Goal: Task Accomplishment & Management: Manage account settings

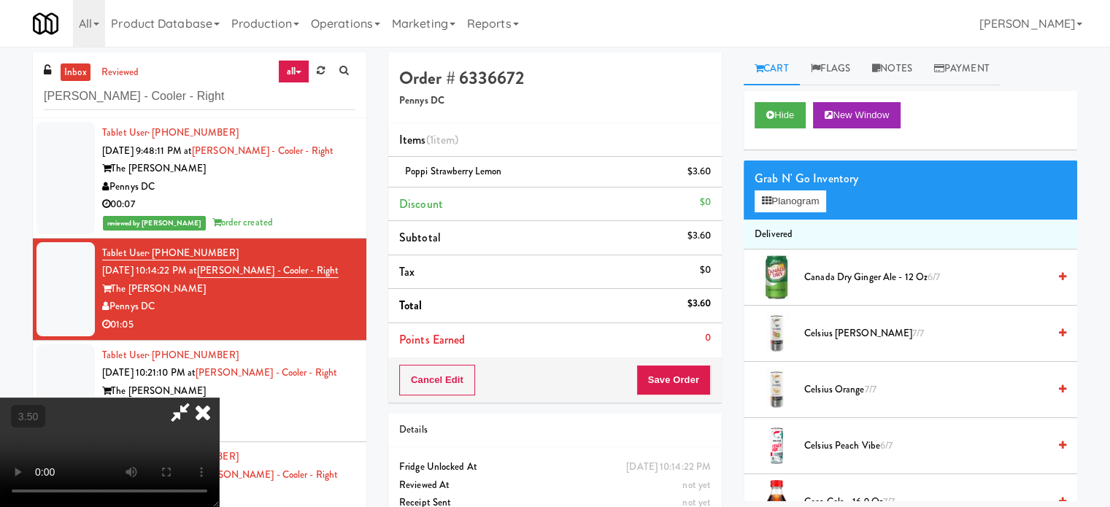
click at [219, 398] on icon at bounding box center [203, 412] width 32 height 29
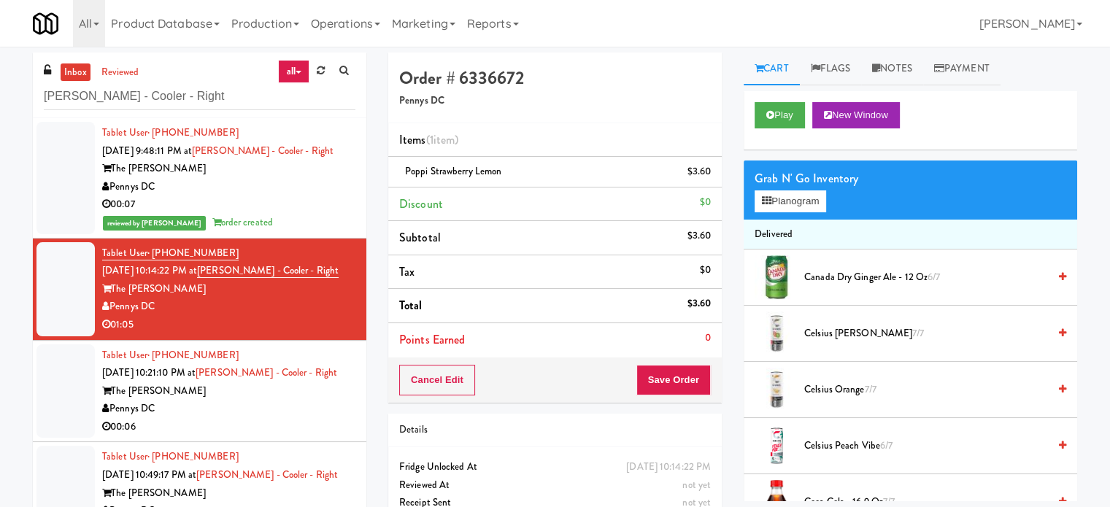
click at [261, 395] on div "The [PERSON_NAME]" at bounding box center [228, 391] width 253 height 18
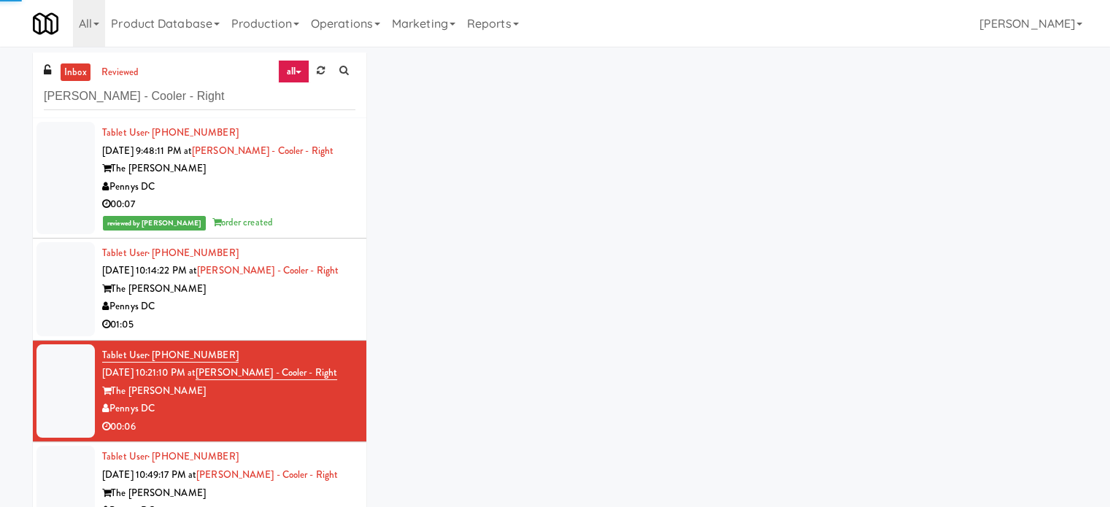
click at [272, 311] on div "Pennys DC" at bounding box center [228, 307] width 253 height 18
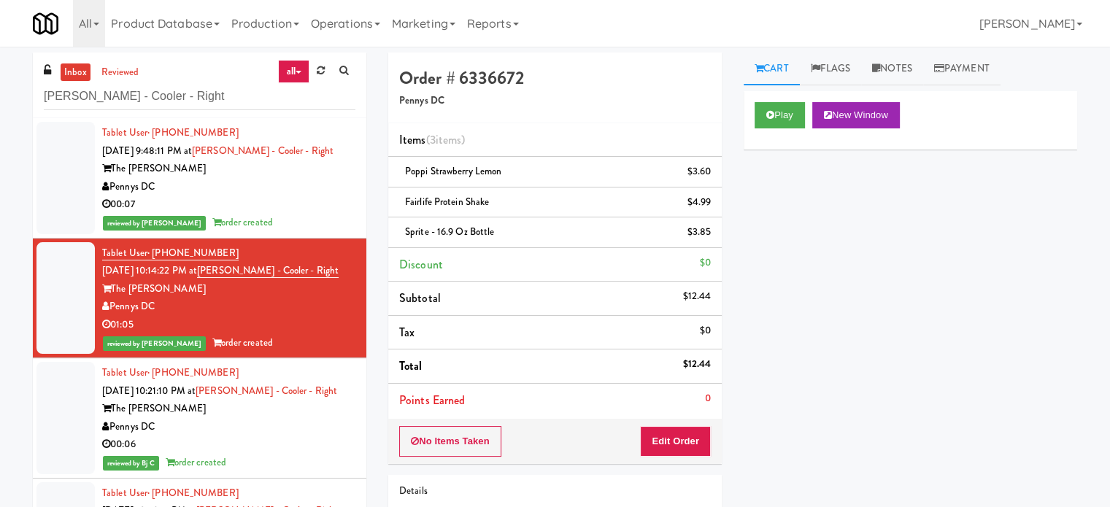
click at [212, 112] on div "inbox reviewed all all unclear take inventory issue suspicious failed recent [P…" at bounding box center [199, 86] width 333 height 66
click at [213, 107] on input "[PERSON_NAME] - Cooler - Right" at bounding box center [199, 96] width 311 height 27
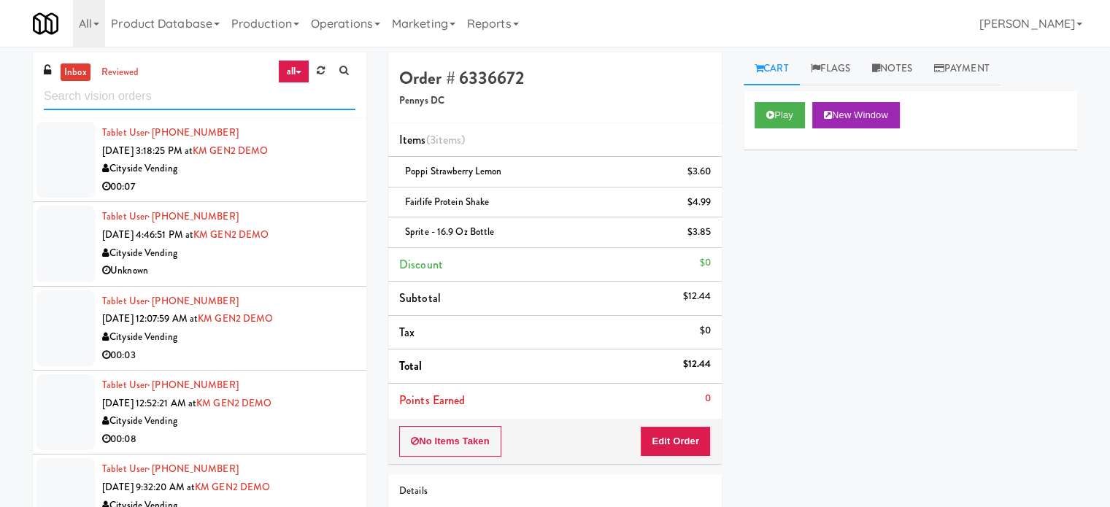
click at [160, 90] on input "text" at bounding box center [199, 96] width 311 height 27
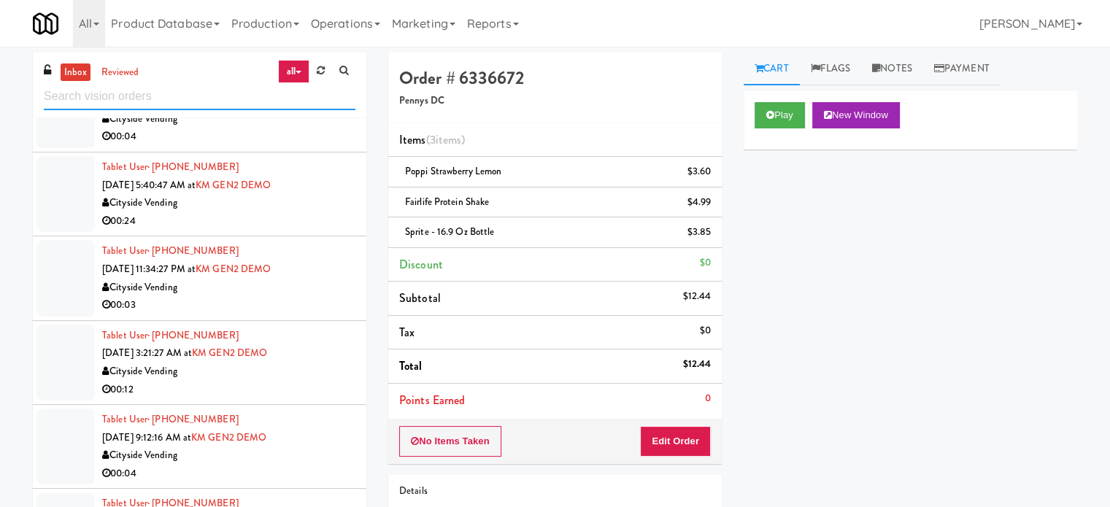
scroll to position [2188, 0]
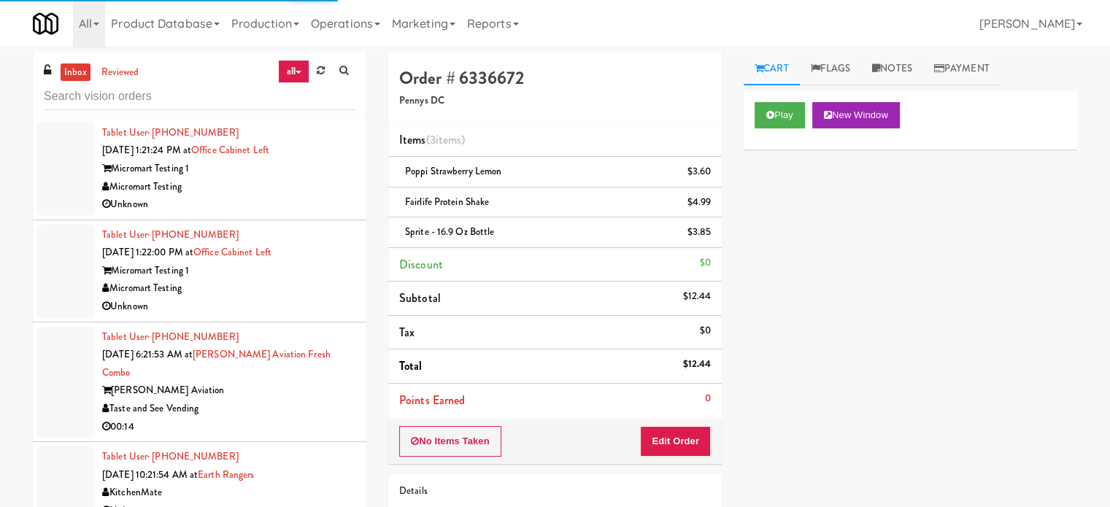
click at [271, 418] on div "00:14" at bounding box center [228, 427] width 253 height 18
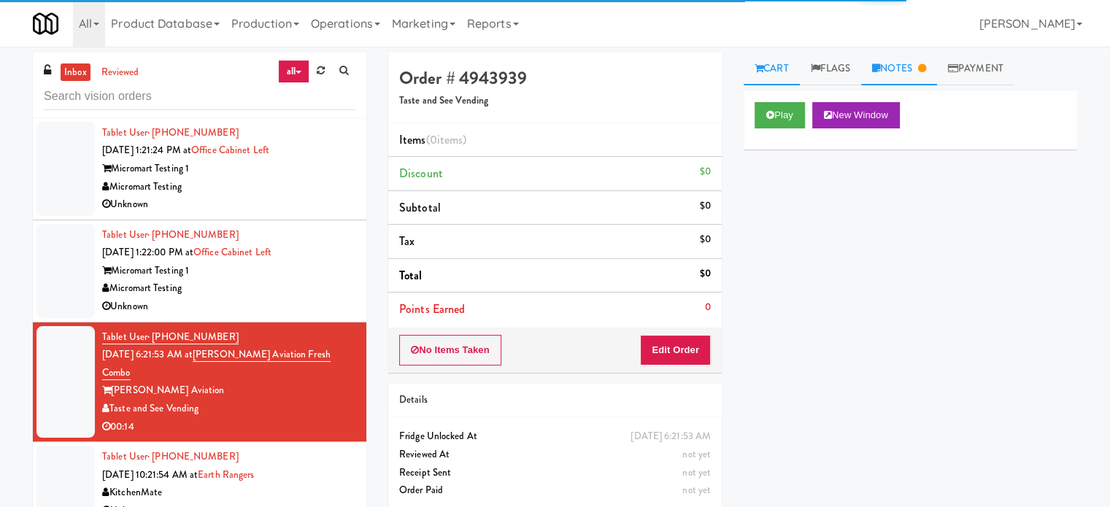
click at [903, 71] on link "Notes" at bounding box center [899, 69] width 76 height 33
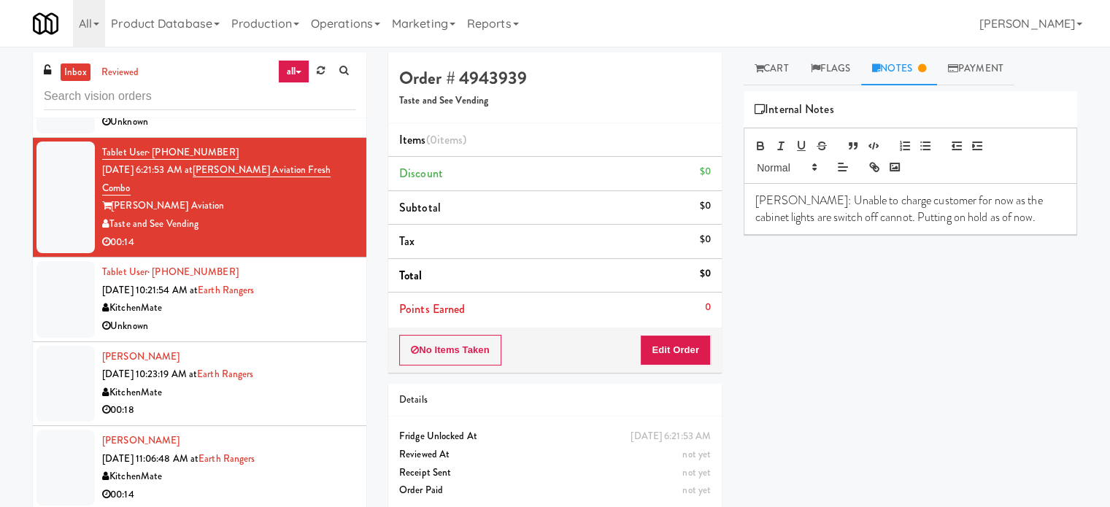
scroll to position [2459, 0]
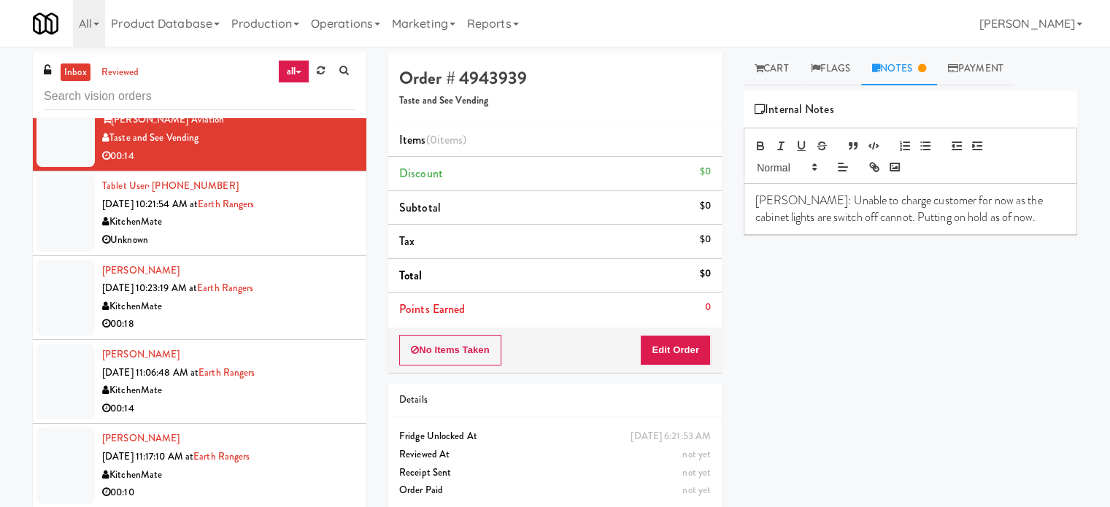
click at [327, 231] on div "Unknown" at bounding box center [228, 240] width 253 height 18
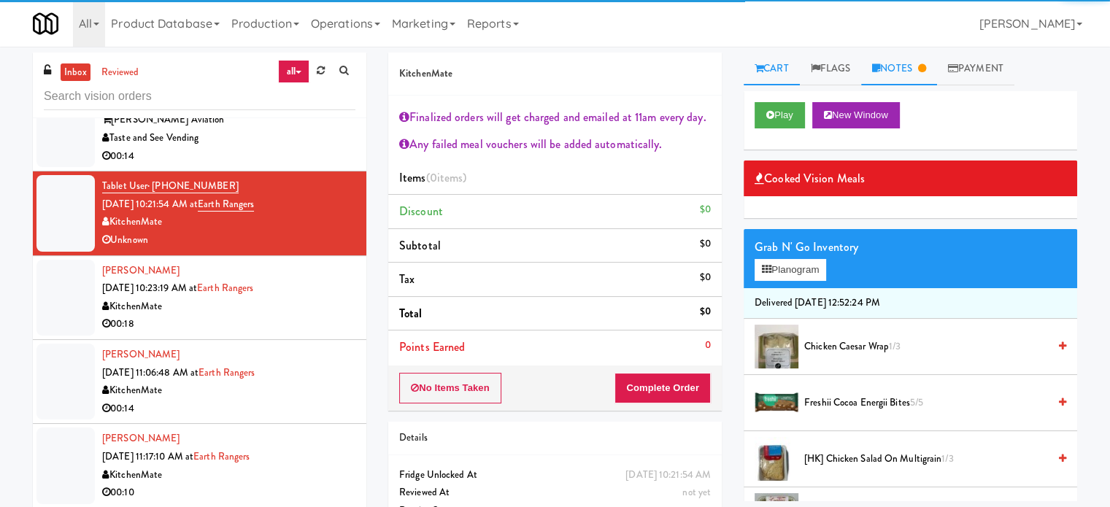
click at [894, 62] on link "Notes" at bounding box center [899, 69] width 76 height 33
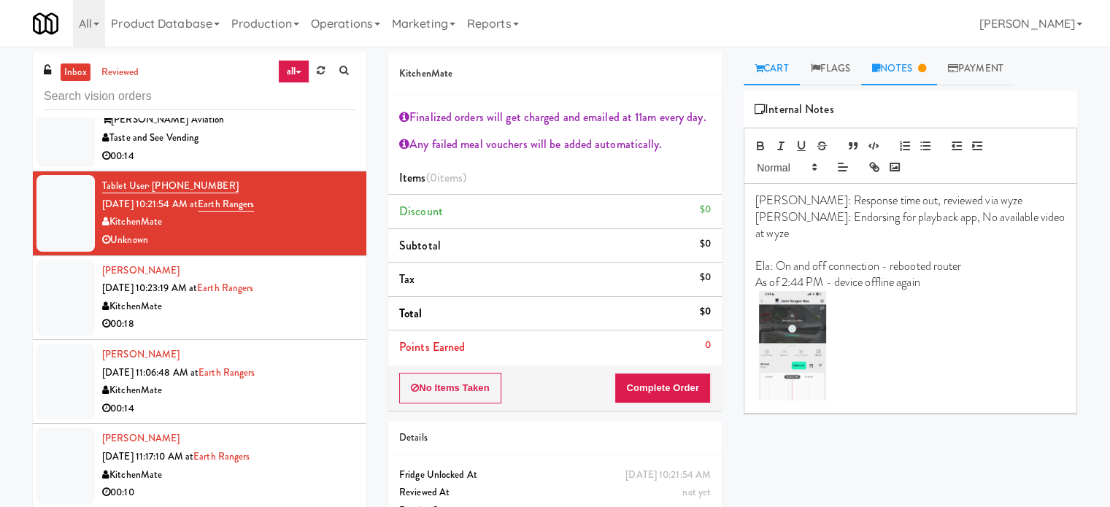
click at [781, 72] on link "Cart" at bounding box center [771, 69] width 56 height 33
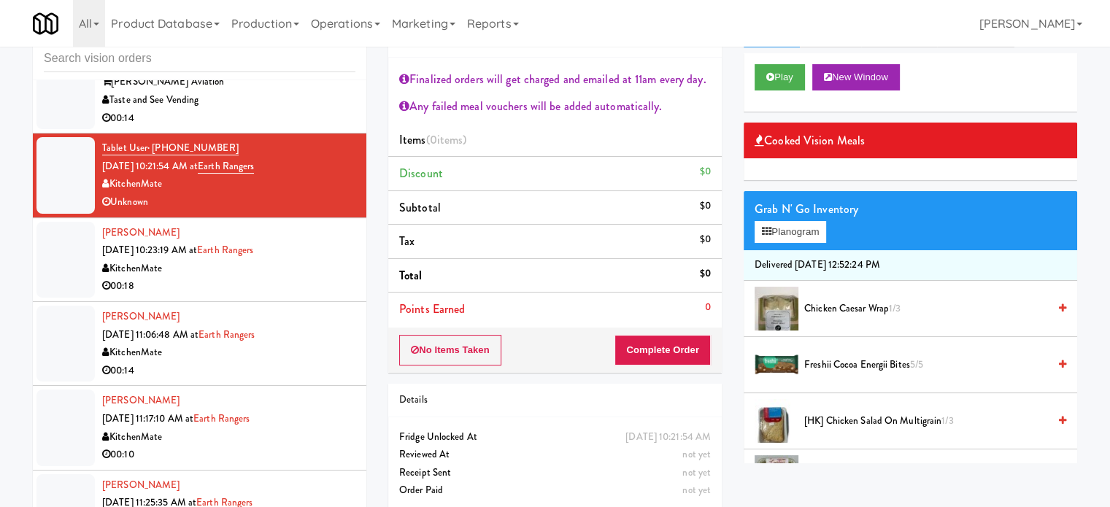
scroll to position [59, 0]
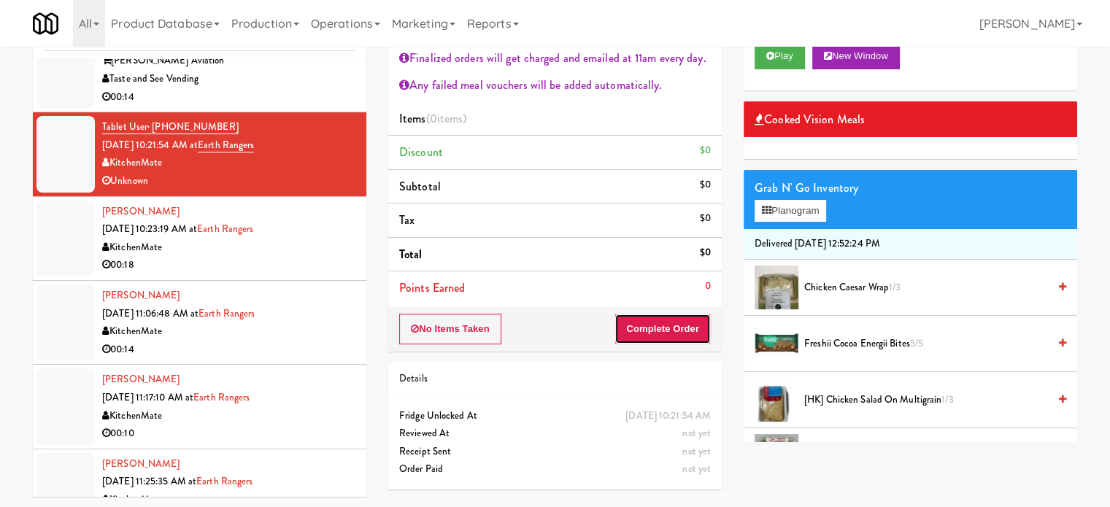
click at [673, 327] on button "Complete Order" at bounding box center [662, 329] width 96 height 31
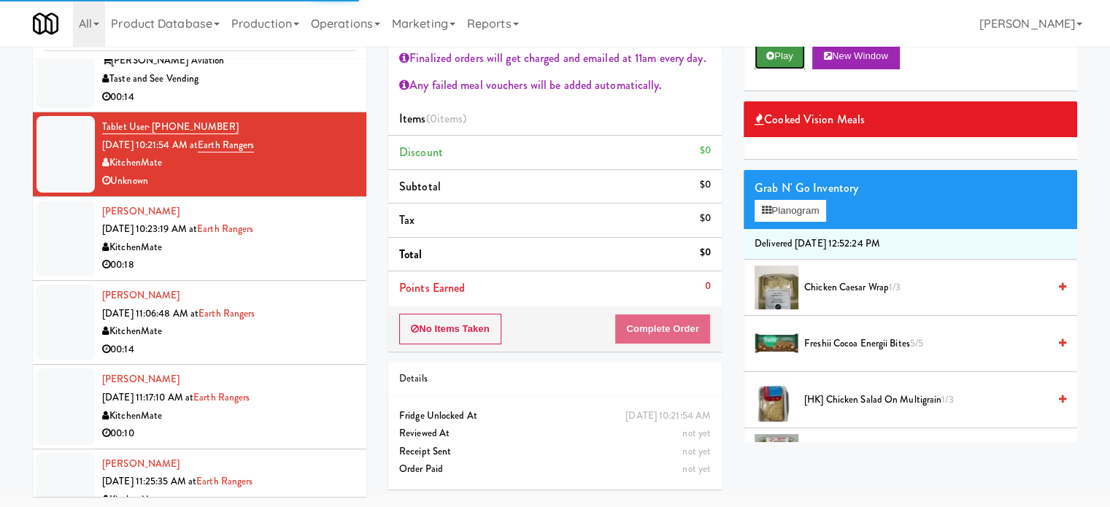
click at [773, 55] on icon at bounding box center [770, 55] width 8 height 9
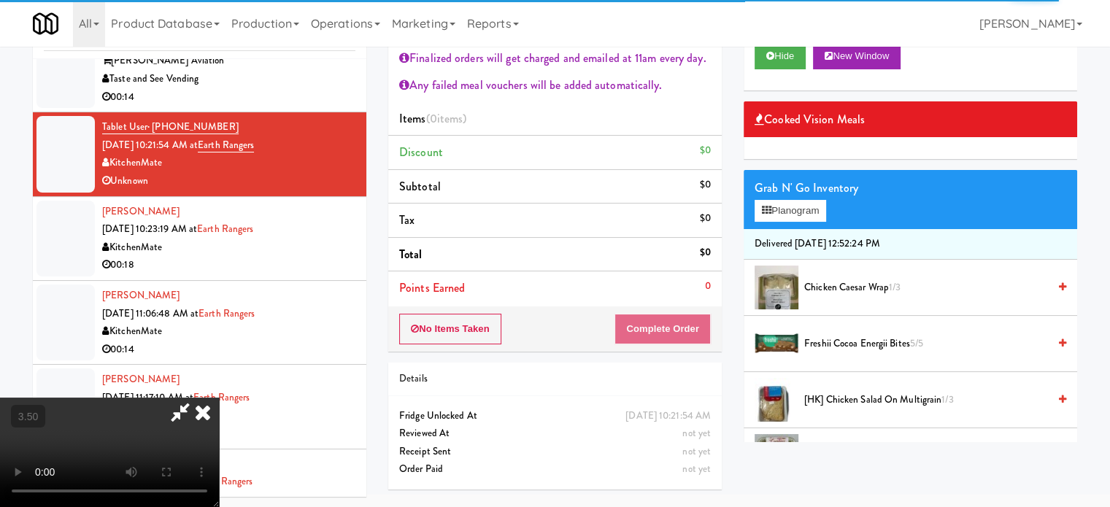
click at [193, 418] on icon at bounding box center [180, 412] width 34 height 29
click at [320, 256] on div "00:18" at bounding box center [228, 265] width 253 height 18
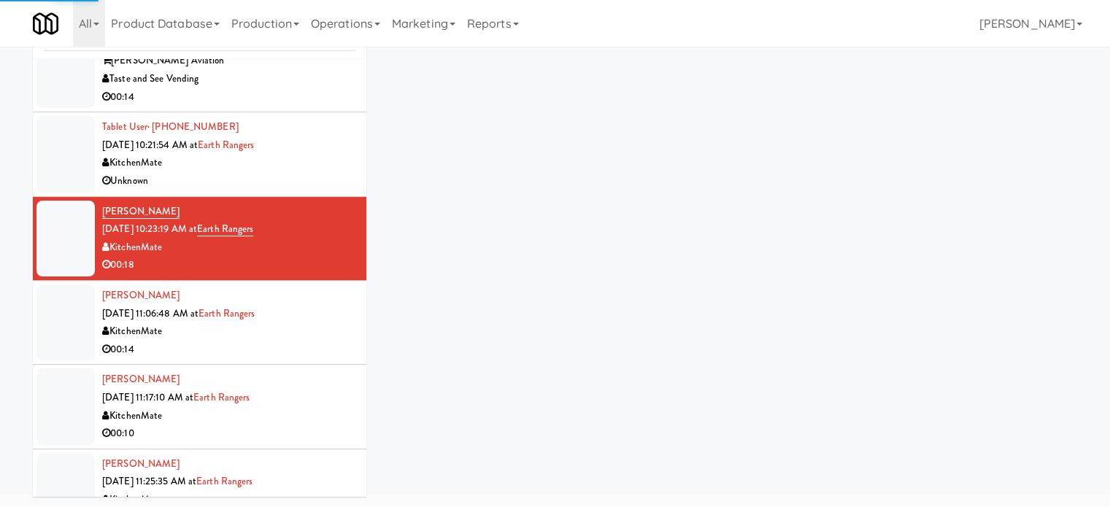
click at [322, 172] on div "Unknown" at bounding box center [228, 181] width 253 height 18
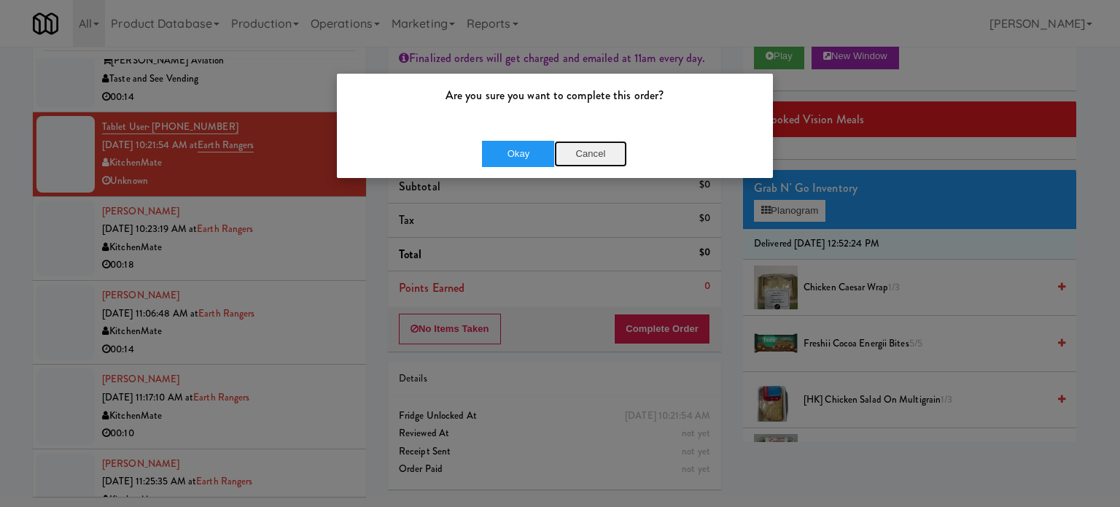
click at [589, 148] on button "Cancel" at bounding box center [590, 154] width 73 height 26
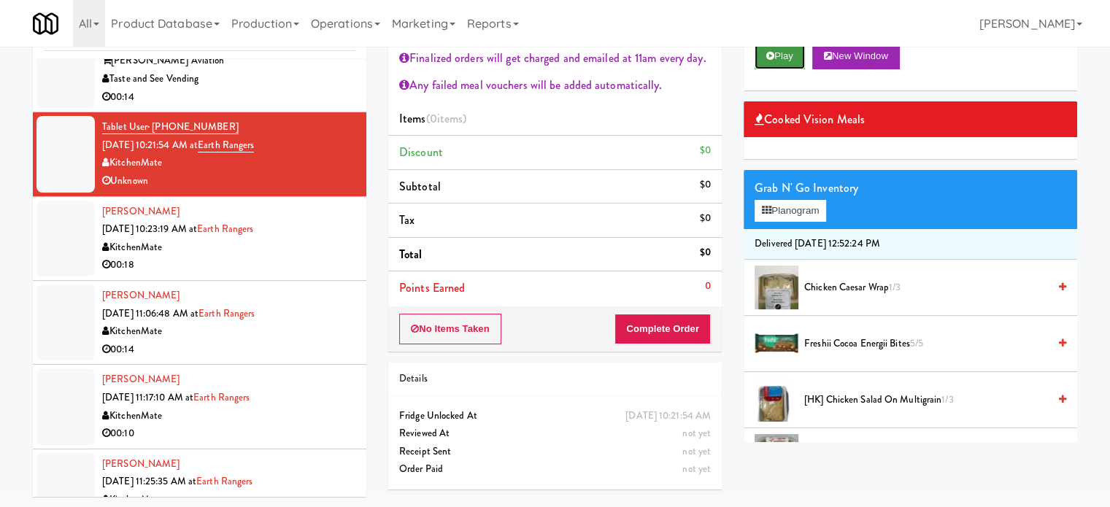
click at [804, 58] on button "Play" at bounding box center [779, 56] width 50 height 26
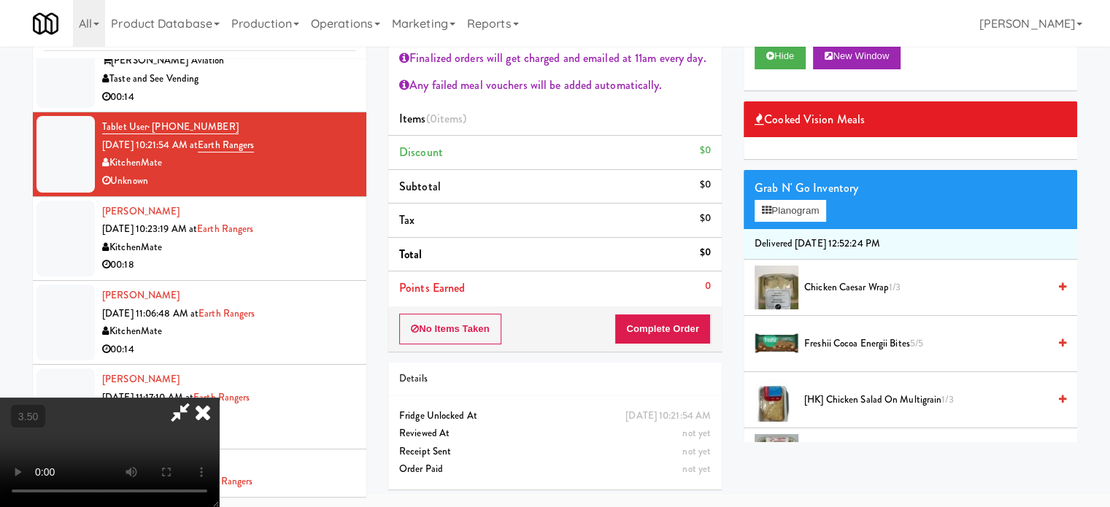
drag, startPoint x: 327, startPoint y: 227, endPoint x: 340, endPoint y: 219, distance: 15.4
click at [325, 239] on div "KitchenMate" at bounding box center [228, 248] width 253 height 18
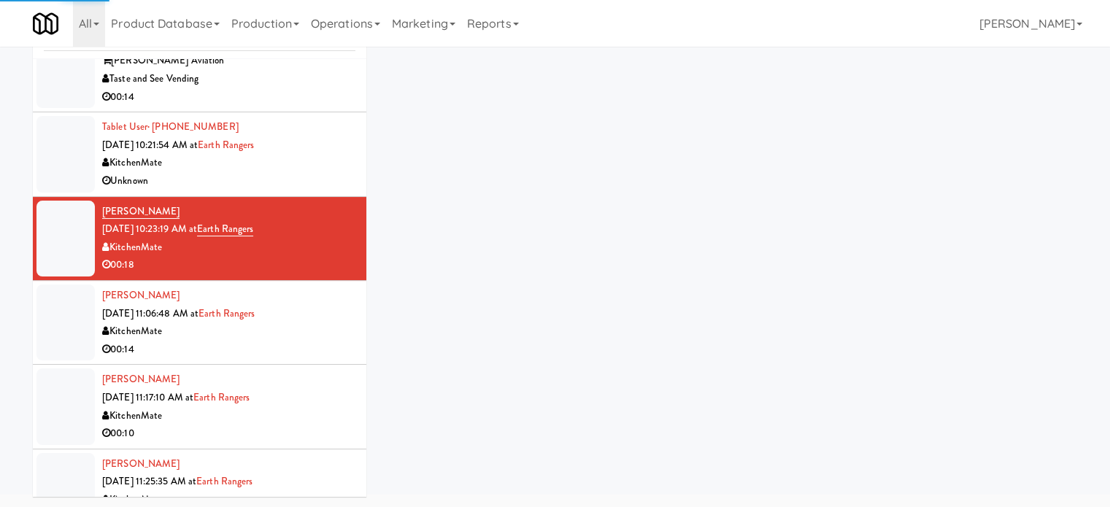
drag, startPoint x: 297, startPoint y: 157, endPoint x: 326, endPoint y: 142, distance: 33.0
click at [297, 172] on div "Unknown" at bounding box center [228, 181] width 253 height 18
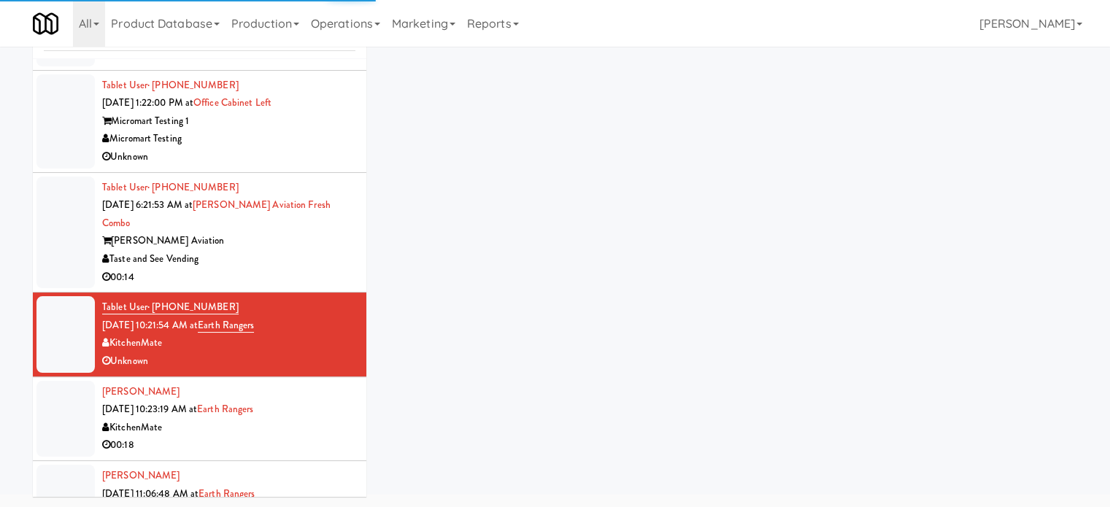
scroll to position [2291, 0]
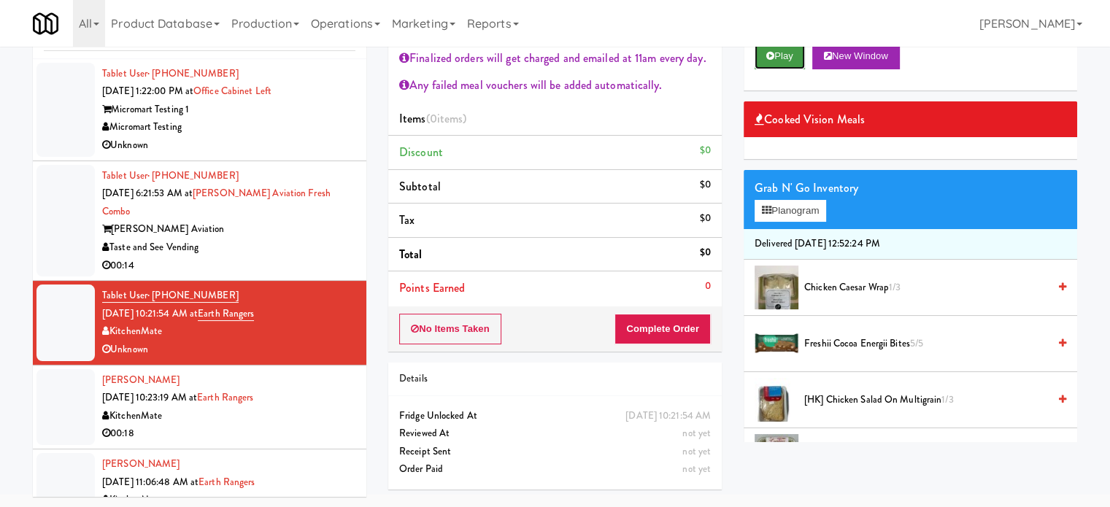
drag, startPoint x: 789, startPoint y: 58, endPoint x: 781, endPoint y: 61, distance: 8.8
click at [789, 58] on button "Play" at bounding box center [779, 56] width 50 height 26
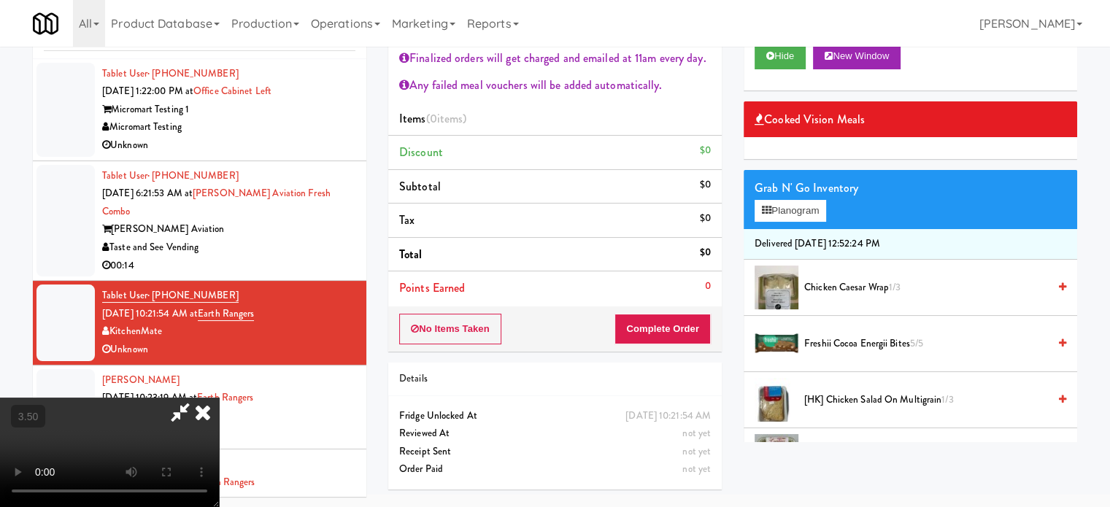
click at [318, 407] on div "KitchenMate" at bounding box center [228, 416] width 253 height 18
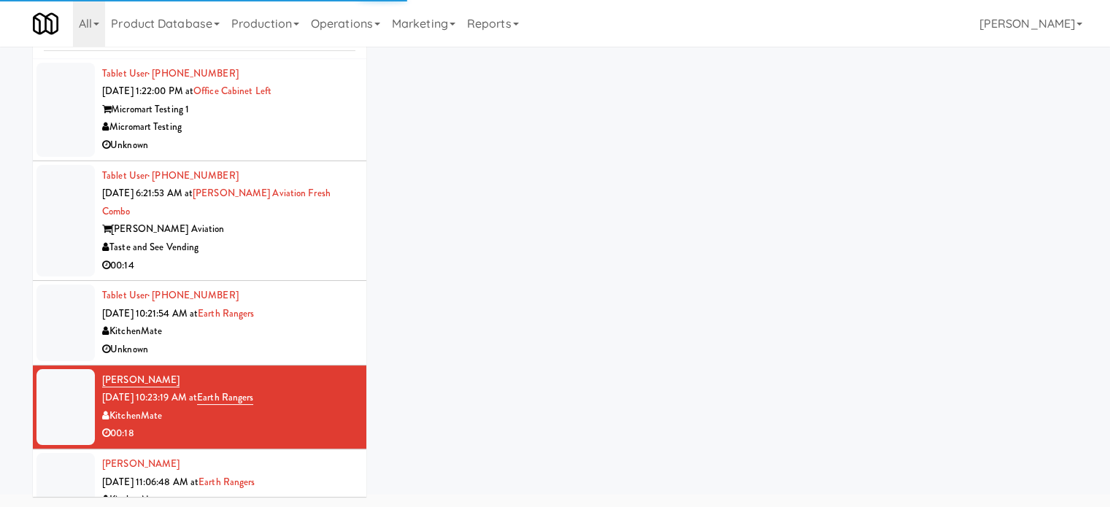
scroll to position [3750, 0]
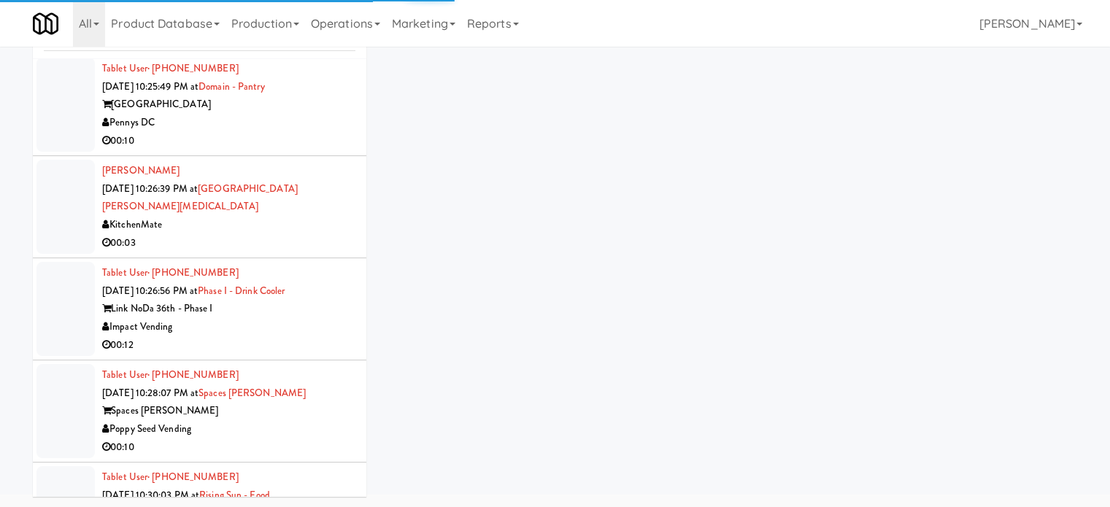
click at [303, 336] on div "00:12" at bounding box center [228, 345] width 253 height 18
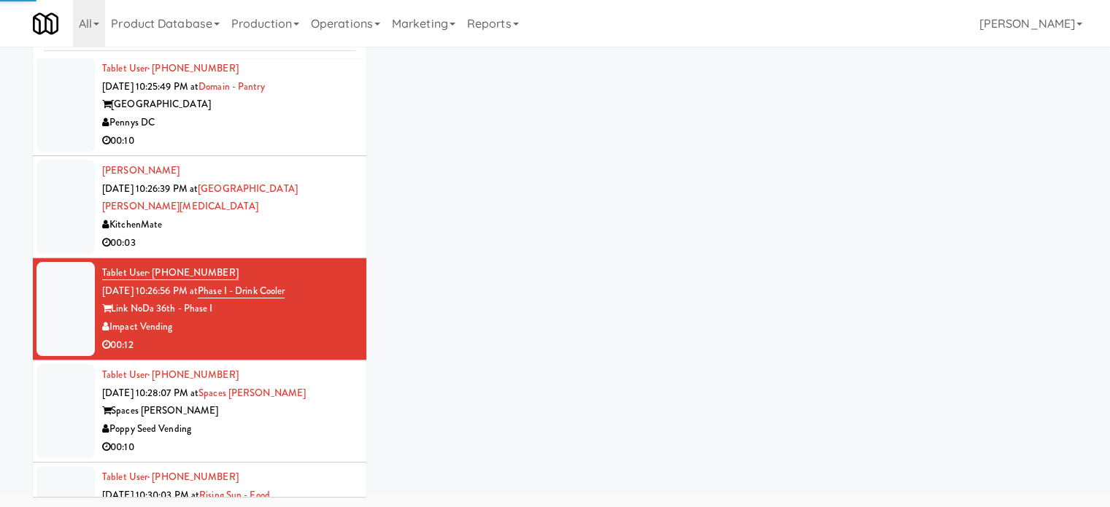
click at [301, 234] on div "00:03" at bounding box center [228, 243] width 253 height 18
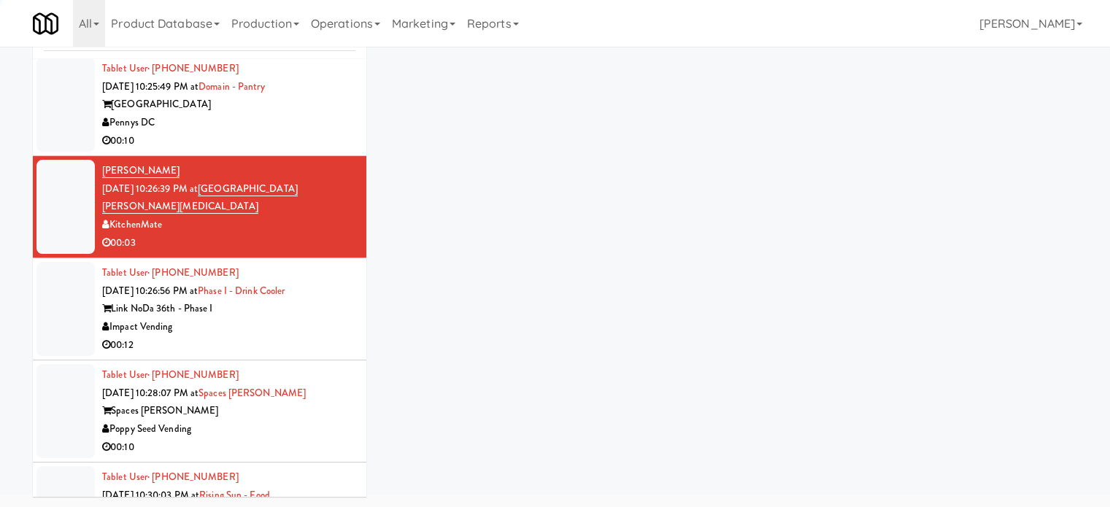
scroll to position [3385, 0]
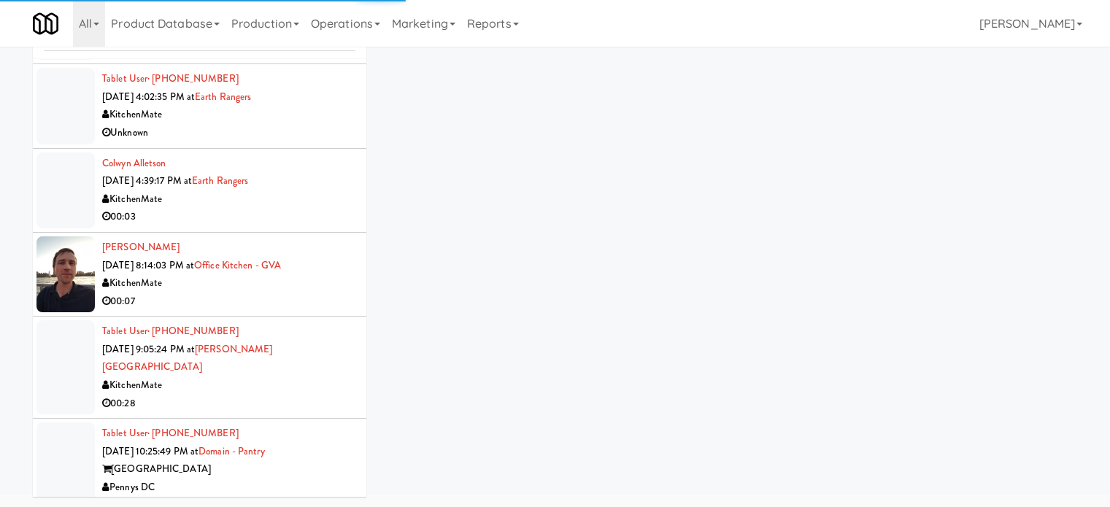
click at [317, 208] on div "00:03" at bounding box center [228, 217] width 253 height 18
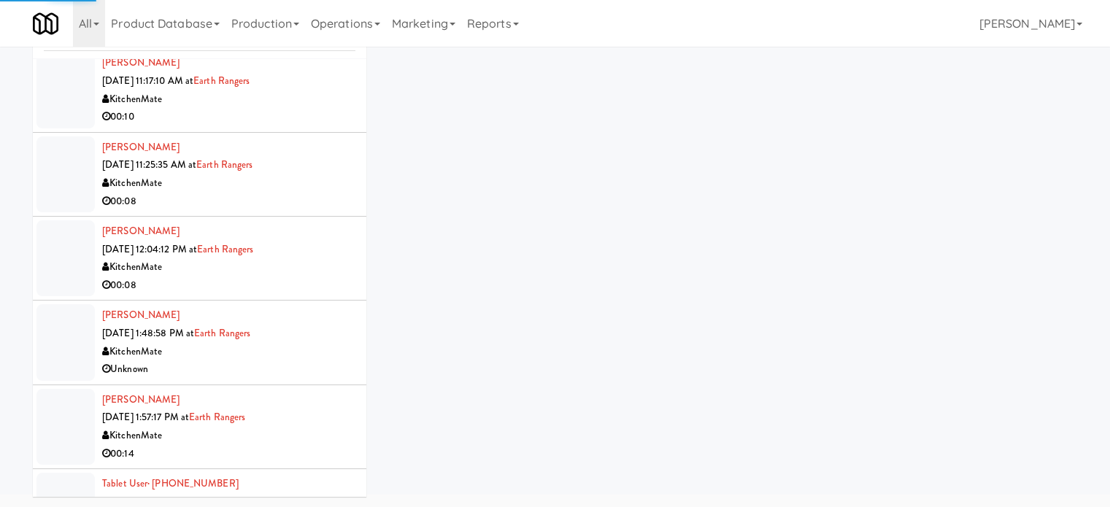
scroll to position [2655, 0]
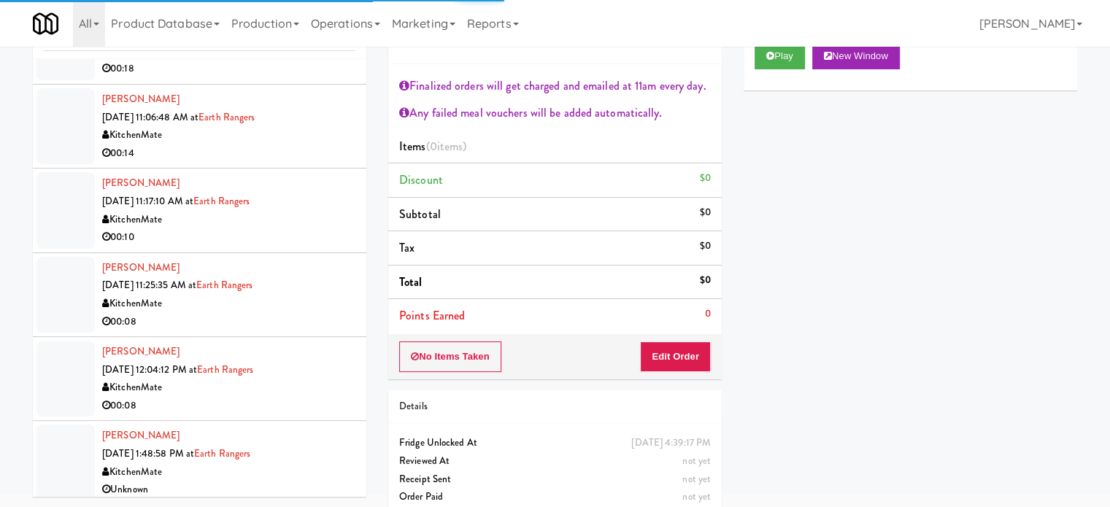
click at [309, 211] on div "KitchenMate" at bounding box center [228, 220] width 253 height 18
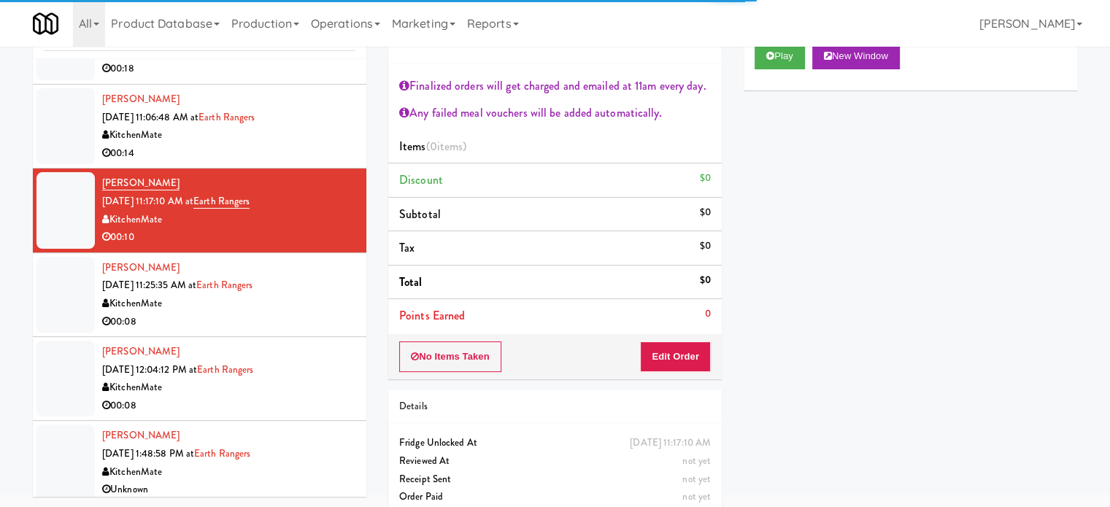
click at [330, 126] on div "KitchenMate" at bounding box center [228, 135] width 253 height 18
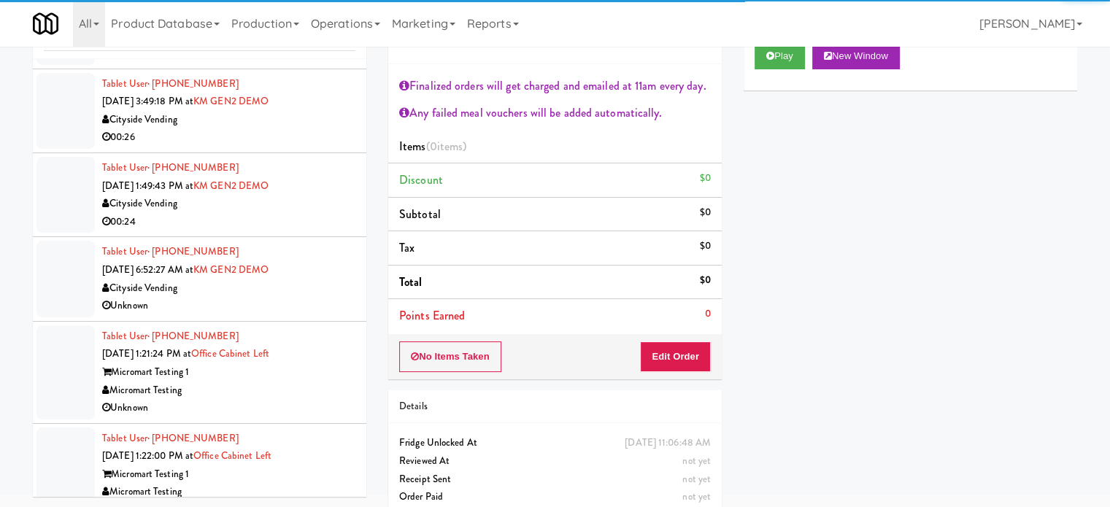
scroll to position [2291, 0]
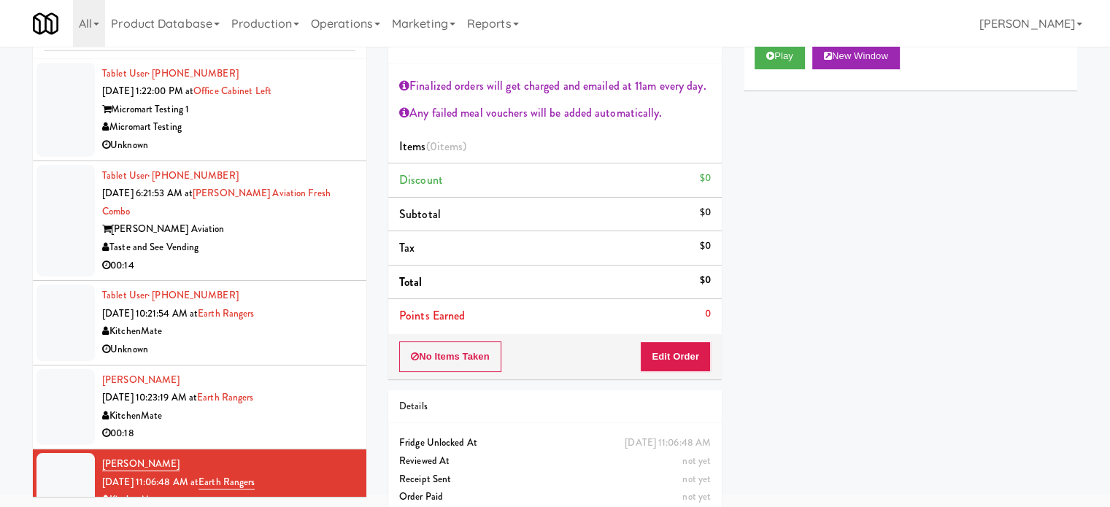
click at [321, 341] on div "Unknown" at bounding box center [228, 350] width 253 height 18
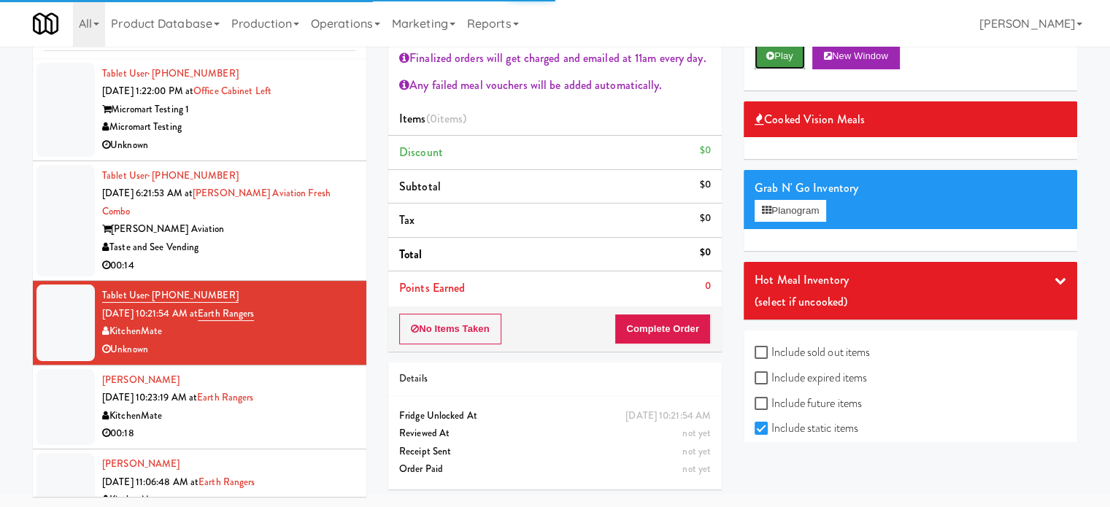
click at [785, 58] on button "Play" at bounding box center [779, 56] width 50 height 26
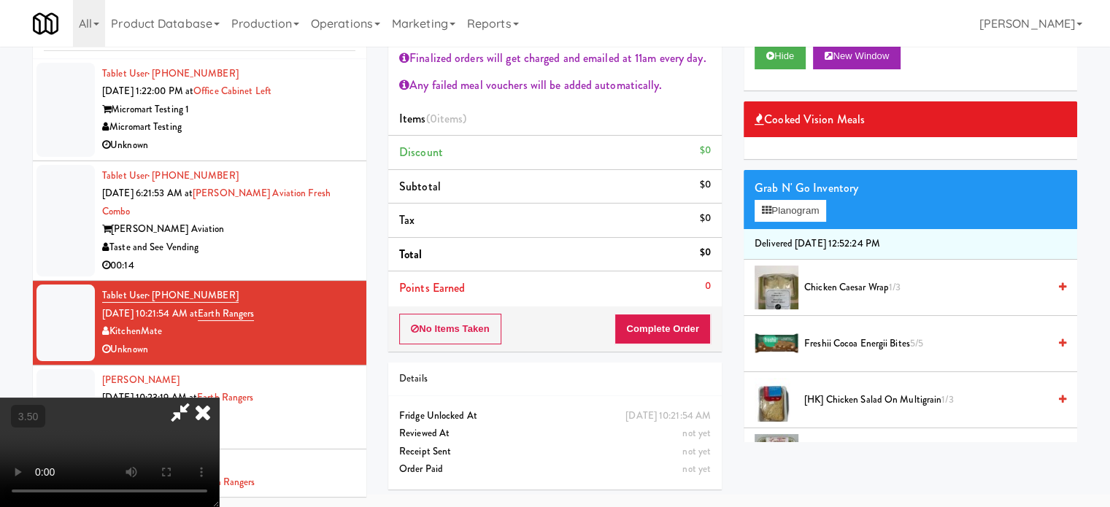
click at [219, 398] on video at bounding box center [109, 452] width 219 height 109
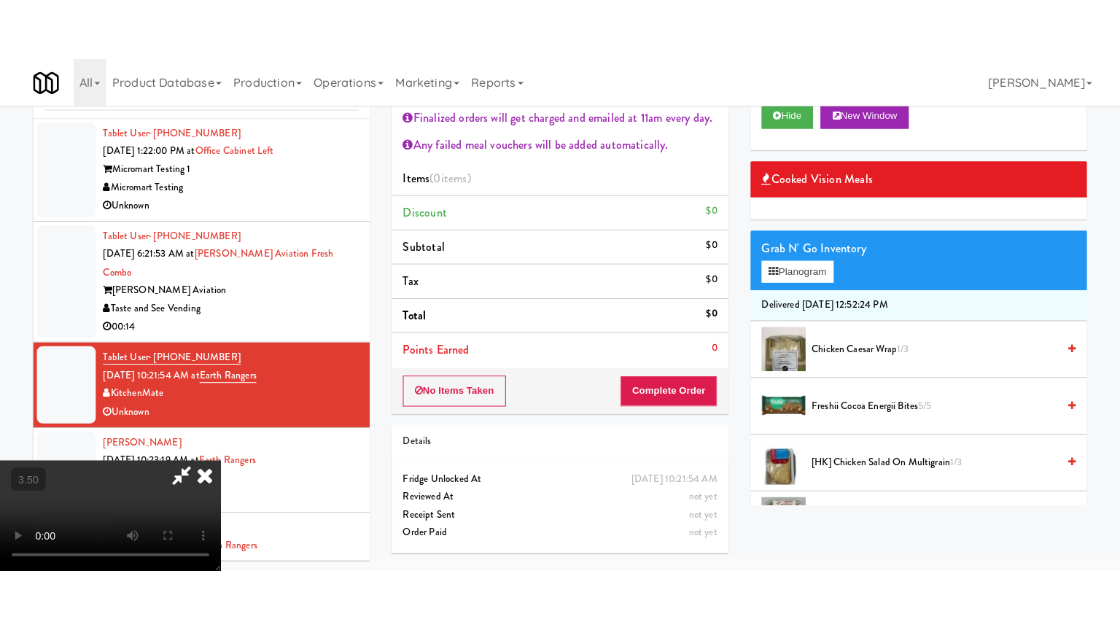
scroll to position [47, 0]
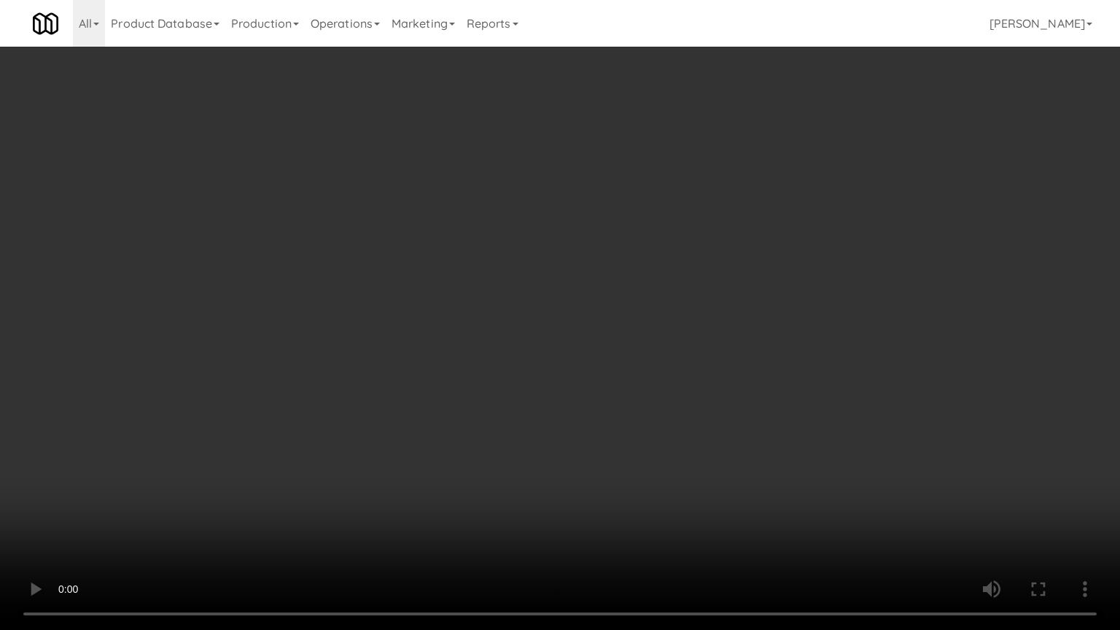
click at [639, 328] on video at bounding box center [560, 315] width 1120 height 630
click at [641, 326] on video at bounding box center [560, 315] width 1120 height 630
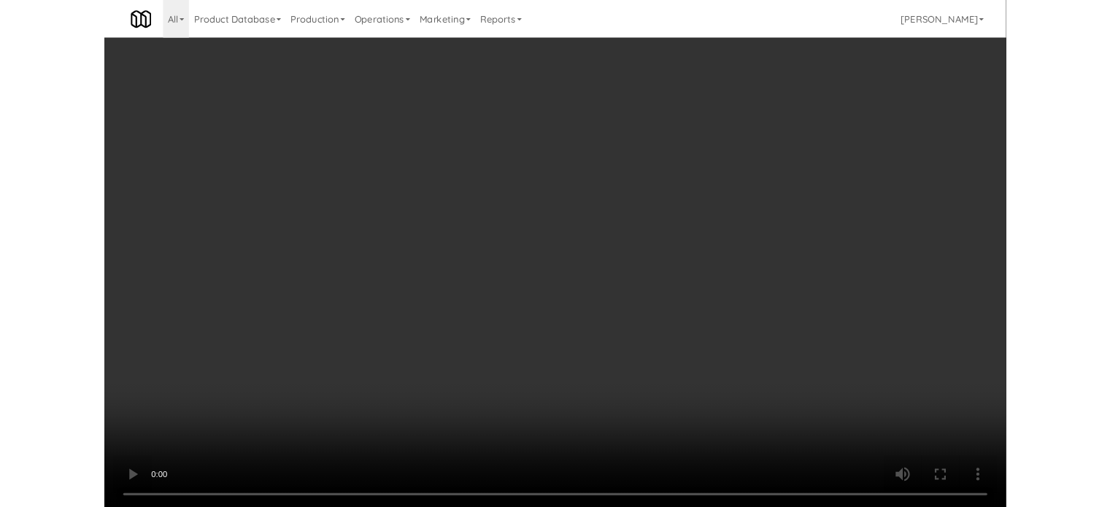
scroll to position [59, 0]
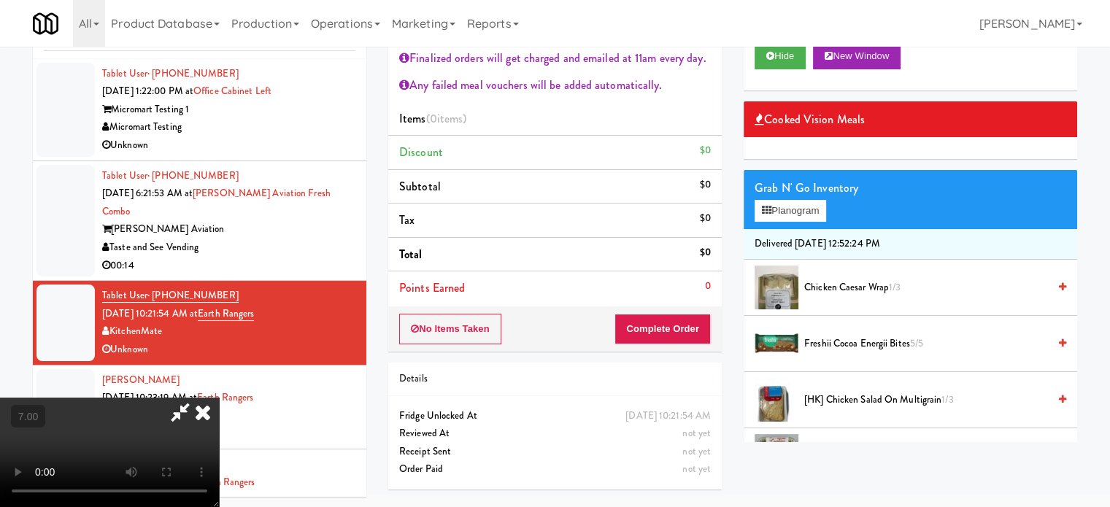
click at [219, 398] on icon at bounding box center [203, 412] width 32 height 29
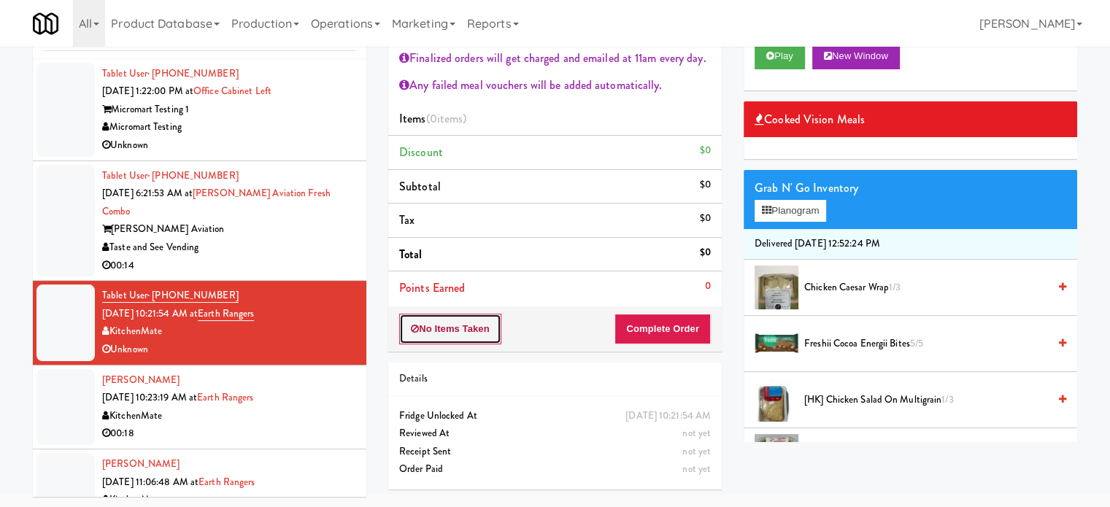
click at [436, 331] on button "No Items Taken" at bounding box center [450, 329] width 102 height 31
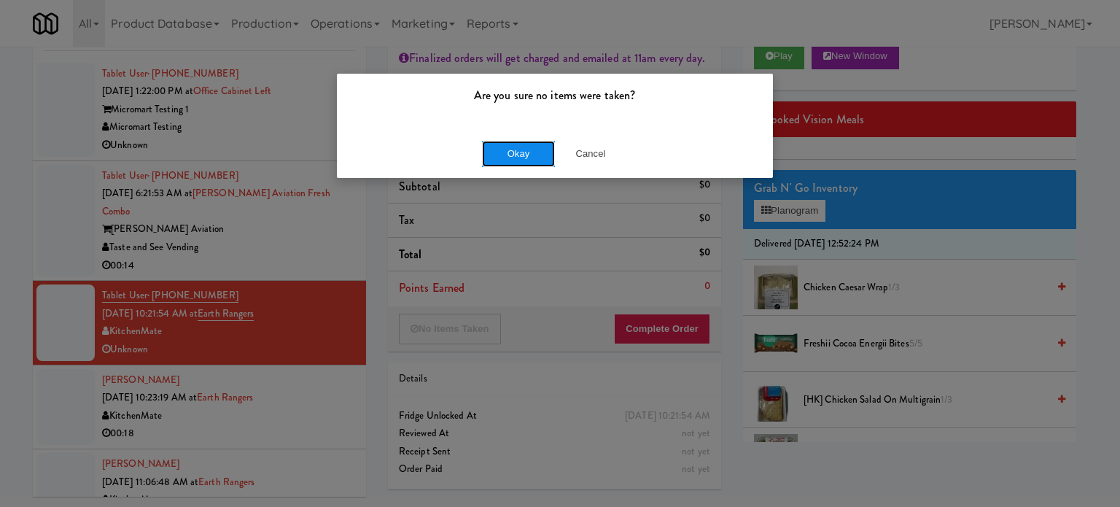
click at [525, 152] on button "Okay" at bounding box center [518, 154] width 73 height 26
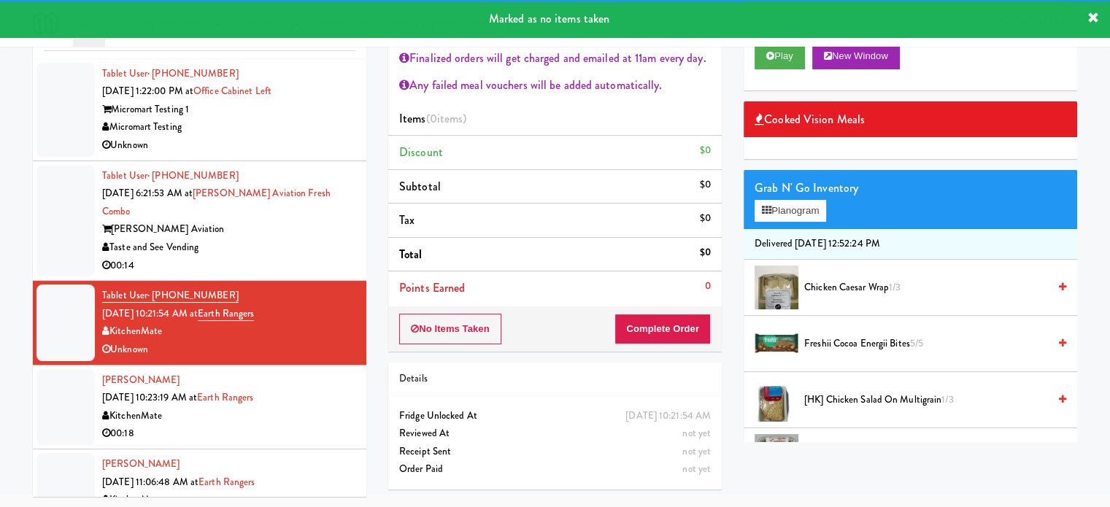
click at [321, 392] on div "[PERSON_NAME] [DATE] 10:23:19 AM at Earth Rangers KitchenMate 00:18" at bounding box center [228, 406] width 253 height 71
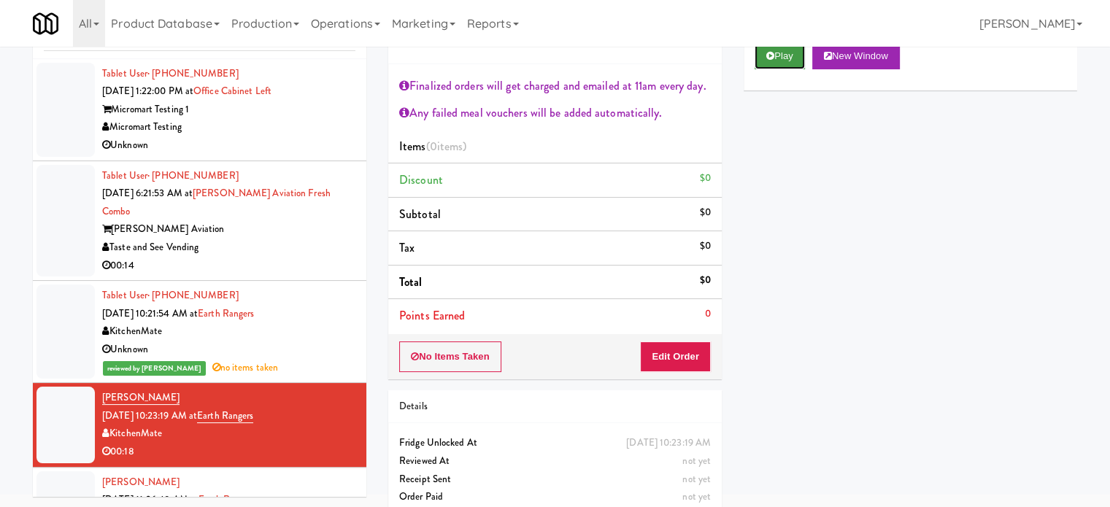
click at [794, 58] on button "Play" at bounding box center [779, 56] width 50 height 26
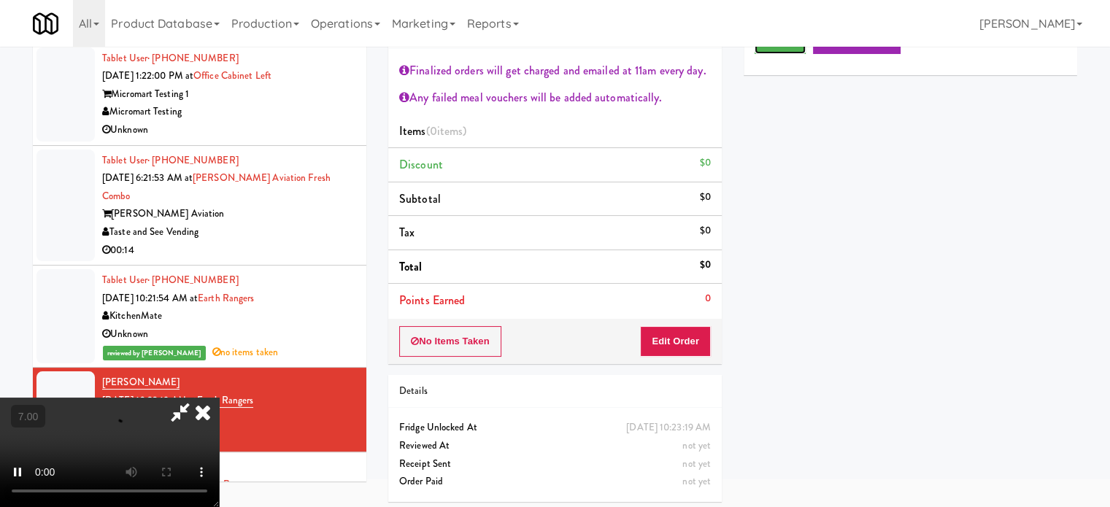
scroll to position [79, 0]
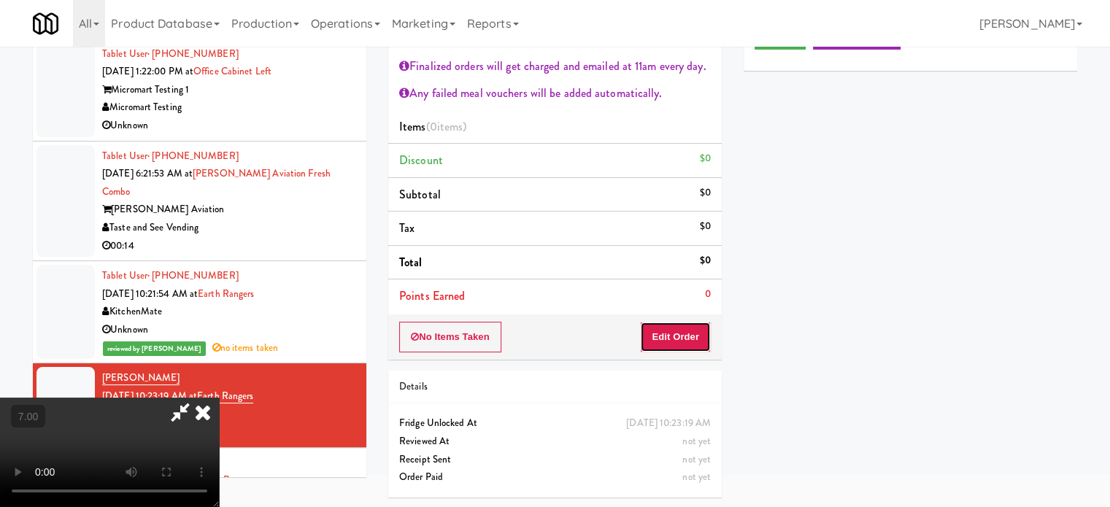
click at [674, 347] on button "Edit Order" at bounding box center [675, 337] width 71 height 31
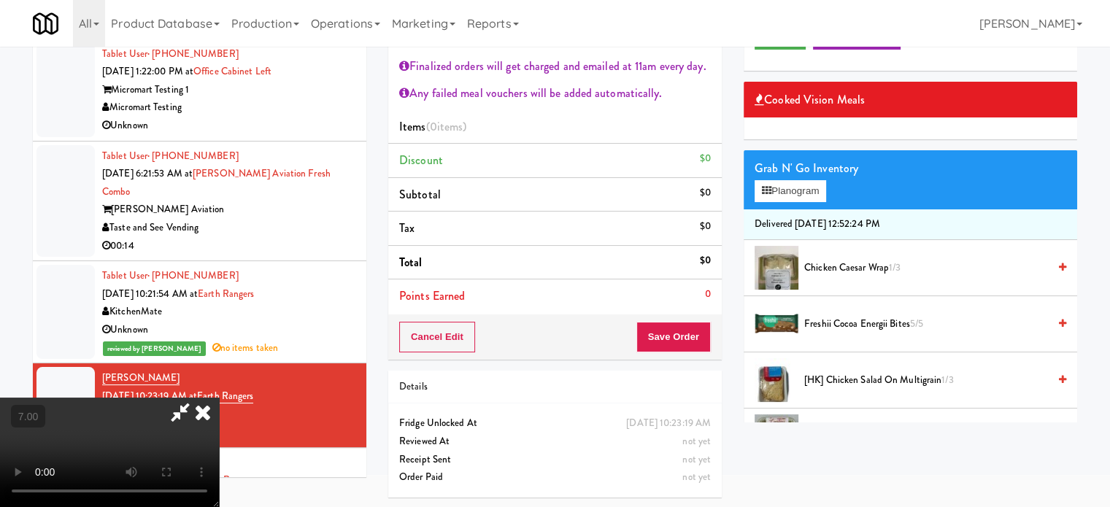
drag, startPoint x: 433, startPoint y: 371, endPoint x: 438, endPoint y: 365, distance: 7.8
click at [219, 398] on video at bounding box center [109, 452] width 219 height 109
drag, startPoint x: 438, startPoint y: 365, endPoint x: 441, endPoint y: 352, distance: 14.0
click at [219, 398] on video at bounding box center [109, 452] width 219 height 109
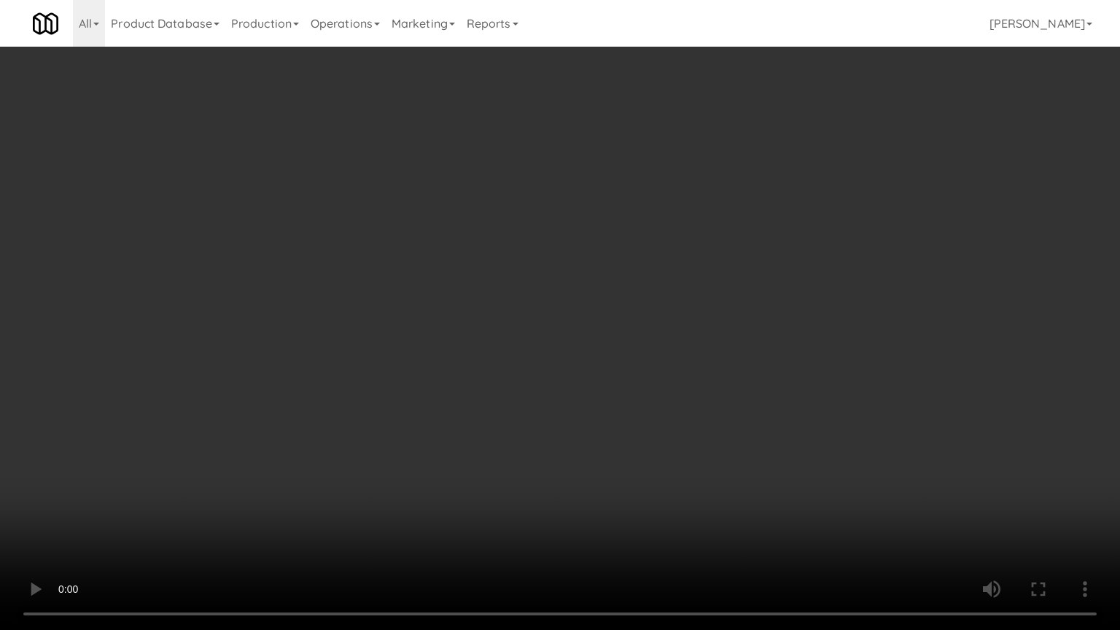
click at [499, 299] on video at bounding box center [560, 315] width 1120 height 630
click at [502, 301] on video at bounding box center [560, 315] width 1120 height 630
click at [525, 305] on video at bounding box center [560, 315] width 1120 height 630
click at [527, 308] on video at bounding box center [560, 315] width 1120 height 630
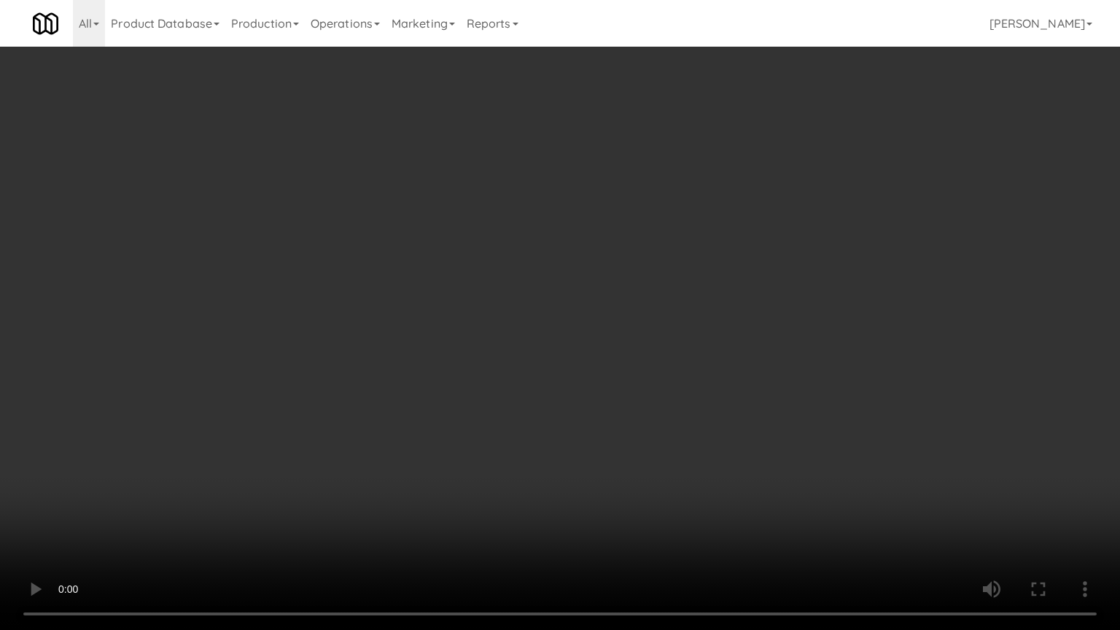
click at [527, 308] on video at bounding box center [560, 315] width 1120 height 630
click at [533, 309] on video at bounding box center [560, 315] width 1120 height 630
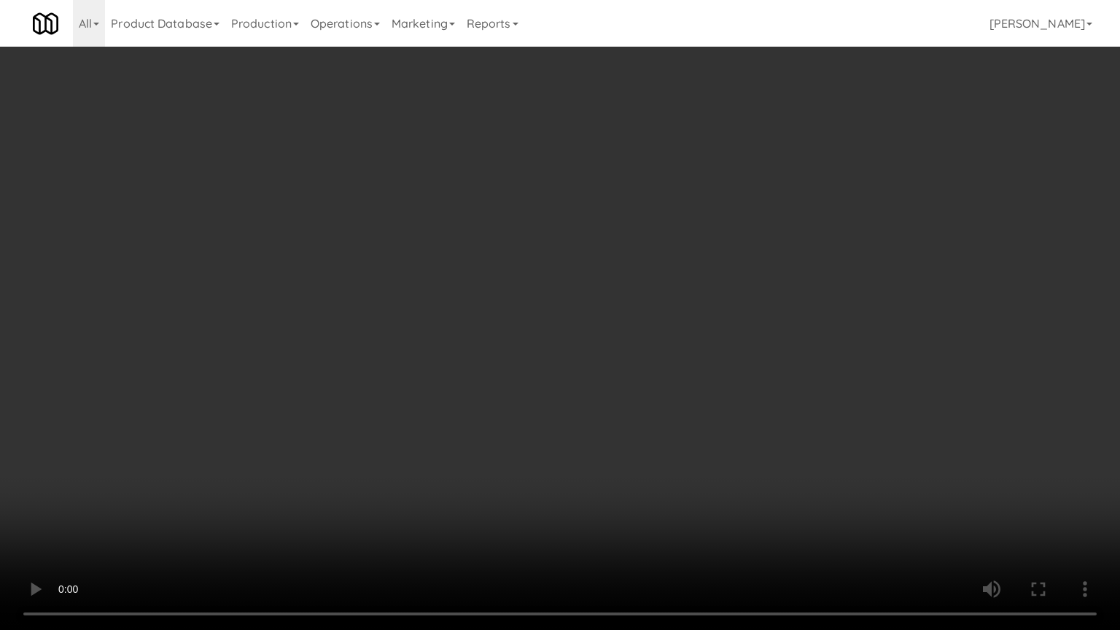
click at [533, 309] on video at bounding box center [560, 315] width 1120 height 630
click at [709, 448] on video at bounding box center [560, 315] width 1120 height 630
click at [675, 390] on video at bounding box center [560, 315] width 1120 height 630
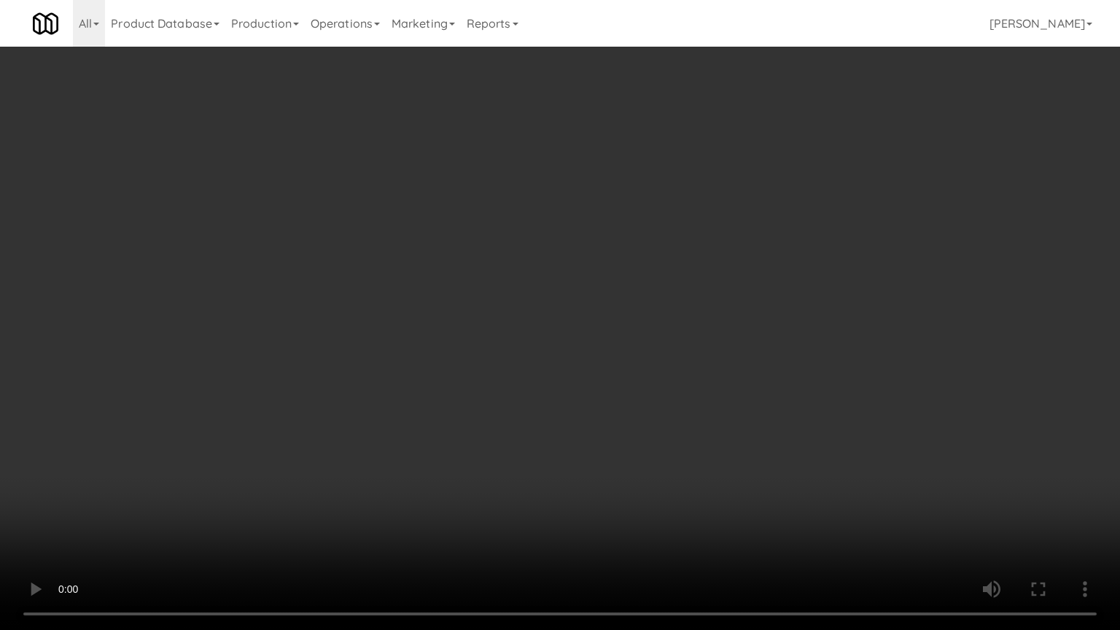
drag, startPoint x: 682, startPoint y: 379, endPoint x: 689, endPoint y: 376, distance: 7.9
click at [684, 379] on video at bounding box center [560, 315] width 1120 height 630
click at [689, 376] on video at bounding box center [560, 315] width 1120 height 630
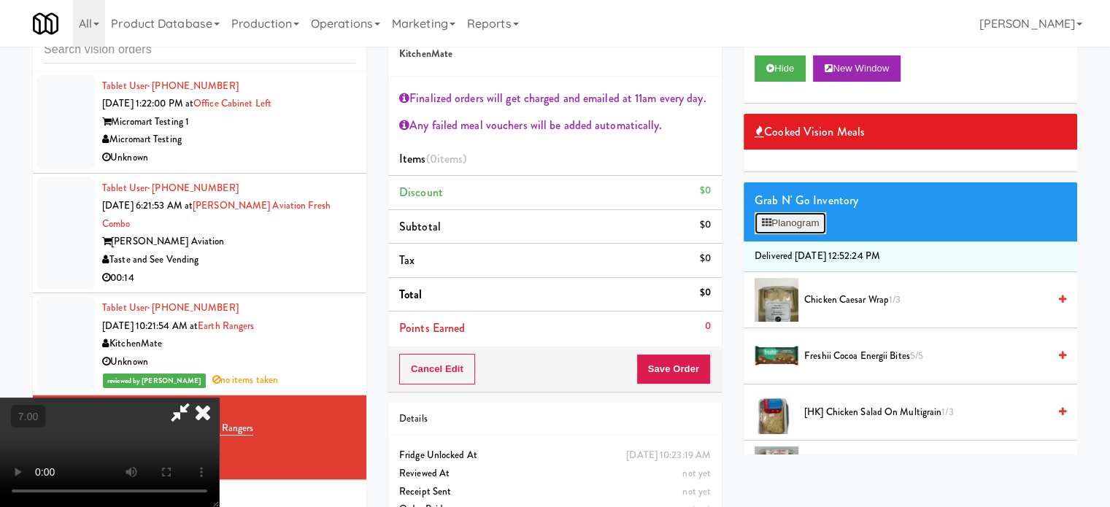
click at [820, 231] on button "Planogram" at bounding box center [789, 223] width 71 height 22
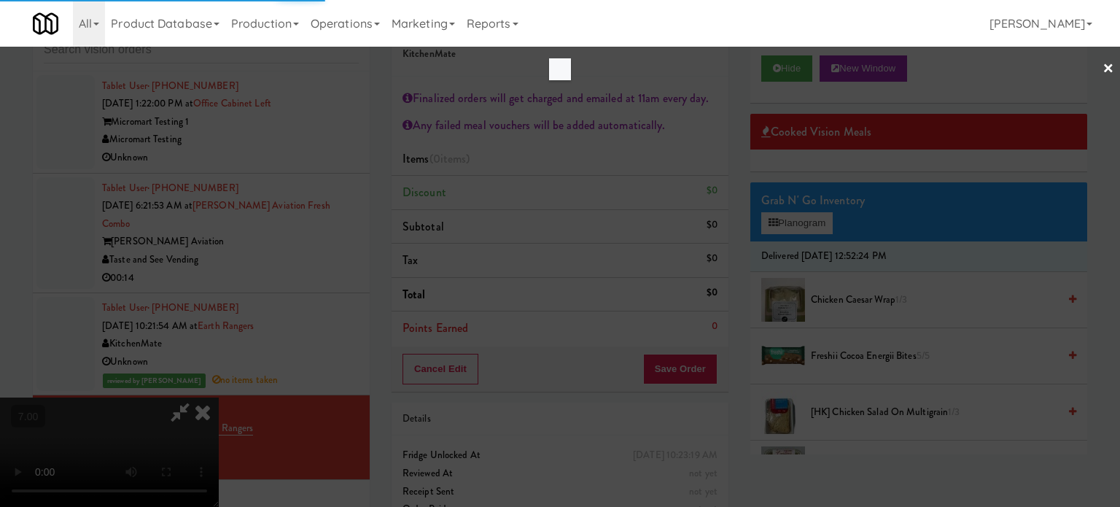
click at [889, 224] on div at bounding box center [560, 253] width 1120 height 507
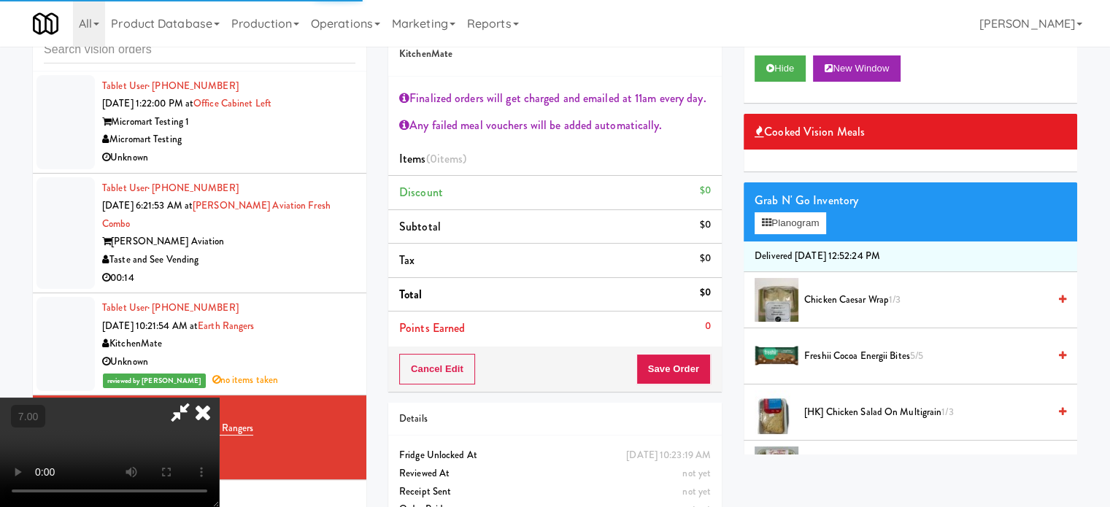
drag, startPoint x: 864, startPoint y: 422, endPoint x: 657, endPoint y: 234, distance: 279.9
click at [864, 422] on li "[HK] Chicken Salad on Multigrain 1/3" at bounding box center [909, 412] width 333 height 56
click at [219, 398] on icon at bounding box center [203, 412] width 32 height 29
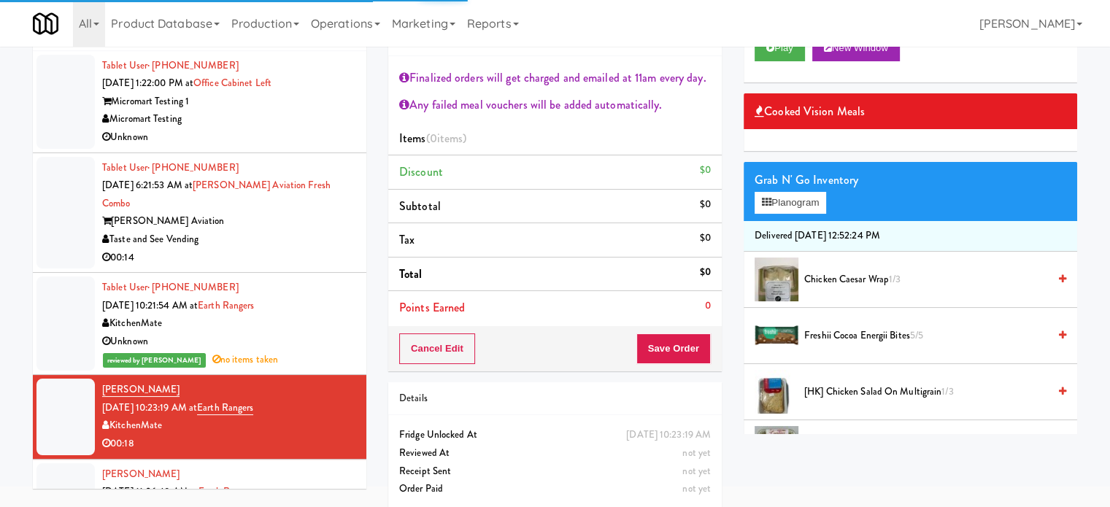
scroll to position [79, 0]
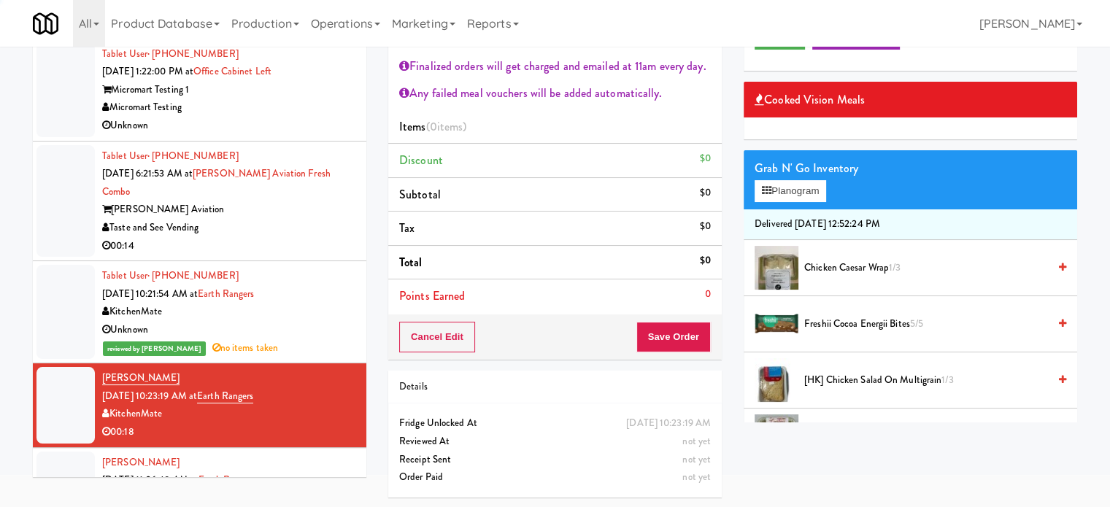
click at [859, 379] on span "[HK] Chicken Salad on Multigrain 1/3" at bounding box center [926, 380] width 244 height 18
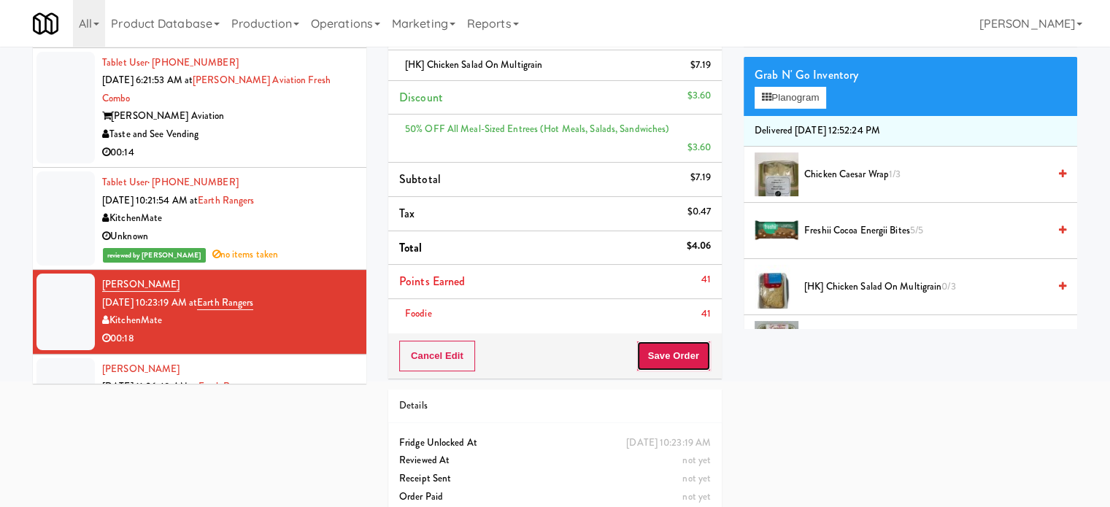
click at [677, 341] on button "Save Order" at bounding box center [673, 356] width 74 height 31
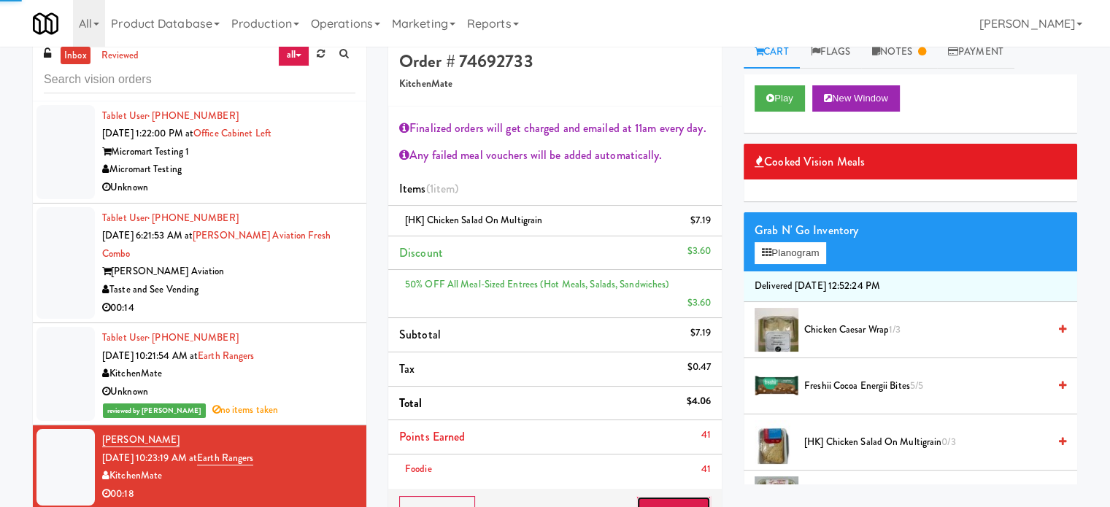
scroll to position [0, 0]
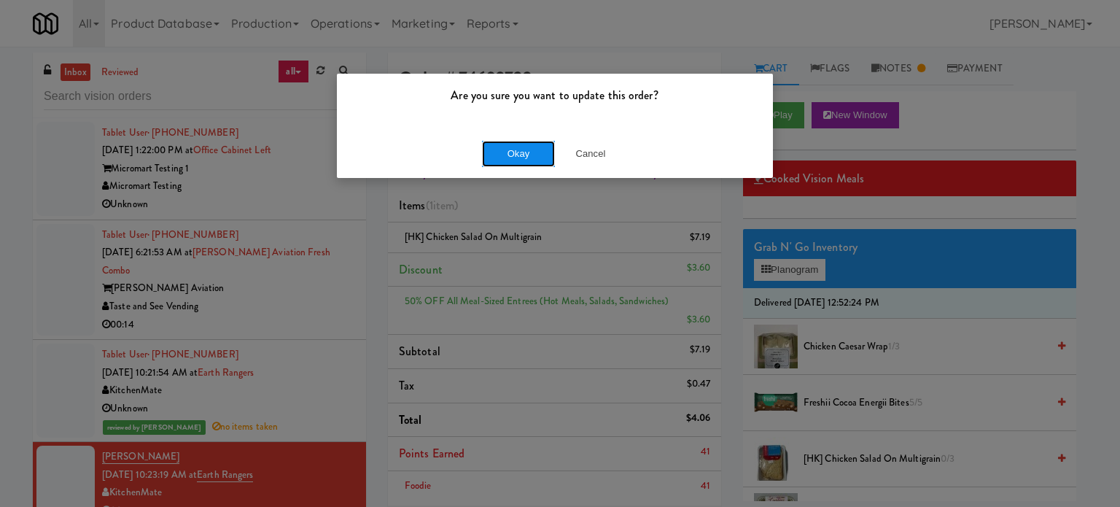
click at [516, 154] on button "Okay" at bounding box center [518, 154] width 73 height 26
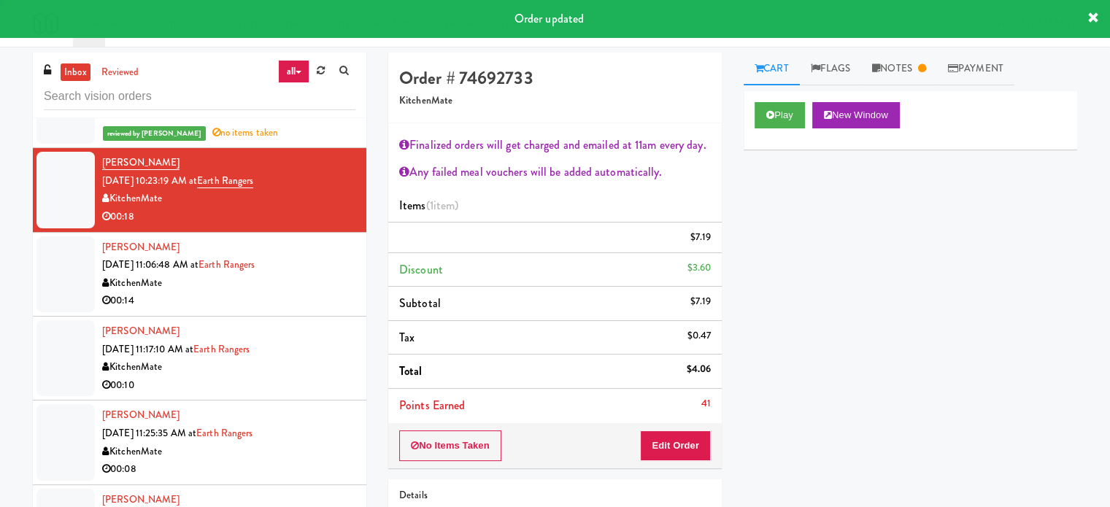
scroll to position [2606, 0]
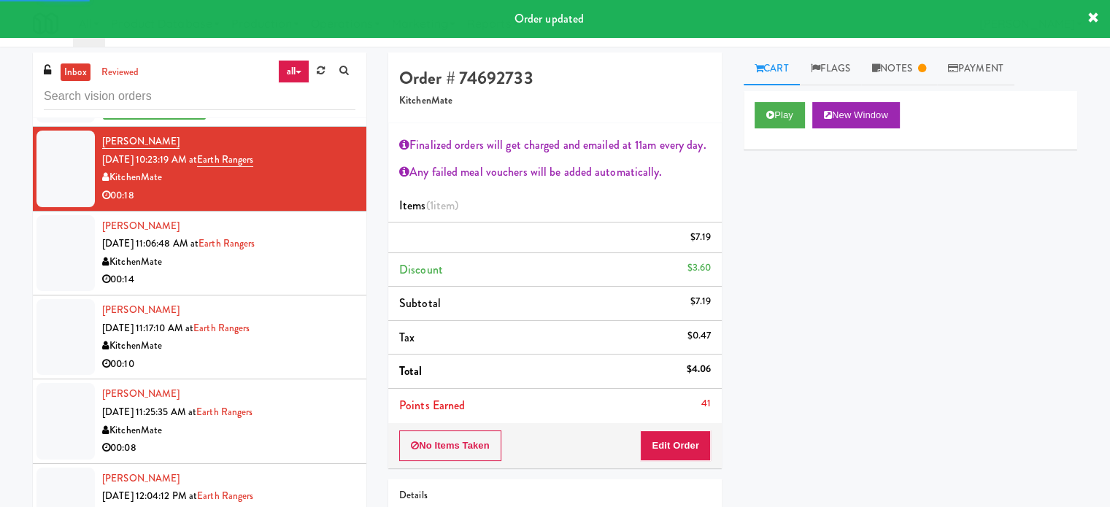
click at [317, 271] on div "00:14" at bounding box center [228, 280] width 253 height 18
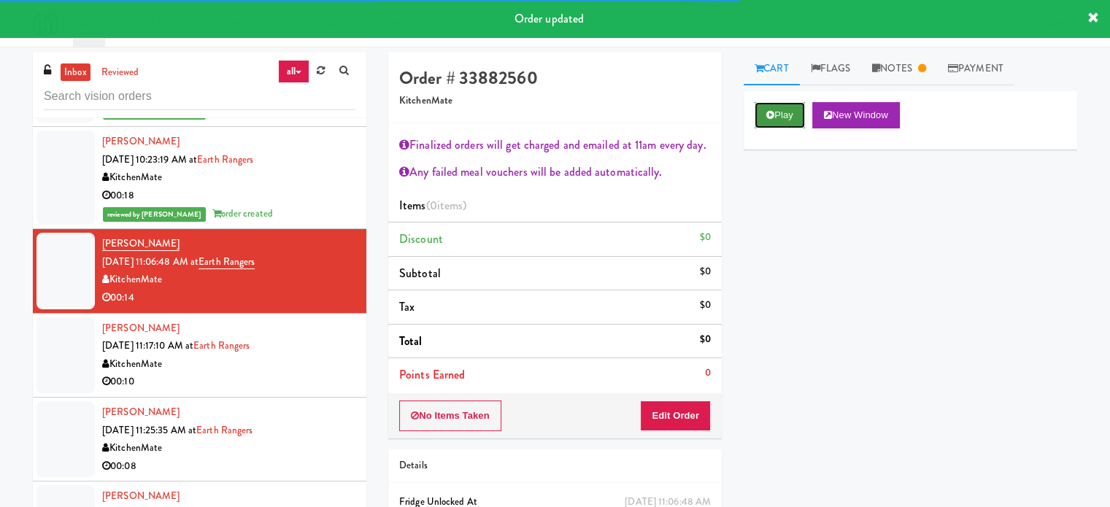
click at [797, 122] on button "Play" at bounding box center [779, 115] width 50 height 26
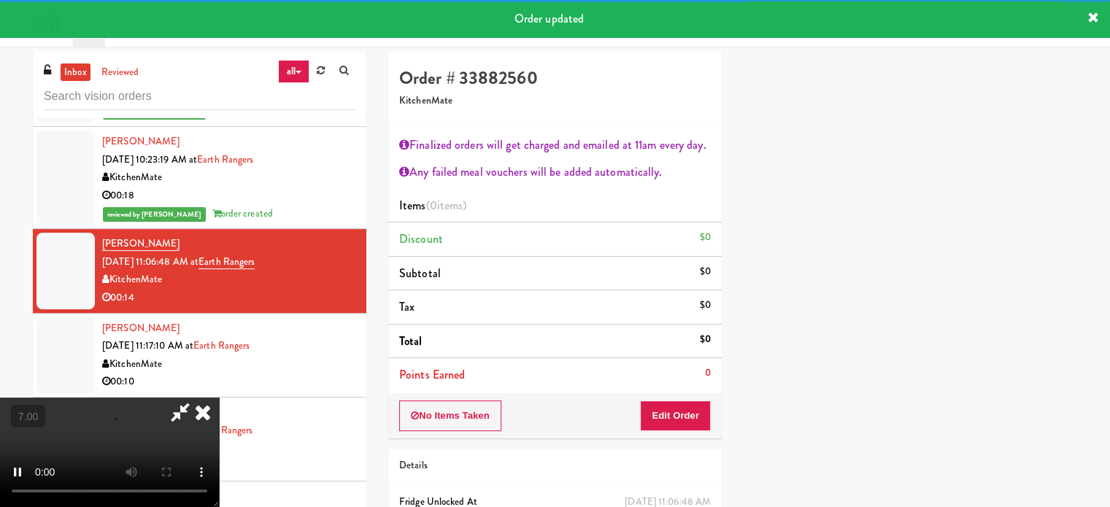
scroll to position [136, 0]
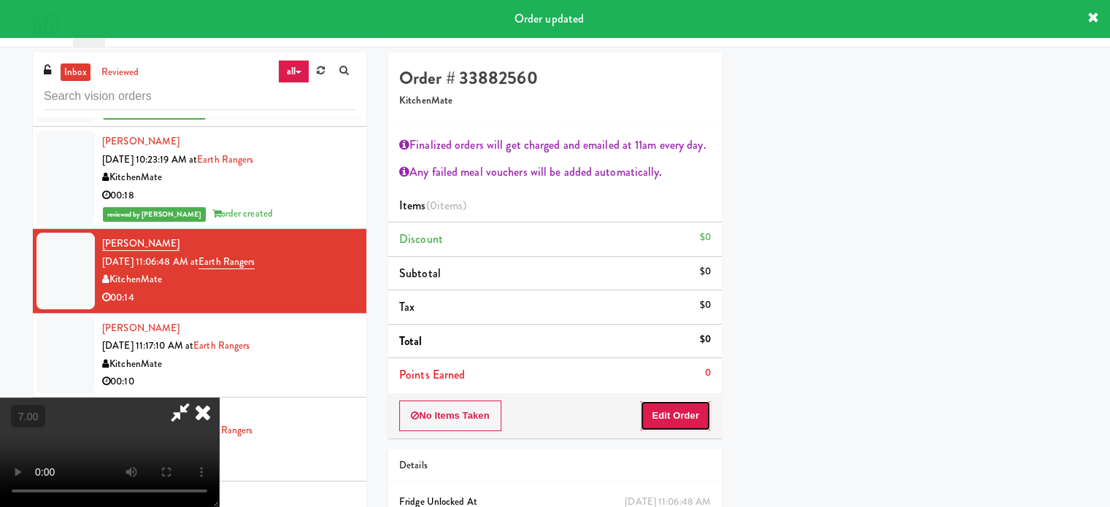
click at [690, 409] on button "Edit Order" at bounding box center [675, 415] width 71 height 31
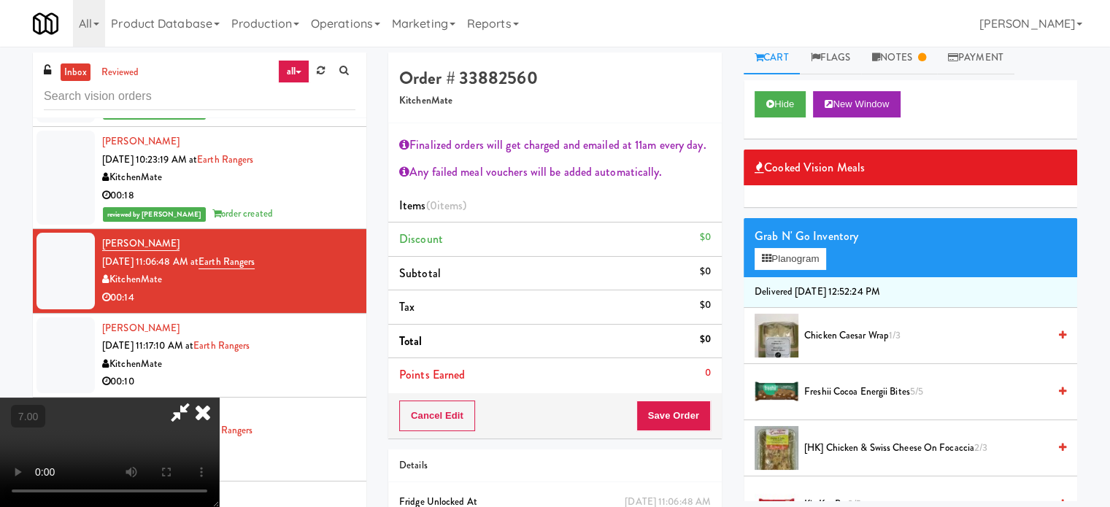
scroll to position [0, 0]
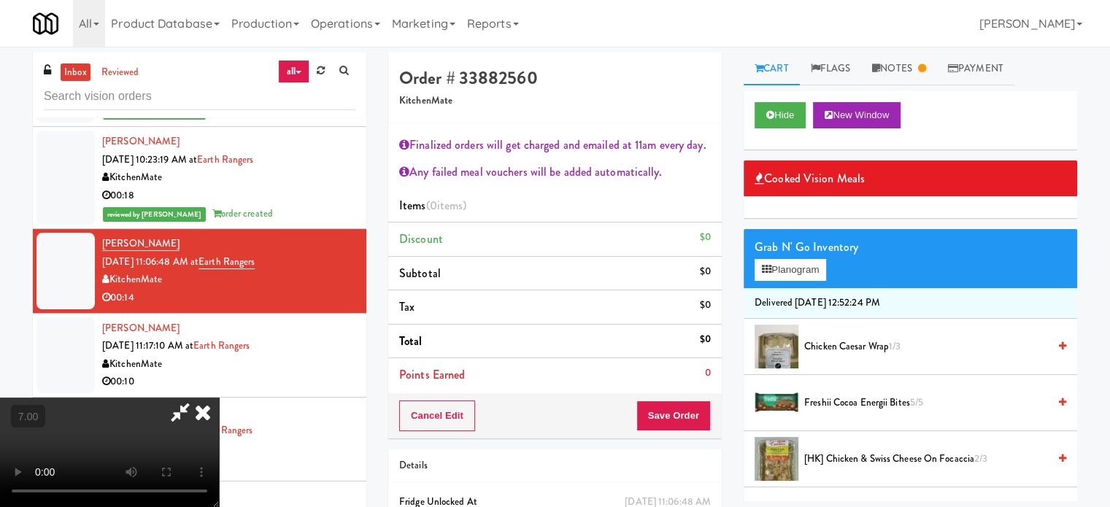
drag, startPoint x: 231, startPoint y: 402, endPoint x: 254, endPoint y: 390, distance: 26.1
click at [219, 398] on video at bounding box center [109, 452] width 219 height 109
drag, startPoint x: 254, startPoint y: 390, endPoint x: 287, endPoint y: 440, distance: 59.9
click at [219, 398] on video at bounding box center [109, 452] width 219 height 109
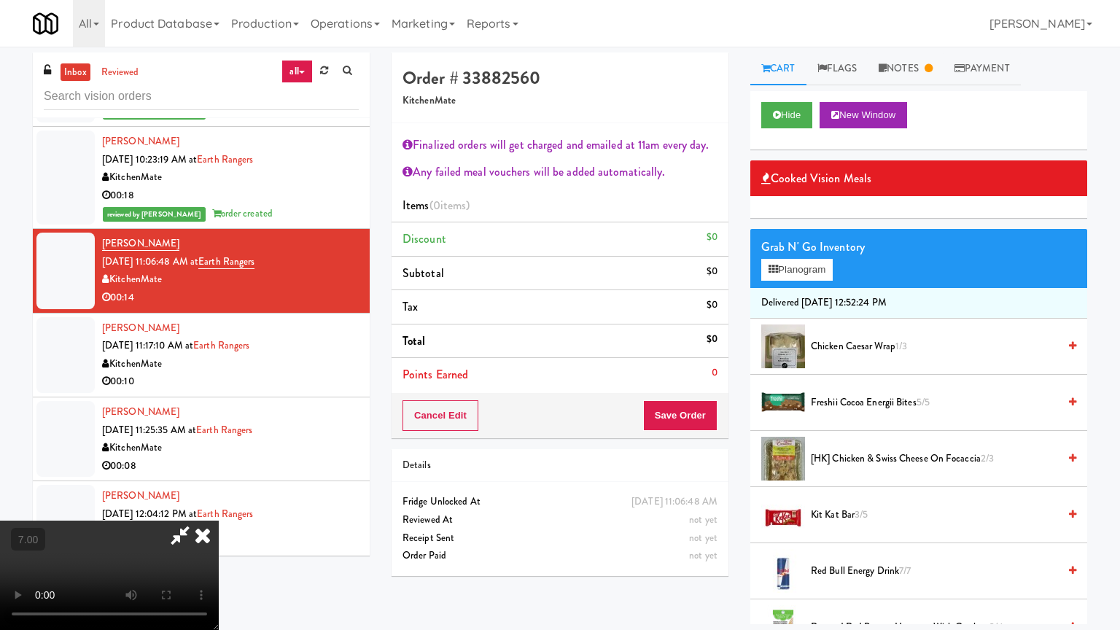
click at [219, 506] on video at bounding box center [109, 575] width 219 height 109
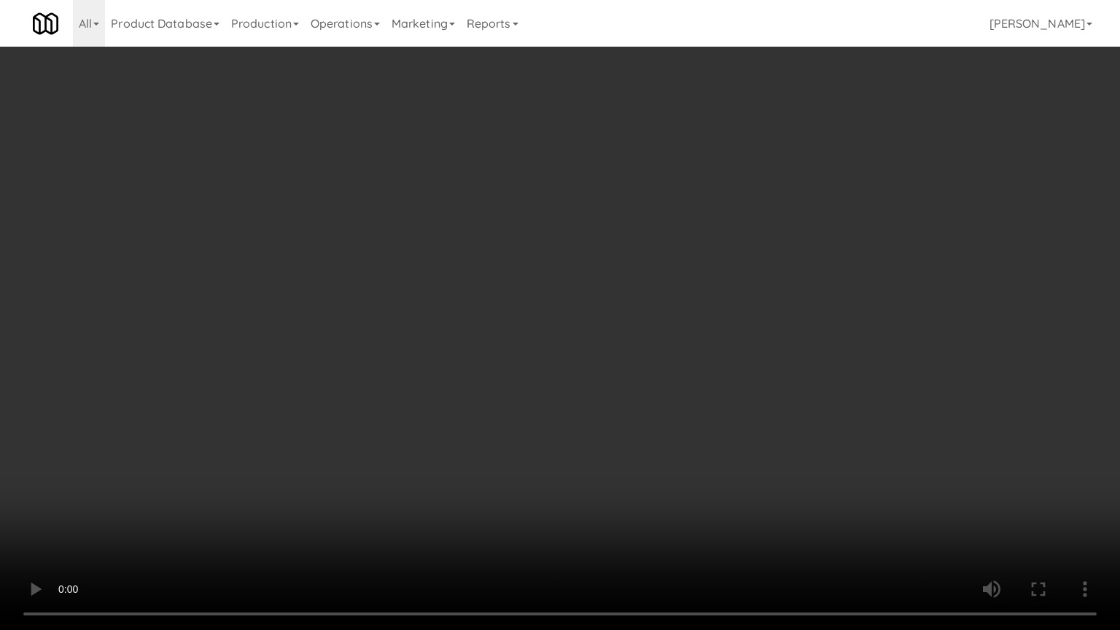
drag, startPoint x: 351, startPoint y: 422, endPoint x: 411, endPoint y: 422, distance: 60.5
click at [352, 422] on video at bounding box center [560, 315] width 1120 height 630
click at [442, 427] on video at bounding box center [560, 315] width 1120 height 630
drag, startPoint x: 438, startPoint y: 427, endPoint x: 446, endPoint y: 426, distance: 8.1
click at [438, 428] on video at bounding box center [560, 315] width 1120 height 630
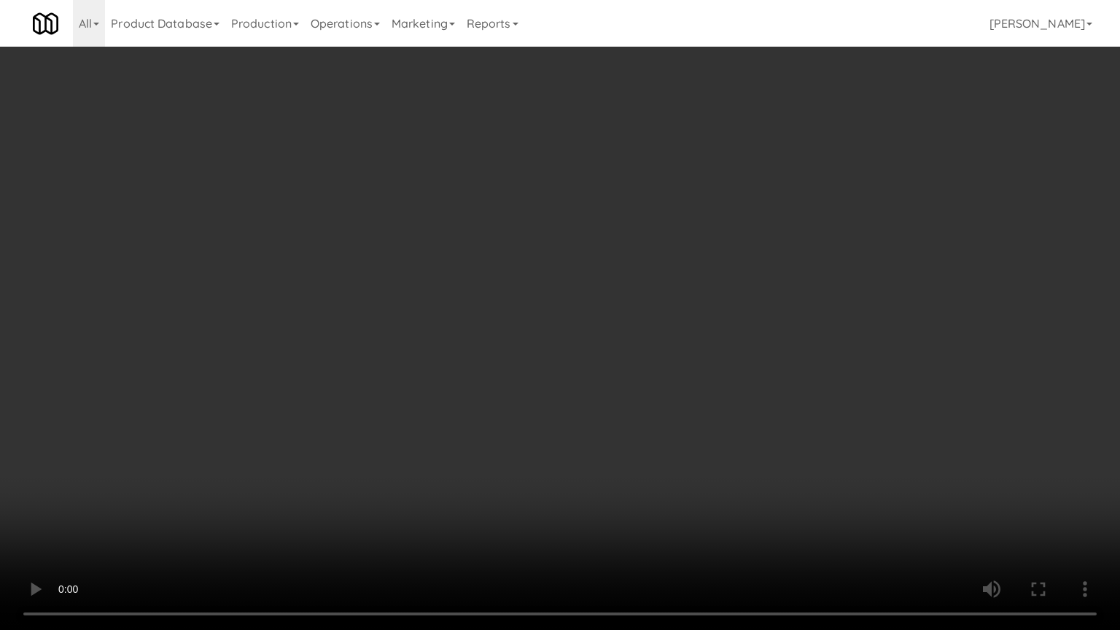
click at [480, 420] on video at bounding box center [560, 315] width 1120 height 630
click at [479, 412] on video at bounding box center [560, 315] width 1120 height 630
click at [523, 405] on video at bounding box center [560, 315] width 1120 height 630
click at [523, 400] on video at bounding box center [560, 315] width 1120 height 630
click at [534, 397] on video at bounding box center [560, 315] width 1120 height 630
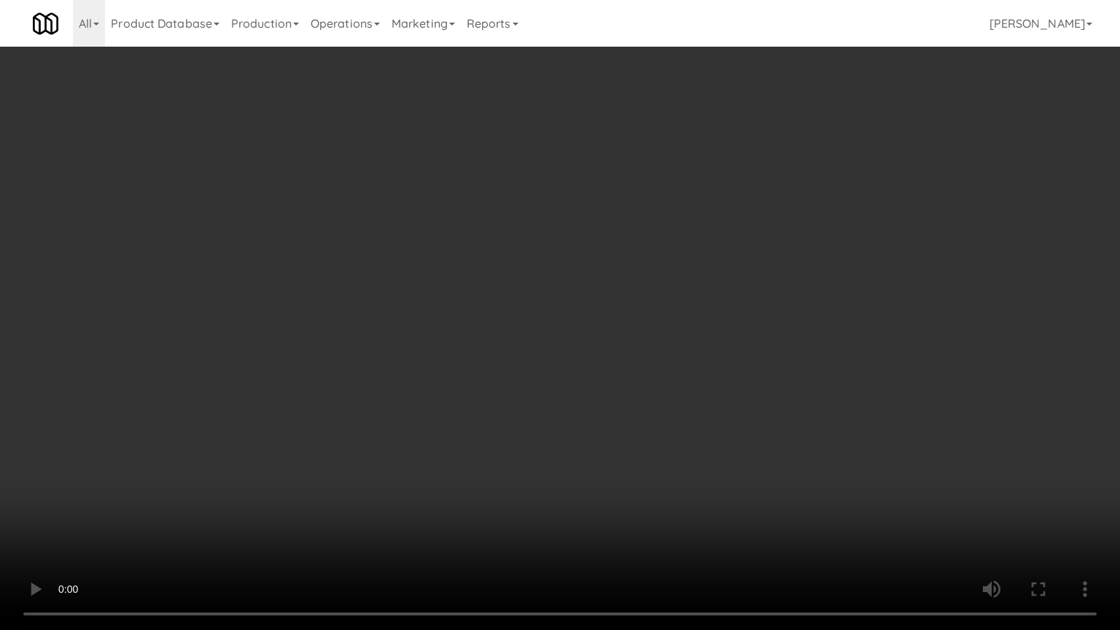
click at [538, 387] on video at bounding box center [560, 315] width 1120 height 630
click at [545, 387] on video at bounding box center [560, 315] width 1120 height 630
click at [546, 382] on video at bounding box center [560, 315] width 1120 height 630
click at [554, 367] on video at bounding box center [560, 315] width 1120 height 630
click at [554, 365] on video at bounding box center [560, 315] width 1120 height 630
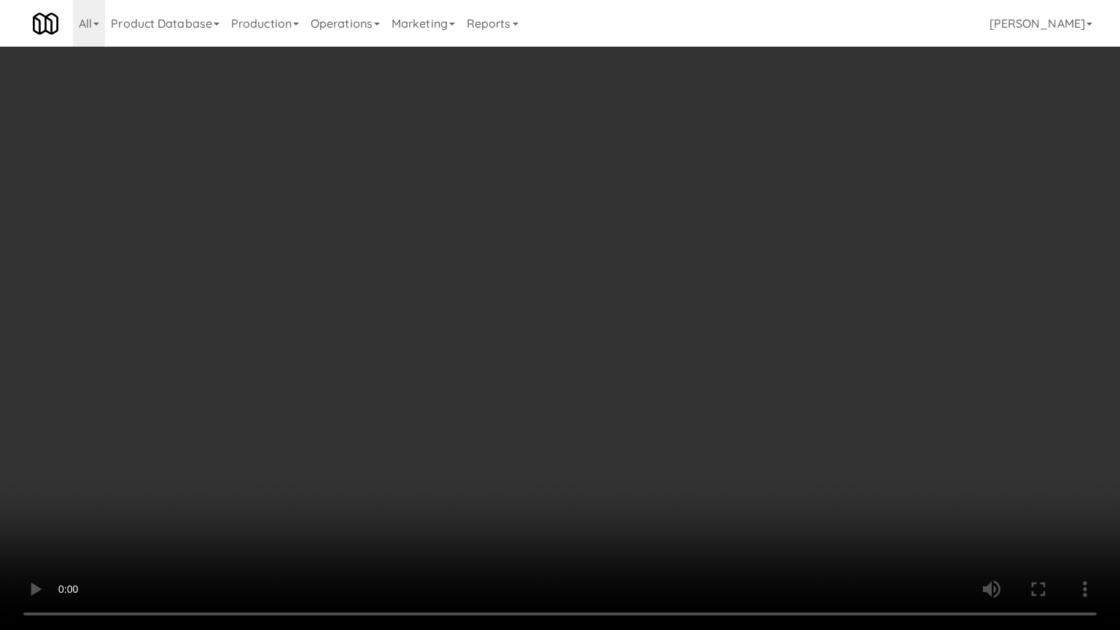
click at [562, 362] on video at bounding box center [560, 315] width 1120 height 630
drag, startPoint x: 565, startPoint y: 365, endPoint x: 571, endPoint y: 357, distance: 9.3
click at [568, 365] on video at bounding box center [560, 315] width 1120 height 630
click at [571, 357] on video at bounding box center [560, 315] width 1120 height 630
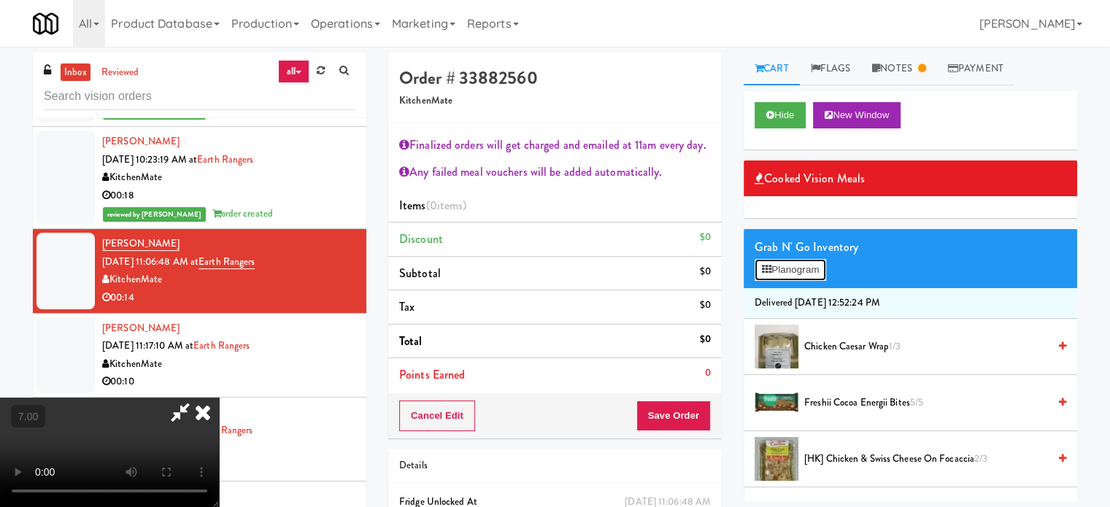
click at [783, 271] on button "Planogram" at bounding box center [789, 270] width 71 height 22
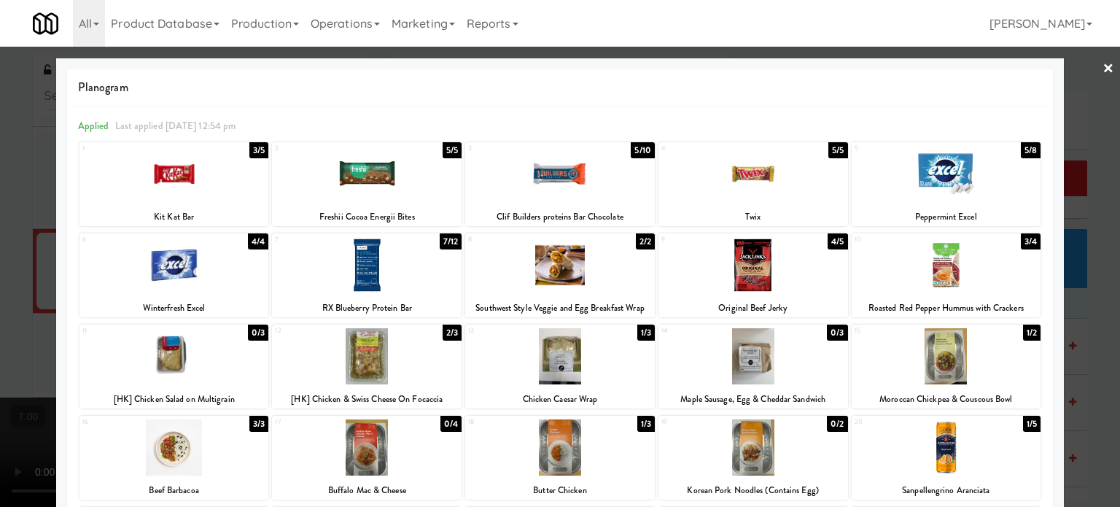
click at [829, 147] on div "5/5" at bounding box center [838, 150] width 19 height 16
click at [1021, 244] on div "3/4" at bounding box center [1031, 241] width 20 height 16
click at [1079, 294] on div at bounding box center [560, 253] width 1120 height 507
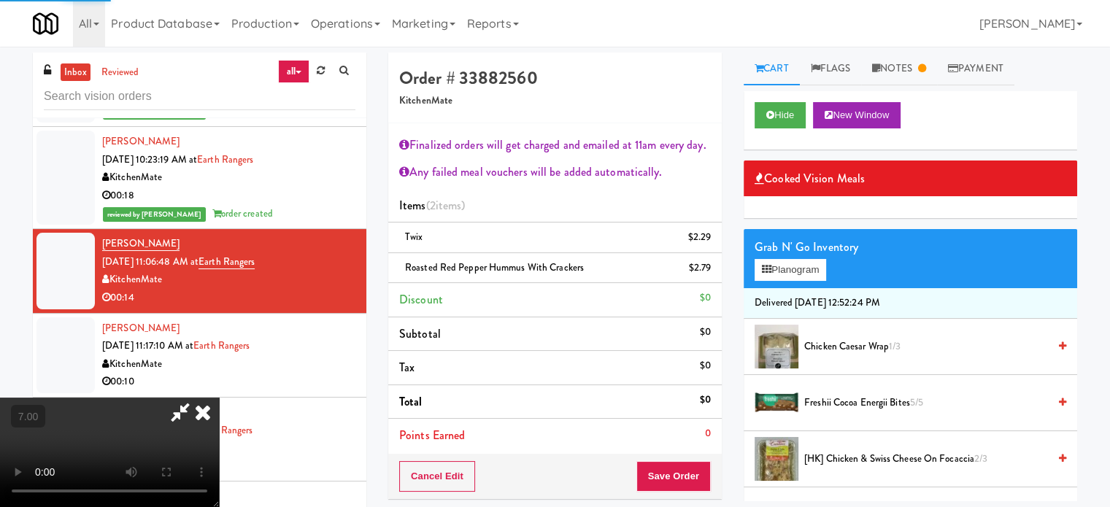
click at [219, 398] on video at bounding box center [109, 452] width 219 height 109
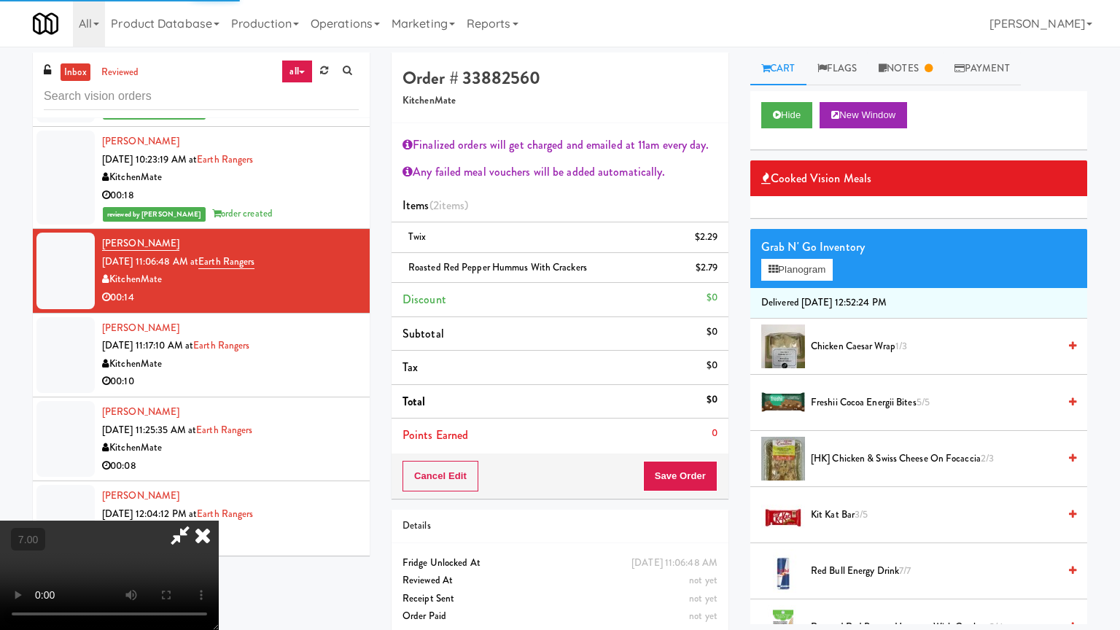
click at [219, 506] on video at bounding box center [109, 575] width 219 height 109
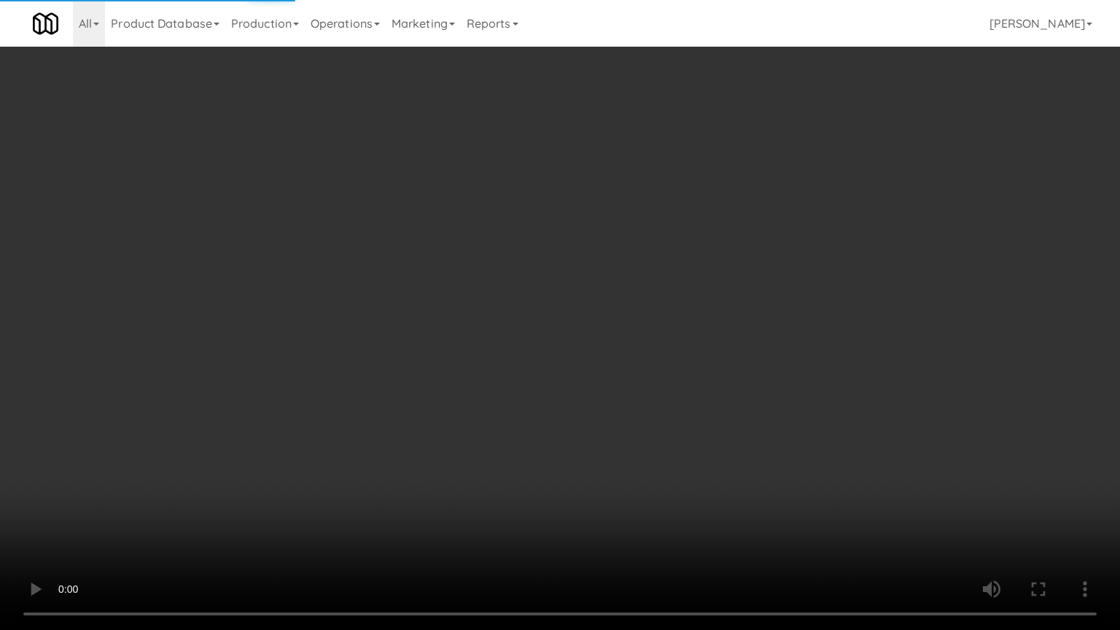
click at [581, 285] on video at bounding box center [560, 315] width 1120 height 630
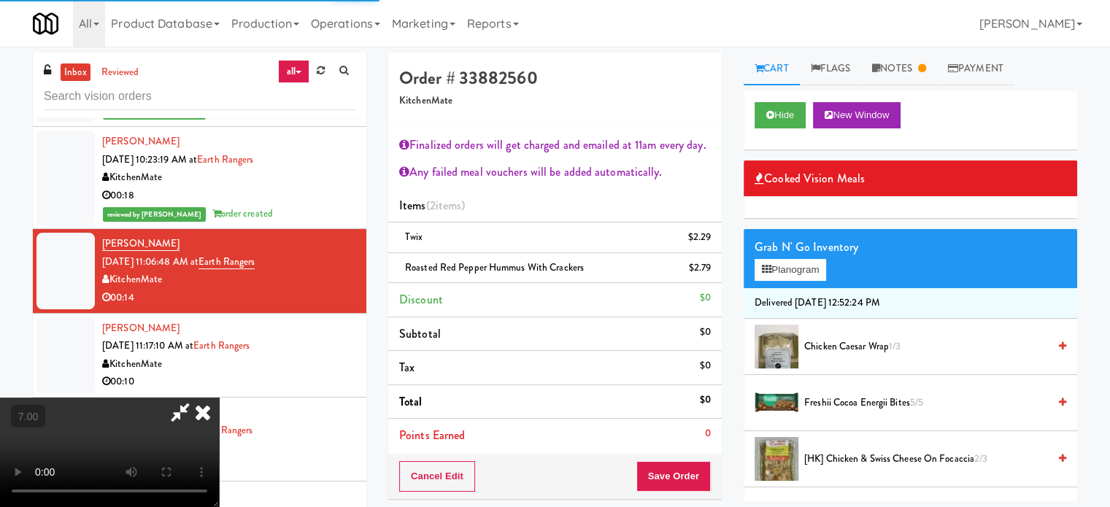
click at [219, 398] on icon at bounding box center [203, 412] width 32 height 29
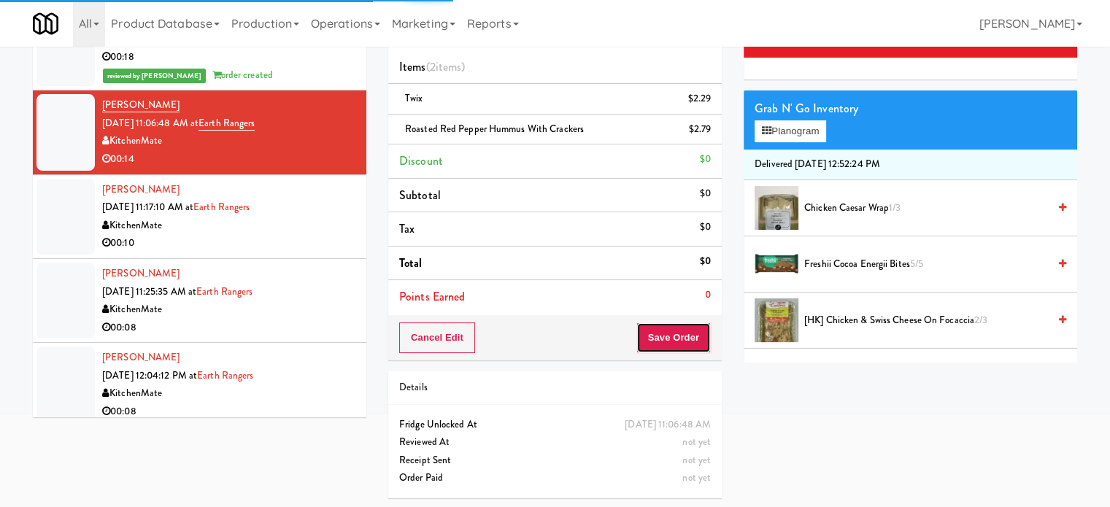
drag, startPoint x: 667, startPoint y: 344, endPoint x: 638, endPoint y: 266, distance: 82.4
click at [667, 345] on button "Save Order" at bounding box center [673, 337] width 74 height 31
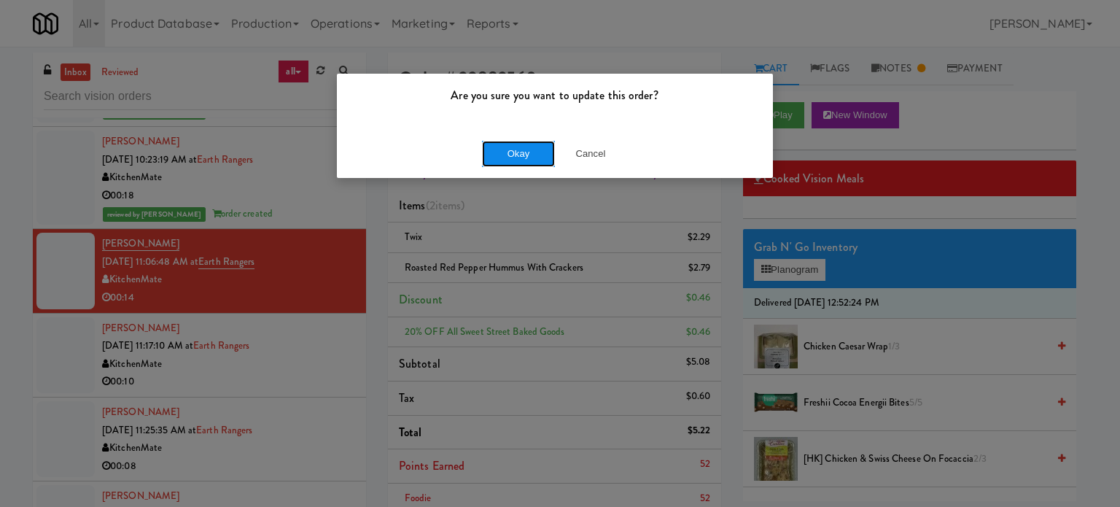
click at [536, 147] on button "Okay" at bounding box center [518, 154] width 73 height 26
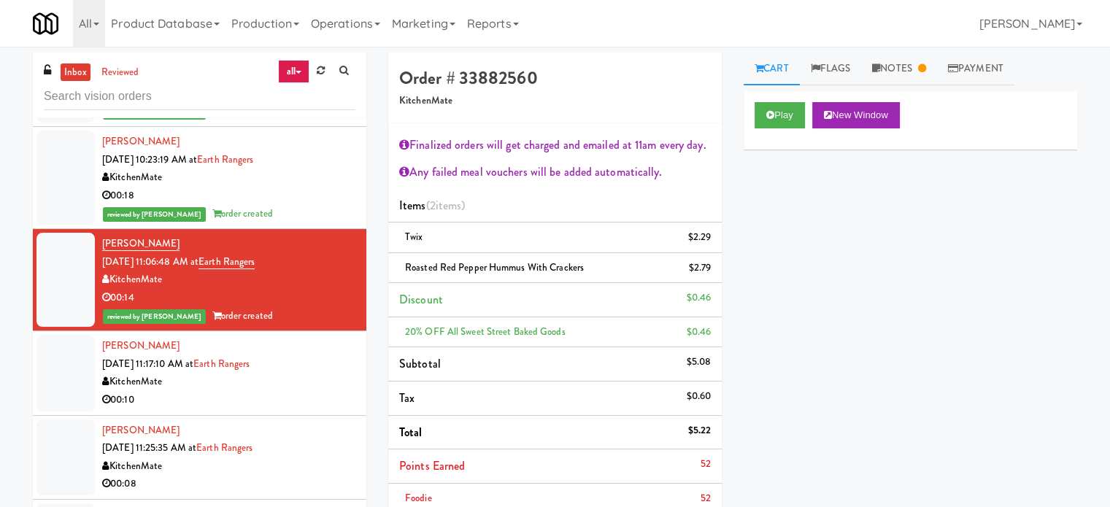
click at [336, 373] on div "KitchenMate" at bounding box center [228, 382] width 253 height 18
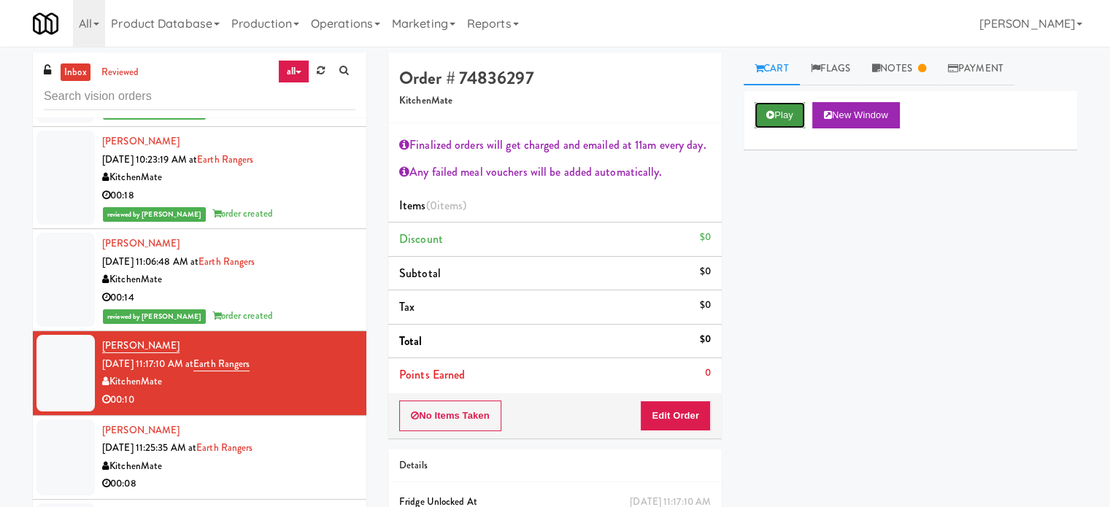
click at [791, 119] on button "Play" at bounding box center [779, 115] width 50 height 26
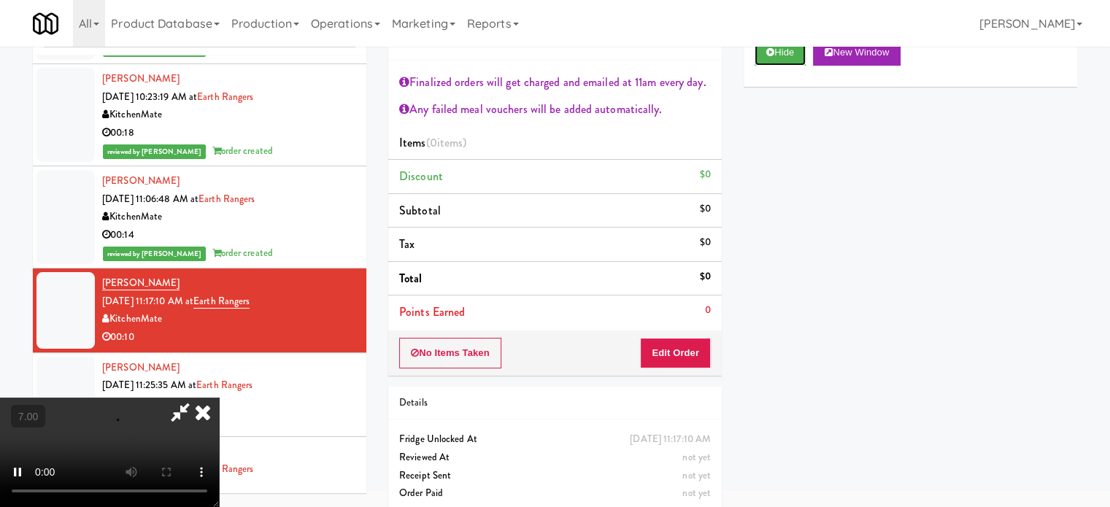
scroll to position [79, 0]
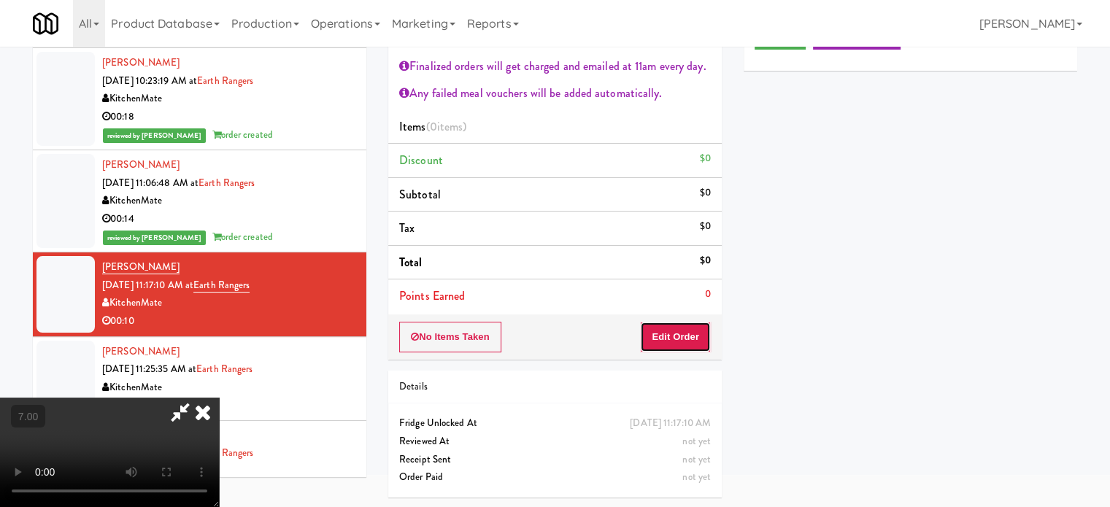
click at [697, 330] on button "Edit Order" at bounding box center [675, 337] width 71 height 31
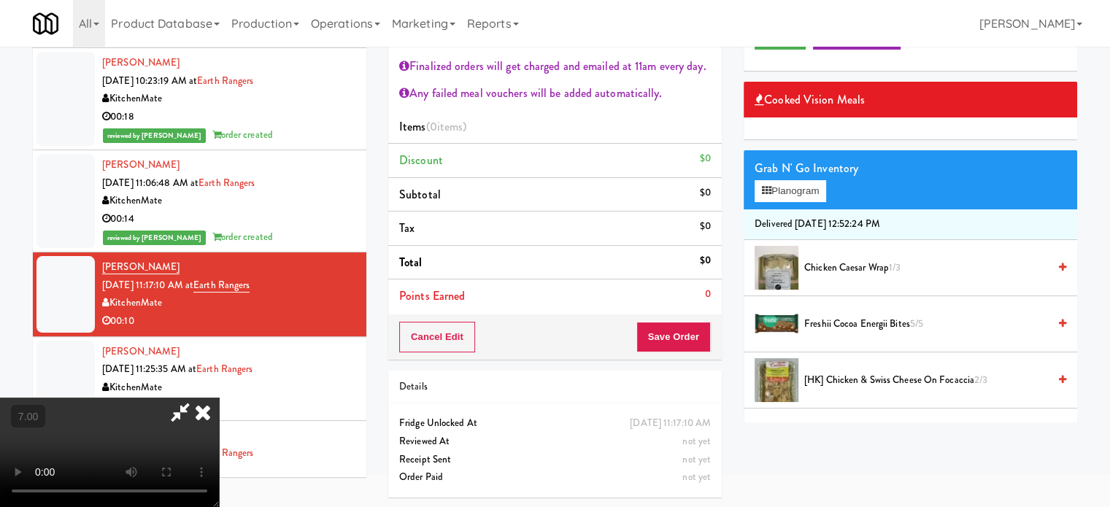
click at [219, 398] on video at bounding box center [109, 452] width 219 height 109
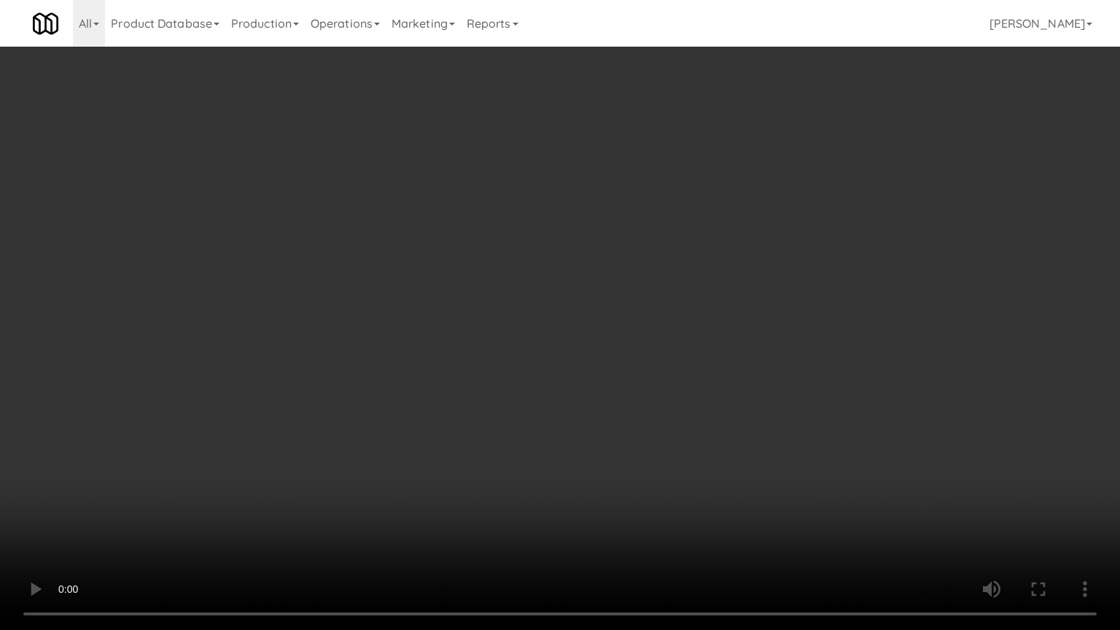
click at [320, 336] on video at bounding box center [560, 315] width 1120 height 630
click at [508, 234] on video at bounding box center [560, 315] width 1120 height 630
drag, startPoint x: 344, startPoint y: 295, endPoint x: 400, endPoint y: 244, distance: 76.5
click at [344, 295] on video at bounding box center [560, 315] width 1120 height 630
click at [500, 261] on video at bounding box center [560, 315] width 1120 height 630
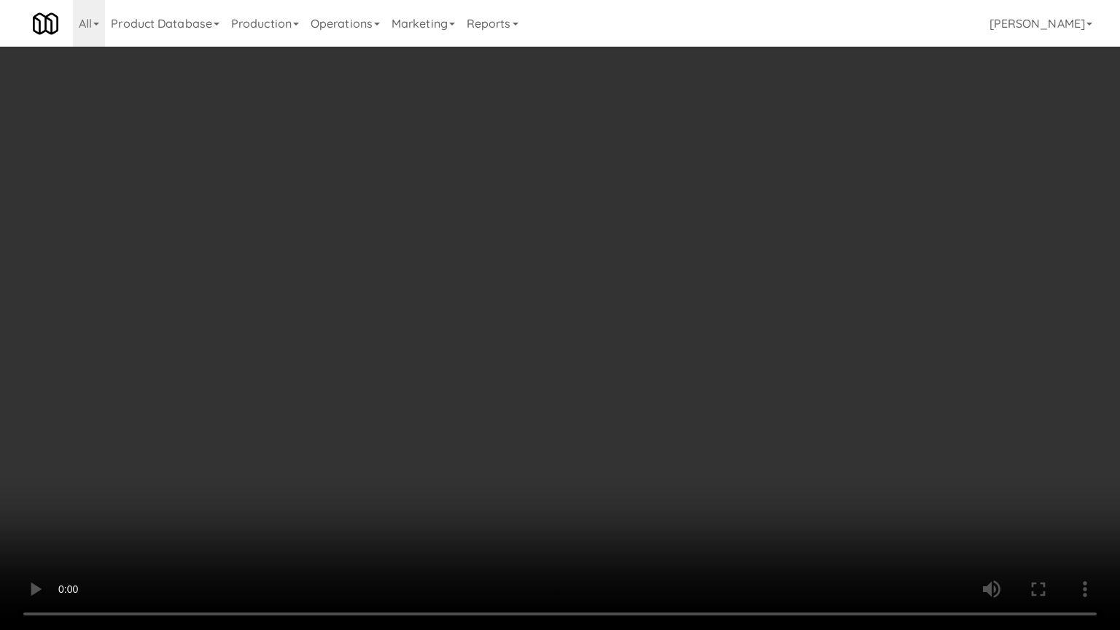
click at [500, 261] on video at bounding box center [560, 315] width 1120 height 630
click at [547, 261] on video at bounding box center [560, 315] width 1120 height 630
click at [569, 268] on video at bounding box center [560, 315] width 1120 height 630
click at [597, 291] on video at bounding box center [560, 315] width 1120 height 630
click at [596, 290] on video at bounding box center [560, 315] width 1120 height 630
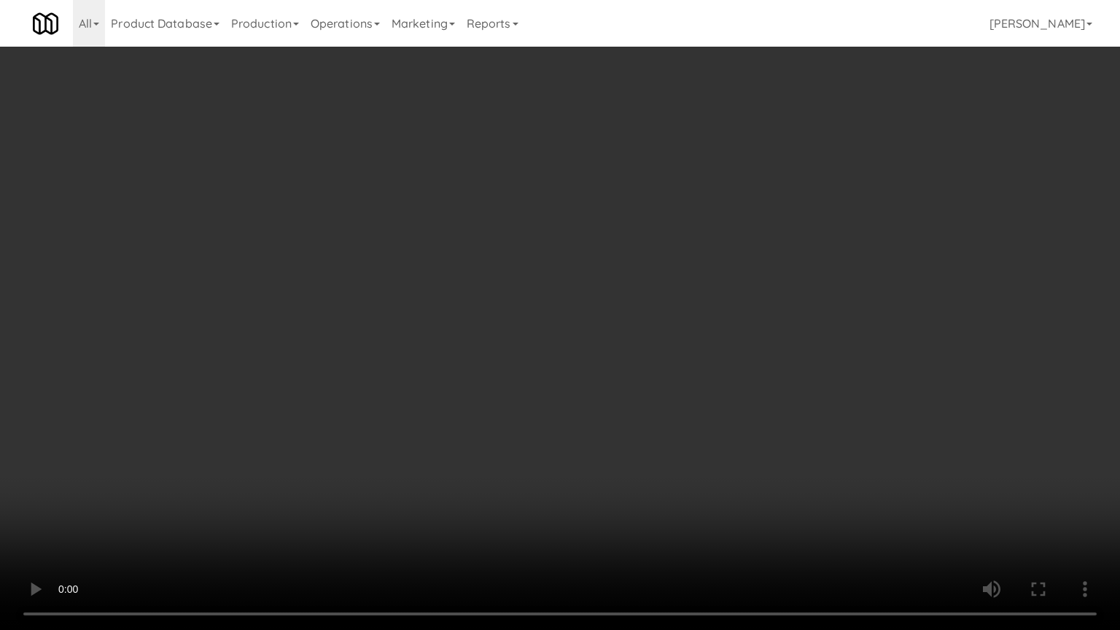
click at [671, 309] on video at bounding box center [560, 315] width 1120 height 630
drag, startPoint x: 627, startPoint y: 314, endPoint x: 665, endPoint y: 291, distance: 44.5
click at [631, 315] on video at bounding box center [560, 315] width 1120 height 630
click at [616, 291] on video at bounding box center [560, 315] width 1120 height 630
click at [622, 287] on video at bounding box center [560, 315] width 1120 height 630
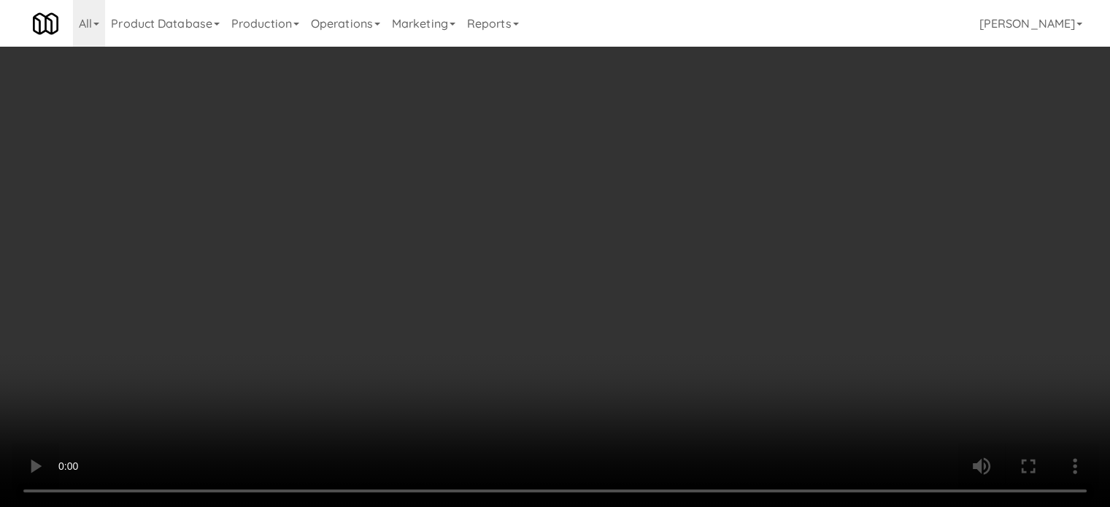
click at [613, 326] on video at bounding box center [555, 253] width 1110 height 507
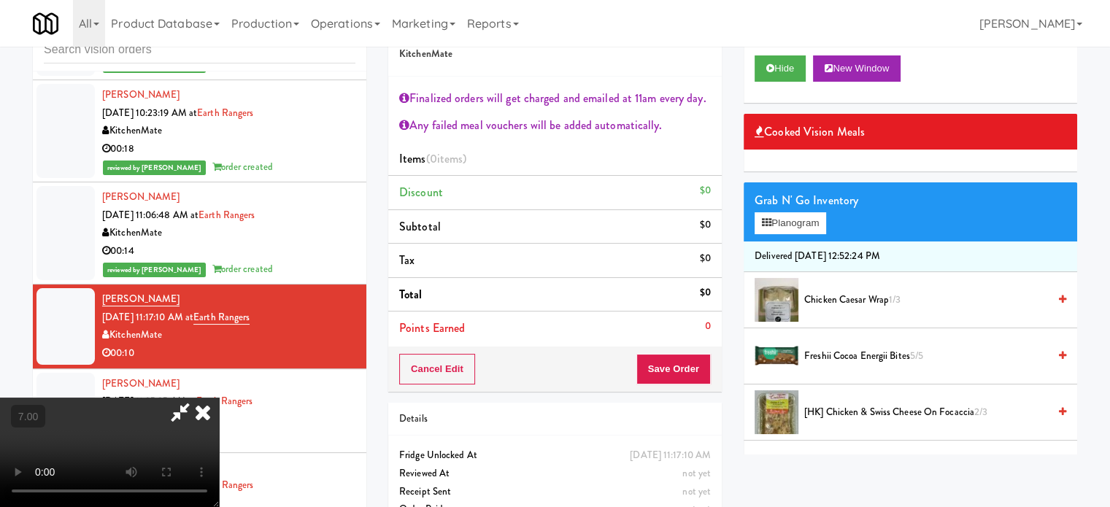
click at [219, 398] on video at bounding box center [109, 452] width 219 height 109
click at [808, 218] on button "Planogram" at bounding box center [789, 223] width 71 height 22
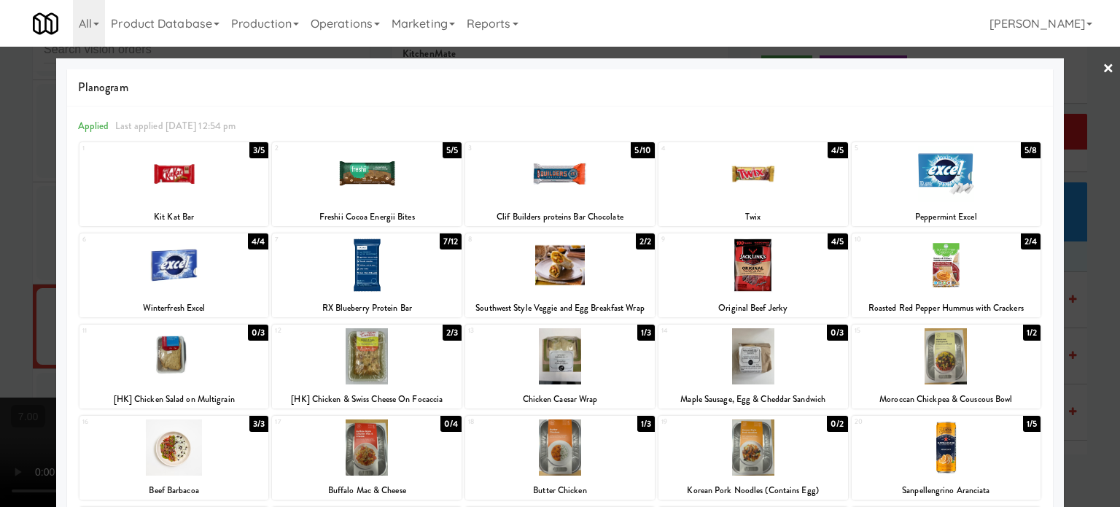
drag, startPoint x: 640, startPoint y: 333, endPoint x: 648, endPoint y: 330, distance: 7.9
click at [642, 333] on div "1/3" at bounding box center [647, 333] width 18 height 16
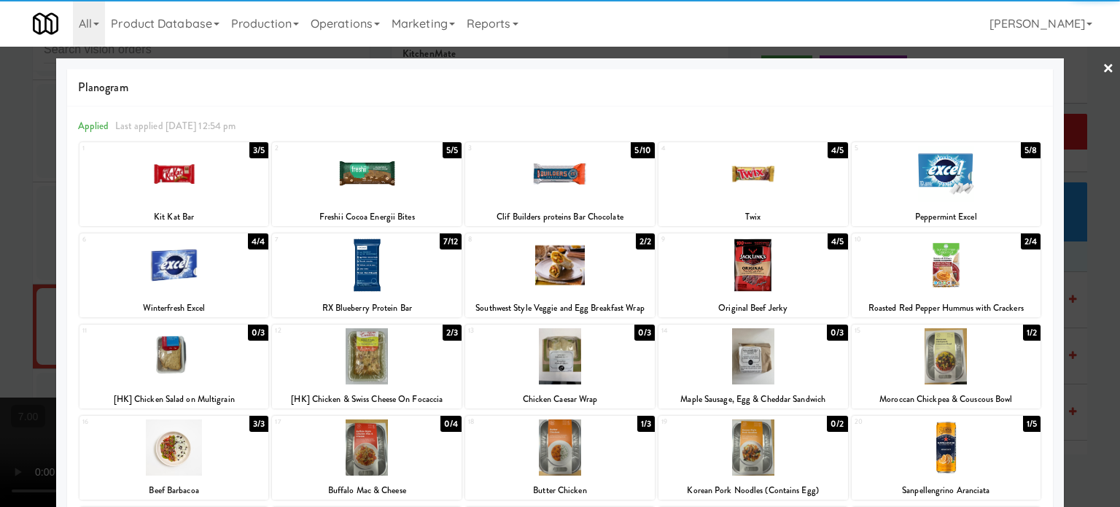
drag, startPoint x: 1085, startPoint y: 276, endPoint x: 1038, endPoint y: 272, distance: 47.6
click at [1088, 276] on div at bounding box center [560, 253] width 1120 height 507
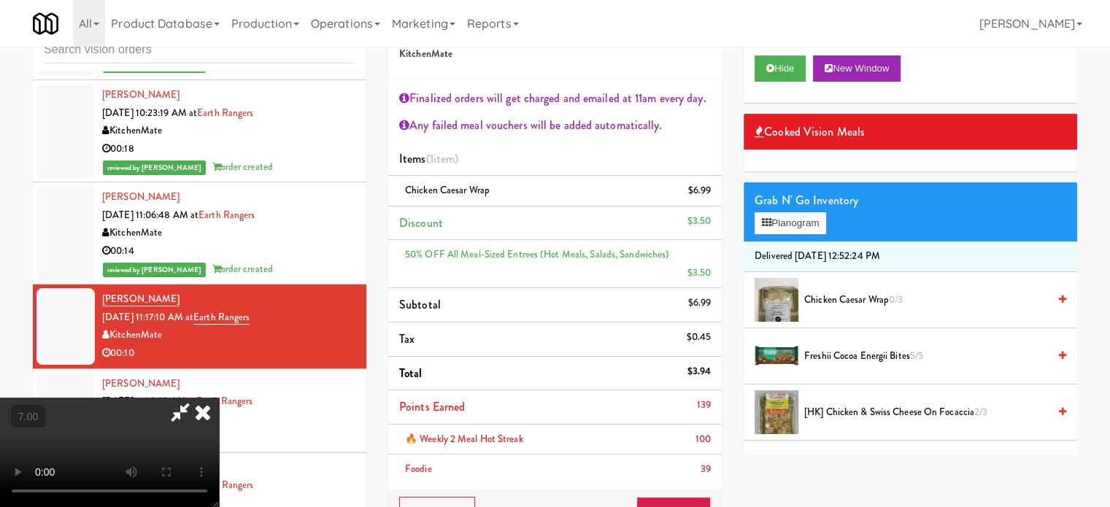
click at [219, 398] on video at bounding box center [109, 452] width 219 height 109
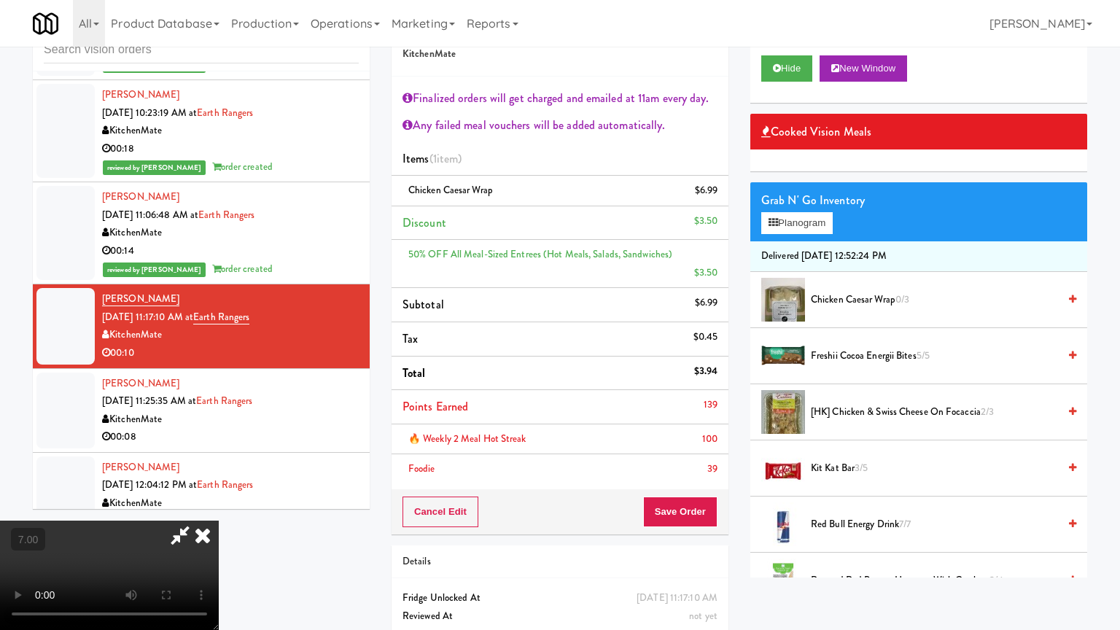
drag, startPoint x: 303, startPoint y: 432, endPoint x: 408, endPoint y: 331, distance: 145.0
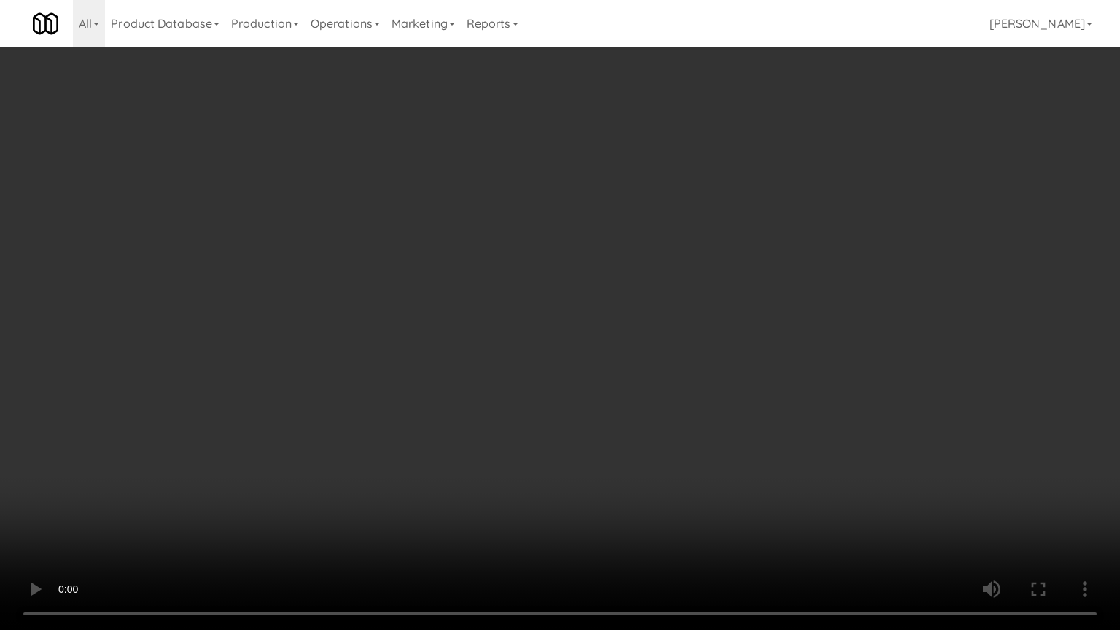
click at [314, 432] on video at bounding box center [560, 315] width 1120 height 630
click at [578, 355] on video at bounding box center [560, 315] width 1120 height 630
click at [650, 296] on video at bounding box center [560, 315] width 1120 height 630
click at [657, 295] on video at bounding box center [560, 315] width 1120 height 630
click at [663, 277] on video at bounding box center [560, 315] width 1120 height 630
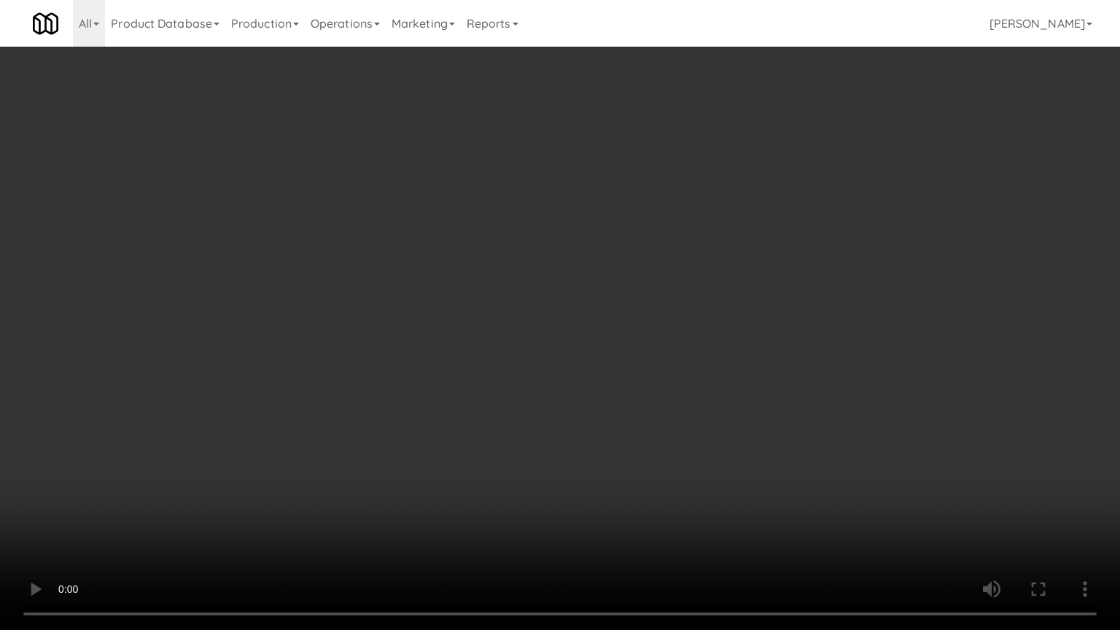
click at [732, 282] on video at bounding box center [560, 315] width 1120 height 630
click at [732, 283] on video at bounding box center [560, 315] width 1120 height 630
click at [793, 298] on video at bounding box center [560, 315] width 1120 height 630
click at [732, 303] on video at bounding box center [560, 315] width 1120 height 630
click at [741, 303] on video at bounding box center [560, 315] width 1120 height 630
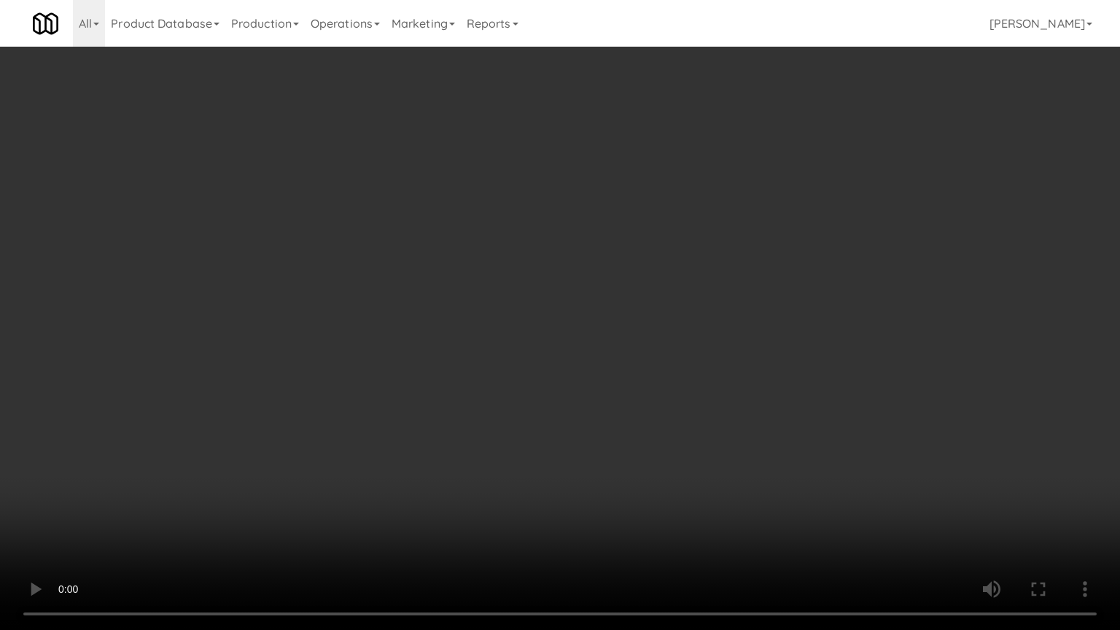
click at [746, 300] on video at bounding box center [560, 315] width 1120 height 630
drag, startPoint x: 703, startPoint y: 285, endPoint x: 711, endPoint y: 284, distance: 7.4
click at [705, 286] on video at bounding box center [560, 315] width 1120 height 630
drag, startPoint x: 712, startPoint y: 280, endPoint x: 674, endPoint y: 18, distance: 265.3
click at [712, 279] on video at bounding box center [560, 315] width 1120 height 630
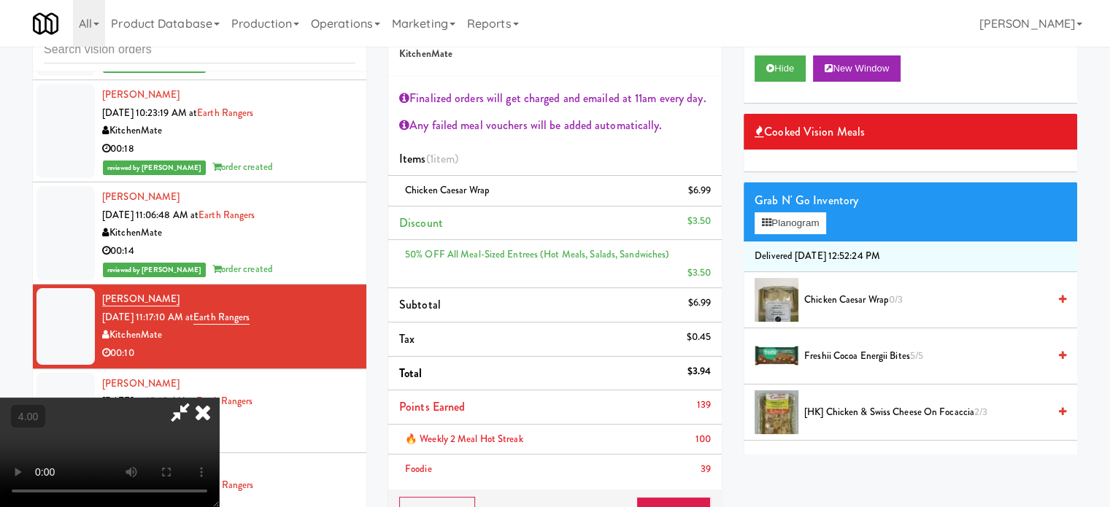
click at [219, 398] on icon at bounding box center [203, 412] width 32 height 29
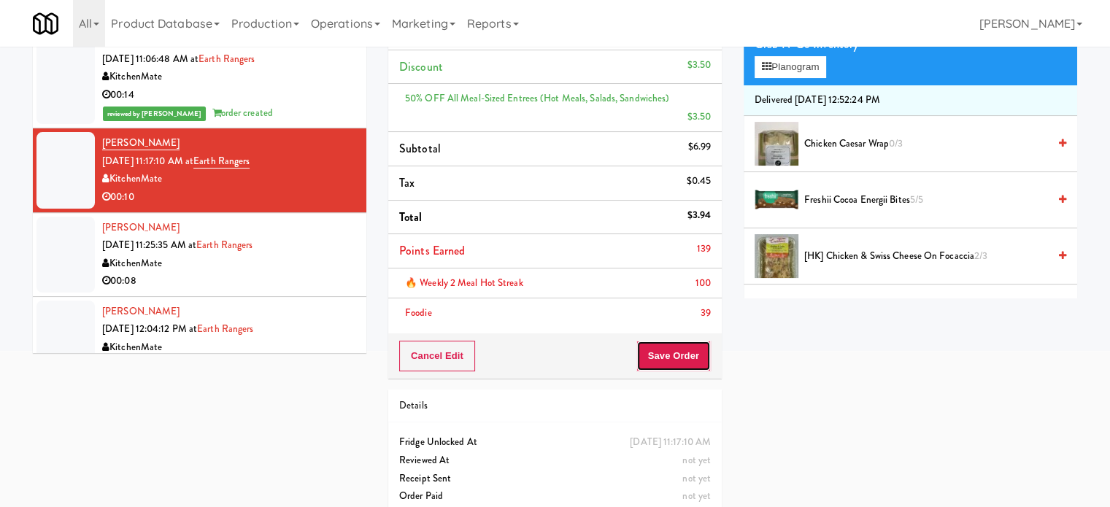
click at [692, 341] on button "Save Order" at bounding box center [673, 356] width 74 height 31
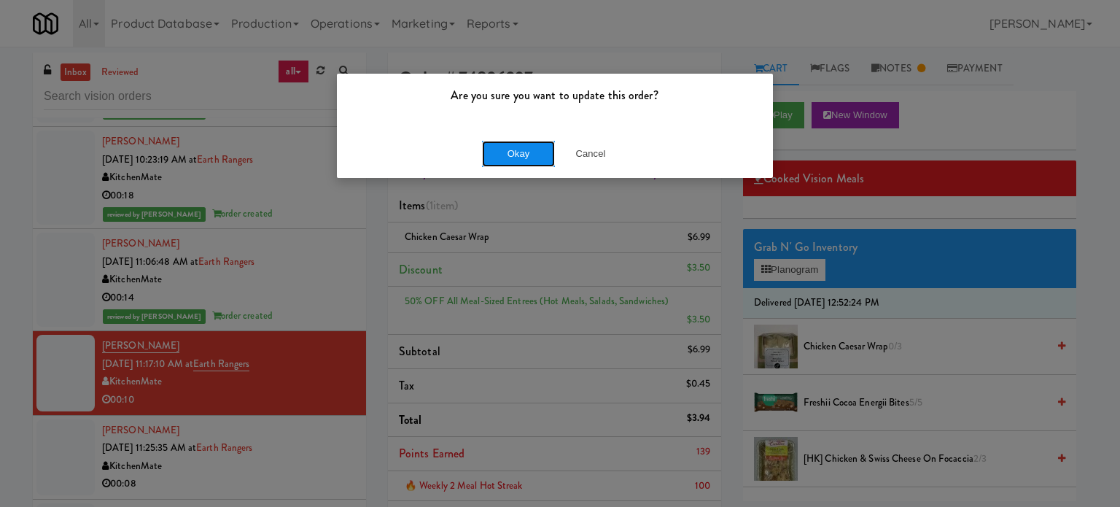
click at [507, 155] on button "Okay" at bounding box center [518, 154] width 73 height 26
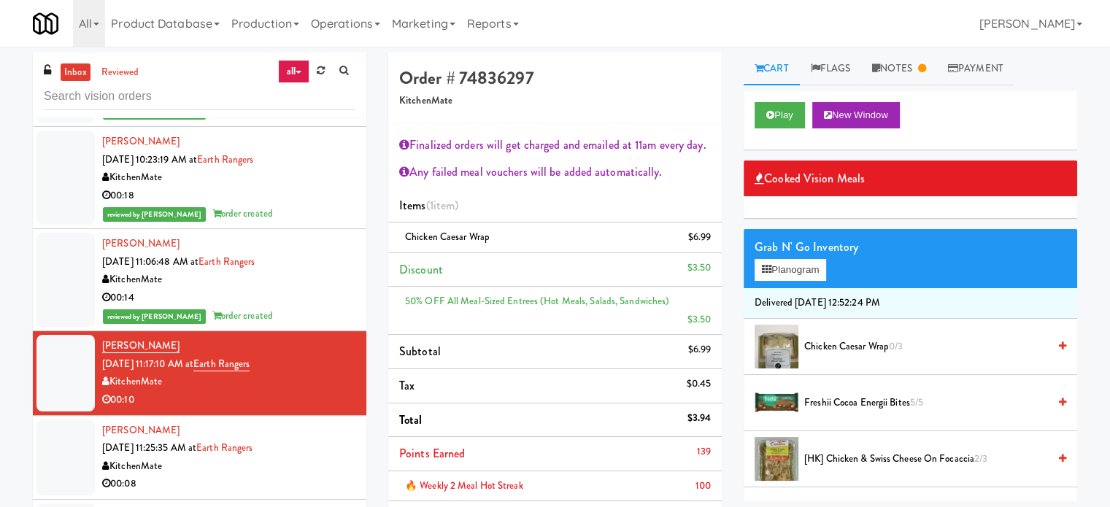
click at [326, 475] on div "00:08" at bounding box center [228, 484] width 253 height 18
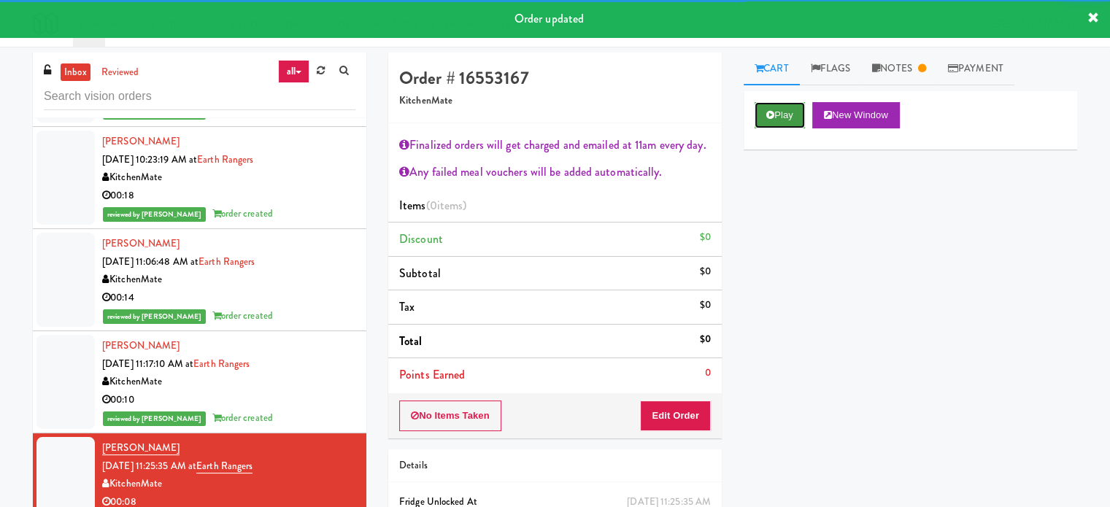
click at [797, 109] on button "Play" at bounding box center [779, 115] width 50 height 26
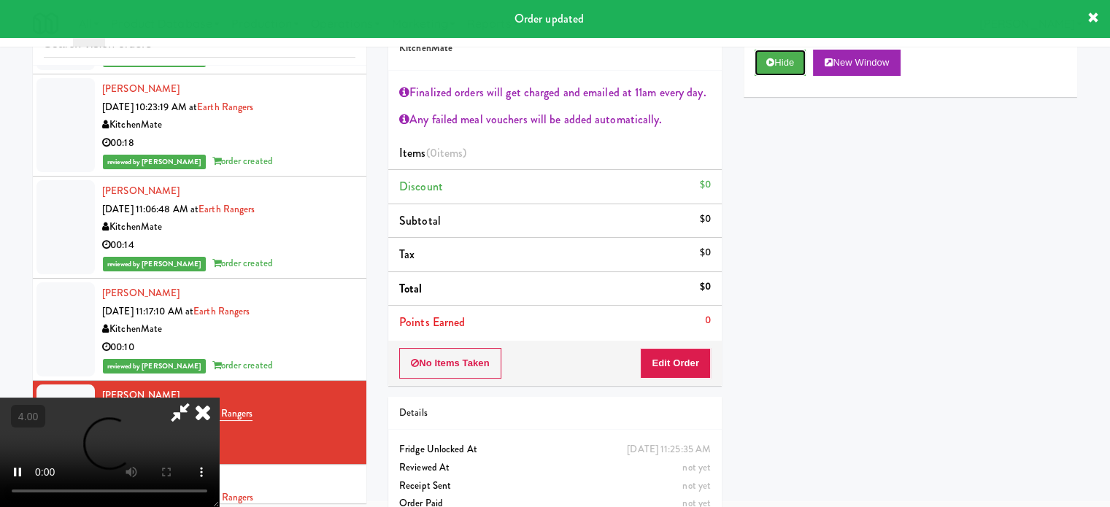
scroll to position [79, 0]
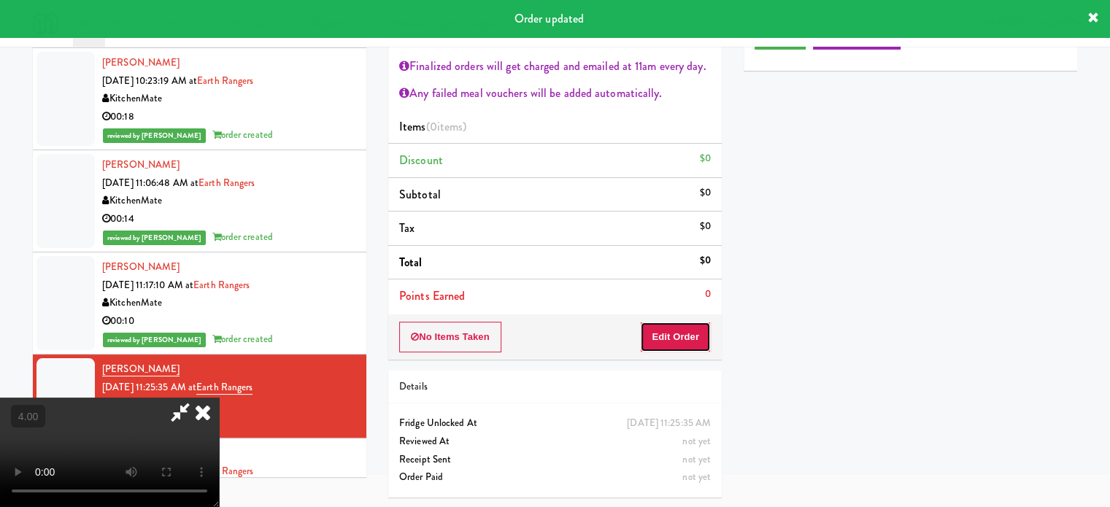
click at [673, 322] on button "Edit Order" at bounding box center [675, 337] width 71 height 31
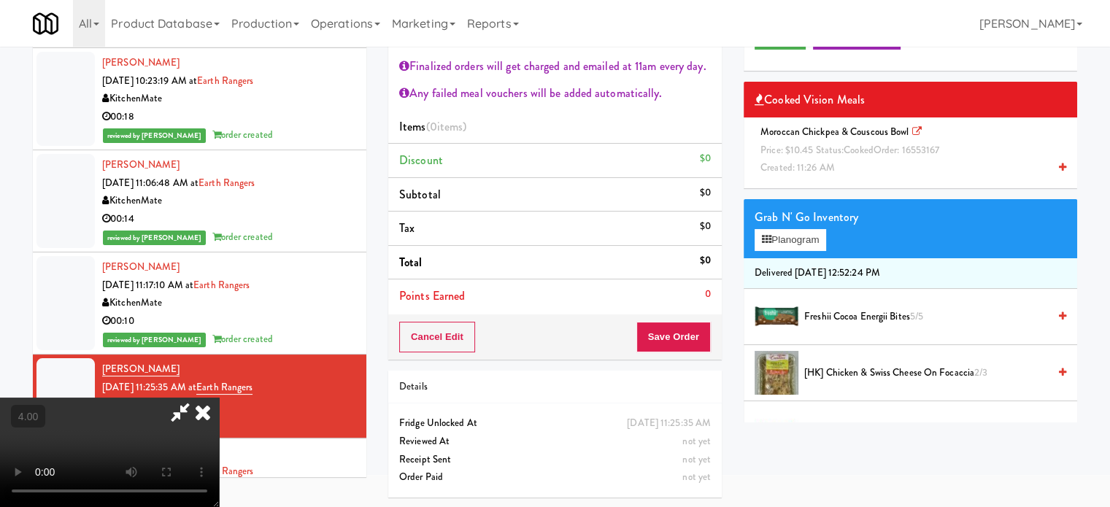
click at [219, 398] on video at bounding box center [109, 452] width 219 height 109
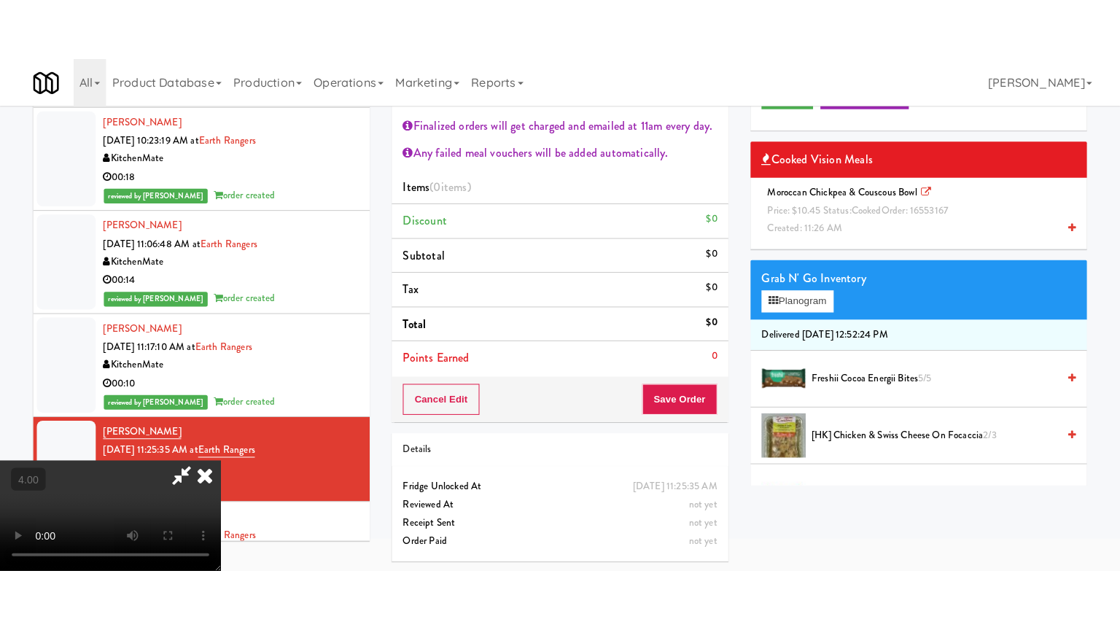
scroll to position [47, 0]
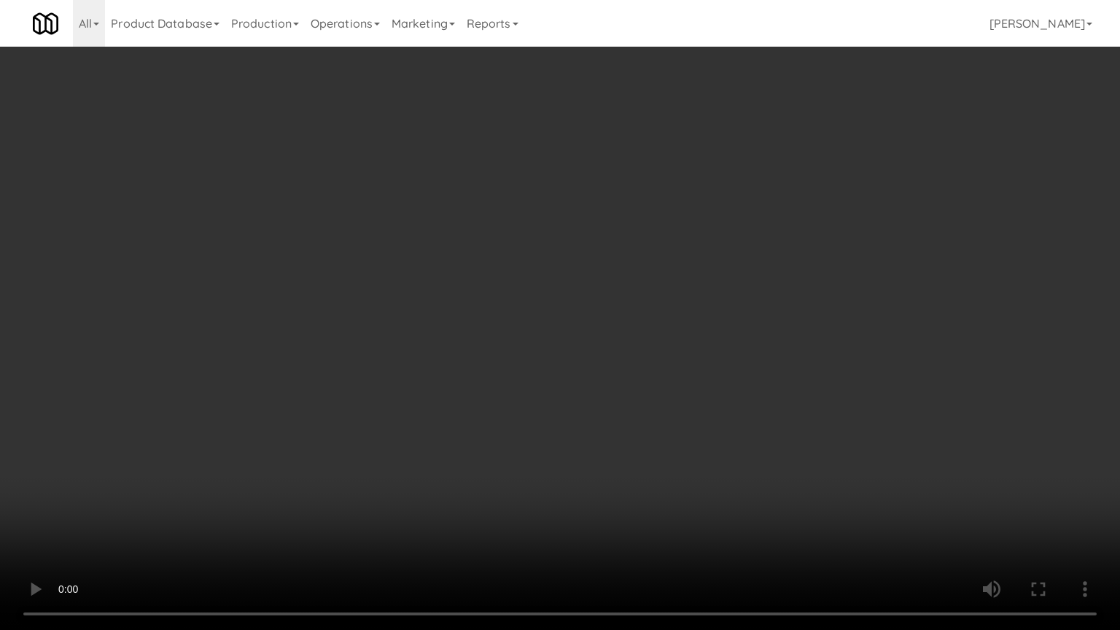
drag, startPoint x: 489, startPoint y: 261, endPoint x: 514, endPoint y: 274, distance: 28.1
click at [490, 263] on video at bounding box center [560, 315] width 1120 height 630
click at [525, 280] on video at bounding box center [560, 315] width 1120 height 630
click at [530, 282] on video at bounding box center [560, 315] width 1120 height 630
click at [533, 287] on video at bounding box center [560, 315] width 1120 height 630
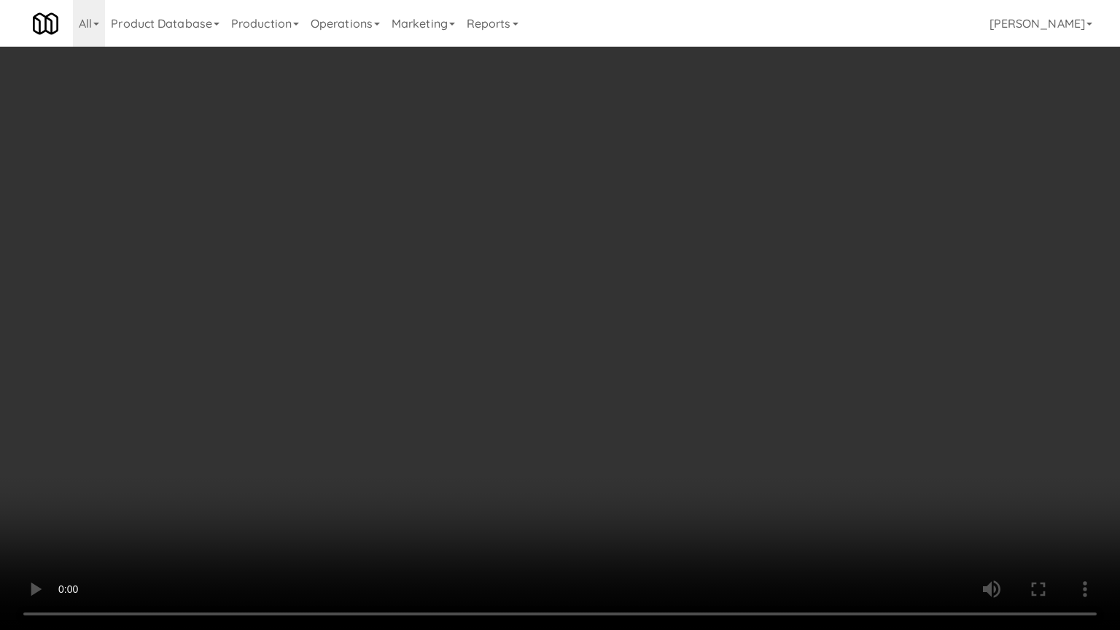
click at [533, 283] on video at bounding box center [560, 315] width 1120 height 630
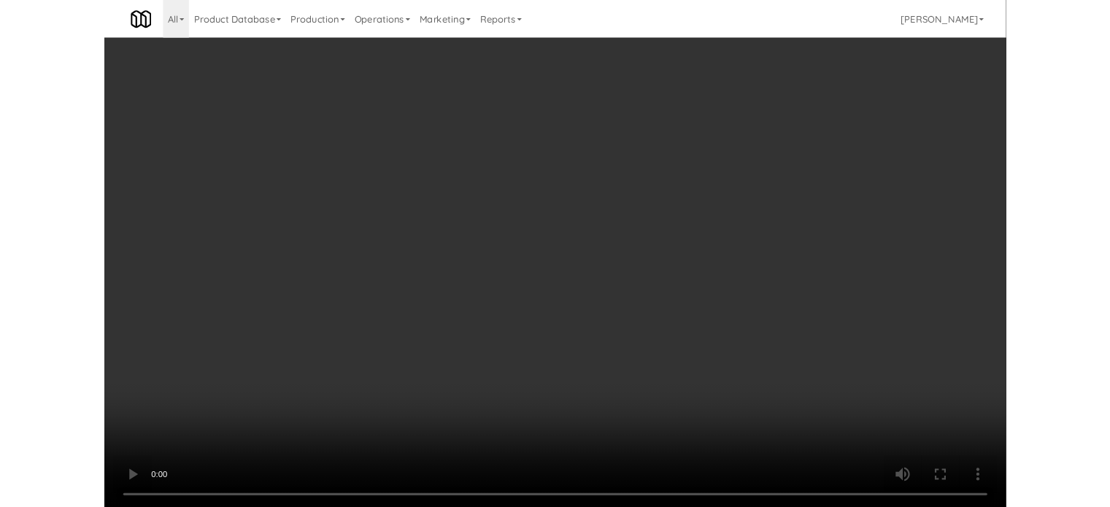
scroll to position [79, 0]
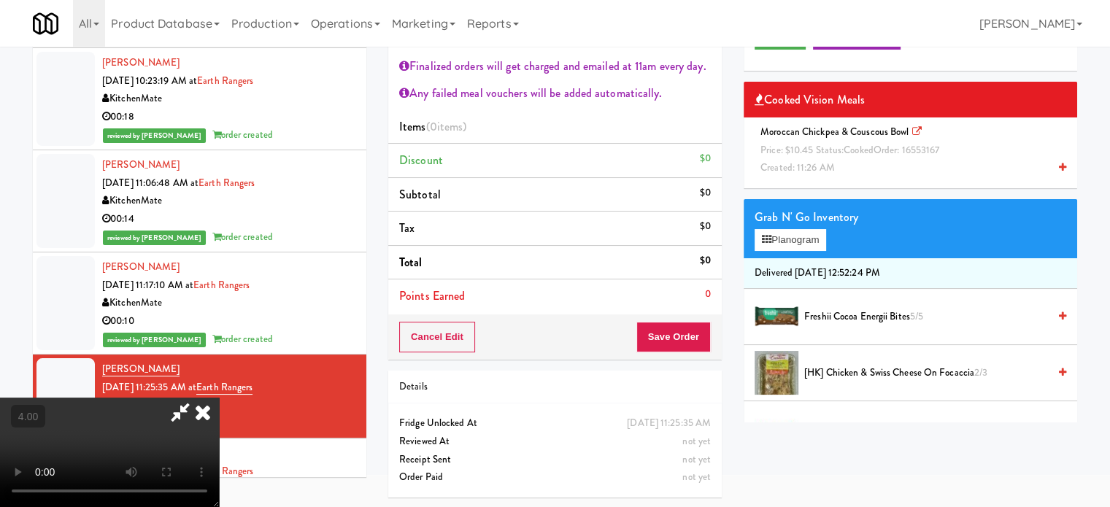
click at [670, 63] on div "Finalized orders will get charged and emailed at 11am every day." at bounding box center [554, 66] width 311 height 22
drag, startPoint x: 645, startPoint y: 66, endPoint x: 622, endPoint y: 79, distance: 26.8
click at [219, 398] on icon at bounding box center [203, 412] width 32 height 29
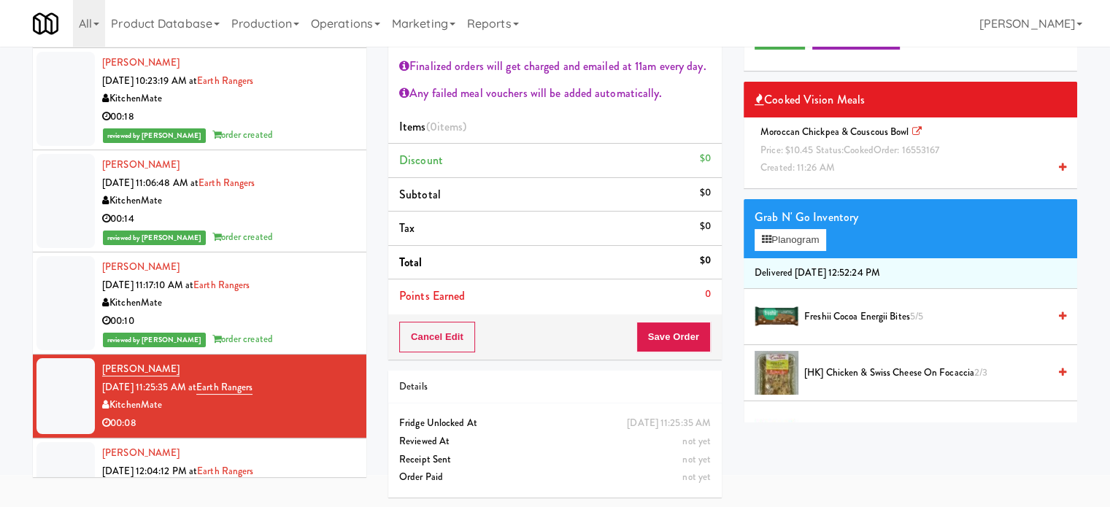
click at [820, 148] on span "Price: $10.45 Status: cooked Order: 16553167" at bounding box center [849, 150] width 179 height 14
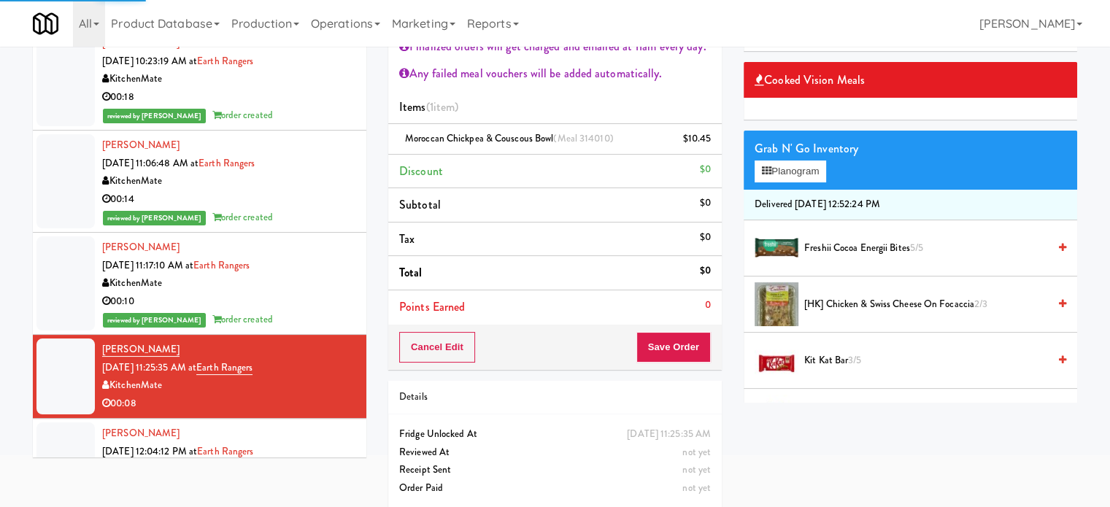
scroll to position [109, 0]
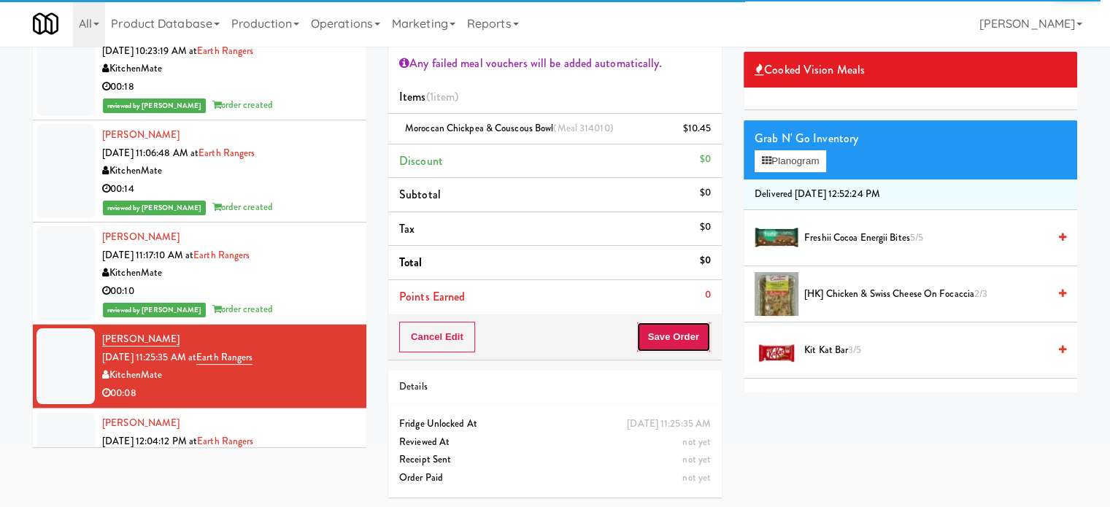
click at [686, 343] on button "Save Order" at bounding box center [673, 337] width 74 height 31
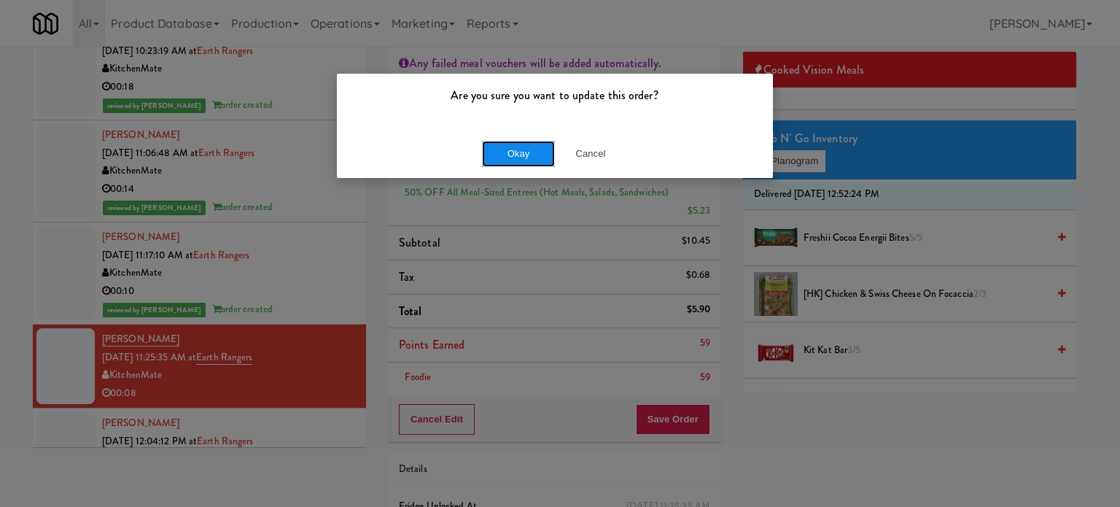
click at [519, 152] on button "Okay" at bounding box center [518, 154] width 73 height 26
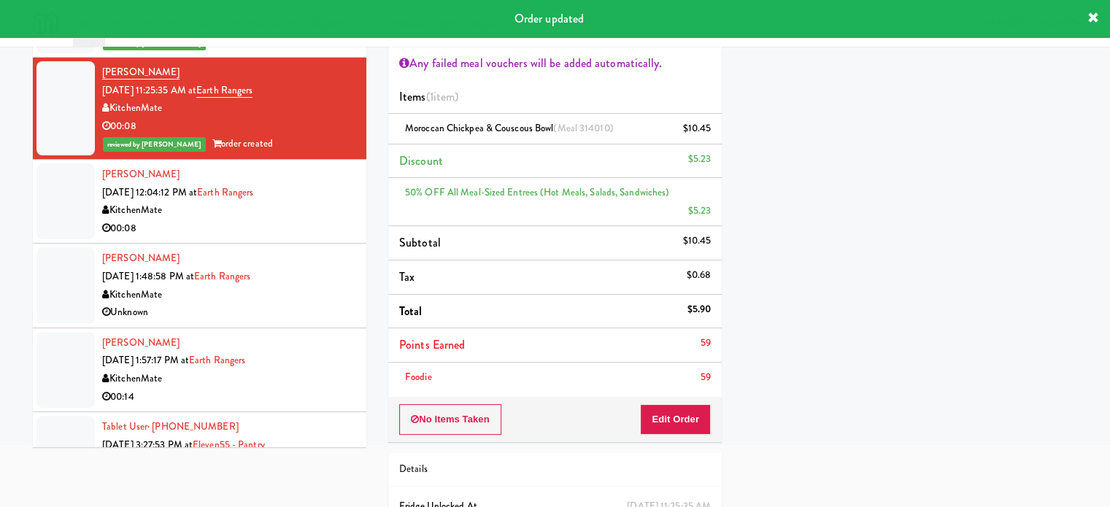
scroll to position [2851, 0]
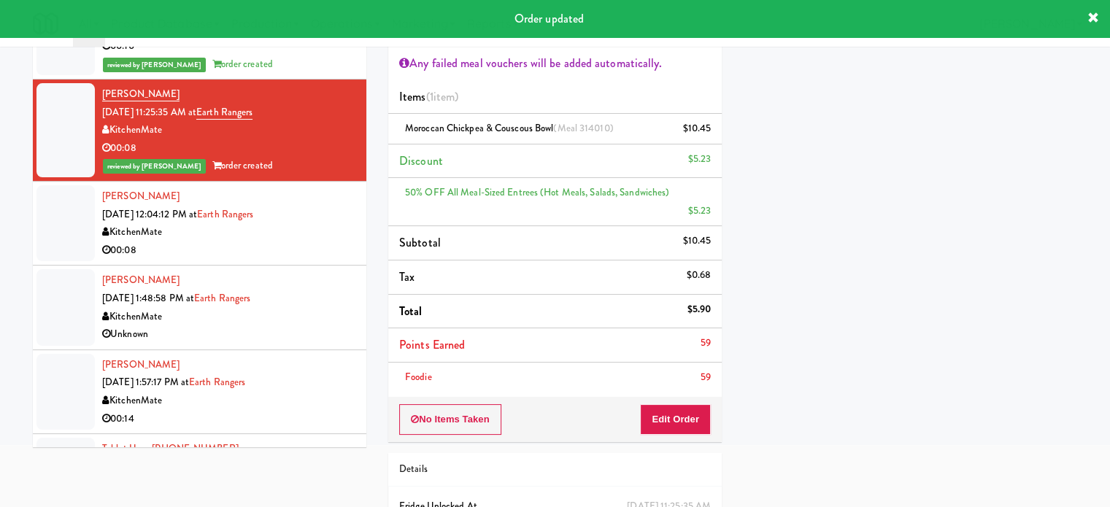
click at [328, 223] on div "KitchenMate" at bounding box center [228, 232] width 253 height 18
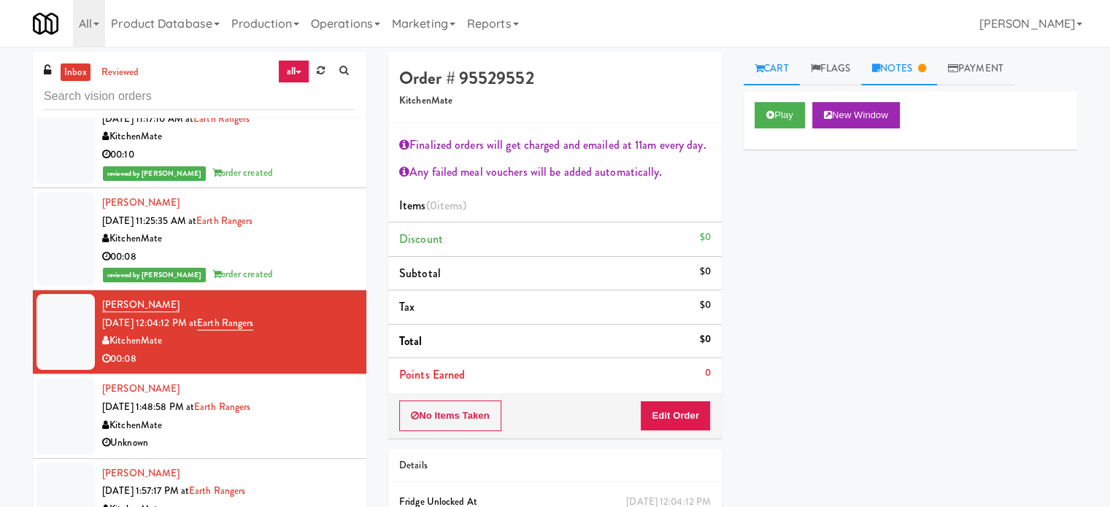
click at [937, 76] on link "Notes" at bounding box center [899, 69] width 76 height 33
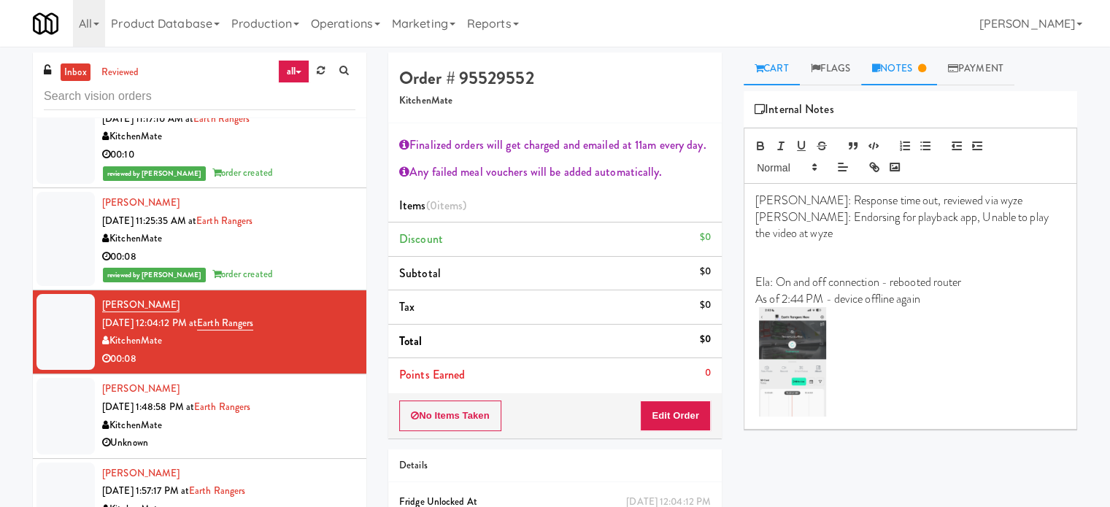
click at [786, 72] on link "Cart" at bounding box center [771, 69] width 56 height 33
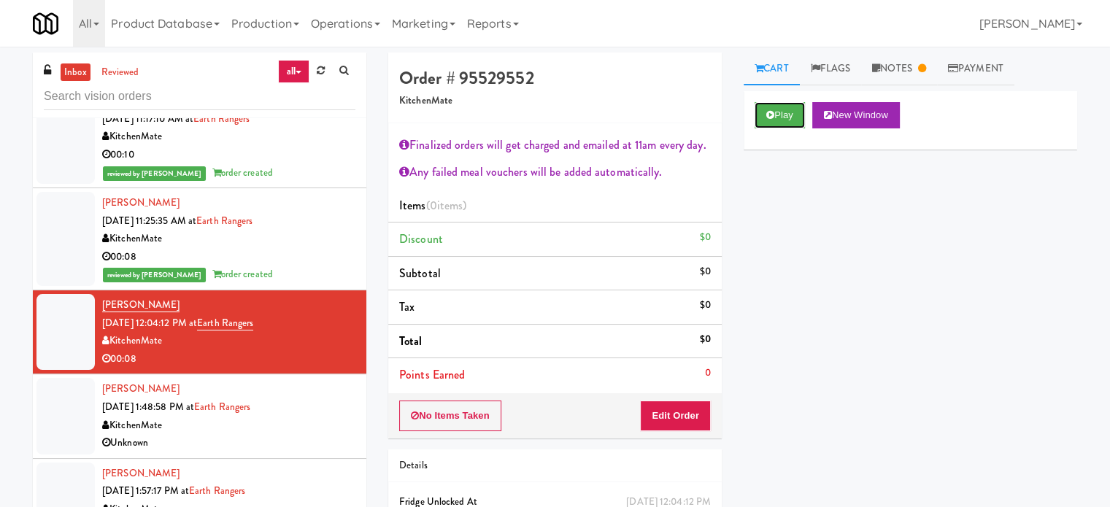
click at [778, 128] on div "Play New Window" at bounding box center [909, 120] width 333 height 58
click at [786, 114] on button "Play" at bounding box center [779, 115] width 50 height 26
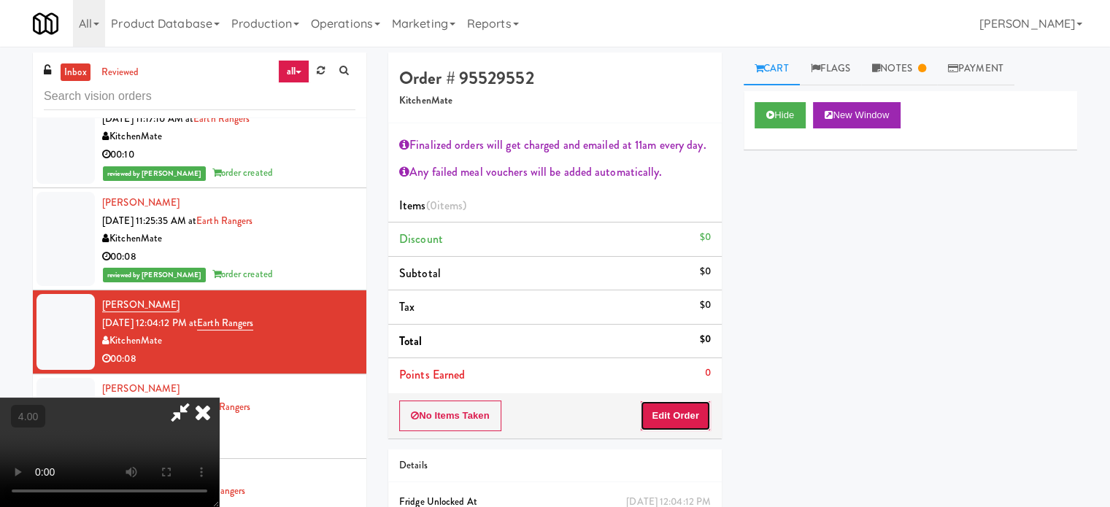
click at [671, 412] on button "Edit Order" at bounding box center [675, 415] width 71 height 31
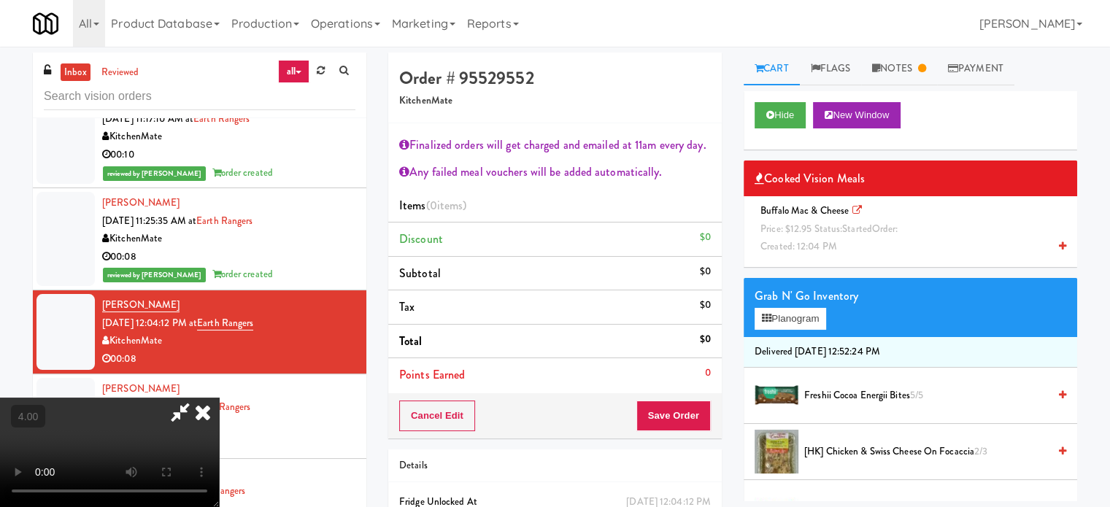
click at [219, 398] on video at bounding box center [109, 452] width 219 height 109
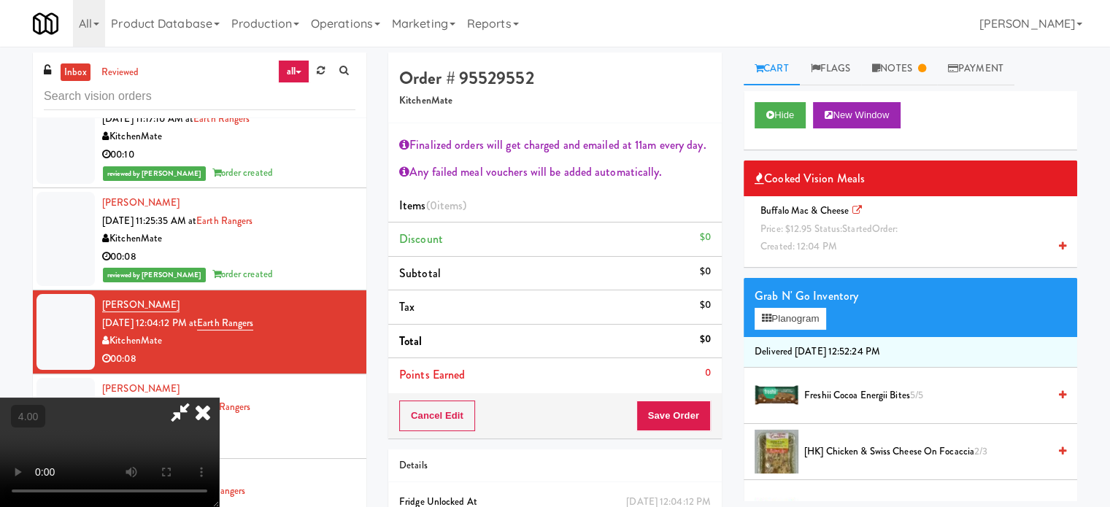
click at [219, 398] on video at bounding box center [109, 452] width 219 height 109
click at [219, 398] on icon at bounding box center [203, 412] width 32 height 29
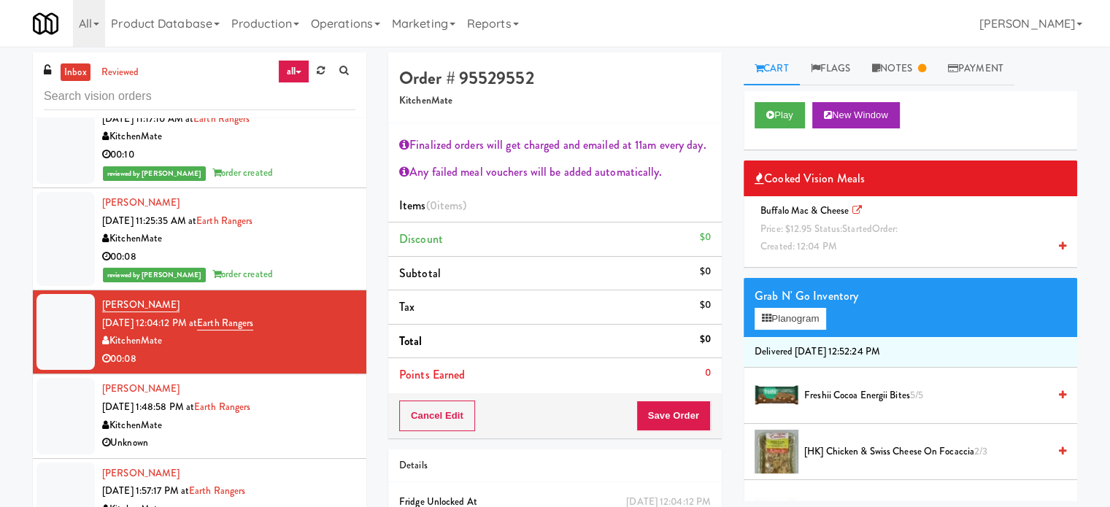
click at [779, 222] on span "Price: $12.95 Status: started Order:" at bounding box center [828, 229] width 137 height 14
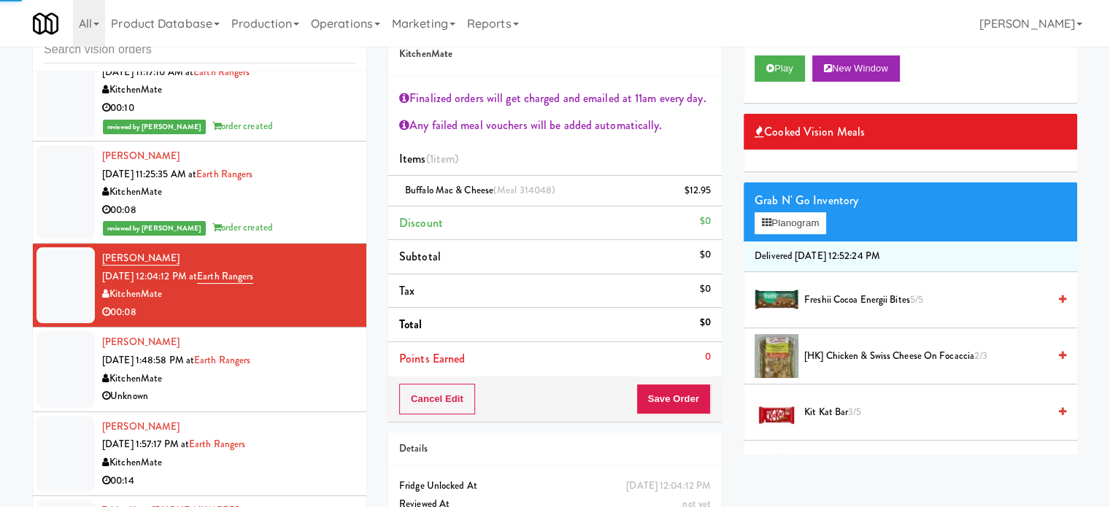
scroll to position [109, 0]
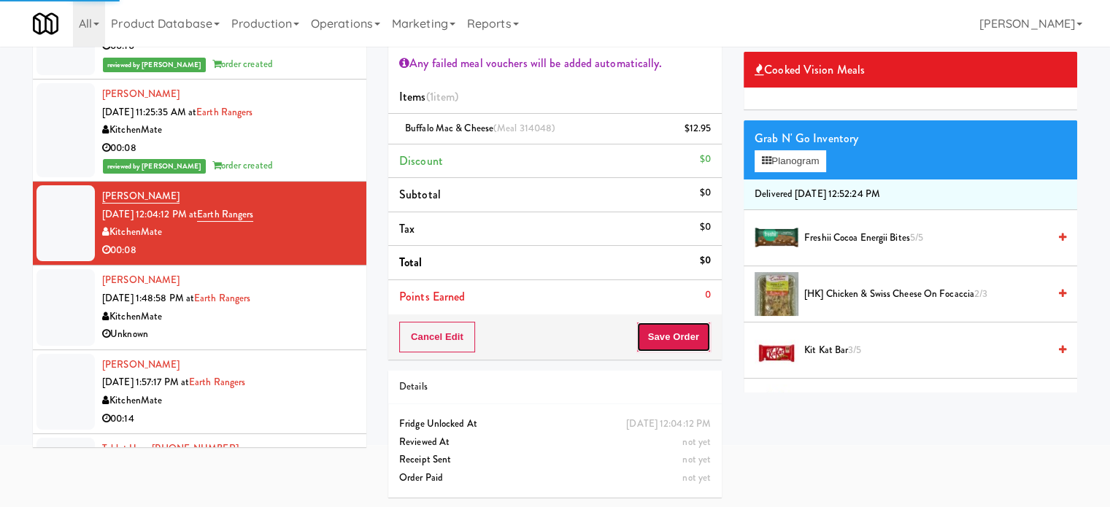
click at [688, 341] on button "Save Order" at bounding box center [673, 337] width 74 height 31
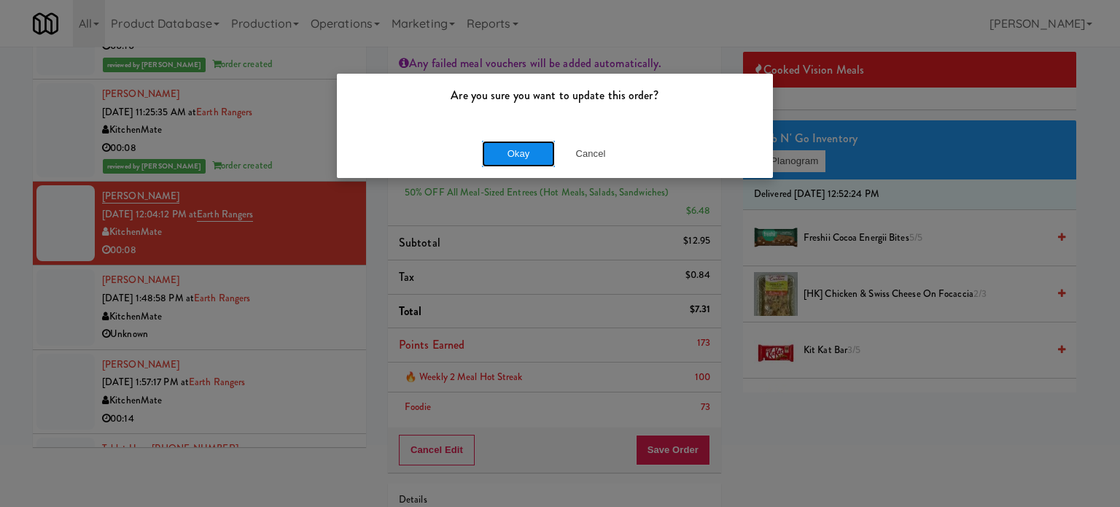
click at [520, 157] on button "Okay" at bounding box center [518, 154] width 73 height 26
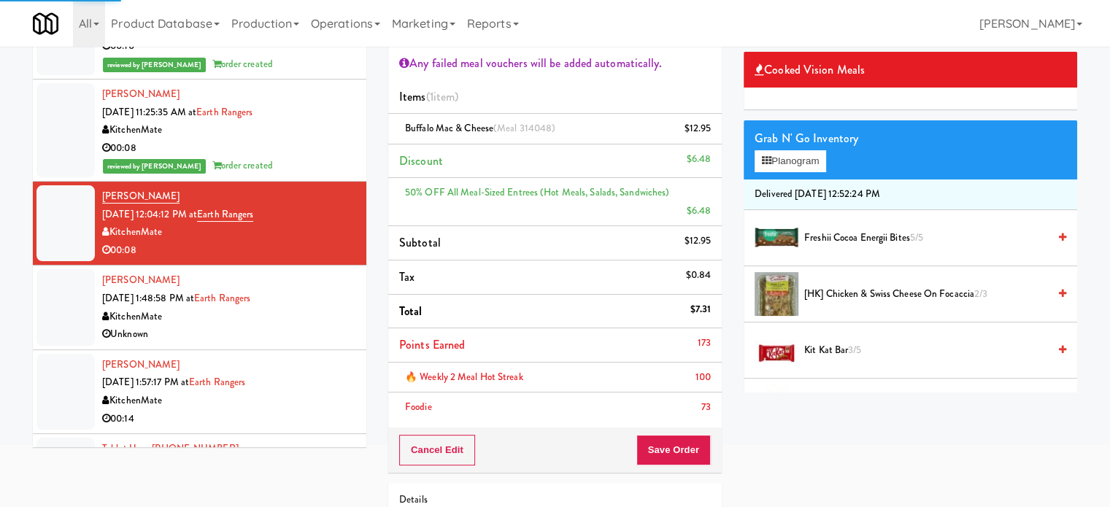
click at [336, 325] on div "Unknown" at bounding box center [228, 334] width 253 height 18
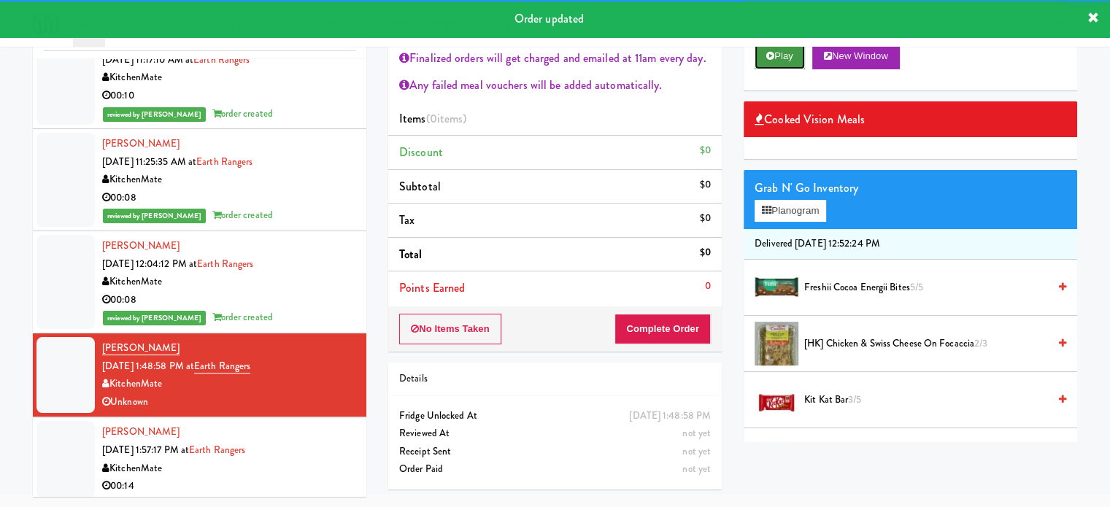
click at [788, 55] on button "Play" at bounding box center [779, 56] width 50 height 26
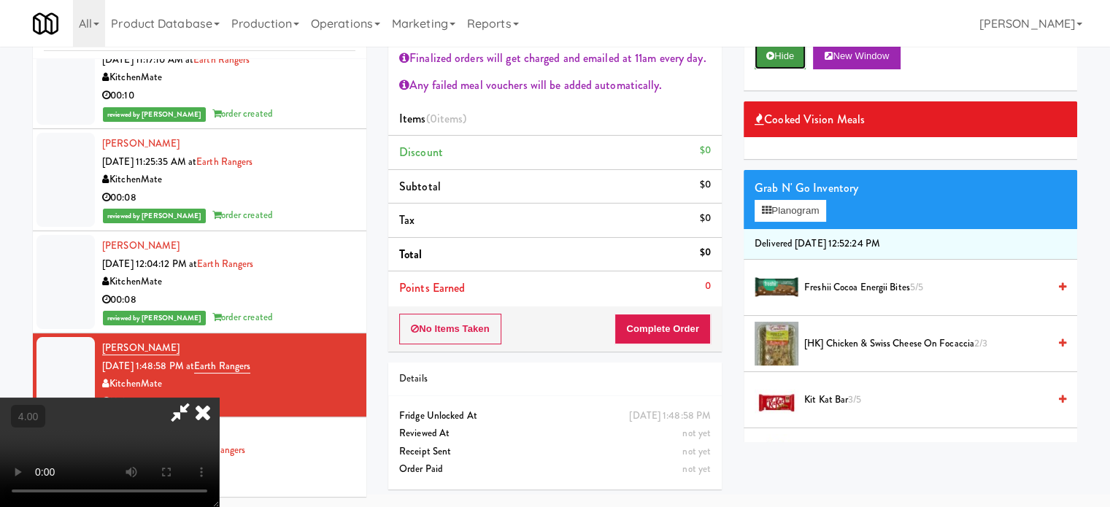
click at [790, 58] on button "Hide" at bounding box center [779, 56] width 51 height 26
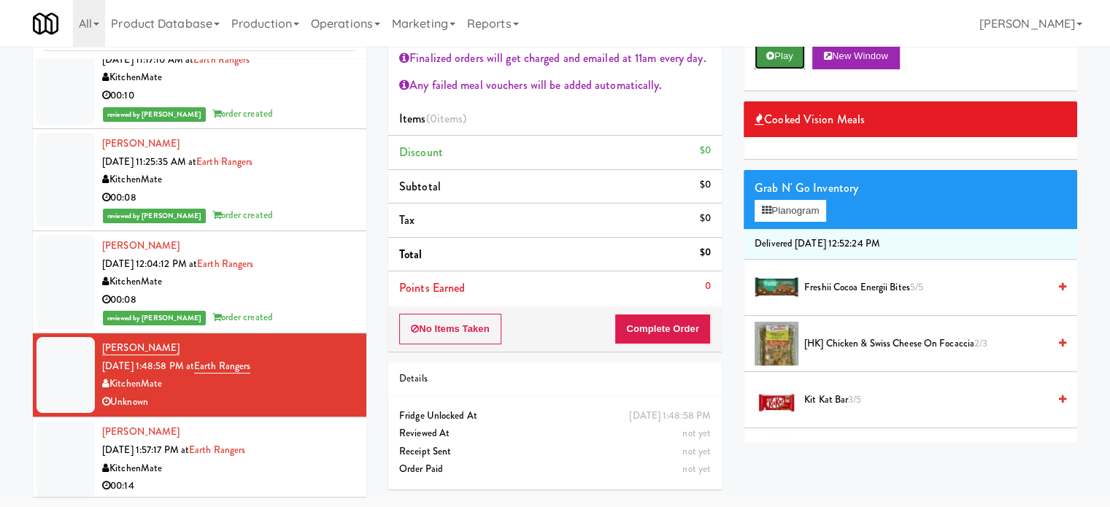
click at [791, 57] on button "Play" at bounding box center [779, 56] width 50 height 26
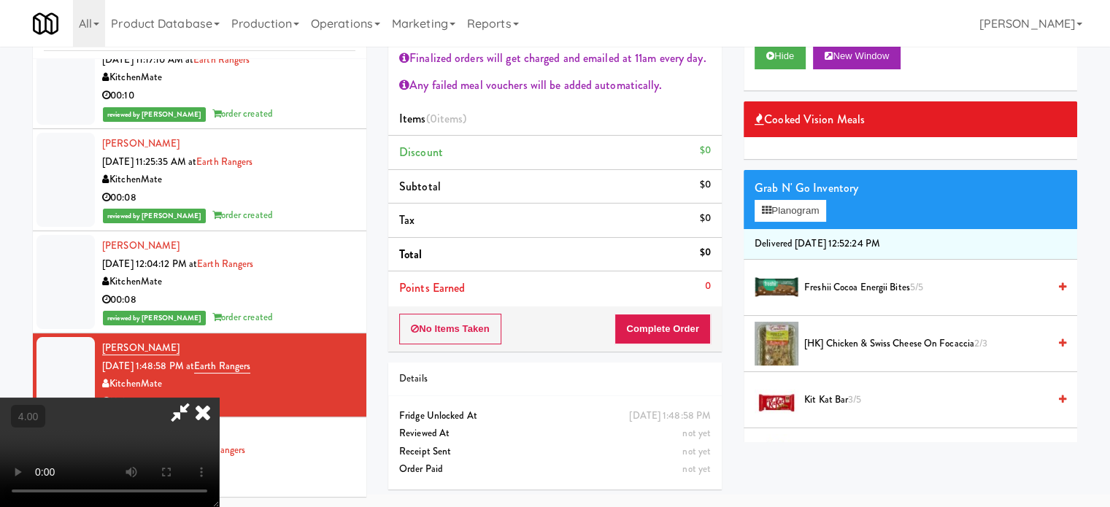
click at [209, 414] on icon at bounding box center [203, 412] width 32 height 29
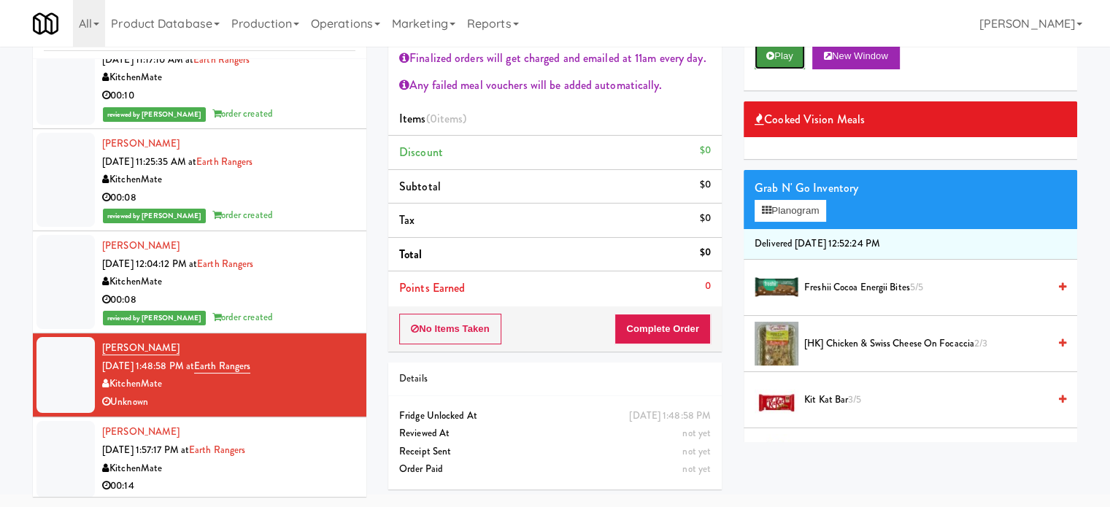
click at [783, 58] on button "Play" at bounding box center [779, 56] width 50 height 26
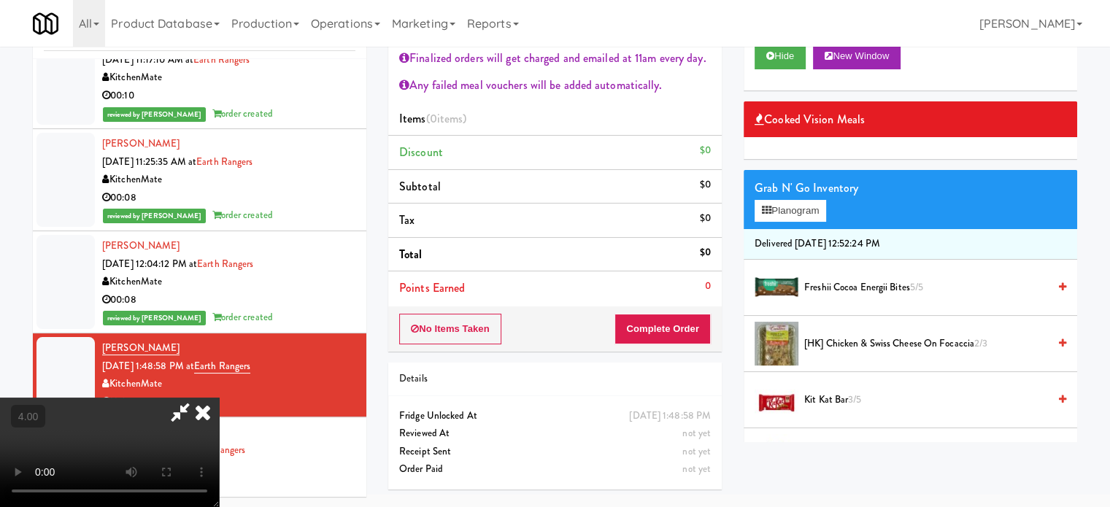
click at [206, 417] on icon at bounding box center [203, 412] width 32 height 29
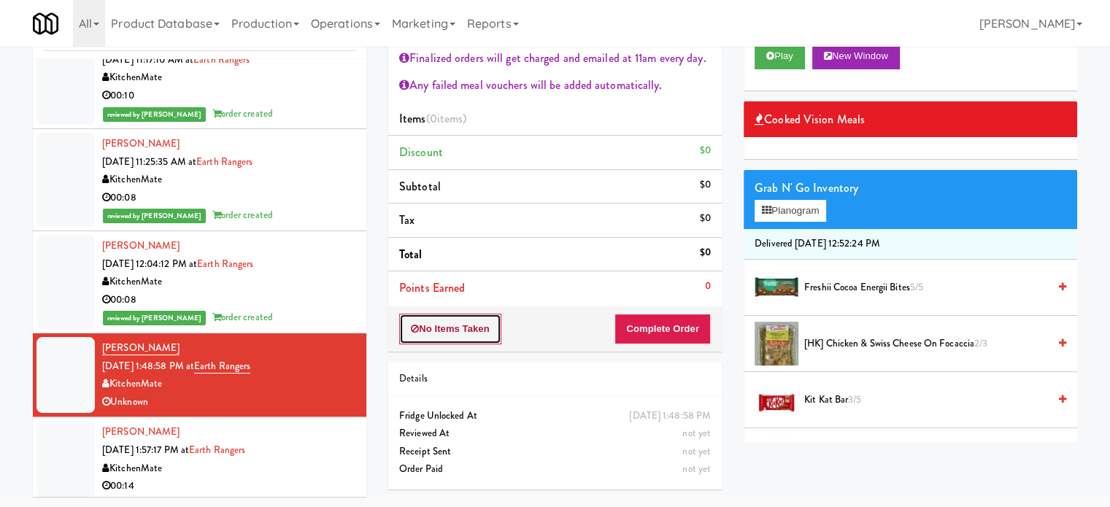
click at [452, 327] on button "No Items Taken" at bounding box center [450, 329] width 102 height 31
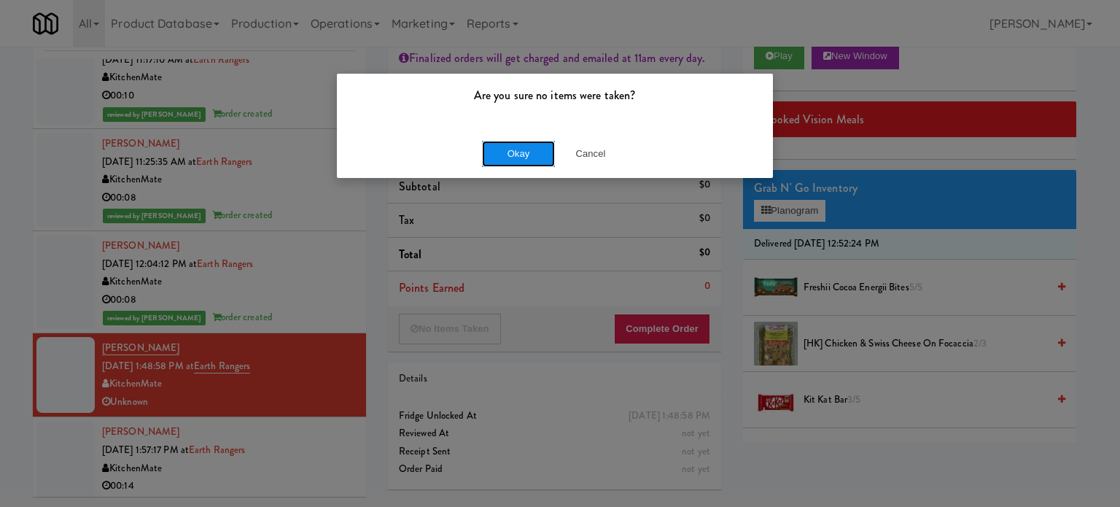
click at [508, 150] on button "Okay" at bounding box center [518, 154] width 73 height 26
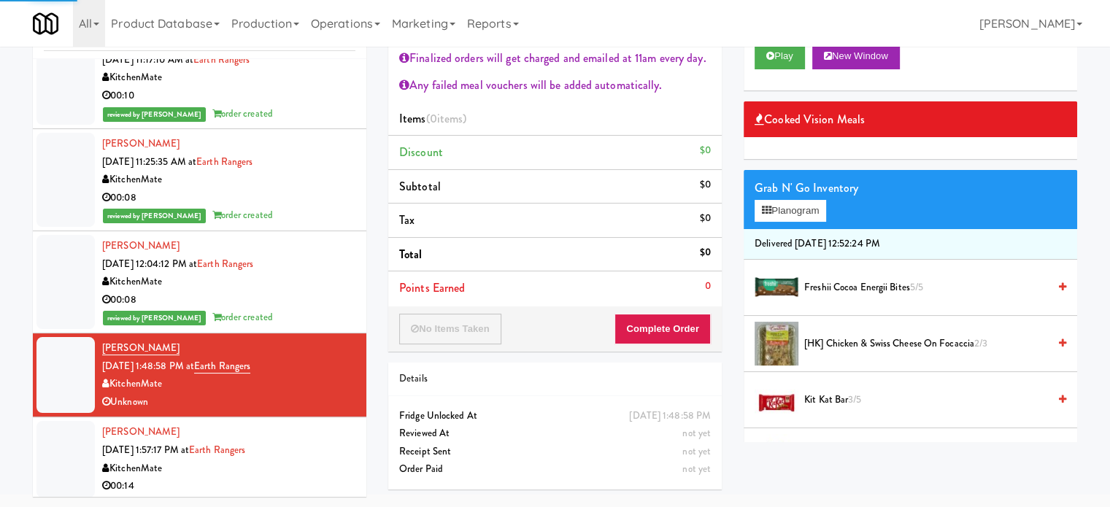
drag, startPoint x: 311, startPoint y: 444, endPoint x: 325, endPoint y: 399, distance: 47.5
click at [311, 460] on div "KitchenMate" at bounding box center [228, 469] width 253 height 18
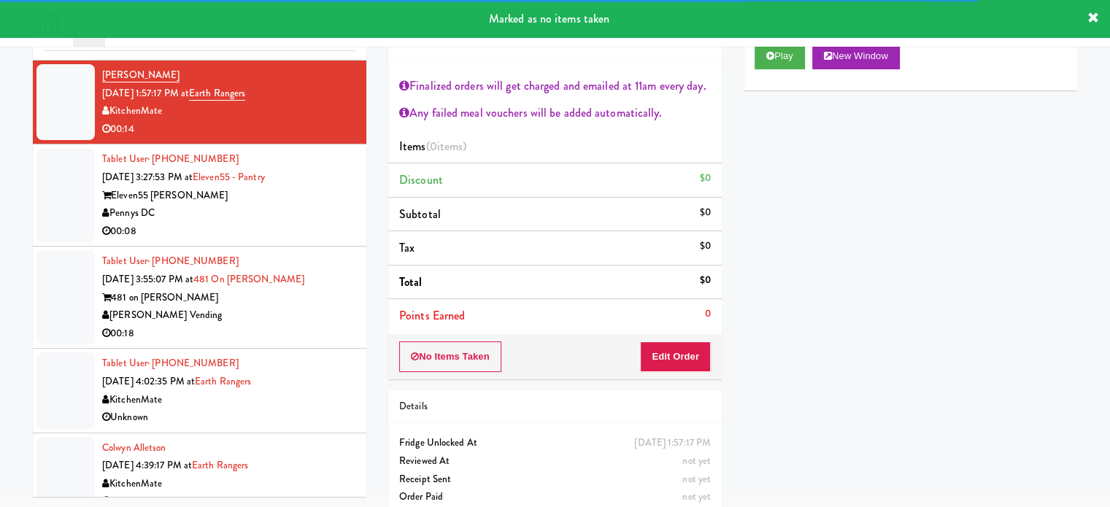
scroll to position [3182, 0]
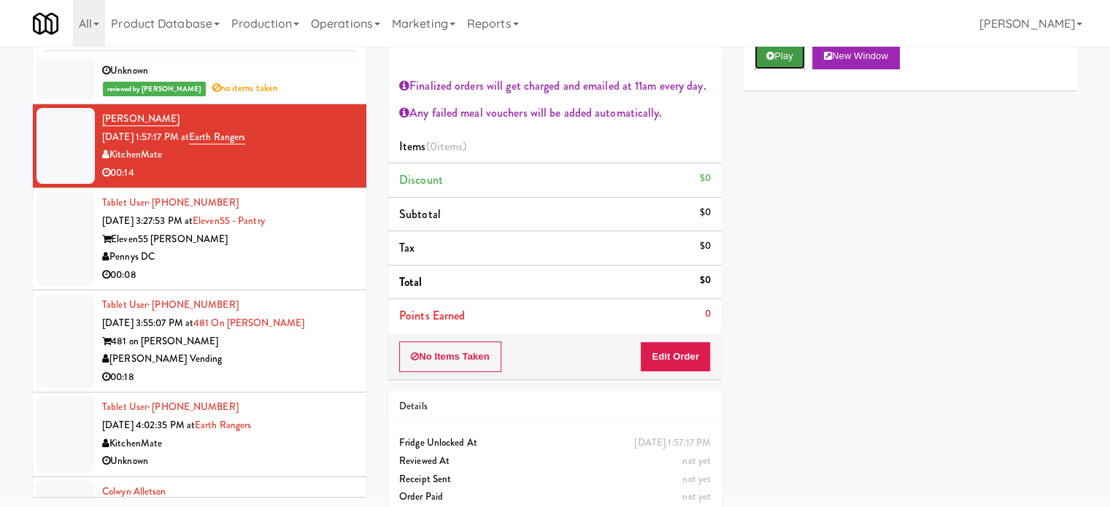
click at [783, 55] on button "Play" at bounding box center [779, 56] width 50 height 26
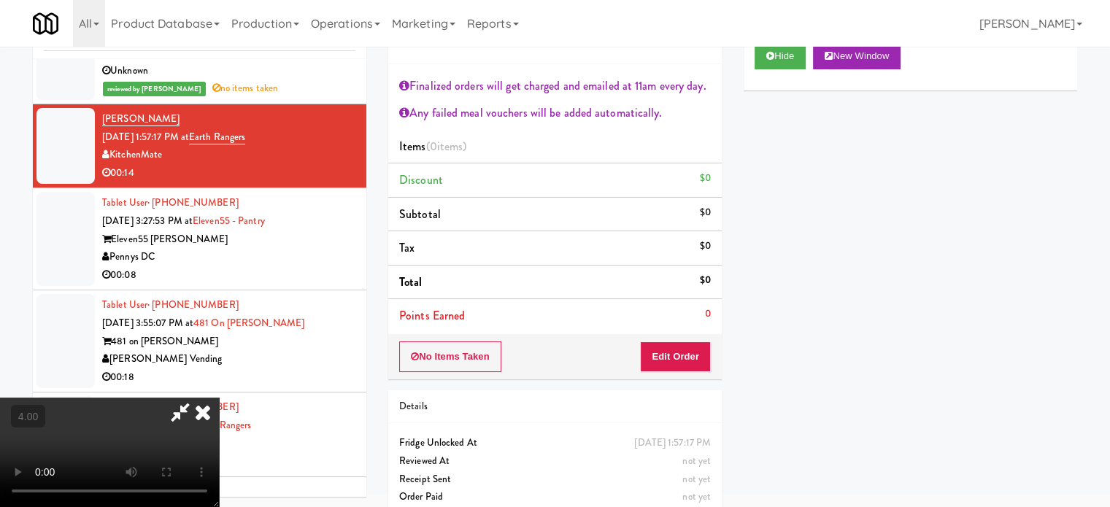
drag, startPoint x: 280, startPoint y: 285, endPoint x: 284, endPoint y: 253, distance: 32.3
click at [219, 398] on video at bounding box center [109, 452] width 219 height 109
drag, startPoint x: 284, startPoint y: 253, endPoint x: 290, endPoint y: 324, distance: 71.1
click at [219, 398] on video at bounding box center [109, 452] width 219 height 109
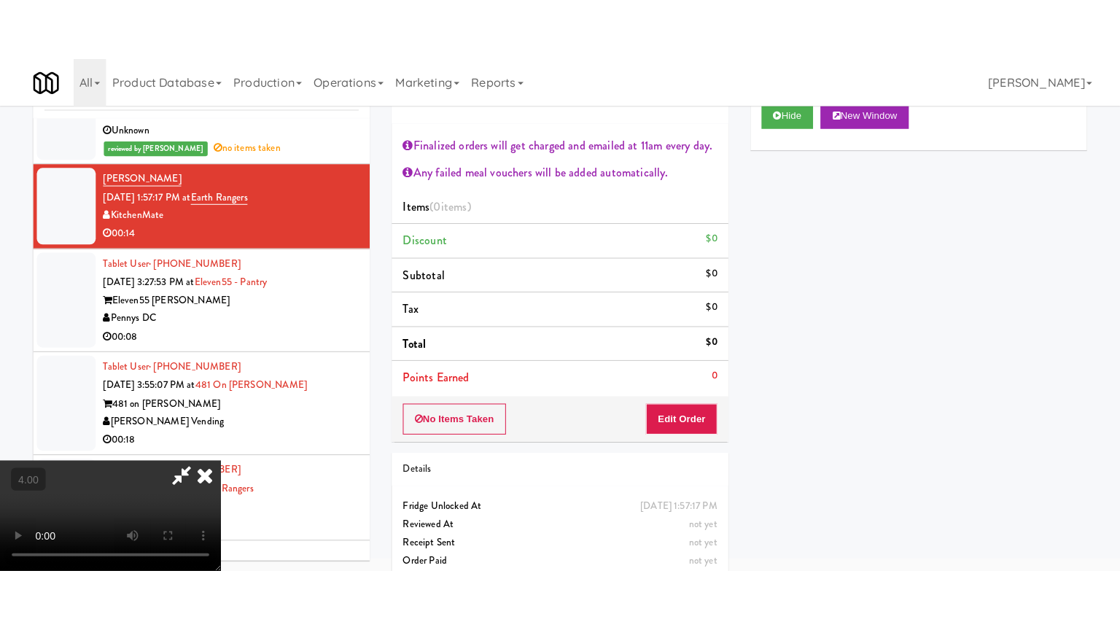
scroll to position [47, 0]
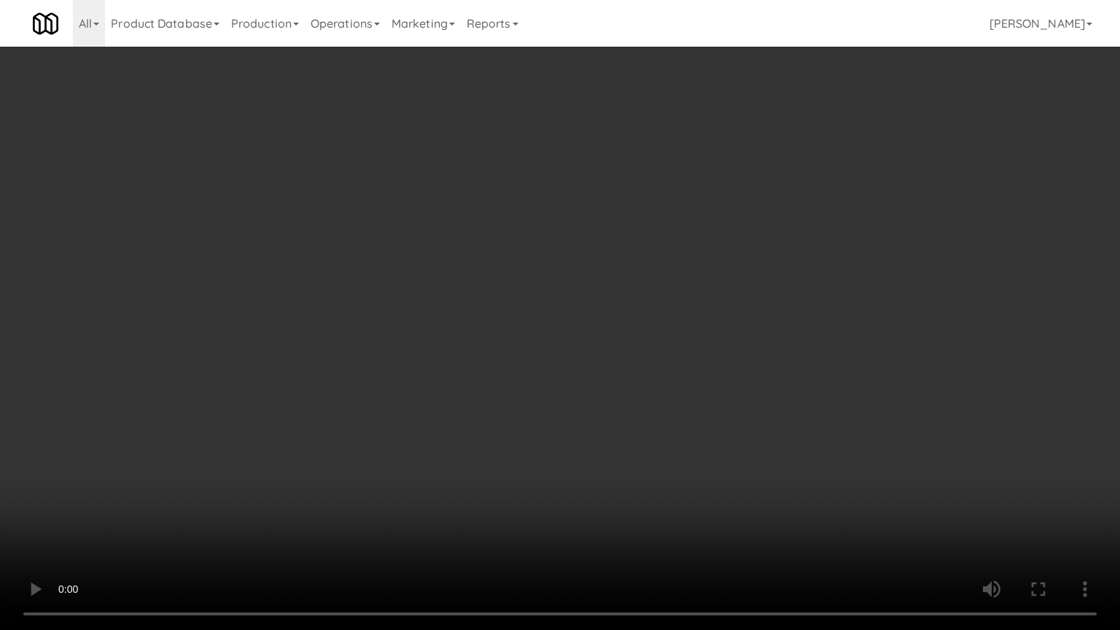
click at [380, 324] on video at bounding box center [560, 315] width 1120 height 630
click at [404, 330] on video at bounding box center [560, 315] width 1120 height 630
click at [547, 317] on video at bounding box center [560, 315] width 1120 height 630
click at [560, 312] on video at bounding box center [560, 315] width 1120 height 630
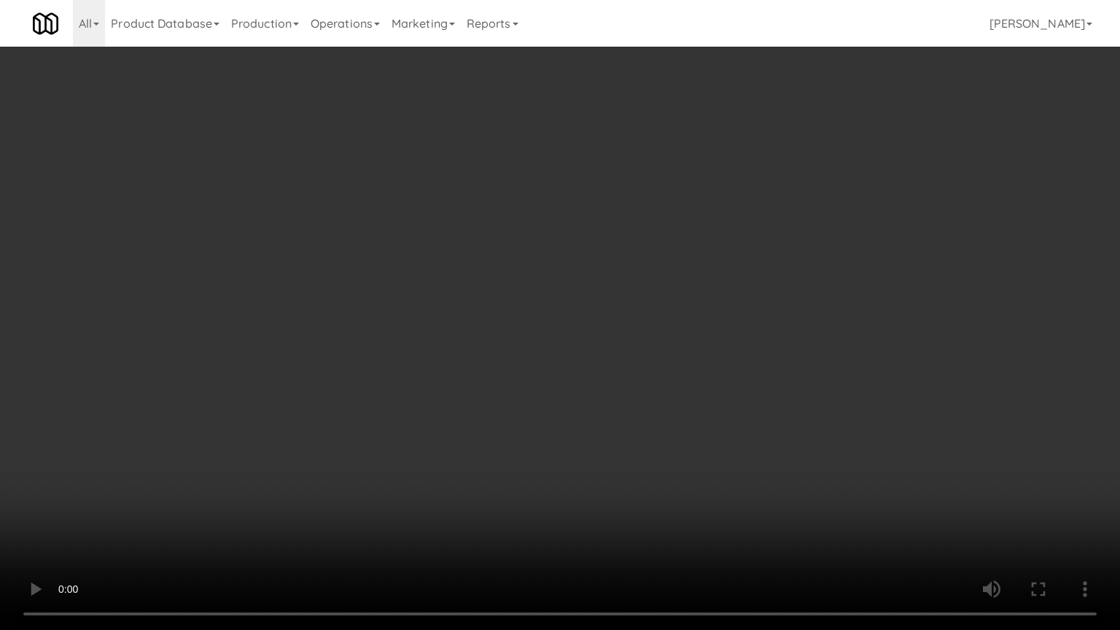
click at [560, 312] on video at bounding box center [560, 315] width 1120 height 630
click at [623, 309] on video at bounding box center [560, 315] width 1120 height 630
click at [624, 308] on video at bounding box center [560, 315] width 1120 height 630
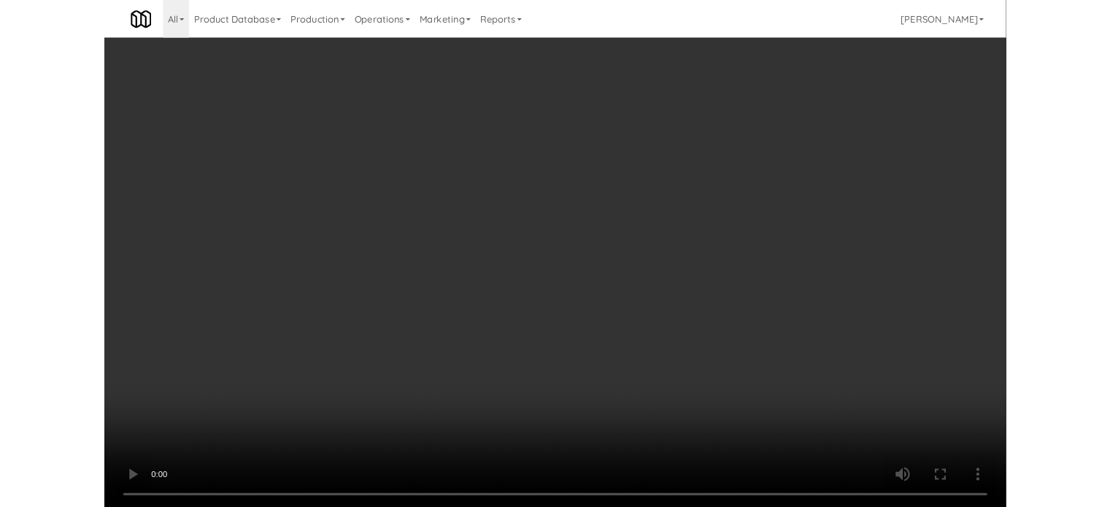
scroll to position [59, 0]
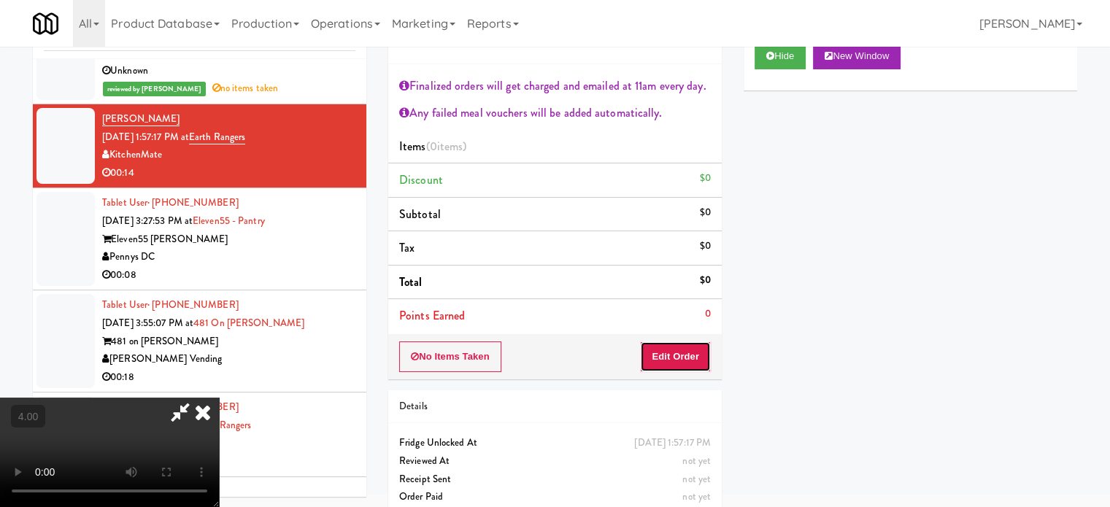
click at [692, 347] on button "Edit Order" at bounding box center [675, 356] width 71 height 31
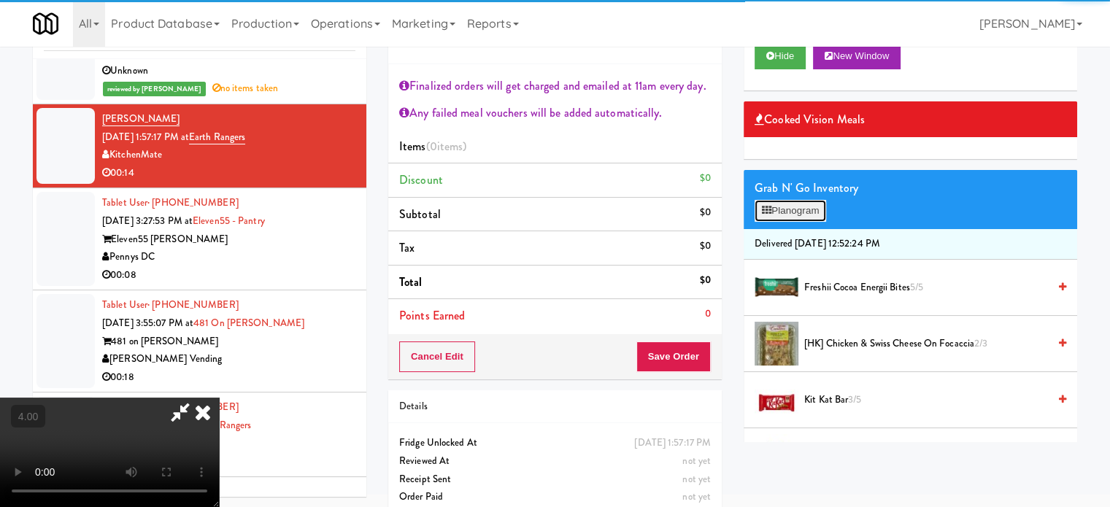
click at [785, 211] on button "Planogram" at bounding box center [789, 211] width 71 height 22
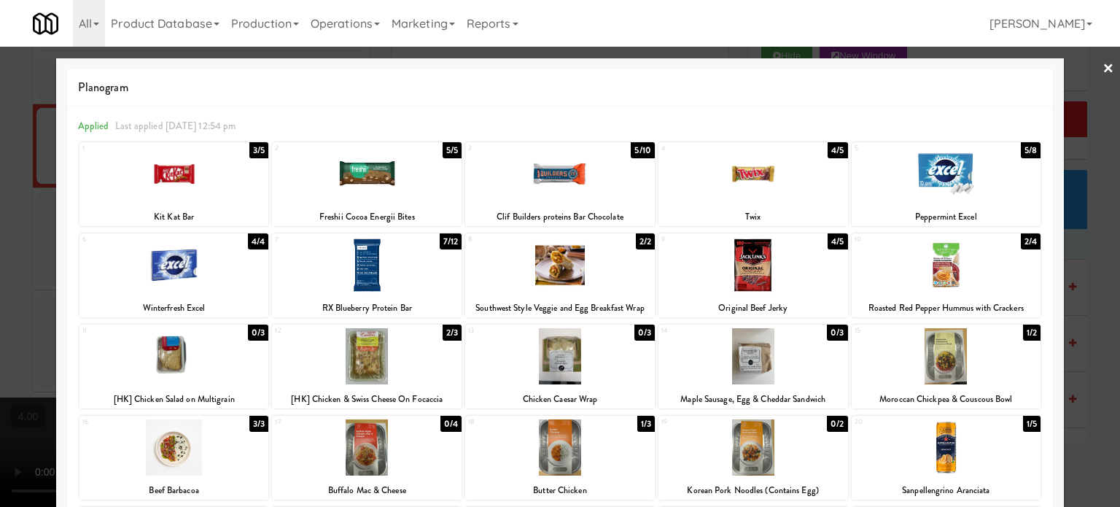
click at [1085, 309] on div at bounding box center [560, 253] width 1120 height 507
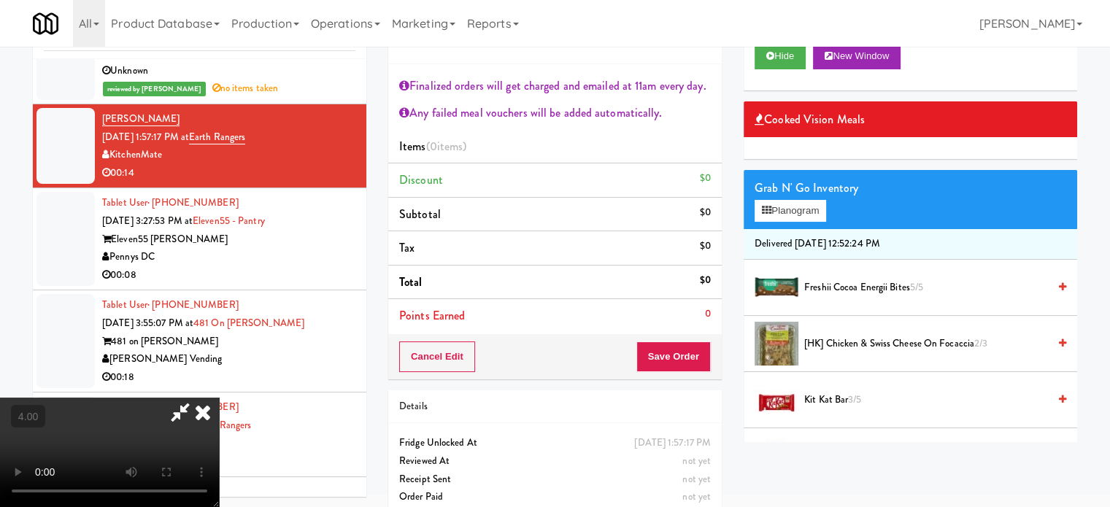
click at [139, 398] on video at bounding box center [109, 452] width 219 height 109
click at [140, 398] on video at bounding box center [109, 452] width 219 height 109
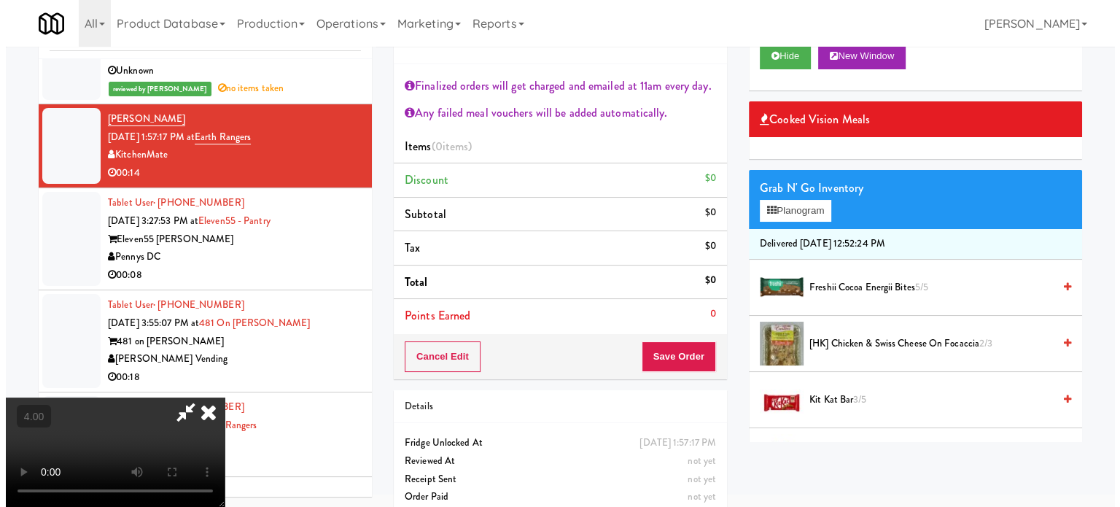
scroll to position [47, 0]
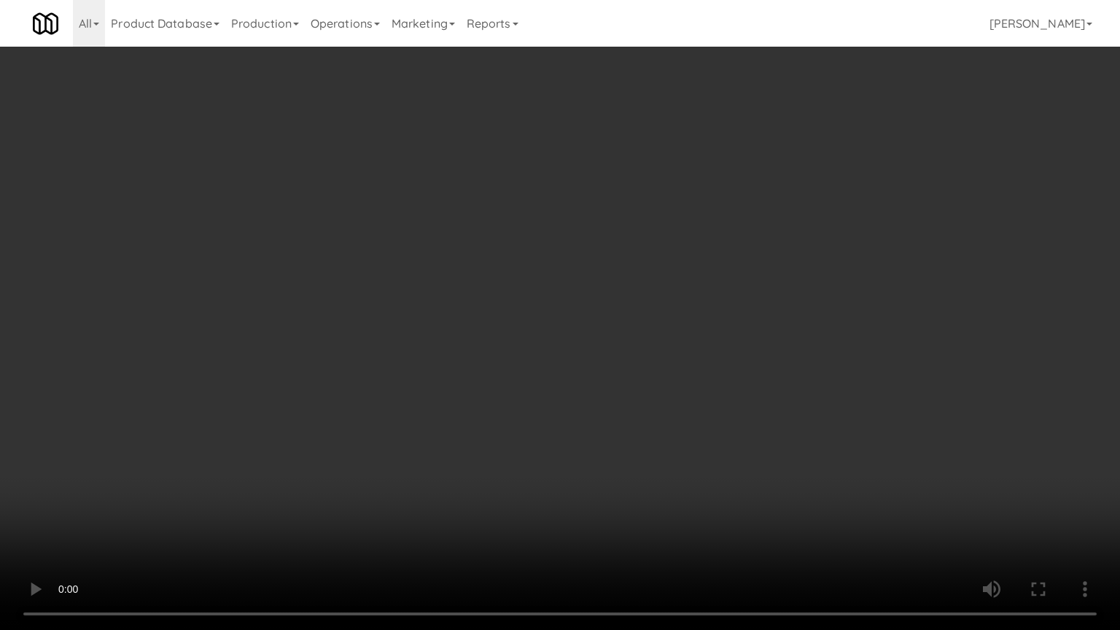
drag, startPoint x: 284, startPoint y: 427, endPoint x: 301, endPoint y: 362, distance: 67.8
click at [285, 425] on video at bounding box center [560, 315] width 1120 height 630
click at [350, 322] on video at bounding box center [560, 315] width 1120 height 630
drag, startPoint x: 350, startPoint y: 322, endPoint x: 360, endPoint y: 317, distance: 10.4
click at [352, 321] on video at bounding box center [560, 315] width 1120 height 630
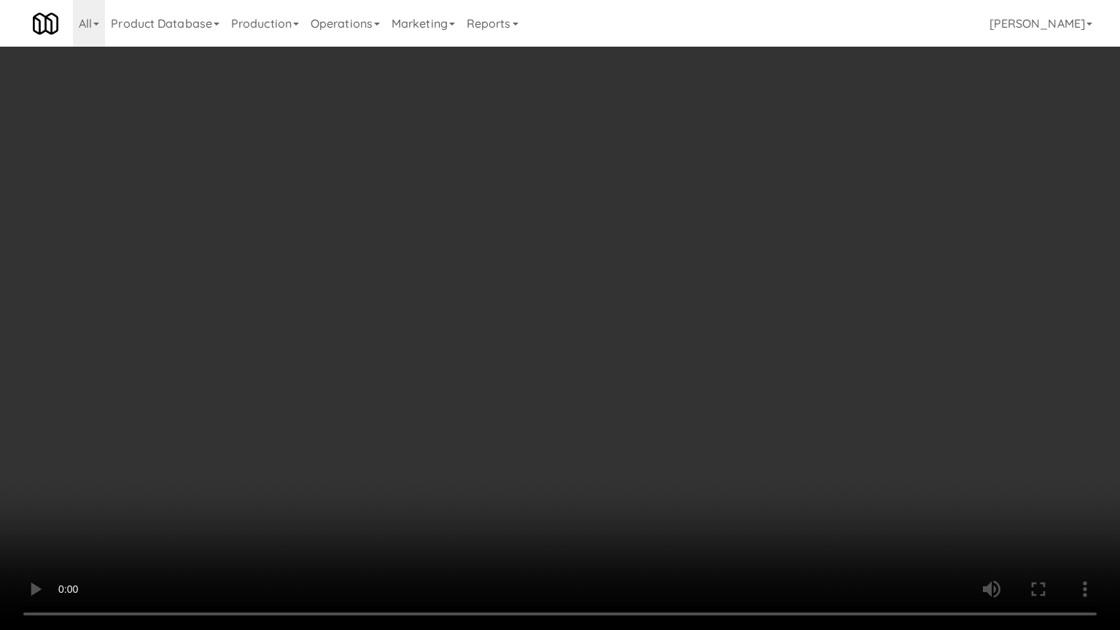
click at [360, 317] on video at bounding box center [560, 315] width 1120 height 630
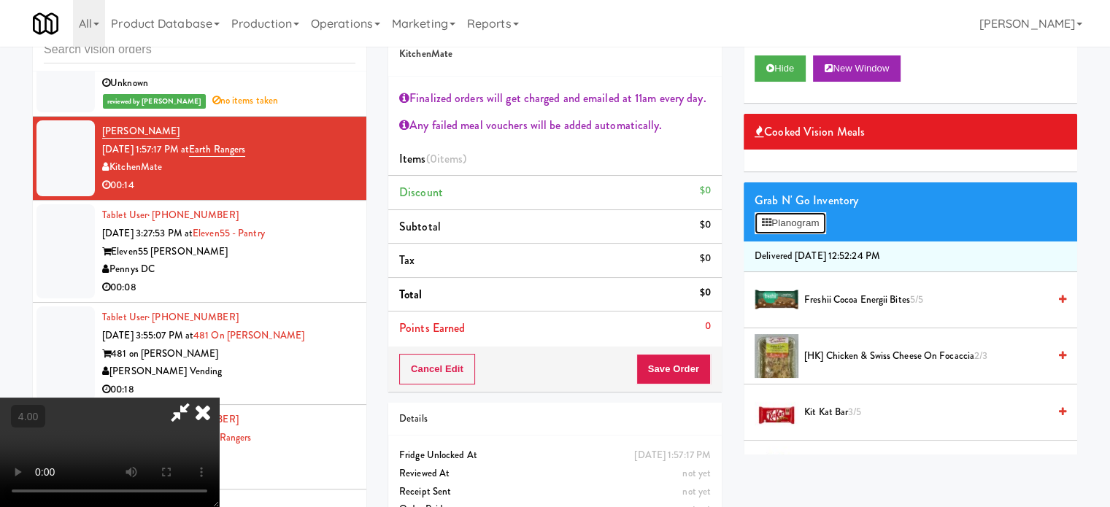
click at [785, 214] on button "Planogram" at bounding box center [789, 223] width 71 height 22
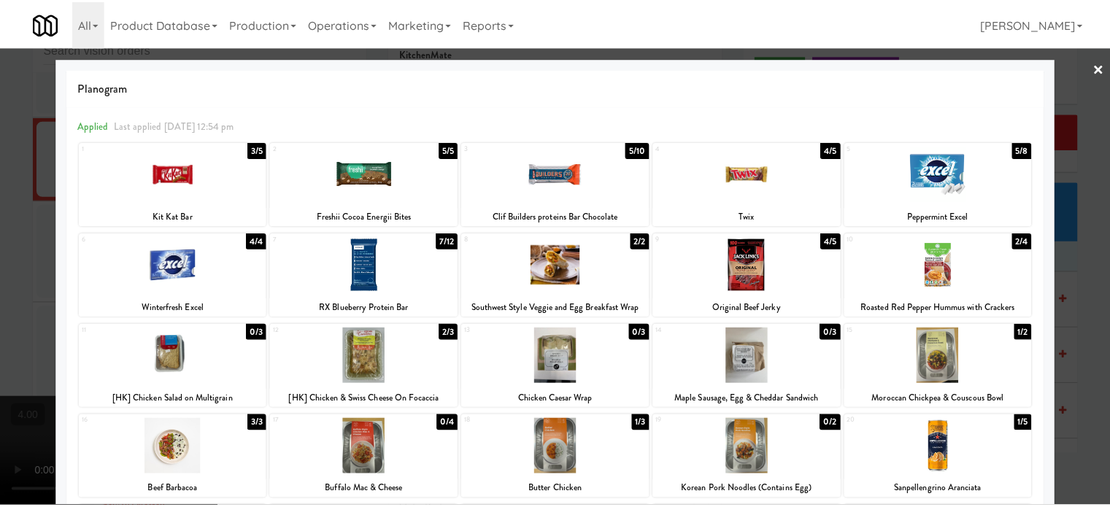
scroll to position [301, 0]
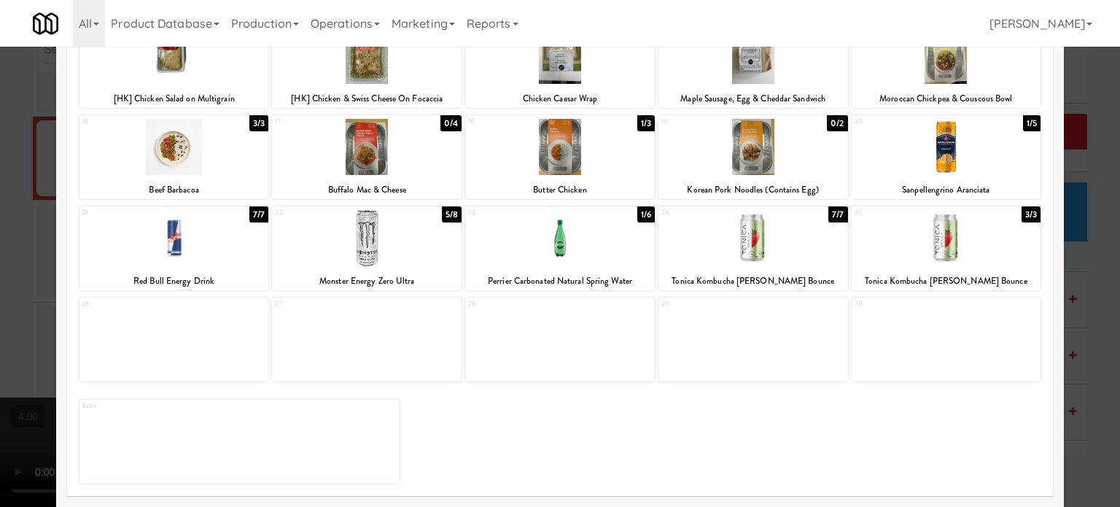
drag, startPoint x: 1099, startPoint y: 186, endPoint x: 1088, endPoint y: 189, distance: 12.0
click at [1099, 187] on div at bounding box center [560, 253] width 1120 height 507
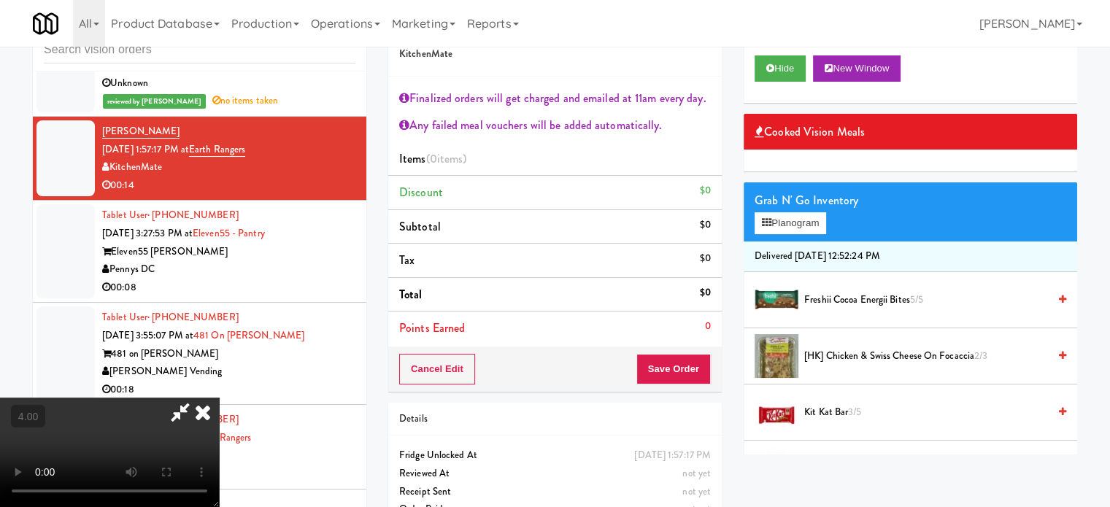
click at [219, 398] on video at bounding box center [109, 452] width 219 height 109
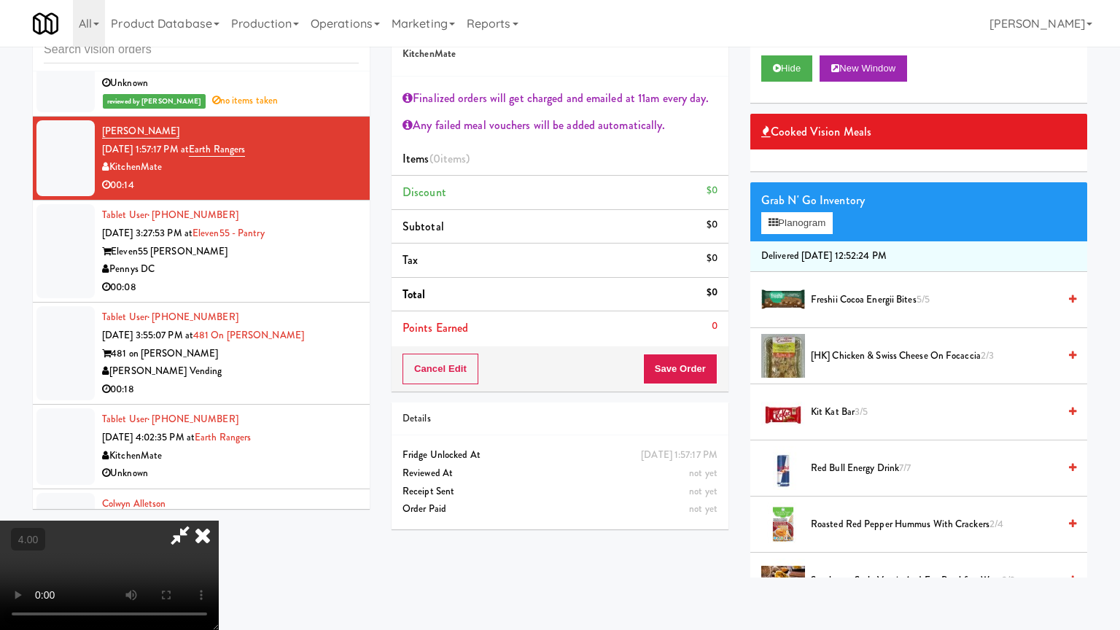
click at [219, 506] on video at bounding box center [109, 575] width 219 height 109
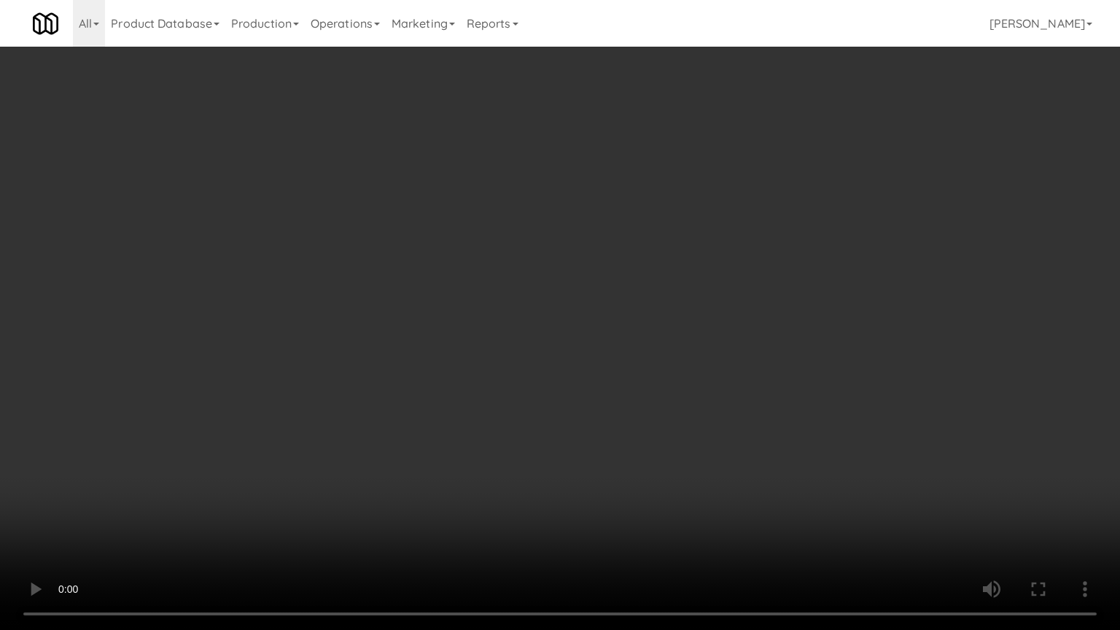
click at [605, 307] on video at bounding box center [560, 315] width 1120 height 630
drag, startPoint x: 254, startPoint y: 401, endPoint x: 318, endPoint y: 364, distance: 74.2
click at [255, 400] on video at bounding box center [560, 315] width 1120 height 630
click at [576, 296] on video at bounding box center [560, 315] width 1120 height 630
click at [578, 298] on video at bounding box center [560, 315] width 1120 height 630
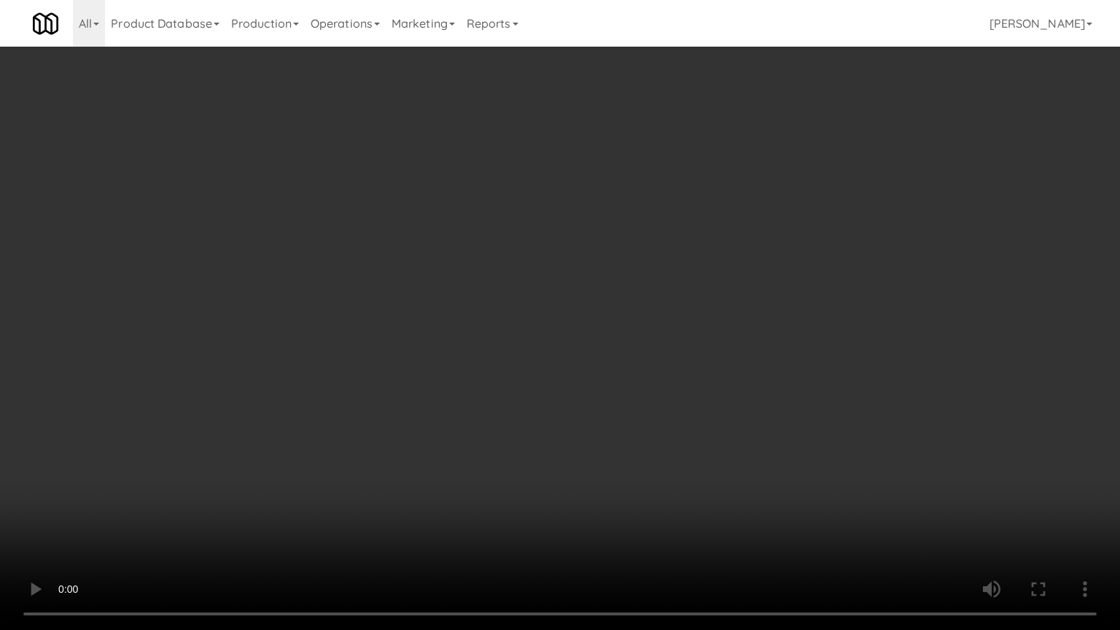
click at [584, 295] on video at bounding box center [560, 315] width 1120 height 630
click at [303, 455] on video at bounding box center [560, 315] width 1120 height 630
click at [488, 365] on video at bounding box center [560, 315] width 1120 height 630
click at [488, 357] on video at bounding box center [560, 315] width 1120 height 630
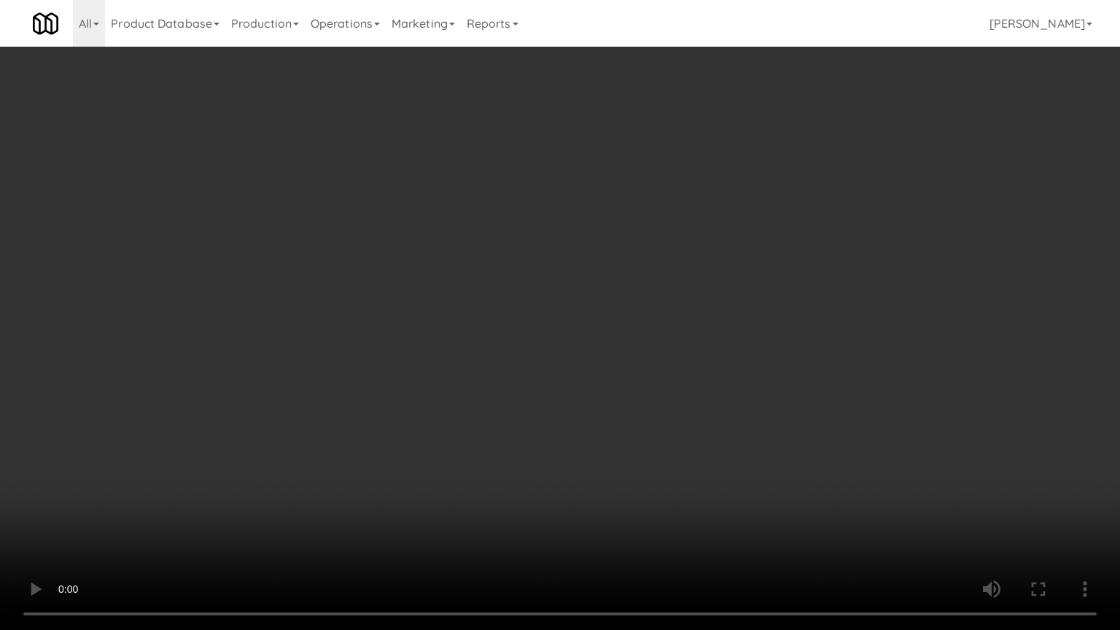
click at [488, 350] on video at bounding box center [560, 315] width 1120 height 630
click at [499, 338] on video at bounding box center [560, 315] width 1120 height 630
click at [497, 341] on video at bounding box center [560, 315] width 1120 height 630
click at [509, 348] on video at bounding box center [560, 315] width 1120 height 630
click at [509, 346] on video at bounding box center [560, 315] width 1120 height 630
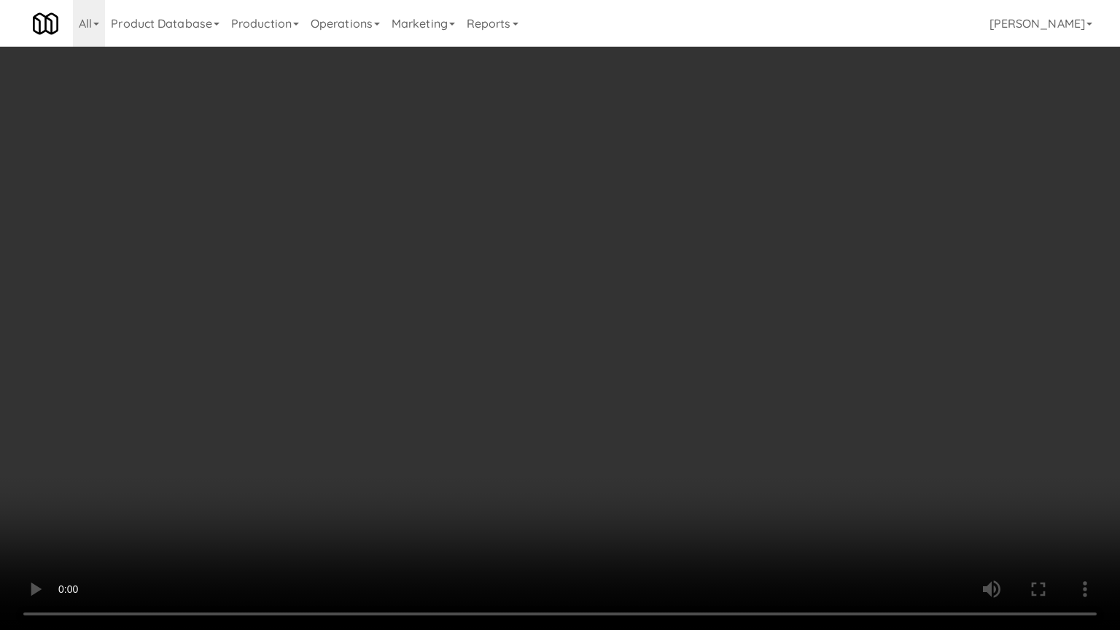
click at [535, 344] on video at bounding box center [560, 315] width 1120 height 630
click at [529, 336] on video at bounding box center [560, 315] width 1120 height 630
click at [575, 328] on video at bounding box center [560, 315] width 1120 height 630
click at [567, 330] on video at bounding box center [560, 315] width 1120 height 630
click at [573, 329] on video at bounding box center [560, 315] width 1120 height 630
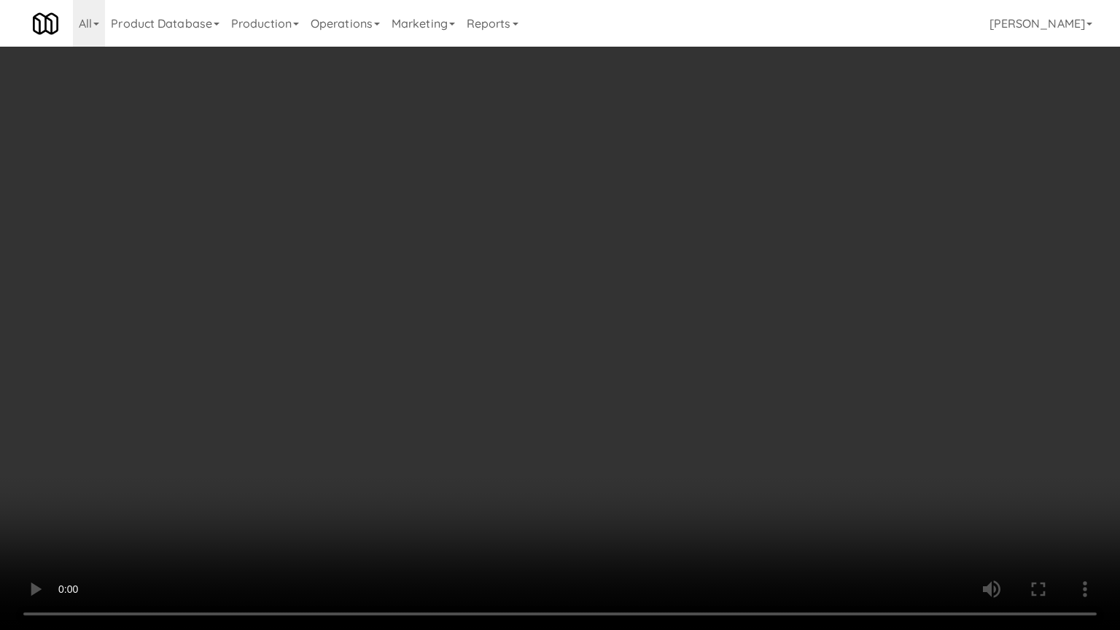
click at [569, 323] on video at bounding box center [560, 315] width 1120 height 630
click at [566, 311] on video at bounding box center [560, 315] width 1120 height 630
click at [572, 306] on video at bounding box center [560, 315] width 1120 height 630
click at [579, 301] on video at bounding box center [560, 315] width 1120 height 630
click at [592, 303] on video at bounding box center [560, 315] width 1120 height 630
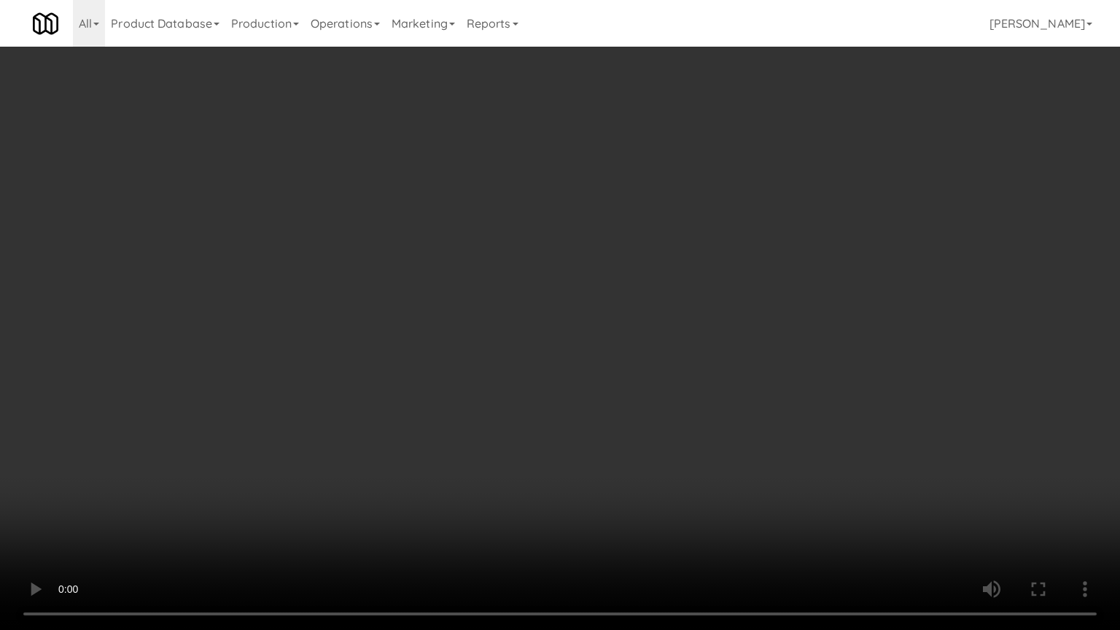
click at [624, 302] on video at bounding box center [560, 315] width 1120 height 630
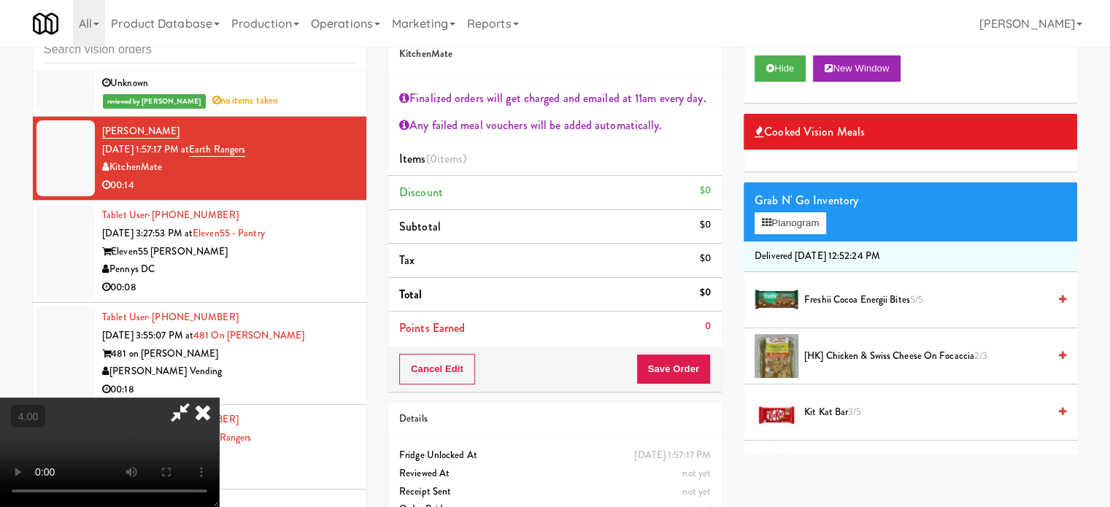
click at [219, 398] on icon at bounding box center [203, 412] width 32 height 29
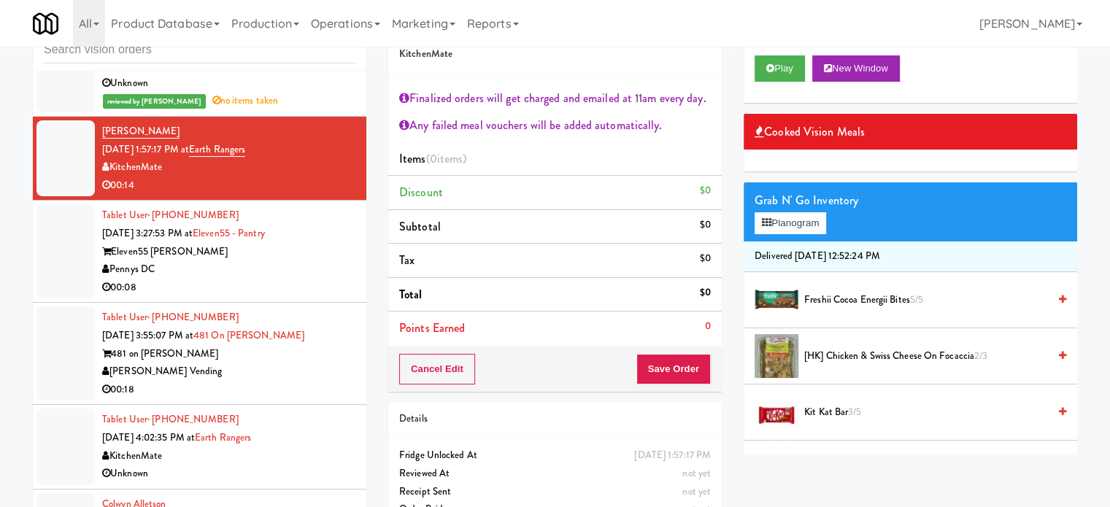
click at [351, 409] on li "Tablet User · (514) 703-3752 [DATE] 4:02:35 PM at Earth Rangers KitchenMate Unk…" at bounding box center [199, 447] width 333 height 84
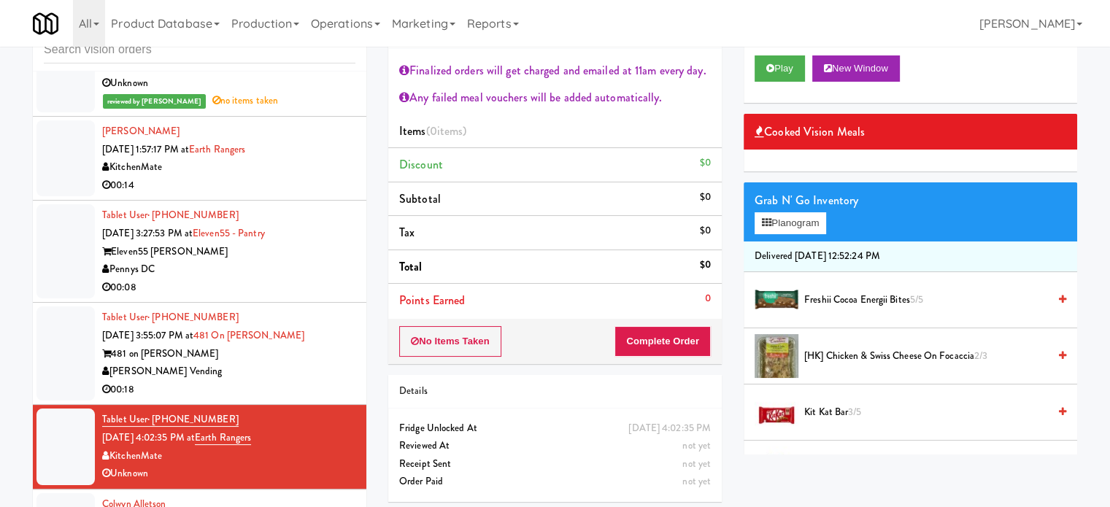
click at [310, 177] on div "00:14" at bounding box center [228, 186] width 253 height 18
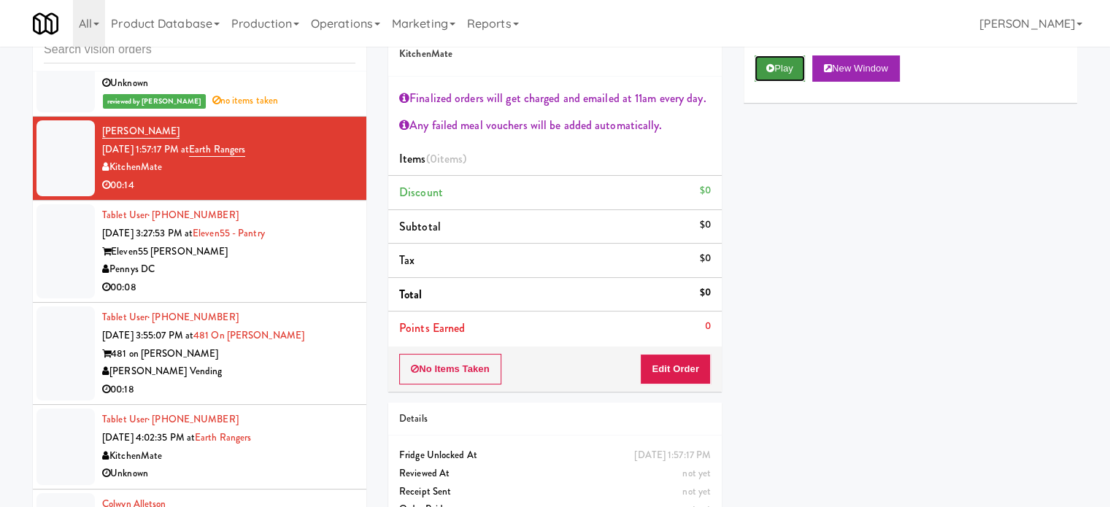
click at [773, 74] on button "Play" at bounding box center [779, 68] width 50 height 26
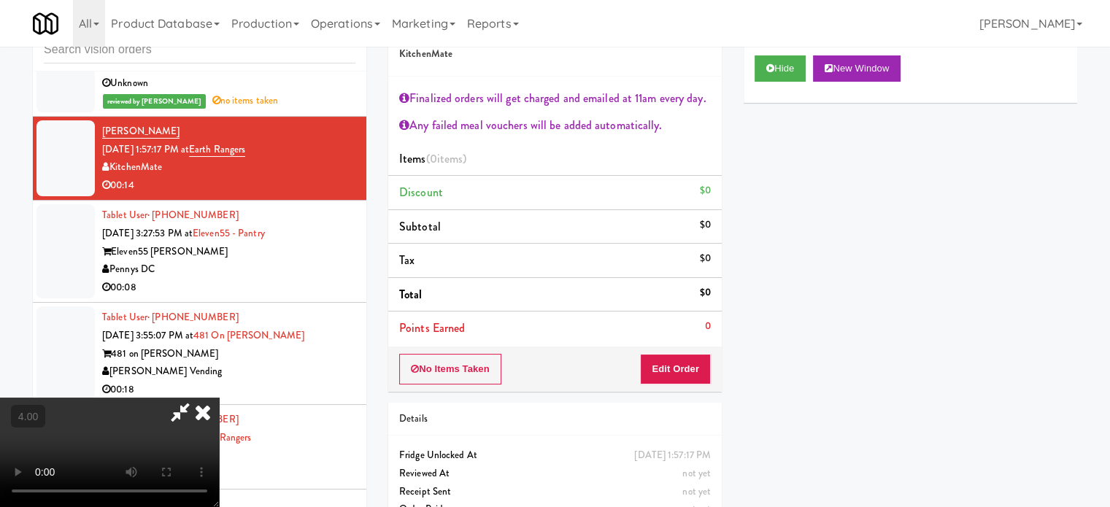
click at [219, 409] on video at bounding box center [109, 452] width 219 height 109
click at [219, 398] on video at bounding box center [109, 452] width 219 height 109
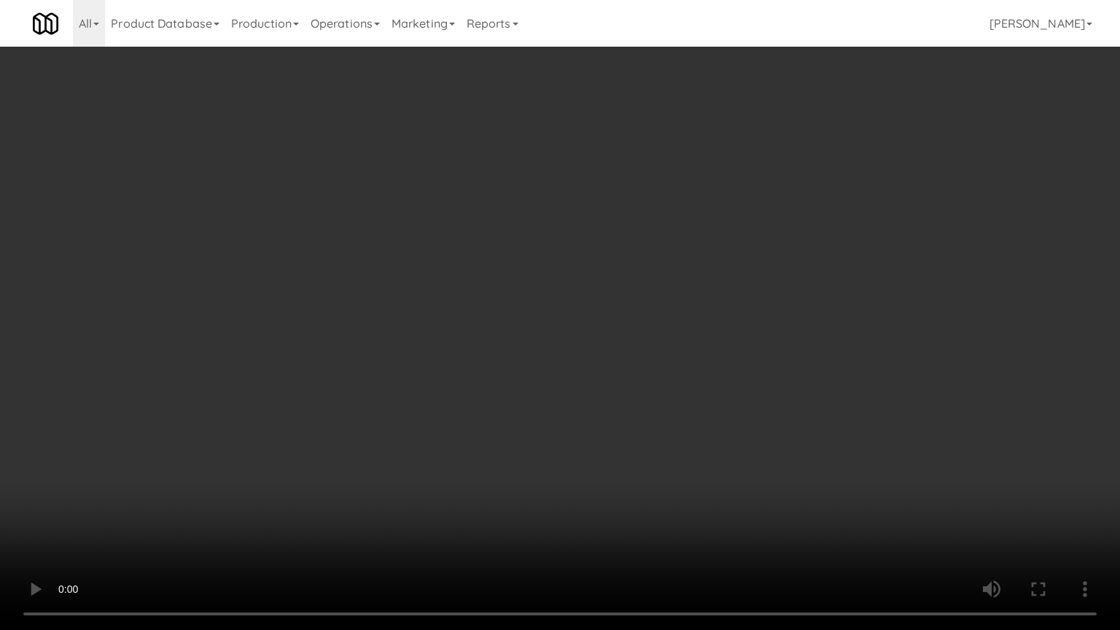
drag, startPoint x: 484, startPoint y: 401, endPoint x: 496, endPoint y: 356, distance: 46.7
click at [484, 400] on video at bounding box center [560, 315] width 1120 height 630
click at [565, 338] on video at bounding box center [560, 315] width 1120 height 630
click at [630, 315] on video at bounding box center [560, 315] width 1120 height 630
drag, startPoint x: 635, startPoint y: 309, endPoint x: 687, endPoint y: 135, distance: 181.4
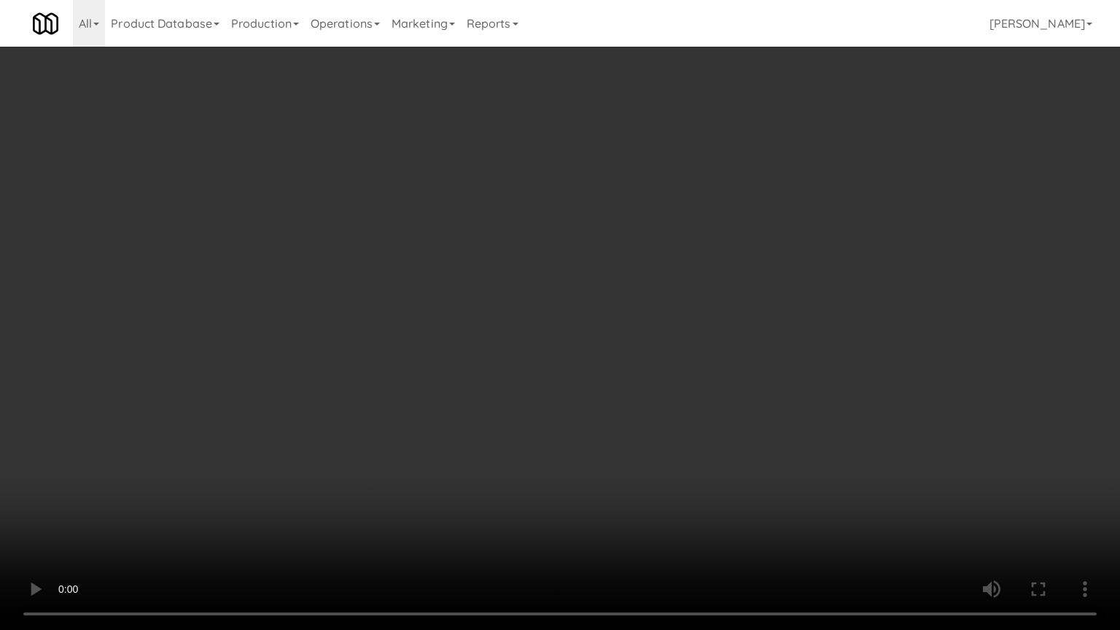
click at [636, 303] on video at bounding box center [560, 315] width 1120 height 630
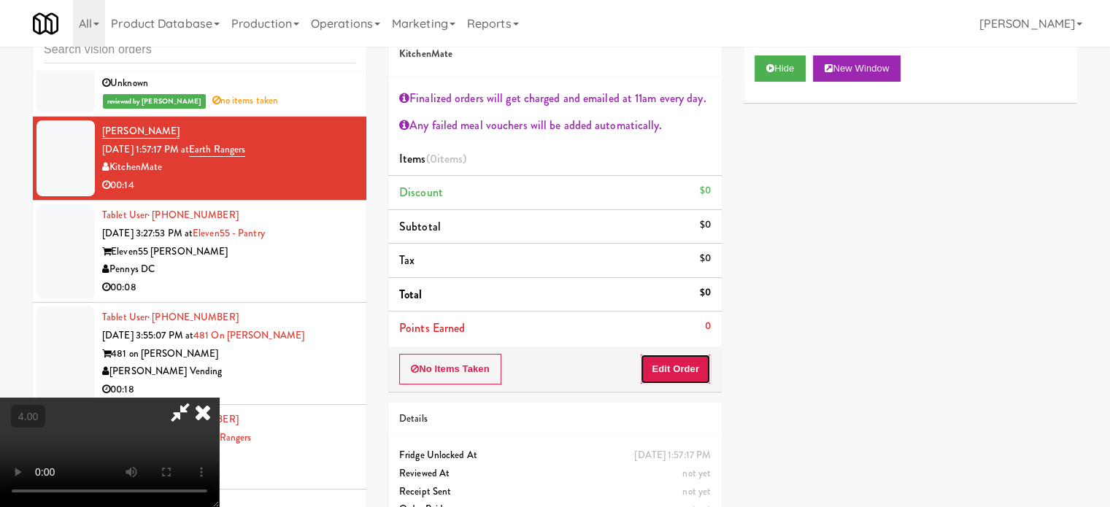
click at [695, 381] on button "Edit Order" at bounding box center [675, 369] width 71 height 31
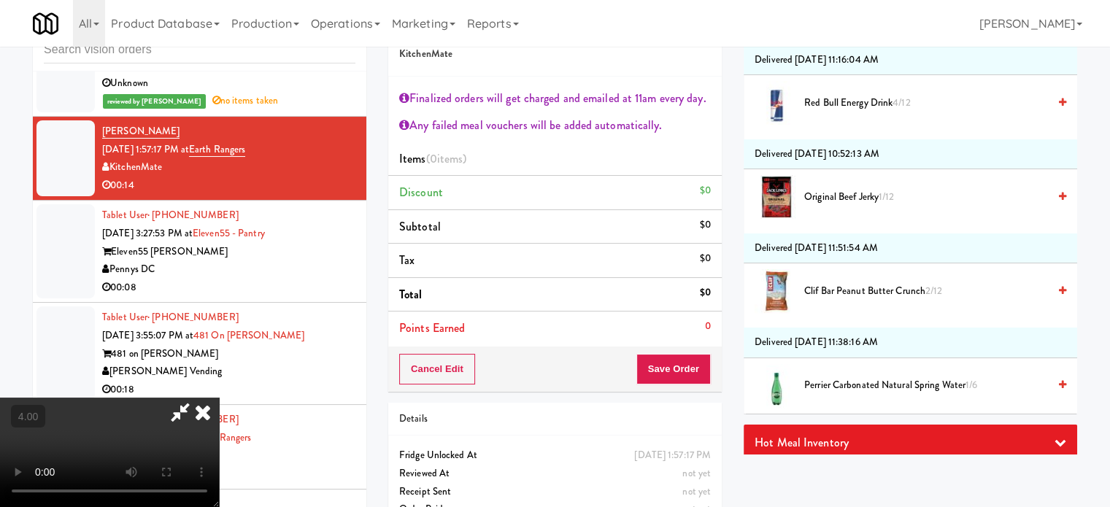
scroll to position [2679, 0]
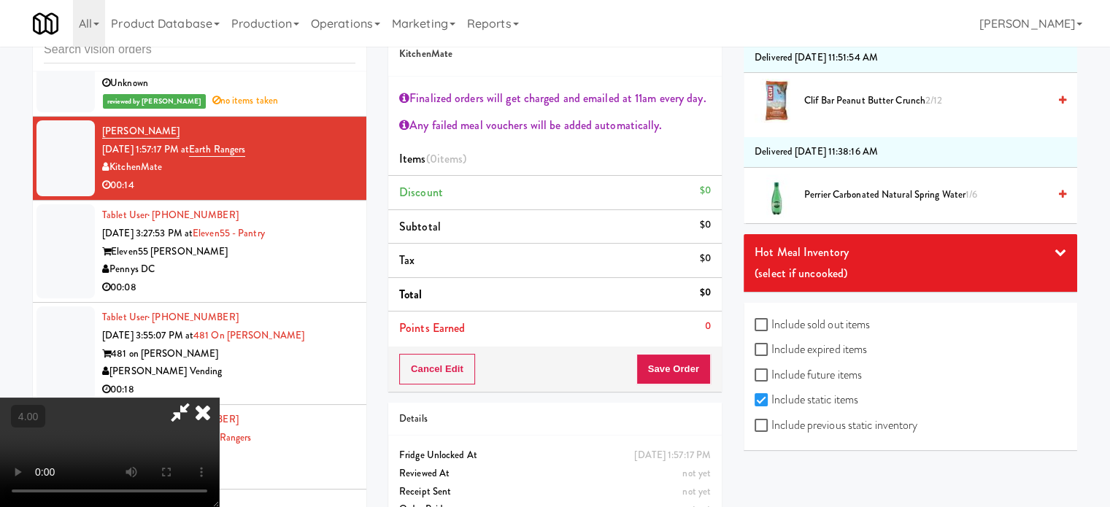
click at [1054, 246] on icon at bounding box center [1060, 252] width 12 height 12
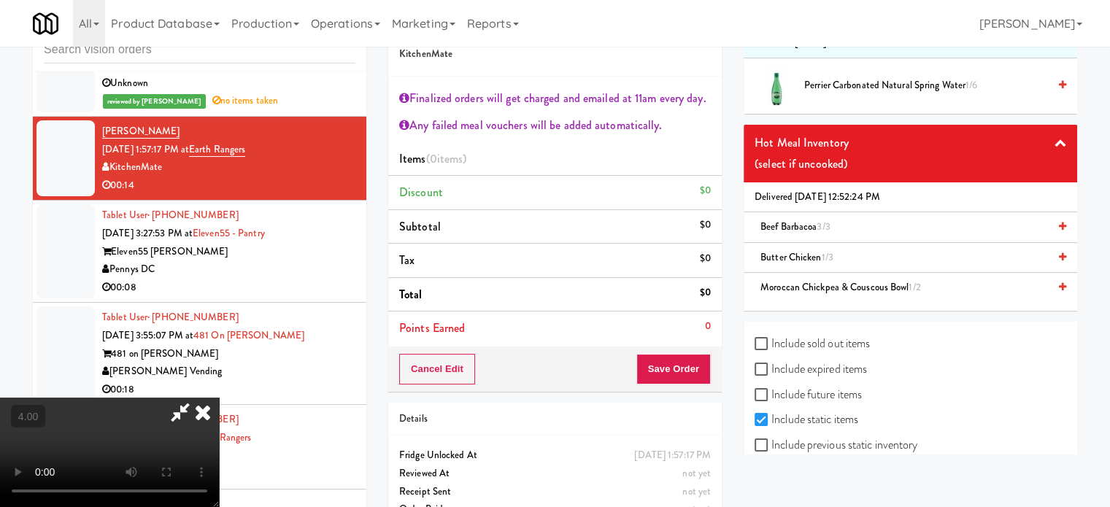
scroll to position [2808, 0]
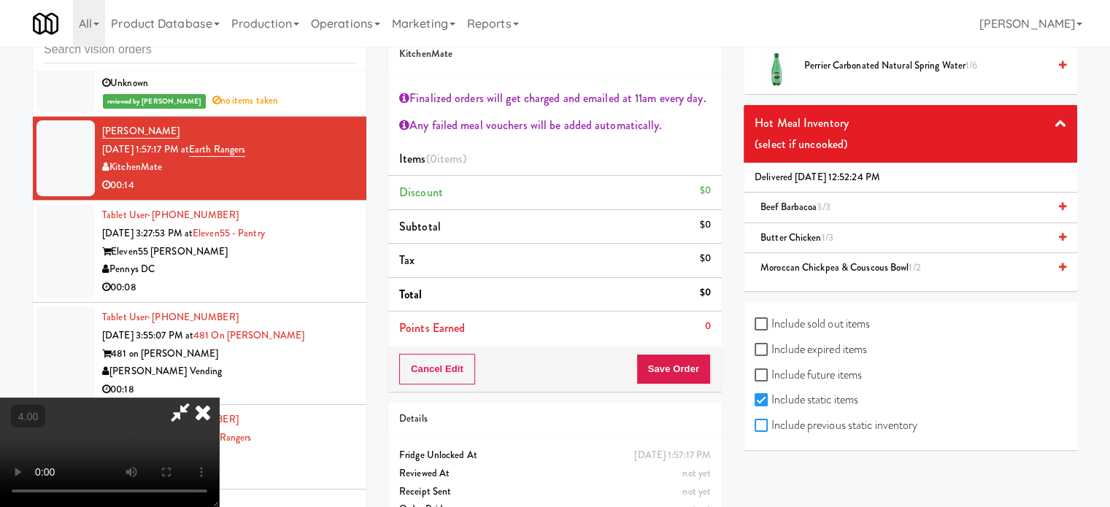
click at [762, 420] on input "Include previous static inventory" at bounding box center [762, 426] width 17 height 12
checkbox input "true"
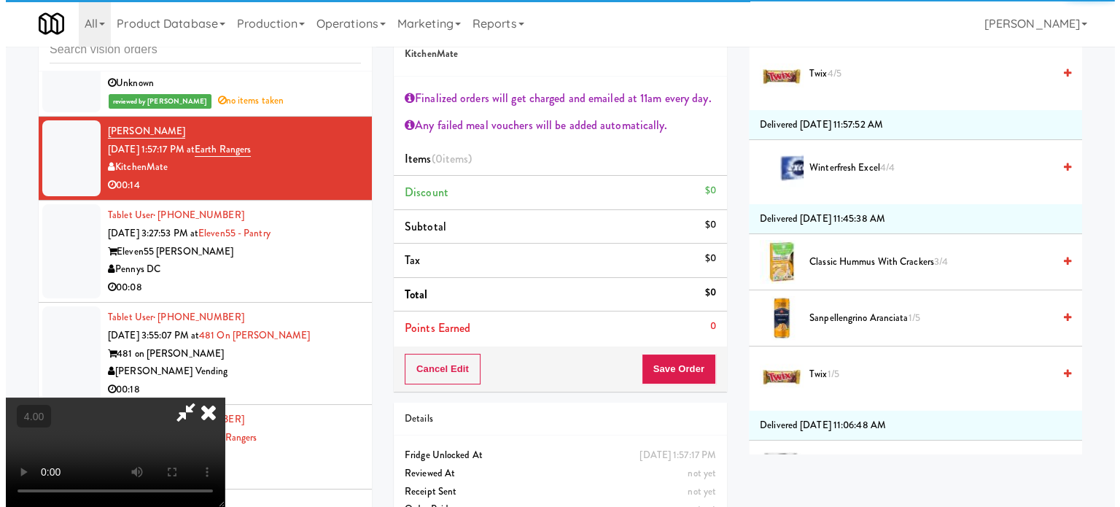
scroll to position [0, 0]
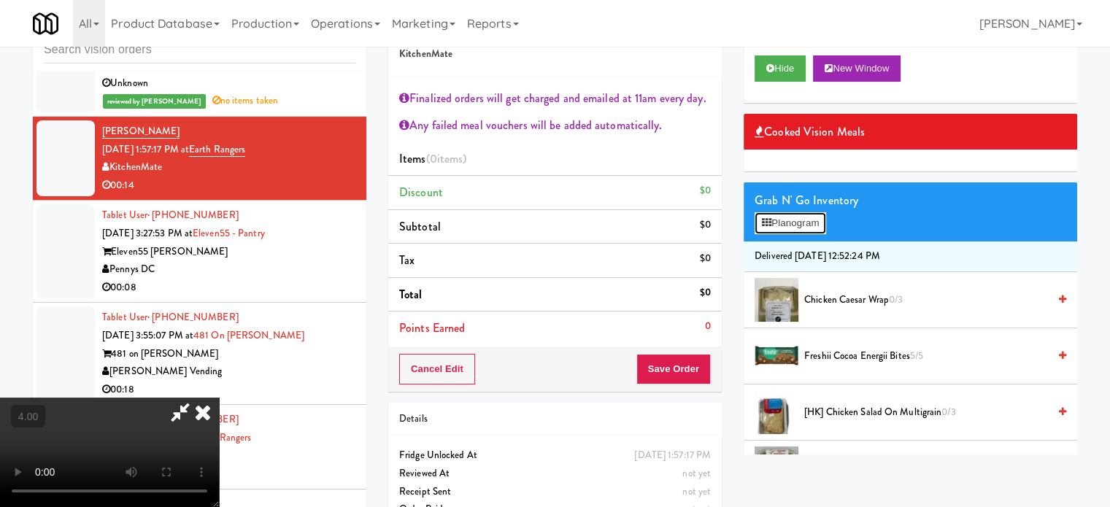
click at [797, 223] on button "Planogram" at bounding box center [789, 223] width 71 height 22
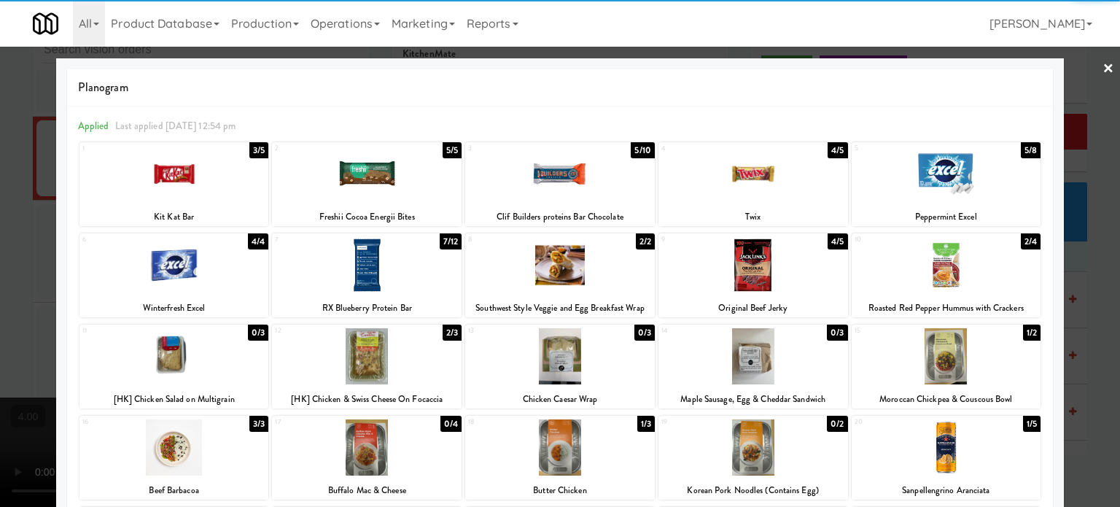
scroll to position [301, 0]
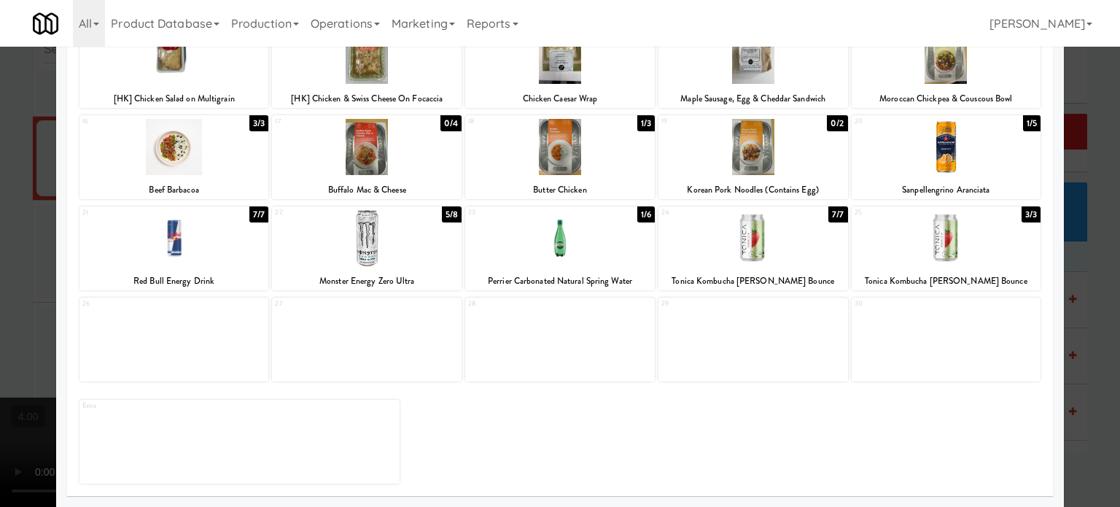
click at [827, 125] on div "0/2" at bounding box center [837, 123] width 20 height 16
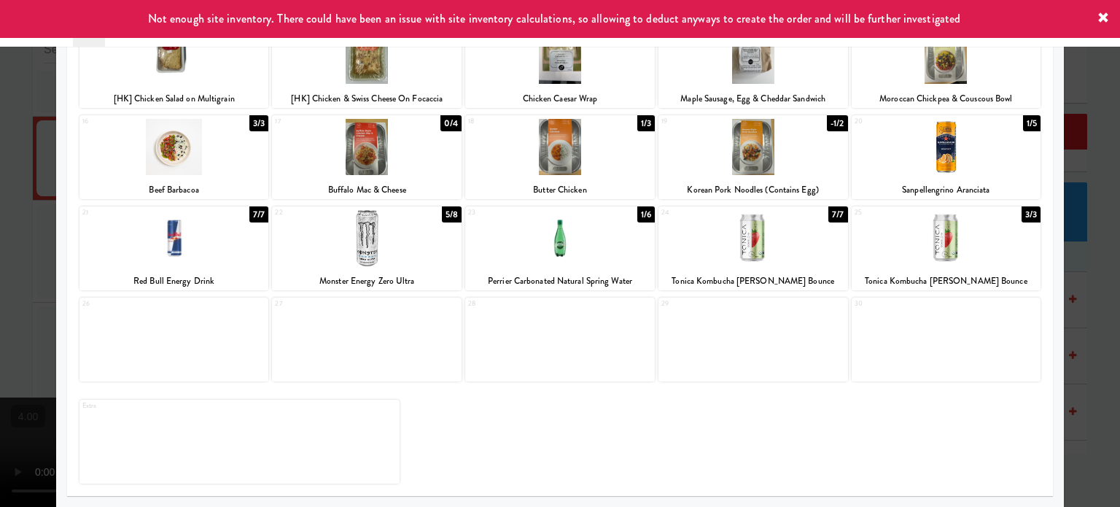
click at [1075, 206] on div at bounding box center [560, 253] width 1120 height 507
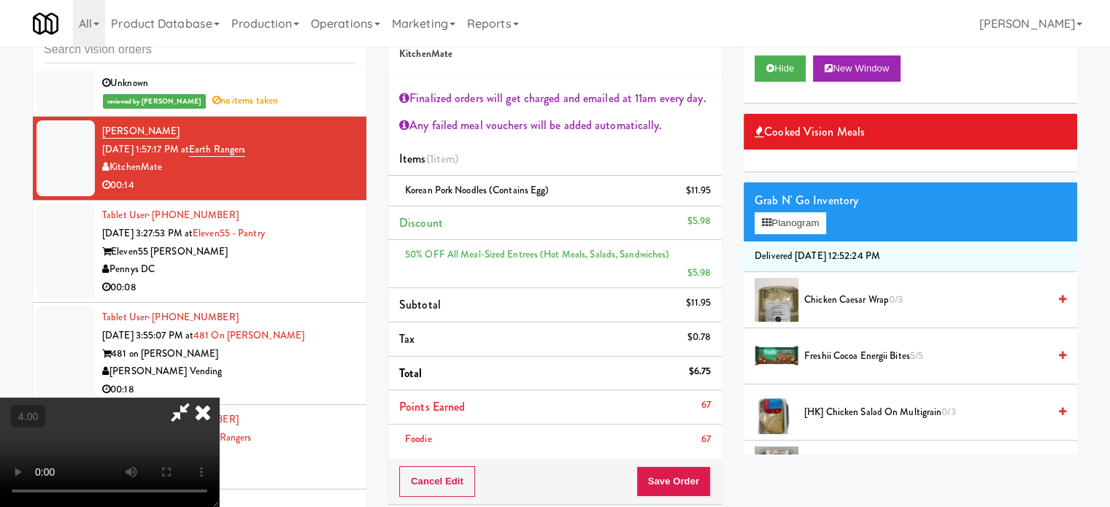
click at [219, 398] on video at bounding box center [109, 452] width 219 height 109
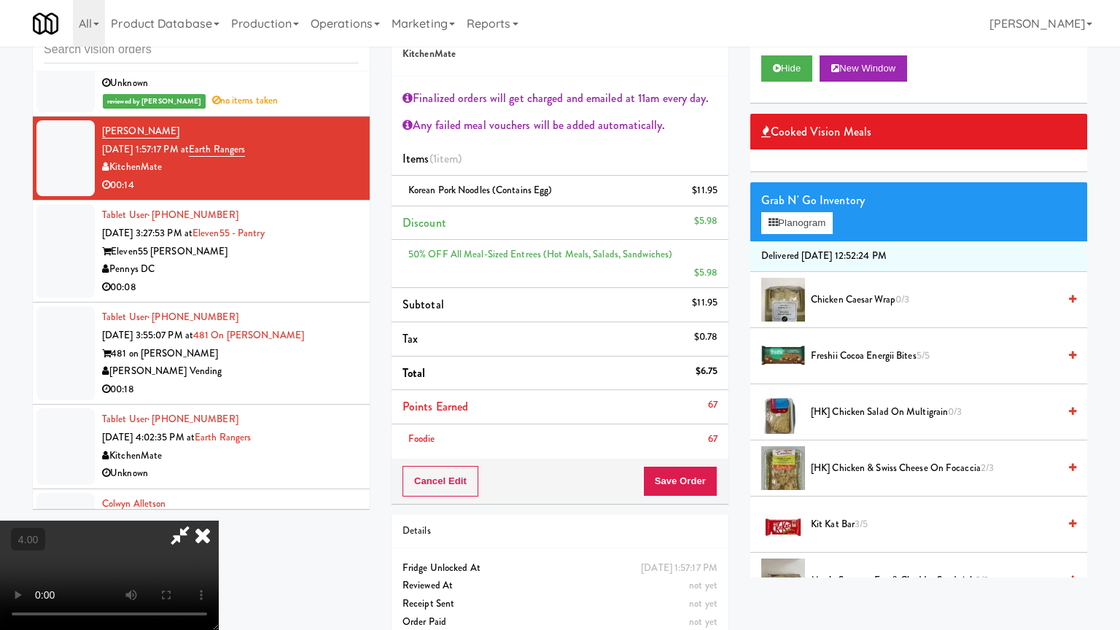
click at [219, 506] on video at bounding box center [109, 575] width 219 height 109
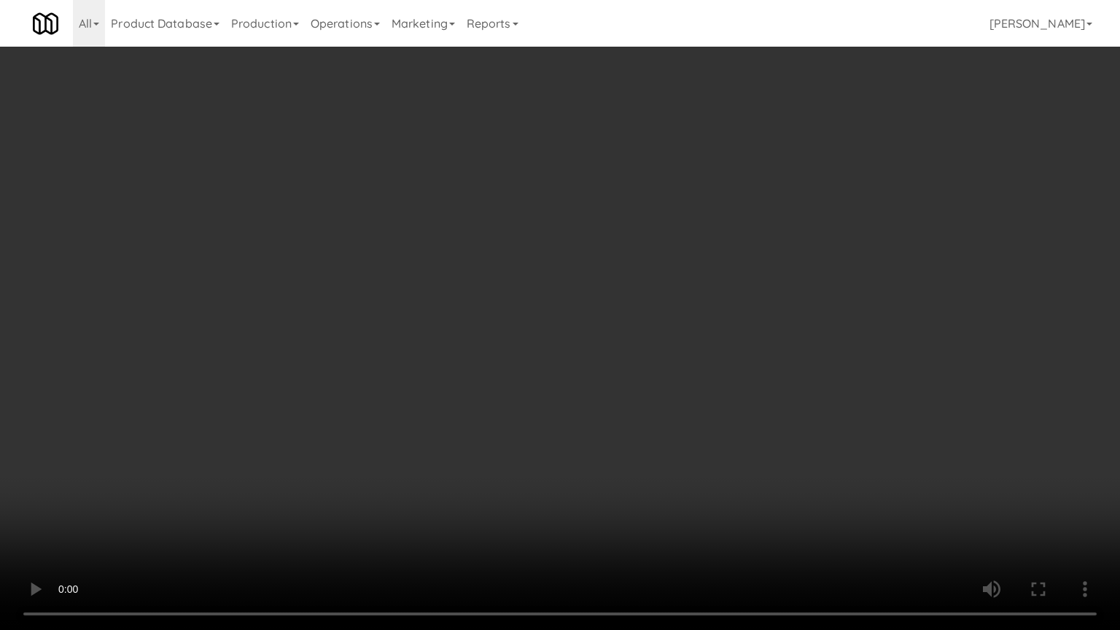
click at [508, 338] on video at bounding box center [560, 315] width 1120 height 630
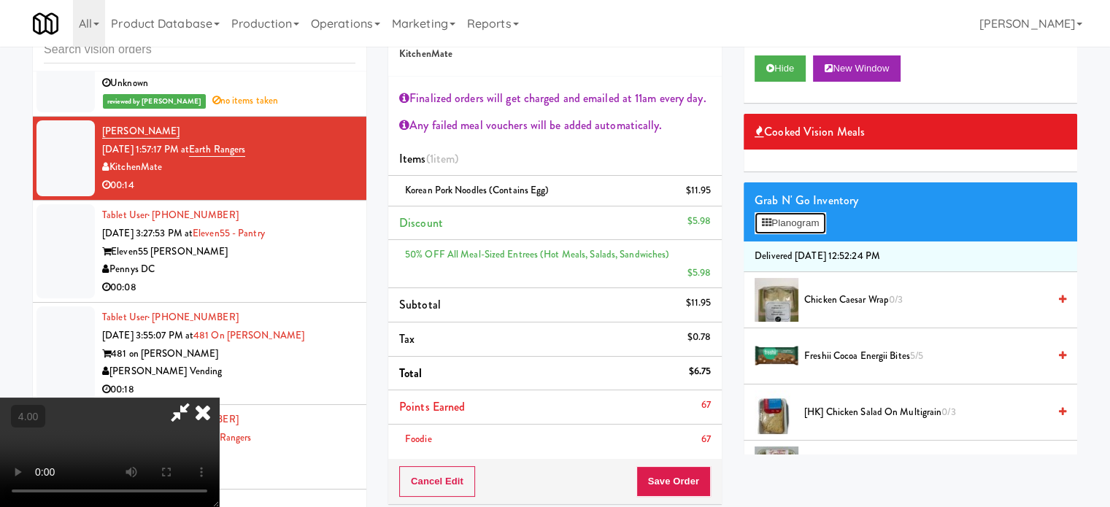
click at [808, 222] on button "Planogram" at bounding box center [789, 223] width 71 height 22
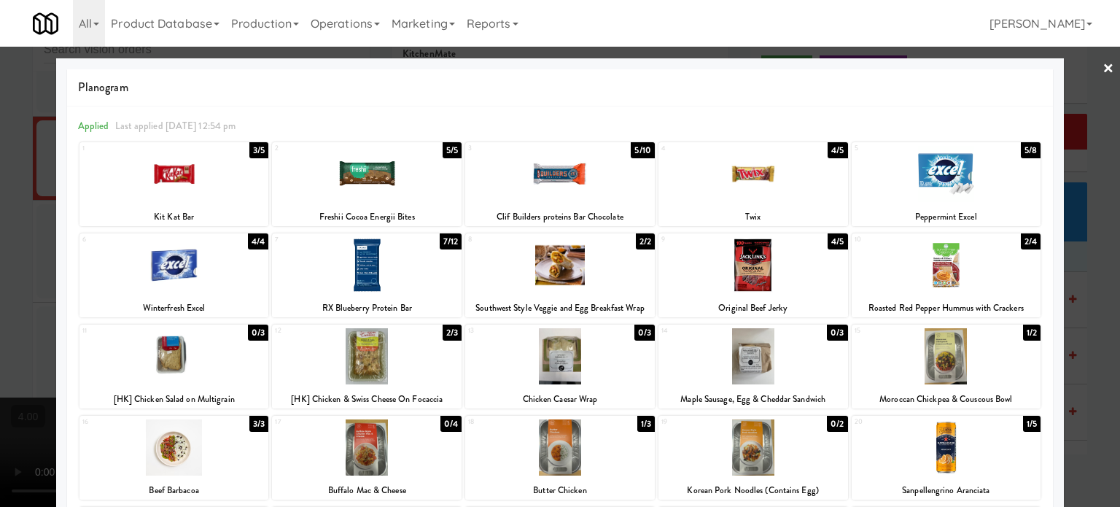
click at [1021, 150] on div "5/8" at bounding box center [1031, 150] width 20 height 16
click at [450, 152] on div "5/5" at bounding box center [452, 150] width 19 height 16
drag, startPoint x: 1096, startPoint y: 177, endPoint x: 867, endPoint y: 228, distance: 235.4
click at [1096, 177] on div at bounding box center [560, 253] width 1120 height 507
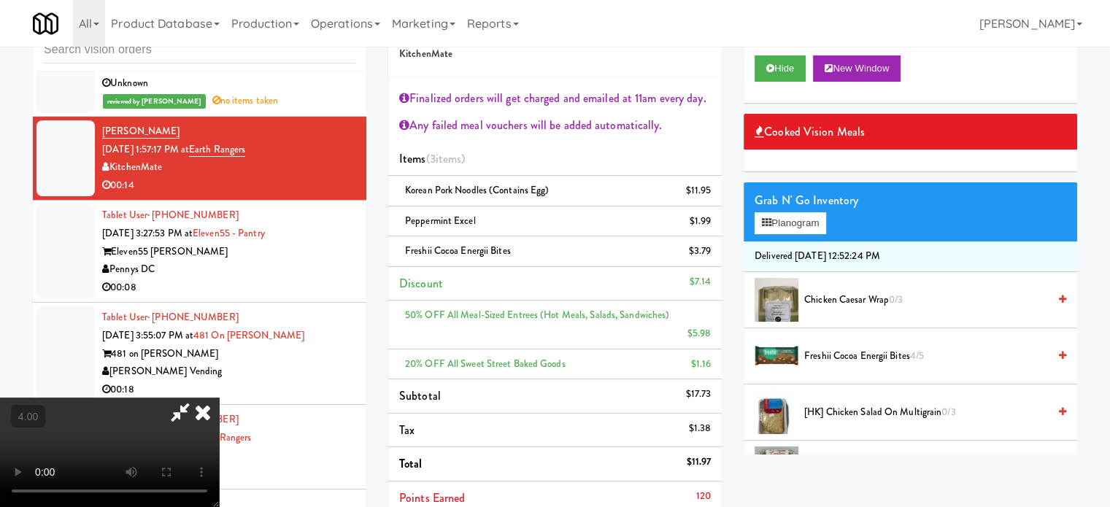
click at [219, 398] on video at bounding box center [109, 452] width 219 height 109
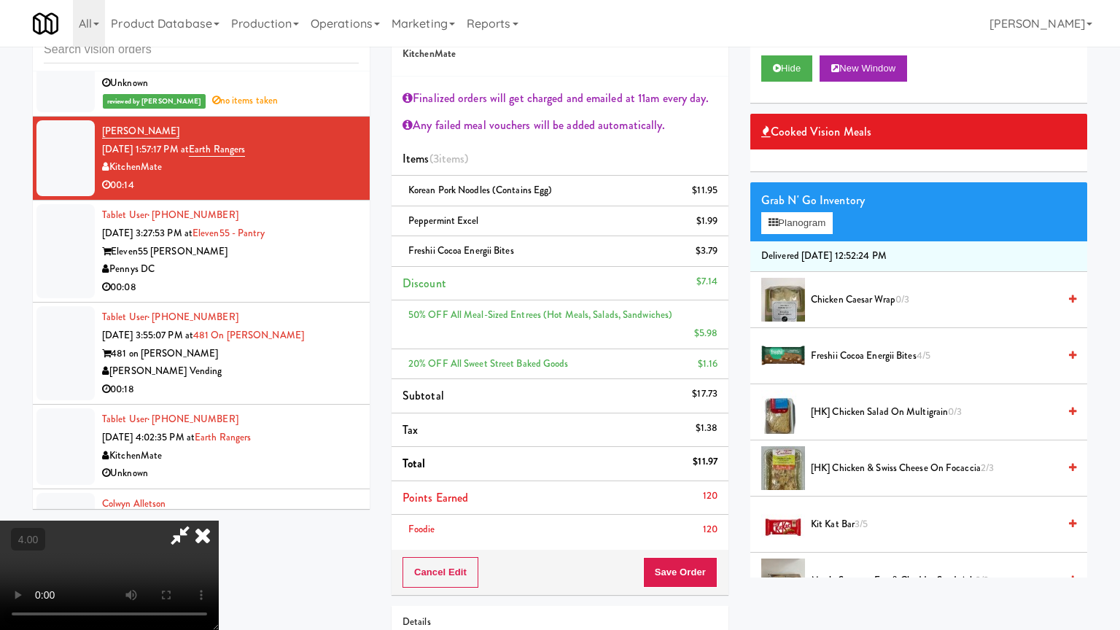
click at [219, 506] on video at bounding box center [109, 575] width 219 height 109
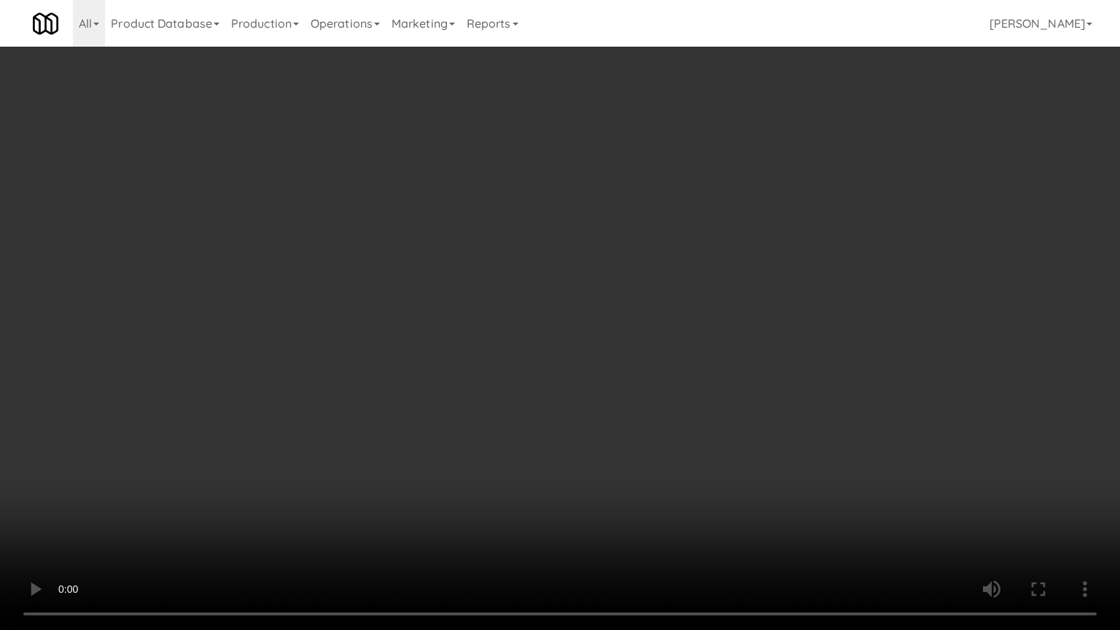
click at [427, 355] on video at bounding box center [560, 315] width 1120 height 630
click at [435, 357] on video at bounding box center [560, 315] width 1120 height 630
click at [438, 360] on video at bounding box center [560, 315] width 1120 height 630
click at [473, 357] on video at bounding box center [560, 315] width 1120 height 630
click at [545, 339] on video at bounding box center [560, 315] width 1120 height 630
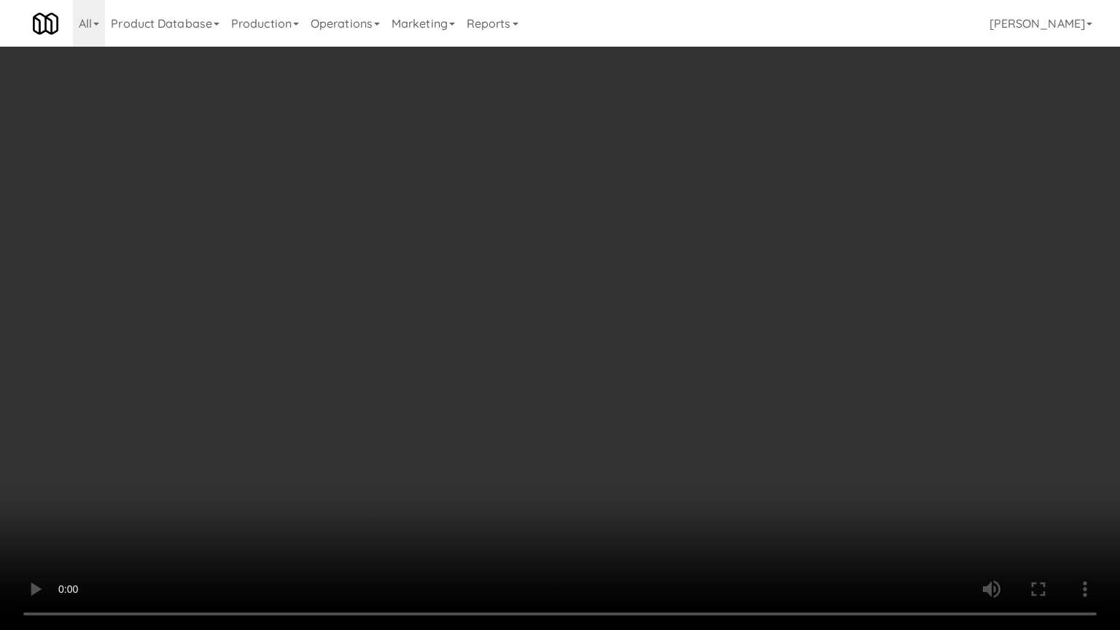
click at [560, 330] on video at bounding box center [560, 315] width 1120 height 630
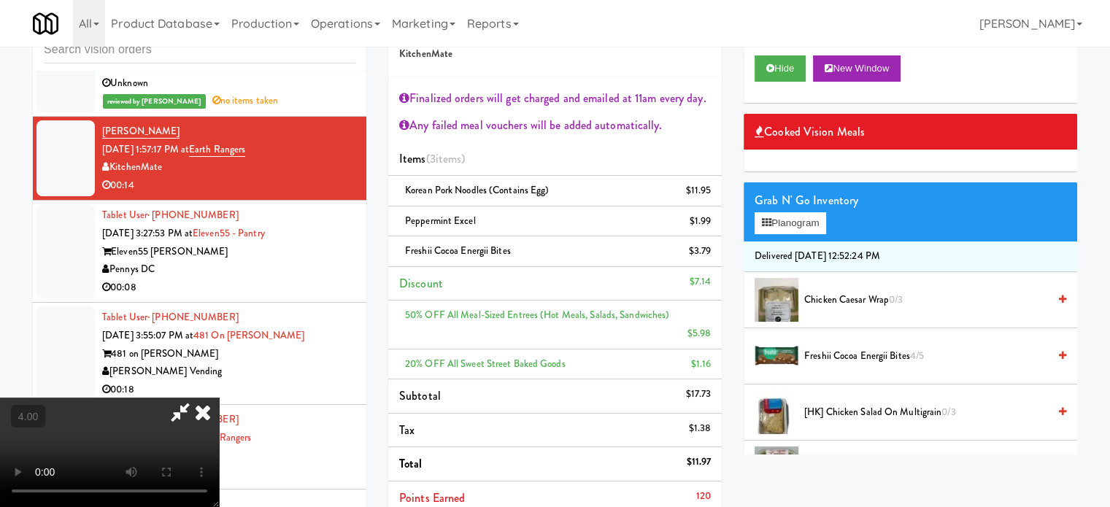
drag, startPoint x: 642, startPoint y: 66, endPoint x: 602, endPoint y: 186, distance: 126.9
click at [219, 398] on icon at bounding box center [203, 412] width 32 height 29
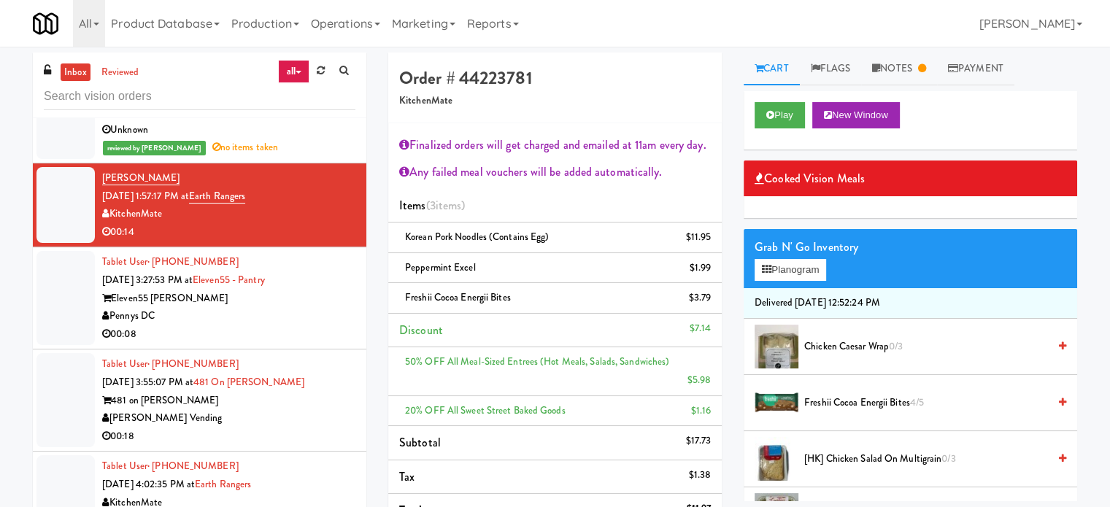
scroll to position [263, 0]
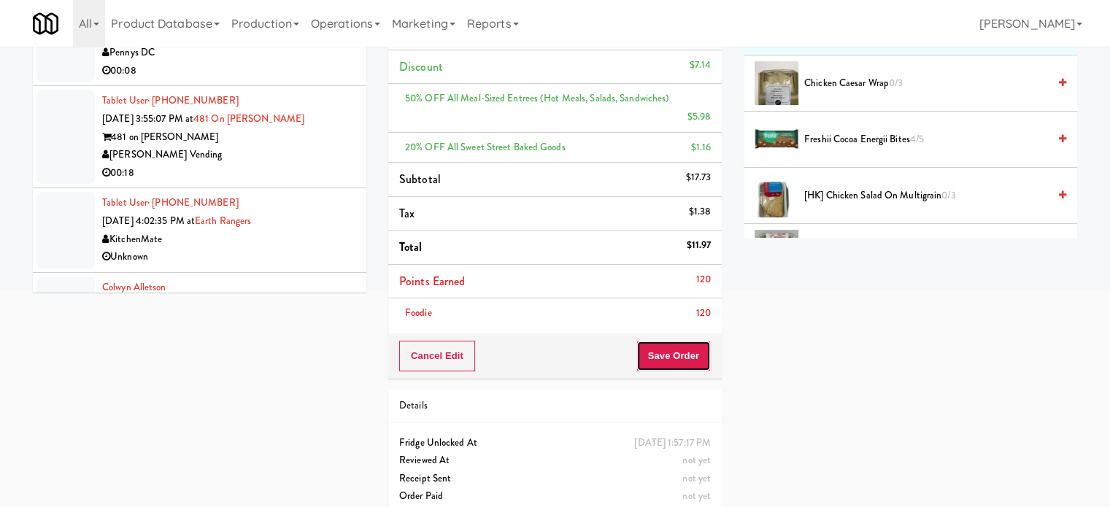
click at [671, 341] on button "Save Order" at bounding box center [673, 356] width 74 height 31
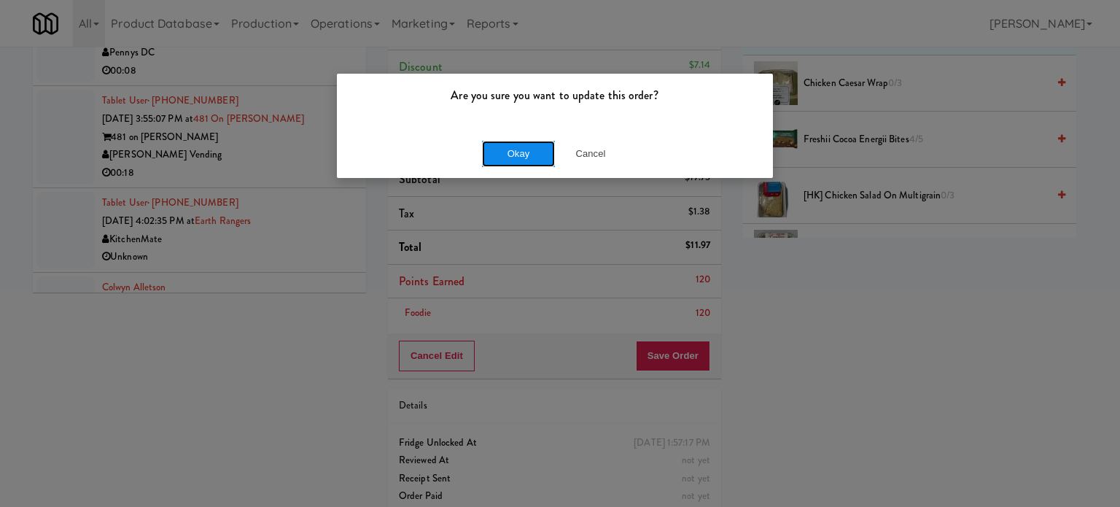
click at [520, 150] on button "Okay" at bounding box center [518, 154] width 73 height 26
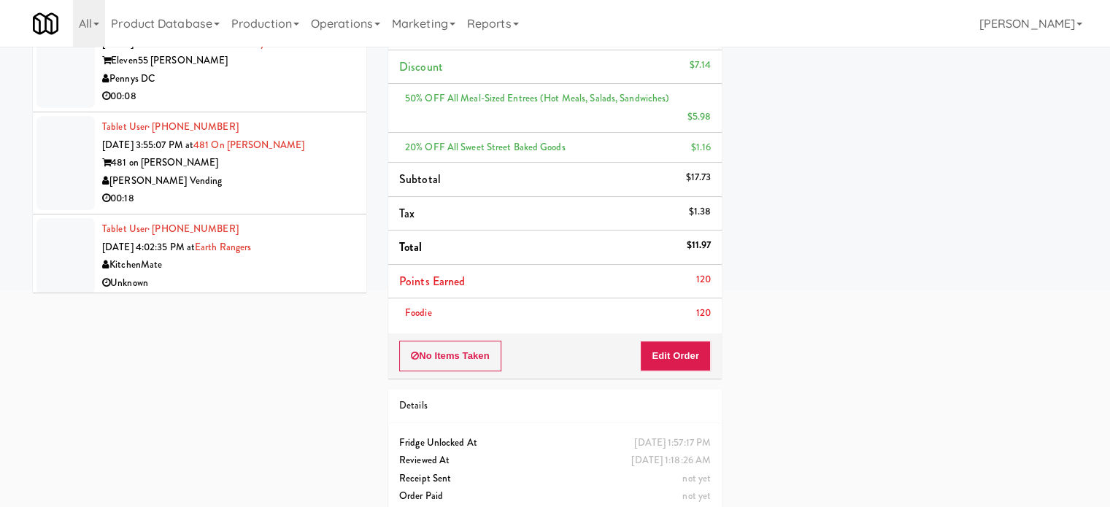
scroll to position [3031, 0]
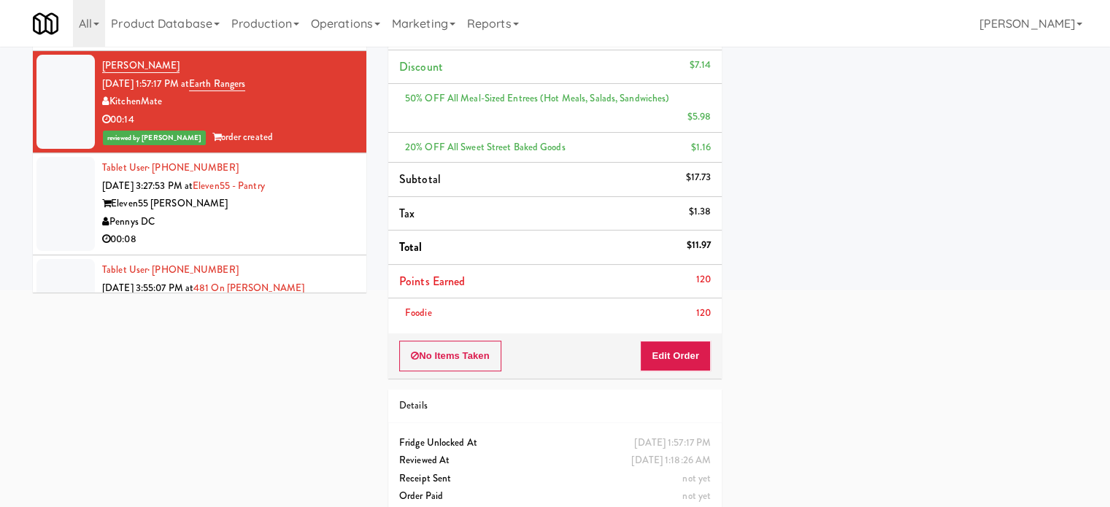
drag, startPoint x: 278, startPoint y: 204, endPoint x: 728, endPoint y: 86, distance: 465.3
click at [279, 213] on div "Pennys DC" at bounding box center [228, 222] width 253 height 18
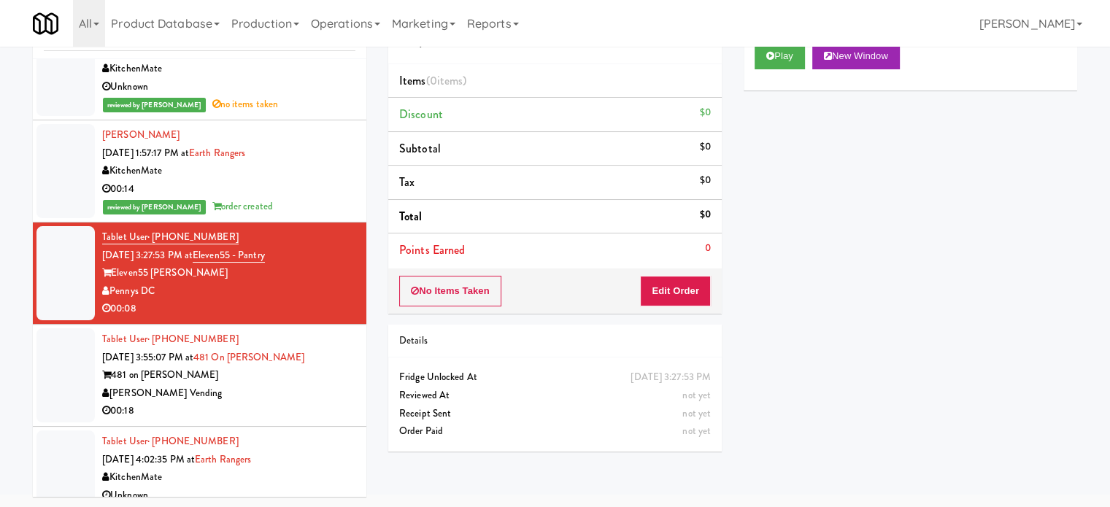
scroll to position [3177, 0]
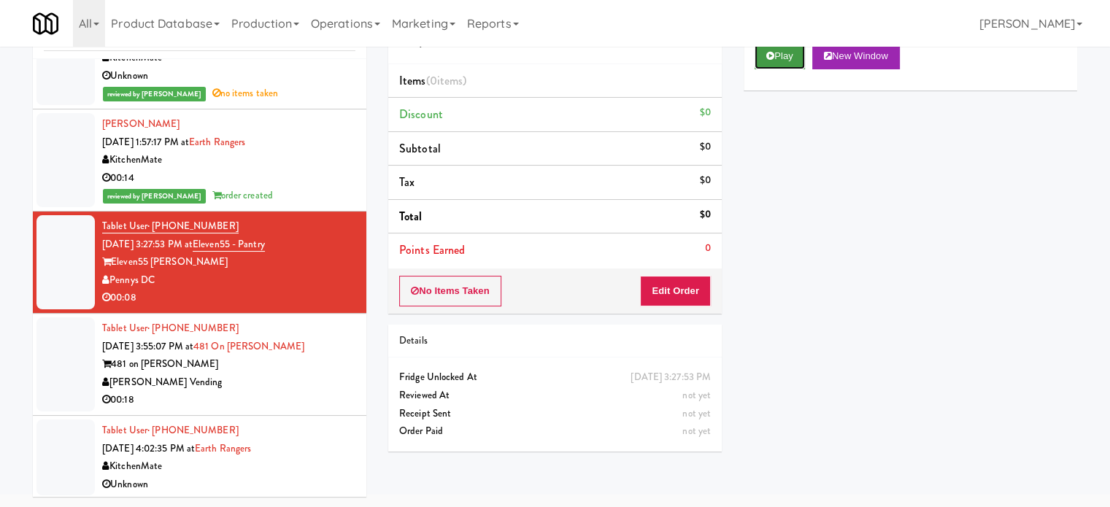
click at [794, 57] on button "Play" at bounding box center [779, 56] width 50 height 26
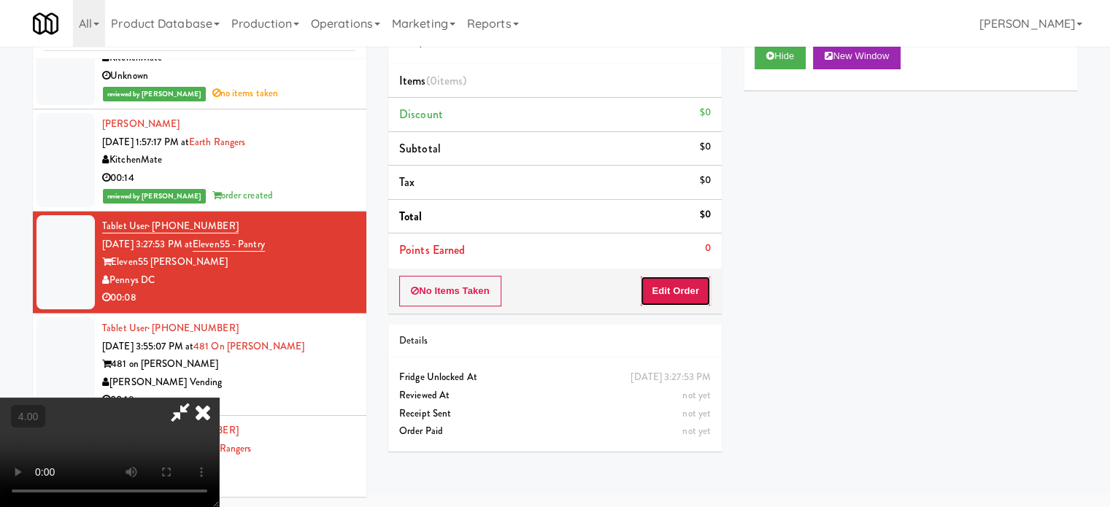
click at [685, 297] on button "Edit Order" at bounding box center [675, 291] width 71 height 31
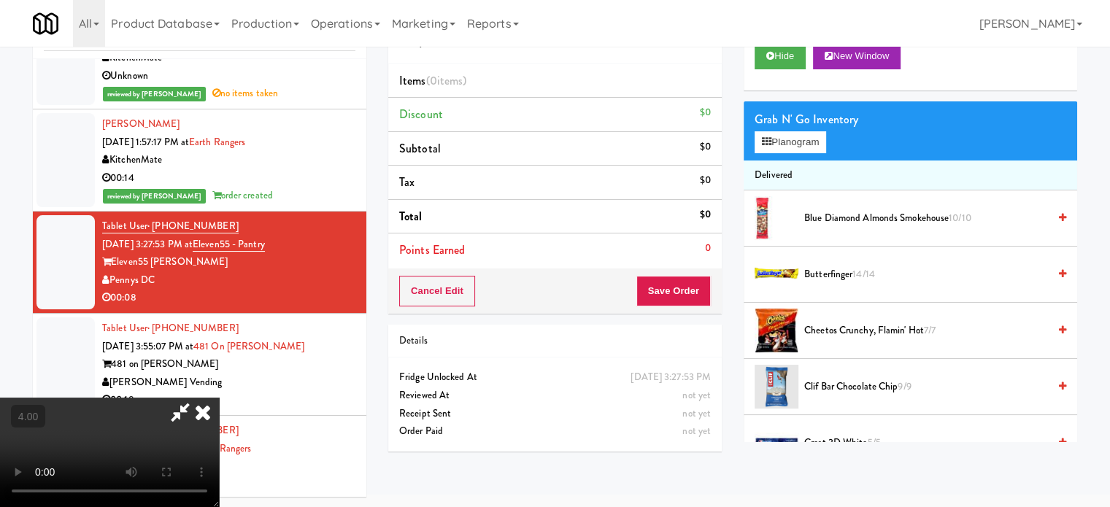
click at [219, 398] on video at bounding box center [109, 452] width 219 height 109
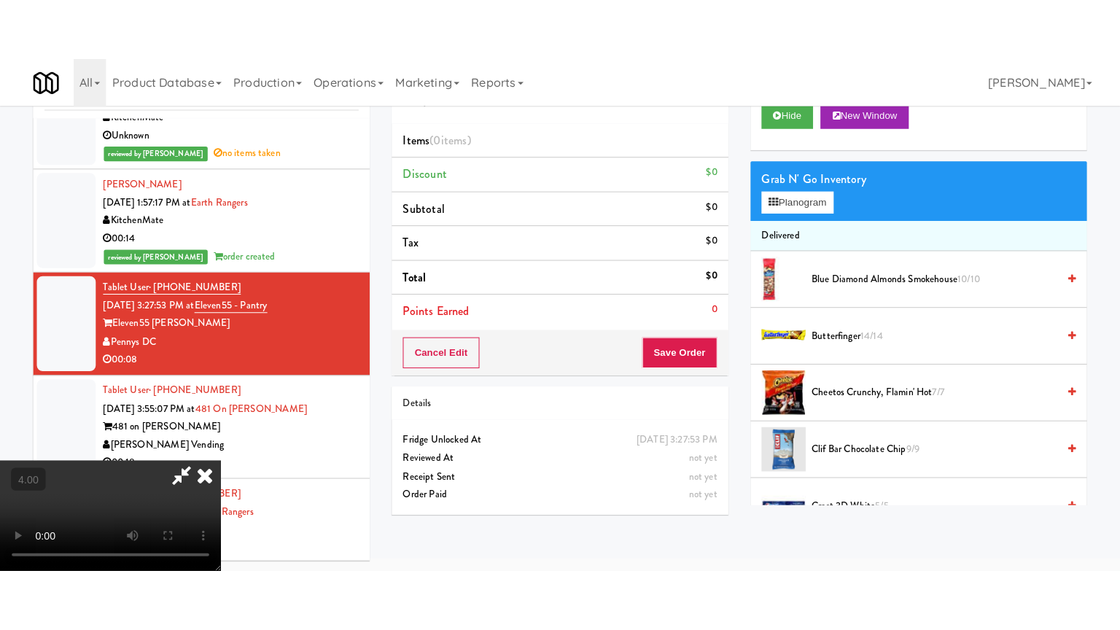
scroll to position [47, 0]
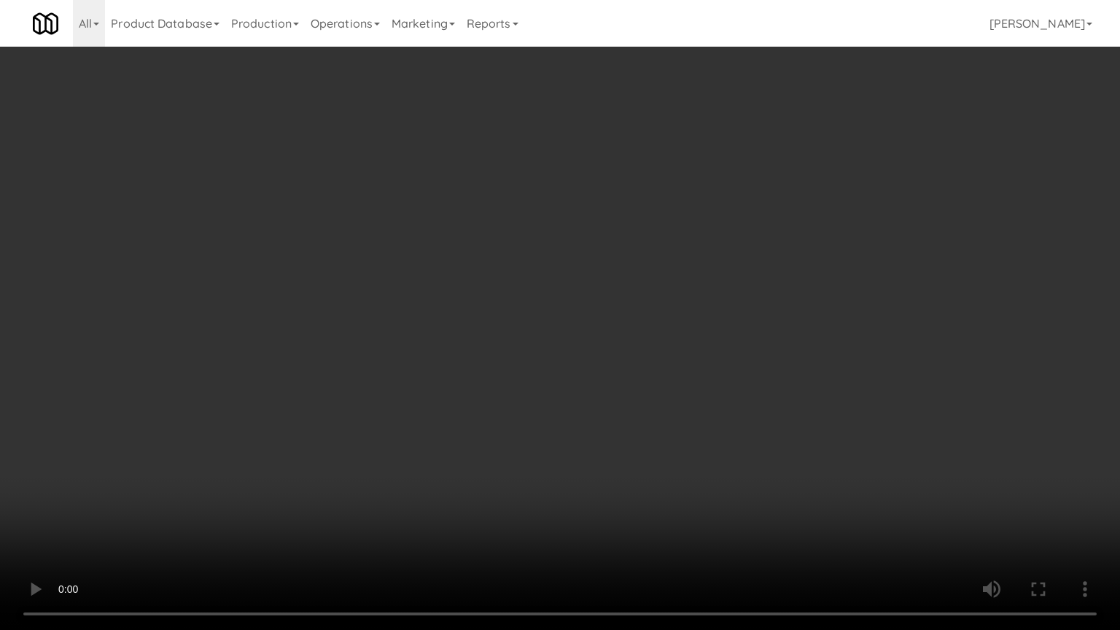
click at [497, 347] on video at bounding box center [560, 315] width 1120 height 630
click at [511, 345] on video at bounding box center [560, 315] width 1120 height 630
click at [530, 338] on video at bounding box center [560, 315] width 1120 height 630
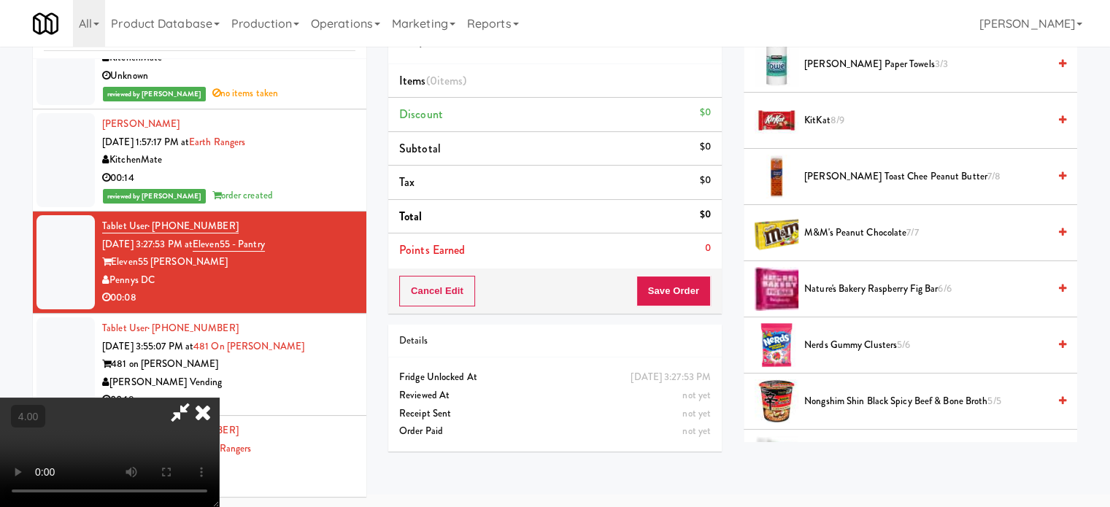
scroll to position [729, 0]
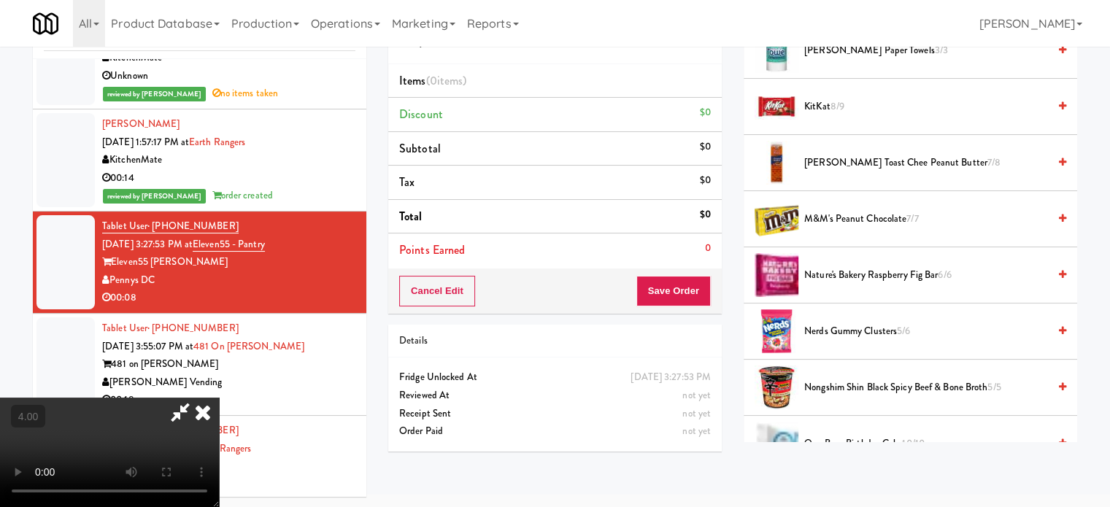
click at [868, 327] on span "Nerds Gummy Clusters 5/6" at bounding box center [926, 331] width 244 height 18
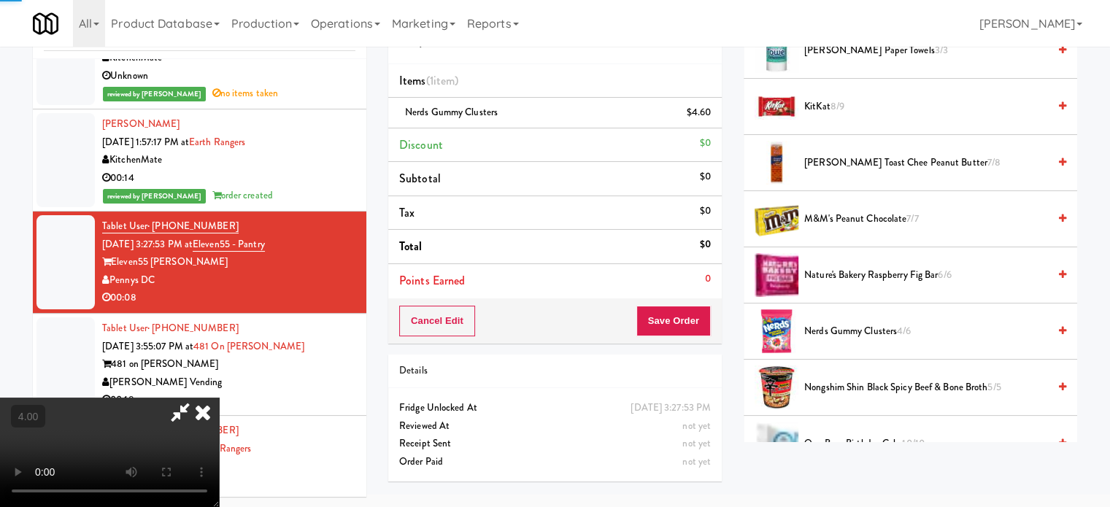
click at [219, 398] on video at bounding box center [109, 452] width 219 height 109
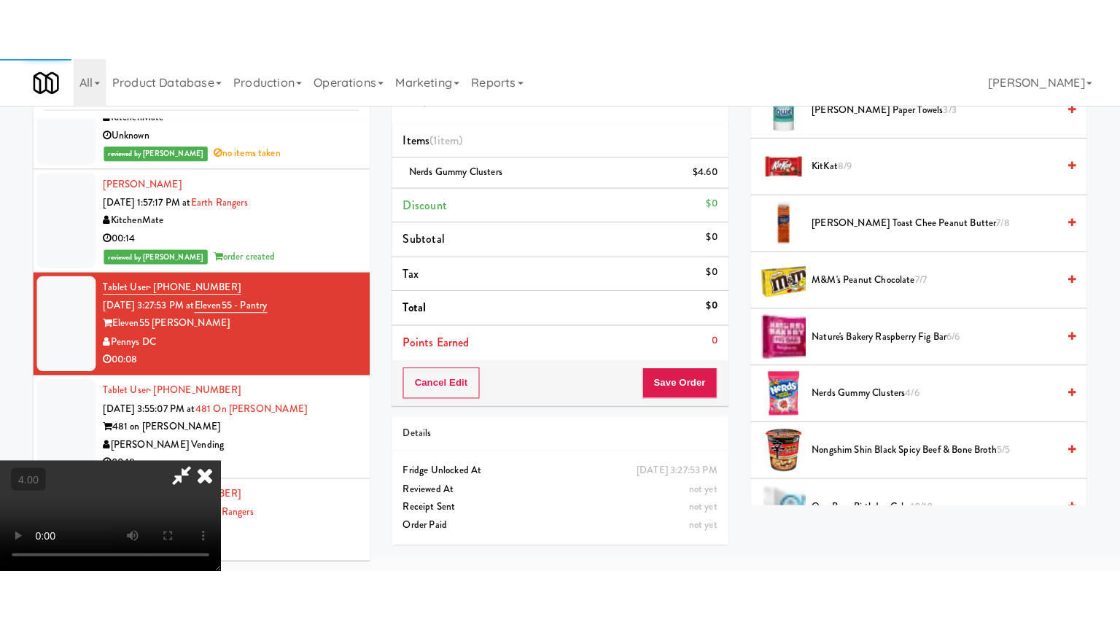
scroll to position [47, 0]
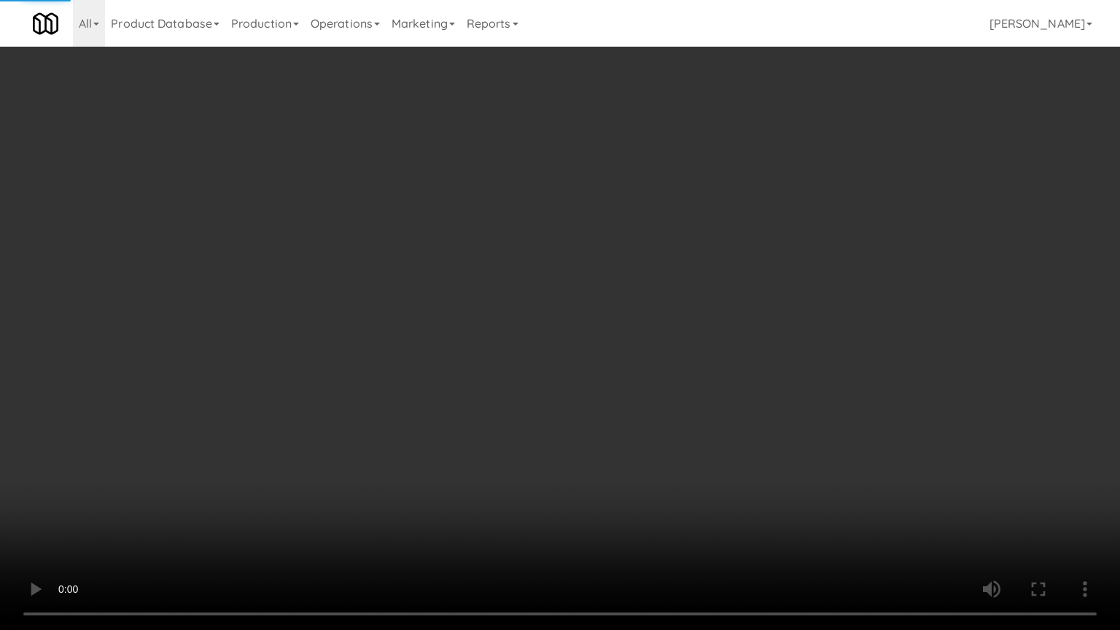
click at [318, 350] on video at bounding box center [560, 315] width 1120 height 630
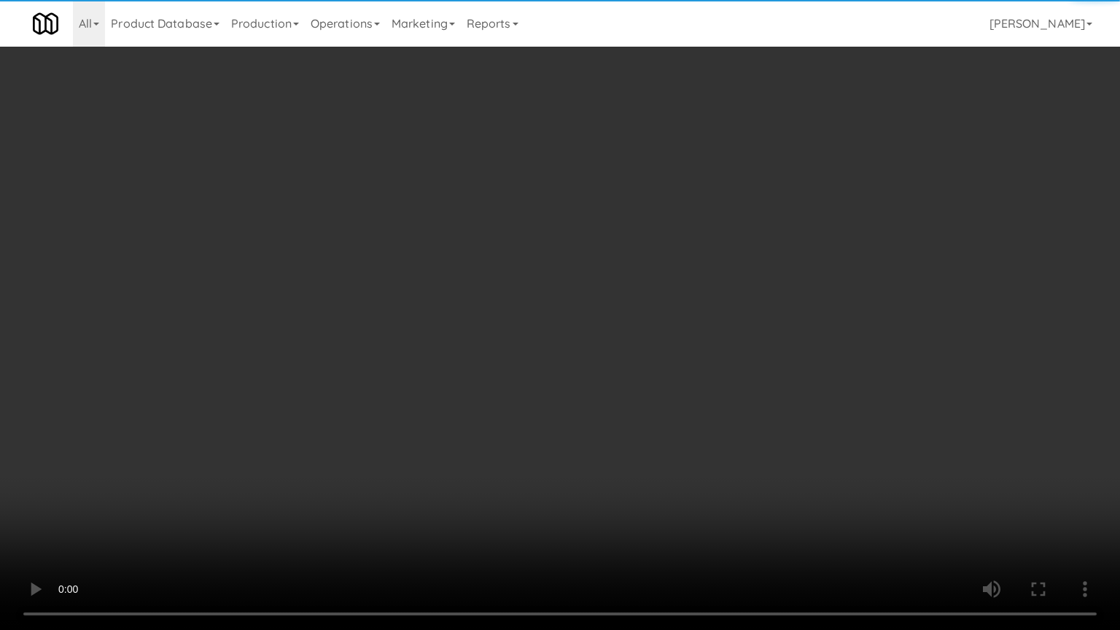
click at [435, 265] on video at bounding box center [560, 315] width 1120 height 630
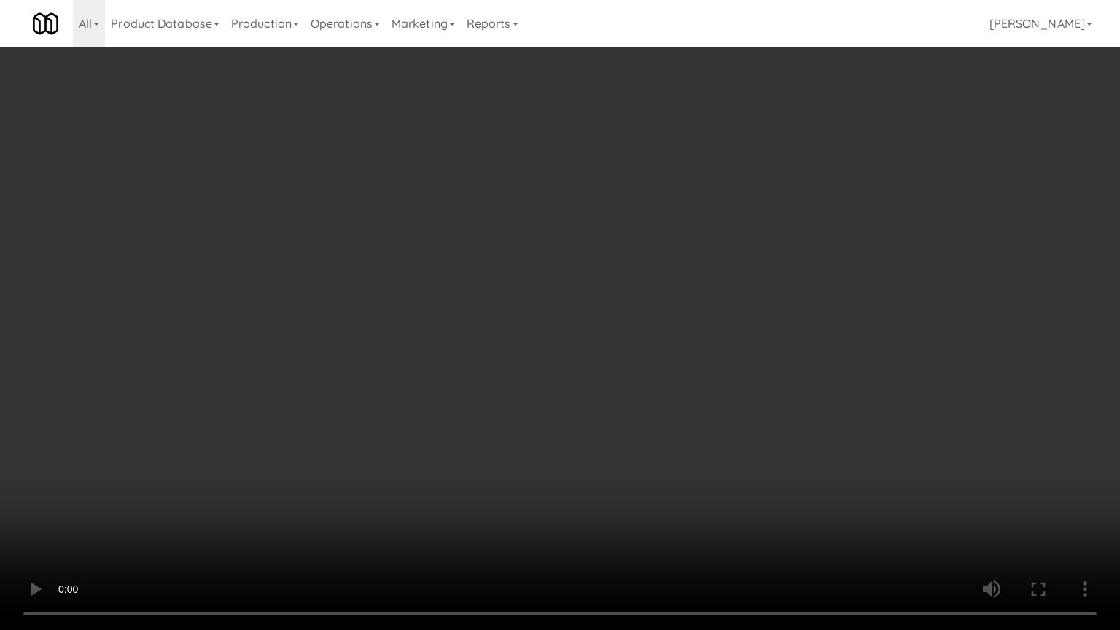
click at [605, 268] on video at bounding box center [560, 315] width 1120 height 630
click at [555, 274] on video at bounding box center [560, 315] width 1120 height 630
click at [537, 266] on video at bounding box center [560, 315] width 1120 height 630
click at [546, 271] on video at bounding box center [560, 315] width 1120 height 630
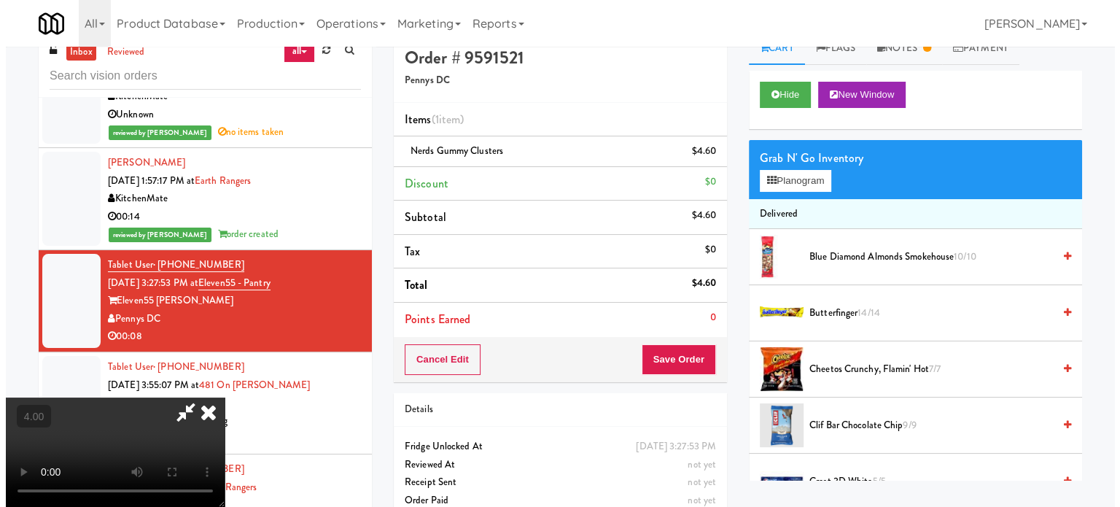
scroll to position [0, 0]
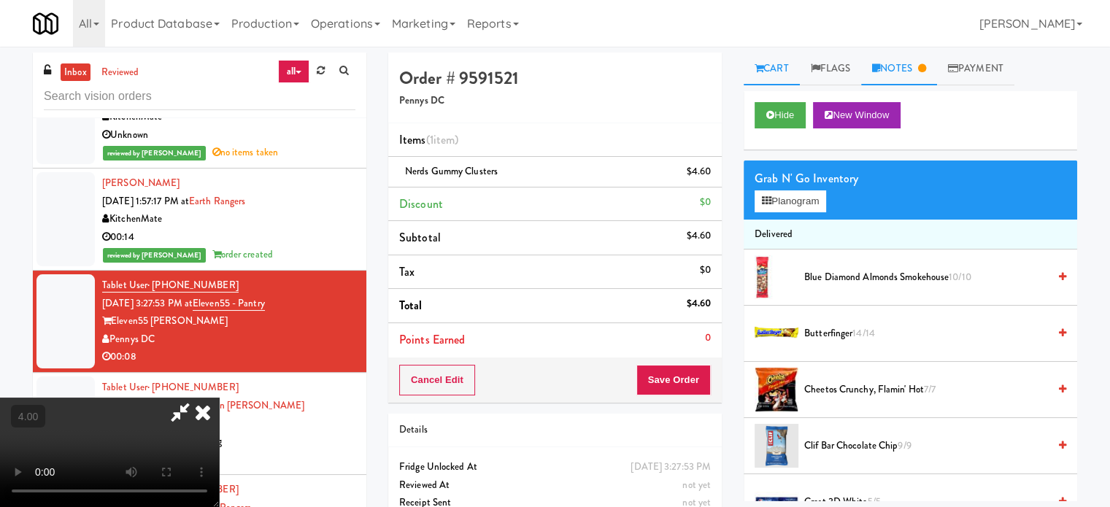
click at [909, 70] on link "Notes" at bounding box center [899, 69] width 76 height 33
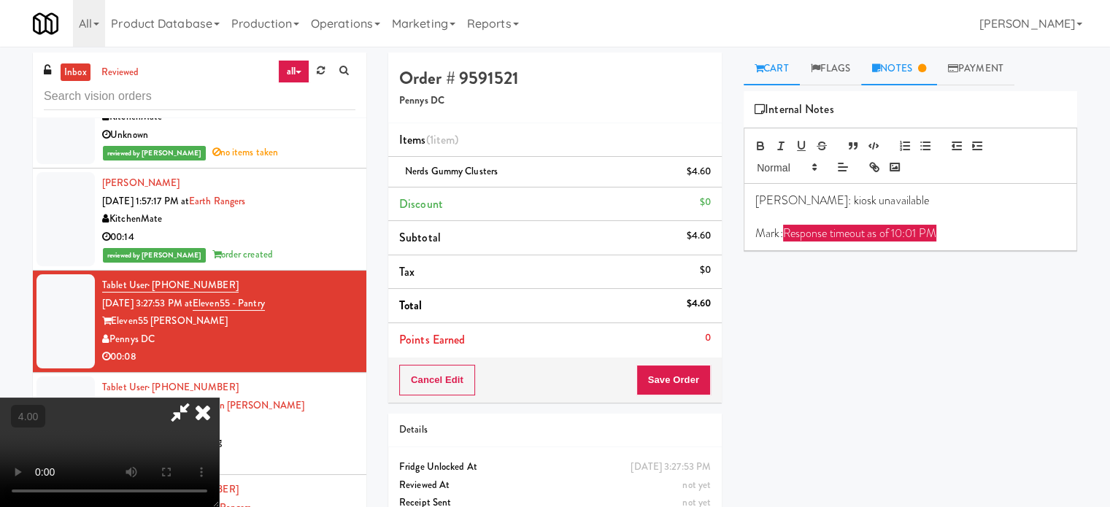
click at [778, 72] on link "Cart" at bounding box center [771, 69] width 56 height 33
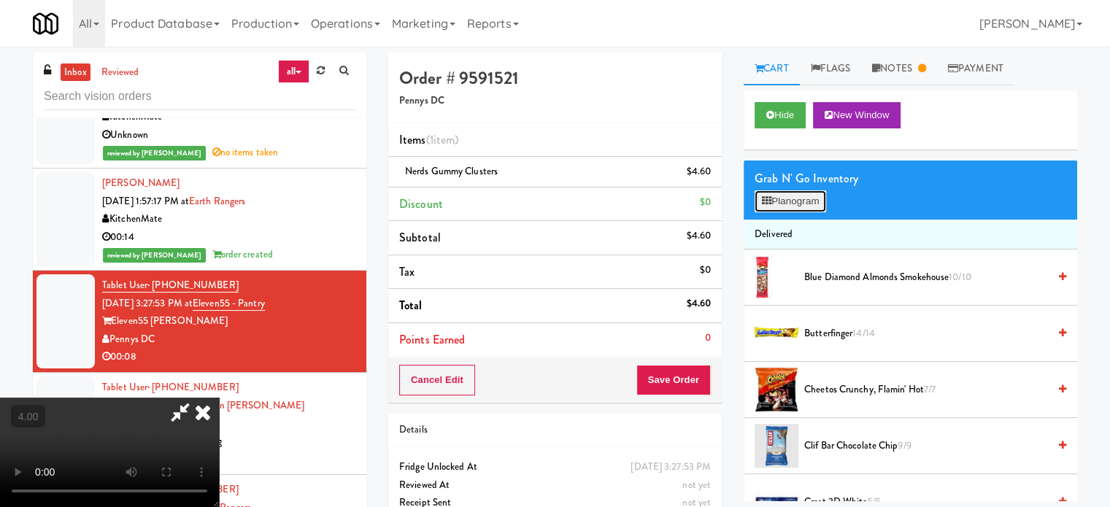
click at [811, 204] on button "Planogram" at bounding box center [789, 201] width 71 height 22
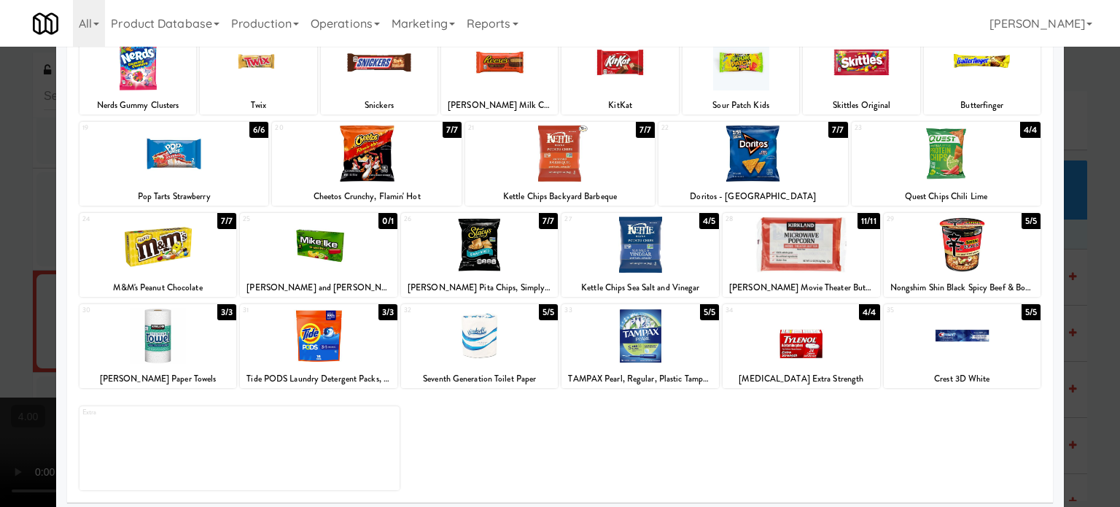
scroll to position [209, 0]
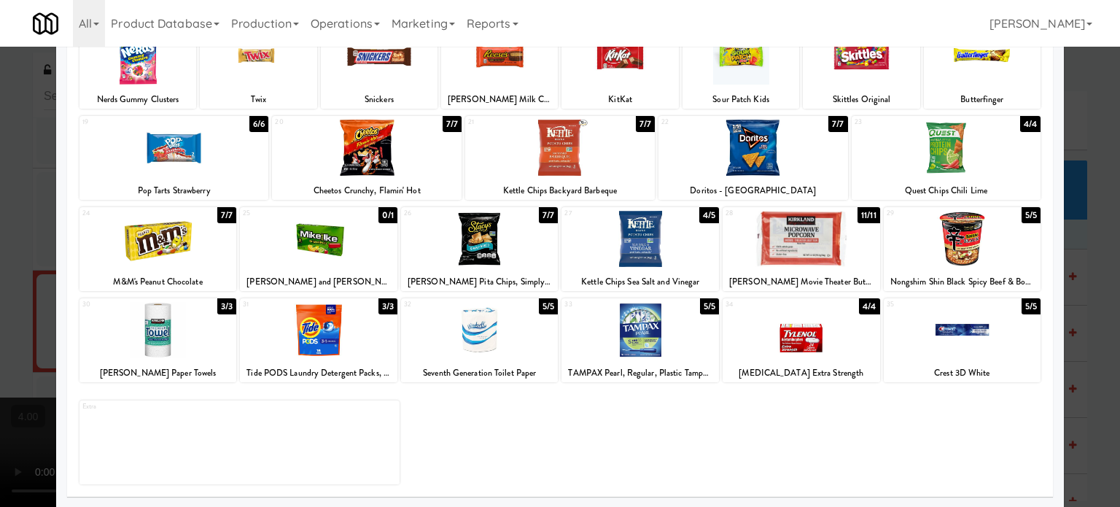
click at [869, 216] on div "11/11" at bounding box center [869, 215] width 23 height 16
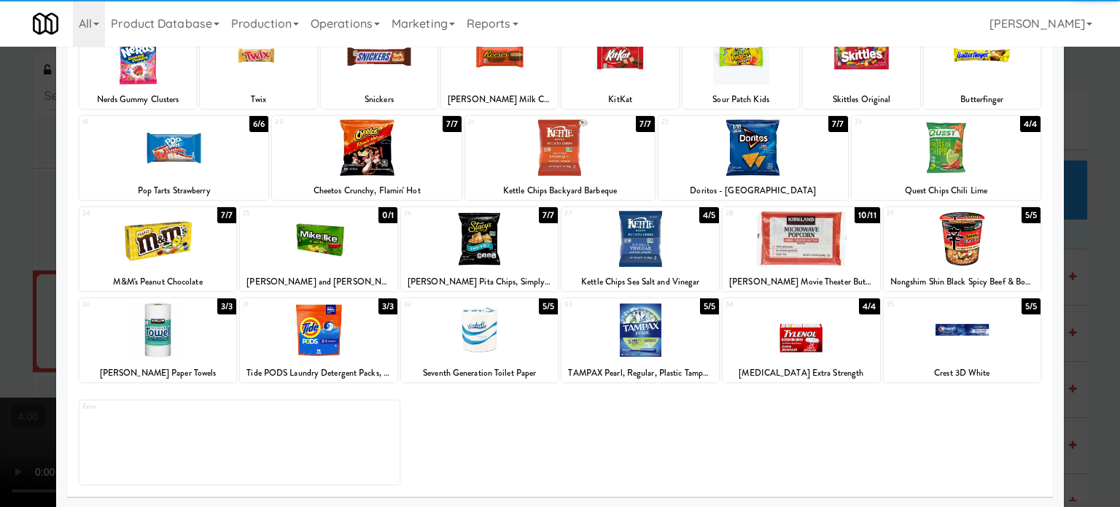
drag, startPoint x: 1084, startPoint y: 242, endPoint x: 971, endPoint y: 249, distance: 113.3
click at [1084, 243] on div at bounding box center [560, 253] width 1120 height 507
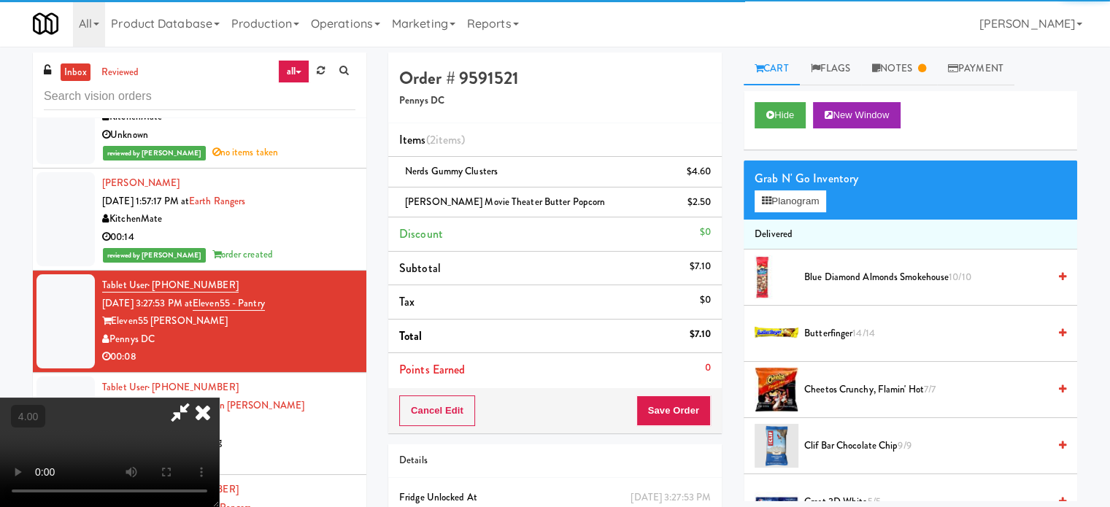
click at [219, 398] on video at bounding box center [109, 452] width 219 height 109
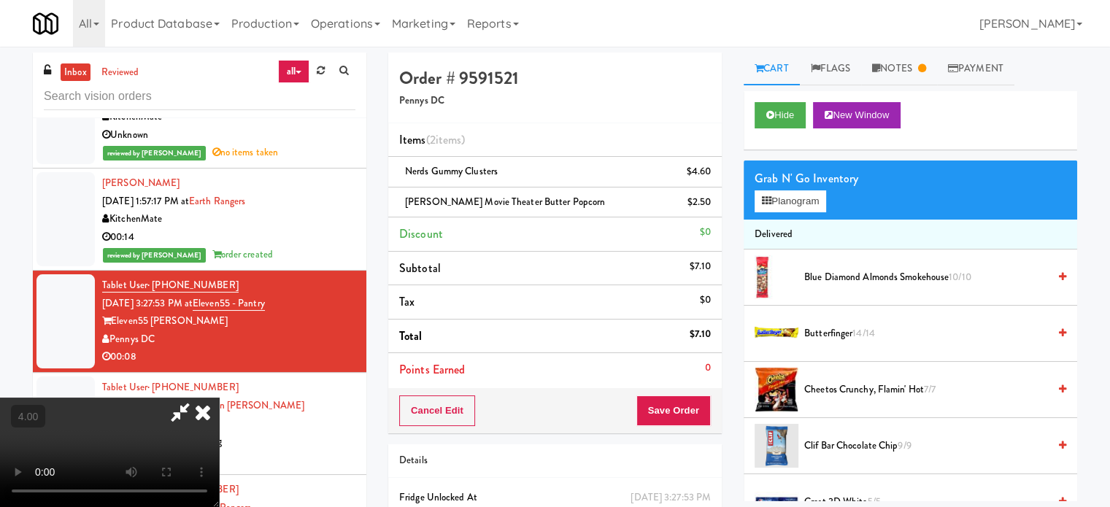
click at [219, 398] on video at bounding box center [109, 452] width 219 height 109
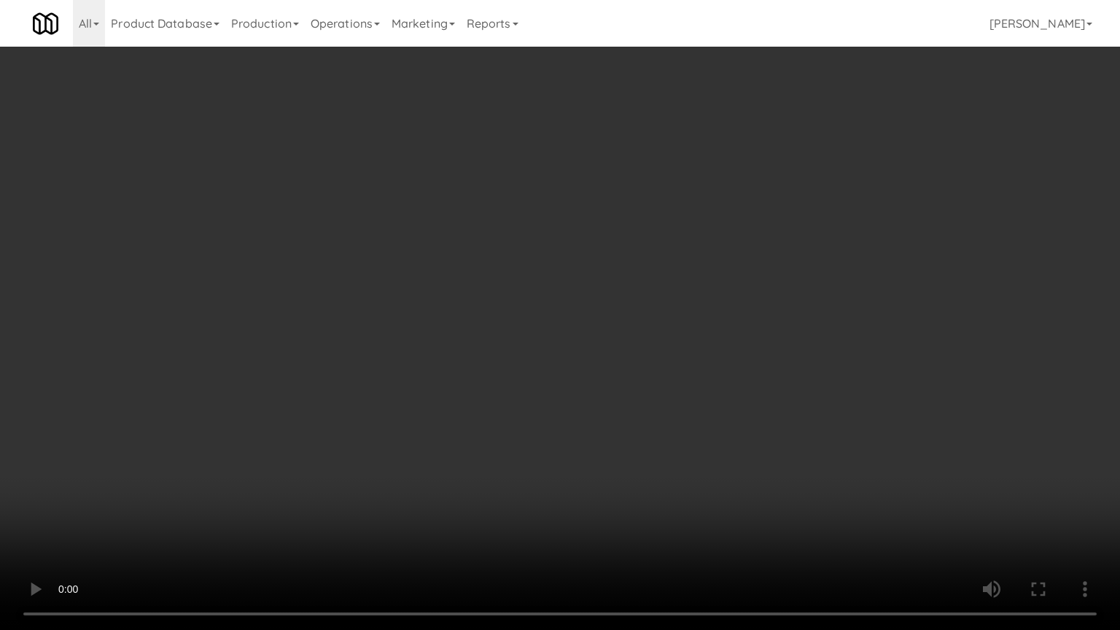
click at [212, 500] on video at bounding box center [560, 315] width 1120 height 630
click at [433, 327] on video at bounding box center [560, 315] width 1120 height 630
click at [434, 328] on video at bounding box center [560, 315] width 1120 height 630
click at [461, 333] on video at bounding box center [560, 315] width 1120 height 630
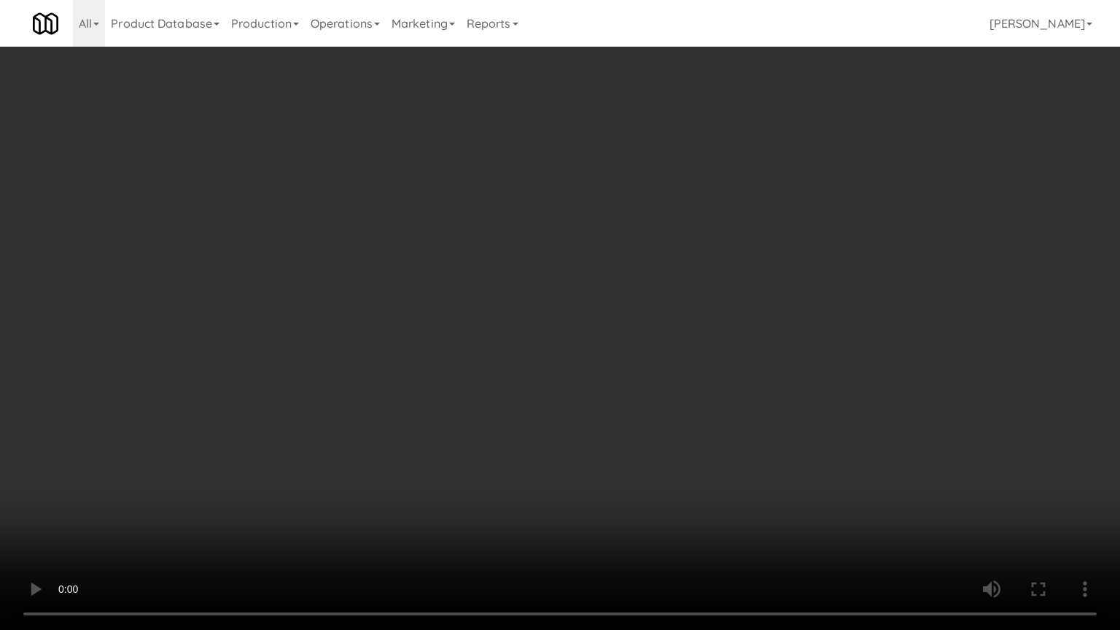
click at [502, 338] on video at bounding box center [560, 315] width 1120 height 630
click at [514, 336] on video at bounding box center [560, 315] width 1120 height 630
drag, startPoint x: 563, startPoint y: 322, endPoint x: 687, endPoint y: 194, distance: 178.5
click at [566, 320] on video at bounding box center [560, 315] width 1120 height 630
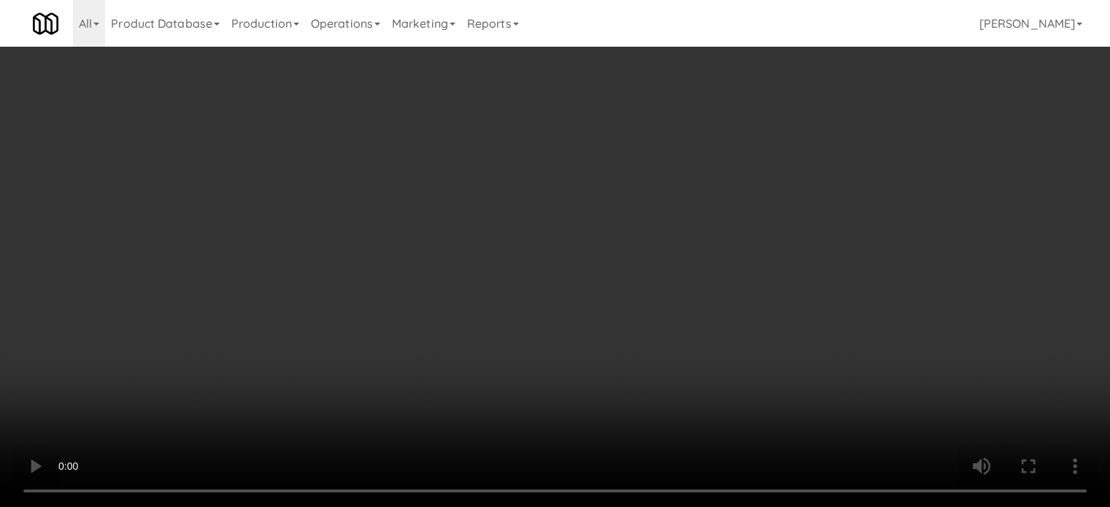
click at [709, 204] on icon at bounding box center [711, 207] width 7 height 9
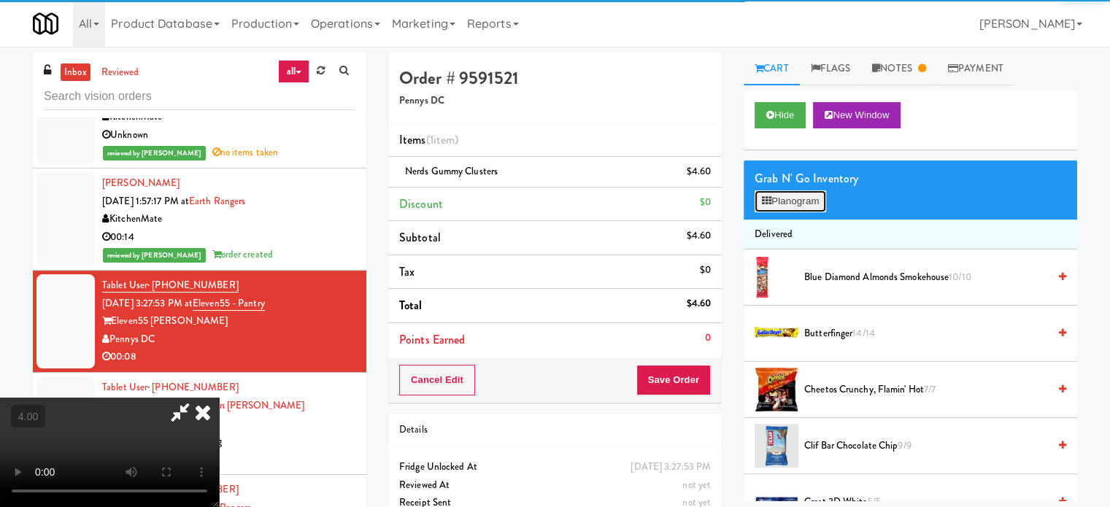
click at [781, 203] on button "Planogram" at bounding box center [789, 201] width 71 height 22
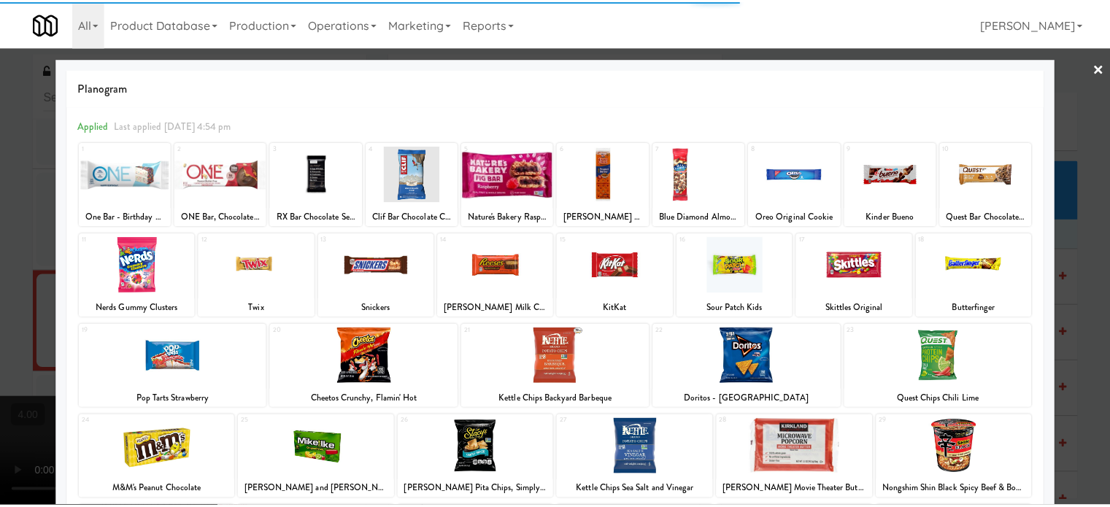
scroll to position [209, 0]
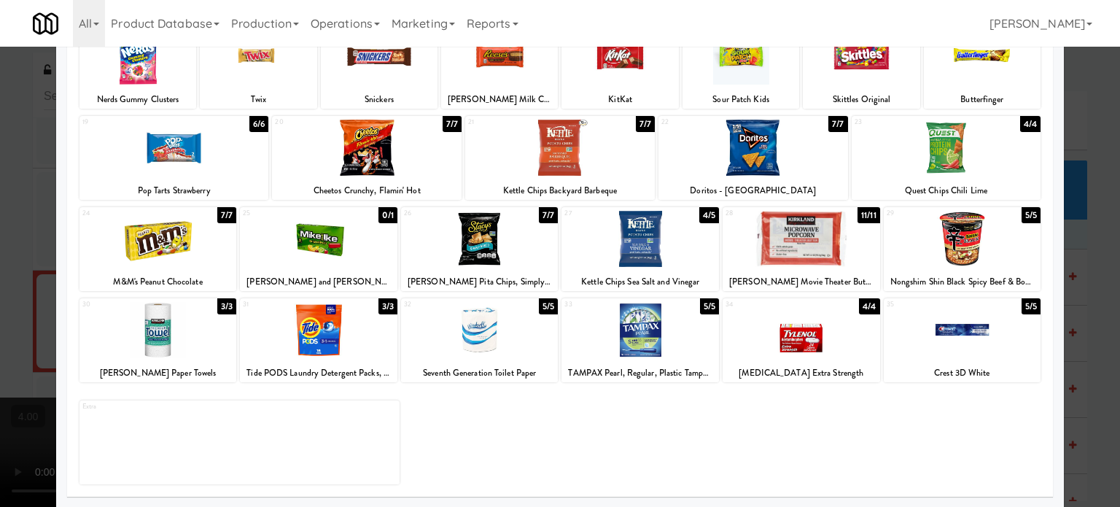
click at [1022, 212] on div "5/5" at bounding box center [1031, 215] width 19 height 16
click at [1079, 226] on div at bounding box center [560, 253] width 1120 height 507
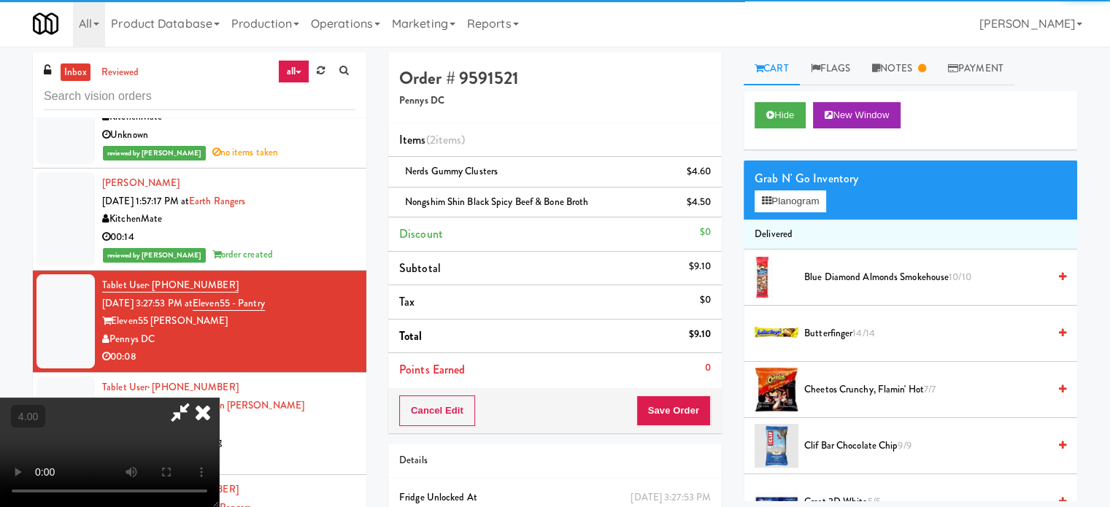
click at [219, 398] on video at bounding box center [109, 452] width 219 height 109
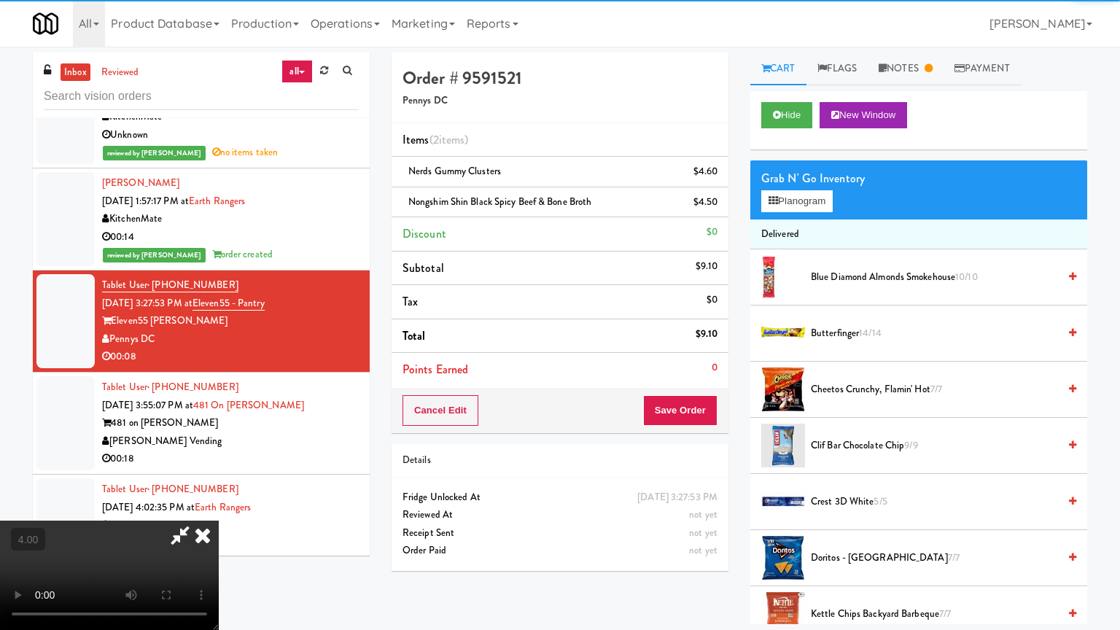
click at [219, 506] on video at bounding box center [109, 575] width 219 height 109
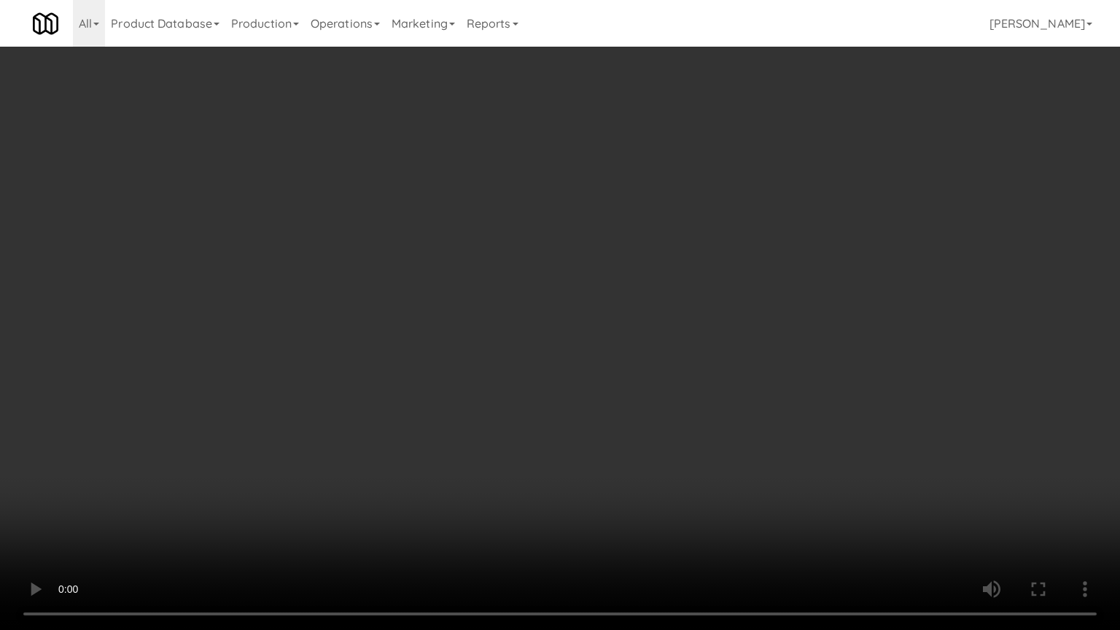
click at [511, 244] on video at bounding box center [560, 315] width 1120 height 630
click at [519, 253] on video at bounding box center [560, 315] width 1120 height 630
click at [546, 277] on video at bounding box center [560, 315] width 1120 height 630
click at [554, 276] on video at bounding box center [560, 315] width 1120 height 630
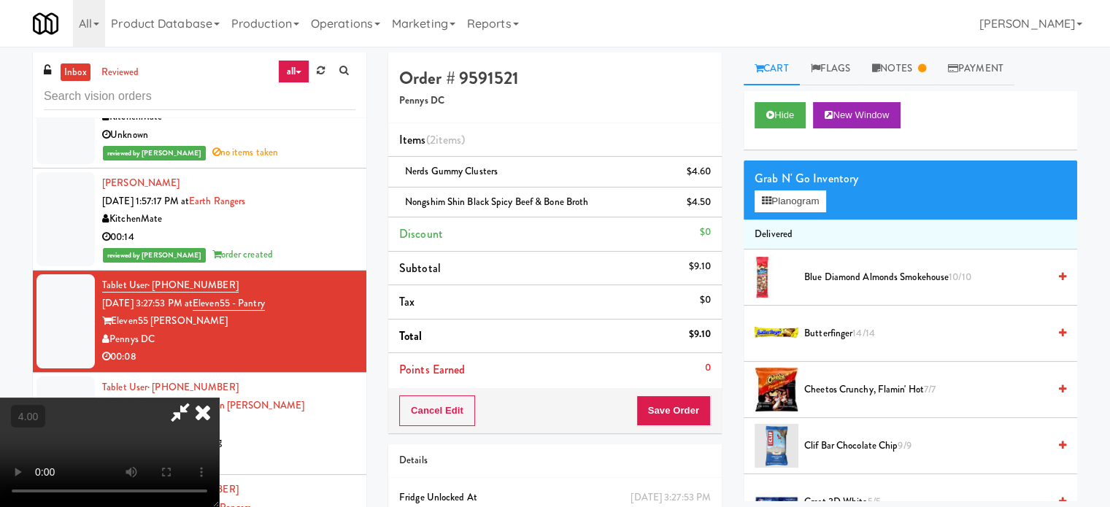
drag, startPoint x: 645, startPoint y: 59, endPoint x: 646, endPoint y: 66, distance: 7.3
click at [219, 398] on icon at bounding box center [203, 412] width 32 height 29
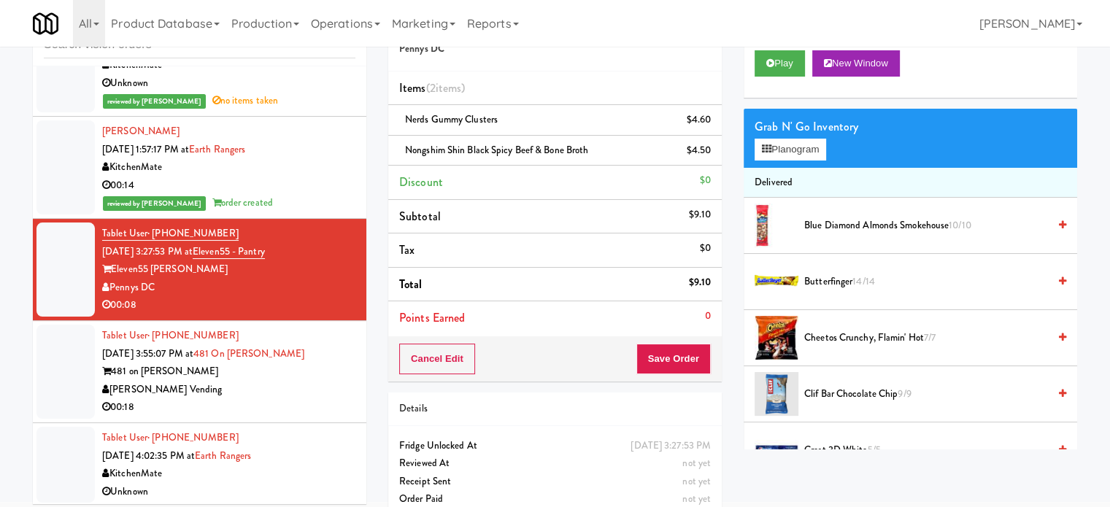
scroll to position [73, 0]
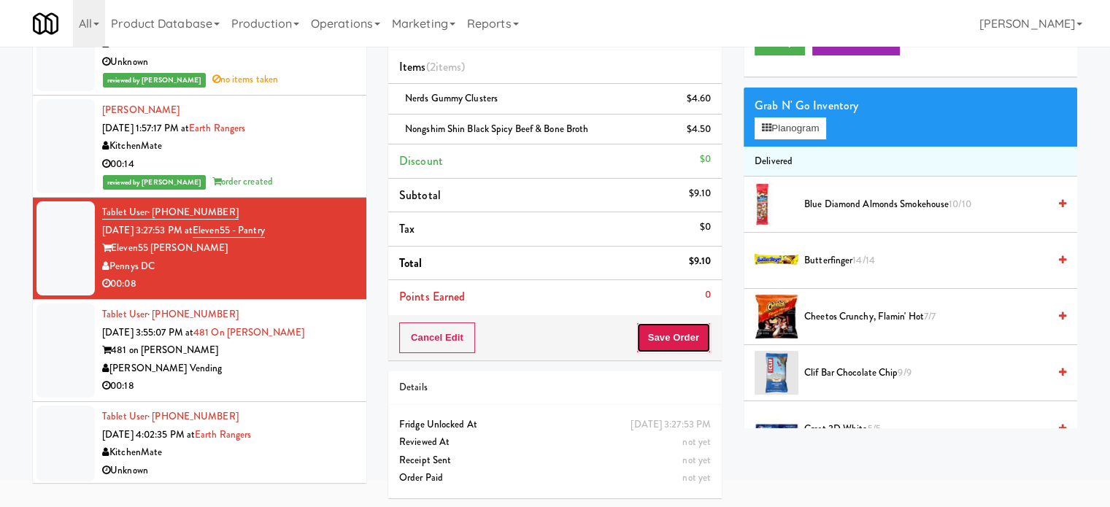
click at [693, 344] on button "Save Order" at bounding box center [673, 337] width 74 height 31
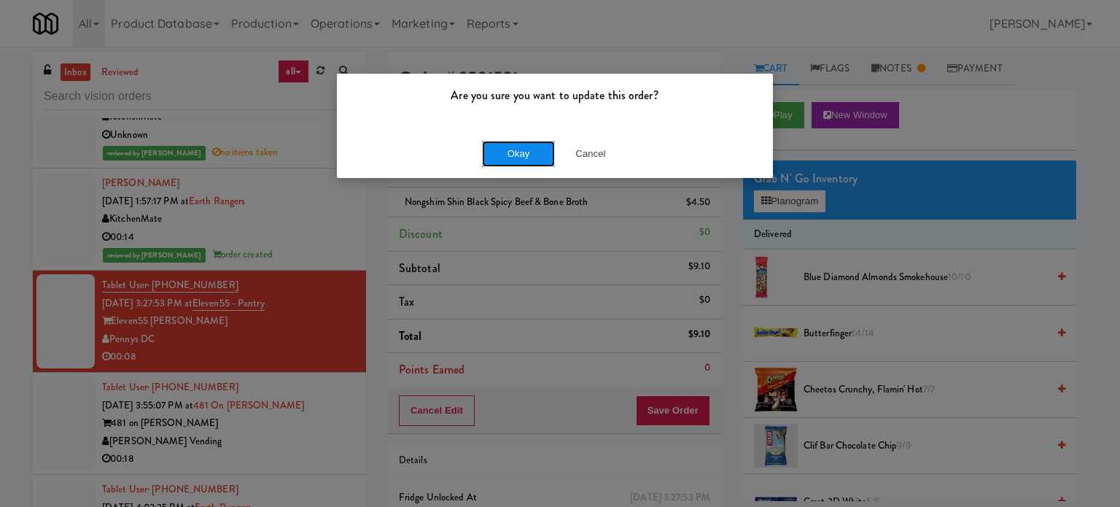
click at [517, 154] on button "Okay" at bounding box center [518, 154] width 73 height 26
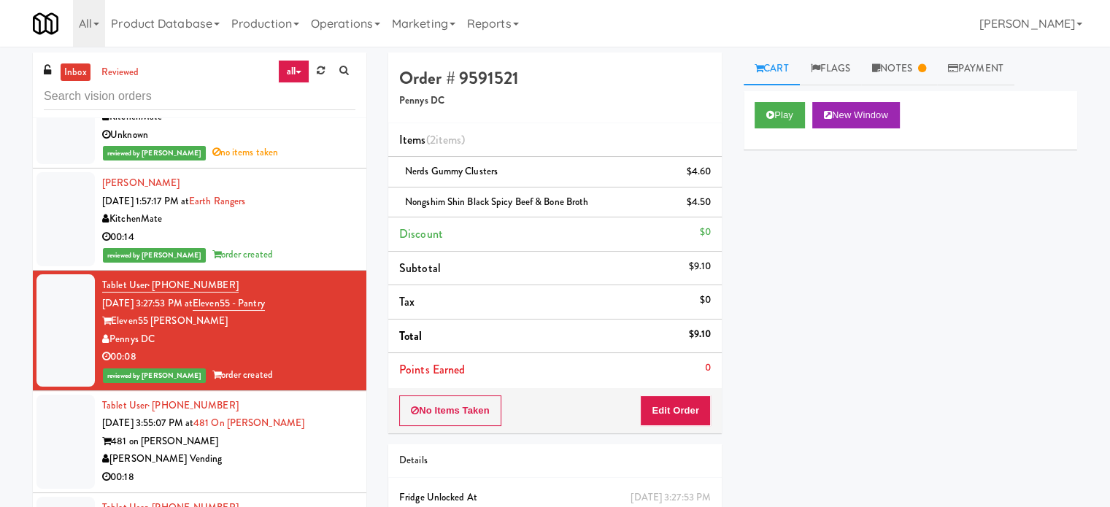
click at [327, 450] on div "[PERSON_NAME] Vending" at bounding box center [228, 459] width 253 height 18
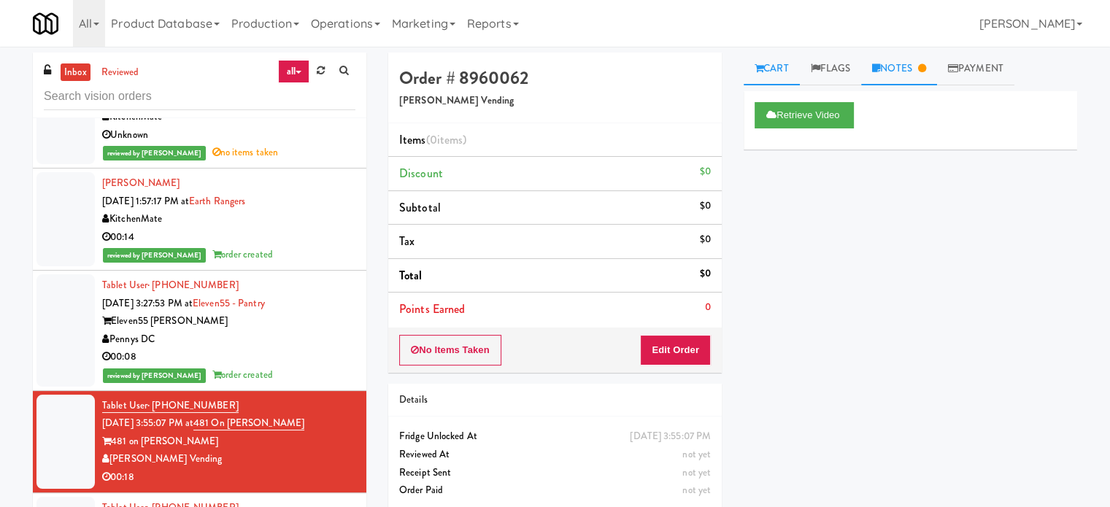
click at [925, 61] on link "Notes" at bounding box center [899, 69] width 76 height 33
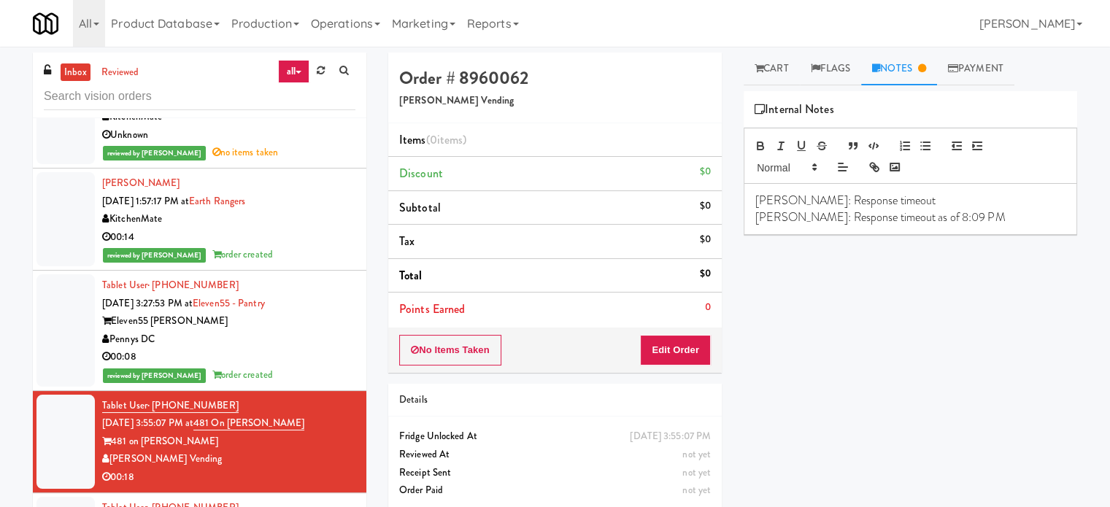
drag, startPoint x: 365, startPoint y: 311, endPoint x: 368, endPoint y: 332, distance: 20.5
click at [368, 332] on div "inbox reviewed all all unclear take inventory issue suspicious failed recent Ta…" at bounding box center [199, 310] width 355 height 514
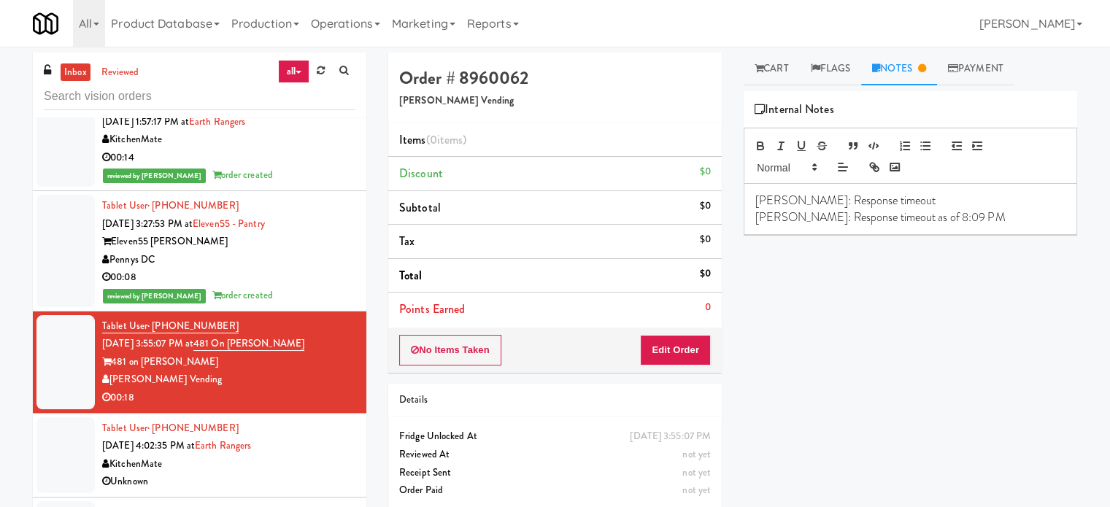
scroll to position [3477, 0]
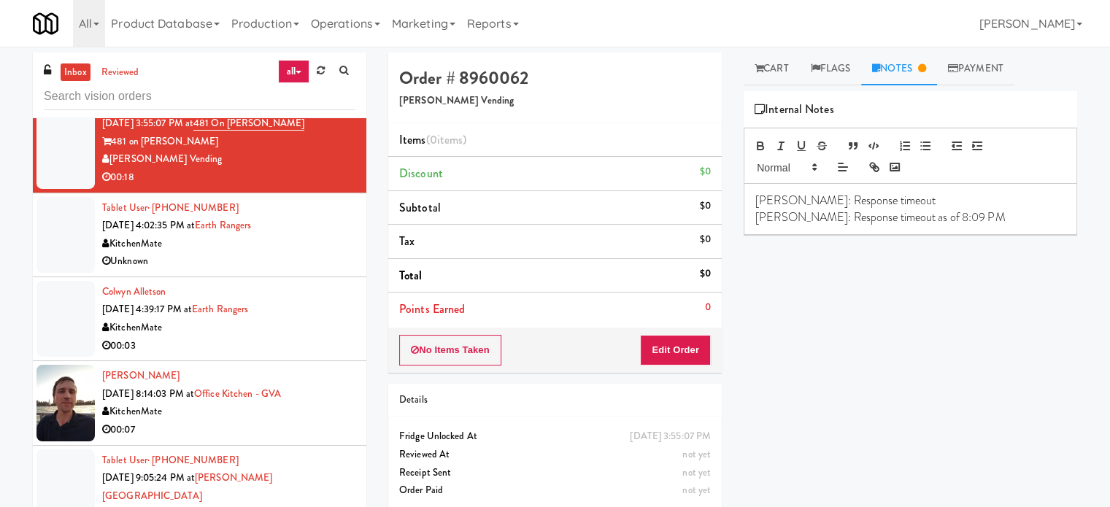
click at [321, 229] on div "Tablet User · (514) 703-3752 [DATE] 4:02:35 PM at Earth Rangers KitchenMate Unk…" at bounding box center [228, 234] width 253 height 71
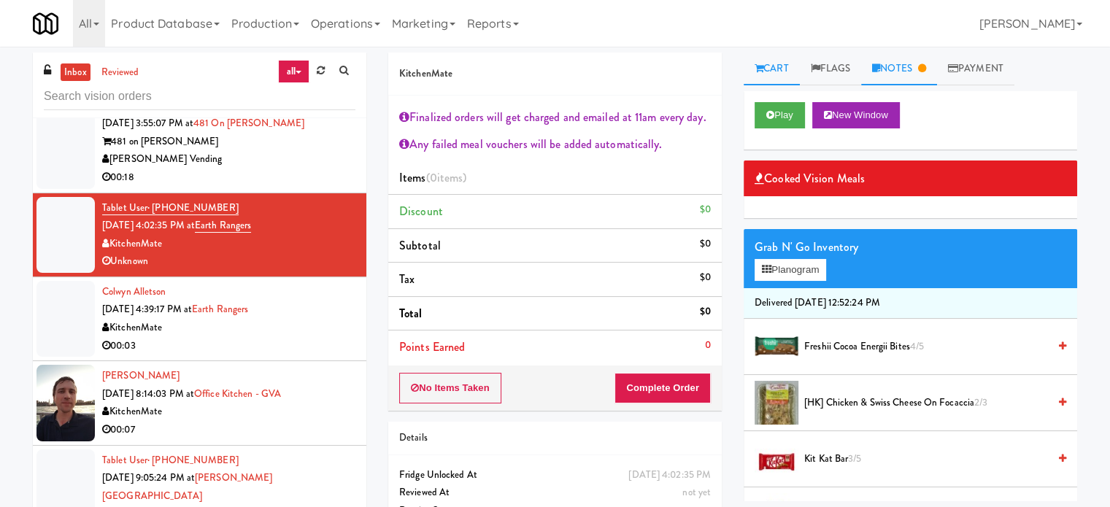
click at [914, 69] on link "Notes" at bounding box center [899, 69] width 76 height 33
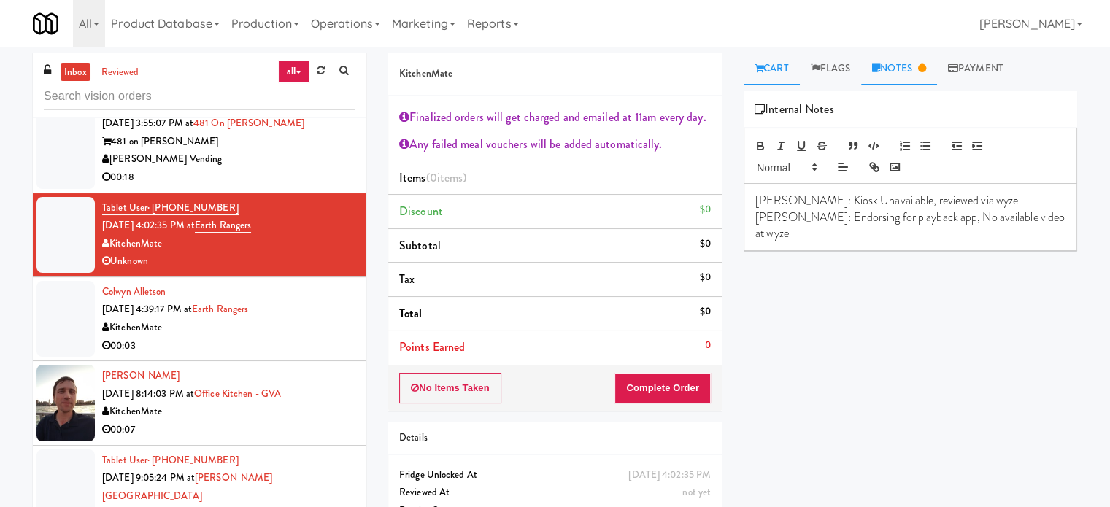
click at [768, 72] on link "Cart" at bounding box center [771, 69] width 56 height 33
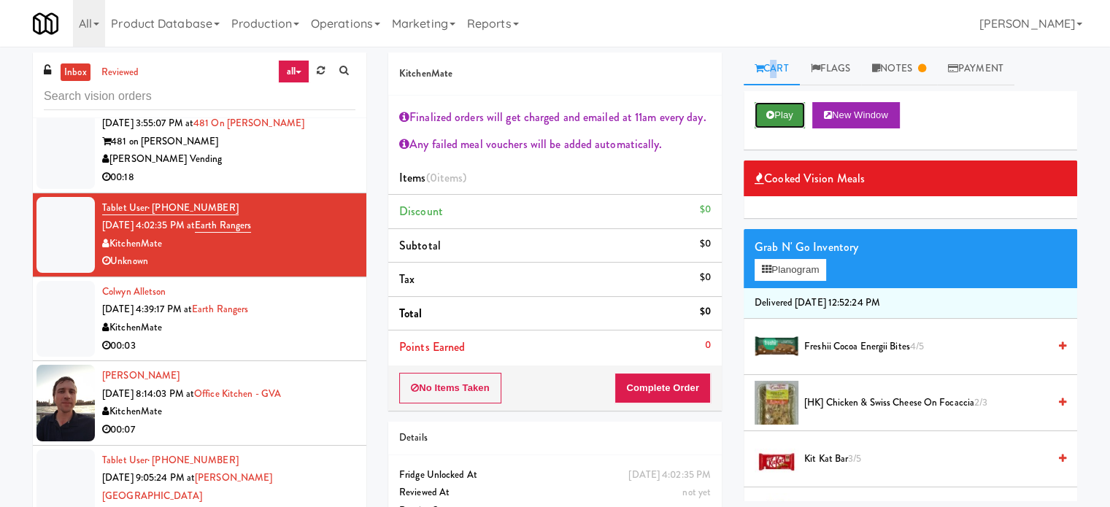
click at [777, 124] on button "Play" at bounding box center [779, 115] width 50 height 26
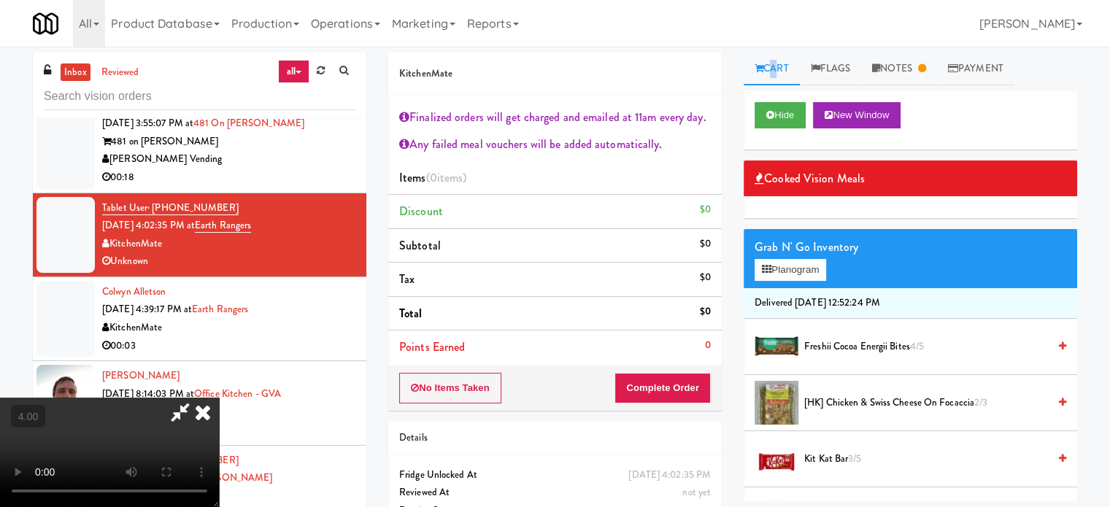
click at [219, 398] on video at bounding box center [109, 452] width 219 height 109
drag, startPoint x: 415, startPoint y: 216, endPoint x: 419, endPoint y: 298, distance: 81.8
click at [219, 398] on video at bounding box center [109, 452] width 219 height 109
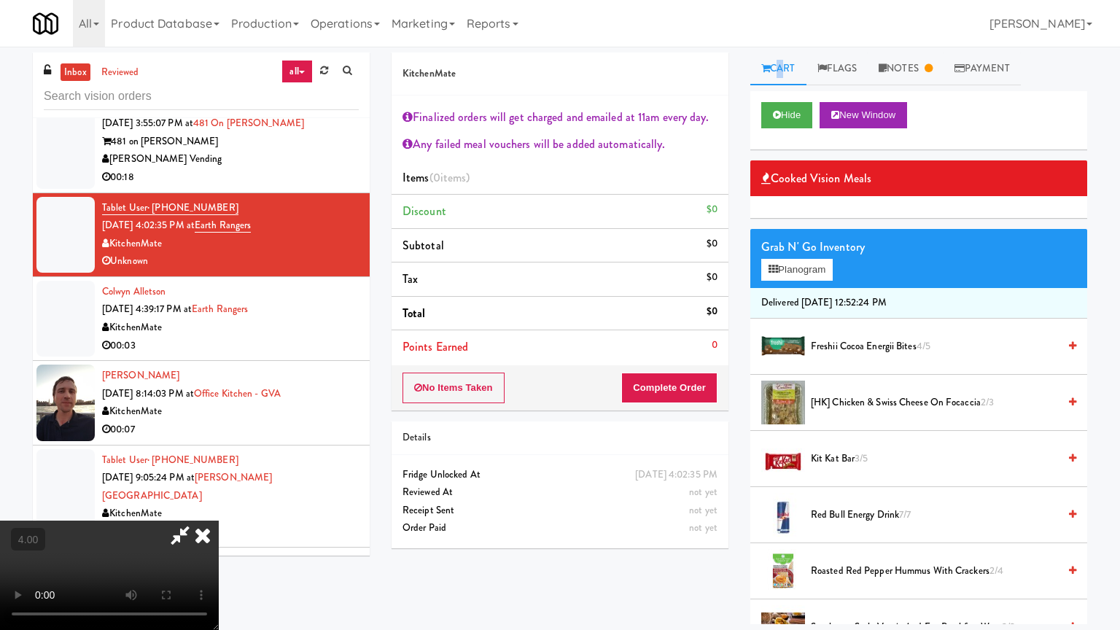
click at [219, 506] on video at bounding box center [109, 575] width 219 height 109
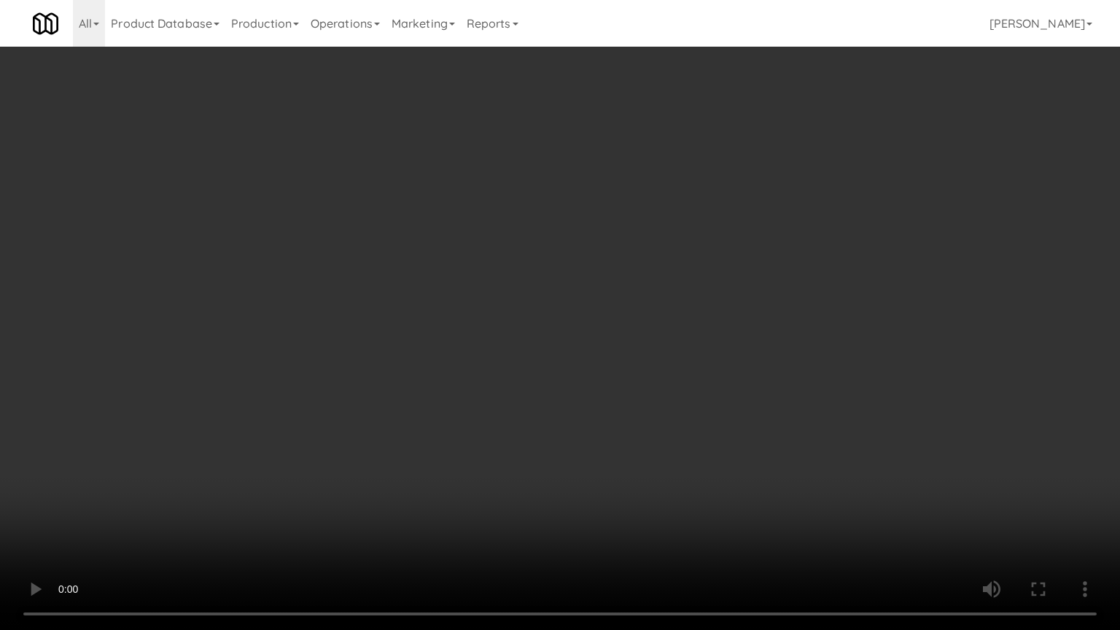
click at [530, 292] on video at bounding box center [560, 315] width 1120 height 630
drag, startPoint x: 285, startPoint y: 463, endPoint x: 392, endPoint y: 391, distance: 129.3
click at [288, 462] on video at bounding box center [560, 315] width 1120 height 630
click at [496, 312] on video at bounding box center [560, 315] width 1120 height 630
drag, startPoint x: 514, startPoint y: 309, endPoint x: 681, endPoint y: 179, distance: 212.0
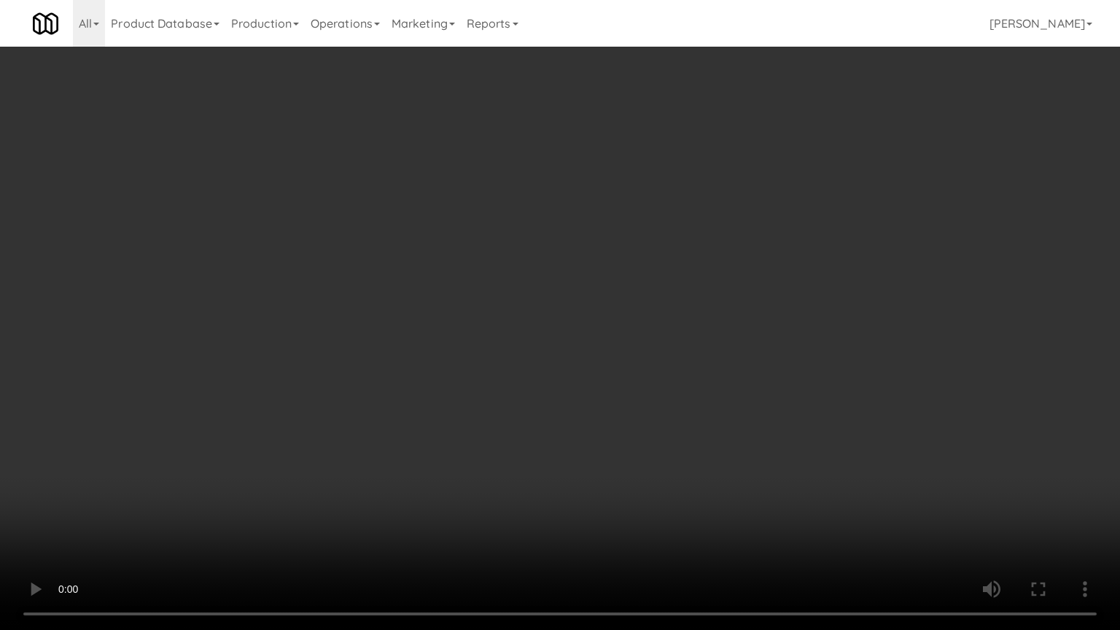
click at [521, 309] on video at bounding box center [560, 315] width 1120 height 630
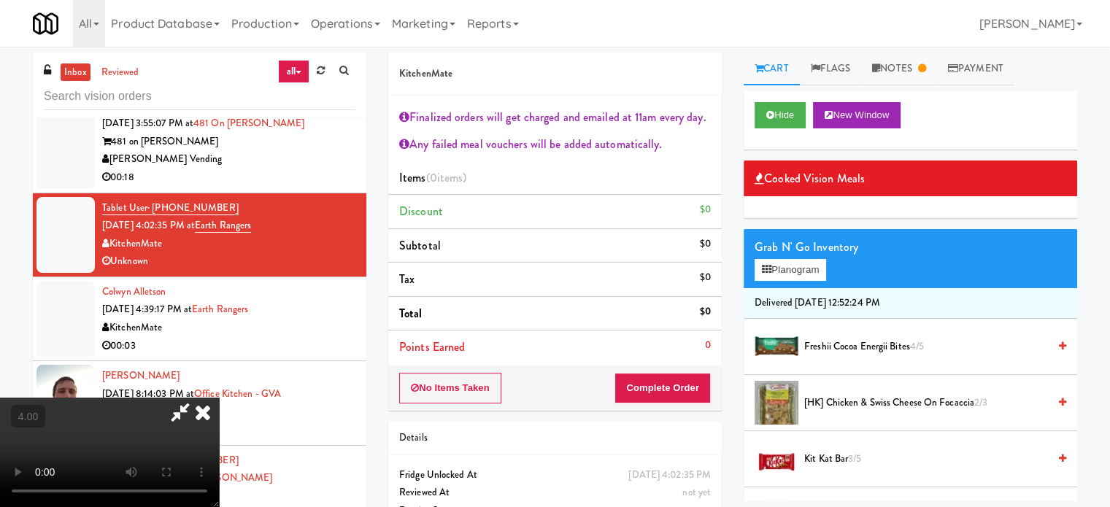
click at [219, 398] on icon at bounding box center [203, 412] width 32 height 29
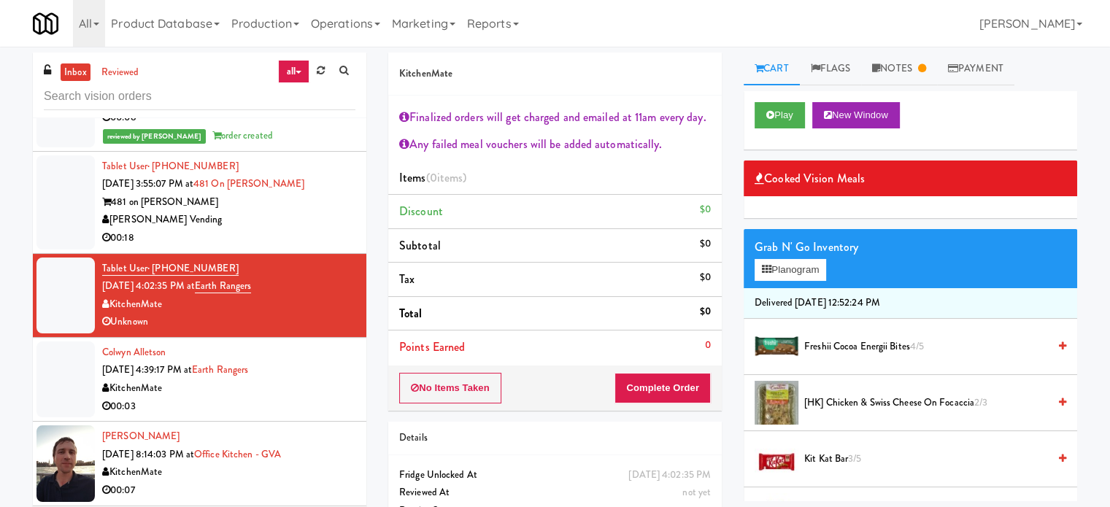
scroll to position [3438, 0]
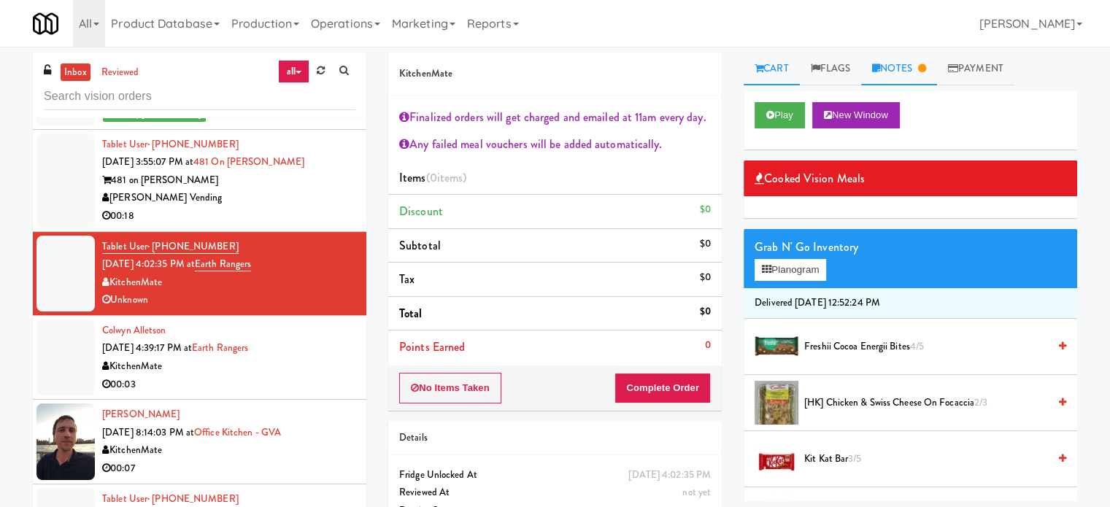
click at [926, 69] on icon at bounding box center [922, 67] width 8 height 9
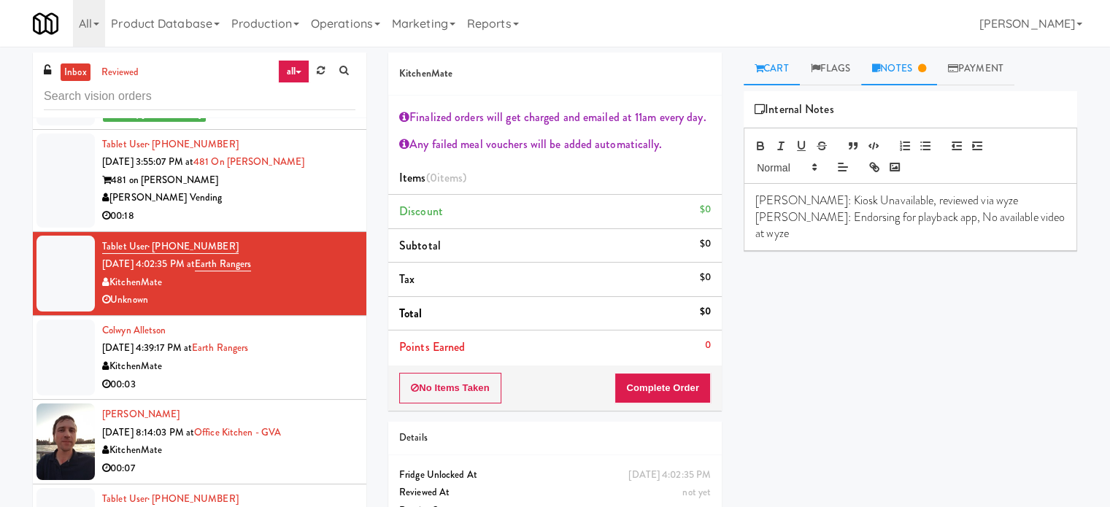
click at [770, 74] on link "Cart" at bounding box center [771, 69] width 56 height 33
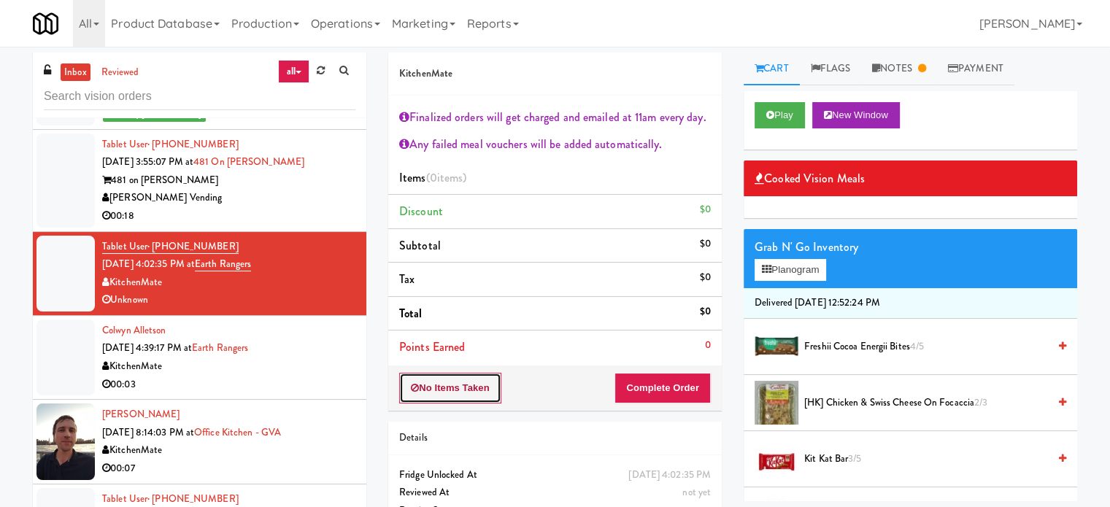
click at [434, 391] on button "No Items Taken" at bounding box center [450, 388] width 102 height 31
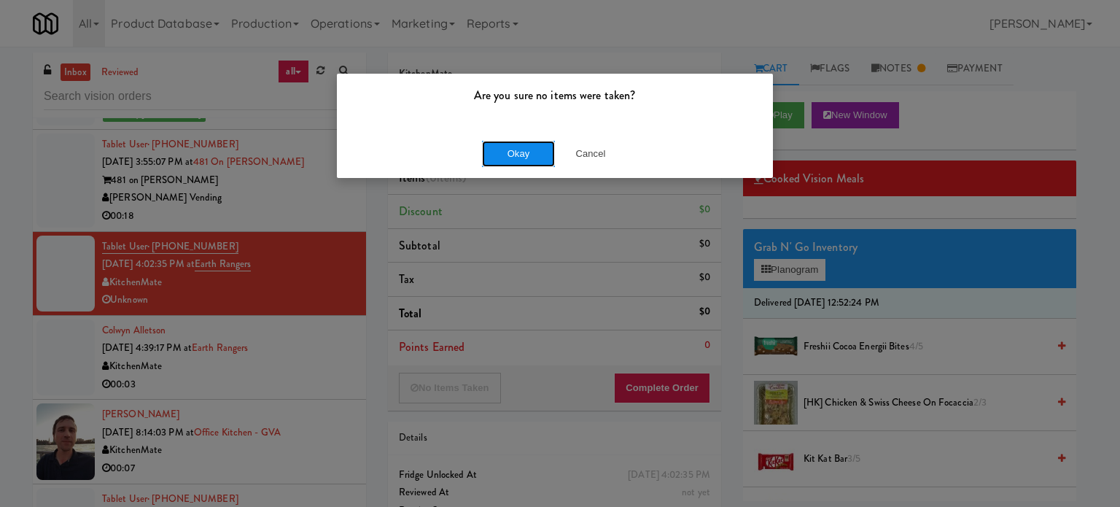
click at [534, 150] on button "Okay" at bounding box center [518, 154] width 73 height 26
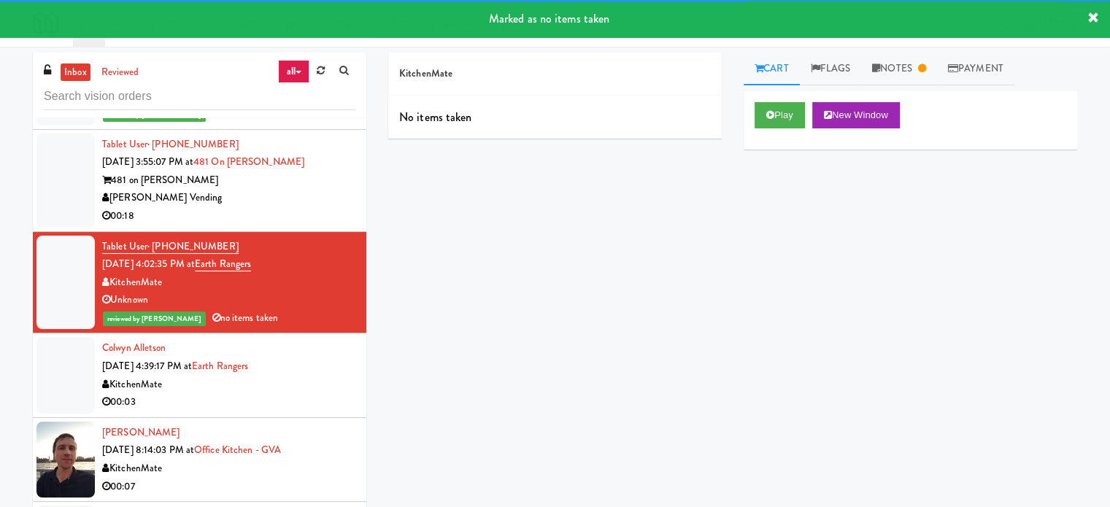
click at [314, 339] on div "Colwyn Alletson [DATE] 4:39:17 PM at Earth Rangers KitchenMate 00:03" at bounding box center [228, 374] width 253 height 71
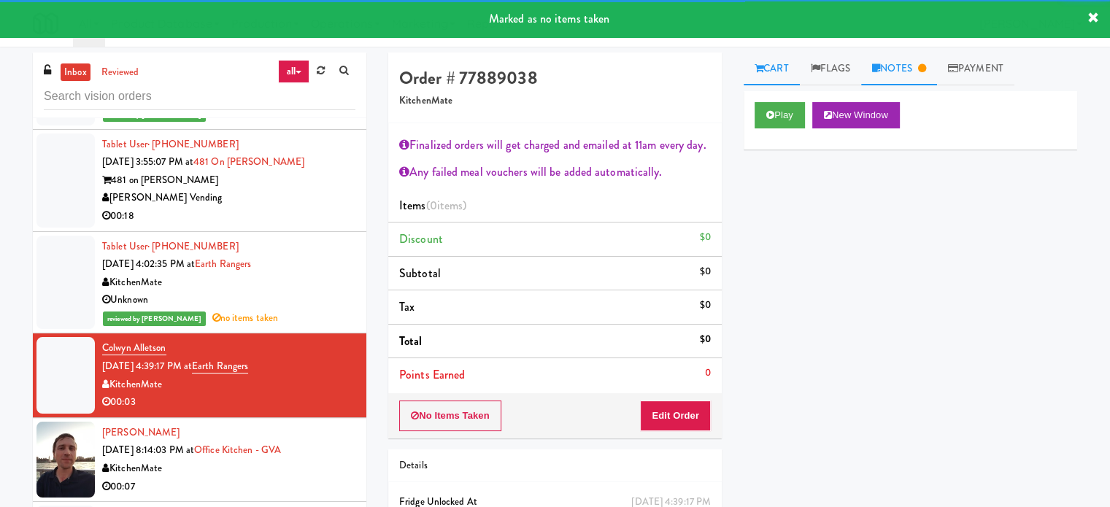
drag, startPoint x: 937, startPoint y: 55, endPoint x: 932, endPoint y: 61, distance: 7.9
click at [937, 56] on link "Notes" at bounding box center [899, 69] width 76 height 33
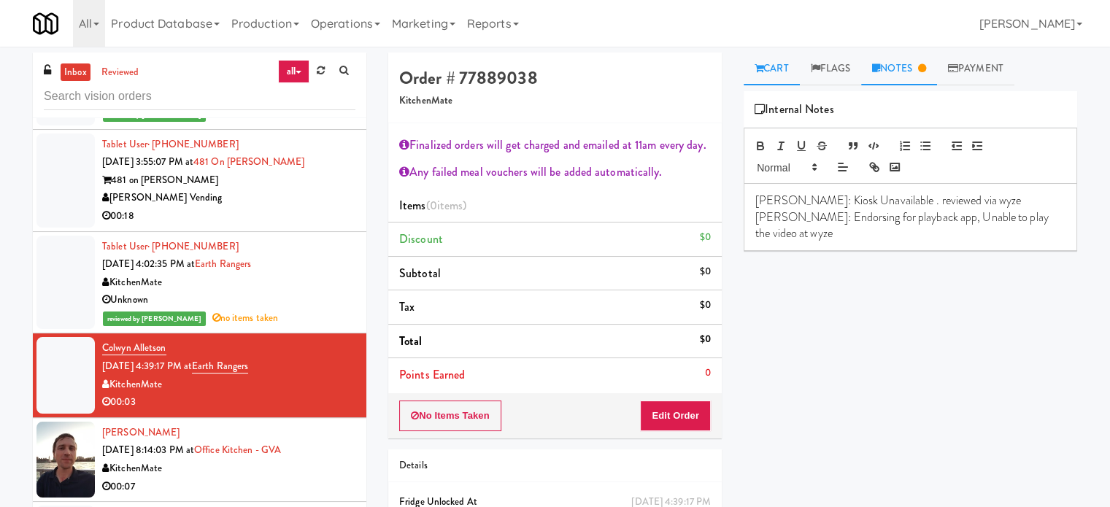
click at [771, 75] on link "Cart" at bounding box center [771, 69] width 56 height 33
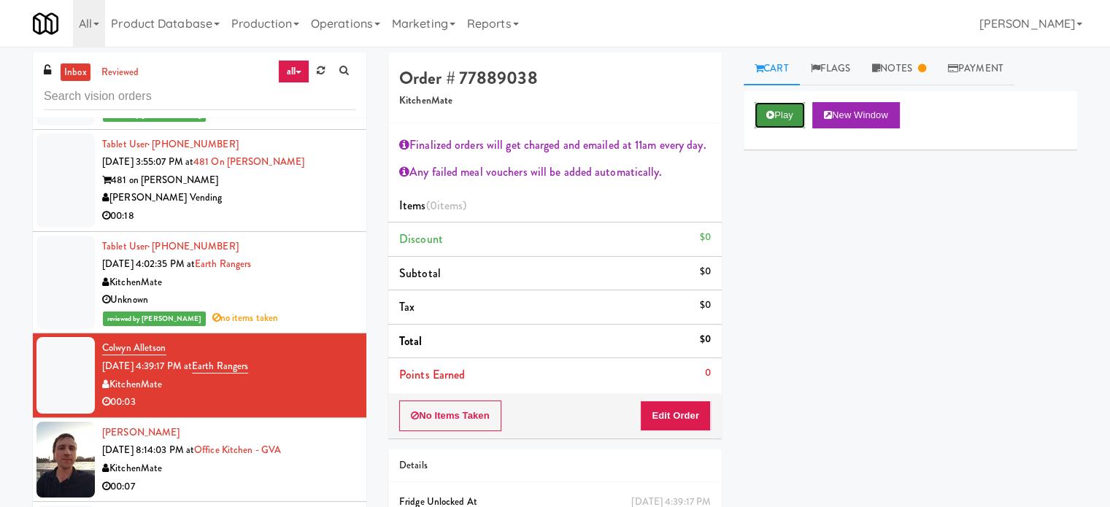
click at [773, 122] on button "Play" at bounding box center [779, 115] width 50 height 26
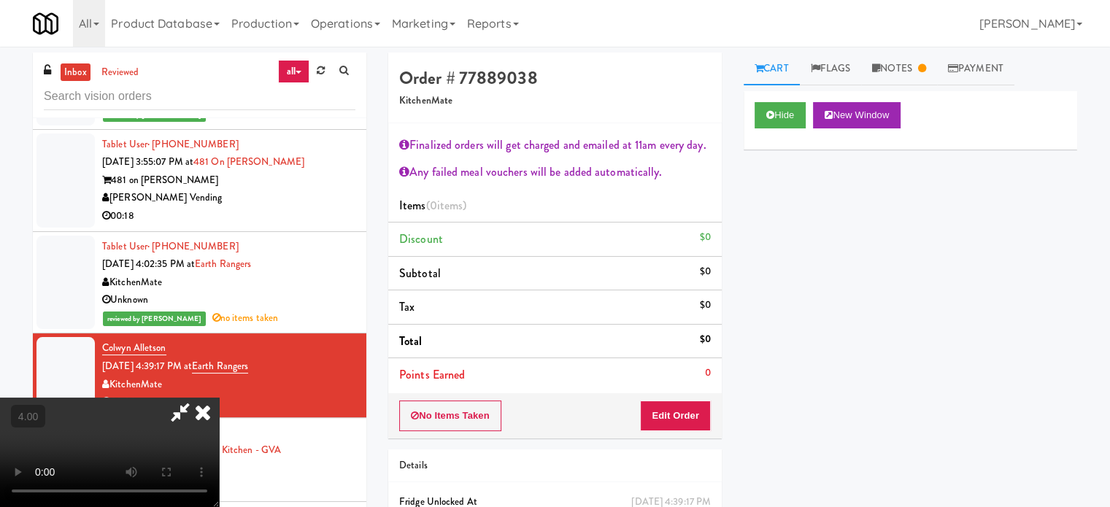
drag, startPoint x: 360, startPoint y: 286, endPoint x: 369, endPoint y: 285, distance: 8.8
click at [219, 398] on video at bounding box center [109, 452] width 219 height 109
drag, startPoint x: 369, startPoint y: 285, endPoint x: 479, endPoint y: 298, distance: 110.2
click at [219, 398] on video at bounding box center [109, 452] width 219 height 109
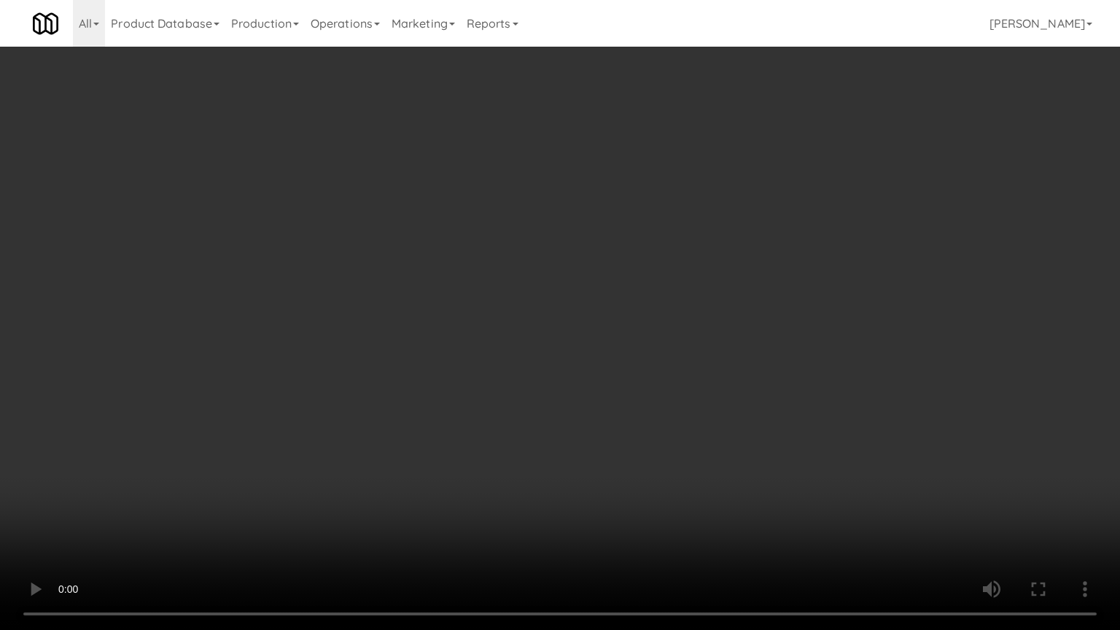
click at [546, 254] on video at bounding box center [560, 315] width 1120 height 630
click at [586, 244] on video at bounding box center [560, 315] width 1120 height 630
click at [579, 265] on video at bounding box center [560, 315] width 1120 height 630
click at [397, 367] on video at bounding box center [560, 315] width 1120 height 630
click at [488, 258] on video at bounding box center [560, 315] width 1120 height 630
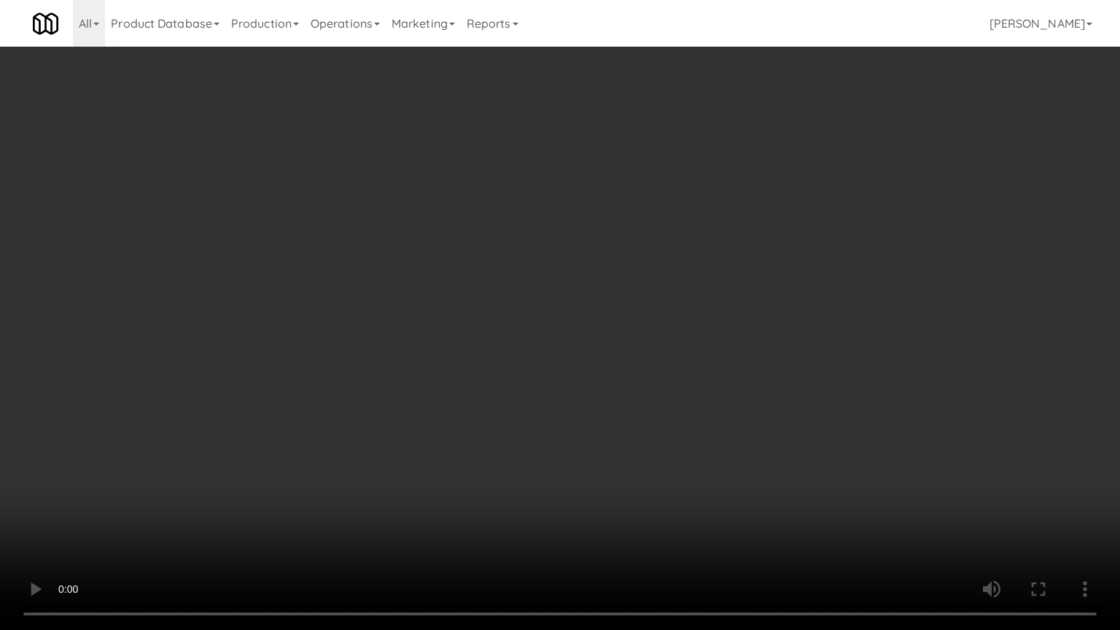
click at [511, 260] on video at bounding box center [560, 315] width 1120 height 630
click at [513, 256] on video at bounding box center [560, 315] width 1120 height 630
click at [516, 257] on video at bounding box center [560, 315] width 1120 height 630
click at [611, 270] on video at bounding box center [560, 315] width 1120 height 630
click at [595, 266] on video at bounding box center [560, 315] width 1120 height 630
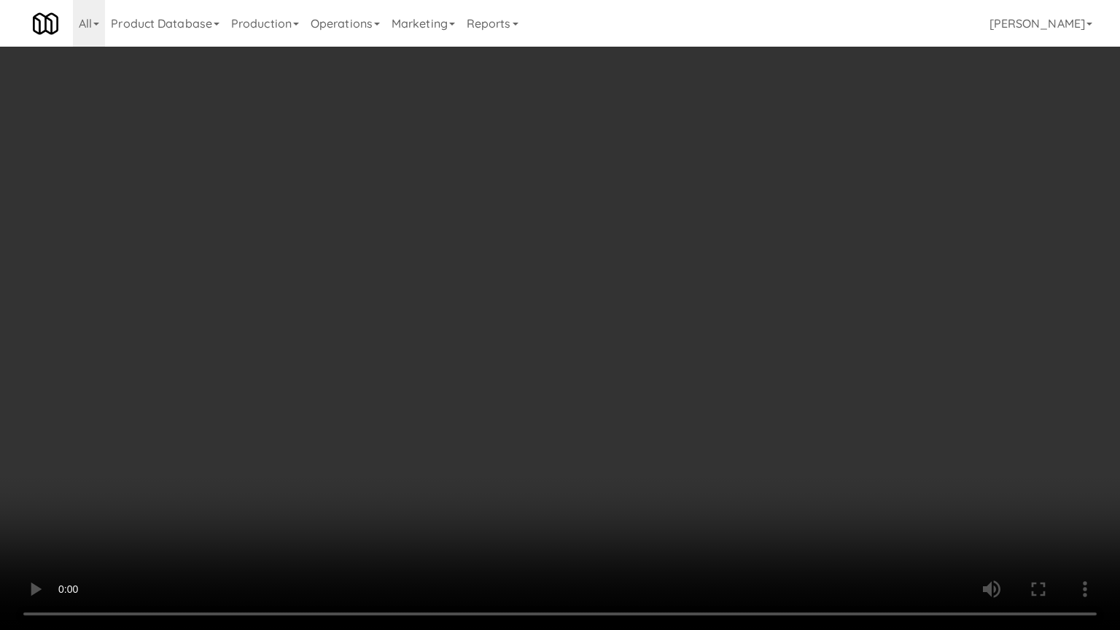
click at [598, 266] on video at bounding box center [560, 315] width 1120 height 630
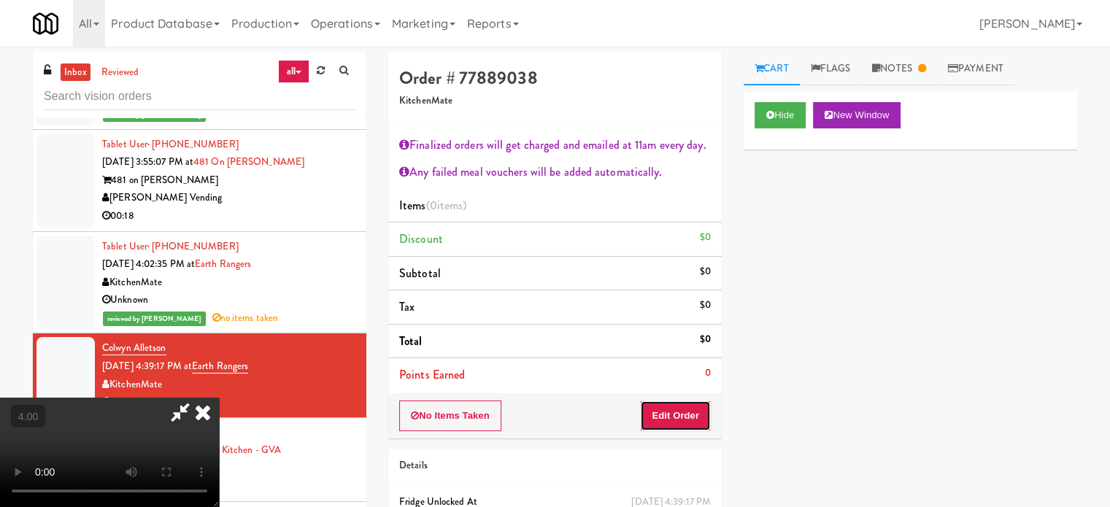
click at [705, 417] on button "Edit Order" at bounding box center [675, 415] width 71 height 31
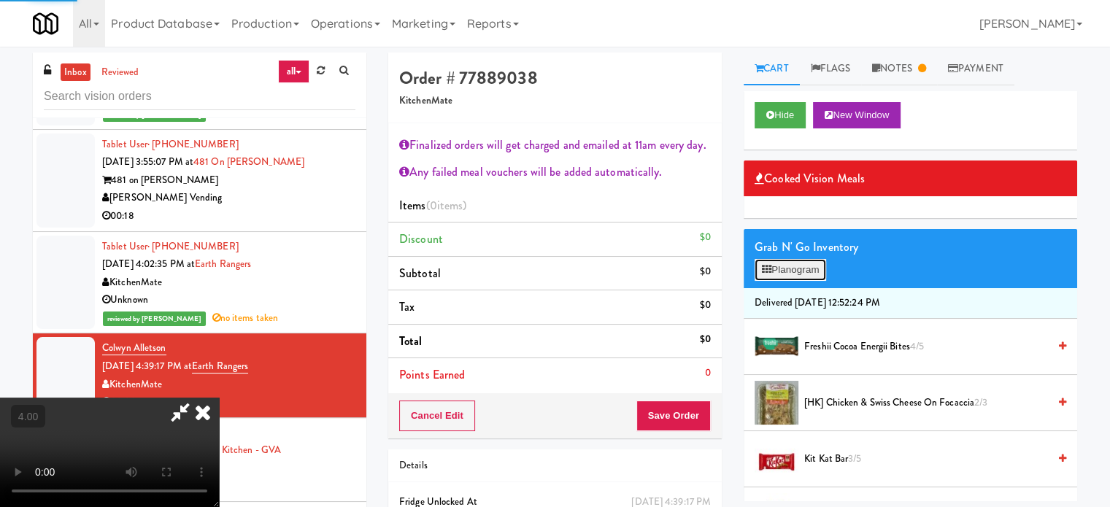
click at [820, 263] on button "Planogram" at bounding box center [789, 270] width 71 height 22
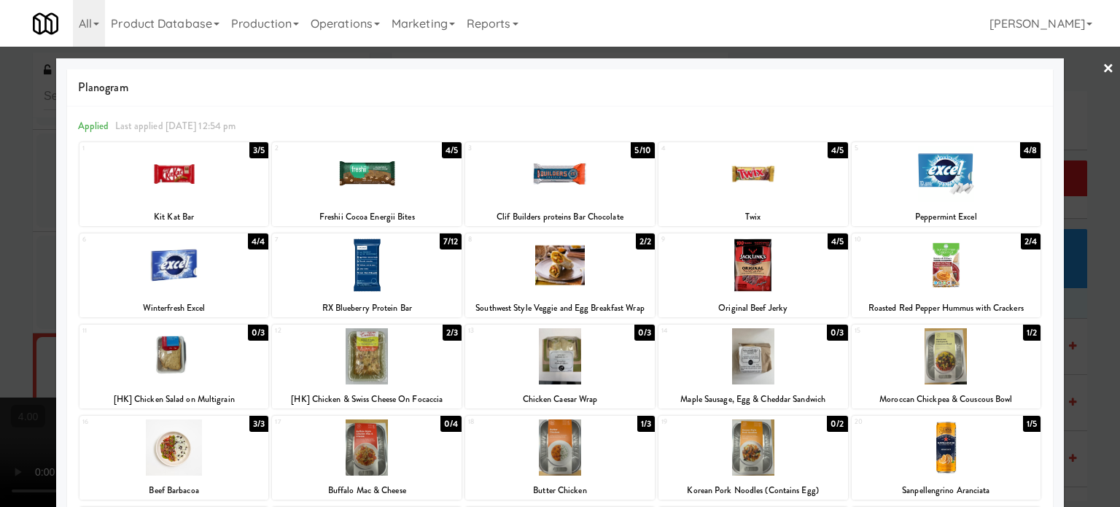
click at [250, 150] on div "3/5" at bounding box center [258, 150] width 19 height 16
click at [1069, 271] on div at bounding box center [560, 253] width 1120 height 507
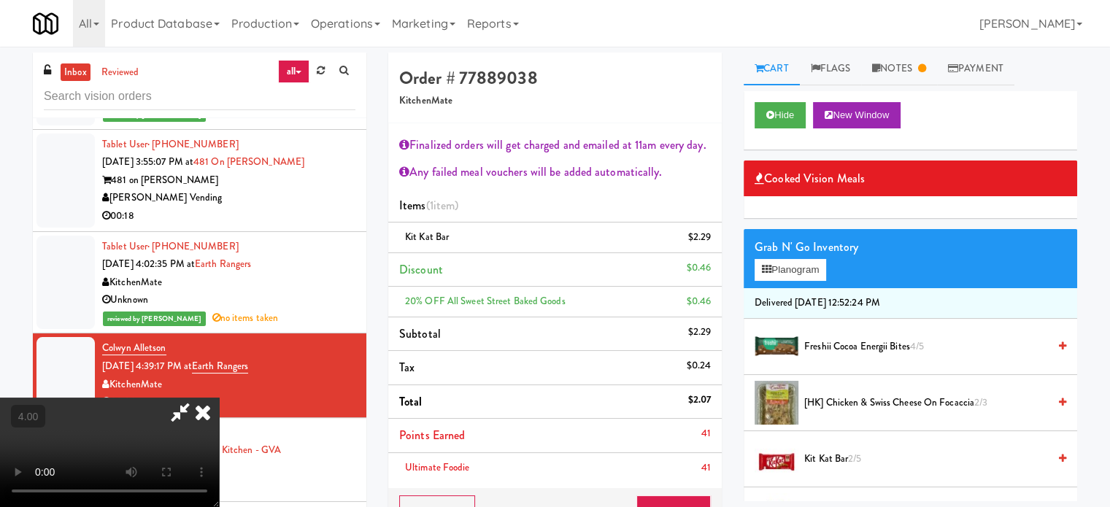
click at [219, 398] on video at bounding box center [109, 452] width 219 height 109
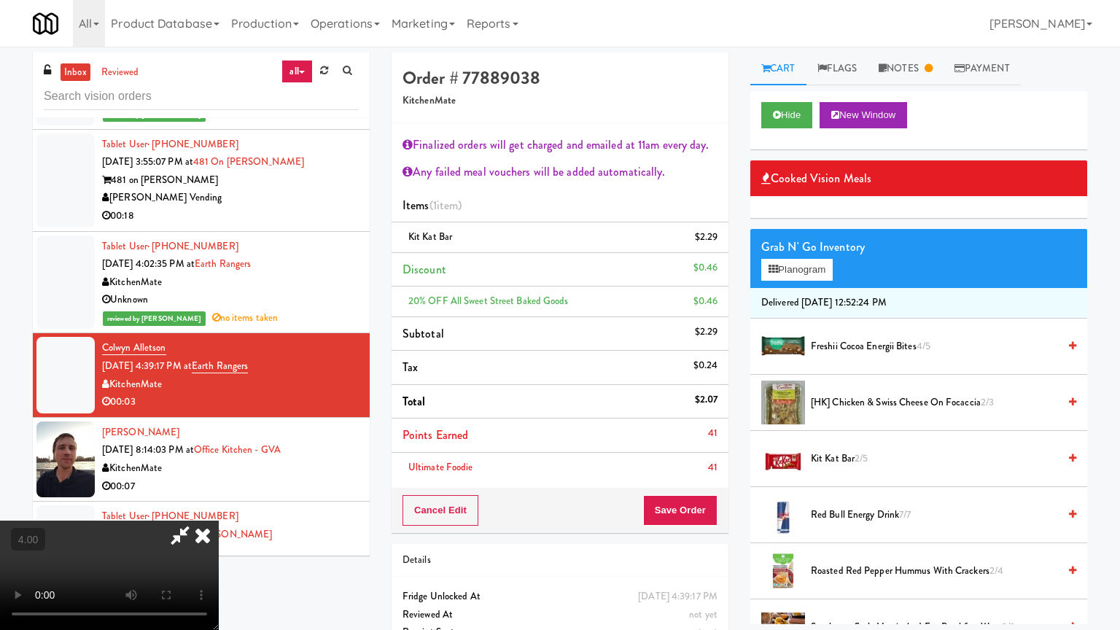
click at [219, 506] on video at bounding box center [109, 575] width 219 height 109
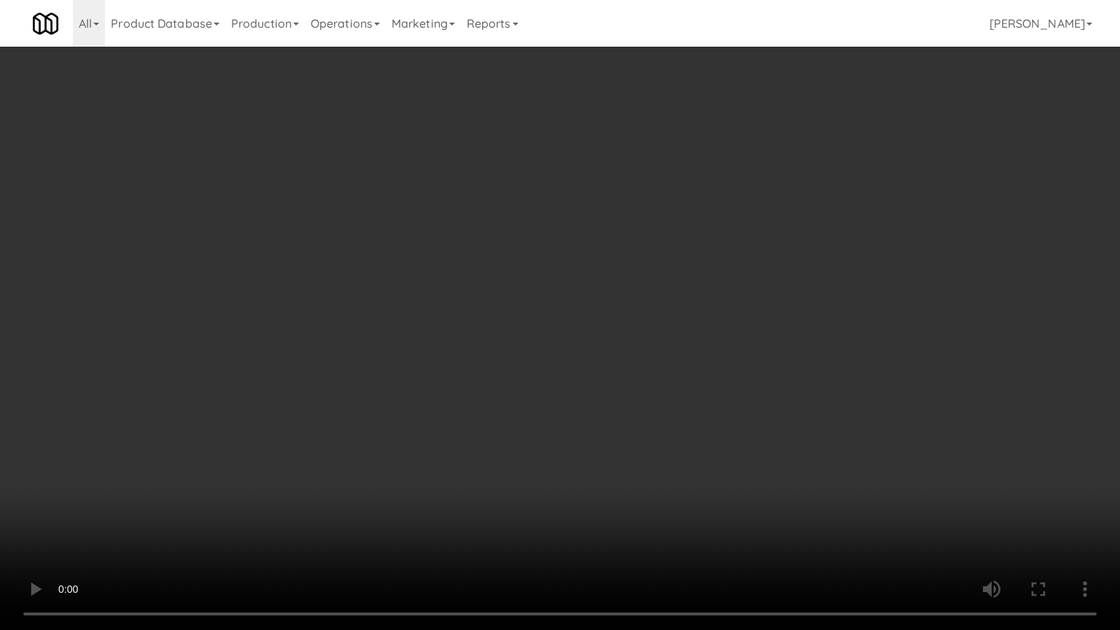
drag, startPoint x: 554, startPoint y: 289, endPoint x: 582, endPoint y: 276, distance: 31.3
click at [557, 289] on video at bounding box center [560, 315] width 1120 height 630
drag, startPoint x: 582, startPoint y: 274, endPoint x: 581, endPoint y: 104, distance: 170.7
click at [583, 272] on video at bounding box center [560, 315] width 1120 height 630
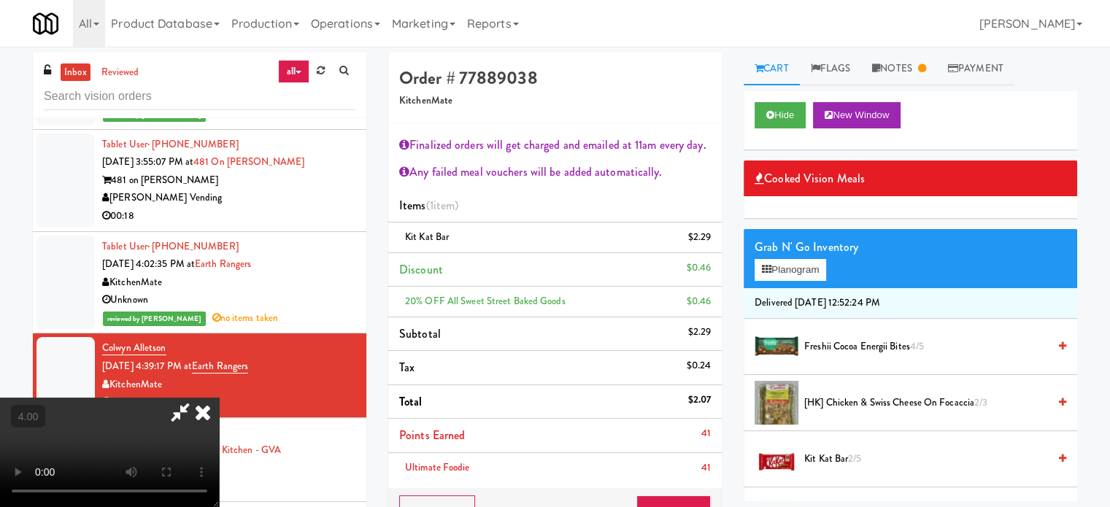
click at [219, 398] on icon at bounding box center [203, 412] width 32 height 29
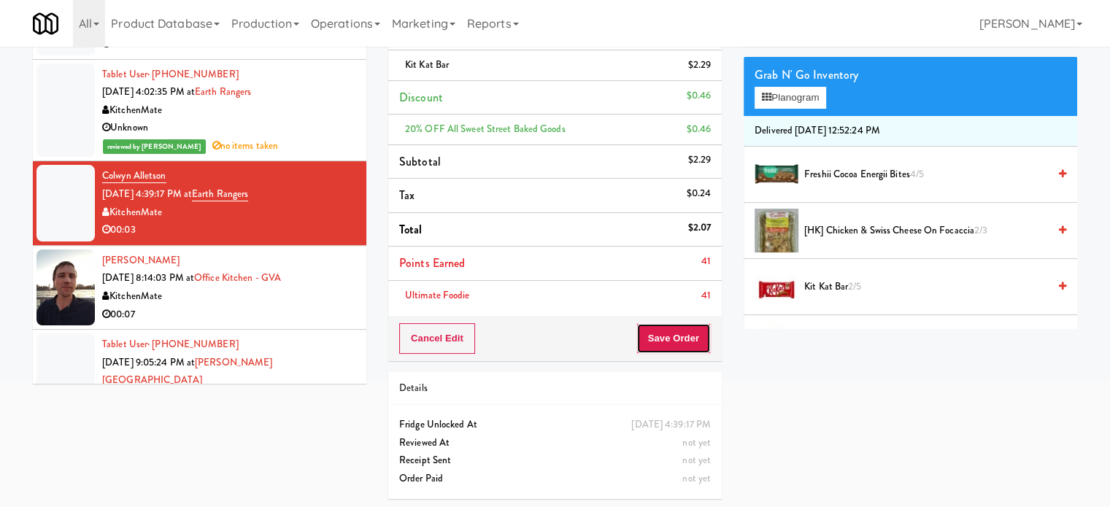
drag, startPoint x: 687, startPoint y: 349, endPoint x: 667, endPoint y: 330, distance: 27.4
click at [686, 348] on button "Save Order" at bounding box center [673, 338] width 74 height 31
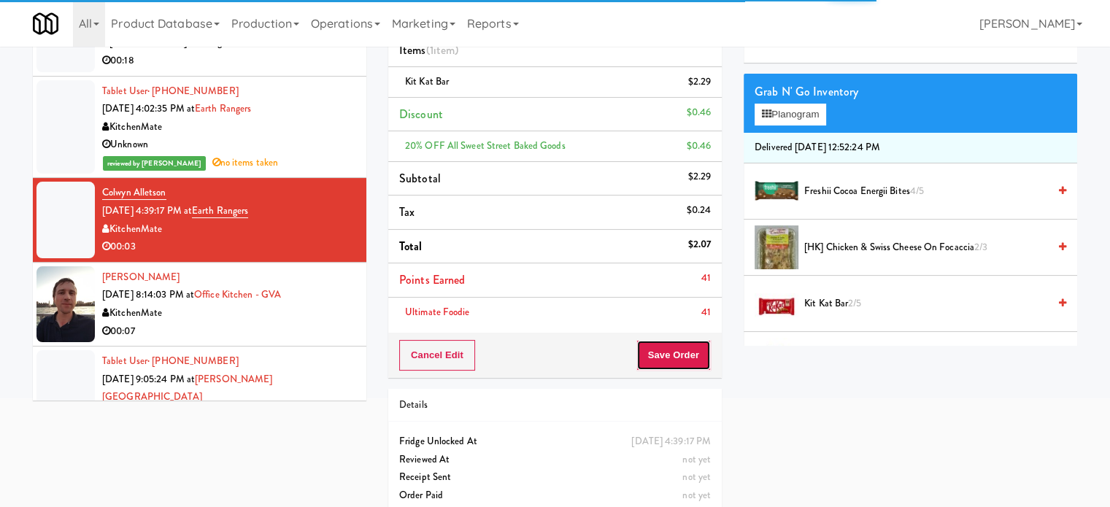
scroll to position [172, 0]
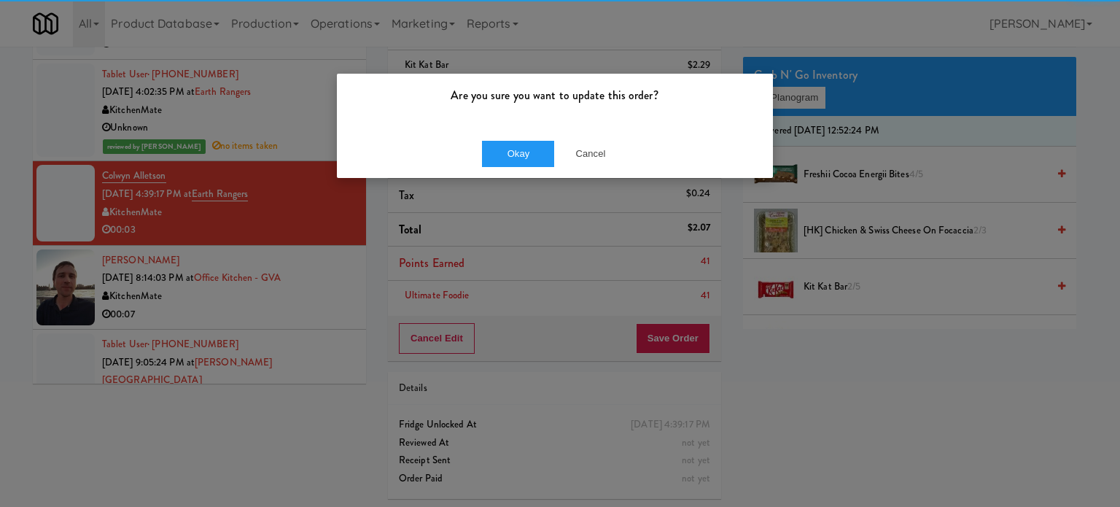
click at [663, 341] on div "Are you sure you want to update this order? Okay Cancel" at bounding box center [560, 253] width 1120 height 507
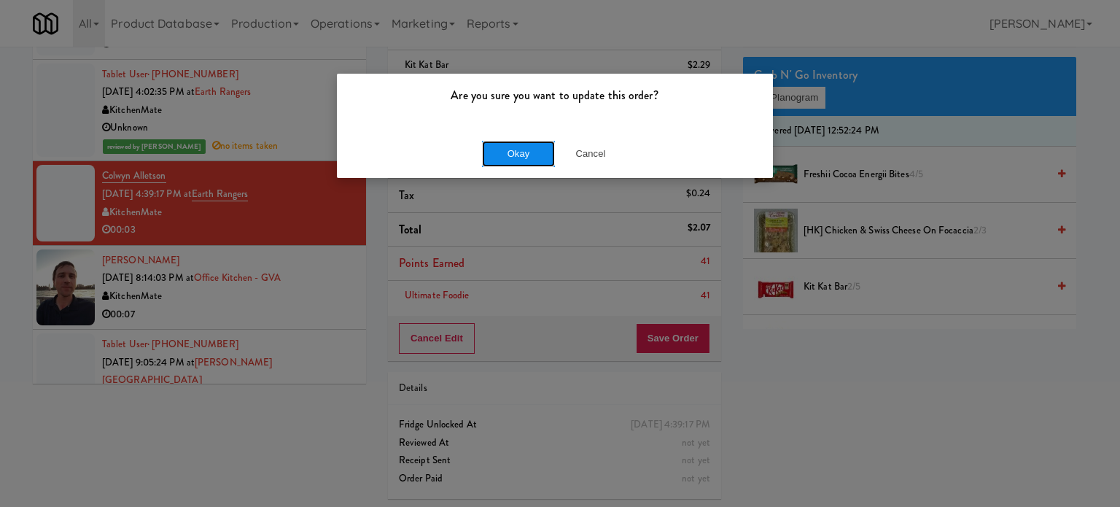
click at [530, 154] on button "Okay" at bounding box center [518, 154] width 73 height 26
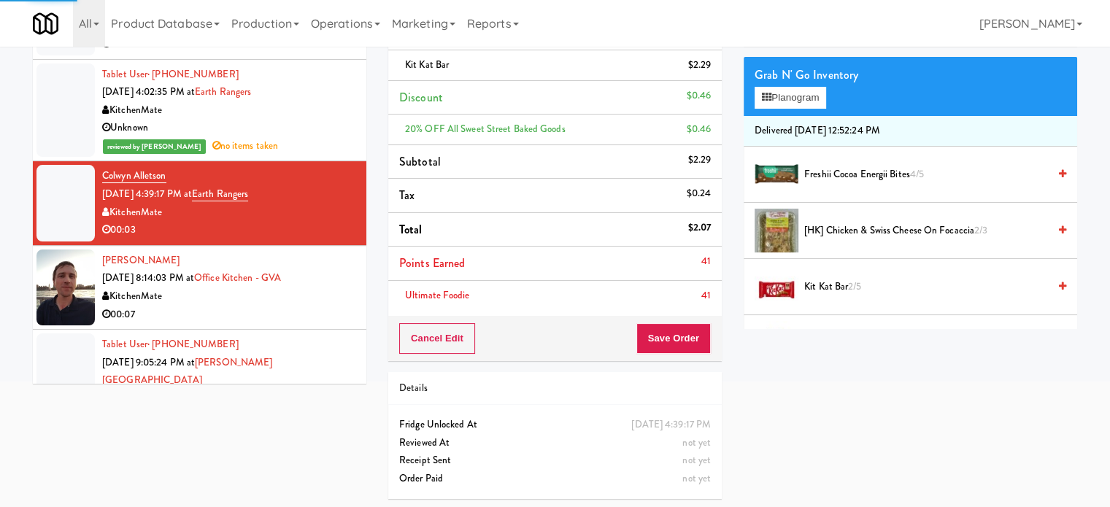
drag, startPoint x: 319, startPoint y: 299, endPoint x: 639, endPoint y: 225, distance: 328.8
click at [321, 306] on div "00:07" at bounding box center [228, 315] width 253 height 18
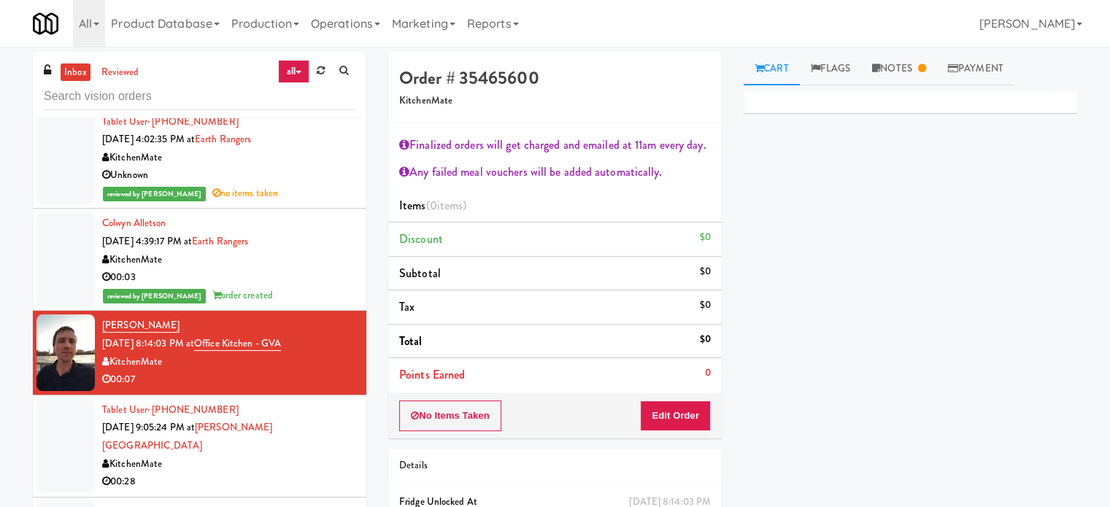
scroll to position [3629, 0]
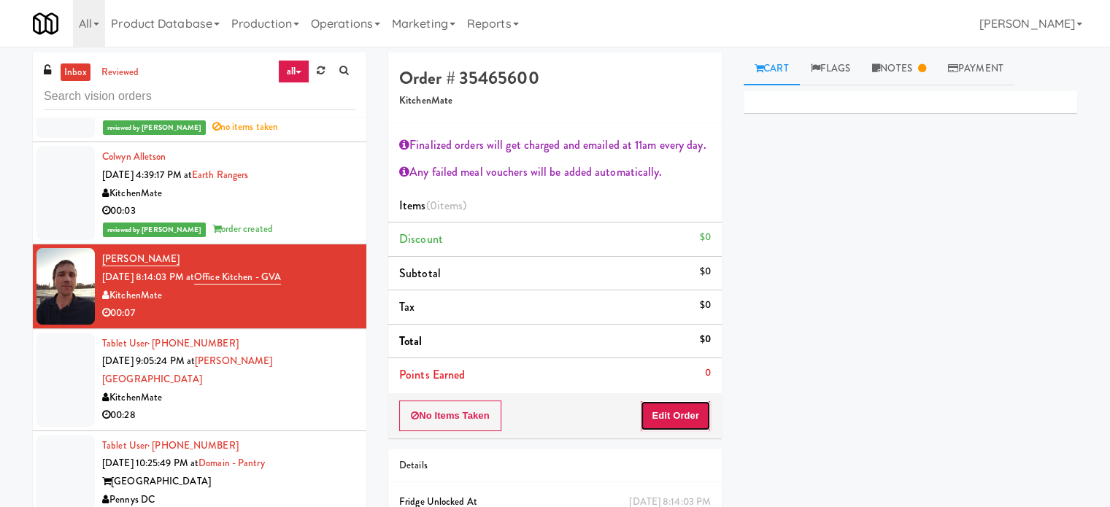
click at [692, 417] on button "Edit Order" at bounding box center [675, 415] width 71 height 31
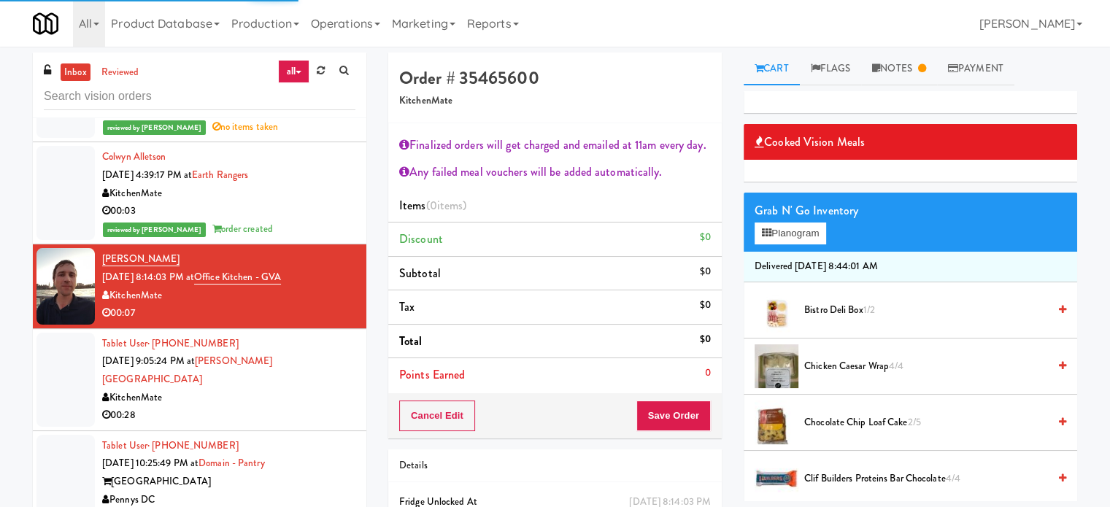
drag, startPoint x: 831, startPoint y: 306, endPoint x: 806, endPoint y: 310, distance: 25.2
click at [832, 306] on span "Bistro Deli Box 1/2" at bounding box center [926, 310] width 244 height 18
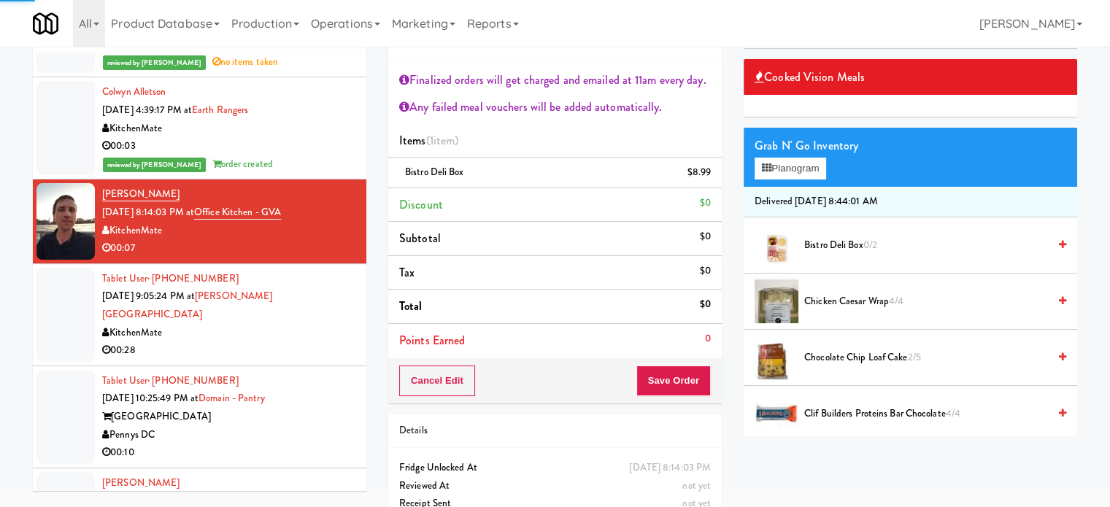
scroll to position [109, 0]
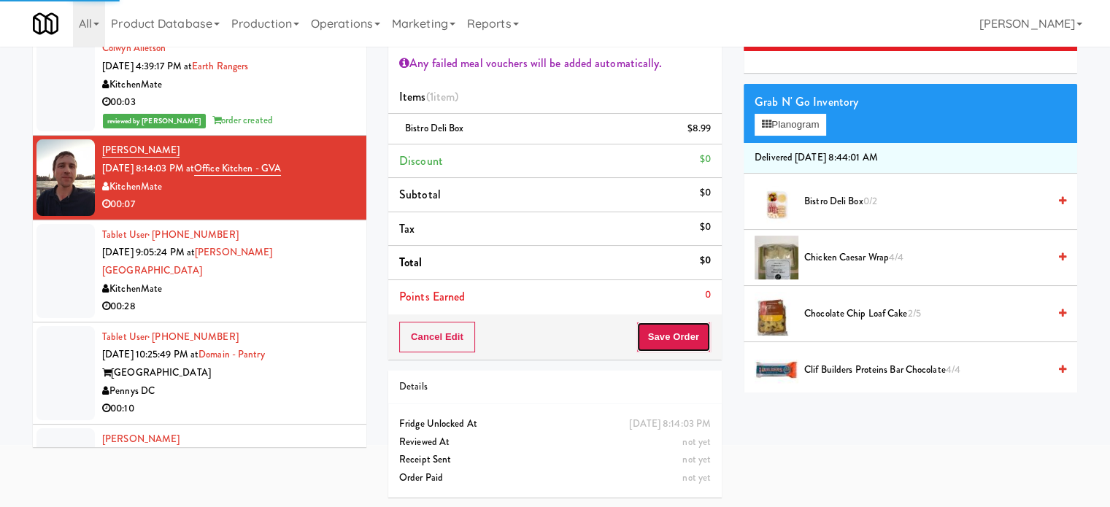
drag, startPoint x: 677, startPoint y: 339, endPoint x: 655, endPoint y: 299, distance: 45.7
click at [677, 338] on button "Save Order" at bounding box center [673, 337] width 74 height 31
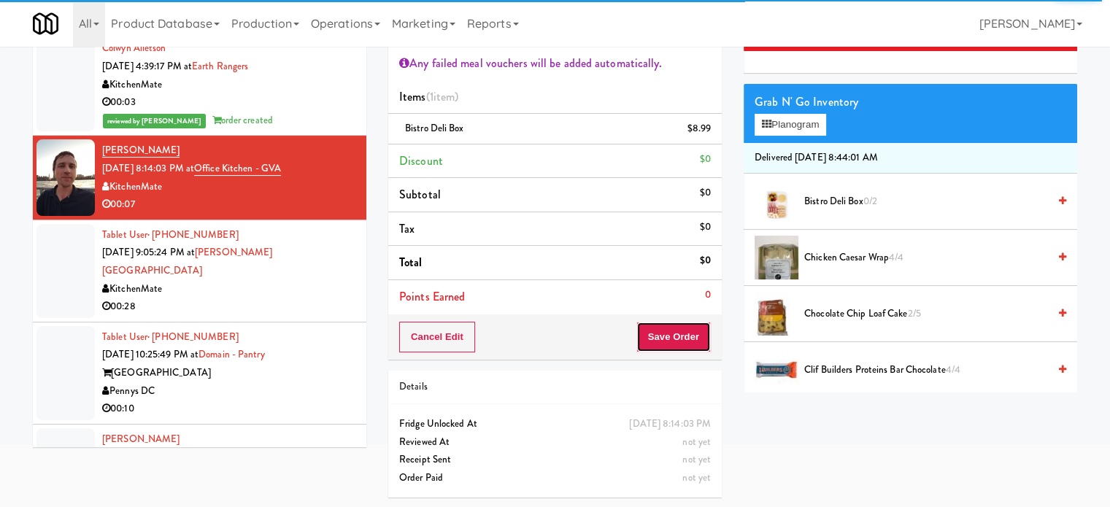
drag, startPoint x: 670, startPoint y: 343, endPoint x: 671, endPoint y: 333, distance: 9.5
click at [671, 343] on button "Save Order" at bounding box center [673, 337] width 74 height 31
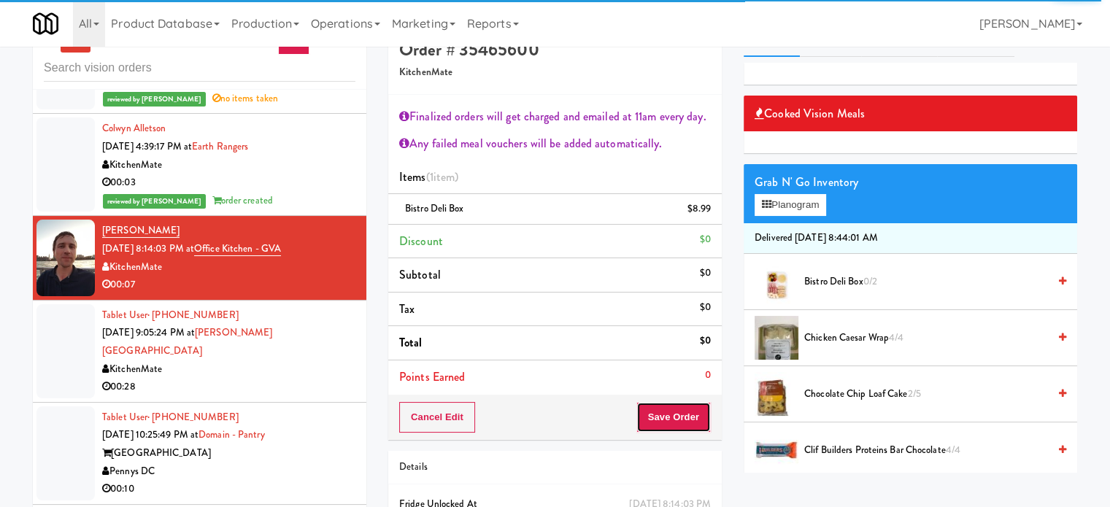
scroll to position [0, 0]
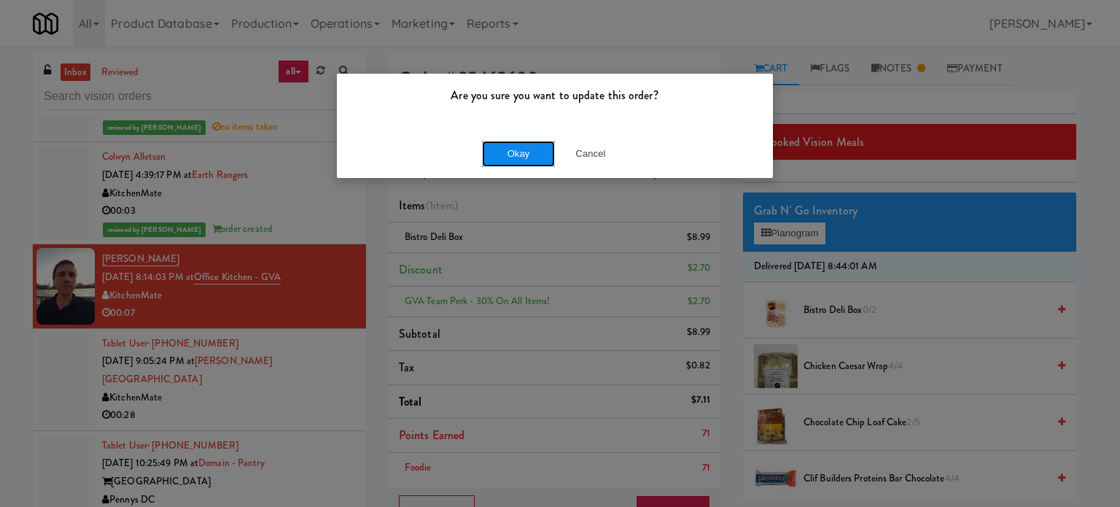
click at [522, 148] on button "Okay" at bounding box center [518, 154] width 73 height 26
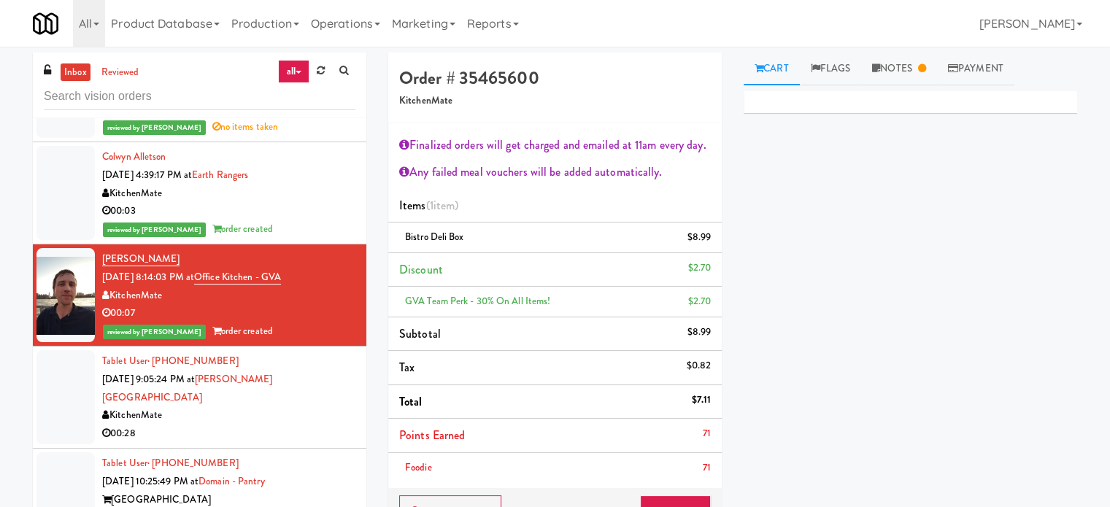
drag, startPoint x: 325, startPoint y: 389, endPoint x: 330, endPoint y: 355, distance: 34.6
click at [327, 425] on div "00:28" at bounding box center [228, 434] width 253 height 18
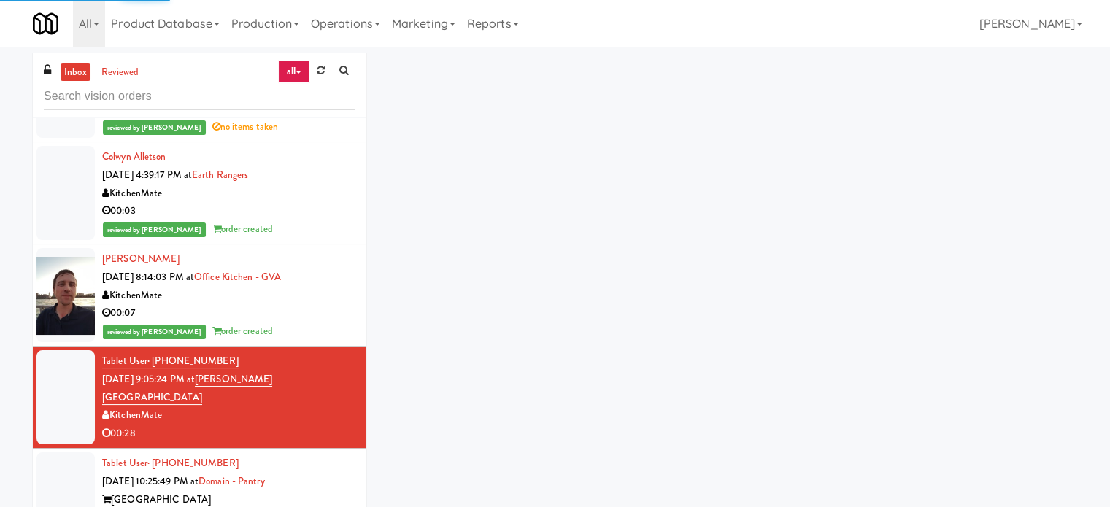
click at [320, 304] on div "00:07" at bounding box center [228, 313] width 253 height 18
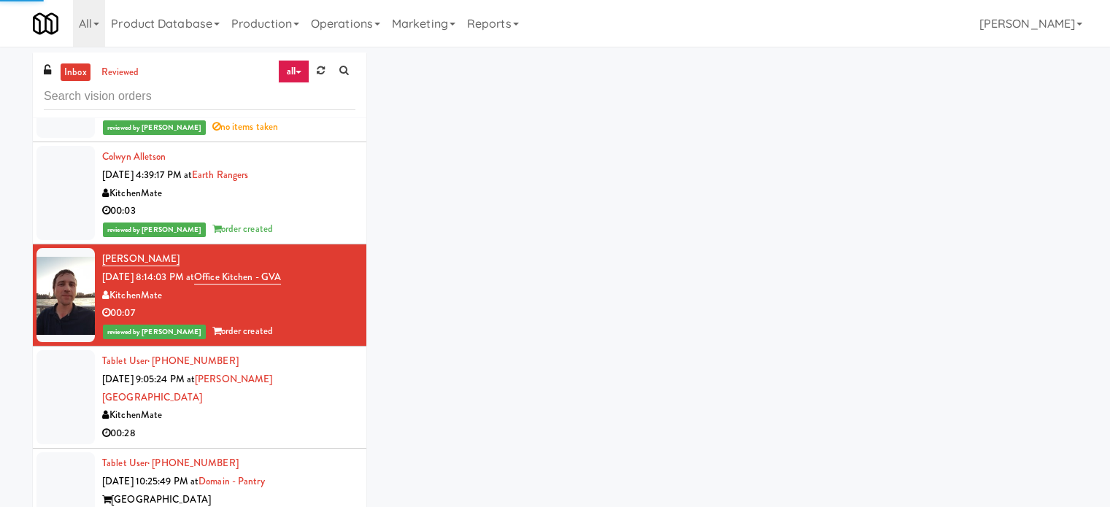
click at [337, 406] on div "KitchenMate" at bounding box center [228, 415] width 253 height 18
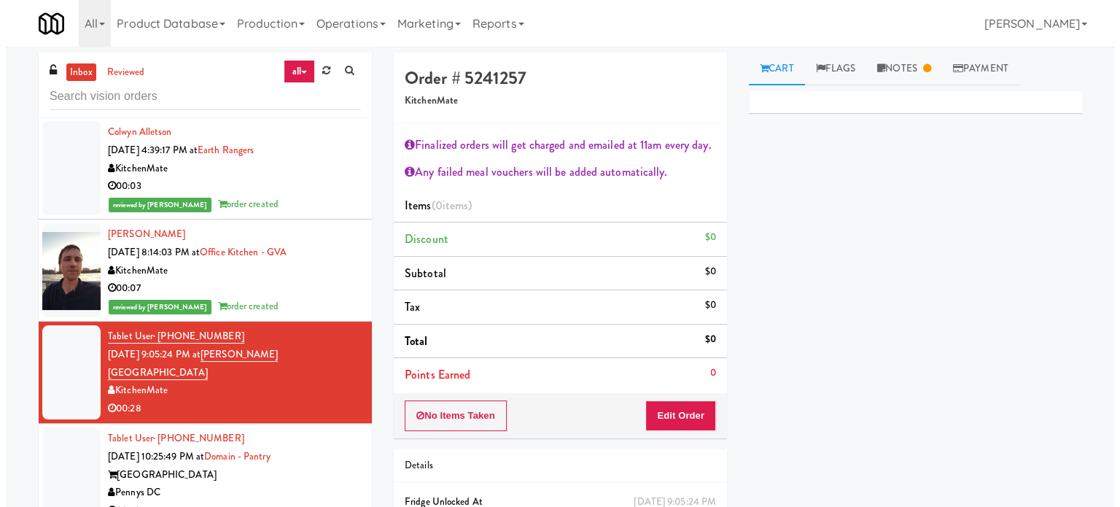
scroll to position [3753, 0]
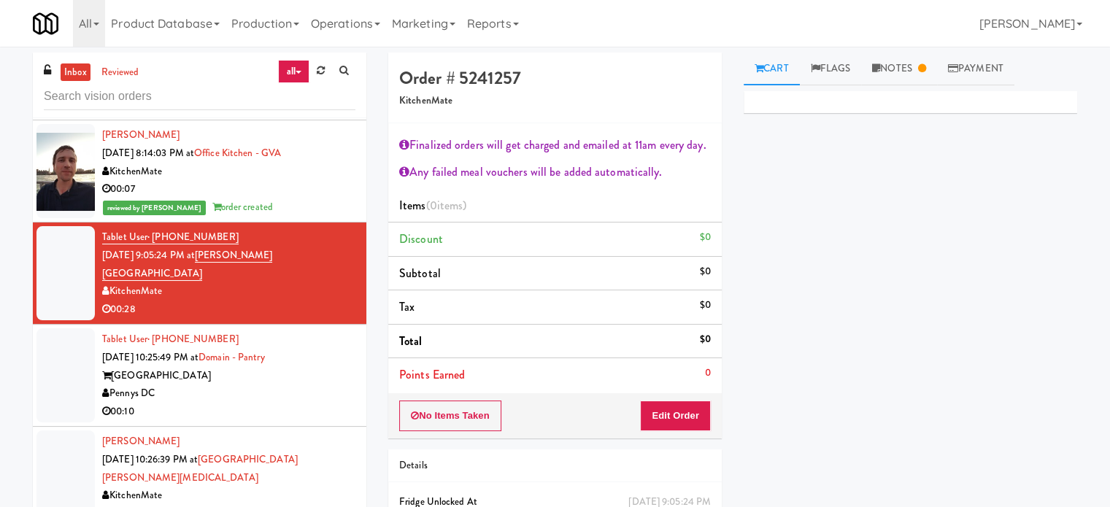
click at [297, 384] on div "Pennys DC" at bounding box center [228, 393] width 253 height 18
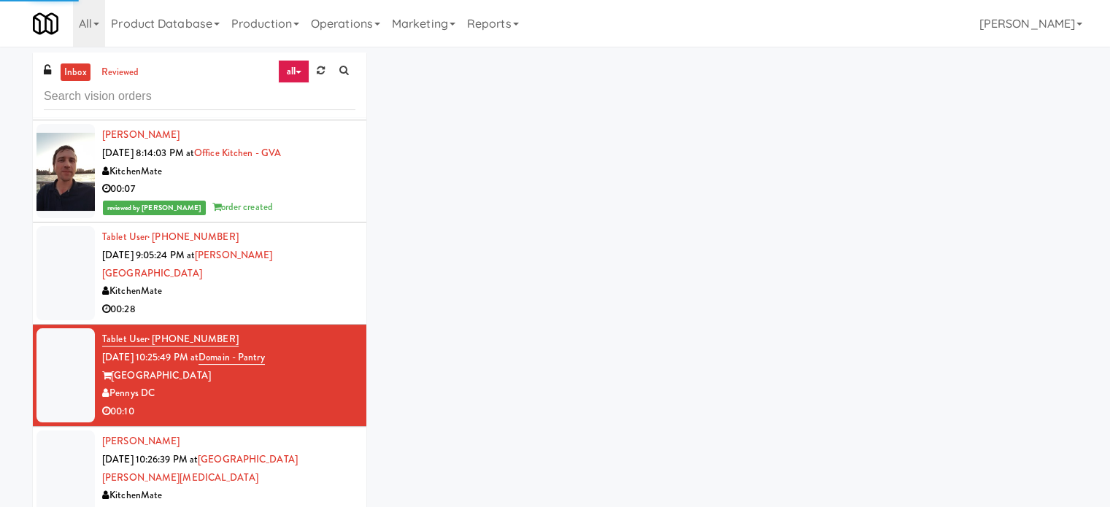
click at [333, 301] on div "00:28" at bounding box center [228, 310] width 253 height 18
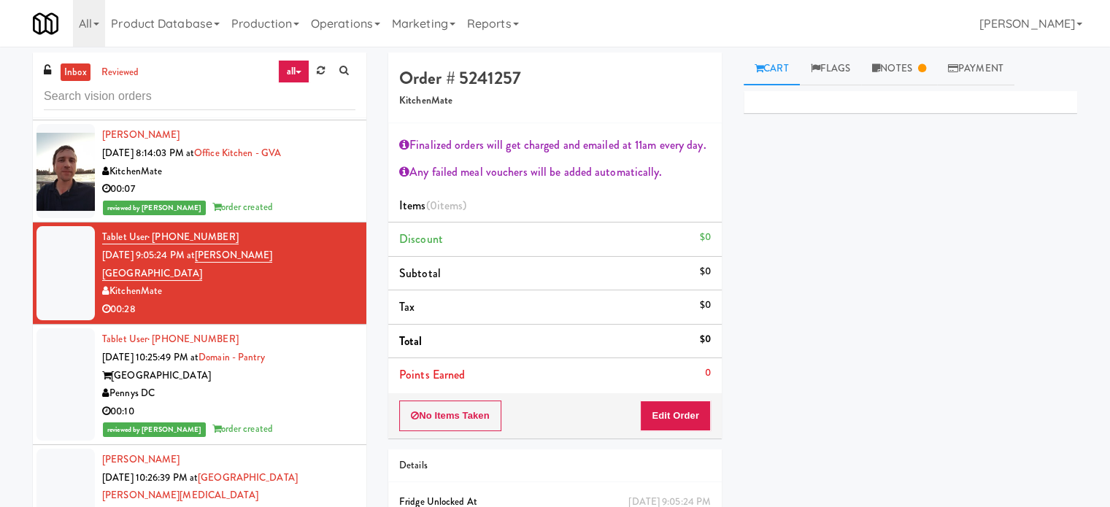
click at [320, 384] on div "Pennys DC" at bounding box center [228, 393] width 253 height 18
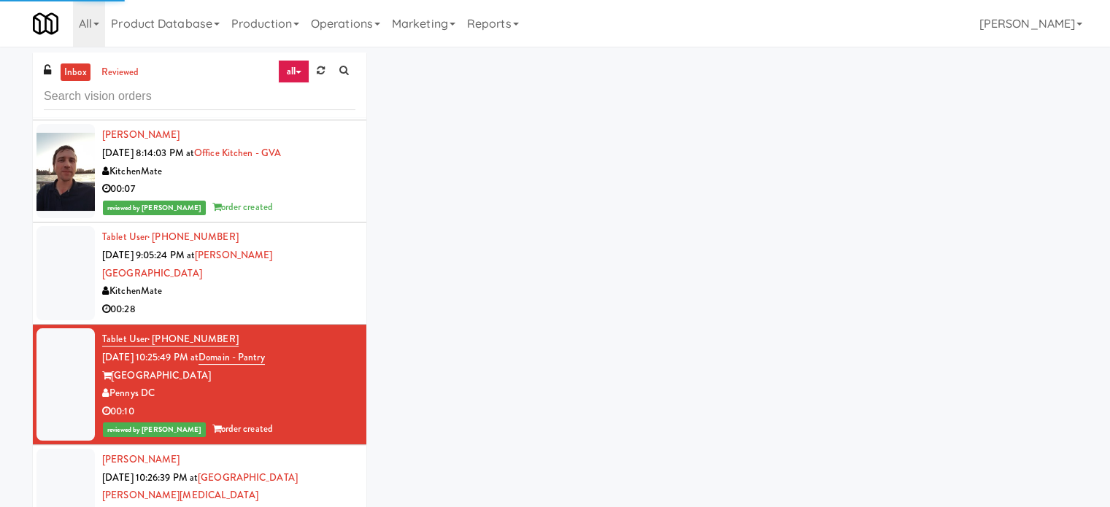
click at [336, 282] on div "KitchenMate" at bounding box center [228, 291] width 253 height 18
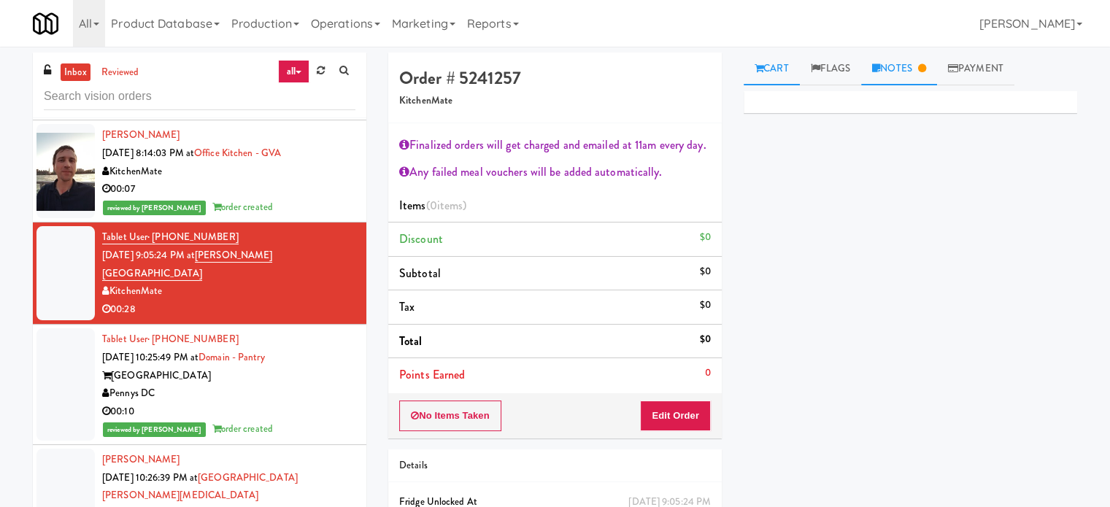
click at [916, 74] on link "Notes" at bounding box center [899, 69] width 76 height 33
click at [989, 204] on p "Mark: The video was cut in Wyze. For playback" at bounding box center [910, 201] width 310 height 16
click at [991, 204] on p "Mark: The video was cut in Wyze. For playback" at bounding box center [910, 201] width 310 height 16
click at [991, 199] on p "Mark: The video was cut in Wyze. For playback" at bounding box center [910, 201] width 310 height 16
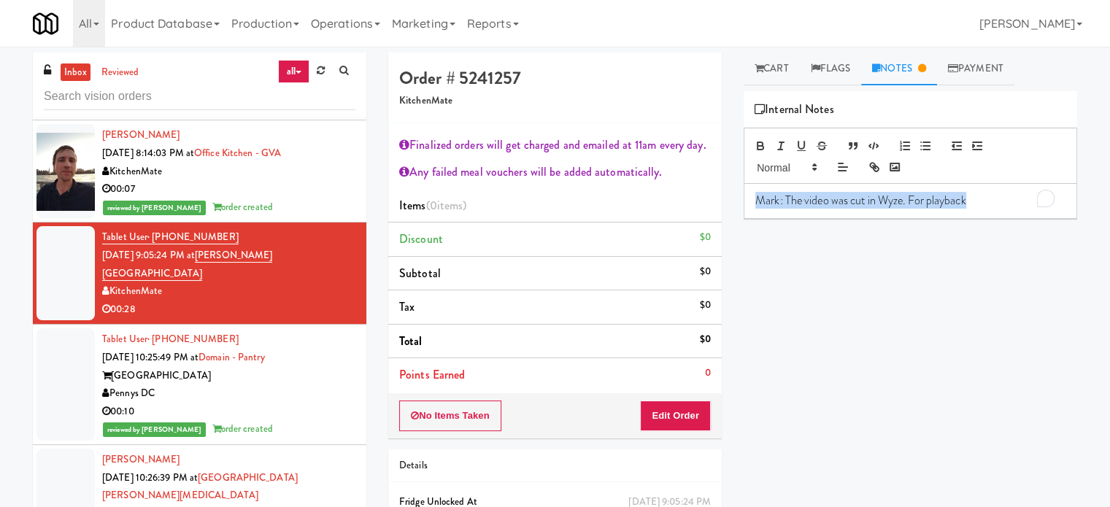
click at [991, 199] on p "Mark: The video was cut in Wyze. For playback" at bounding box center [910, 201] width 310 height 16
click at [977, 262] on div "Primary Flag Clear Flag if unable to determine what was taken or order not proc…" at bounding box center [909, 364] width 333 height 547
click at [993, 204] on p "Mark: The video was cut in Wyze. For playback" at bounding box center [910, 201] width 310 height 16
drag, startPoint x: 878, startPoint y: 306, endPoint x: 887, endPoint y: 294, distance: 14.6
click at [879, 306] on div "Primary Flag Clear Flag if unable to determine what was taken or order not proc…" at bounding box center [909, 364] width 333 height 547
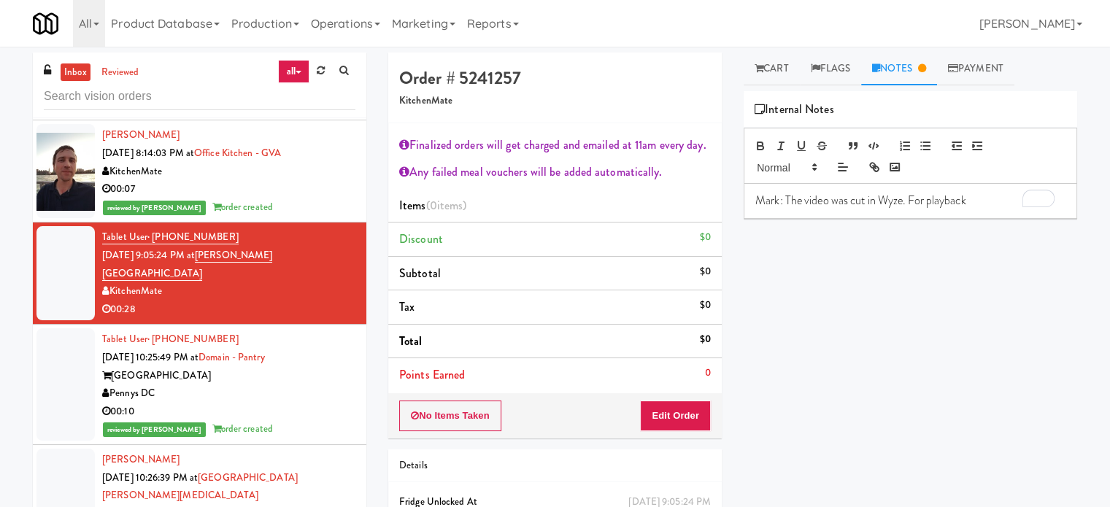
click at [988, 200] on p "Mark: The video was cut in Wyze. For playback" at bounding box center [910, 201] width 310 height 16
click at [779, 67] on link "Cart" at bounding box center [771, 69] width 56 height 33
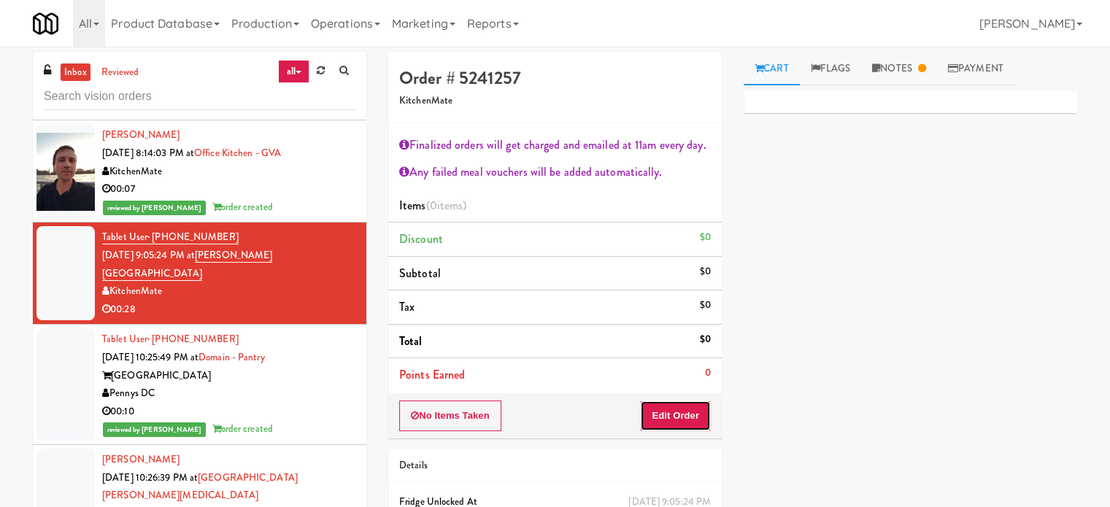
click at [683, 419] on button "Edit Order" at bounding box center [675, 415] width 71 height 31
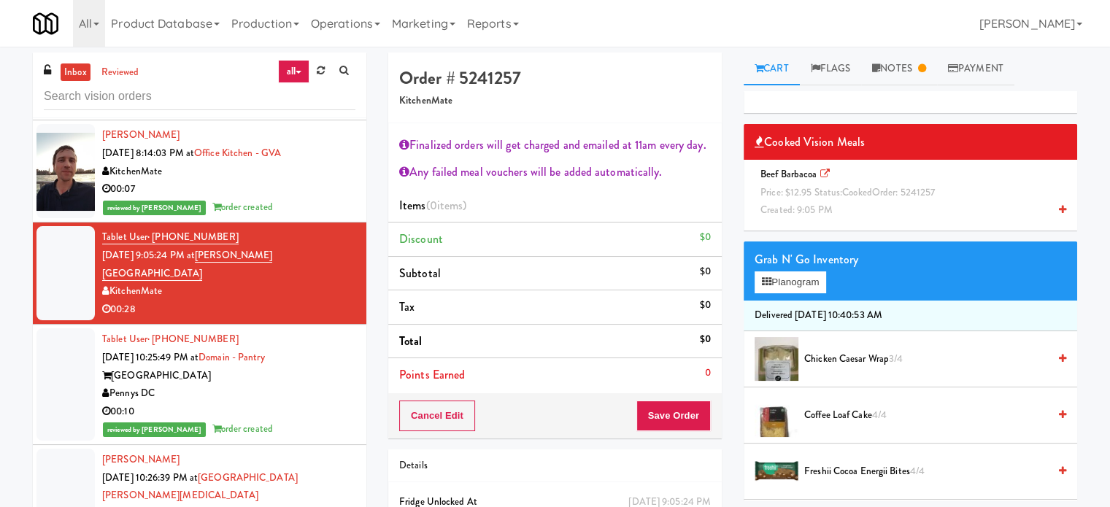
click at [797, 188] on span "Price: $12.95 Status: cooked Order: 5241257" at bounding box center [847, 192] width 174 height 14
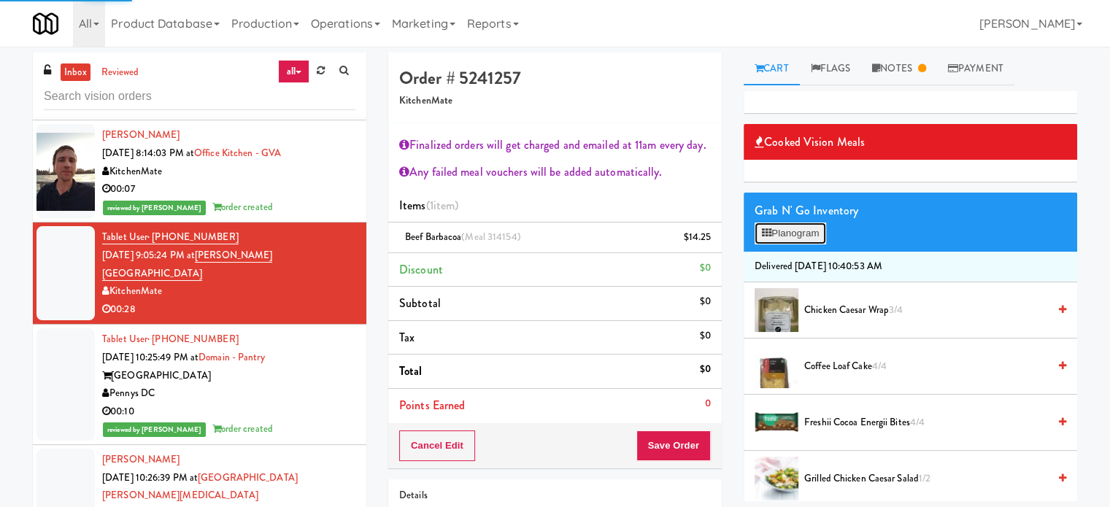
click at [799, 233] on button "Planogram" at bounding box center [789, 233] width 71 height 22
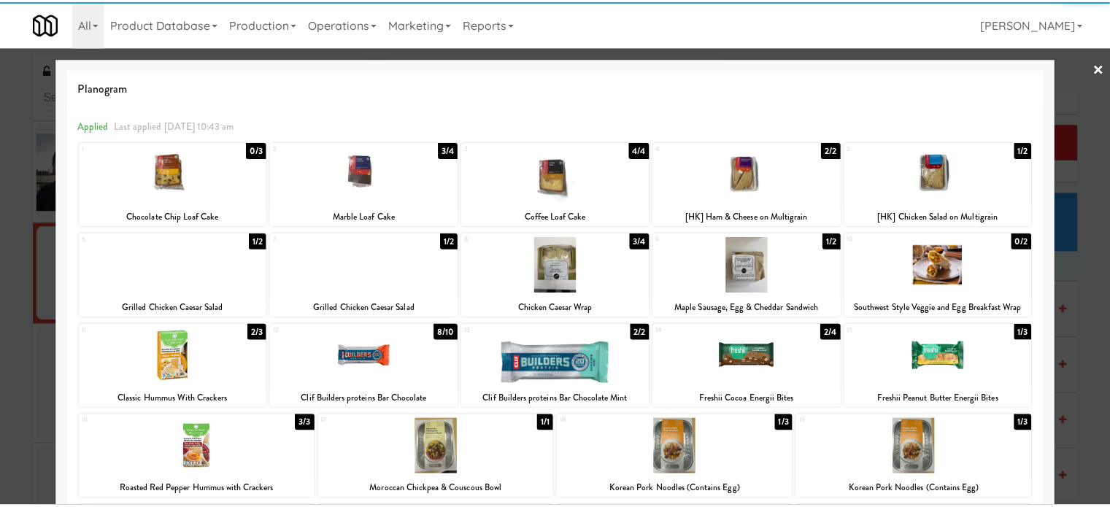
scroll to position [301, 0]
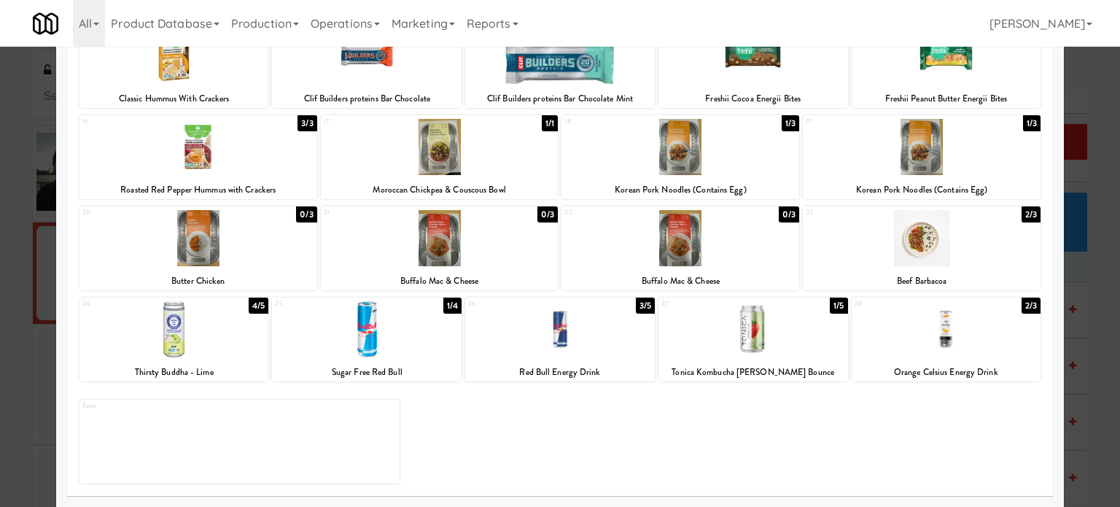
click at [830, 306] on div "1/5" at bounding box center [839, 306] width 18 height 16
click at [1083, 274] on div at bounding box center [560, 253] width 1120 height 507
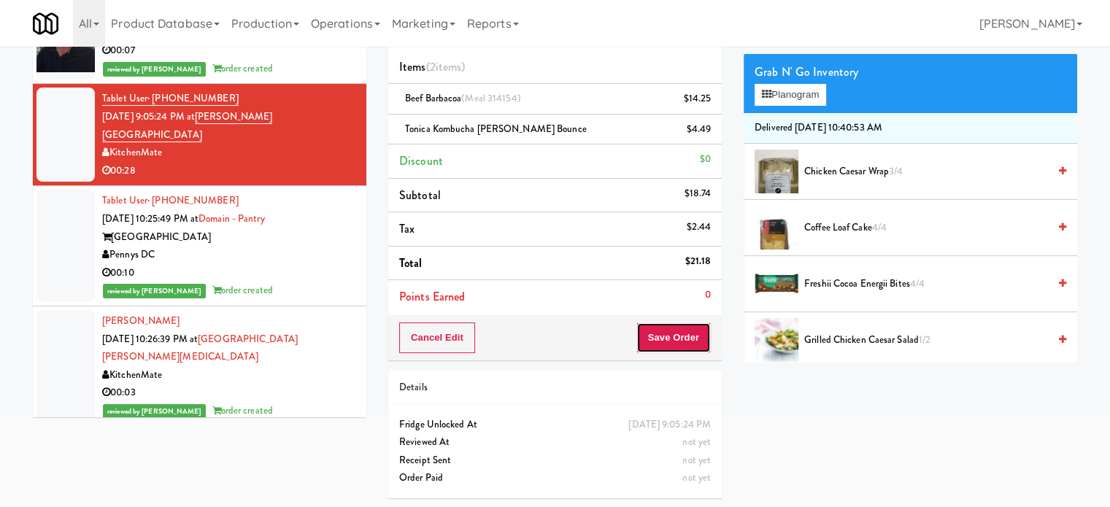
click at [678, 333] on button "Save Order" at bounding box center [673, 337] width 74 height 31
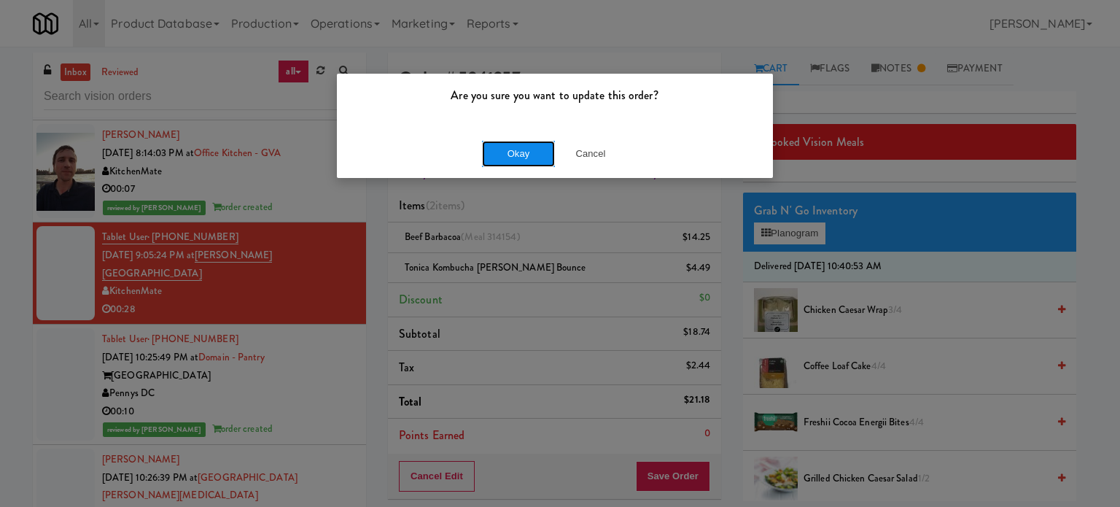
click at [525, 153] on button "Okay" at bounding box center [518, 154] width 73 height 26
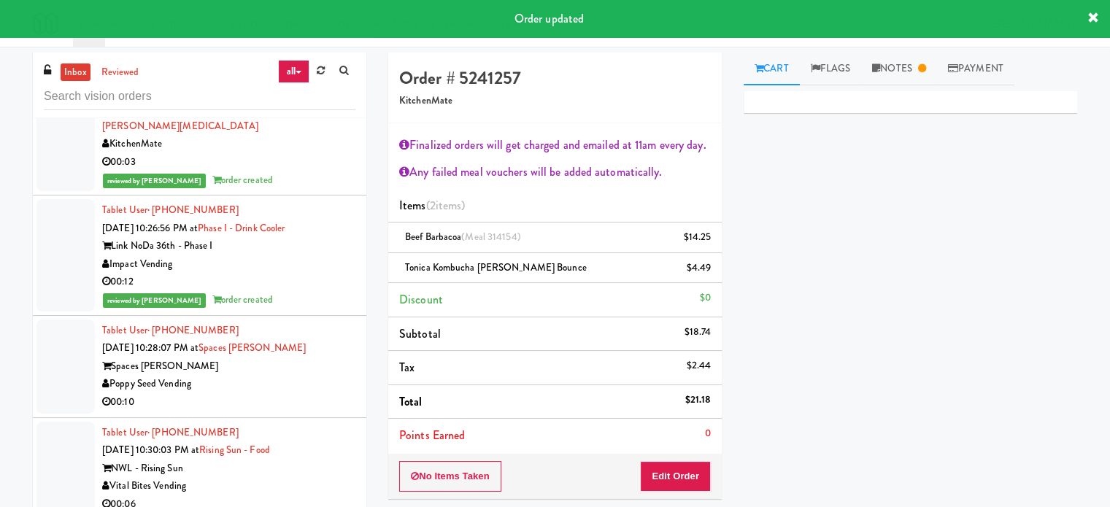
scroll to position [4186, 0]
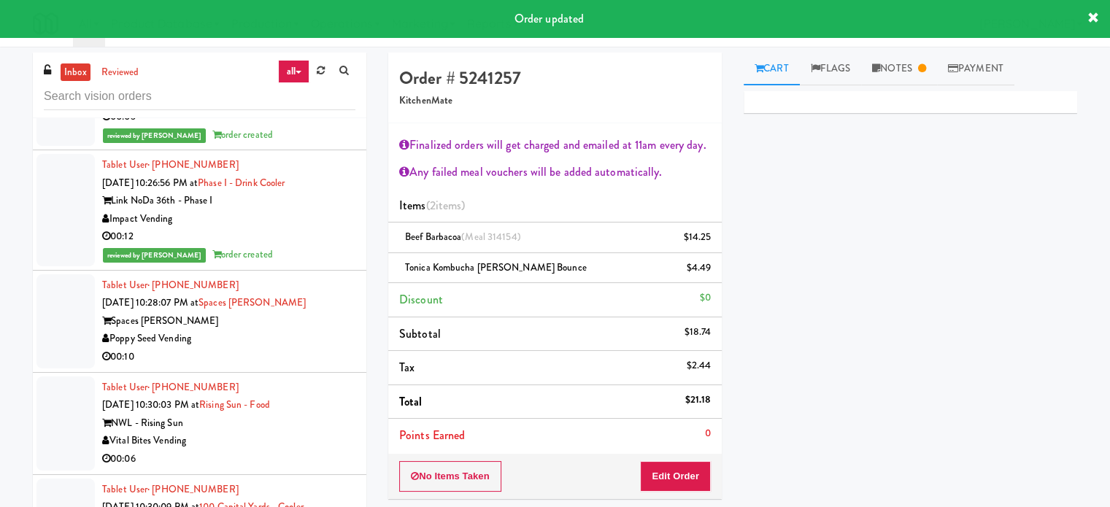
drag, startPoint x: 310, startPoint y: 309, endPoint x: 372, endPoint y: 283, distance: 67.1
click at [311, 348] on div "00:10" at bounding box center [228, 357] width 253 height 18
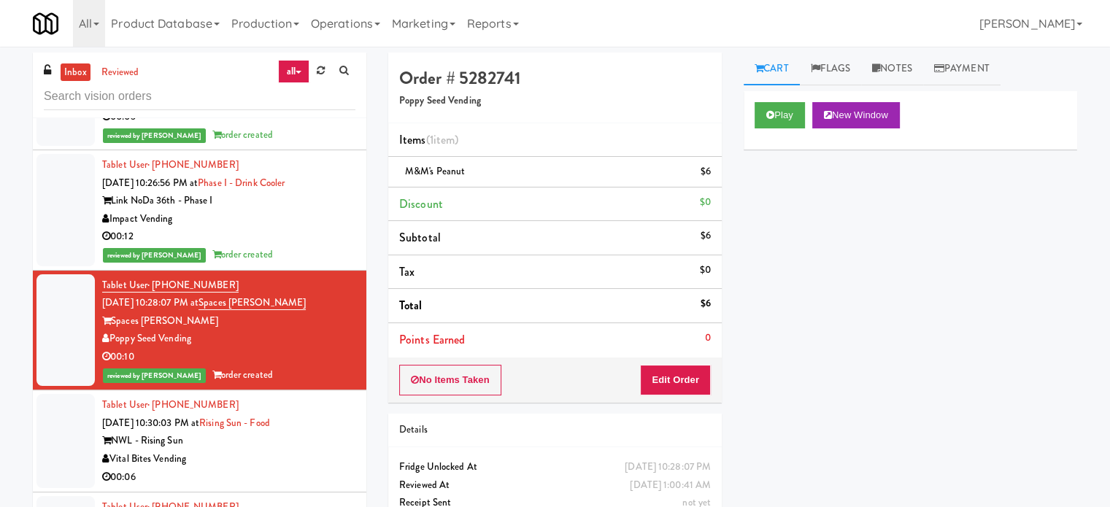
click at [277, 468] on div "00:06" at bounding box center [228, 477] width 253 height 18
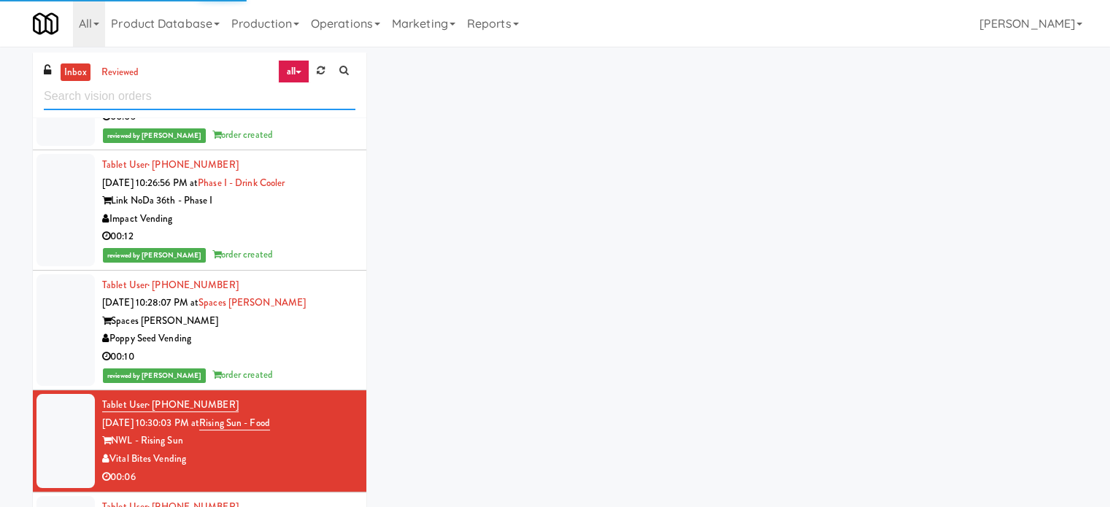
click at [226, 98] on input "text" at bounding box center [199, 96] width 311 height 27
click at [228, 96] on input "text" at bounding box center [199, 96] width 311 height 27
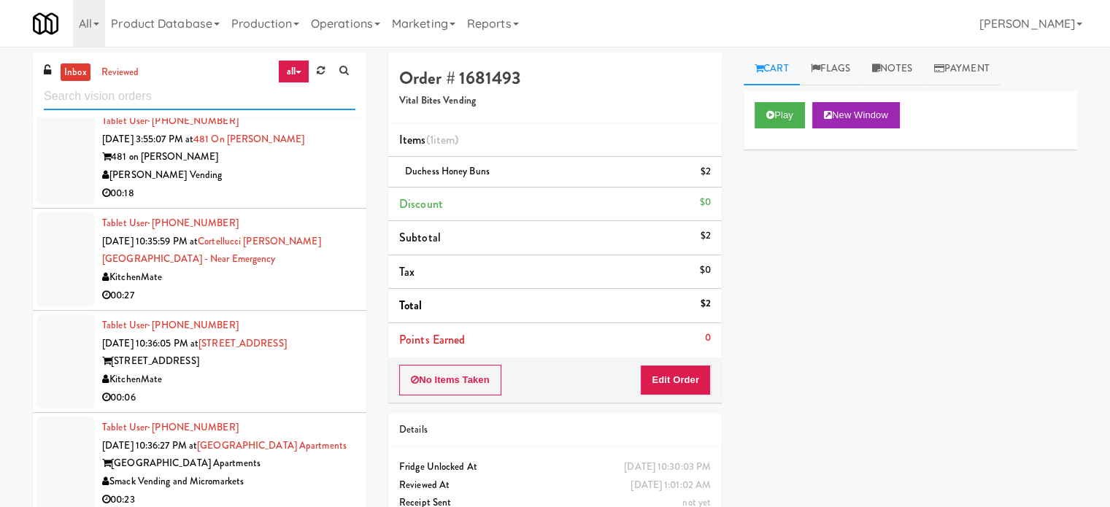
scroll to position [2918, 0]
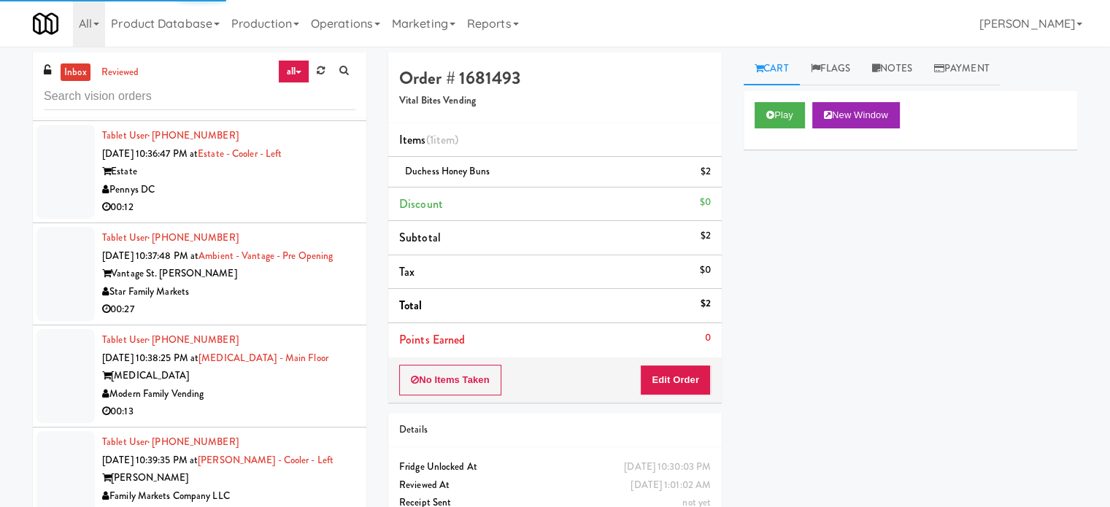
click at [310, 276] on div "Vantage St. [PERSON_NAME]" at bounding box center [228, 274] width 253 height 18
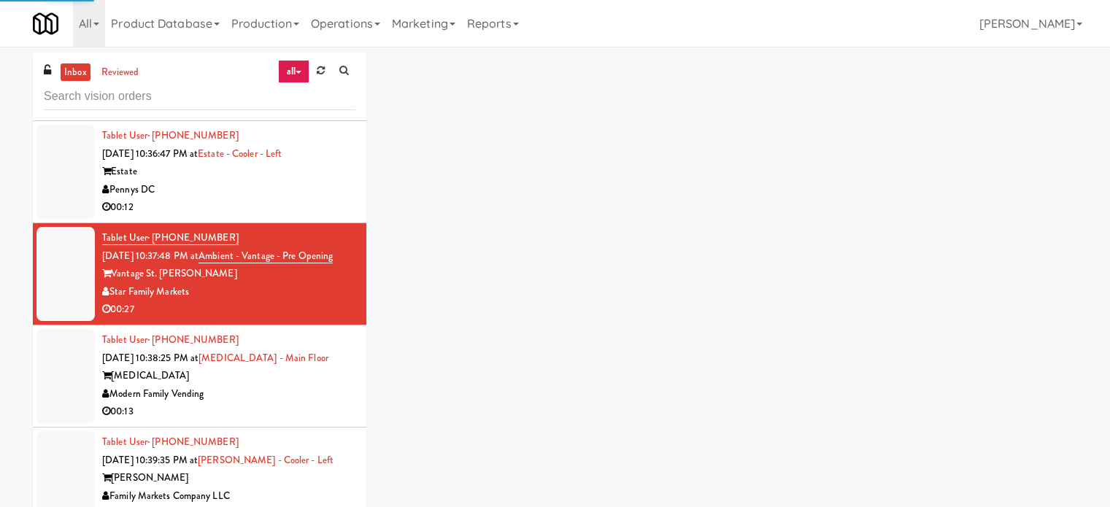
click at [321, 198] on div "00:12" at bounding box center [228, 207] width 253 height 18
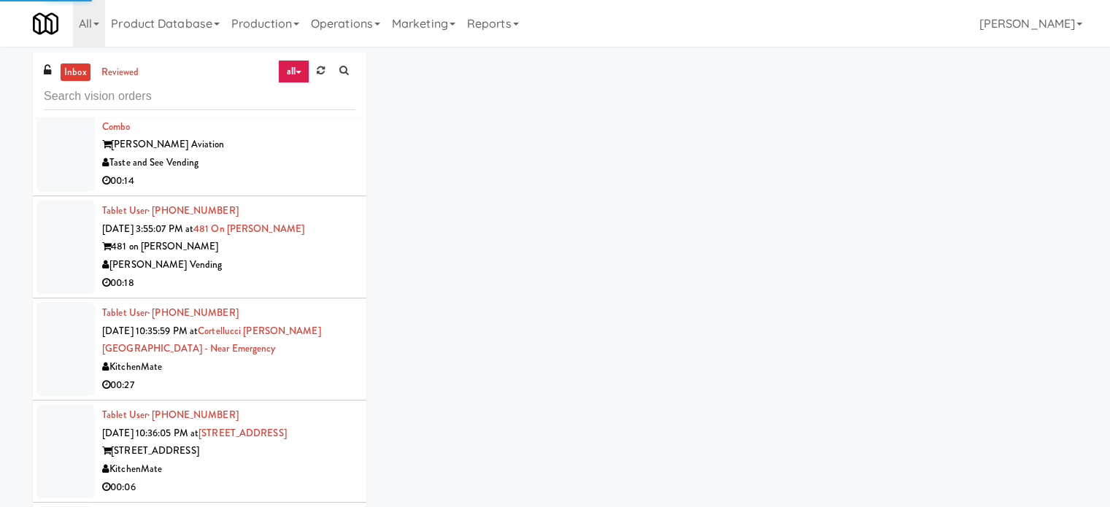
scroll to position [2188, 0]
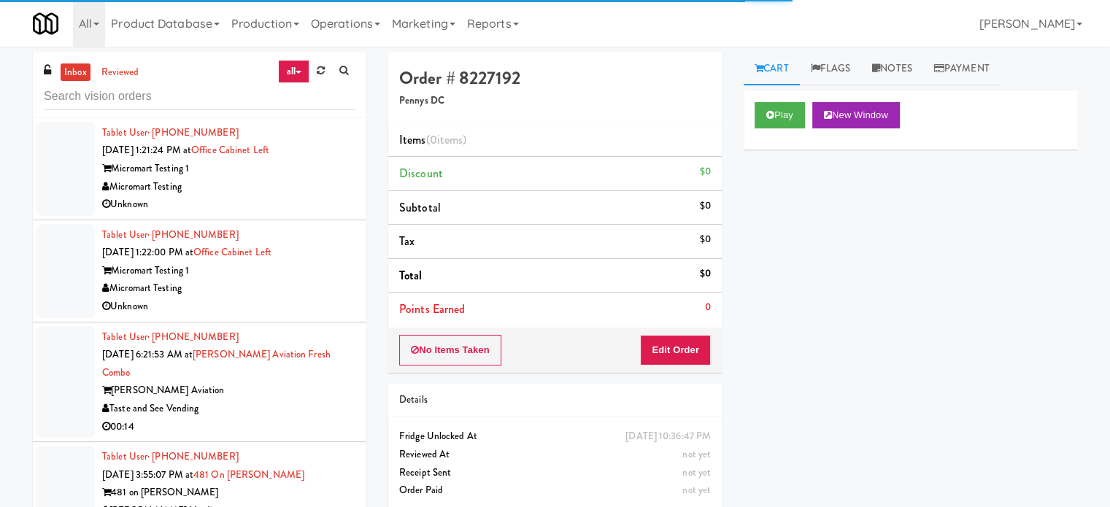
drag, startPoint x: 284, startPoint y: 381, endPoint x: 341, endPoint y: 316, distance: 86.3
click at [283, 400] on div "Taste and See Vending" at bounding box center [228, 409] width 253 height 18
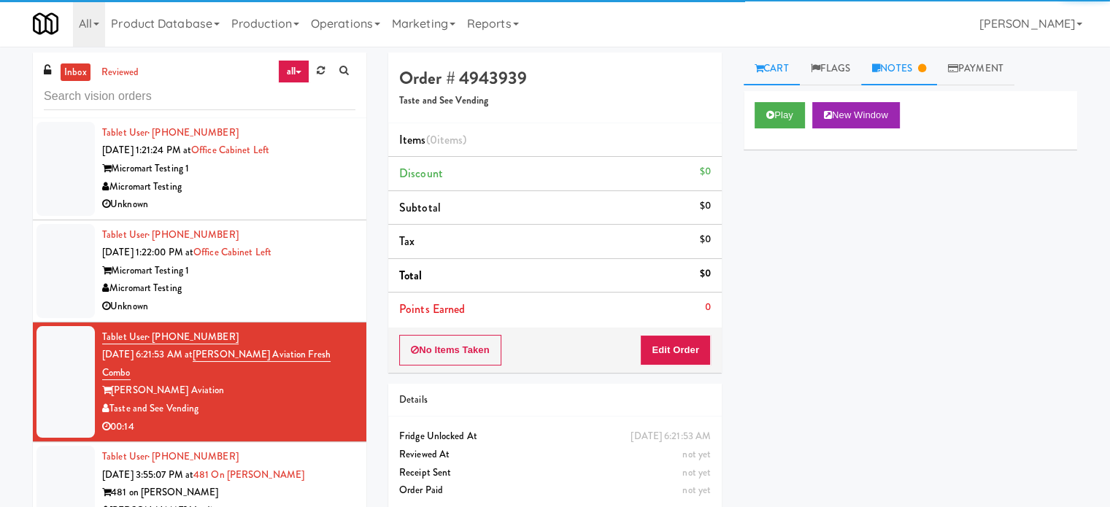
click at [908, 63] on link "Notes" at bounding box center [899, 69] width 76 height 33
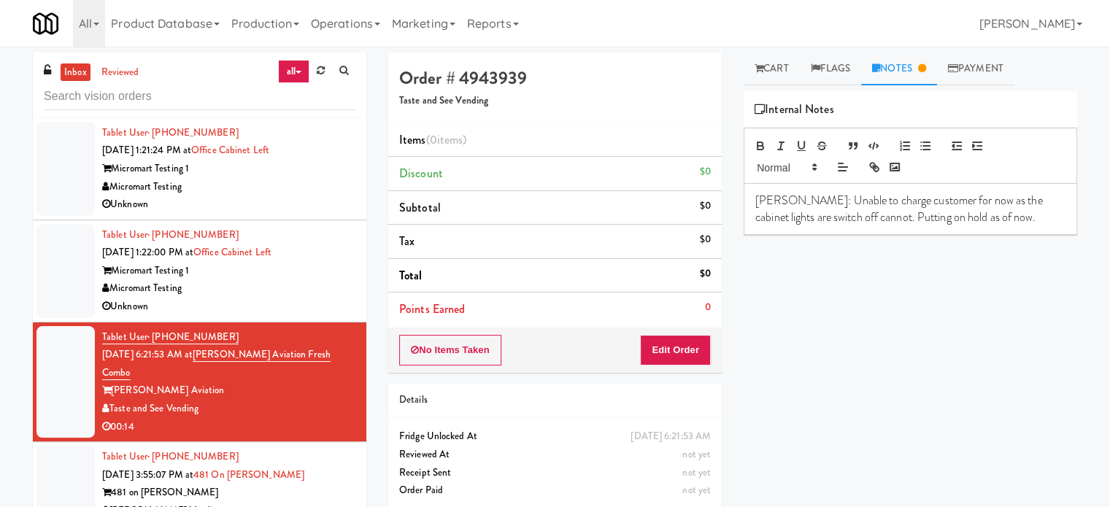
click at [293, 484] on div "481 on [PERSON_NAME]" at bounding box center [228, 493] width 253 height 18
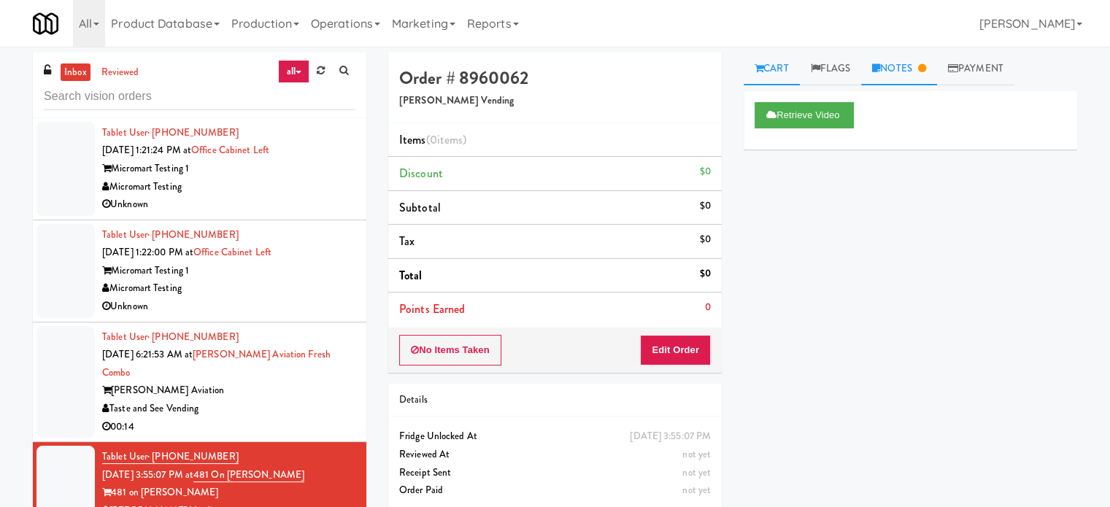
click at [921, 64] on link "Notes" at bounding box center [899, 69] width 76 height 33
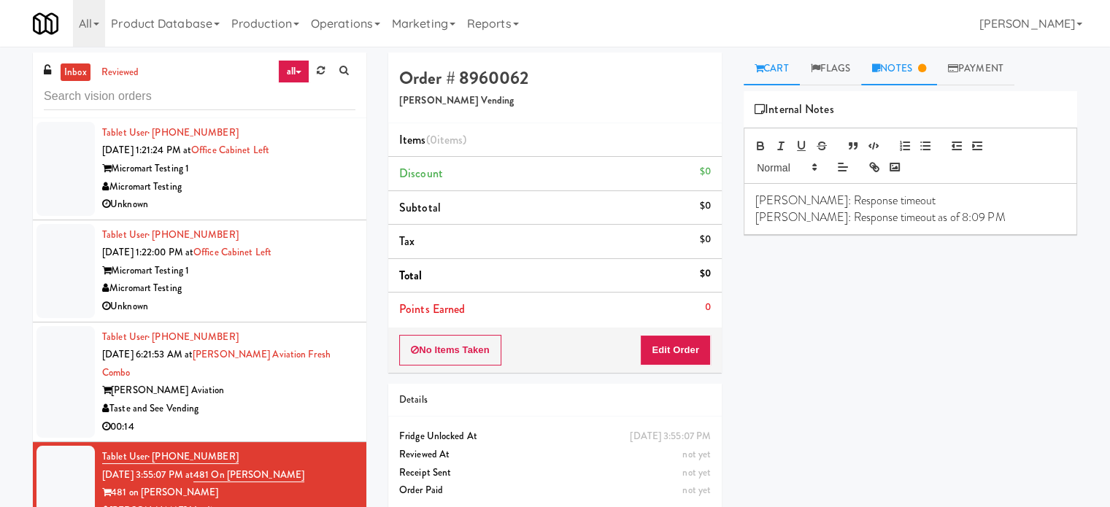
click at [777, 73] on link "Cart" at bounding box center [771, 69] width 56 height 33
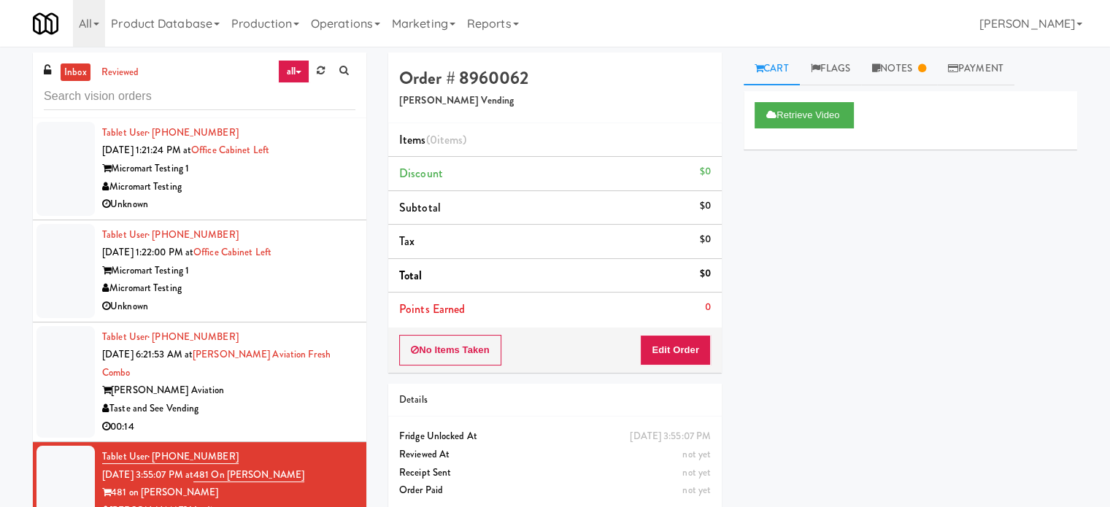
scroll to position [2553, 0]
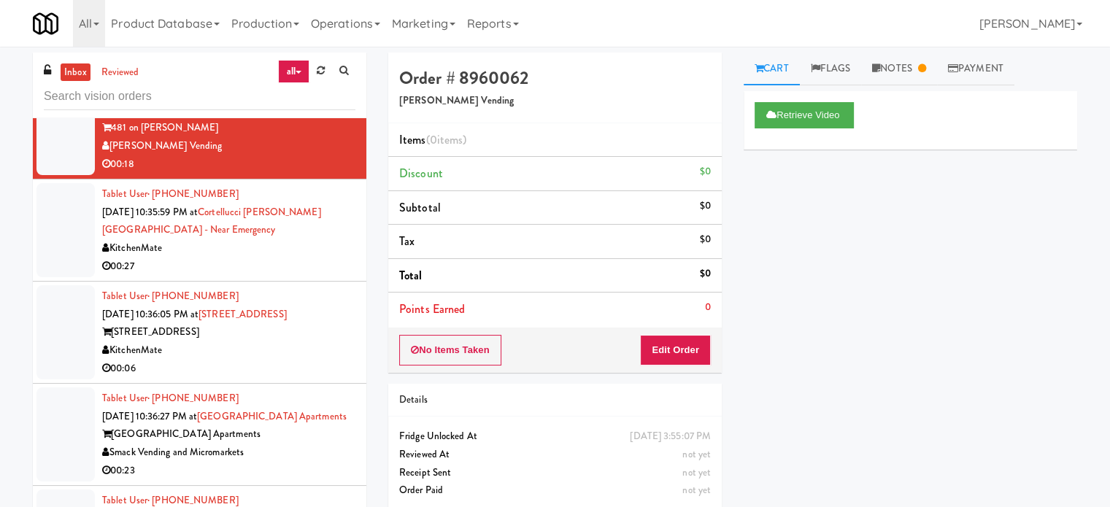
click at [328, 258] on div "00:27" at bounding box center [228, 267] width 253 height 18
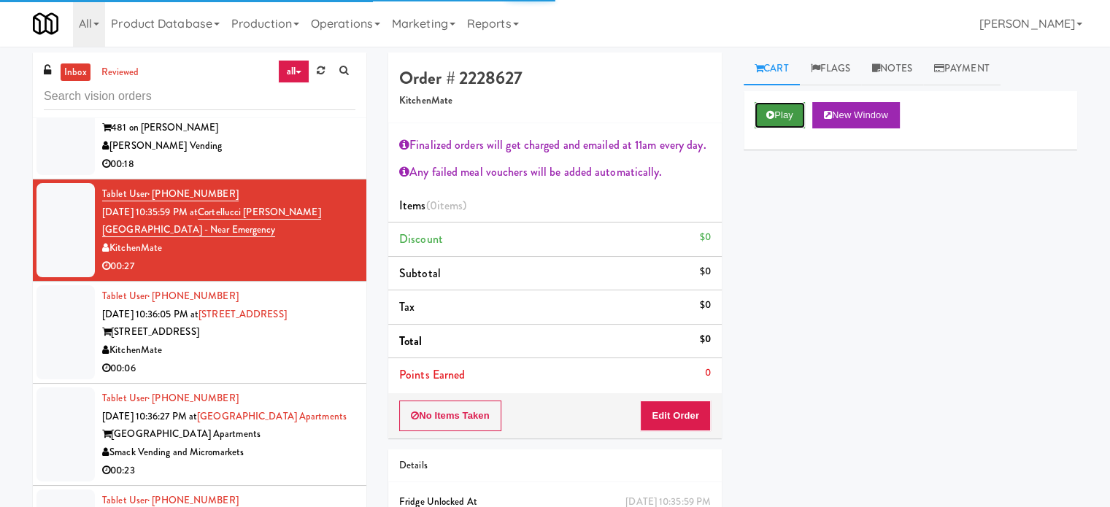
click at [771, 111] on icon at bounding box center [770, 114] width 8 height 9
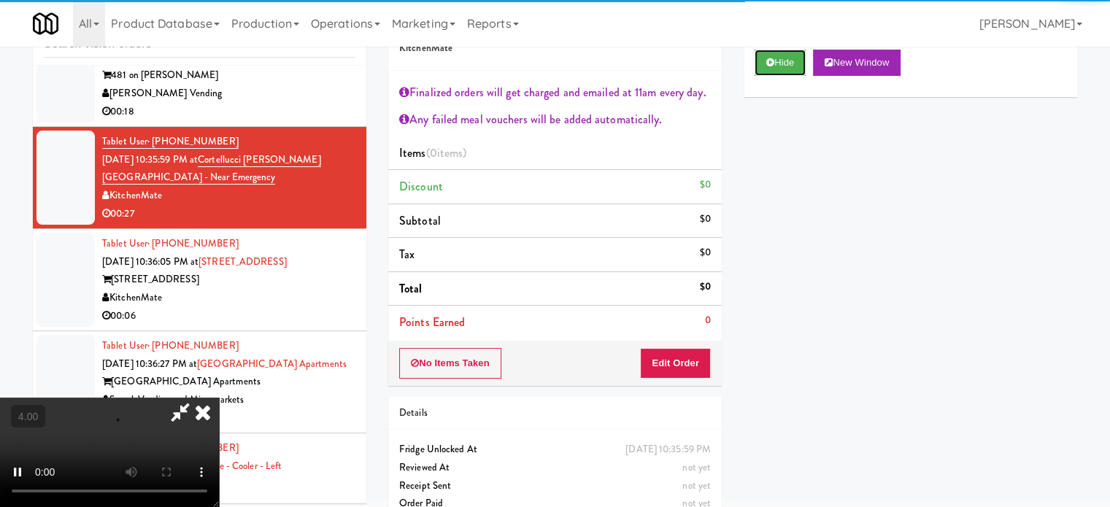
scroll to position [79, 0]
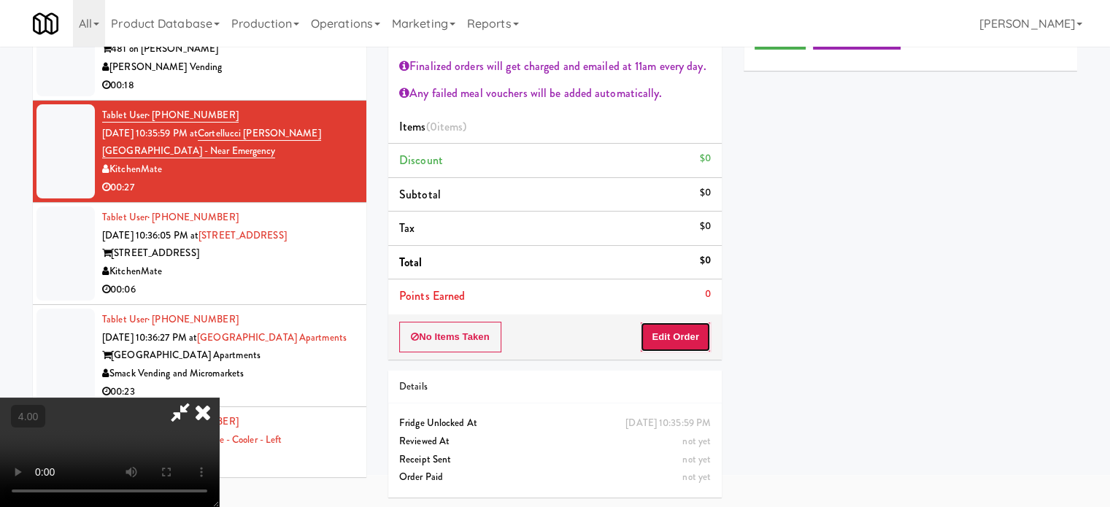
click at [667, 326] on button "Edit Order" at bounding box center [675, 337] width 71 height 31
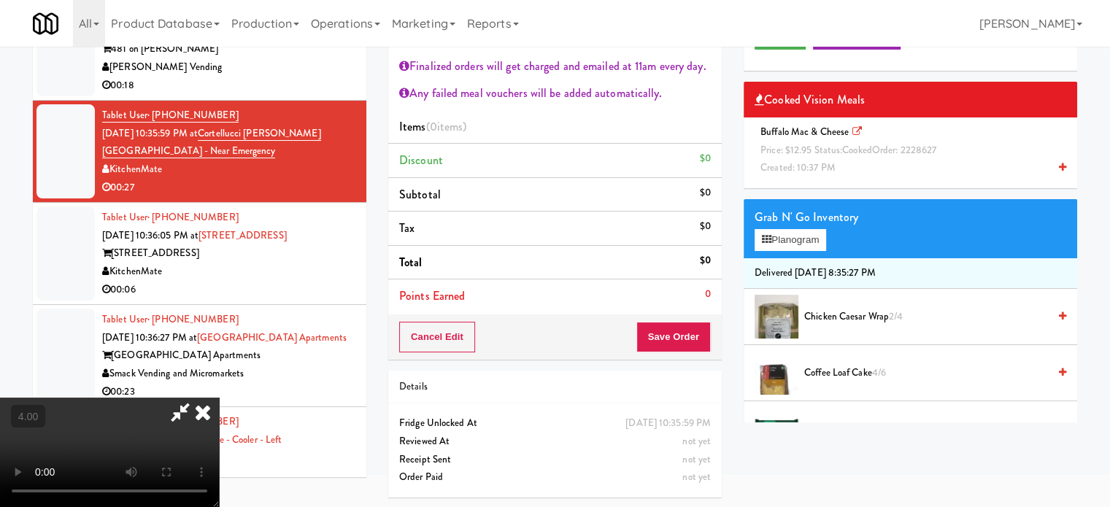
click at [219, 398] on video at bounding box center [109, 452] width 219 height 109
drag, startPoint x: 275, startPoint y: 336, endPoint x: 271, endPoint y: 318, distance: 18.6
click at [219, 398] on video at bounding box center [109, 452] width 219 height 109
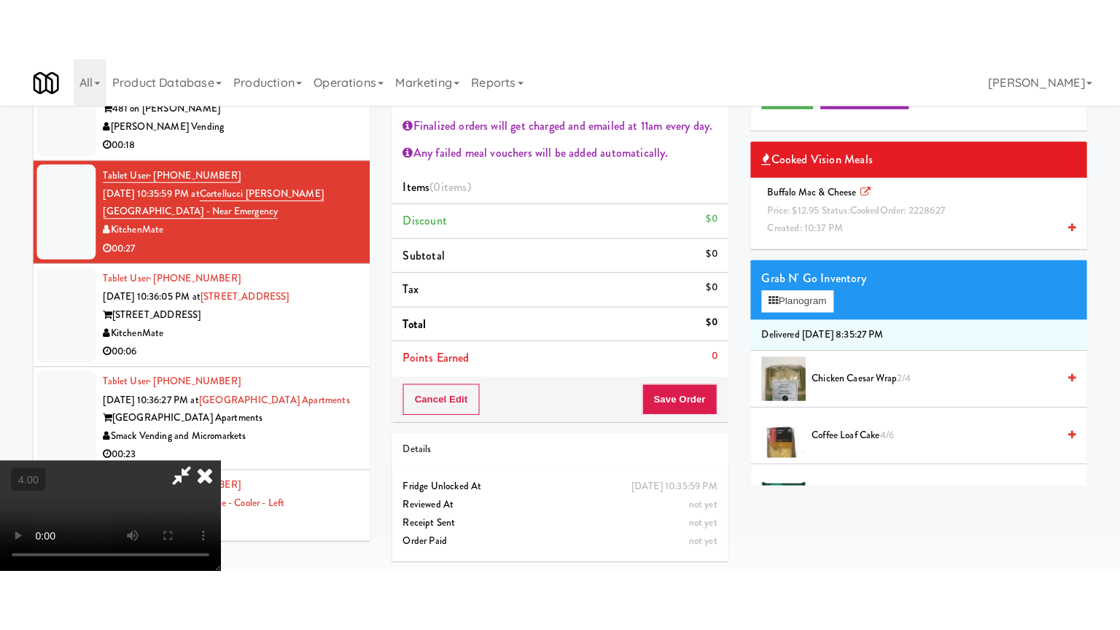
scroll to position [47, 0]
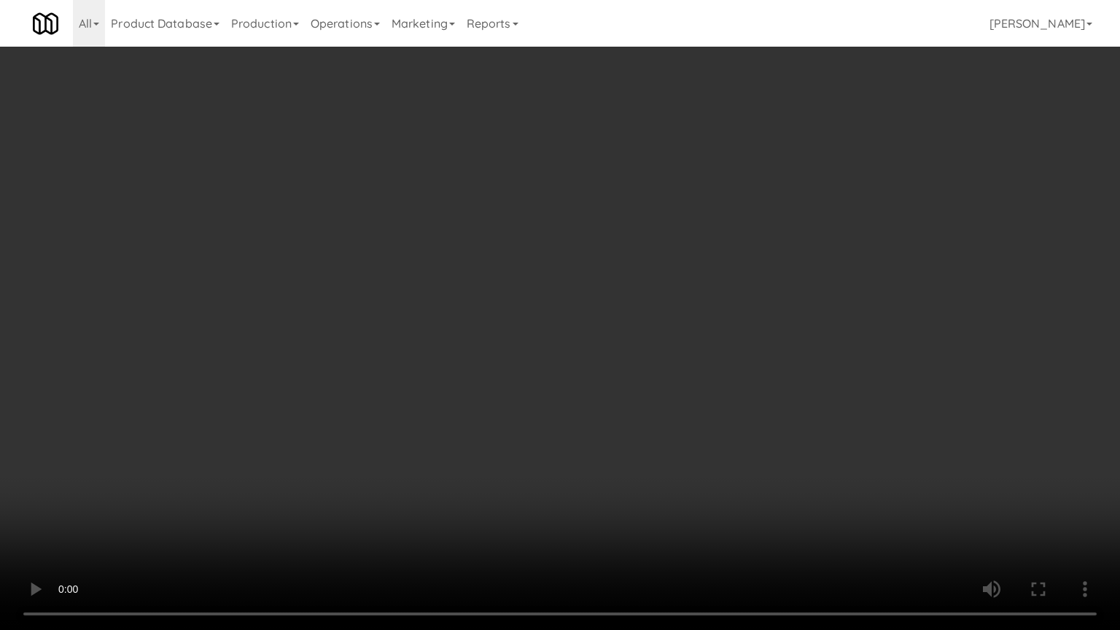
click at [379, 355] on video at bounding box center [560, 315] width 1120 height 630
drag, startPoint x: 394, startPoint y: 417, endPoint x: 397, endPoint y: 426, distance: 9.2
click at [397, 426] on video at bounding box center [560, 315] width 1120 height 630
click at [481, 345] on video at bounding box center [560, 315] width 1120 height 630
click at [487, 345] on video at bounding box center [560, 315] width 1120 height 630
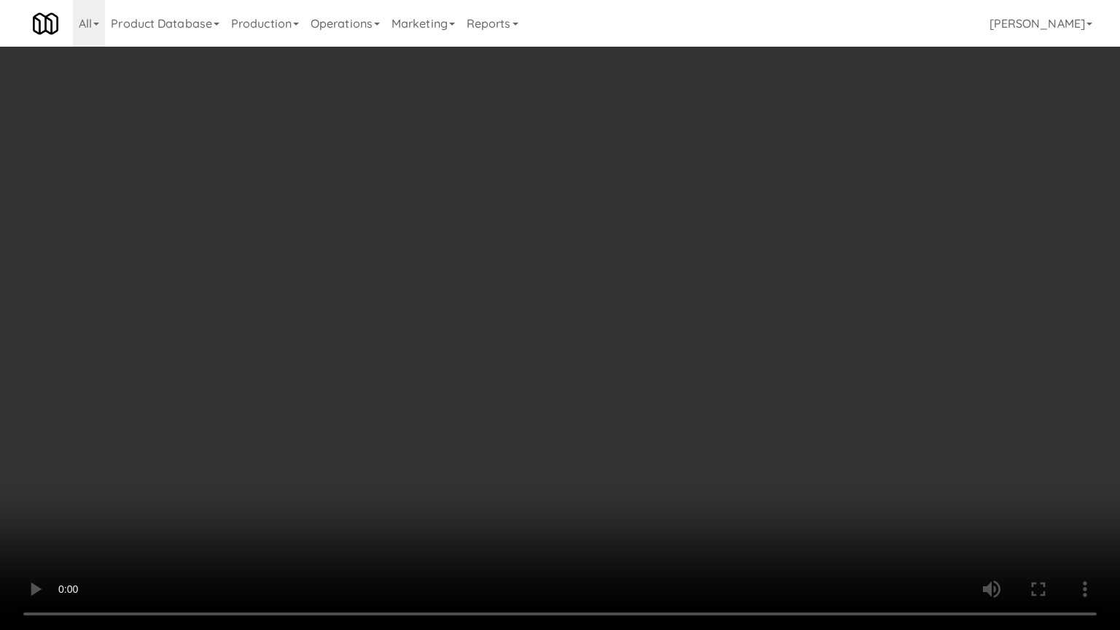
click at [508, 354] on video at bounding box center [560, 315] width 1120 height 630
click at [505, 355] on video at bounding box center [560, 315] width 1120 height 630
click at [618, 358] on video at bounding box center [560, 315] width 1120 height 630
click at [654, 358] on video at bounding box center [560, 315] width 1120 height 630
click at [739, 360] on video at bounding box center [560, 315] width 1120 height 630
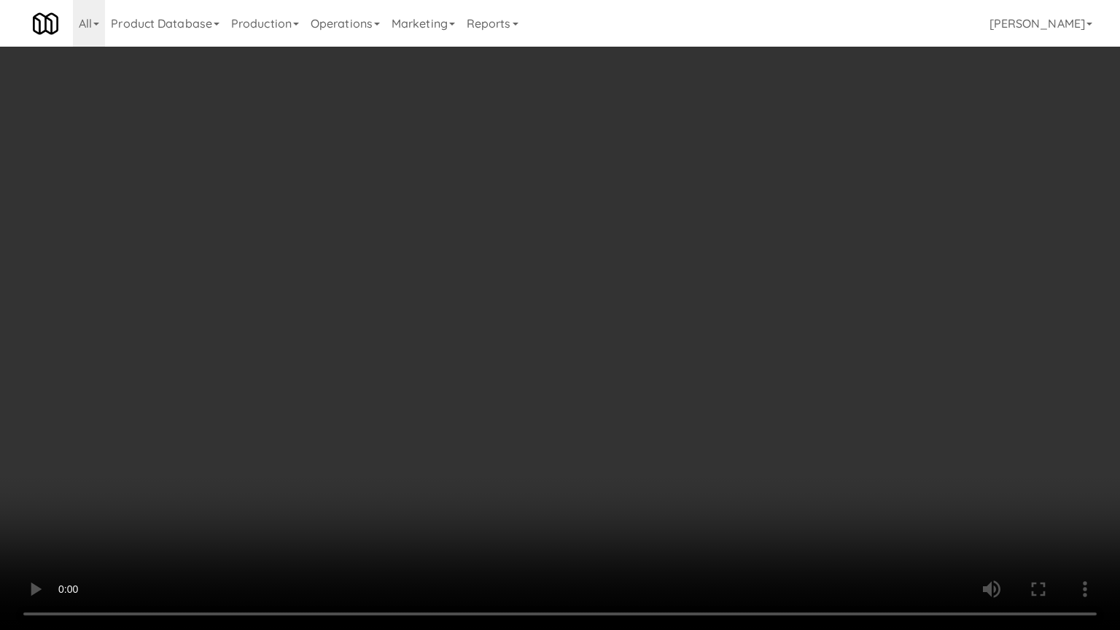
click at [732, 362] on video at bounding box center [560, 315] width 1120 height 630
click at [788, 363] on video at bounding box center [560, 315] width 1120 height 630
click at [781, 353] on video at bounding box center [560, 315] width 1120 height 630
click at [777, 338] on video at bounding box center [560, 315] width 1120 height 630
click at [781, 338] on video at bounding box center [560, 315] width 1120 height 630
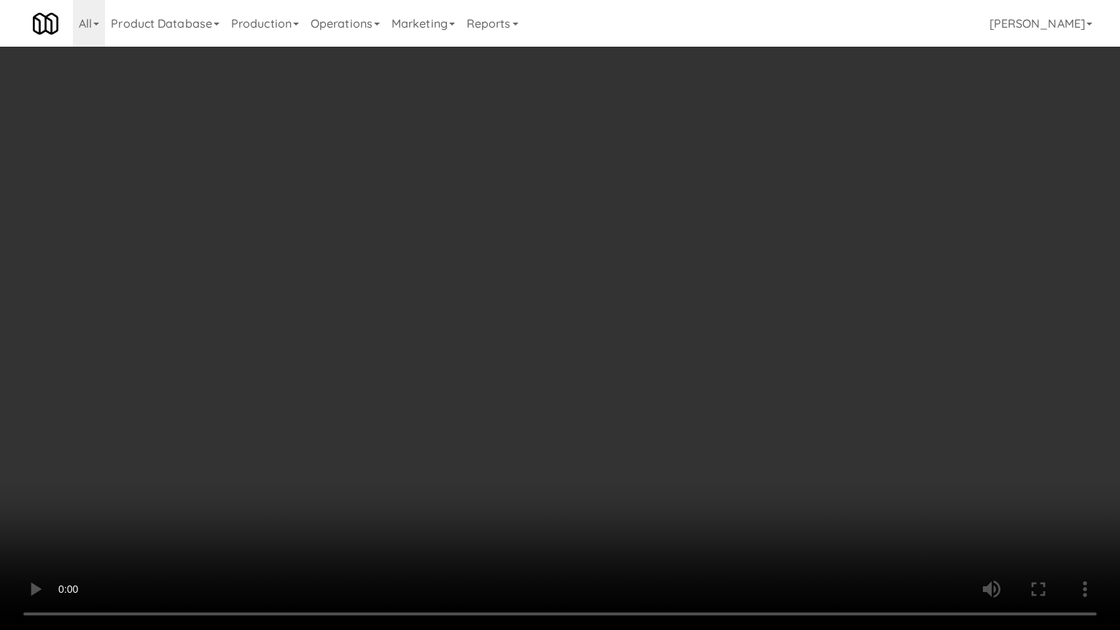
click at [786, 337] on video at bounding box center [560, 315] width 1120 height 630
click at [486, 376] on video at bounding box center [560, 315] width 1120 height 630
drag, startPoint x: 492, startPoint y: 369, endPoint x: 464, endPoint y: 47, distance: 323.7
click at [492, 368] on video at bounding box center [560, 315] width 1120 height 630
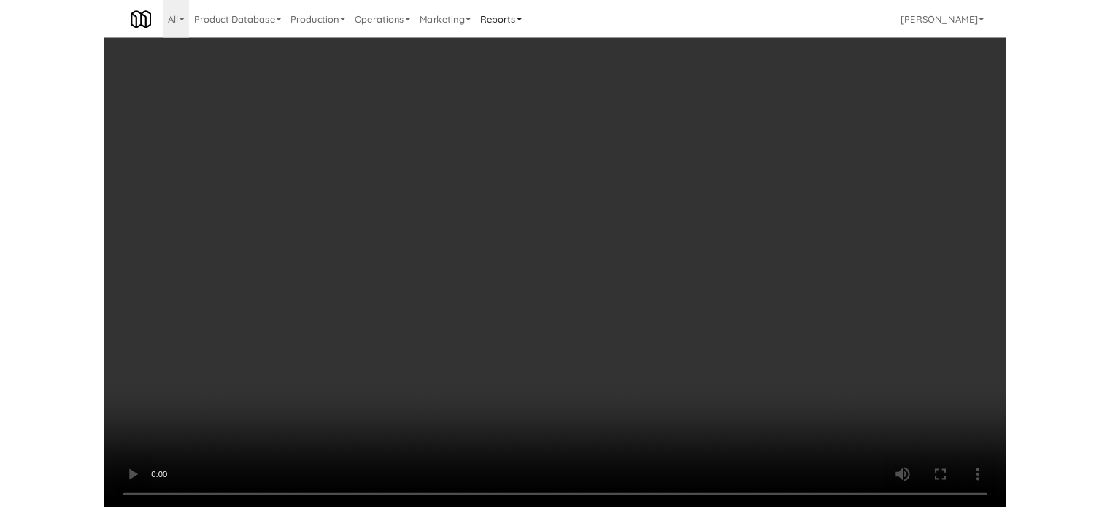
scroll to position [79, 0]
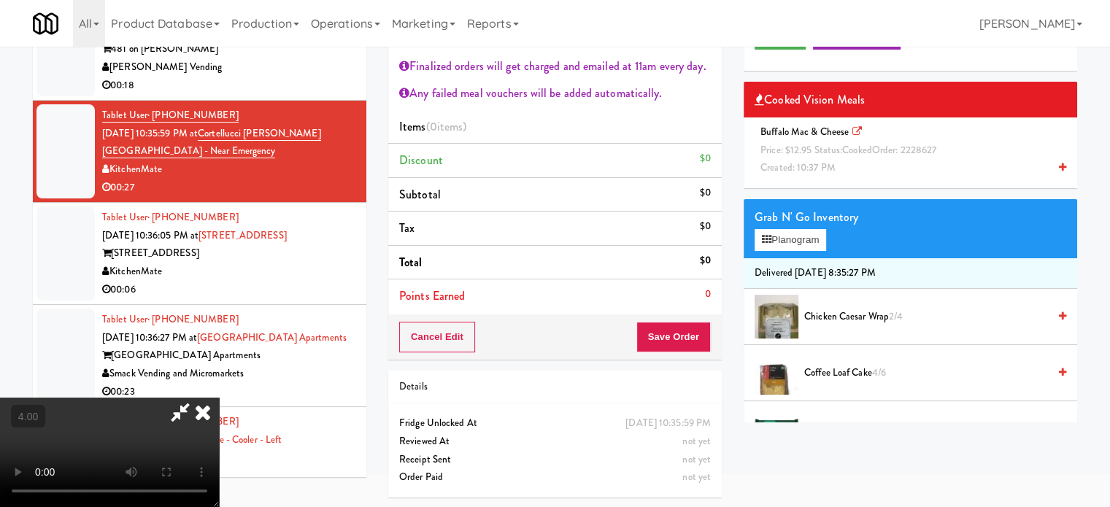
click at [219, 398] on icon at bounding box center [203, 412] width 32 height 29
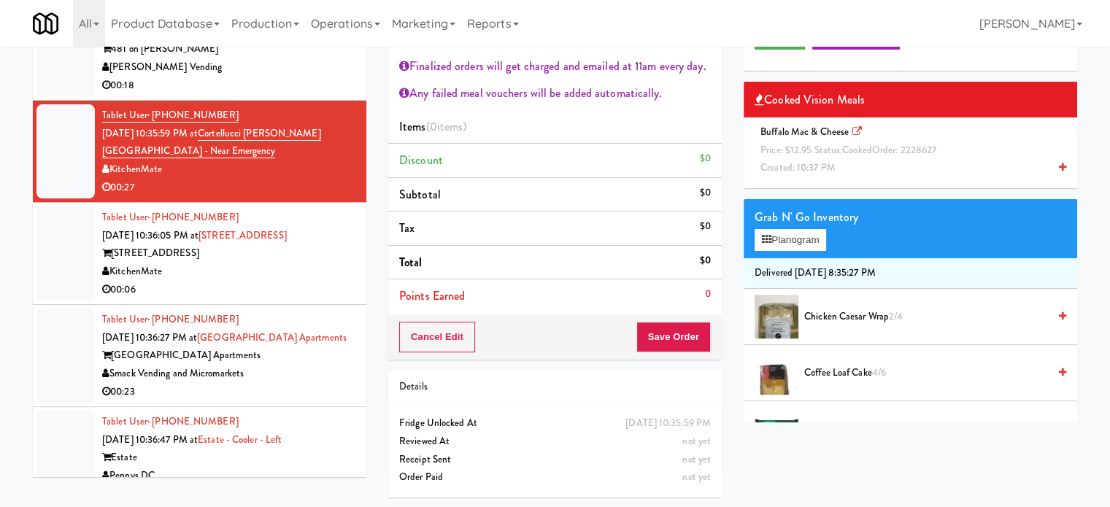
scroll to position [0, 0]
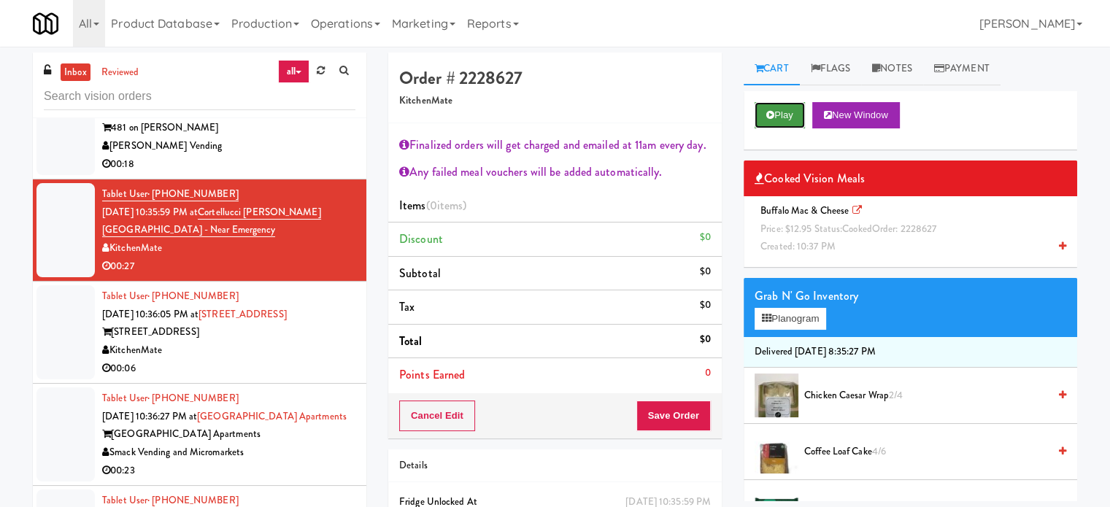
drag, startPoint x: 790, startPoint y: 115, endPoint x: 786, endPoint y: 123, distance: 8.5
click at [791, 115] on button "Play" at bounding box center [779, 115] width 50 height 26
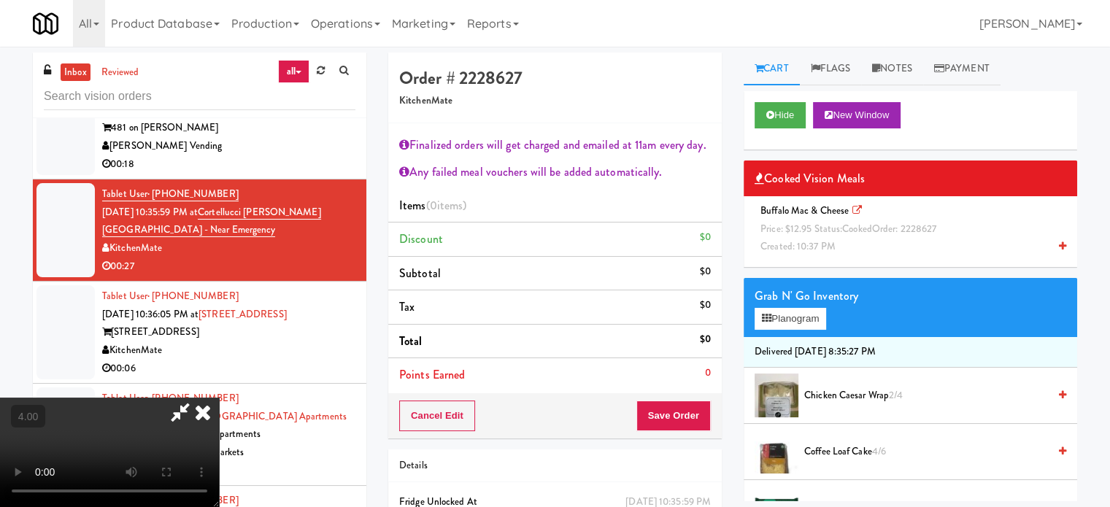
drag, startPoint x: 429, startPoint y: 344, endPoint x: 427, endPoint y: 273, distance: 71.5
click at [219, 398] on video at bounding box center [109, 452] width 219 height 109
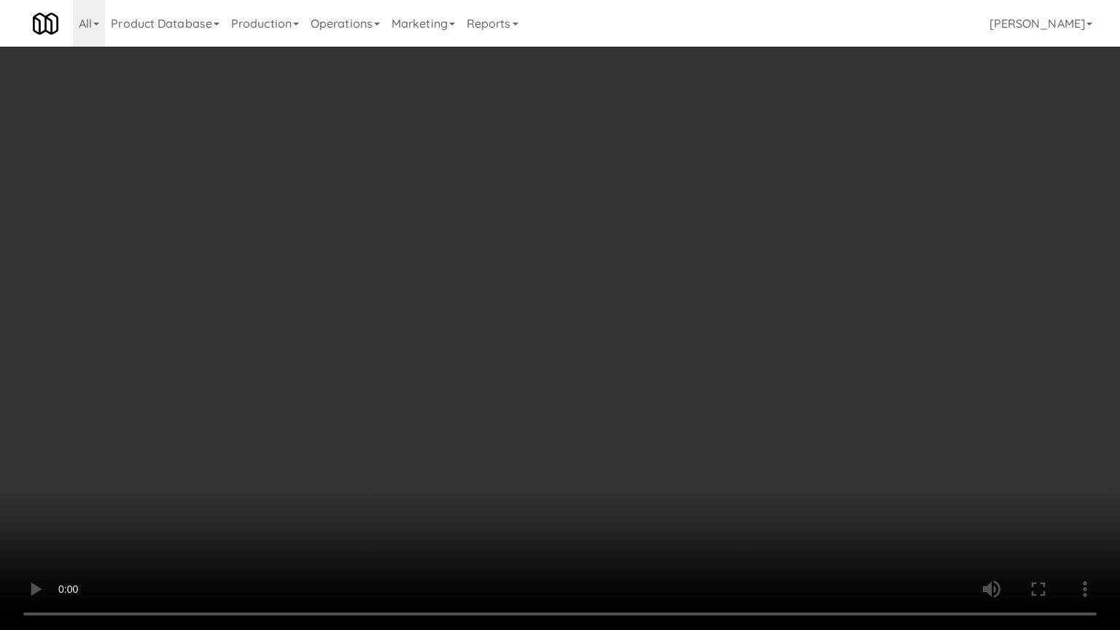
click at [464, 263] on video at bounding box center [560, 315] width 1120 height 630
click at [524, 248] on video at bounding box center [560, 315] width 1120 height 630
click at [530, 260] on video at bounding box center [560, 315] width 1120 height 630
click at [546, 266] on video at bounding box center [560, 315] width 1120 height 630
click at [549, 270] on video at bounding box center [560, 315] width 1120 height 630
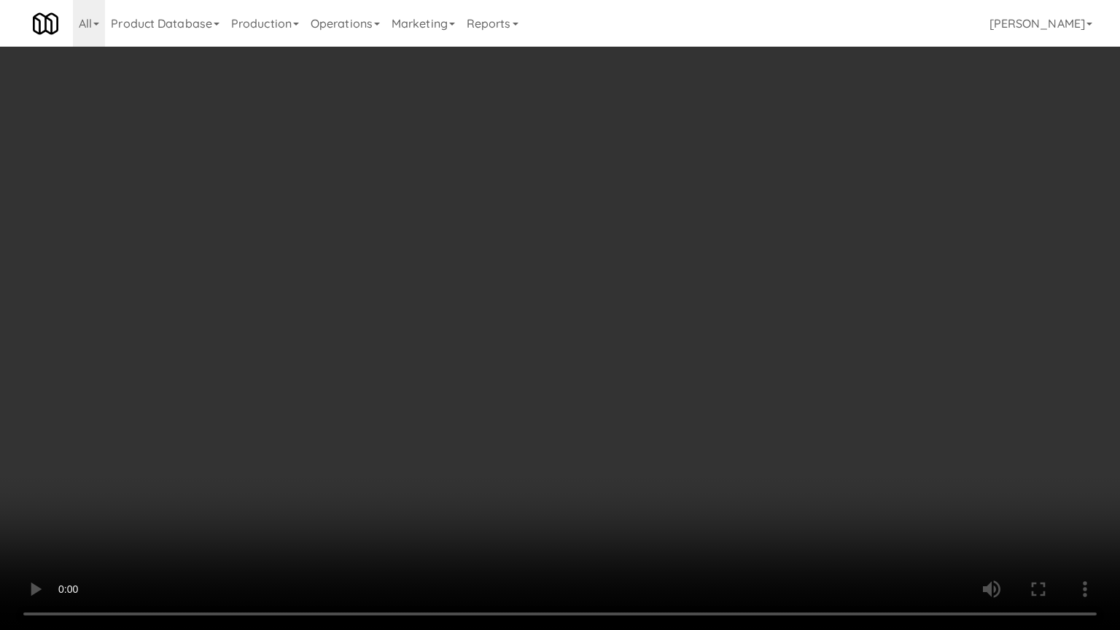
click at [596, 286] on video at bounding box center [560, 315] width 1120 height 630
click at [592, 286] on video at bounding box center [560, 315] width 1120 height 630
click at [820, 506] on video at bounding box center [560, 315] width 1120 height 630
click at [692, 446] on video at bounding box center [560, 315] width 1120 height 630
click at [690, 446] on video at bounding box center [560, 315] width 1120 height 630
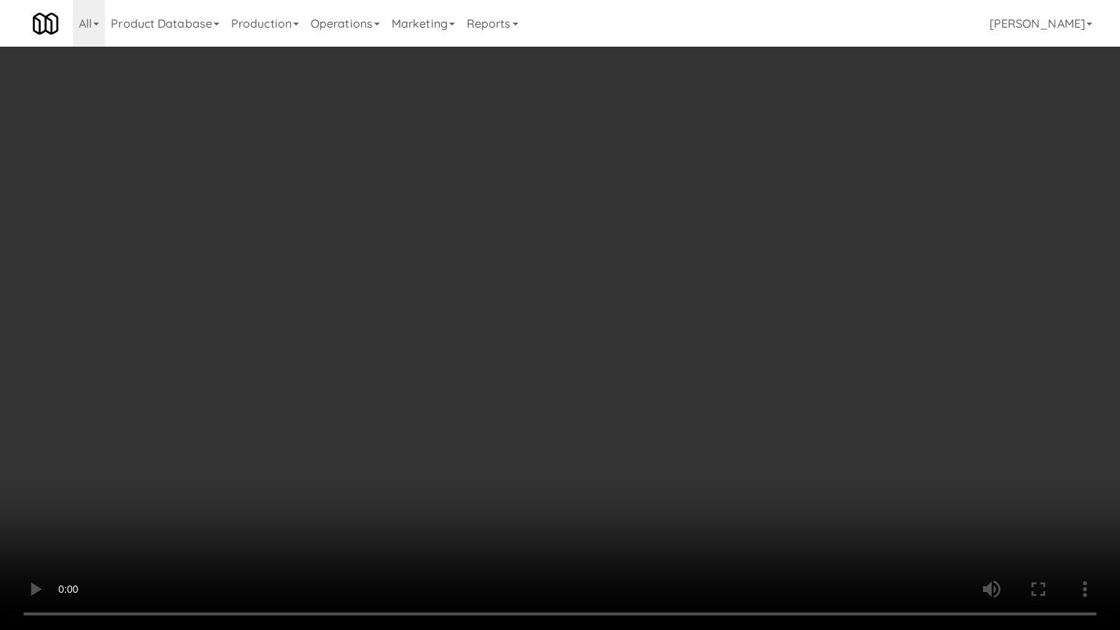
click at [690, 446] on video at bounding box center [560, 315] width 1120 height 630
click at [719, 429] on video at bounding box center [560, 315] width 1120 height 630
click at [597, 411] on video at bounding box center [560, 315] width 1120 height 630
click at [598, 402] on video at bounding box center [560, 315] width 1120 height 630
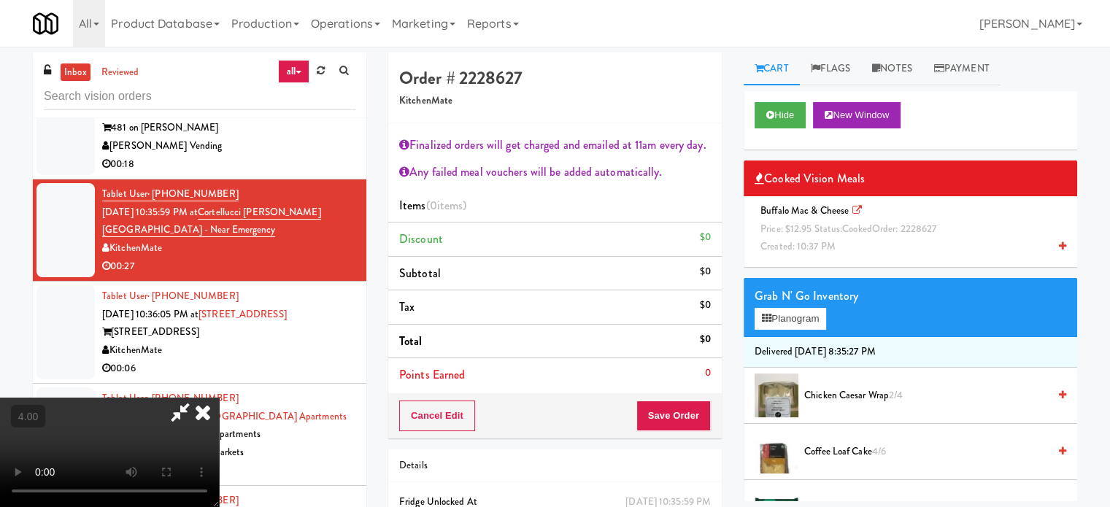
click at [219, 398] on icon at bounding box center [203, 412] width 32 height 29
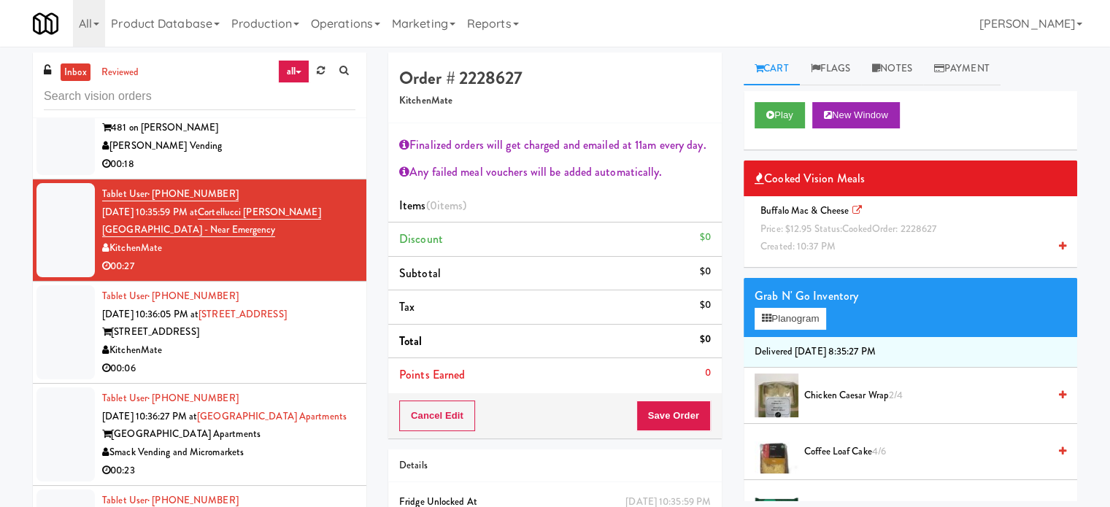
click at [321, 323] on div "[STREET_ADDRESS]" at bounding box center [228, 332] width 253 height 18
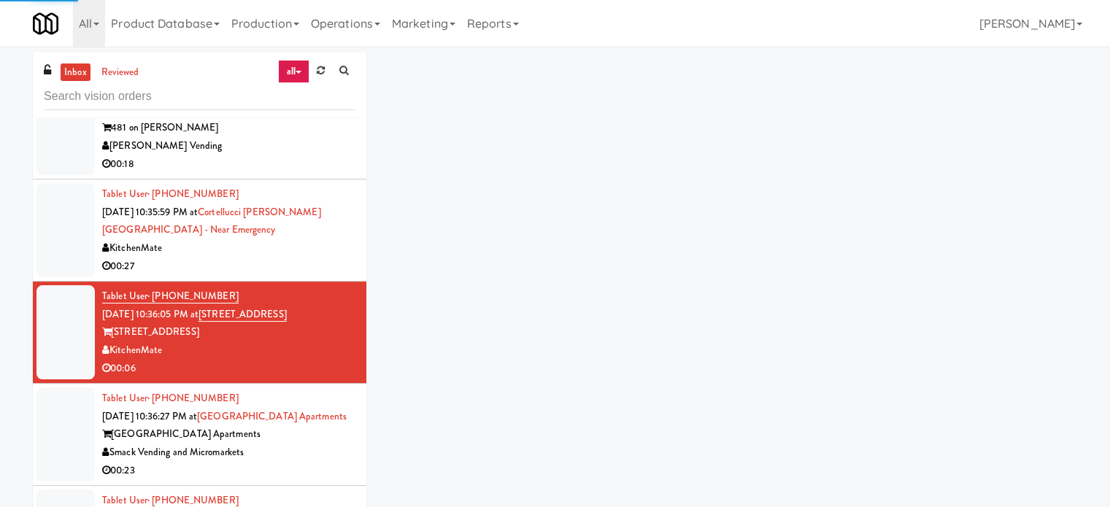
click at [315, 239] on div "KitchenMate" at bounding box center [228, 248] width 253 height 18
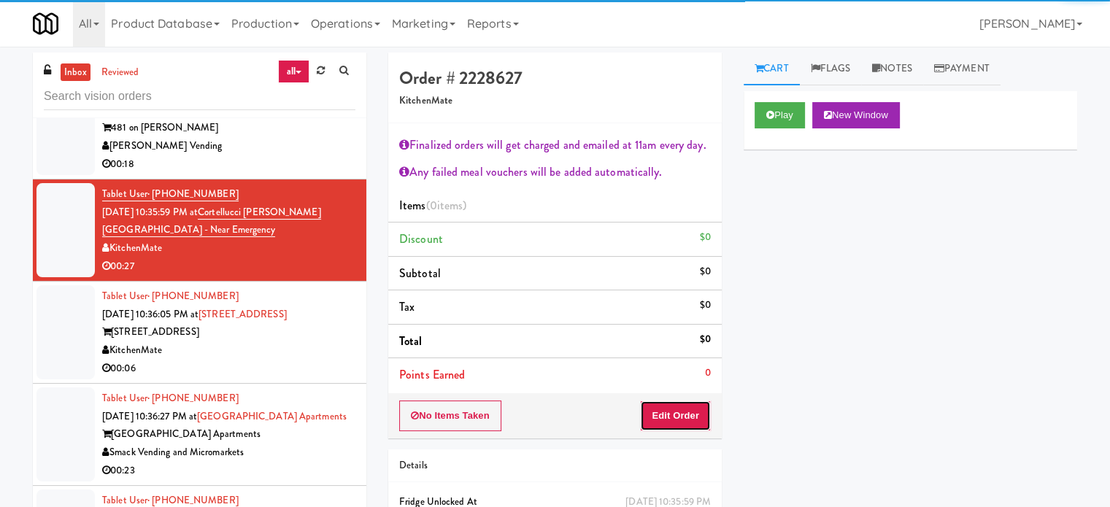
click at [689, 417] on button "Edit Order" at bounding box center [675, 415] width 71 height 31
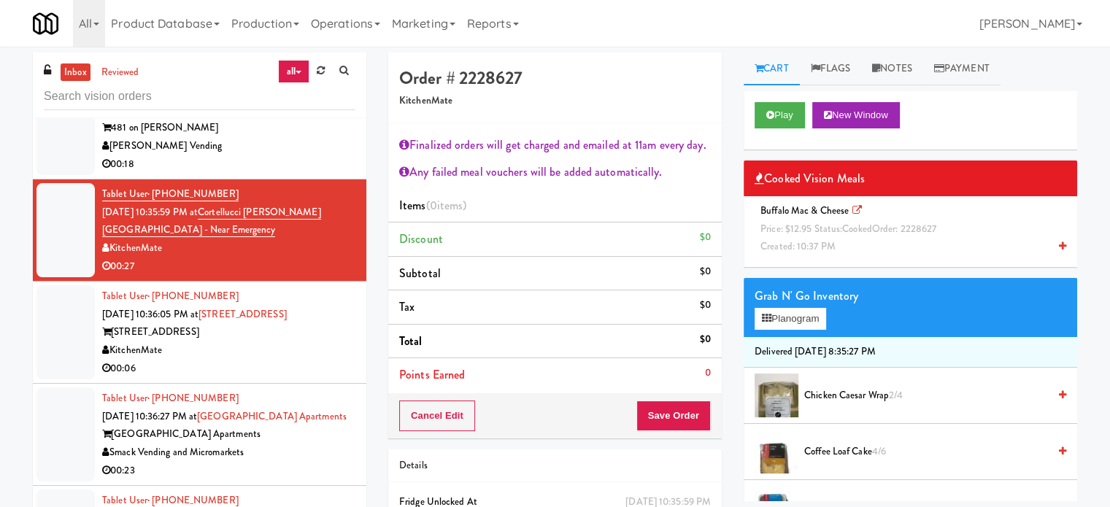
click at [781, 133] on div "Play New Window" at bounding box center [909, 120] width 333 height 58
click at [785, 120] on button "Play" at bounding box center [779, 115] width 50 height 26
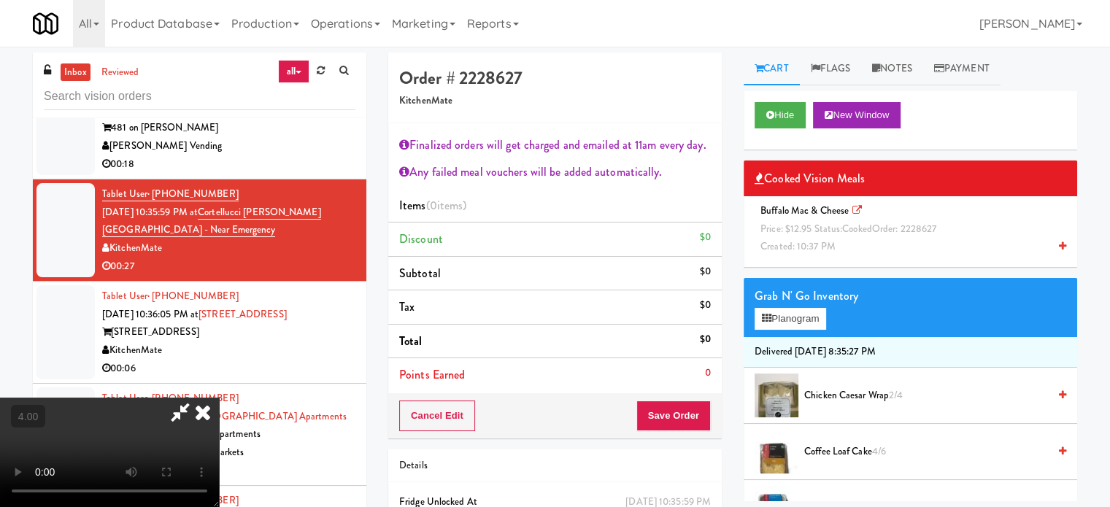
drag, startPoint x: 853, startPoint y: 240, endPoint x: 835, endPoint y: 246, distance: 19.1
click at [853, 241] on div "Buffalo Mac & Cheese Price: $12.95 Status: cooked Order: 2228627 Created: 10:37…" at bounding box center [909, 229] width 311 height 54
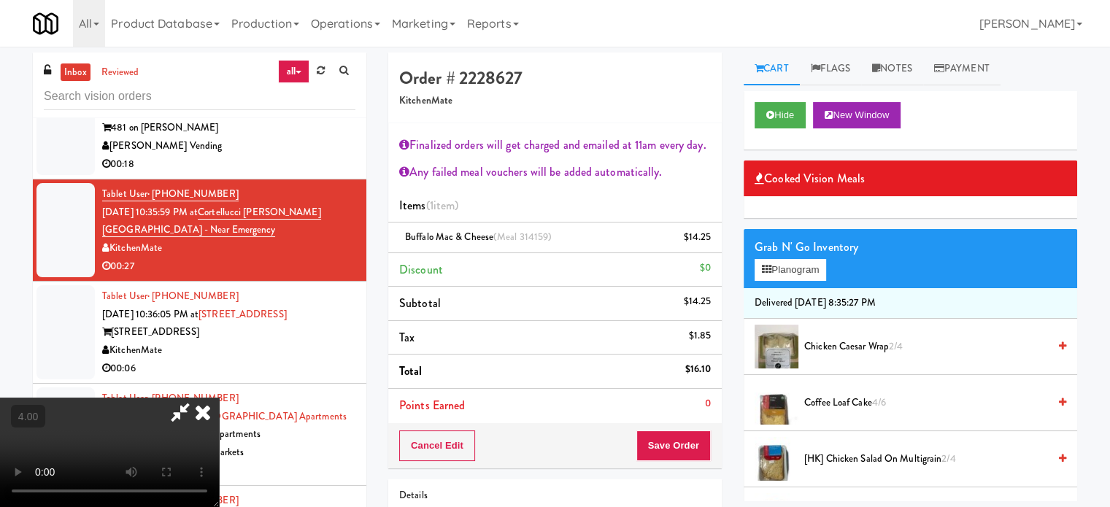
click at [837, 405] on span "Coffee Loaf Cake 4/6" at bounding box center [926, 403] width 244 height 18
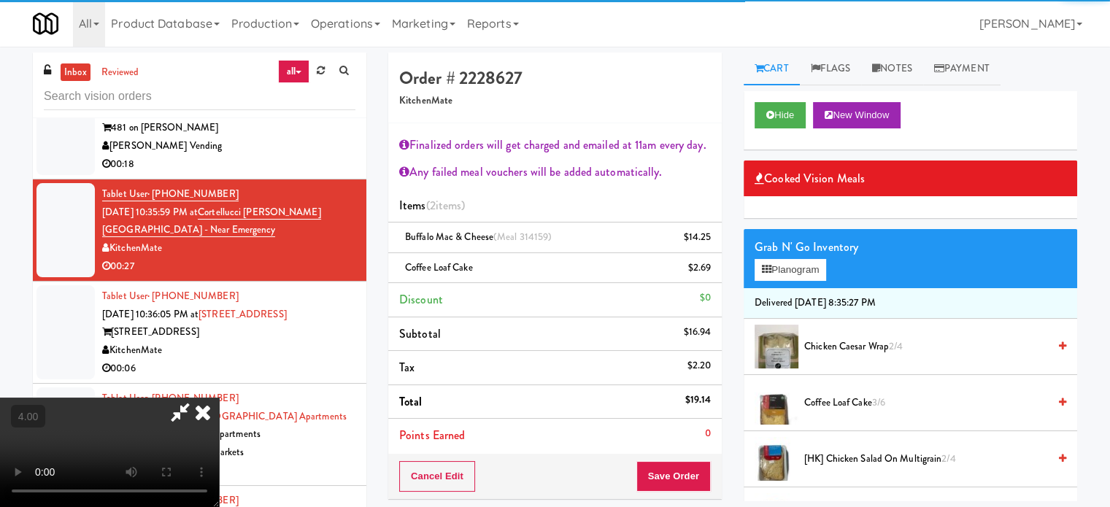
drag, startPoint x: 454, startPoint y: 271, endPoint x: 464, endPoint y: 256, distance: 17.4
click at [219, 398] on video at bounding box center [109, 452] width 219 height 109
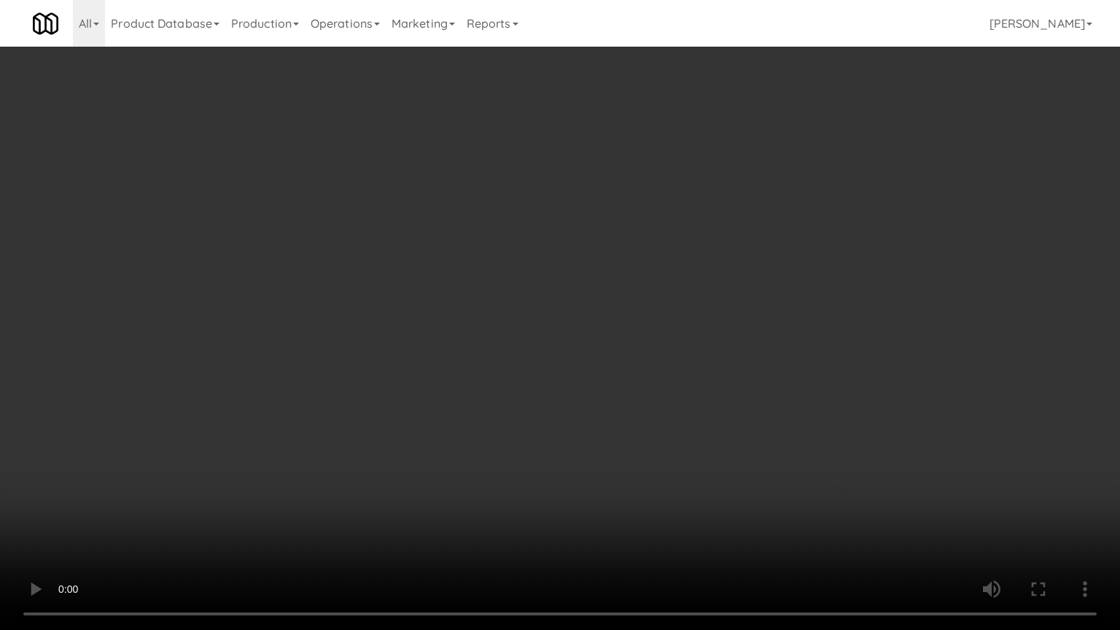
click at [373, 329] on video at bounding box center [560, 315] width 1120 height 630
click at [551, 345] on video at bounding box center [560, 315] width 1120 height 630
click at [559, 340] on video at bounding box center [560, 315] width 1120 height 630
click at [560, 325] on video at bounding box center [560, 315] width 1120 height 630
click at [564, 323] on video at bounding box center [560, 315] width 1120 height 630
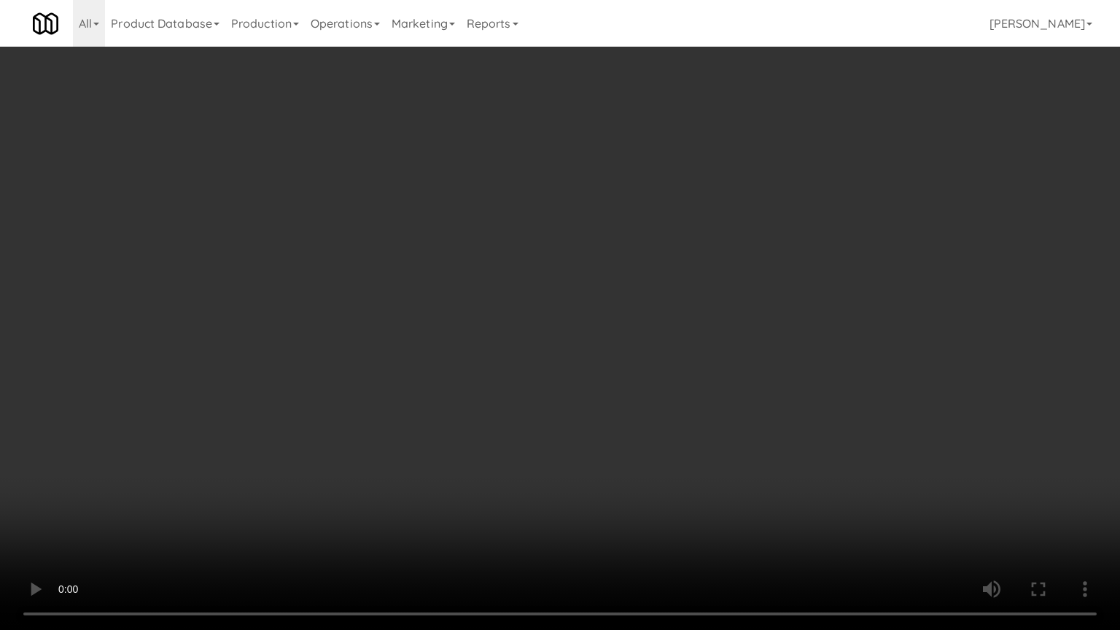
click at [600, 320] on video at bounding box center [560, 315] width 1120 height 630
drag, startPoint x: 462, startPoint y: 317, endPoint x: 502, endPoint y: 239, distance: 87.1
click at [462, 315] on video at bounding box center [560, 315] width 1120 height 630
click at [485, 241] on video at bounding box center [560, 315] width 1120 height 630
drag, startPoint x: 485, startPoint y: 241, endPoint x: 530, endPoint y: 104, distance: 144.4
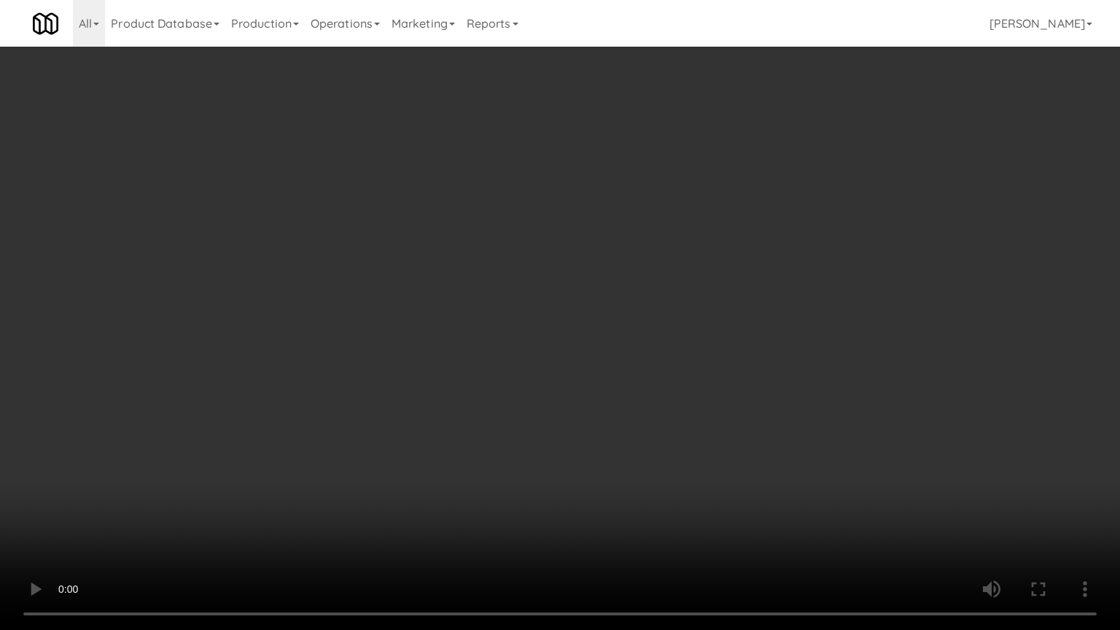
click at [487, 236] on video at bounding box center [560, 315] width 1120 height 630
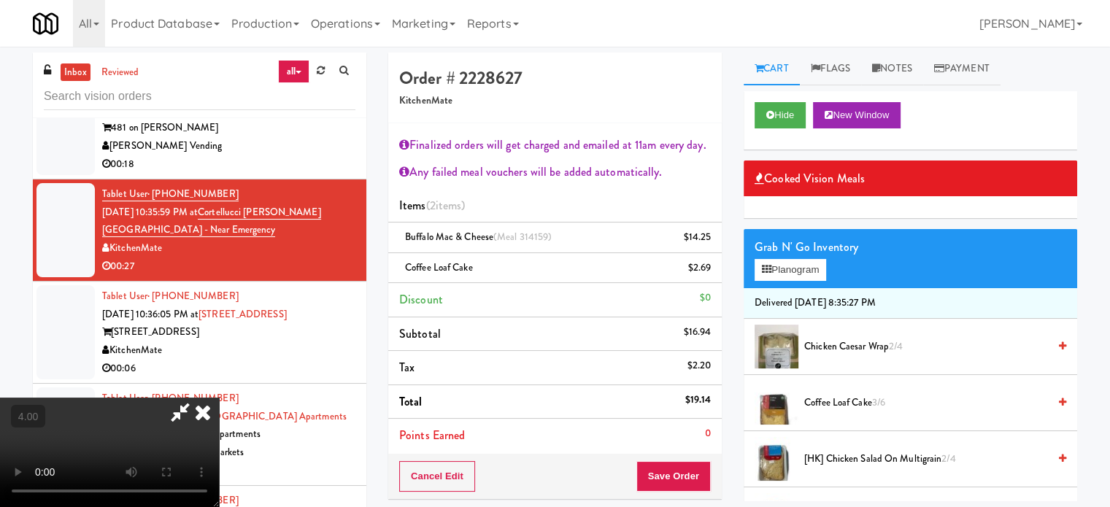
drag, startPoint x: 639, startPoint y: 60, endPoint x: 539, endPoint y: 90, distance: 104.3
click at [219, 398] on icon at bounding box center [203, 412] width 32 height 29
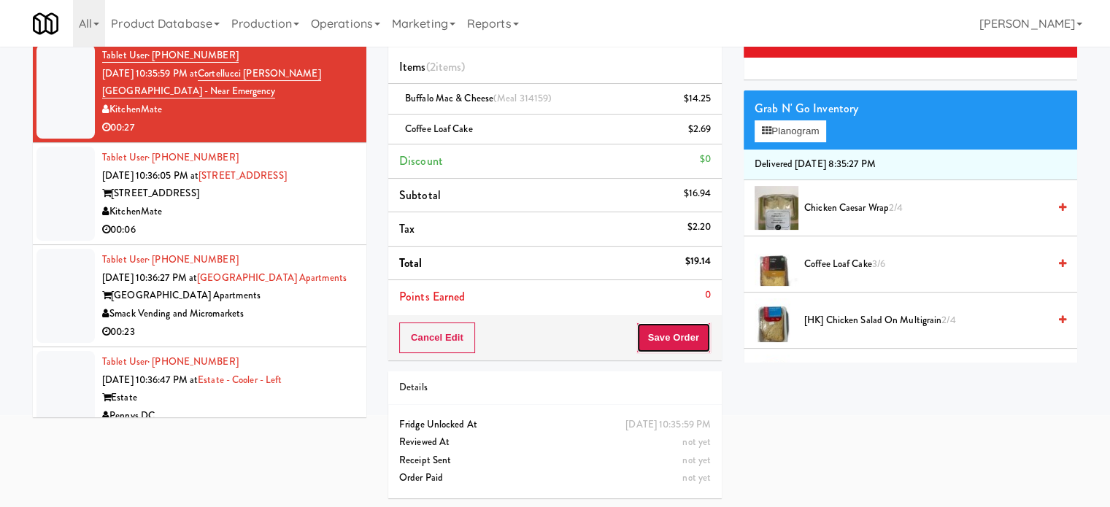
click at [675, 324] on button "Save Order" at bounding box center [673, 337] width 74 height 31
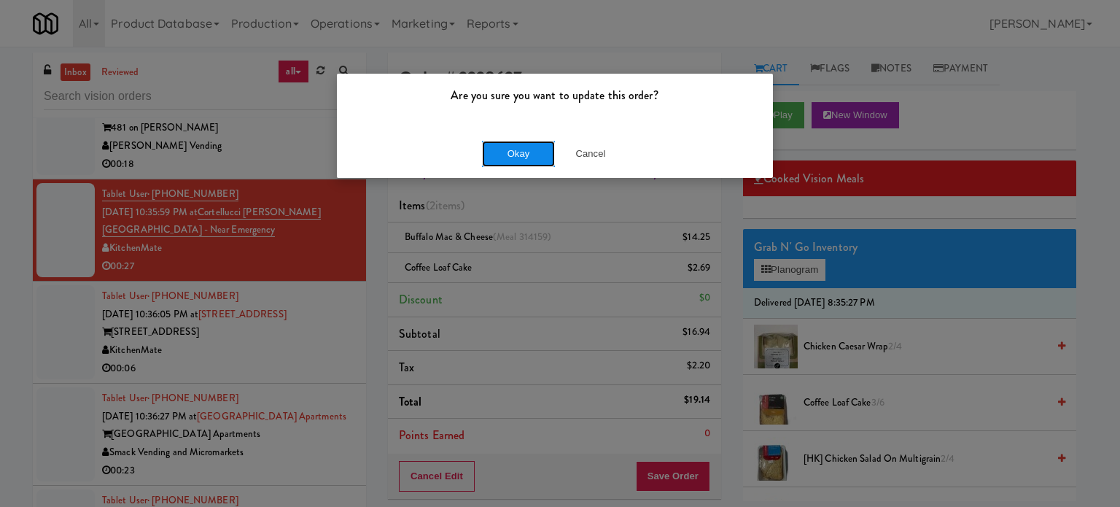
click at [514, 148] on button "Okay" at bounding box center [518, 154] width 73 height 26
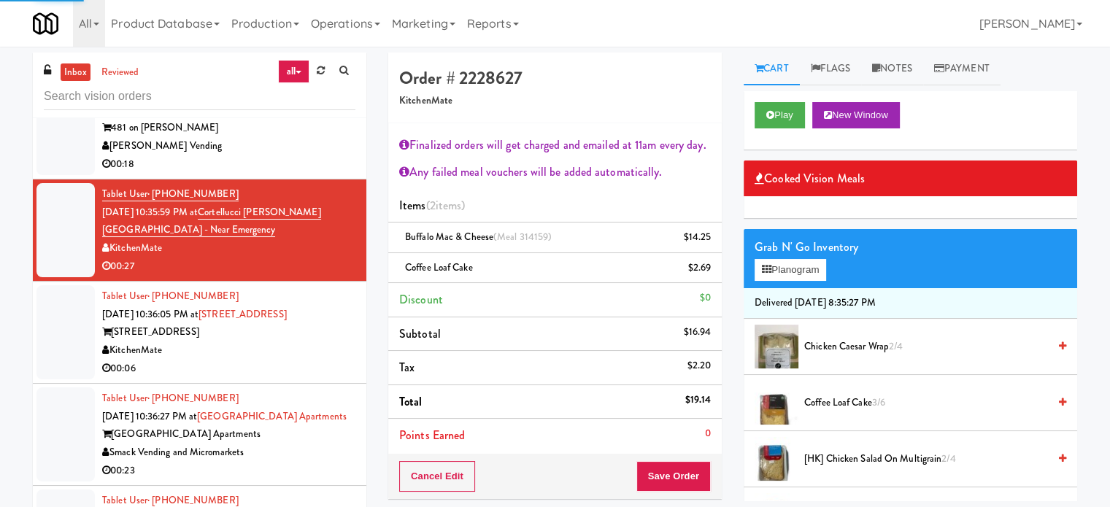
click at [281, 341] on div "KitchenMate" at bounding box center [228, 350] width 253 height 18
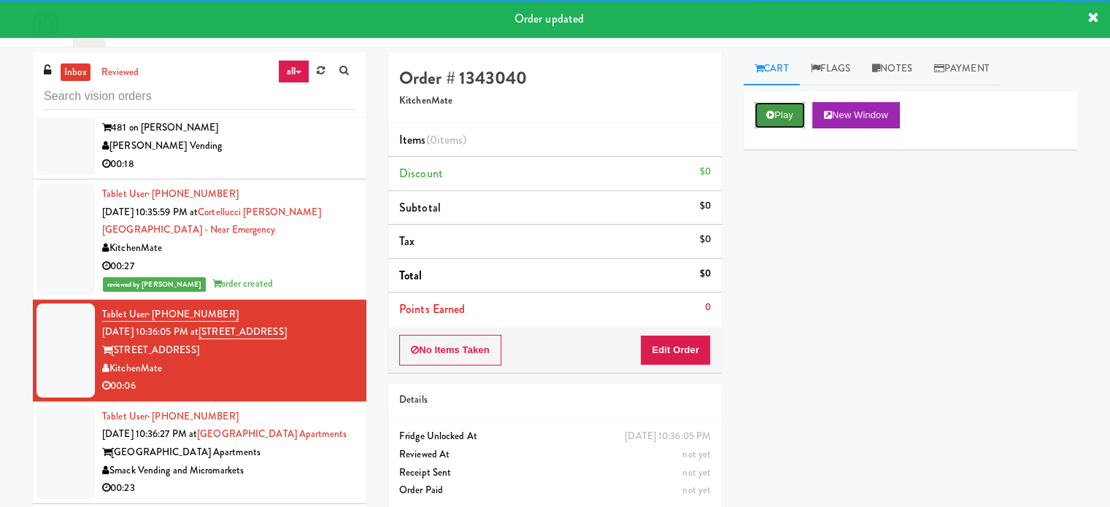
click at [767, 121] on button "Play" at bounding box center [779, 115] width 50 height 26
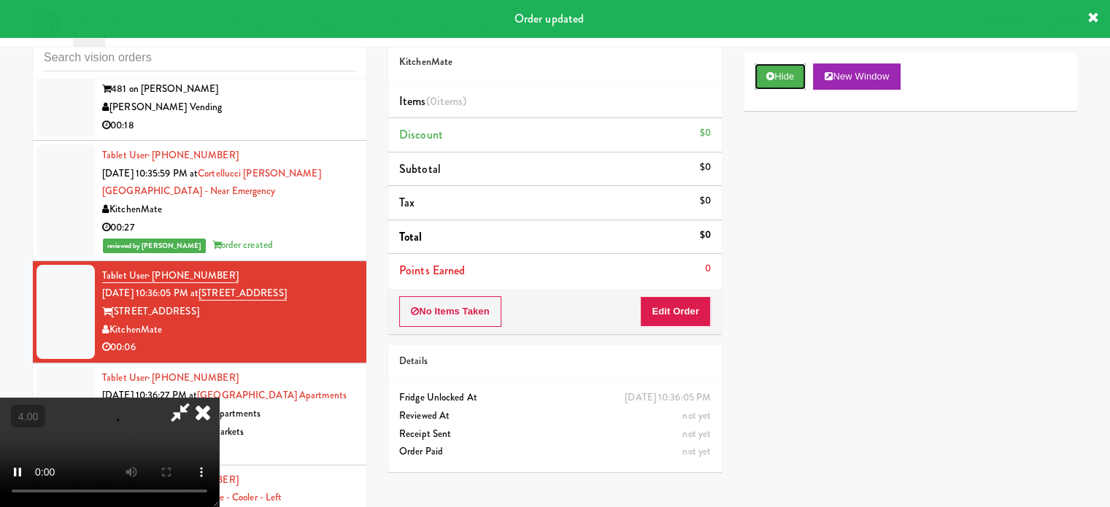
scroll to position [59, 0]
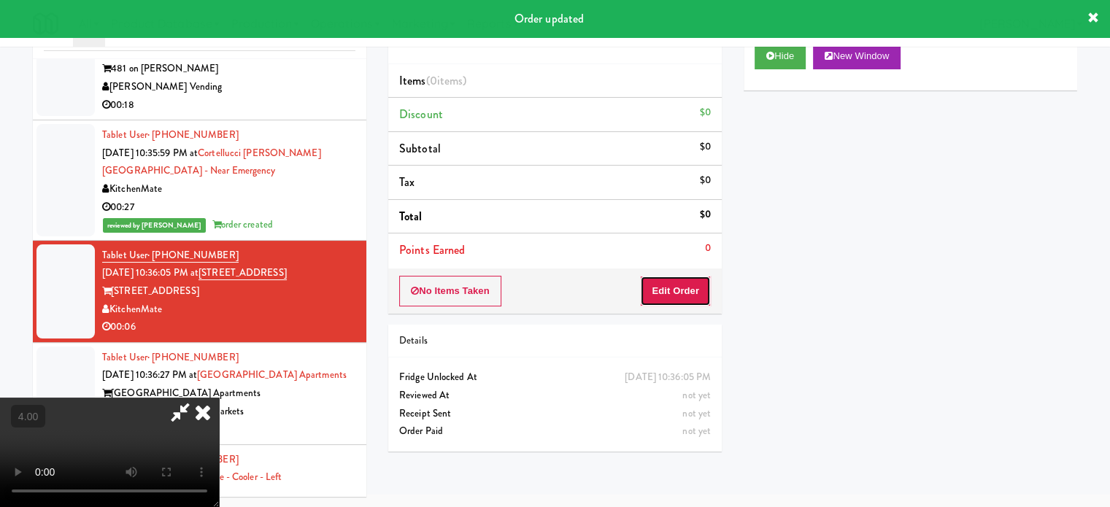
click at [674, 293] on button "Edit Order" at bounding box center [675, 291] width 71 height 31
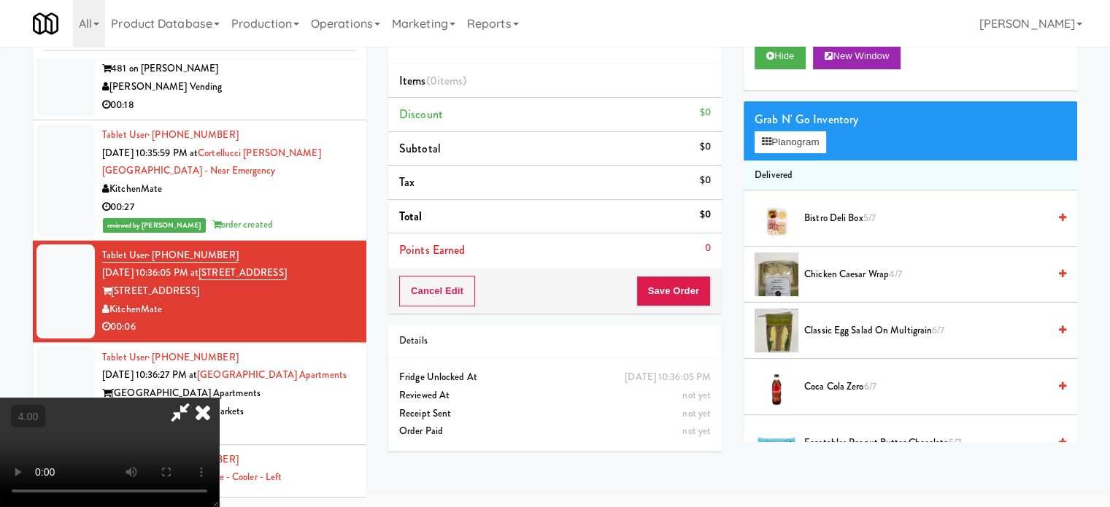
click at [219, 398] on video at bounding box center [109, 452] width 219 height 109
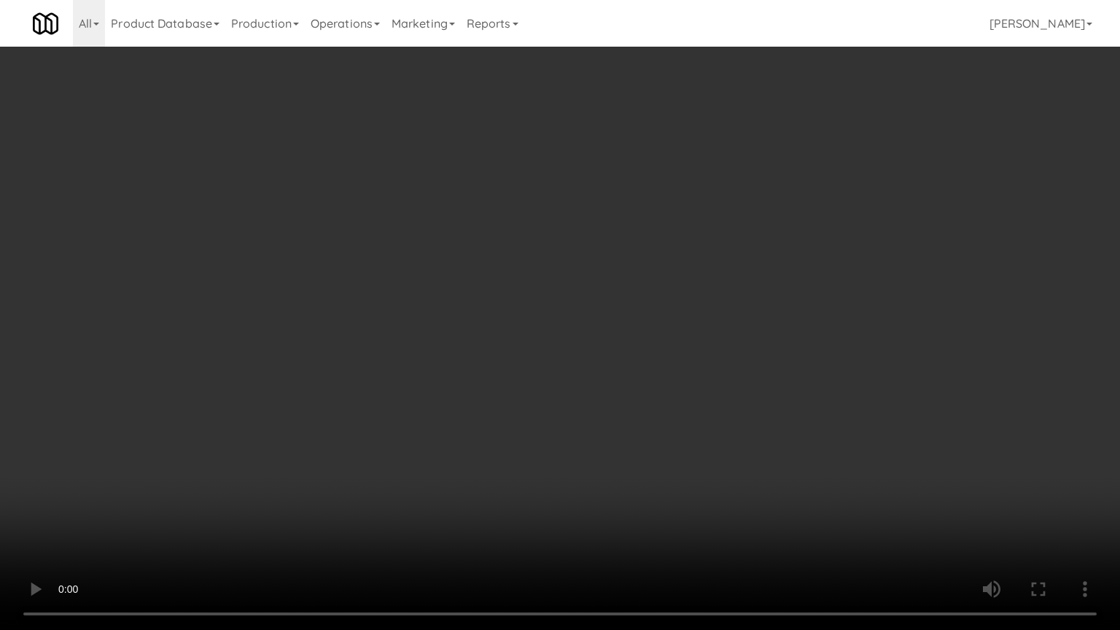
drag, startPoint x: 592, startPoint y: 287, endPoint x: 653, endPoint y: 204, distance: 103.3
click at [592, 287] on video at bounding box center [560, 315] width 1120 height 630
click at [660, 216] on video at bounding box center [560, 315] width 1120 height 630
click at [697, 199] on video at bounding box center [560, 315] width 1120 height 630
click at [718, 225] on video at bounding box center [560, 315] width 1120 height 630
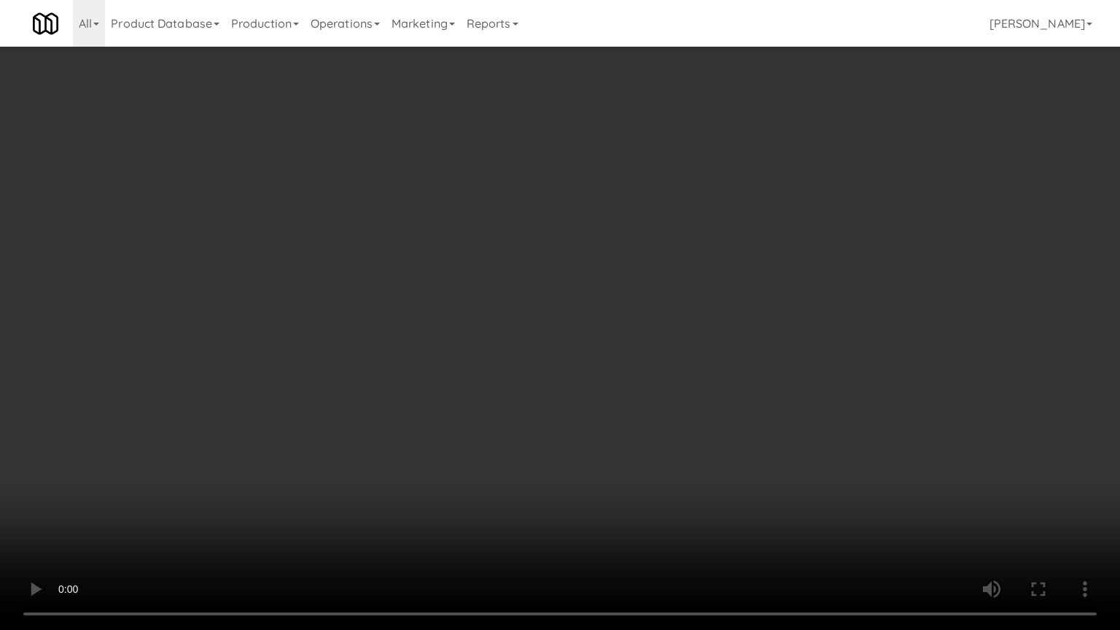
click at [821, 244] on video at bounding box center [560, 315] width 1120 height 630
click at [455, 371] on video at bounding box center [560, 315] width 1120 height 630
click at [657, 184] on video at bounding box center [560, 315] width 1120 height 630
click at [665, 195] on video at bounding box center [560, 315] width 1120 height 630
click at [728, 201] on video at bounding box center [560, 315] width 1120 height 630
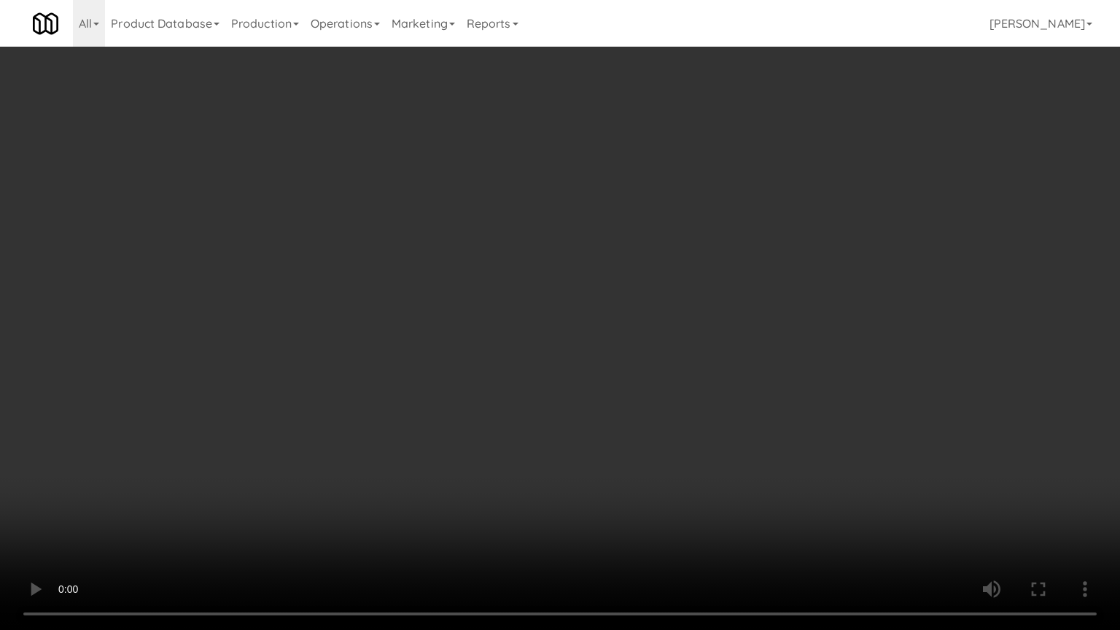
click at [718, 204] on video at bounding box center [560, 315] width 1120 height 630
click at [759, 210] on video at bounding box center [560, 315] width 1120 height 630
click at [721, 213] on video at bounding box center [560, 315] width 1120 height 630
click at [779, 214] on video at bounding box center [560, 315] width 1120 height 630
click at [761, 210] on video at bounding box center [560, 315] width 1120 height 630
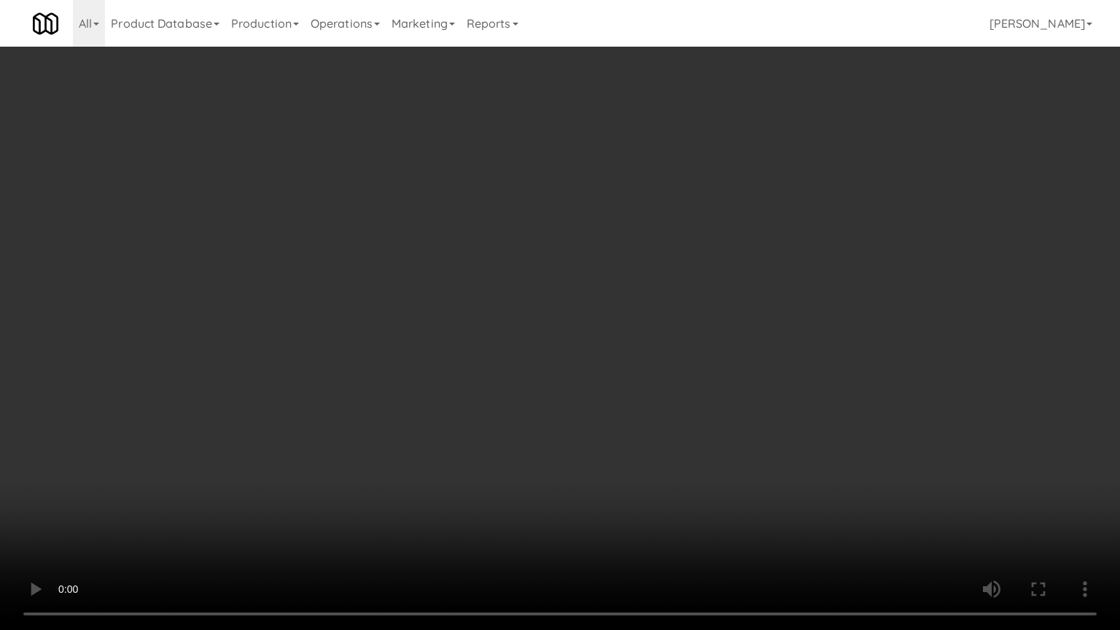
click at [779, 211] on video at bounding box center [560, 315] width 1120 height 630
drag, startPoint x: 744, startPoint y: 210, endPoint x: 797, endPoint y: 183, distance: 59.1
click at [745, 211] on video at bounding box center [560, 315] width 1120 height 630
click at [763, 205] on video at bounding box center [560, 315] width 1120 height 630
click at [826, 193] on video at bounding box center [560, 315] width 1120 height 630
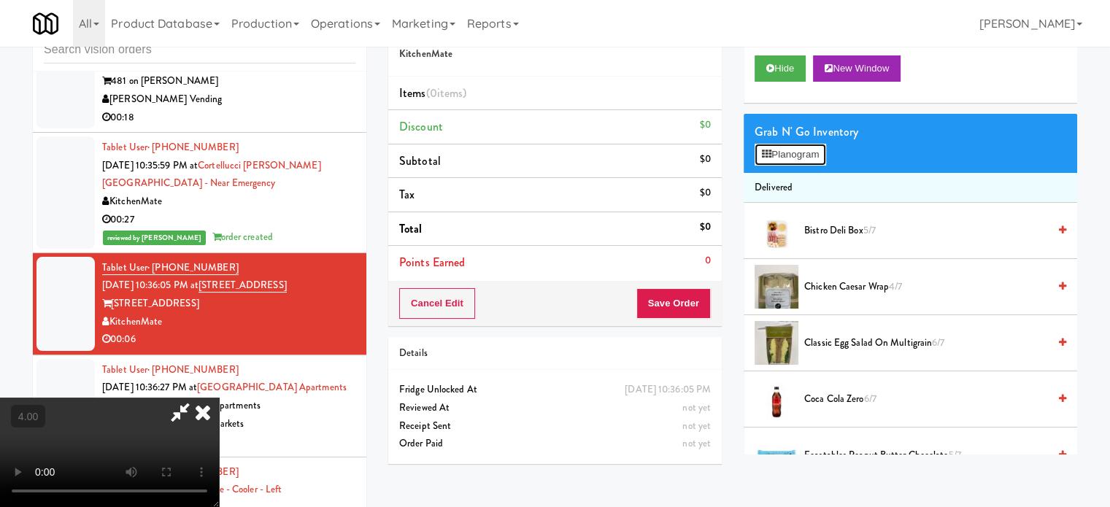
drag, startPoint x: 816, startPoint y: 154, endPoint x: 846, endPoint y: 144, distance: 31.6
click at [820, 152] on button "Planogram" at bounding box center [789, 155] width 71 height 22
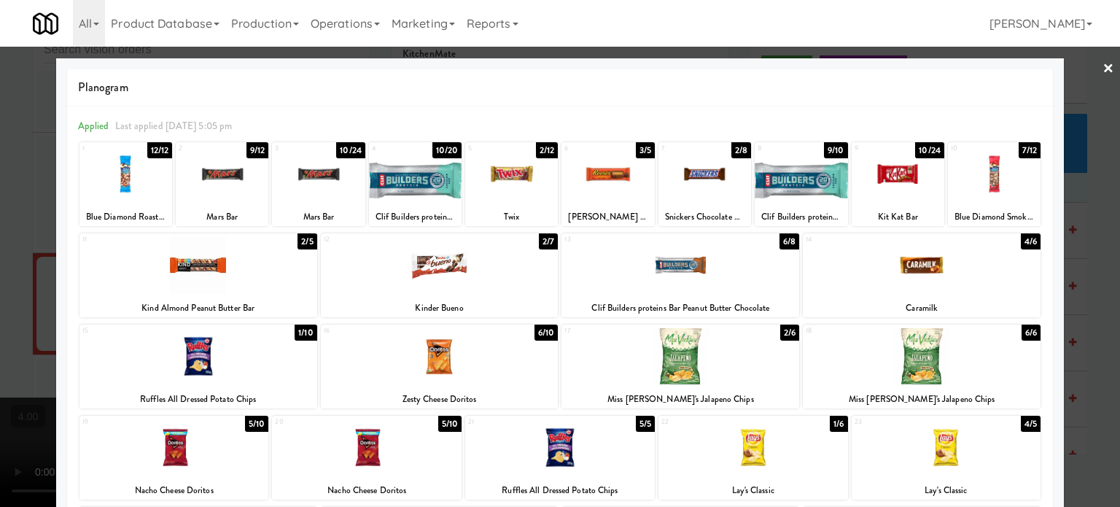
click at [780, 242] on div "6/8" at bounding box center [790, 241] width 20 height 16
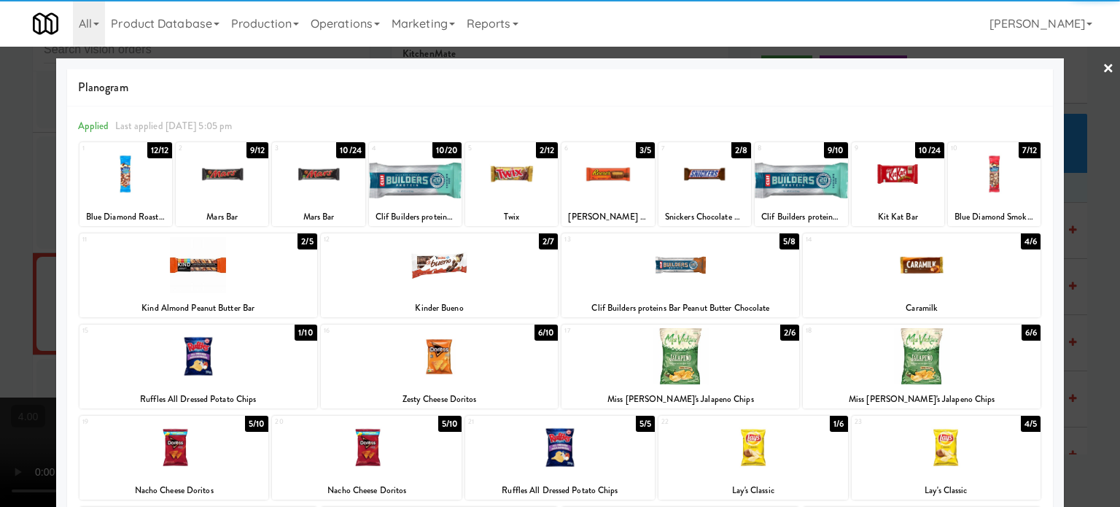
click at [1077, 263] on div at bounding box center [560, 253] width 1120 height 507
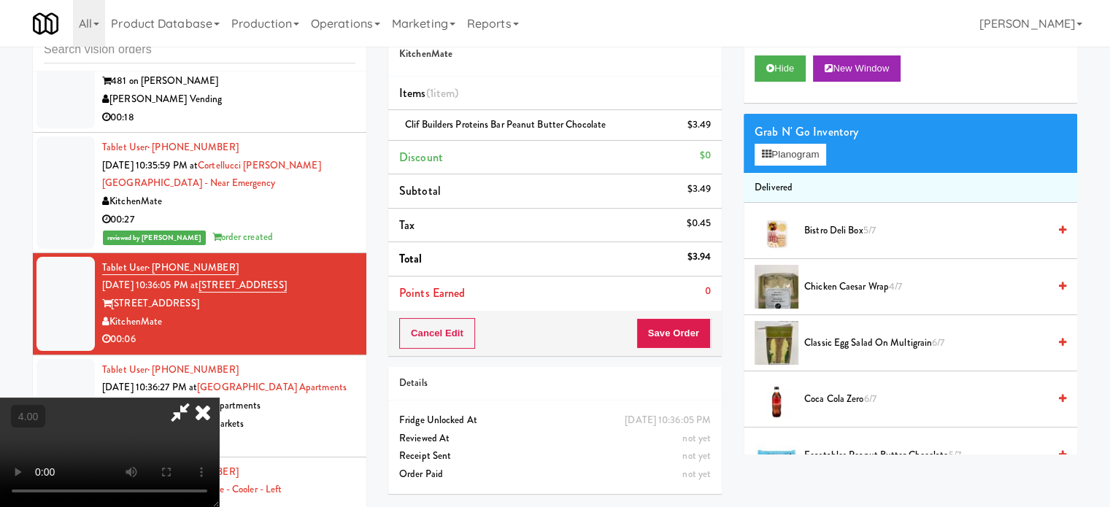
click at [219, 398] on video at bounding box center [109, 452] width 219 height 109
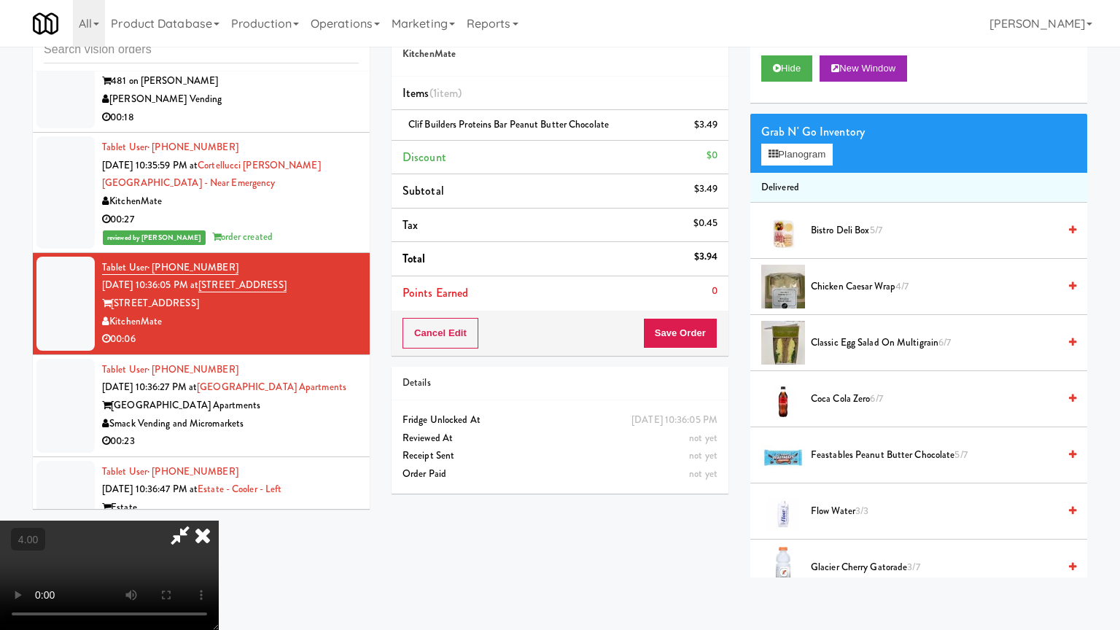
click at [219, 506] on video at bounding box center [109, 575] width 219 height 109
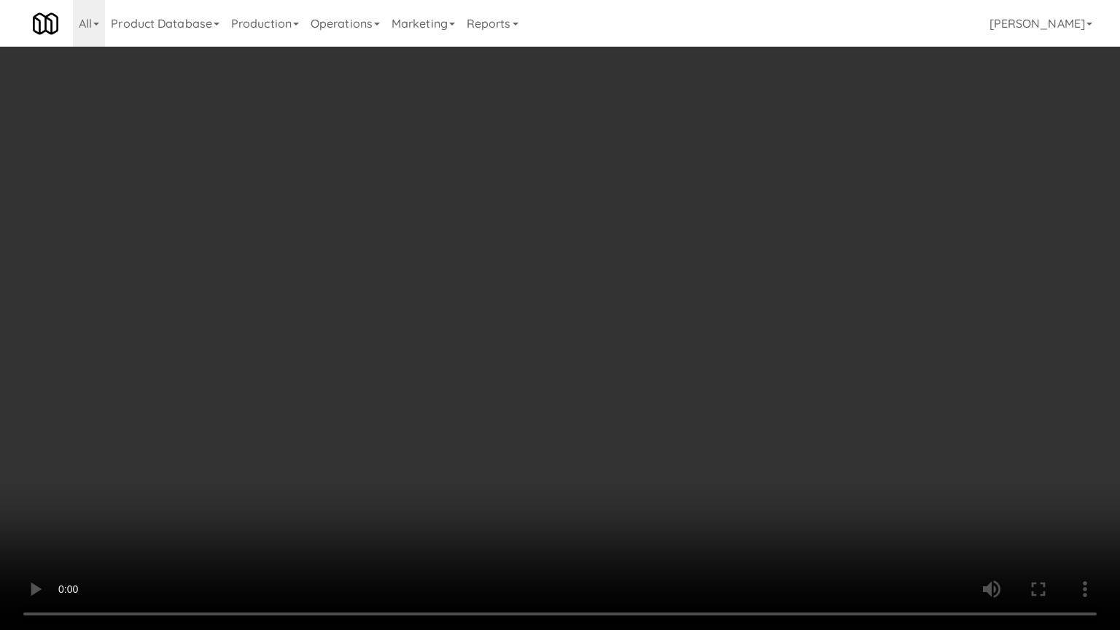
drag, startPoint x: 529, startPoint y: 266, endPoint x: 546, endPoint y: 253, distance: 21.3
click at [530, 266] on video at bounding box center [560, 315] width 1120 height 630
click at [531, 263] on video at bounding box center [560, 315] width 1120 height 630
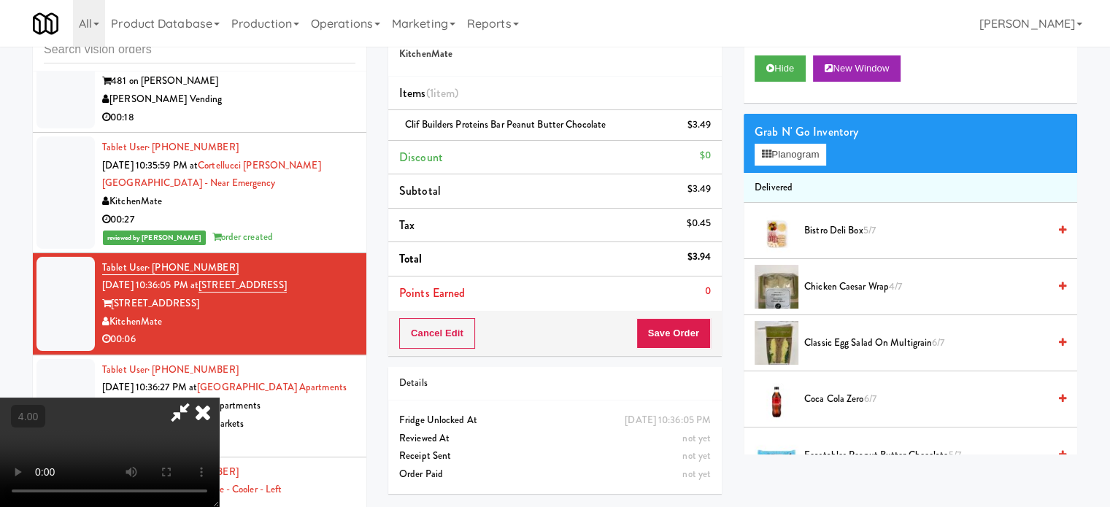
drag, startPoint x: 652, startPoint y: 144, endPoint x: 696, endPoint y: 154, distance: 44.8
click at [219, 398] on icon at bounding box center [203, 412] width 32 height 29
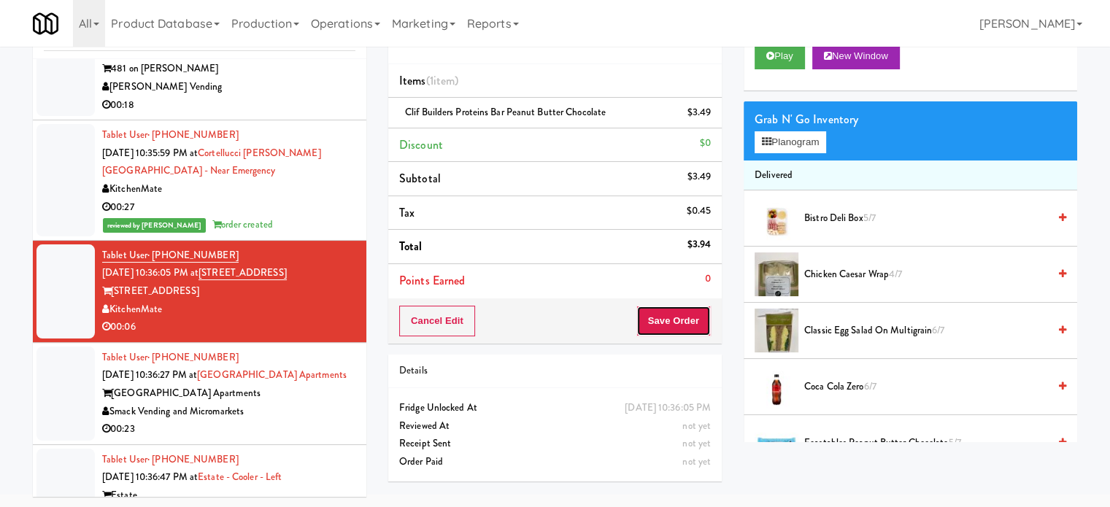
drag, startPoint x: 697, startPoint y: 322, endPoint x: 697, endPoint y: 303, distance: 19.0
click at [697, 322] on button "Save Order" at bounding box center [673, 321] width 74 height 31
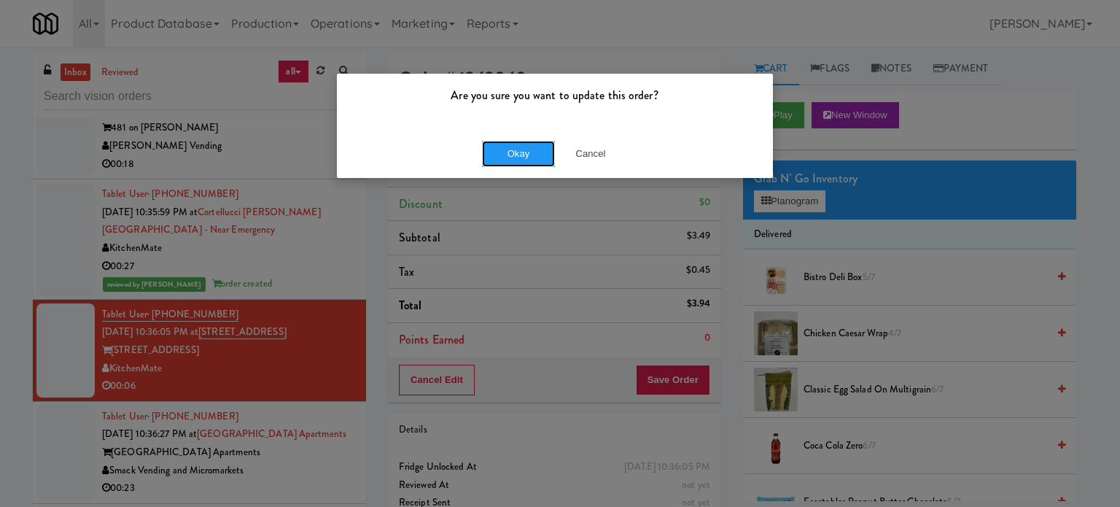
drag, startPoint x: 498, startPoint y: 151, endPoint x: 487, endPoint y: 163, distance: 15.5
click at [498, 152] on button "Okay" at bounding box center [518, 154] width 73 height 26
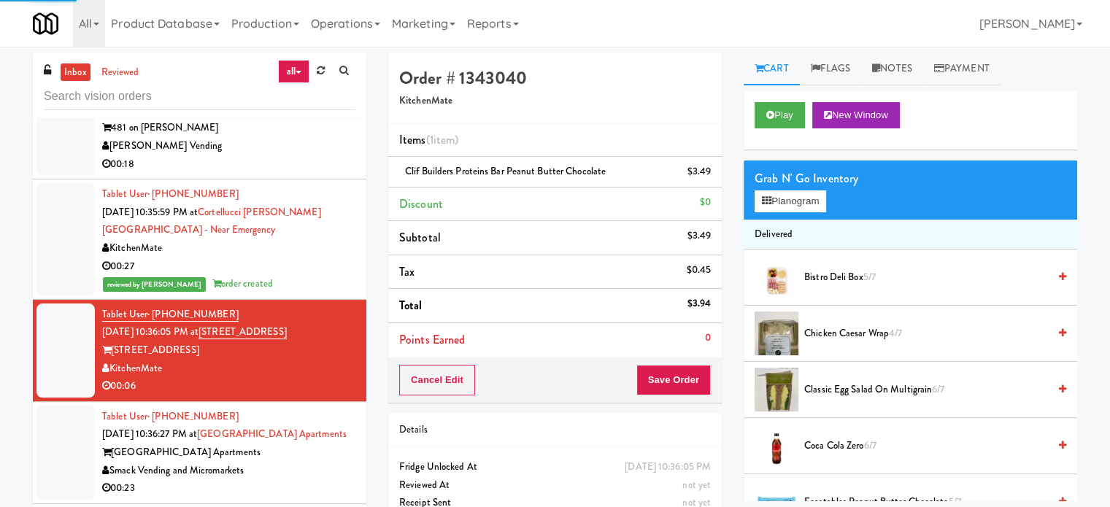
click at [339, 444] on div "[GEOGRAPHIC_DATA] Apartments" at bounding box center [228, 453] width 253 height 18
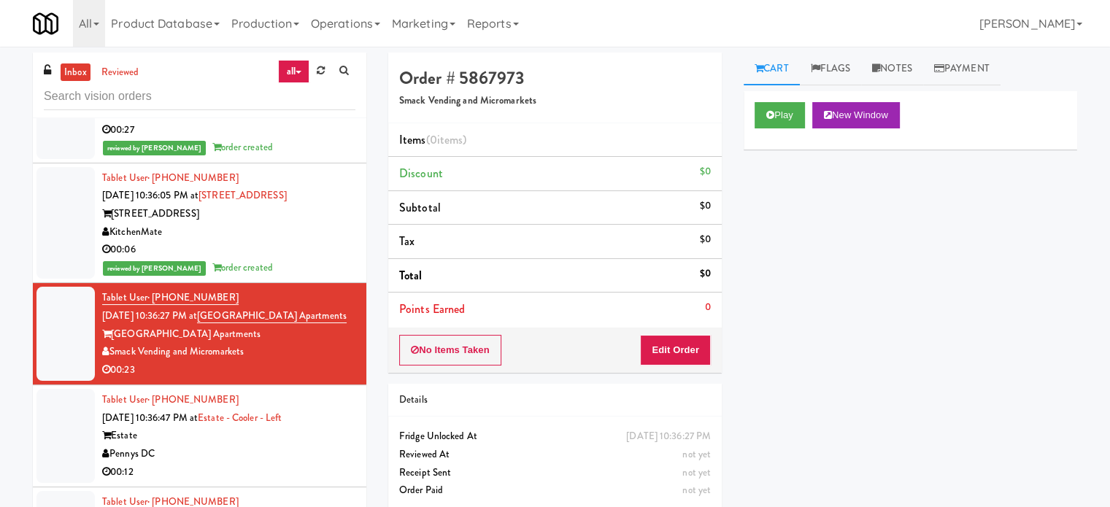
scroll to position [2711, 0]
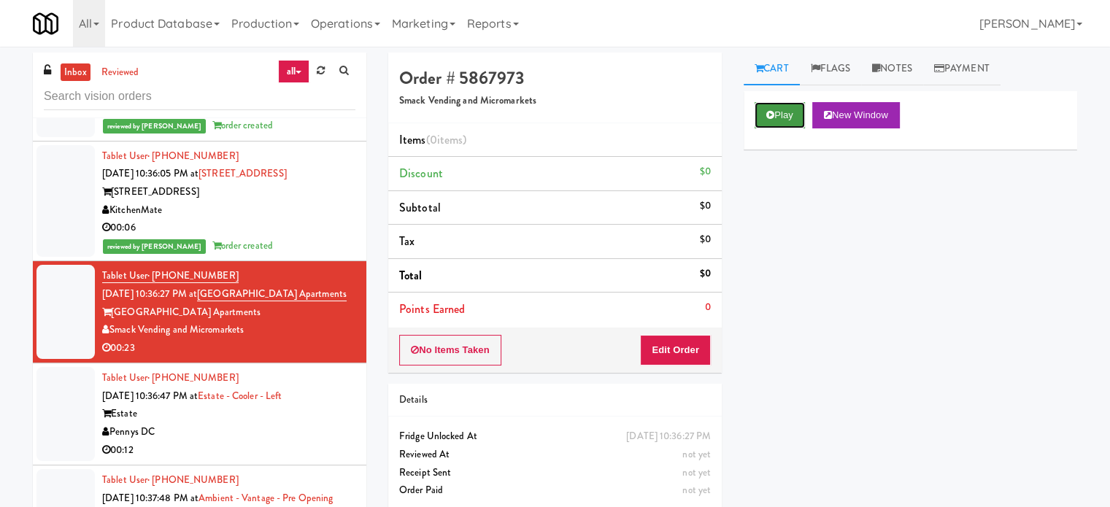
click at [785, 115] on button "Play" at bounding box center [779, 115] width 50 height 26
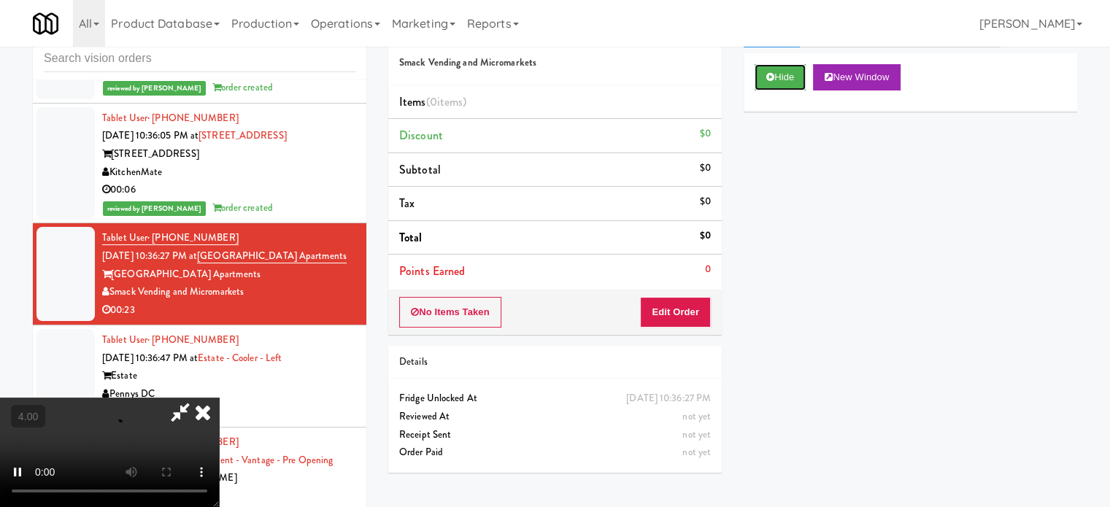
scroll to position [59, 0]
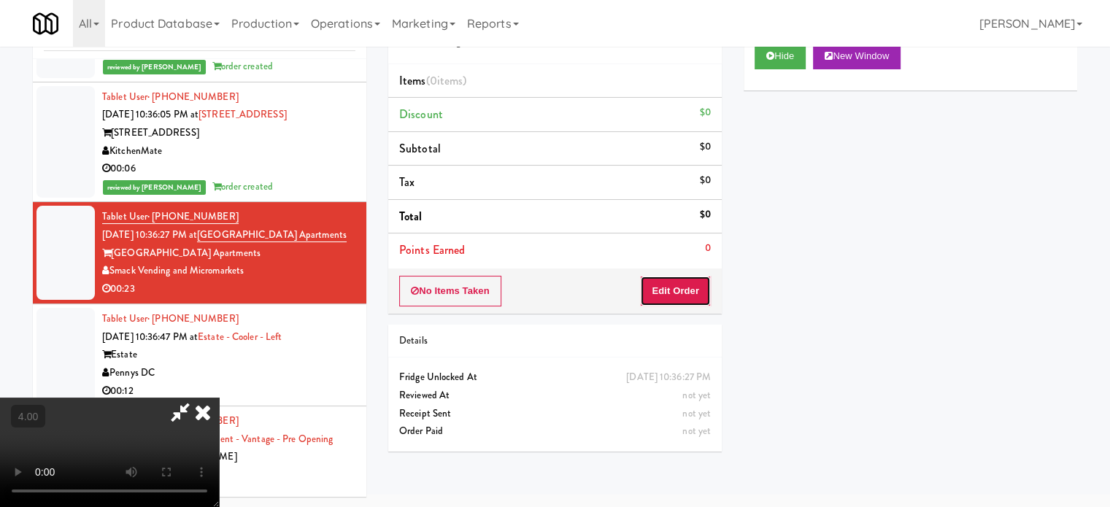
click at [668, 291] on button "Edit Order" at bounding box center [675, 291] width 71 height 31
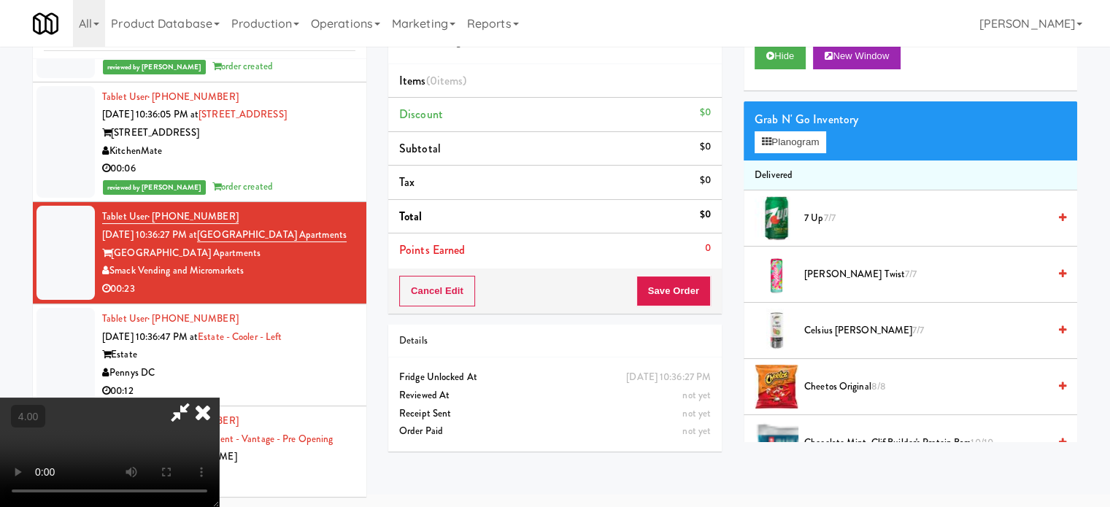
click at [219, 398] on video at bounding box center [109, 452] width 219 height 109
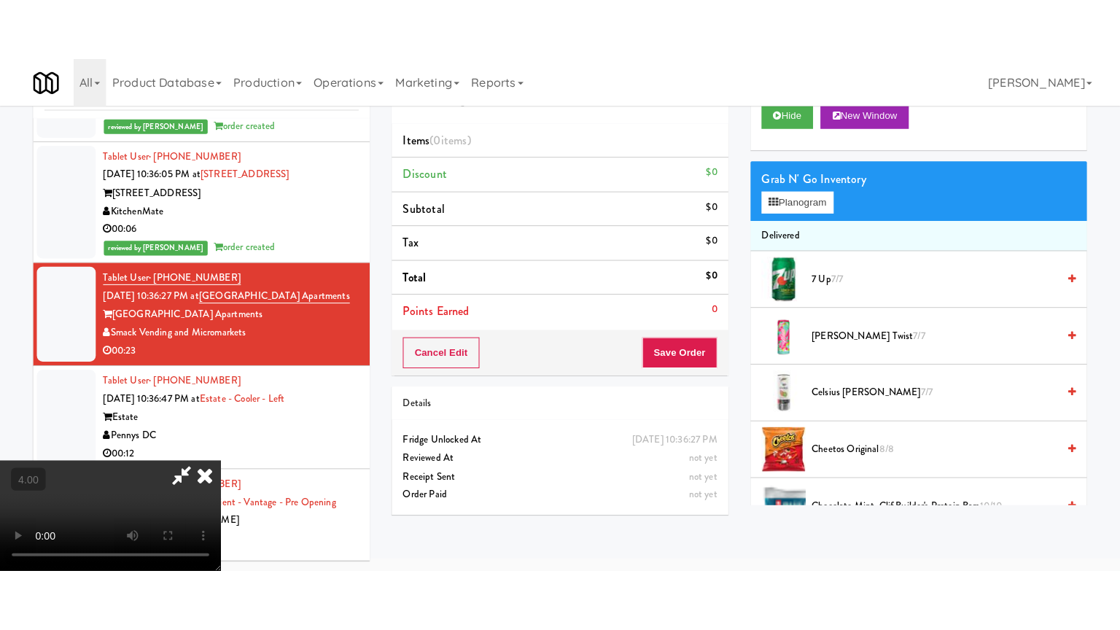
scroll to position [47, 0]
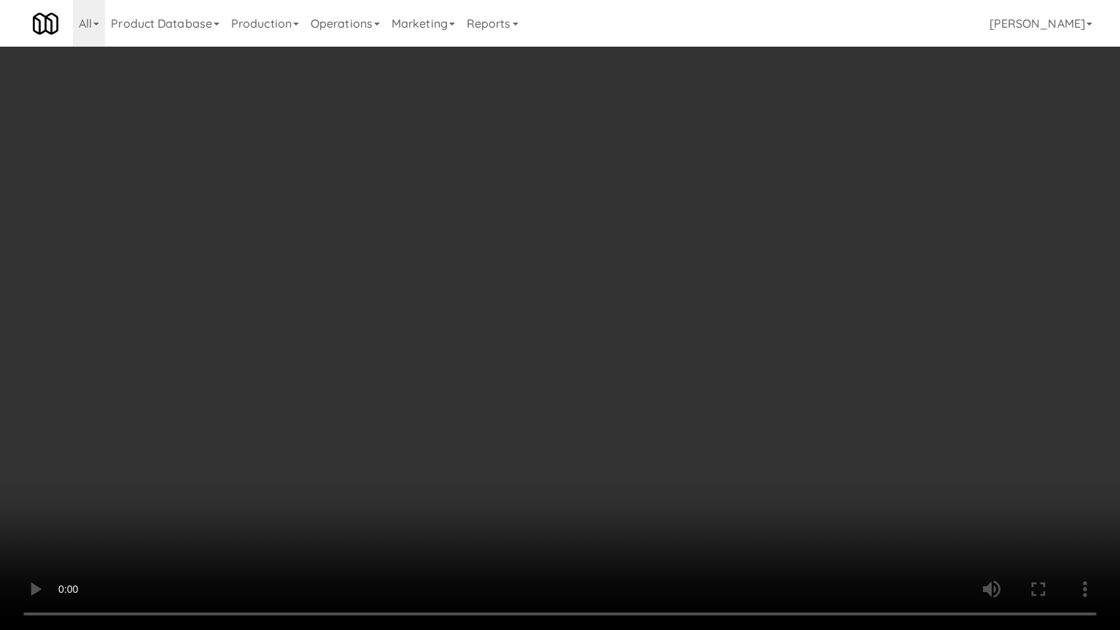
click at [398, 298] on video at bounding box center [560, 315] width 1120 height 630
click at [543, 284] on video at bounding box center [560, 315] width 1120 height 630
click at [557, 286] on video at bounding box center [560, 315] width 1120 height 630
drag, startPoint x: 569, startPoint y: 294, endPoint x: 578, endPoint y: 297, distance: 9.2
click at [569, 295] on video at bounding box center [560, 315] width 1120 height 630
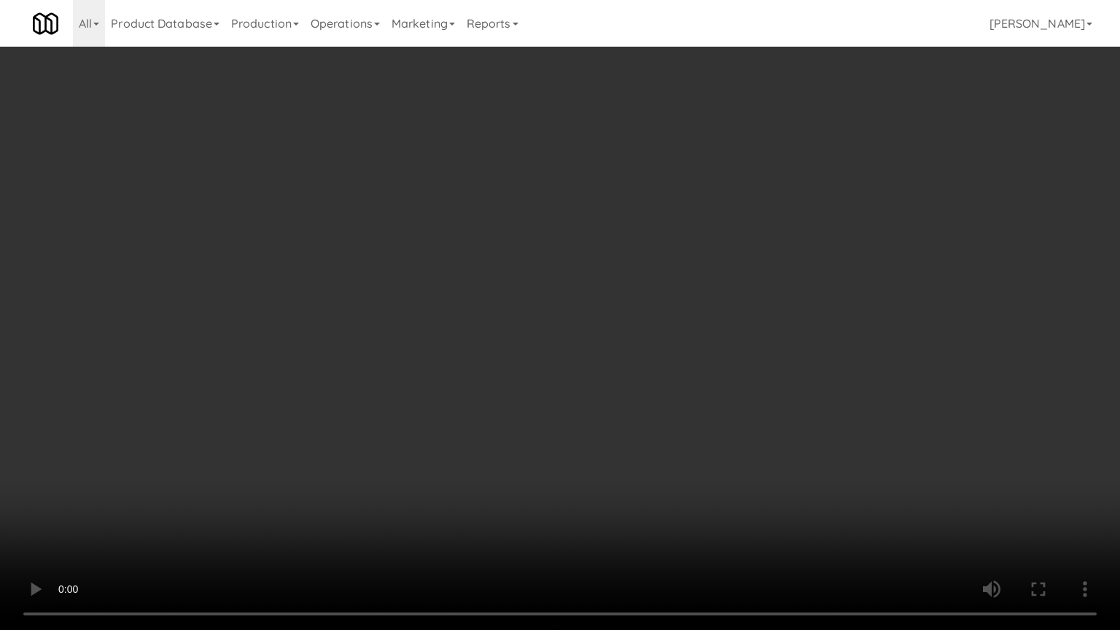
click at [581, 303] on video at bounding box center [560, 315] width 1120 height 630
drag, startPoint x: 598, startPoint y: 211, endPoint x: 694, endPoint y: 187, distance: 99.3
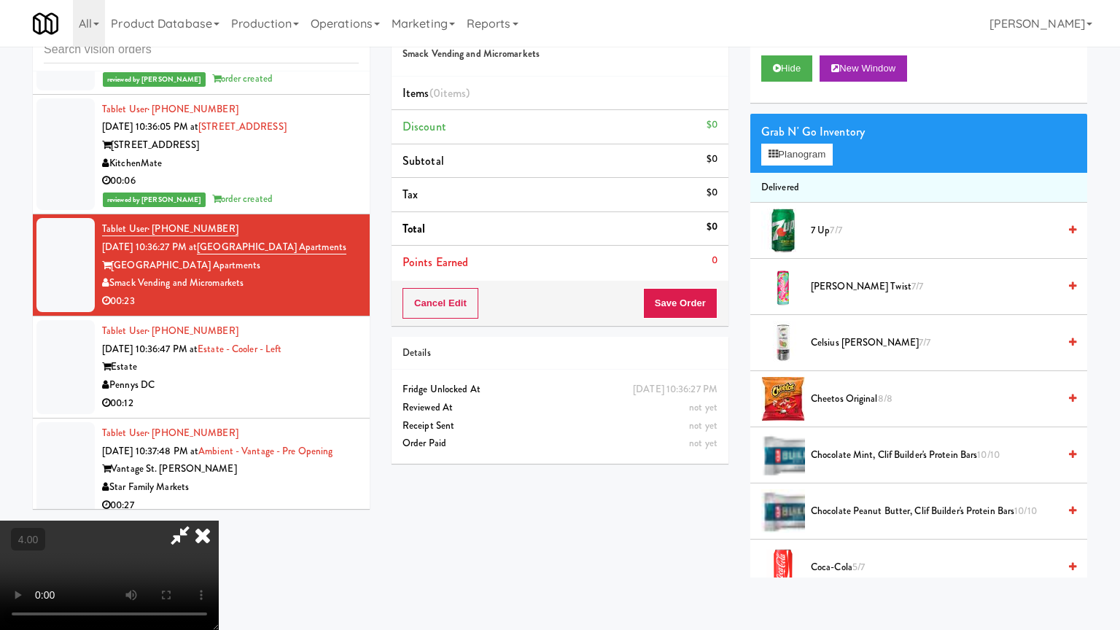
click at [219, 506] on video at bounding box center [109, 575] width 219 height 109
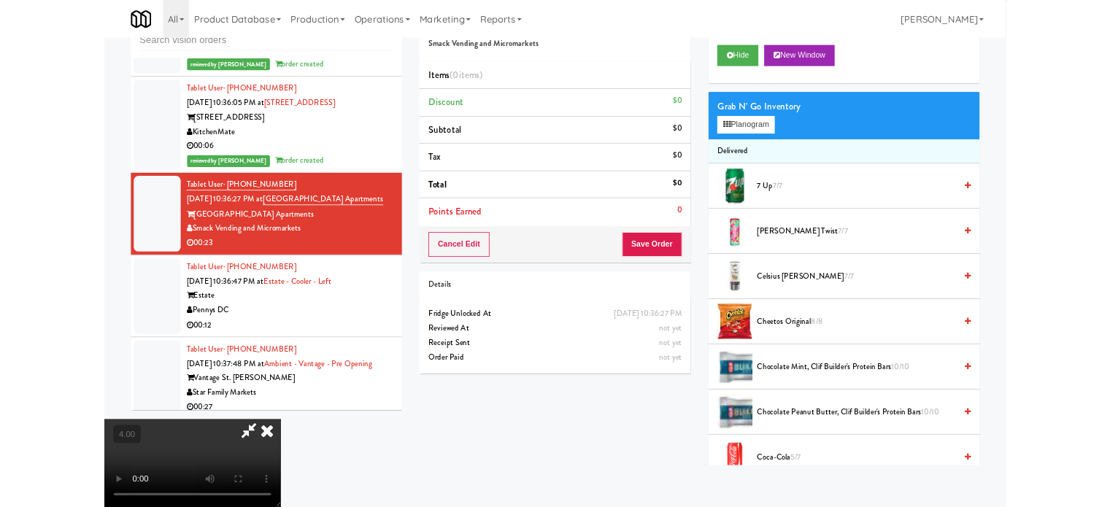
scroll to position [59, 0]
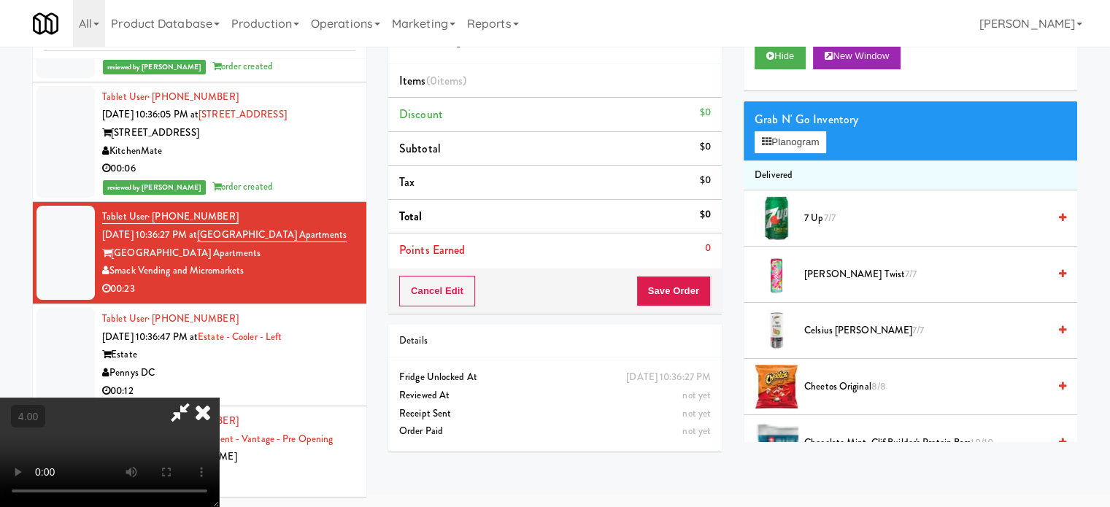
click at [219, 398] on video at bounding box center [109, 452] width 219 height 109
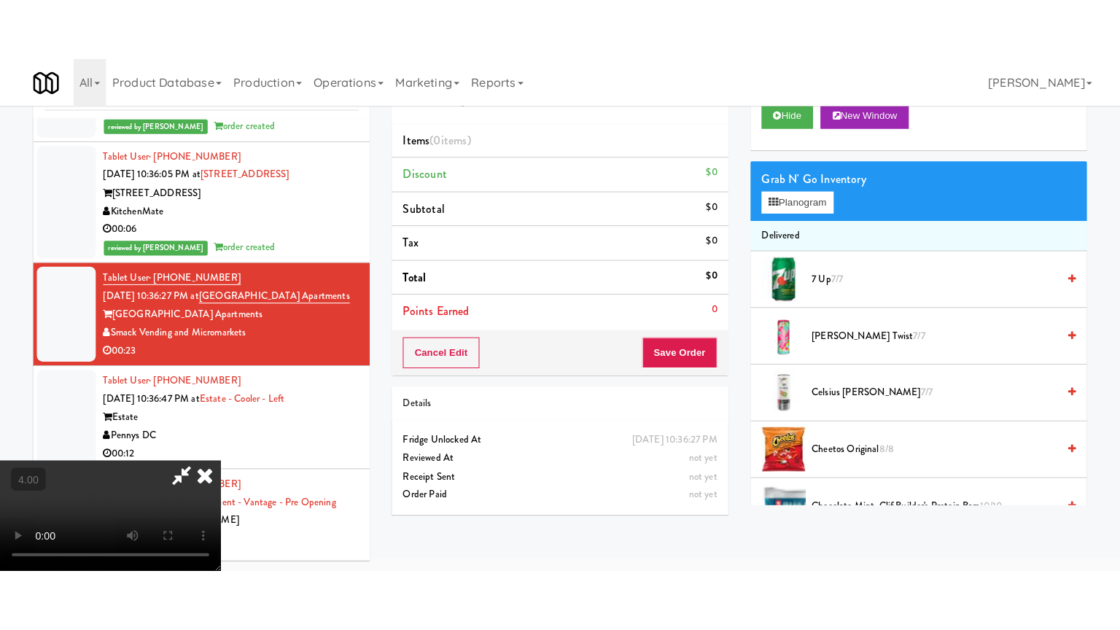
scroll to position [47, 0]
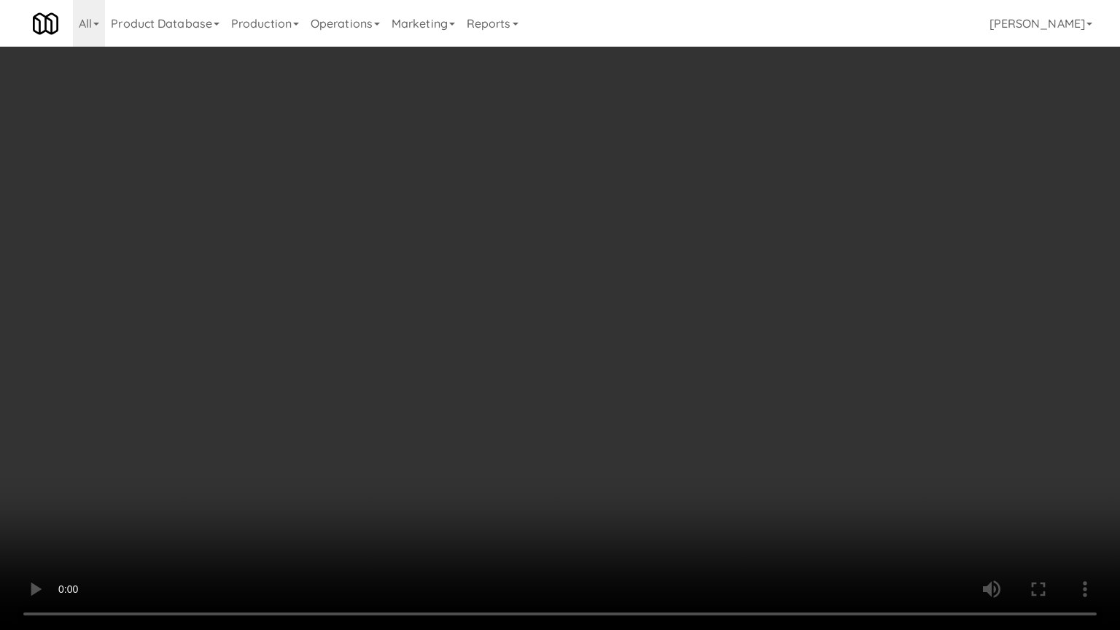
drag, startPoint x: 303, startPoint y: 387, endPoint x: 421, endPoint y: 317, distance: 136.7
click at [306, 387] on video at bounding box center [560, 315] width 1120 height 630
click at [438, 355] on video at bounding box center [560, 315] width 1120 height 630
drag, startPoint x: 455, startPoint y: 371, endPoint x: 575, endPoint y: 340, distance: 123.5
click at [477, 367] on video at bounding box center [560, 315] width 1120 height 630
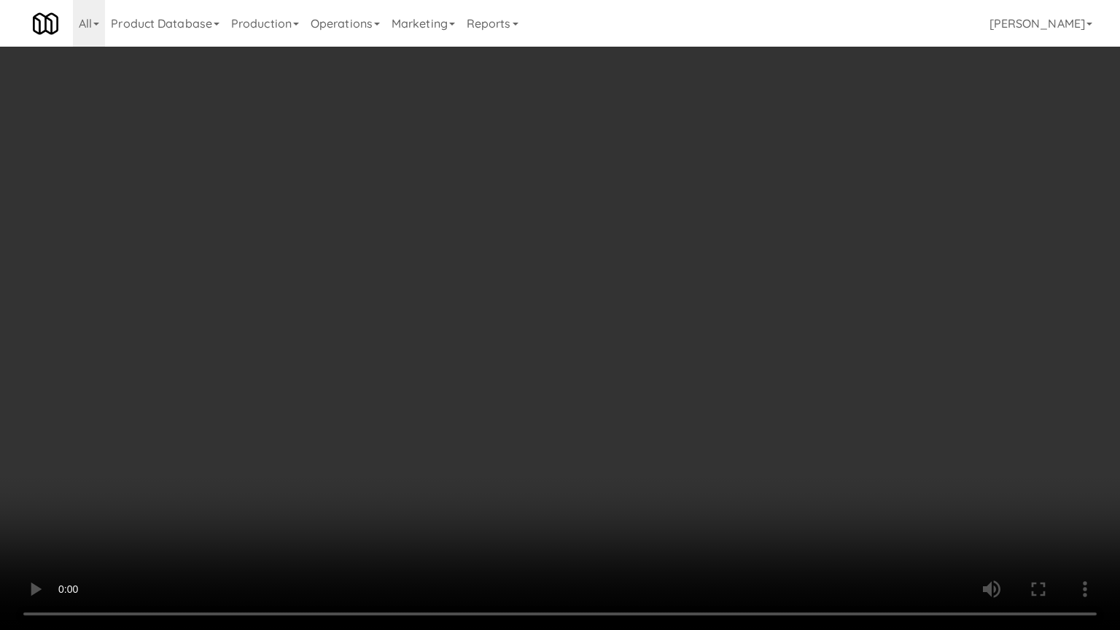
click at [575, 340] on video at bounding box center [560, 315] width 1120 height 630
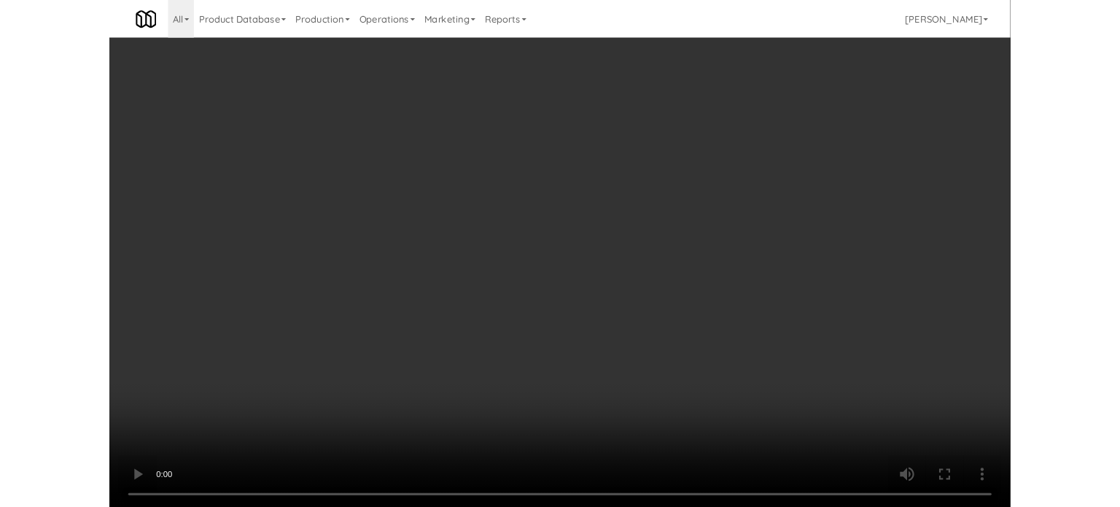
scroll to position [59, 0]
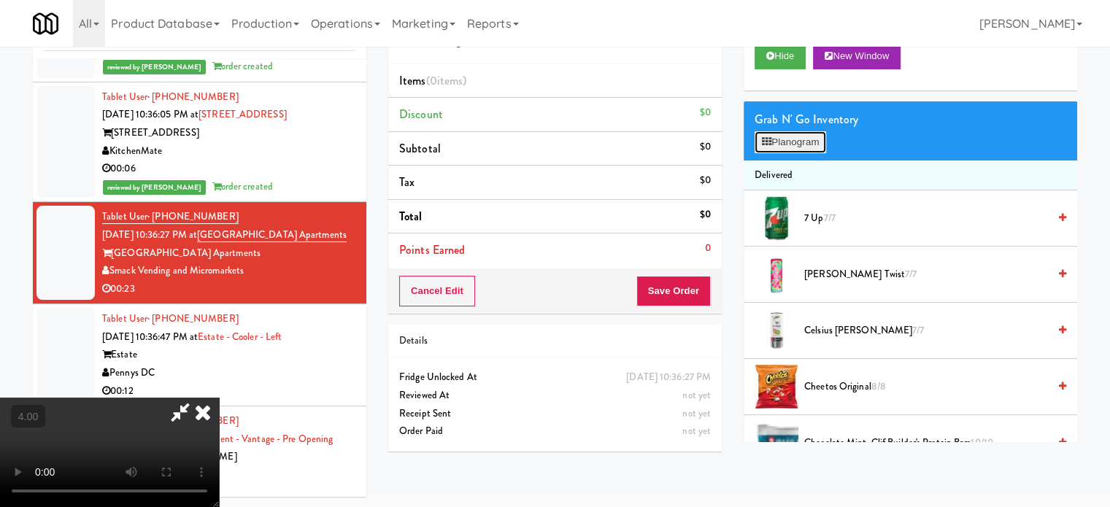
click at [788, 133] on button "Planogram" at bounding box center [789, 142] width 71 height 22
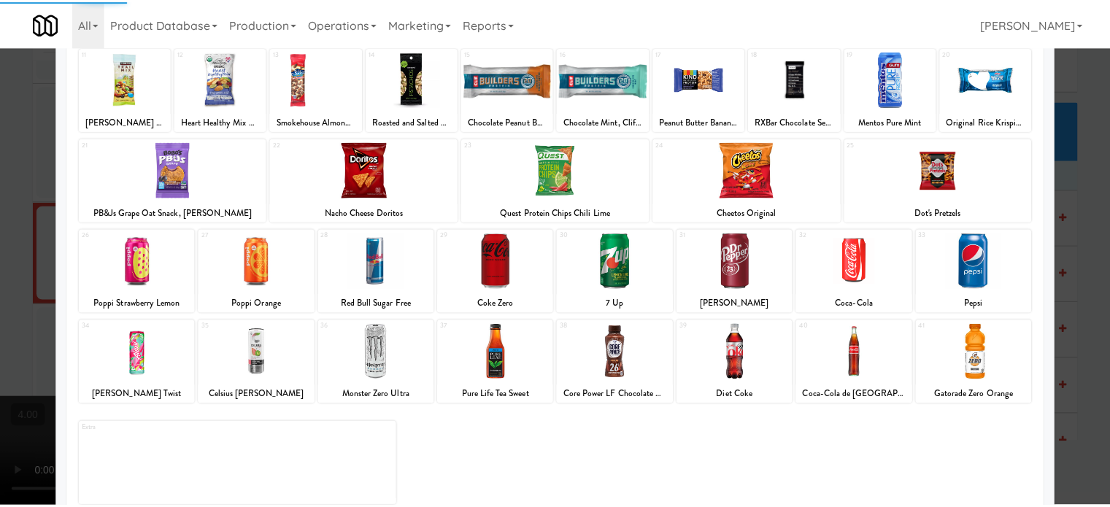
scroll to position [209, 0]
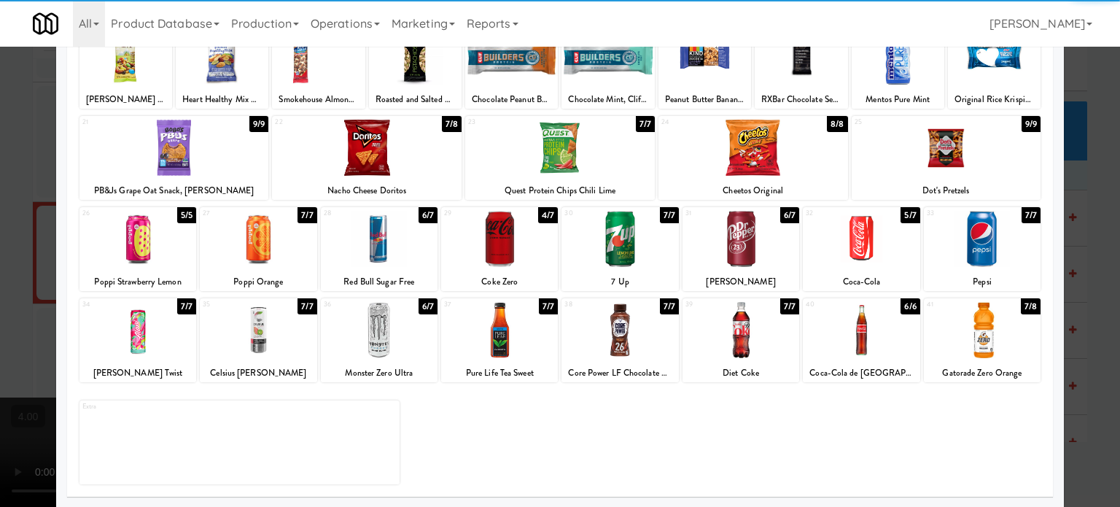
click at [421, 218] on div "6/7" at bounding box center [428, 215] width 19 height 16
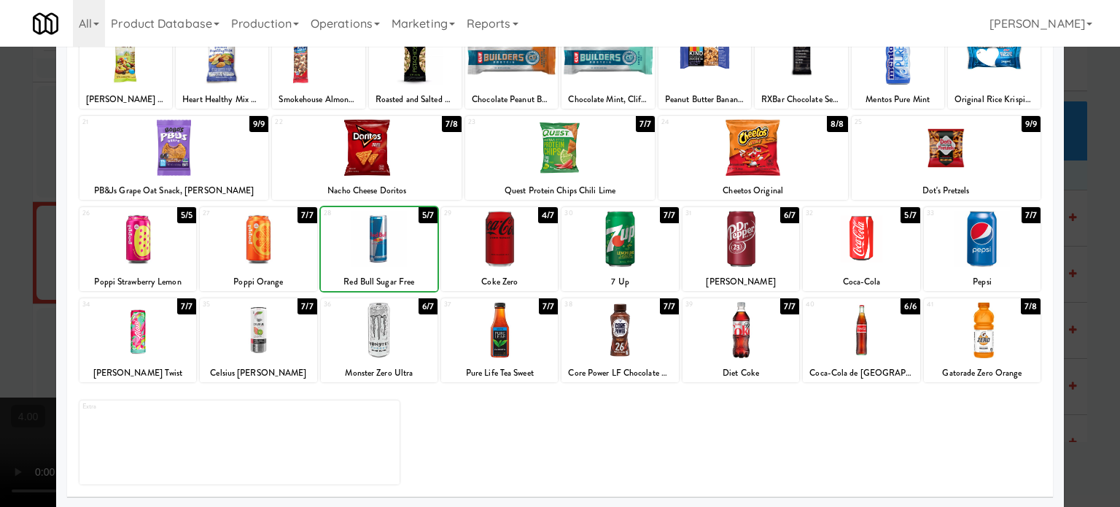
click at [422, 217] on div "5/7" at bounding box center [428, 215] width 19 height 16
click at [1102, 253] on div at bounding box center [560, 253] width 1120 height 507
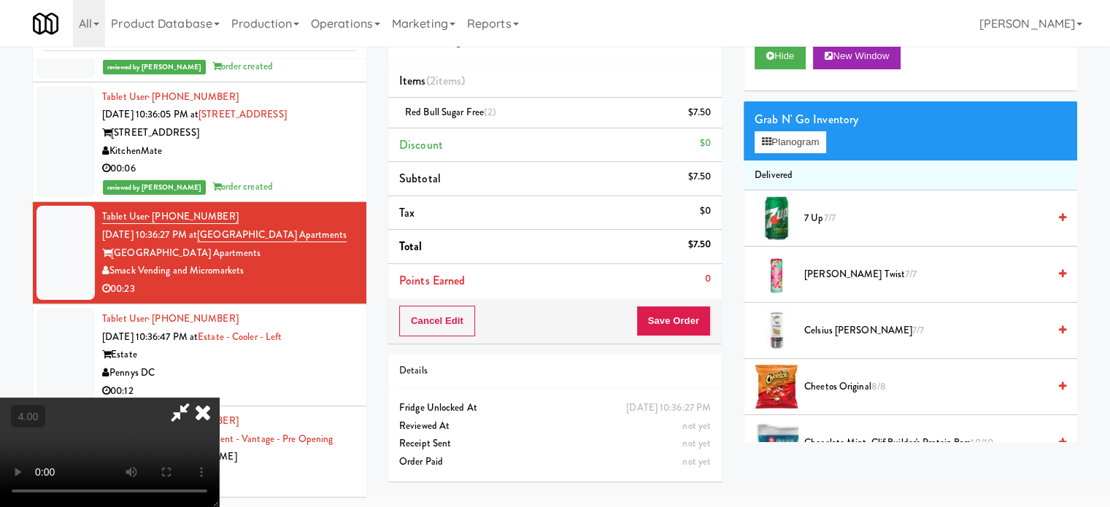
drag, startPoint x: 315, startPoint y: 389, endPoint x: 324, endPoint y: 375, distance: 16.4
click at [219, 398] on video at bounding box center [109, 452] width 219 height 109
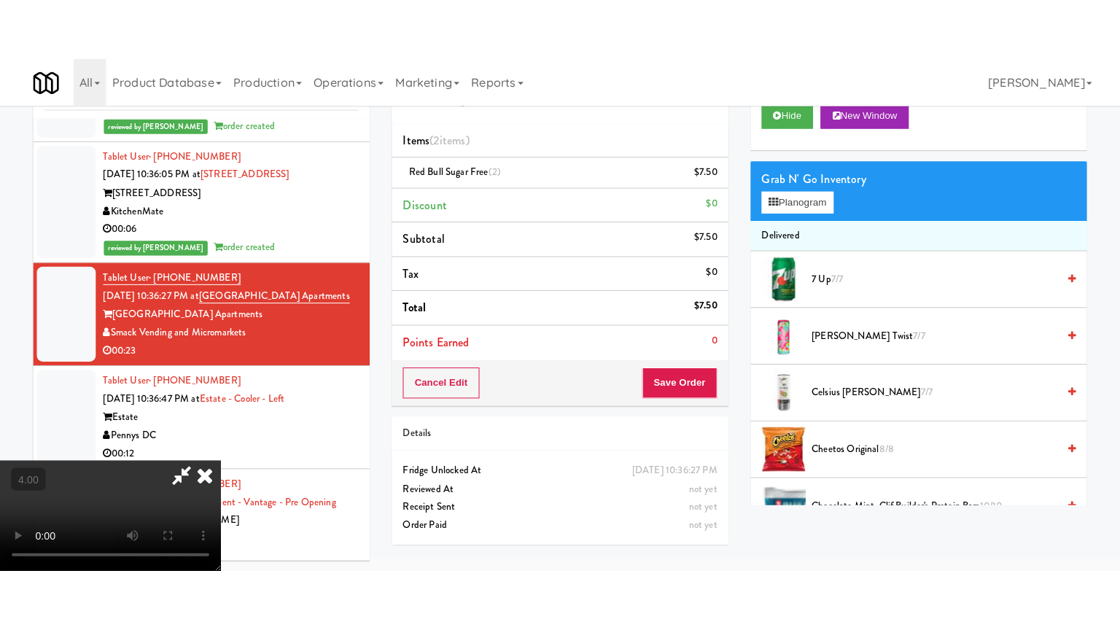
scroll to position [47, 0]
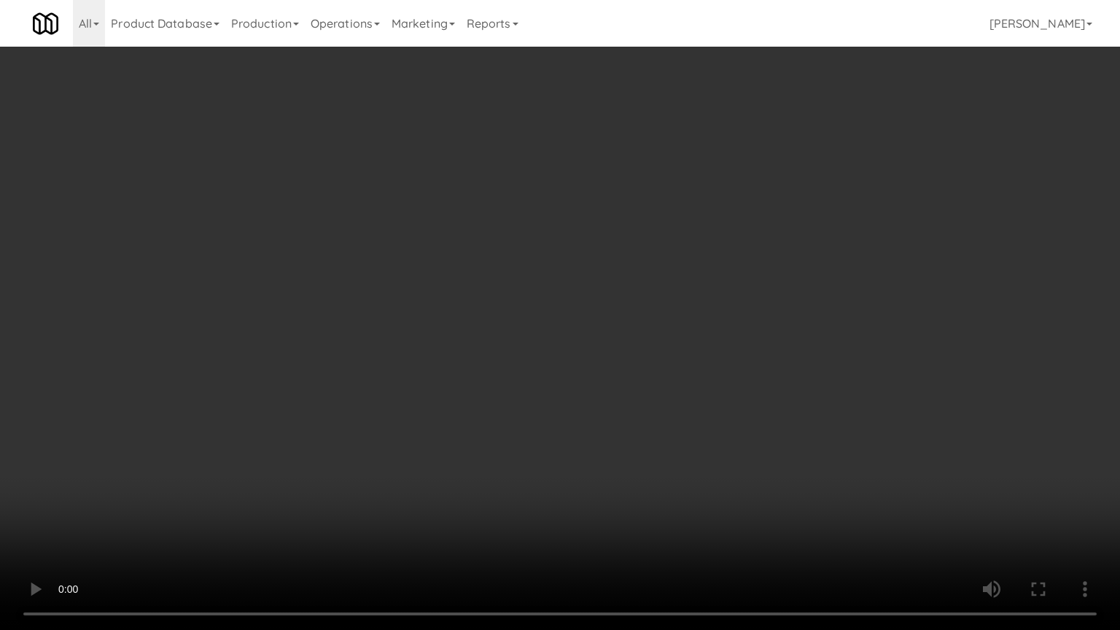
click at [452, 341] on video at bounding box center [560, 315] width 1120 height 630
click at [628, 290] on video at bounding box center [560, 315] width 1120 height 630
click at [546, 404] on video at bounding box center [560, 315] width 1120 height 630
click at [547, 401] on video at bounding box center [560, 315] width 1120 height 630
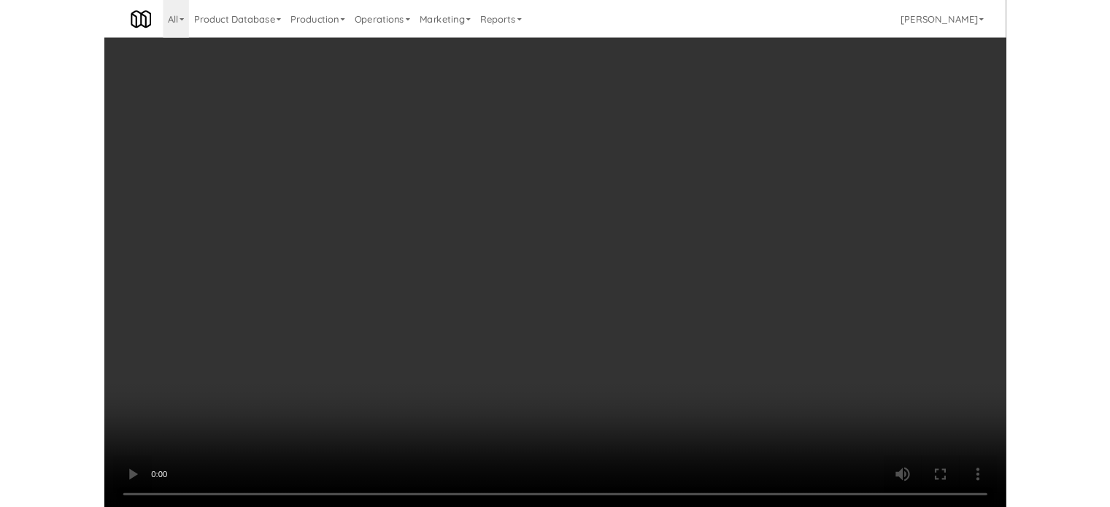
scroll to position [59, 0]
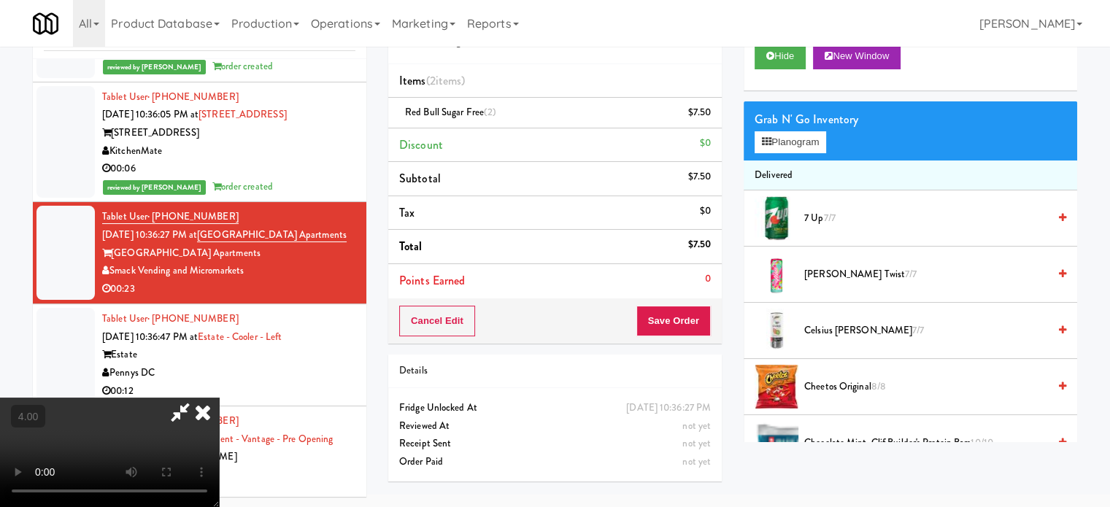
click at [219, 398] on video at bounding box center [109, 452] width 219 height 109
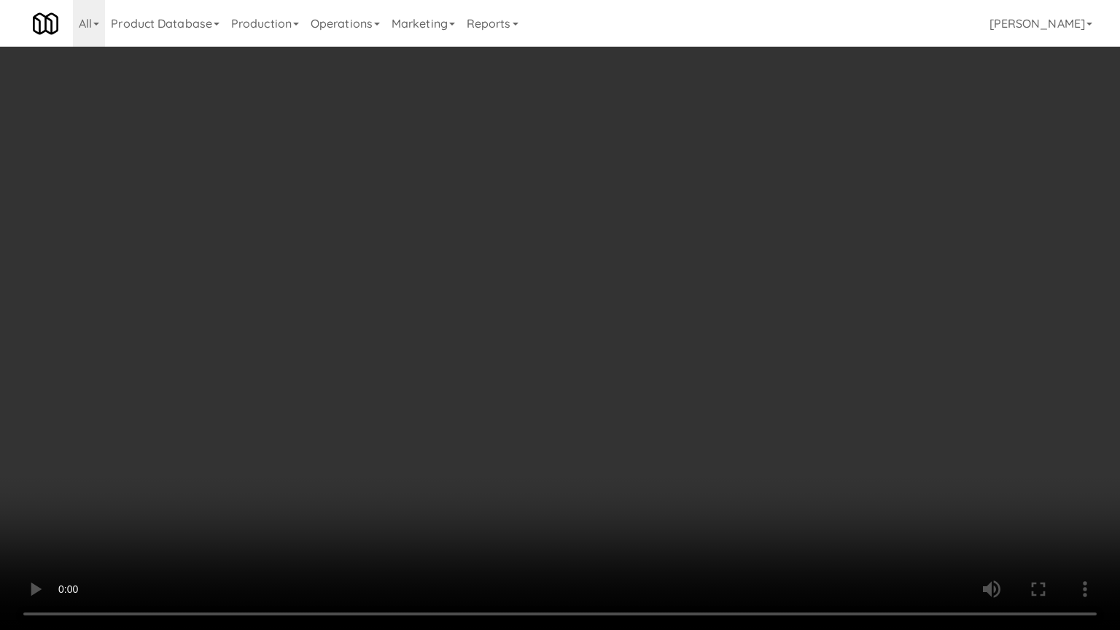
click at [390, 371] on video at bounding box center [560, 315] width 1120 height 630
click at [392, 371] on video at bounding box center [560, 315] width 1120 height 630
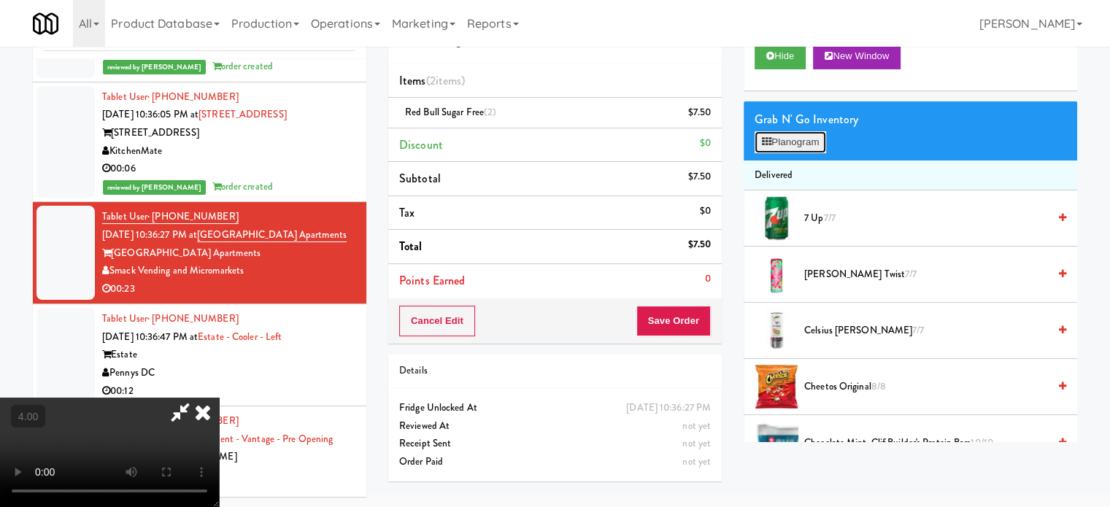
click at [802, 136] on button "Planogram" at bounding box center [789, 142] width 71 height 22
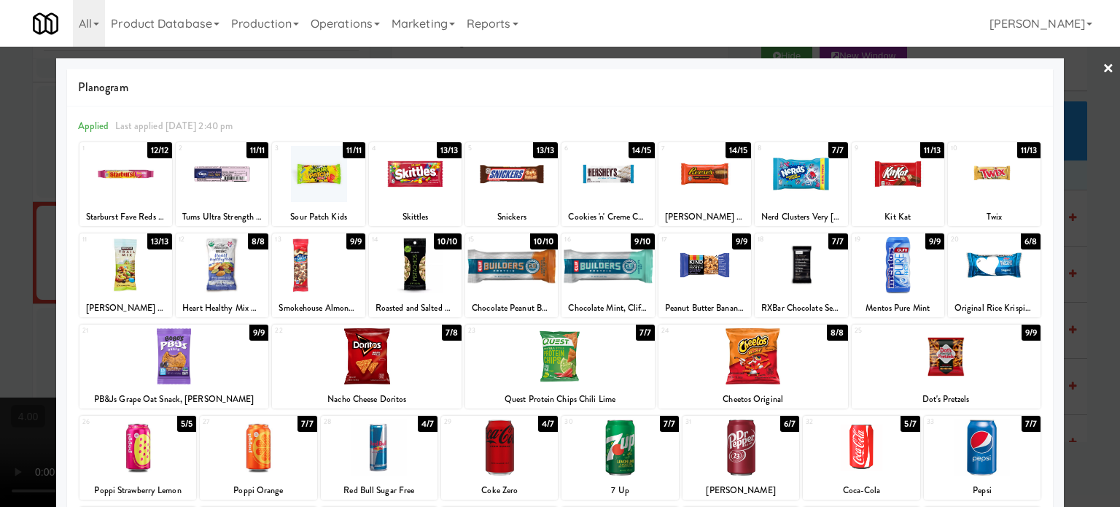
click at [921, 147] on div "11/13" at bounding box center [933, 150] width 24 height 16
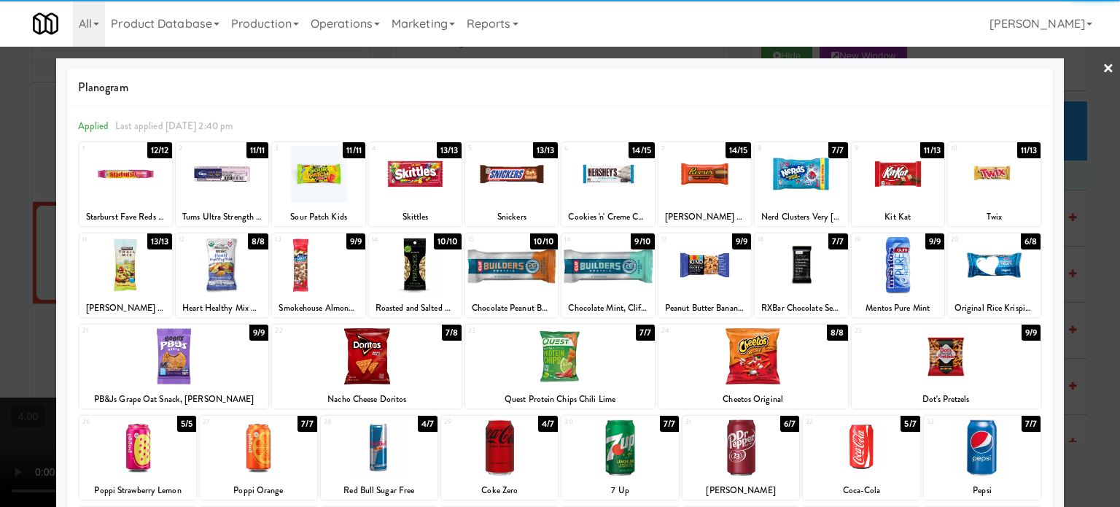
click at [1085, 154] on div at bounding box center [560, 253] width 1120 height 507
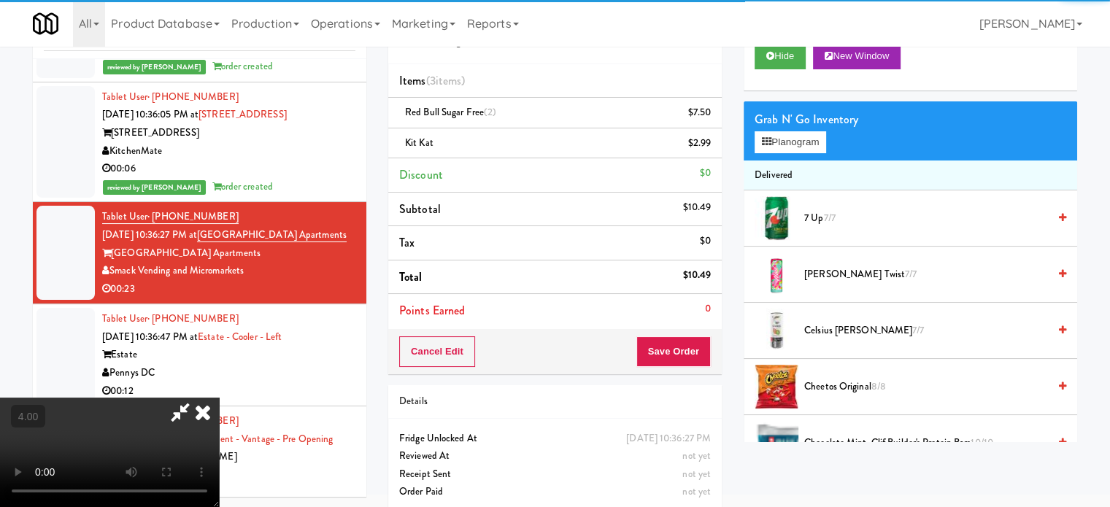
click at [219, 398] on video at bounding box center [109, 452] width 219 height 109
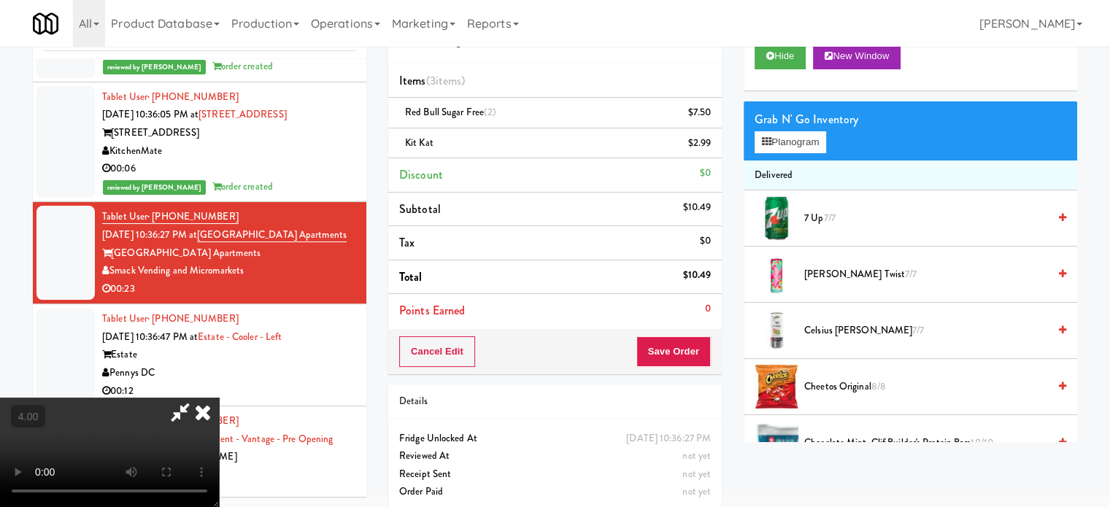
drag, startPoint x: 419, startPoint y: 325, endPoint x: 444, endPoint y: 381, distance: 60.7
click at [219, 398] on video at bounding box center [109, 452] width 219 height 109
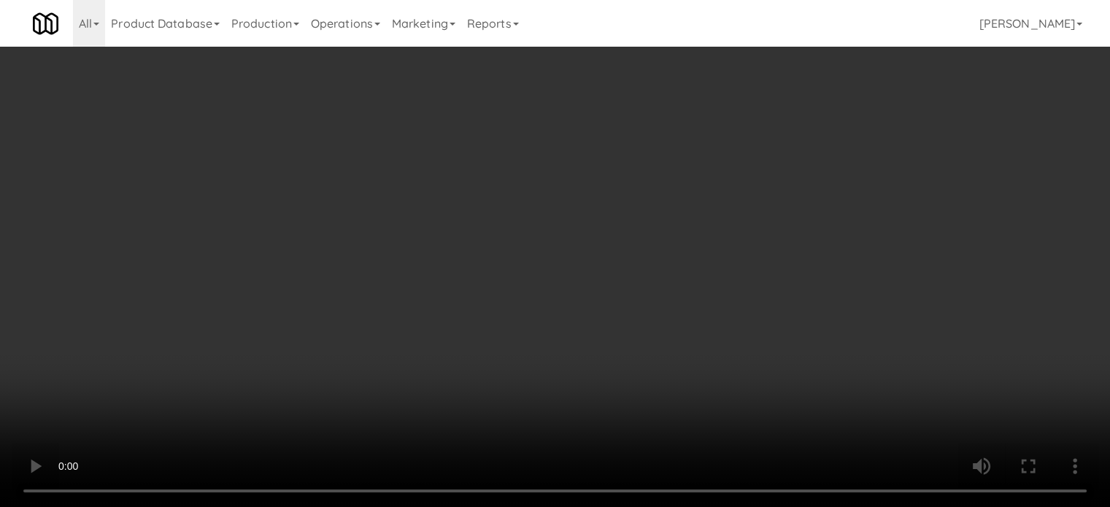
drag, startPoint x: 444, startPoint y: 381, endPoint x: 485, endPoint y: 346, distance: 54.4
click at [471, 358] on video at bounding box center [555, 253] width 1110 height 507
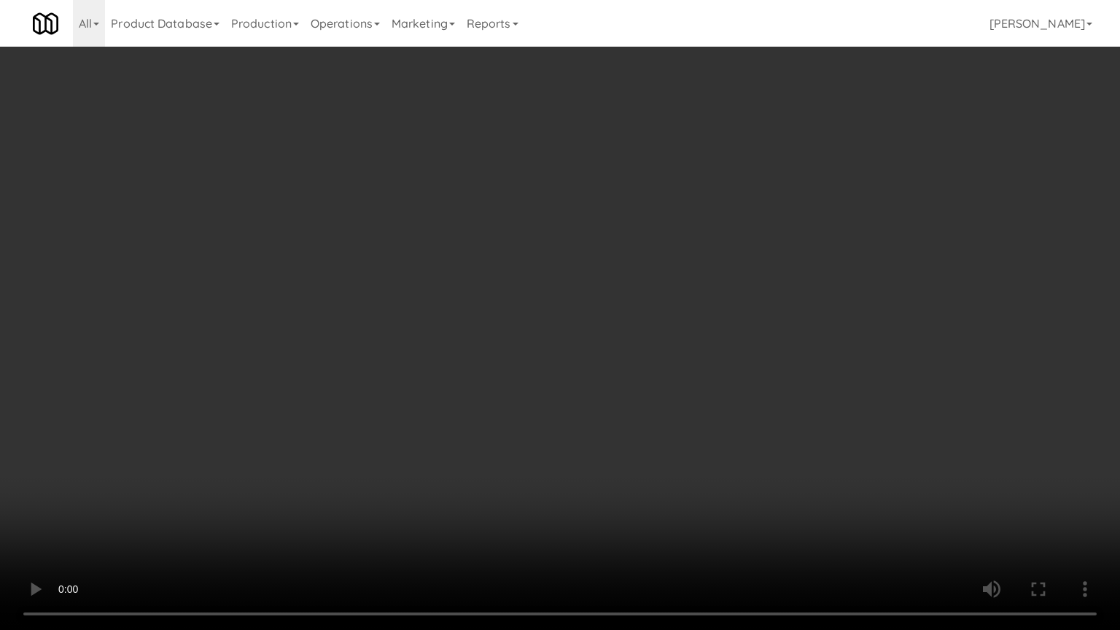
click at [623, 271] on video at bounding box center [560, 315] width 1120 height 630
click at [644, 471] on video at bounding box center [560, 315] width 1120 height 630
click at [644, 369] on video at bounding box center [560, 315] width 1120 height 630
drag, startPoint x: 647, startPoint y: 364, endPoint x: 805, endPoint y: 286, distance: 176.5
click at [729, 321] on video at bounding box center [560, 315] width 1120 height 630
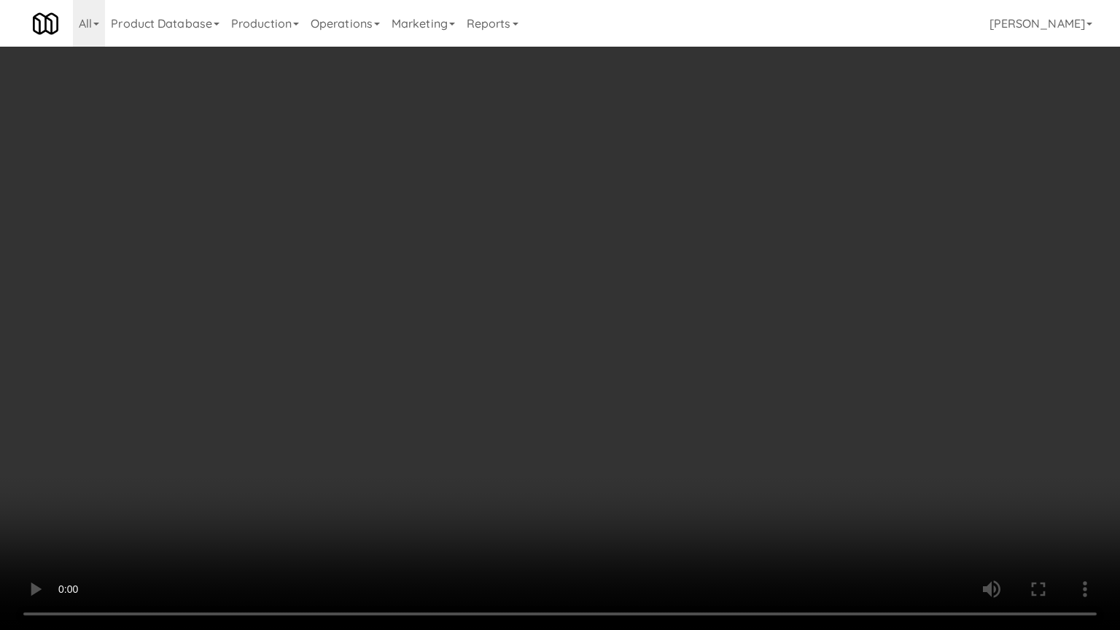
drag, startPoint x: 805, startPoint y: 286, endPoint x: 864, endPoint y: 146, distance: 151.7
click at [807, 284] on video at bounding box center [560, 315] width 1120 height 630
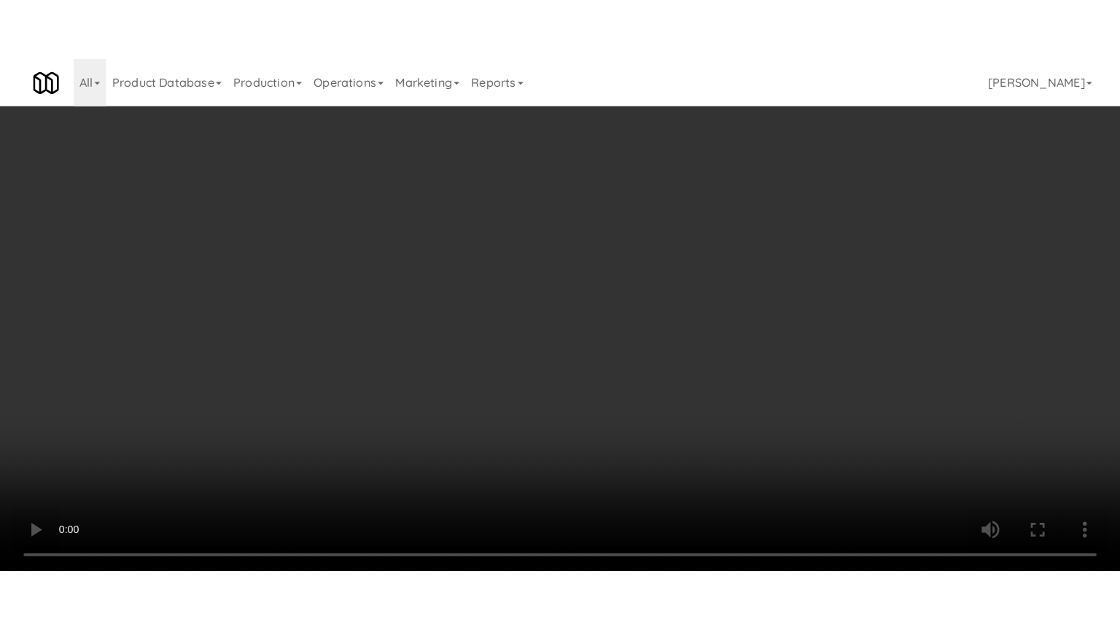
scroll to position [2188, 0]
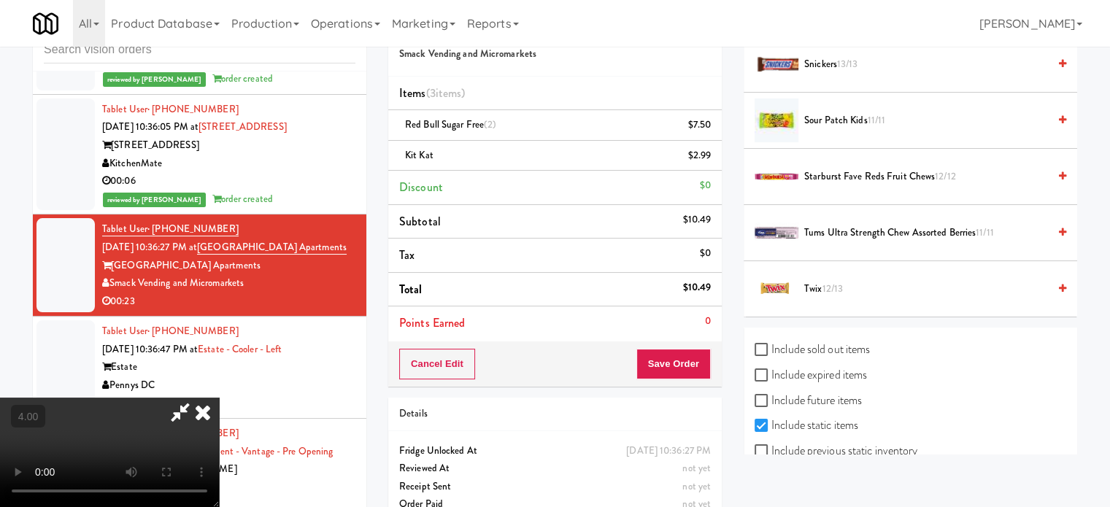
click at [829, 283] on span "12/13" at bounding box center [831, 289] width 21 height 14
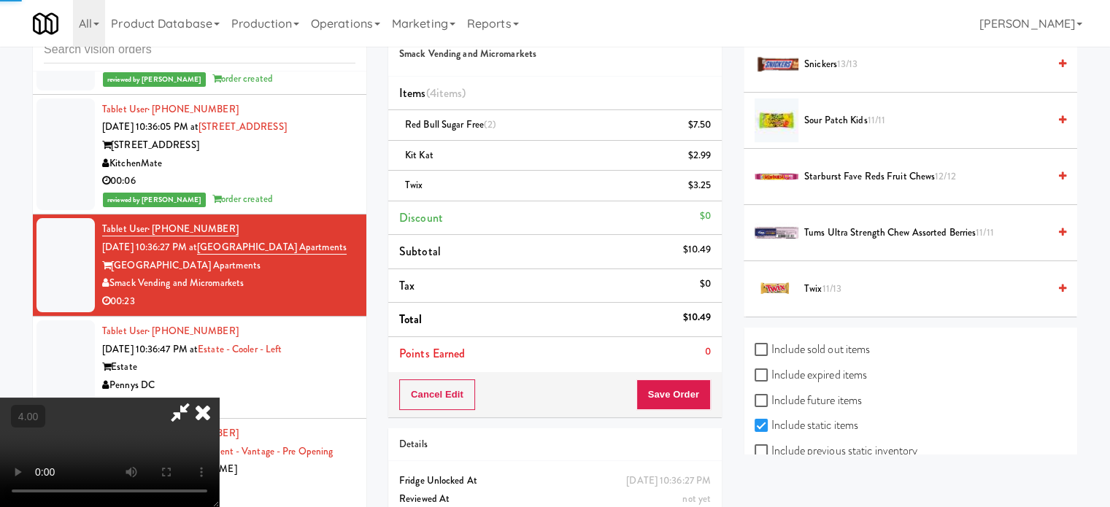
click at [219, 398] on video at bounding box center [109, 452] width 219 height 109
drag, startPoint x: 425, startPoint y: 276, endPoint x: 427, endPoint y: 309, distance: 32.2
click at [219, 398] on video at bounding box center [109, 452] width 219 height 109
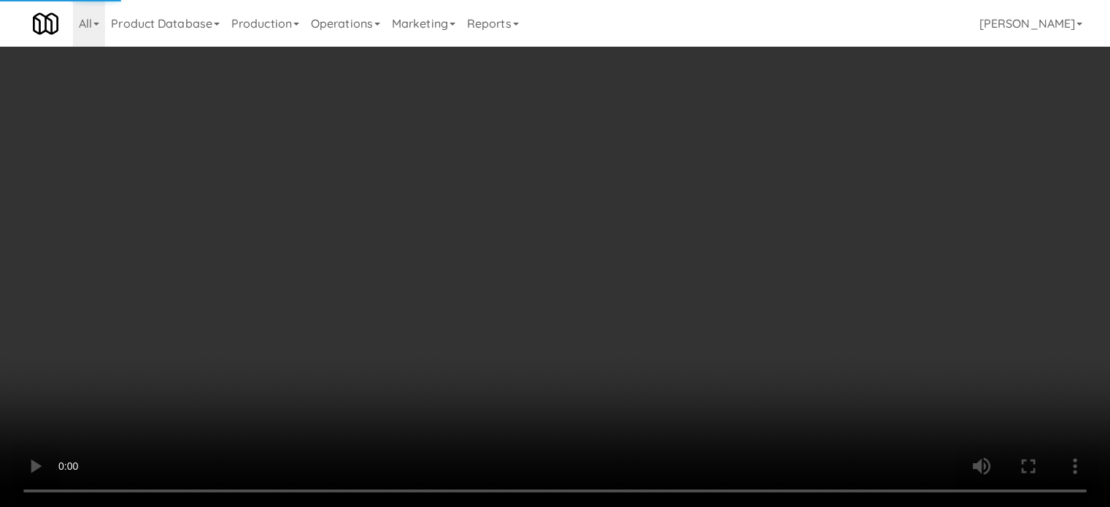
scroll to position [2090, 0]
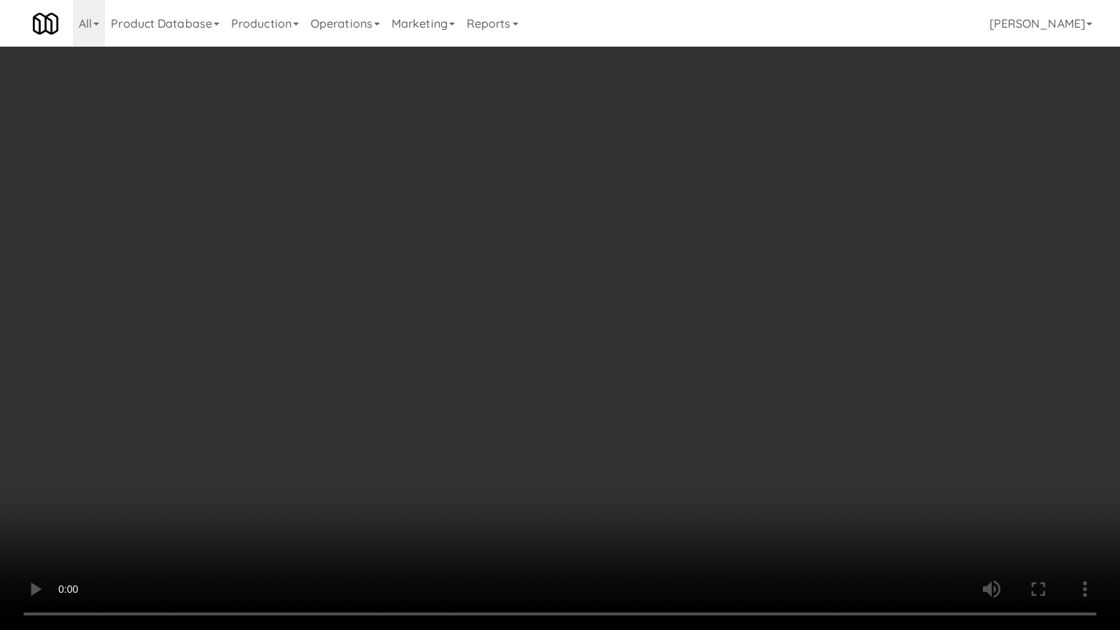
click at [462, 270] on video at bounding box center [560, 315] width 1120 height 630
click at [479, 275] on video at bounding box center [560, 315] width 1120 height 630
click at [584, 281] on video at bounding box center [560, 315] width 1120 height 630
drag, startPoint x: 689, startPoint y: 445, endPoint x: 677, endPoint y: 371, distance: 75.3
click at [689, 444] on video at bounding box center [560, 315] width 1120 height 630
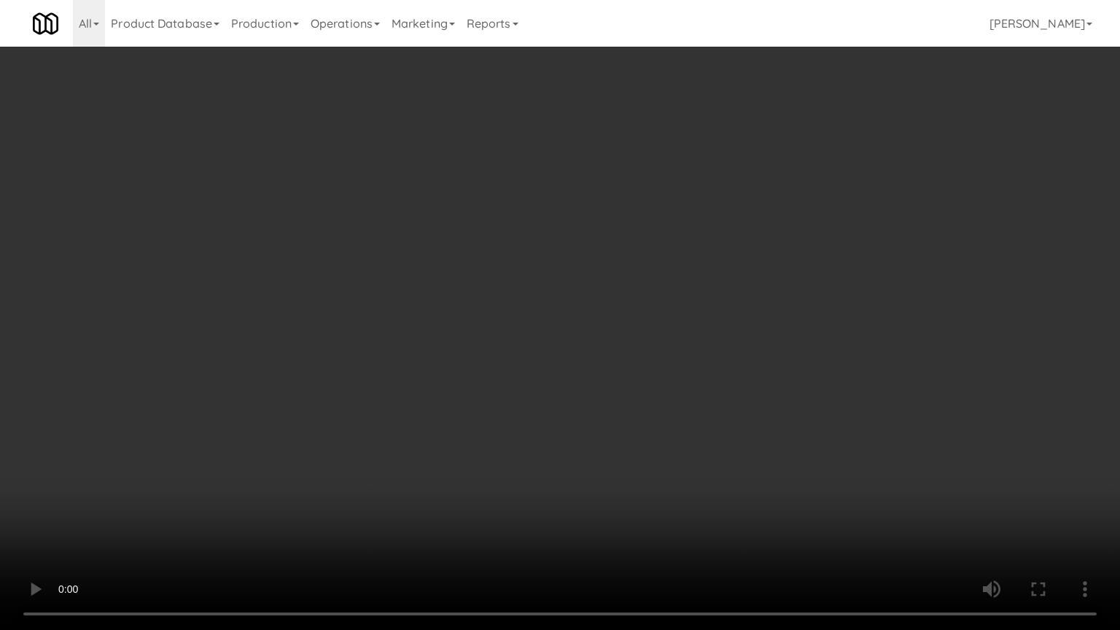
click at [675, 369] on video at bounding box center [560, 315] width 1120 height 630
click at [678, 362] on video at bounding box center [560, 315] width 1120 height 630
click at [686, 362] on video at bounding box center [560, 315] width 1120 height 630
drag, startPoint x: 686, startPoint y: 362, endPoint x: 705, endPoint y: 344, distance: 25.8
click at [687, 362] on video at bounding box center [560, 315] width 1120 height 630
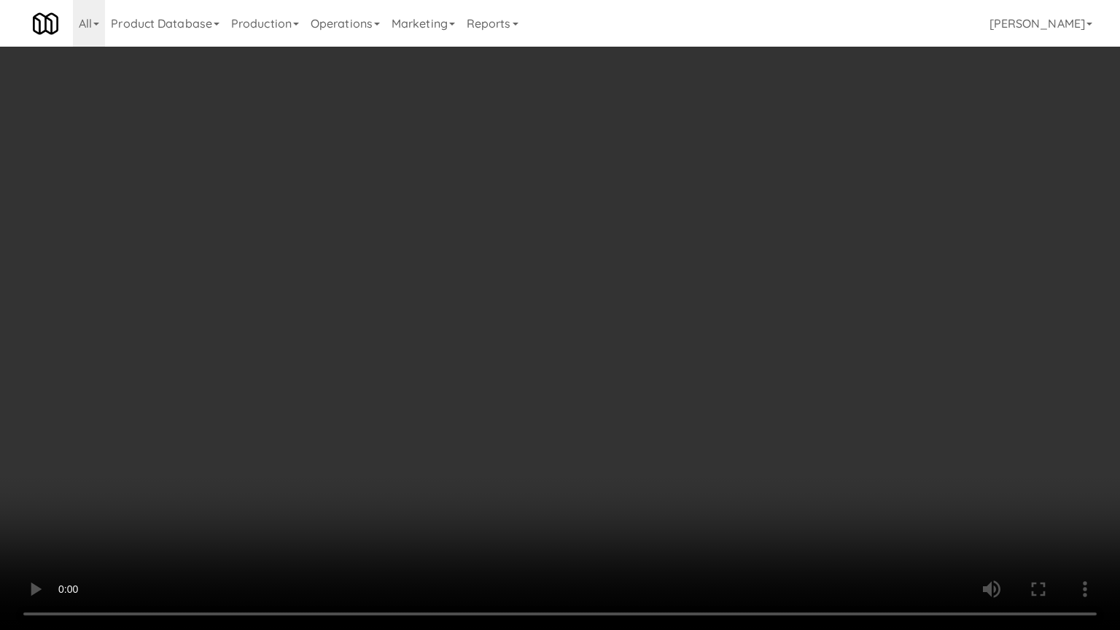
click at [706, 344] on video at bounding box center [560, 315] width 1120 height 630
click at [655, 344] on video at bounding box center [560, 315] width 1120 height 630
click at [718, 347] on video at bounding box center [560, 315] width 1120 height 630
click at [665, 338] on video at bounding box center [560, 315] width 1120 height 630
drag, startPoint x: 668, startPoint y: 335, endPoint x: 872, endPoint y: 218, distance: 234.6
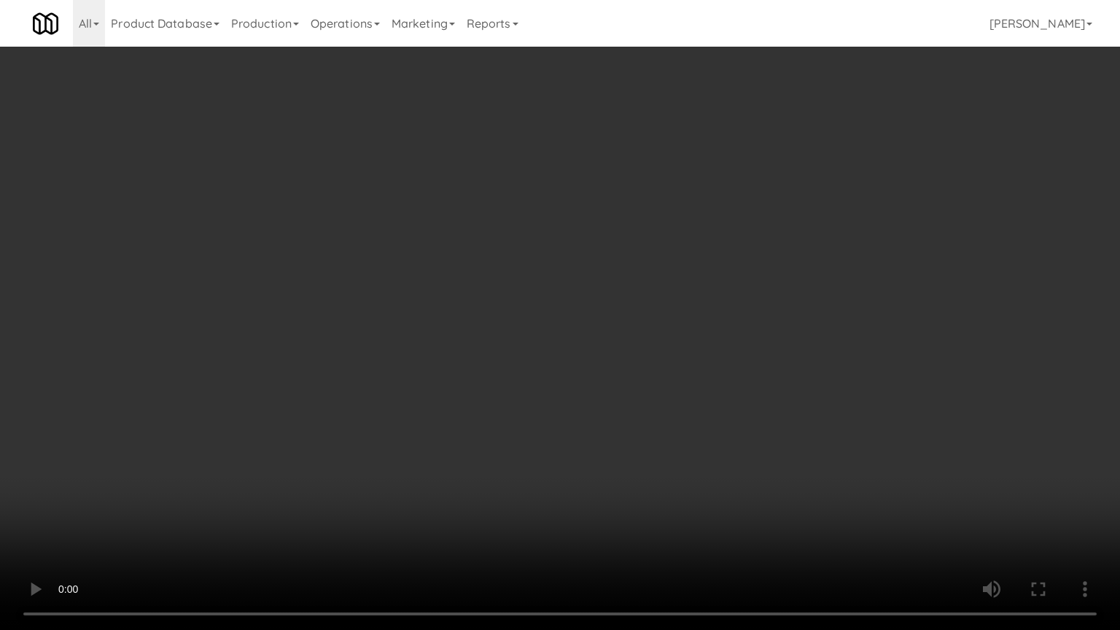
click at [672, 334] on video at bounding box center [560, 315] width 1120 height 630
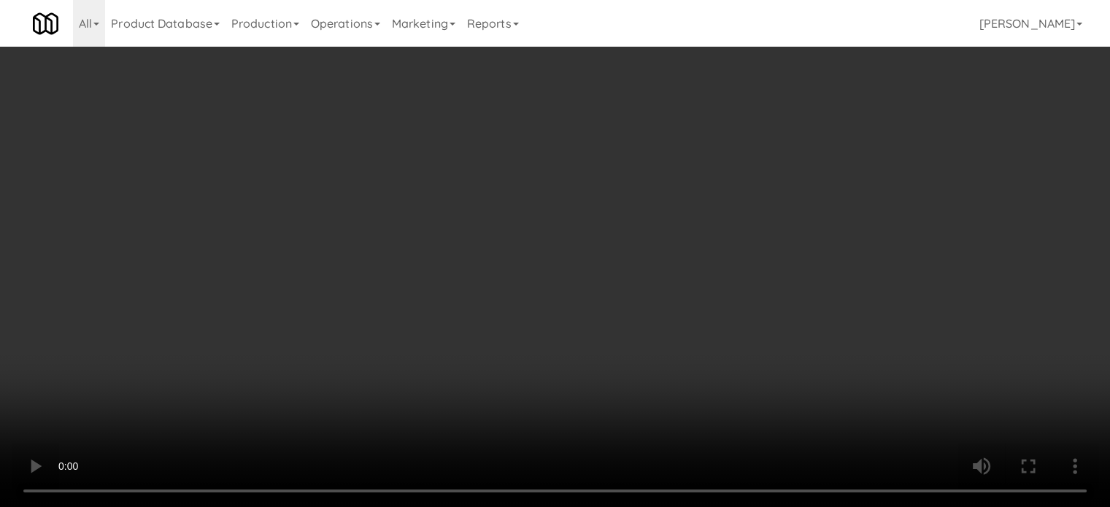
scroll to position [0, 0]
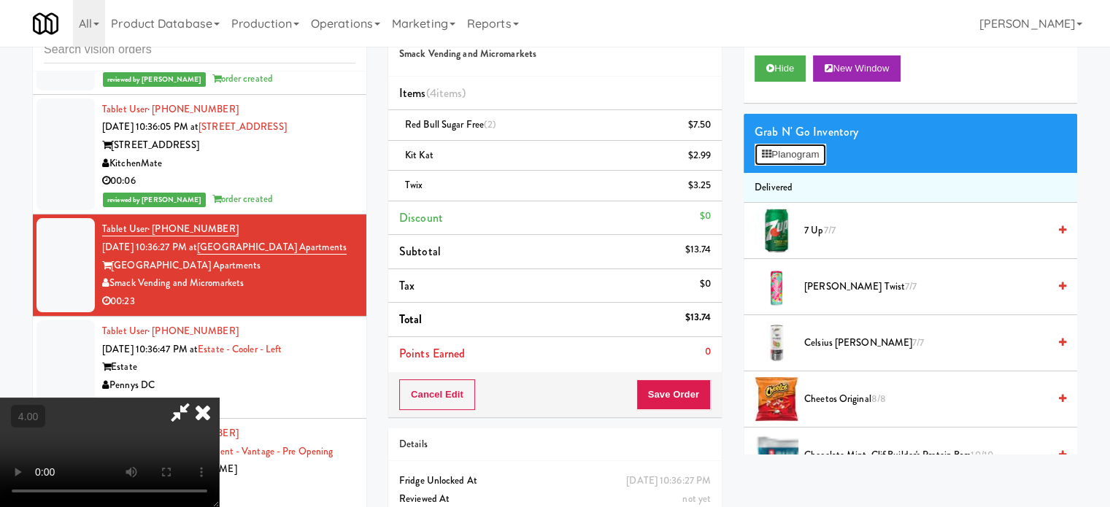
click at [802, 158] on button "Planogram" at bounding box center [789, 155] width 71 height 22
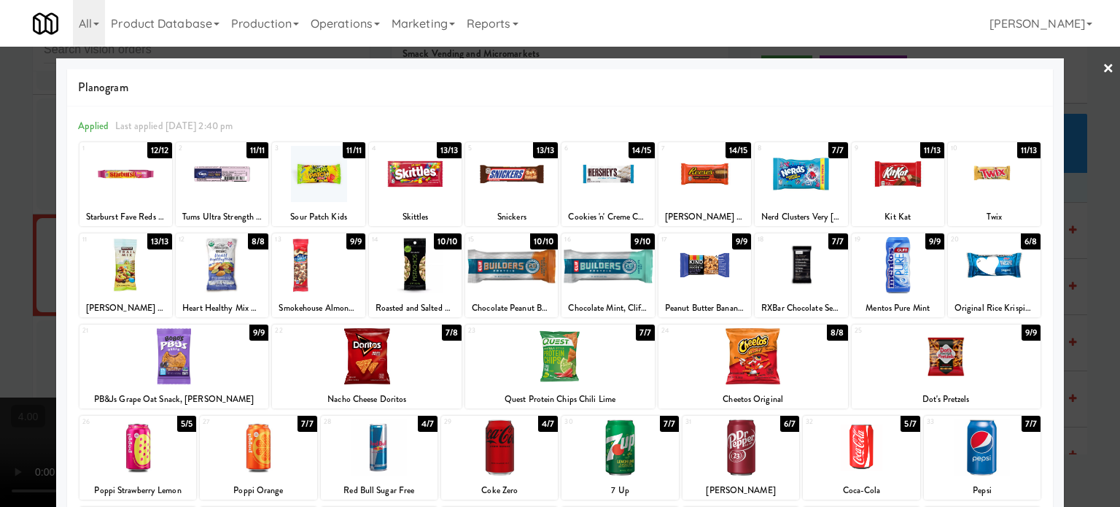
click at [632, 242] on div "9/10" at bounding box center [642, 241] width 23 height 16
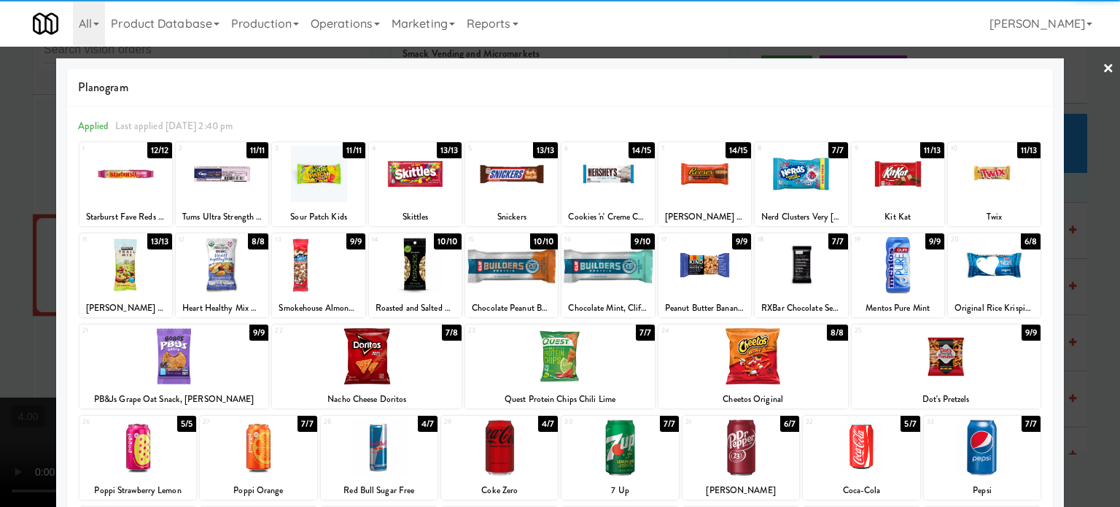
drag, startPoint x: 1080, startPoint y: 300, endPoint x: 960, endPoint y: 300, distance: 119.6
click at [1080, 300] on div at bounding box center [560, 253] width 1120 height 507
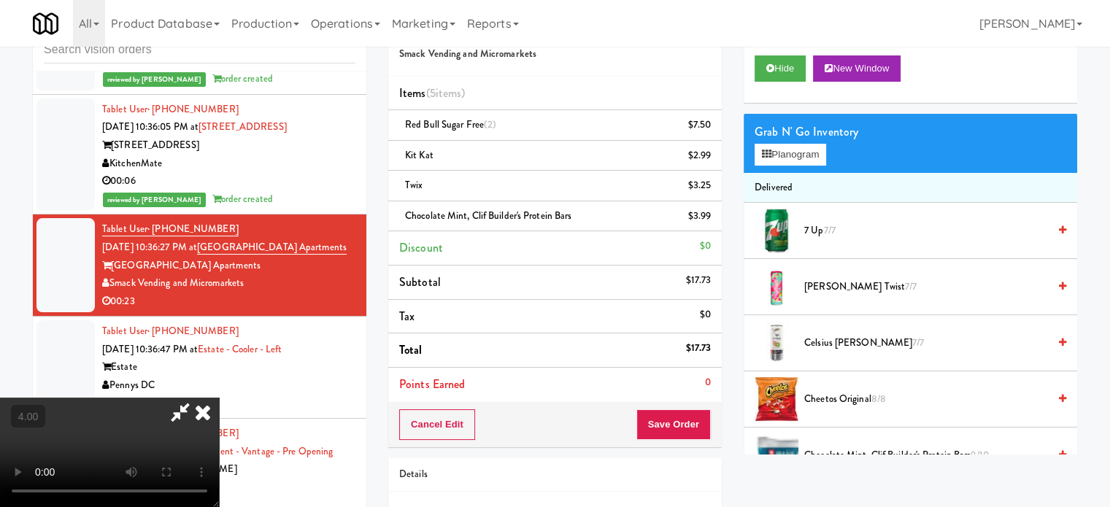
click at [219, 398] on video at bounding box center [109, 452] width 219 height 109
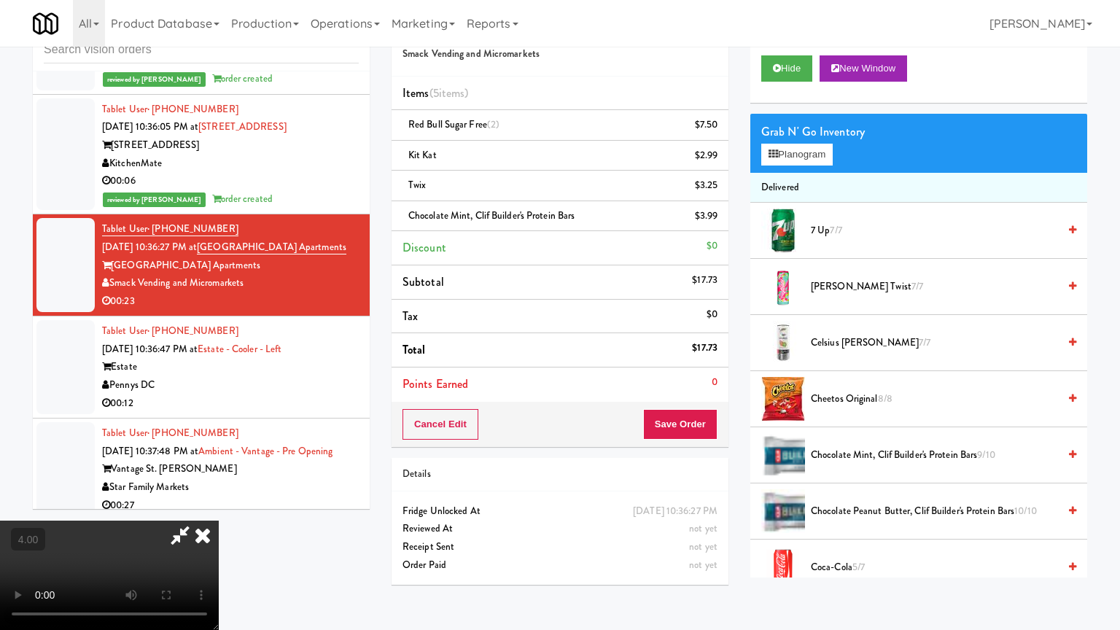
click at [219, 506] on video at bounding box center [109, 575] width 219 height 109
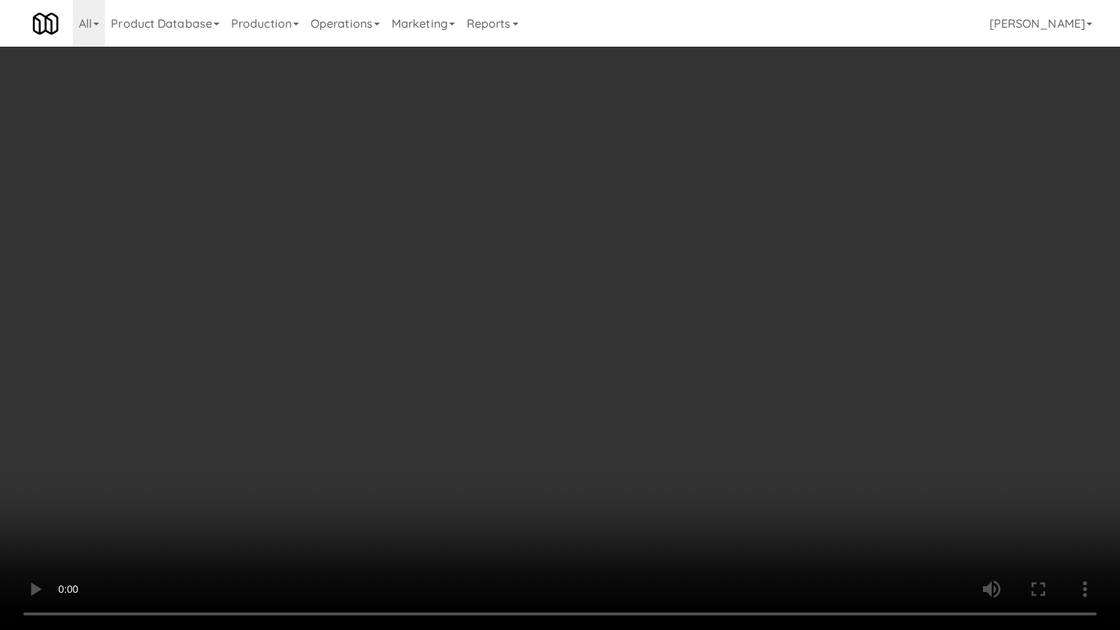
click at [678, 419] on video at bounding box center [560, 315] width 1120 height 630
click at [595, 430] on video at bounding box center [560, 315] width 1120 height 630
click at [601, 414] on video at bounding box center [560, 315] width 1120 height 630
click at [601, 387] on video at bounding box center [560, 315] width 1120 height 630
drag, startPoint x: 612, startPoint y: 386, endPoint x: 633, endPoint y: 382, distance: 21.6
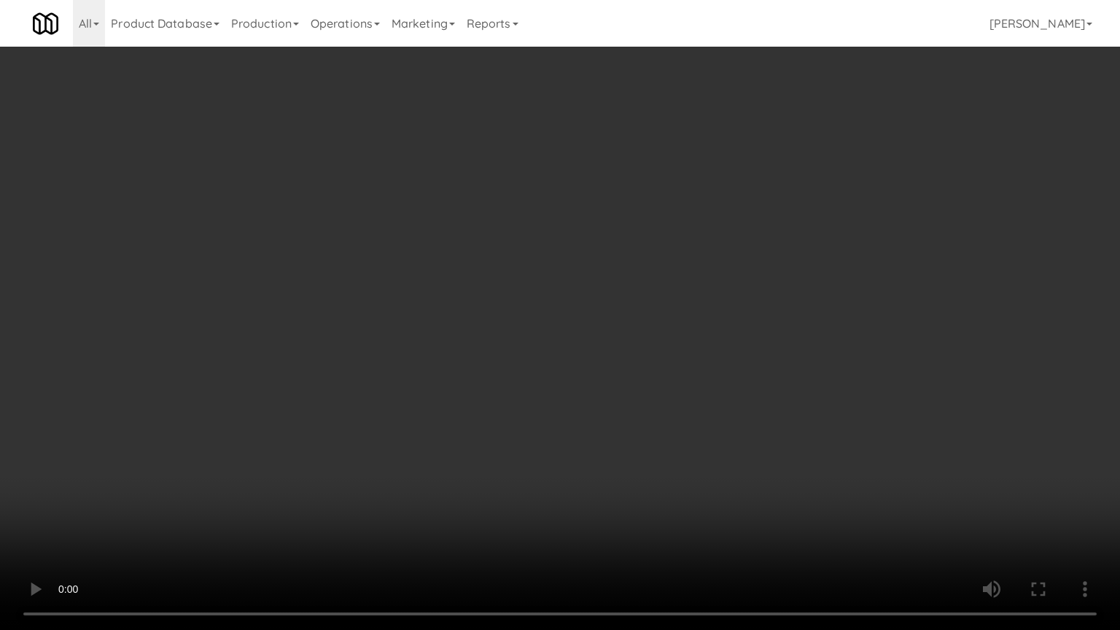
click at [613, 386] on video at bounding box center [560, 315] width 1120 height 630
click at [626, 362] on video at bounding box center [560, 315] width 1120 height 630
click at [663, 301] on video at bounding box center [560, 315] width 1120 height 630
click at [665, 295] on video at bounding box center [560, 315] width 1120 height 630
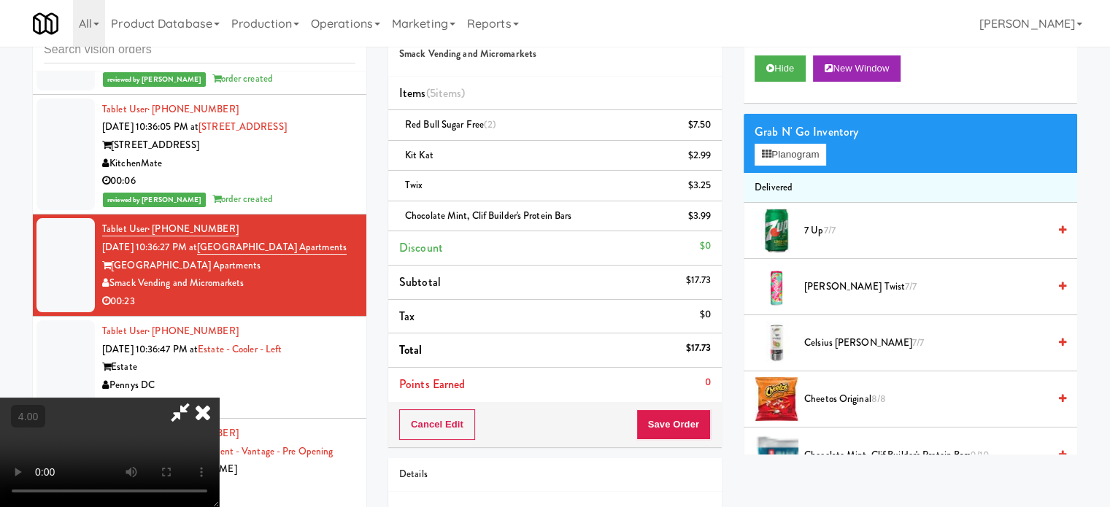
drag, startPoint x: 636, startPoint y: 58, endPoint x: 664, endPoint y: 353, distance: 296.0
click at [219, 398] on icon at bounding box center [203, 412] width 32 height 29
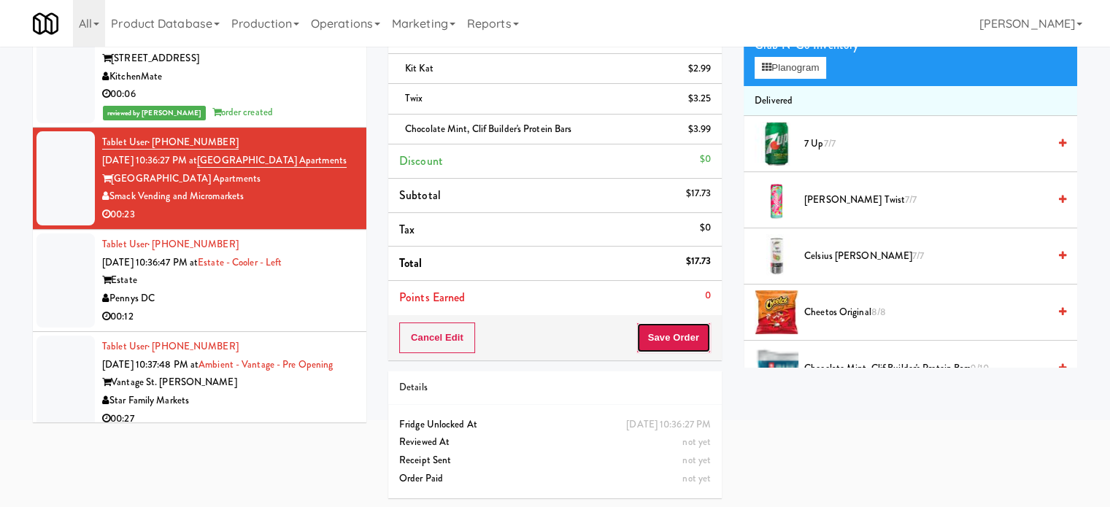
click at [678, 344] on button "Save Order" at bounding box center [673, 337] width 74 height 31
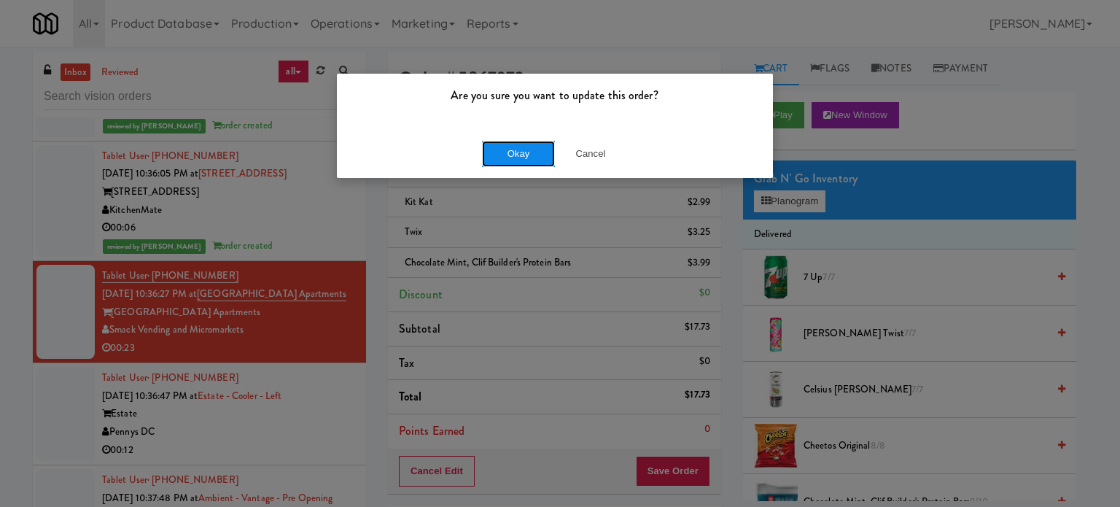
click at [534, 142] on button "Okay" at bounding box center [518, 154] width 73 height 26
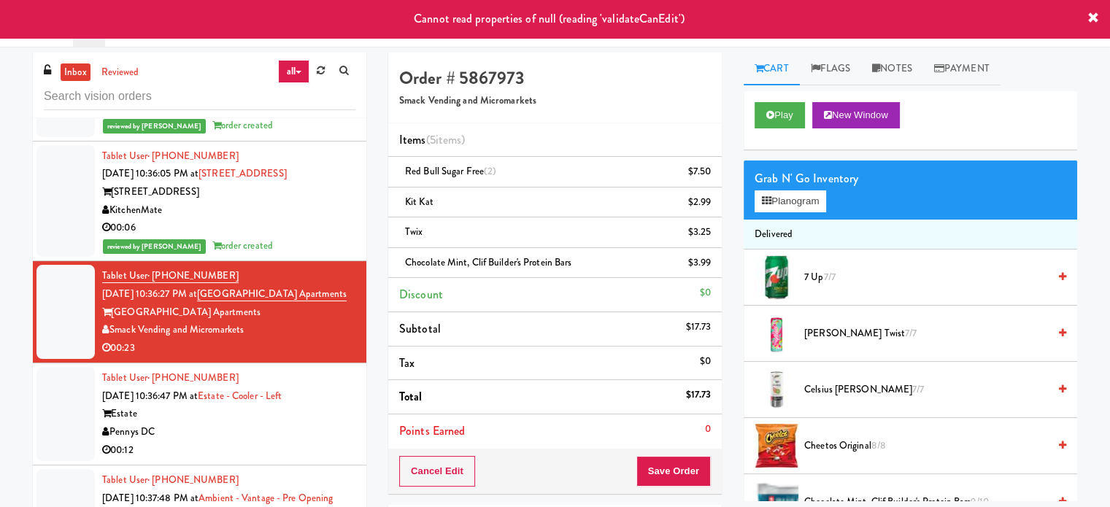
drag, startPoint x: 309, startPoint y: 189, endPoint x: 312, endPoint y: 244, distance: 55.5
click at [309, 201] on div "KitchenMate" at bounding box center [228, 210] width 253 height 18
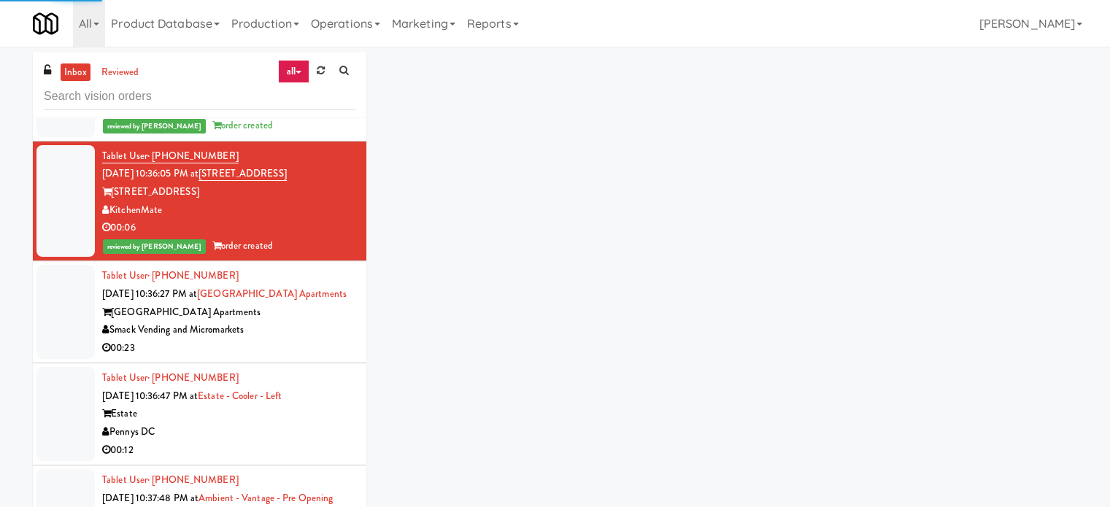
click at [318, 339] on div "00:23" at bounding box center [228, 348] width 253 height 18
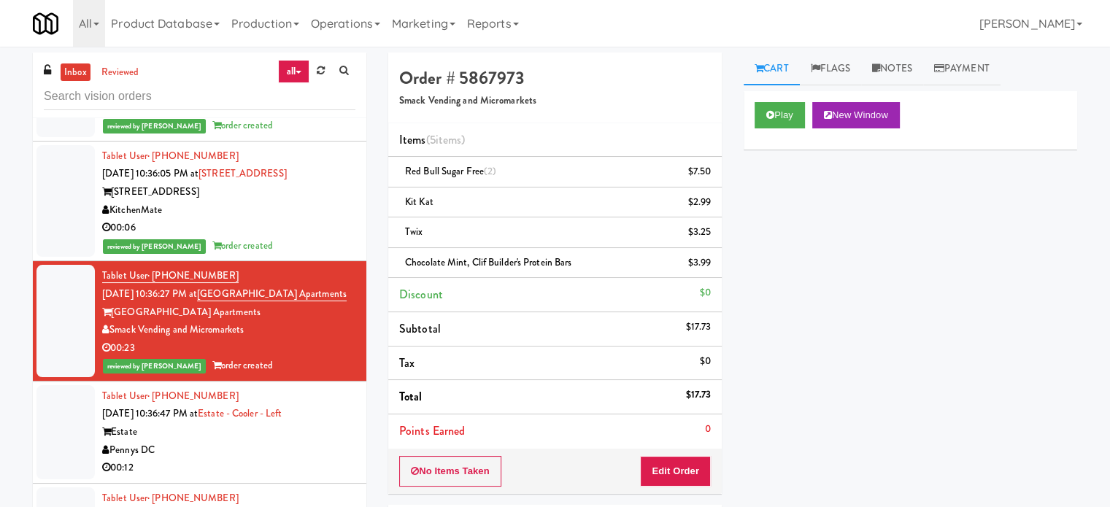
click at [290, 459] on div "00:12" at bounding box center [228, 468] width 253 height 18
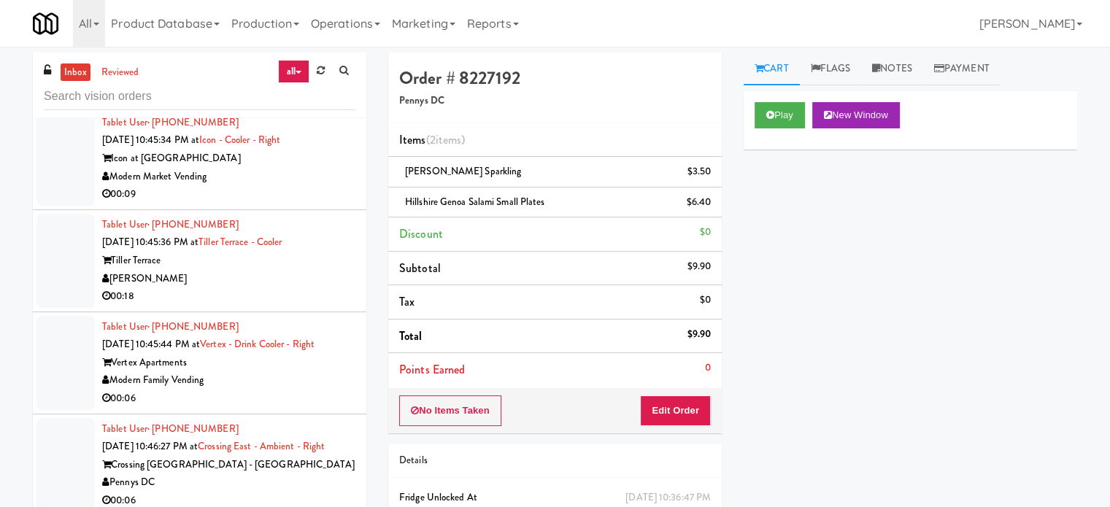
scroll to position [4535, 0]
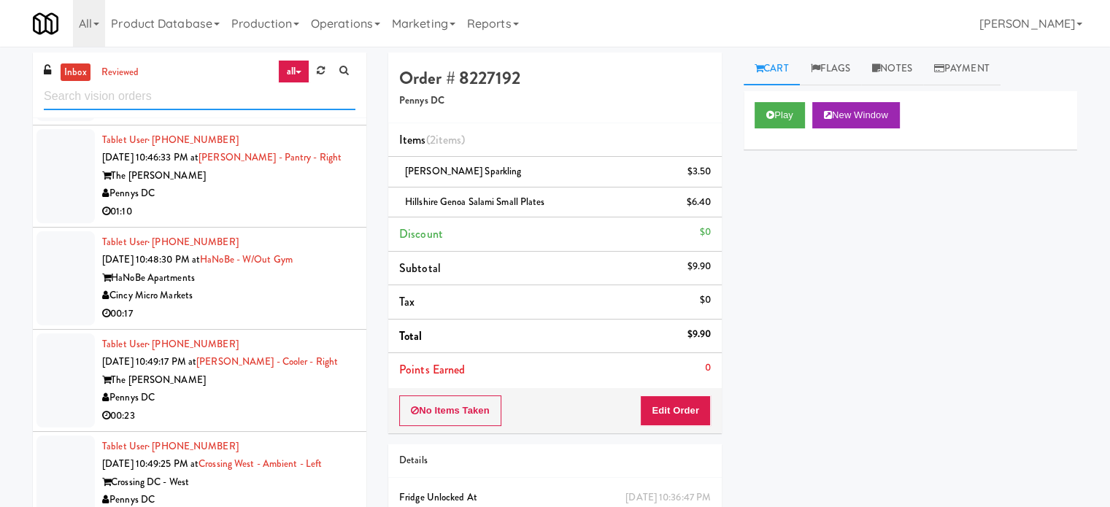
click at [206, 88] on input "text" at bounding box center [199, 96] width 311 height 27
drag, startPoint x: 206, startPoint y: 88, endPoint x: 214, endPoint y: 88, distance: 8.1
click at [210, 88] on input "text" at bounding box center [199, 96] width 311 height 27
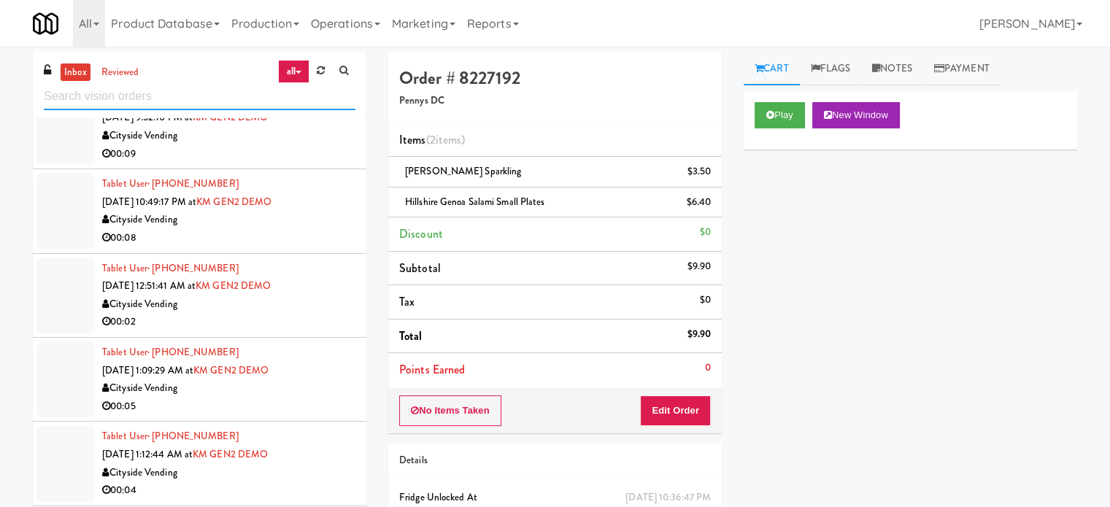
scroll to position [2188, 0]
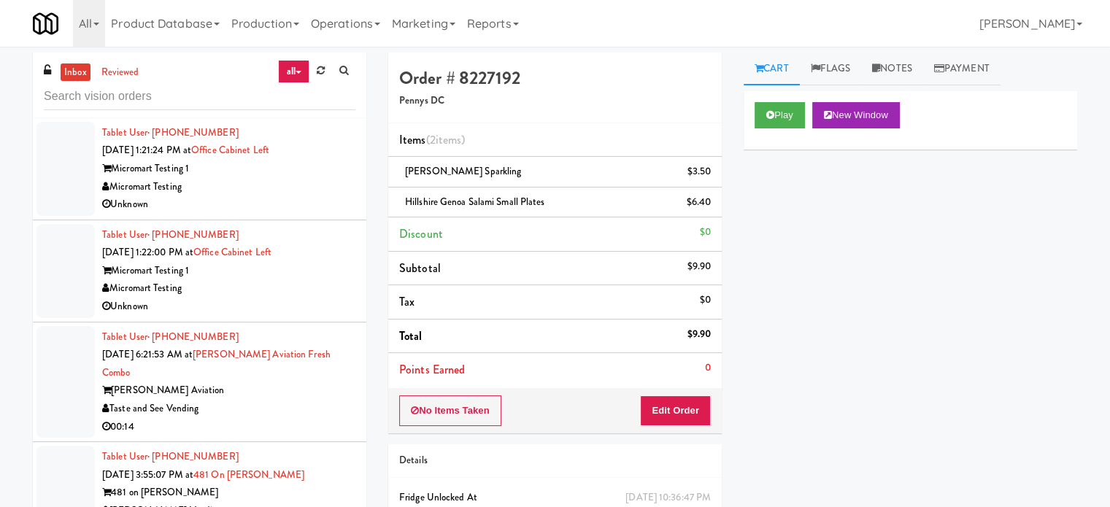
drag, startPoint x: 287, startPoint y: 398, endPoint x: 360, endPoint y: 328, distance: 100.6
click at [288, 418] on div "00:14" at bounding box center [228, 427] width 253 height 18
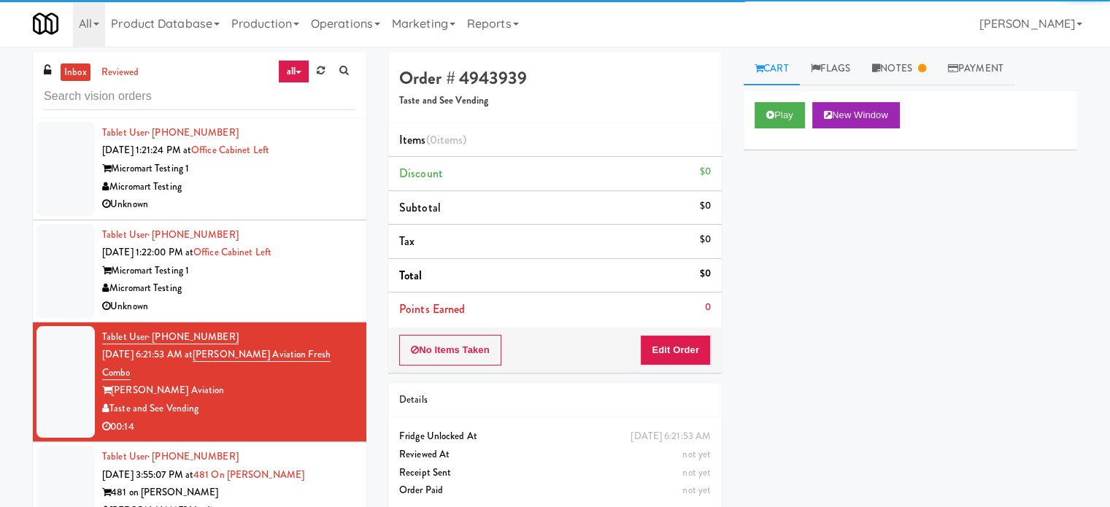
scroll to position [2553, 0]
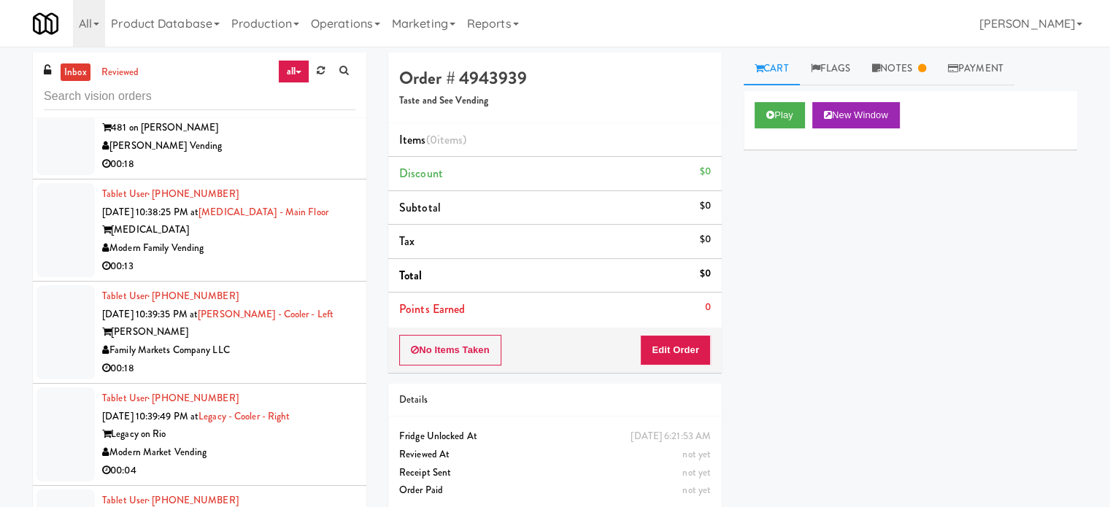
click at [325, 239] on div "Modern Family Vending" at bounding box center [228, 248] width 253 height 18
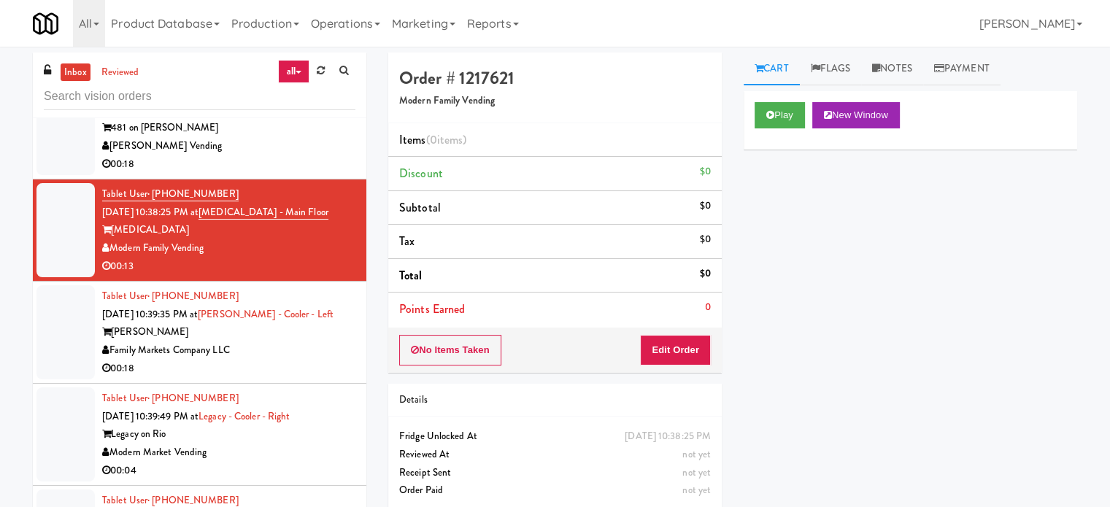
click at [270, 155] on div "00:18" at bounding box center [228, 164] width 253 height 18
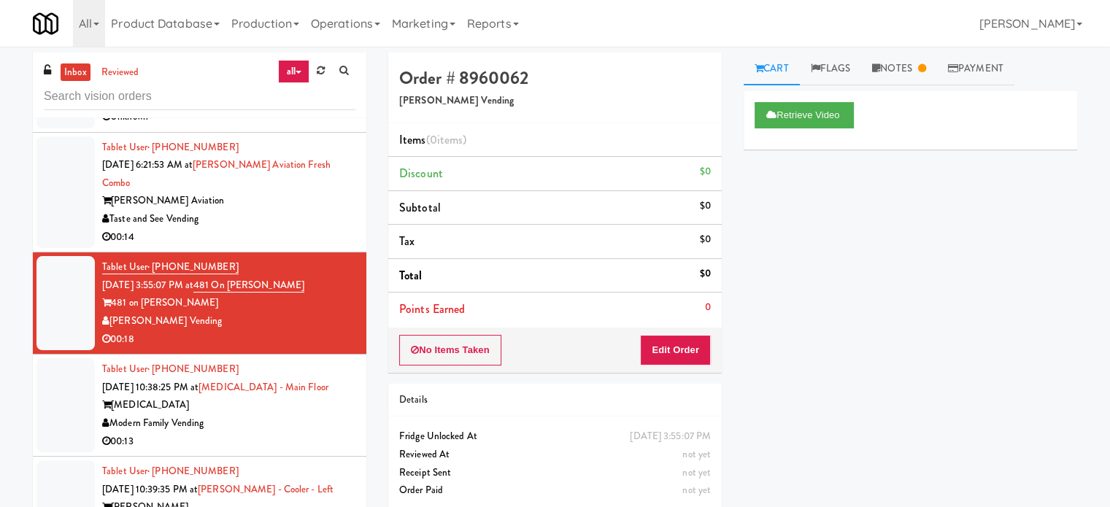
scroll to position [2501, 0]
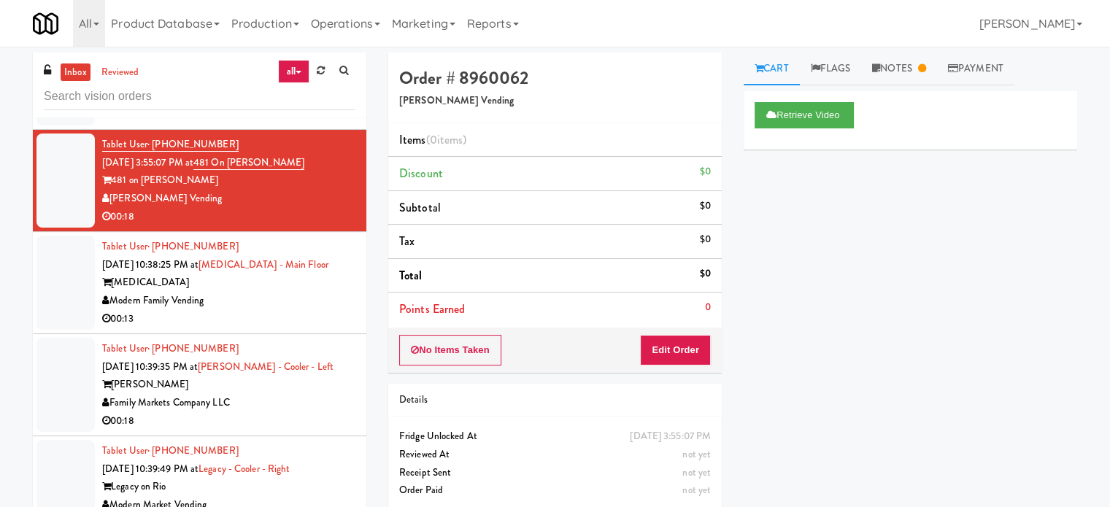
drag, startPoint x: 309, startPoint y: 286, endPoint x: 840, endPoint y: 116, distance: 557.6
click at [313, 292] on div "Modern Family Vending" at bounding box center [228, 301] width 253 height 18
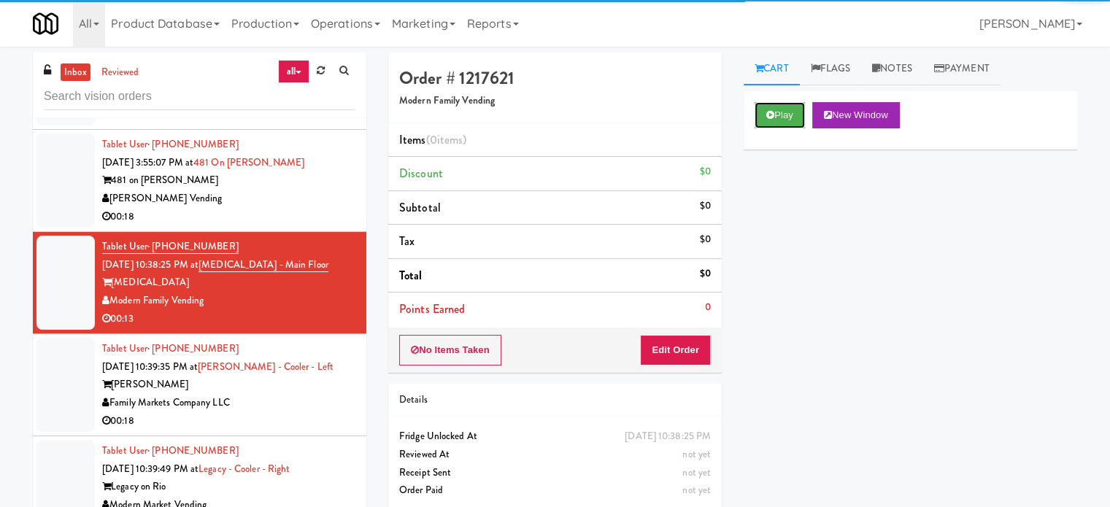
drag, startPoint x: 788, startPoint y: 110, endPoint x: 773, endPoint y: 179, distance: 70.1
click at [788, 112] on button "Play" at bounding box center [779, 115] width 50 height 26
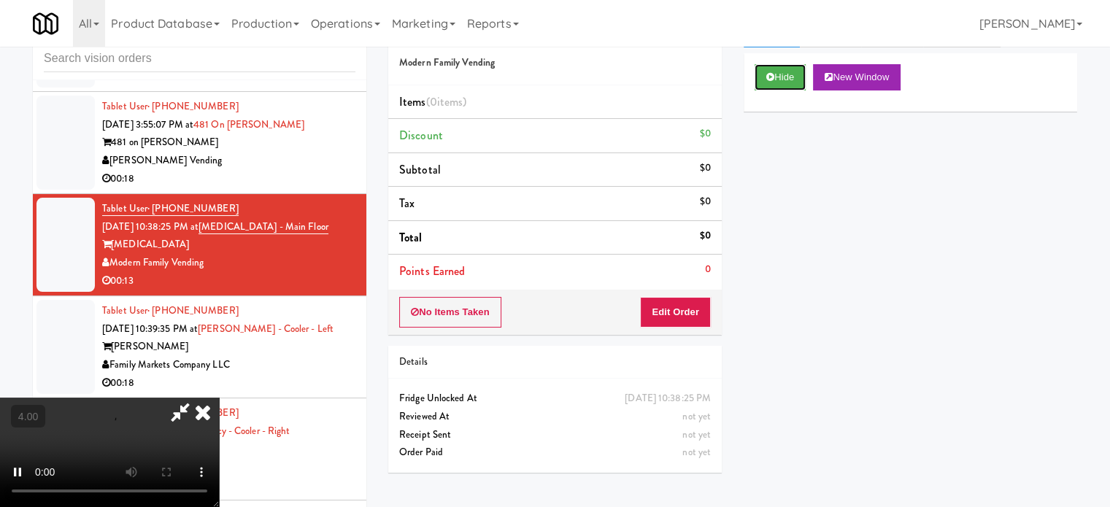
scroll to position [59, 0]
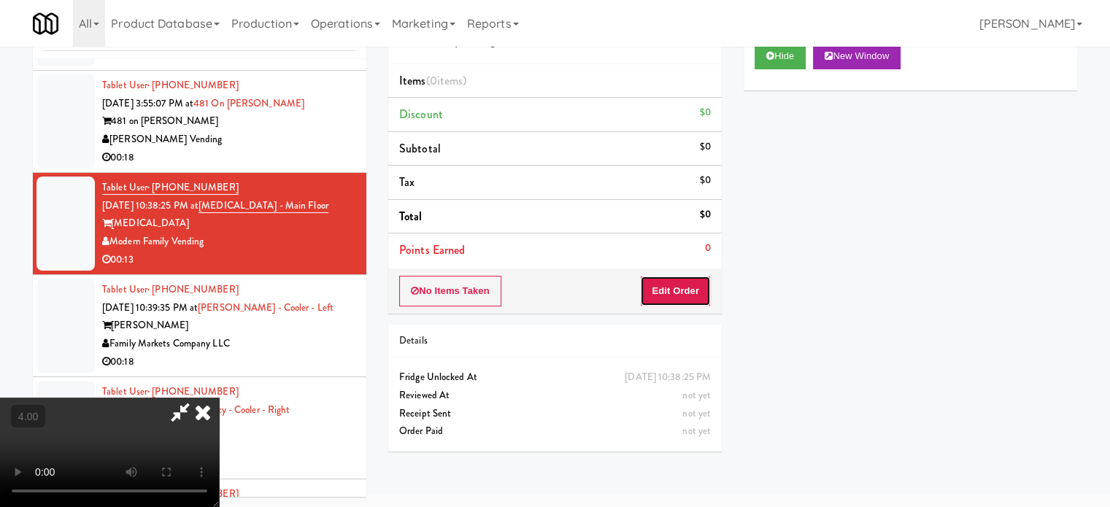
click at [683, 285] on button "Edit Order" at bounding box center [675, 291] width 71 height 31
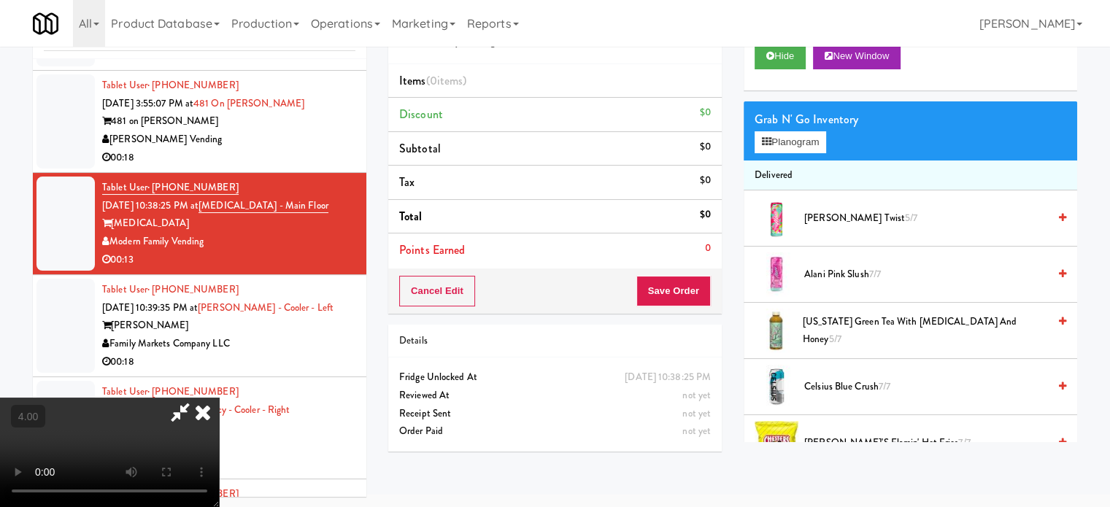
drag, startPoint x: 247, startPoint y: 316, endPoint x: 274, endPoint y: 269, distance: 54.3
click at [219, 398] on video at bounding box center [109, 452] width 219 height 109
drag, startPoint x: 245, startPoint y: 293, endPoint x: 251, endPoint y: 287, distance: 7.8
click at [219, 398] on video at bounding box center [109, 452] width 219 height 109
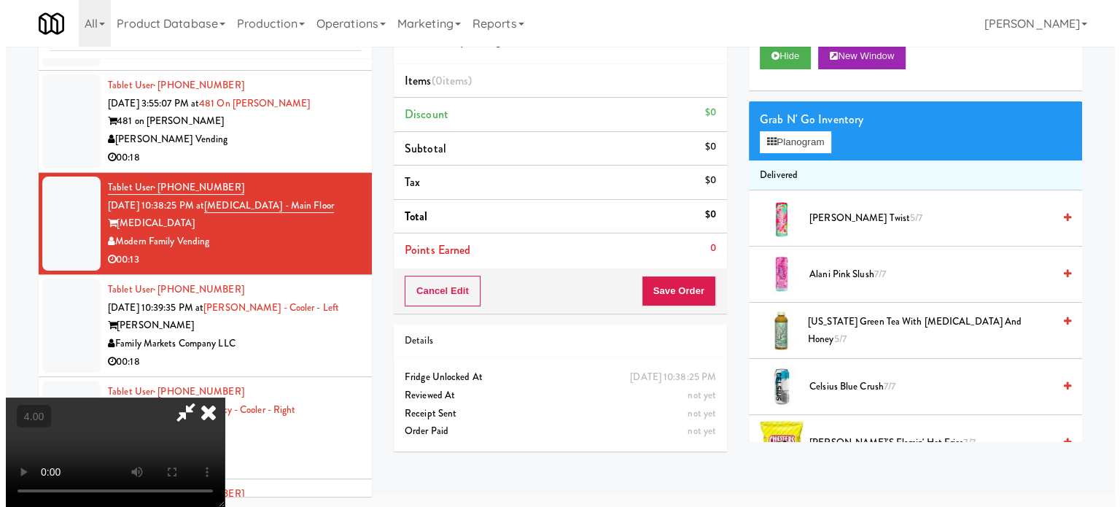
scroll to position [47, 0]
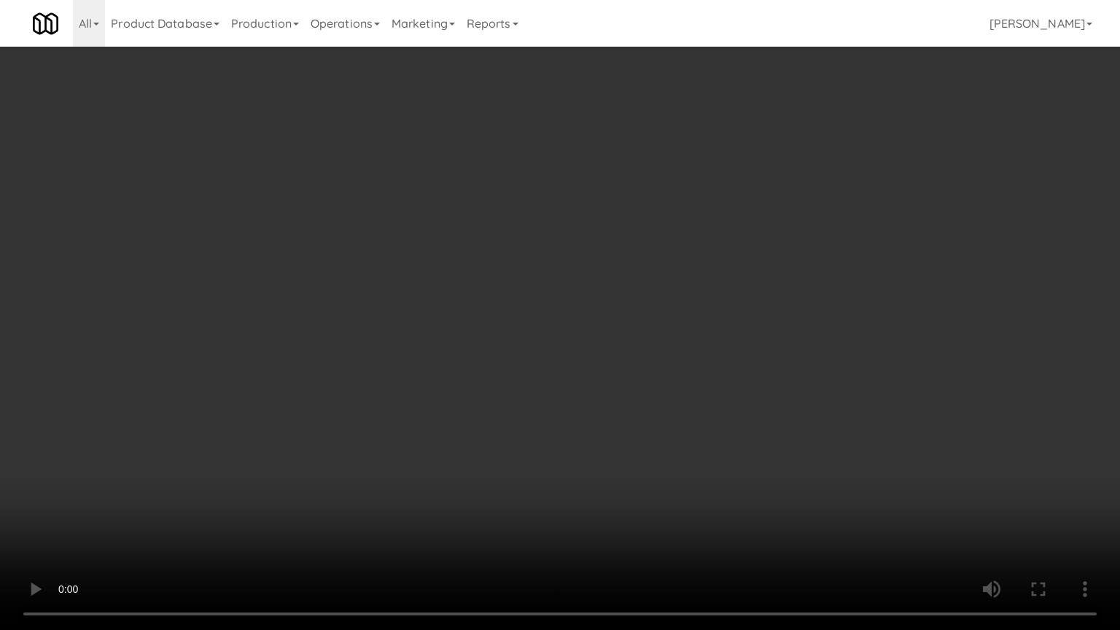
click at [206, 419] on video at bounding box center [560, 315] width 1120 height 630
click at [466, 328] on video at bounding box center [560, 315] width 1120 height 630
click at [473, 334] on video at bounding box center [560, 315] width 1120 height 630
click at [550, 295] on video at bounding box center [560, 315] width 1120 height 630
click at [559, 306] on video at bounding box center [560, 315] width 1120 height 630
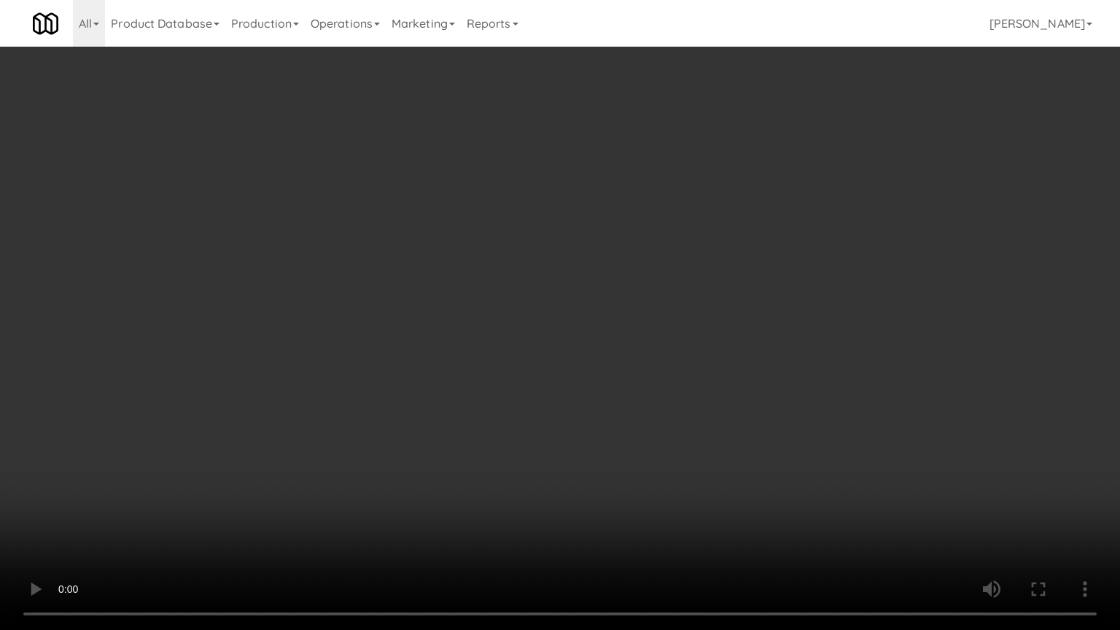
click at [622, 315] on video at bounding box center [560, 315] width 1120 height 630
drag, startPoint x: 594, startPoint y: 323, endPoint x: 609, endPoint y: 318, distance: 16.1
click at [595, 323] on video at bounding box center [560, 315] width 1120 height 630
drag, startPoint x: 616, startPoint y: 314, endPoint x: 715, endPoint y: 209, distance: 144.0
click at [622, 314] on video at bounding box center [560, 315] width 1120 height 630
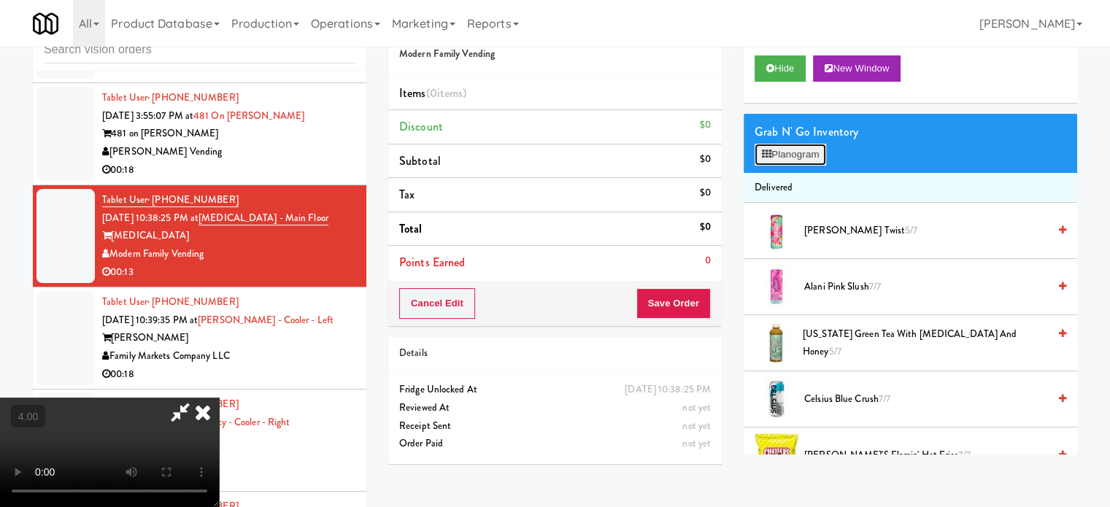
click at [791, 160] on button "Planogram" at bounding box center [789, 155] width 71 height 22
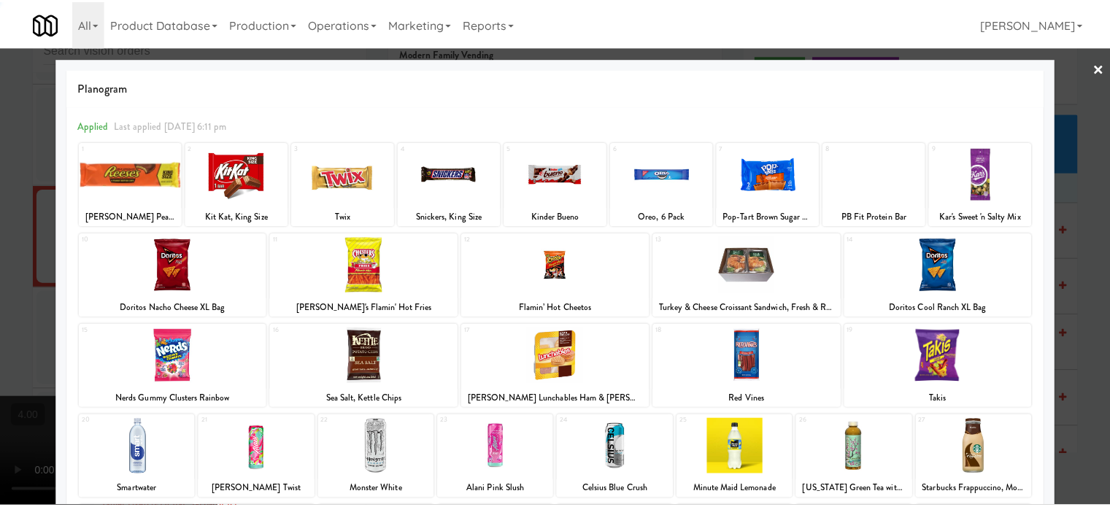
scroll to position [209, 0]
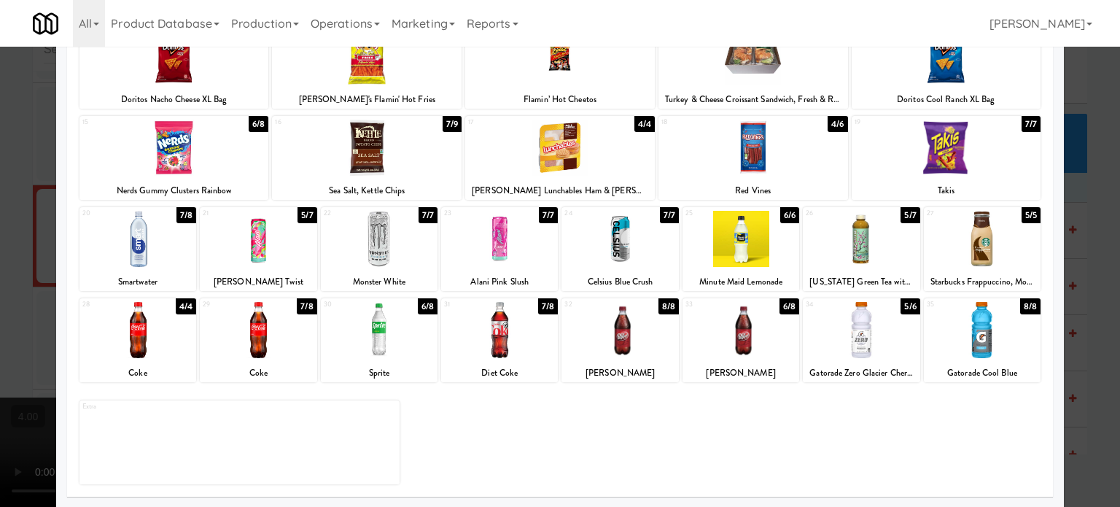
click at [421, 306] on div "6/8" at bounding box center [428, 306] width 20 height 16
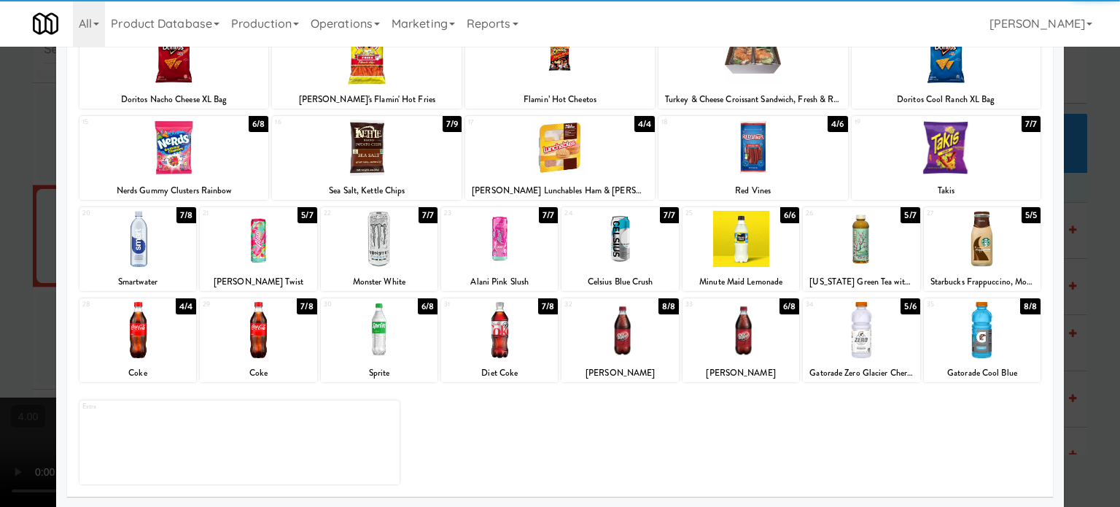
click at [187, 212] on div "7/8" at bounding box center [187, 215] width 20 height 16
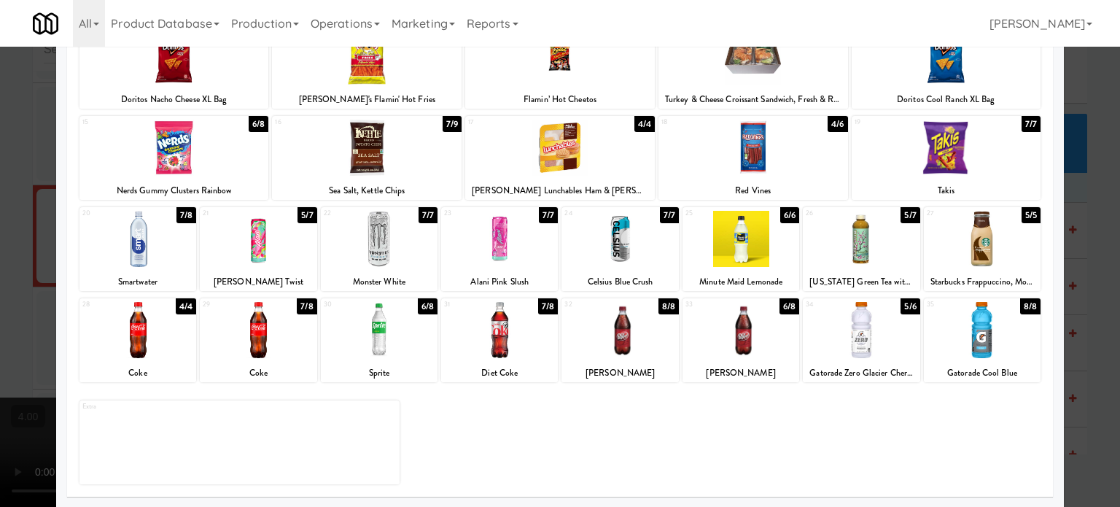
drag, startPoint x: 22, startPoint y: 252, endPoint x: 41, endPoint y: 253, distance: 19.0
click at [22, 253] on div at bounding box center [560, 253] width 1120 height 507
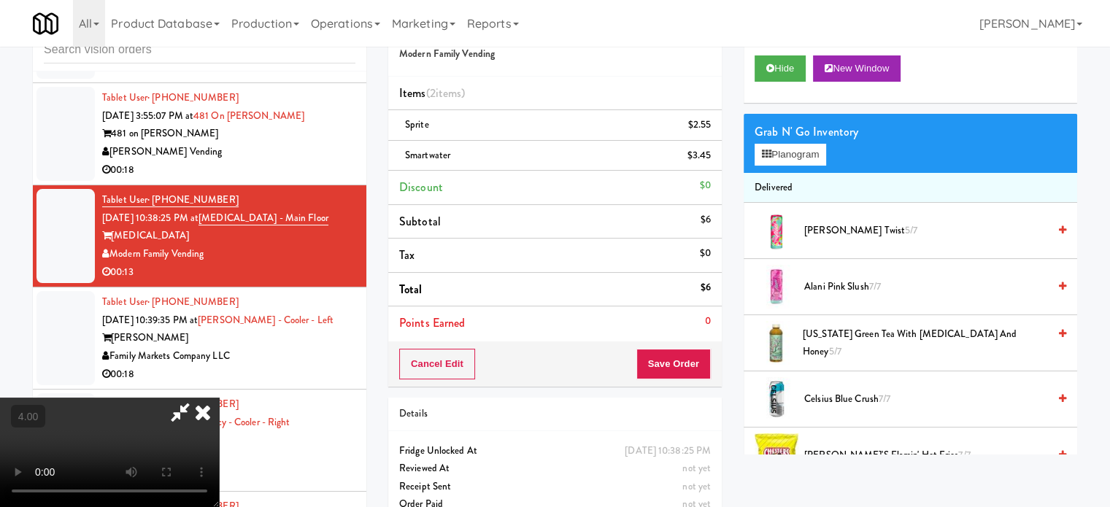
drag, startPoint x: 194, startPoint y: 288, endPoint x: 392, endPoint y: 325, distance: 201.7
click at [197, 398] on video at bounding box center [109, 452] width 219 height 109
click at [219, 398] on video at bounding box center [109, 452] width 219 height 109
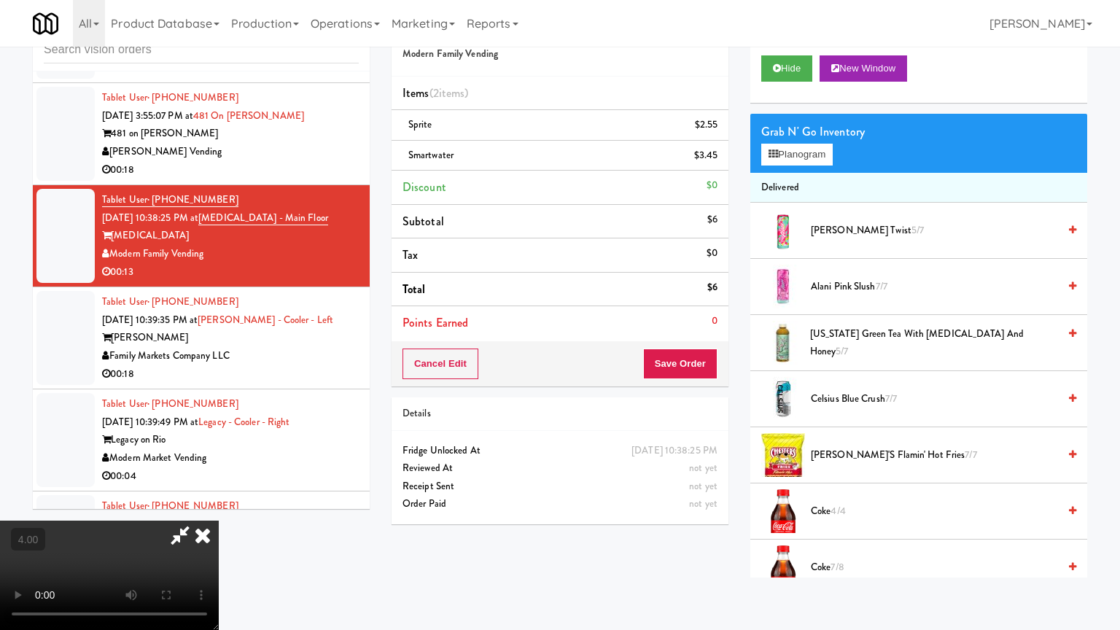
drag, startPoint x: 494, startPoint y: 362, endPoint x: 541, endPoint y: 343, distance: 51.1
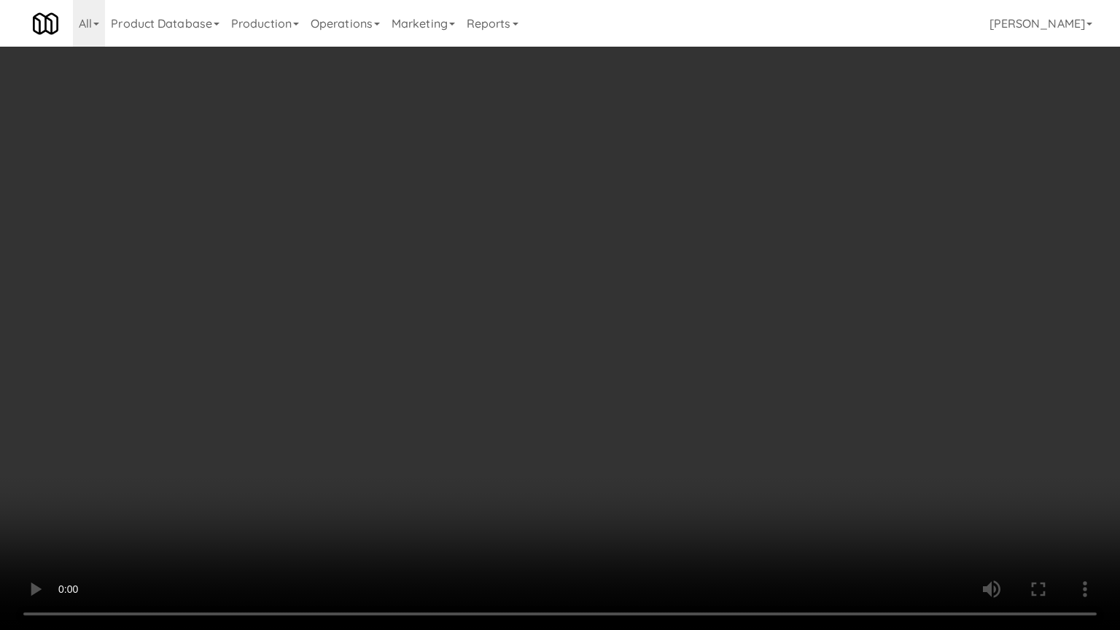
click at [495, 363] on video at bounding box center [560, 315] width 1120 height 630
click at [608, 284] on video at bounding box center [560, 315] width 1120 height 630
drag, startPoint x: 615, startPoint y: 280, endPoint x: 654, endPoint y: 274, distance: 39.2
click at [616, 280] on video at bounding box center [560, 315] width 1120 height 630
drag, startPoint x: 654, startPoint y: 274, endPoint x: 824, endPoint y: 146, distance: 213.2
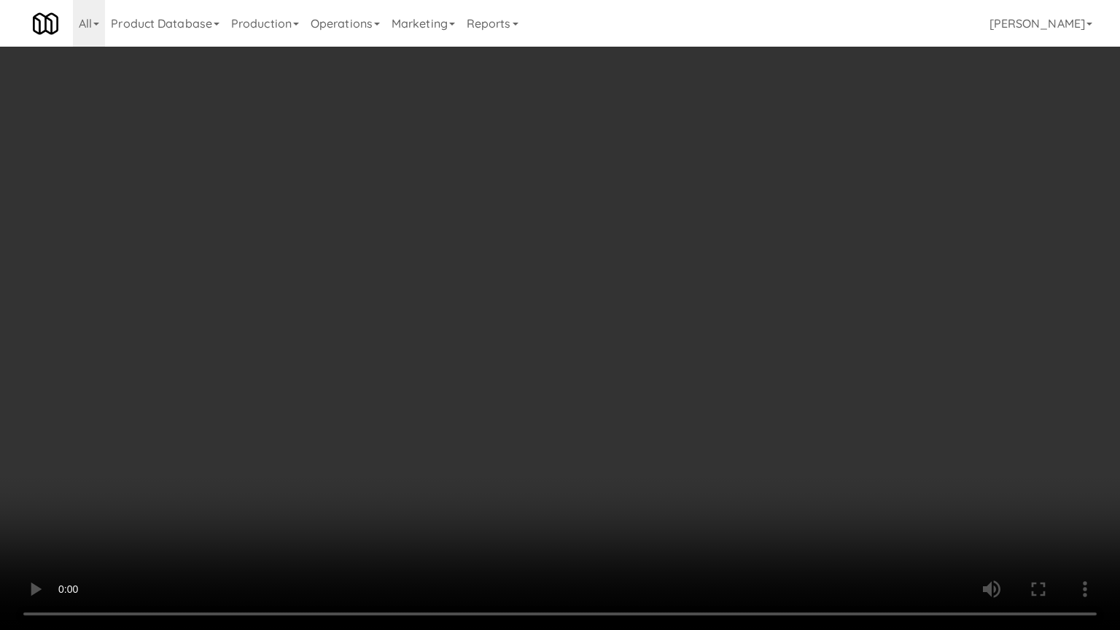
click at [687, 274] on video at bounding box center [560, 315] width 1120 height 630
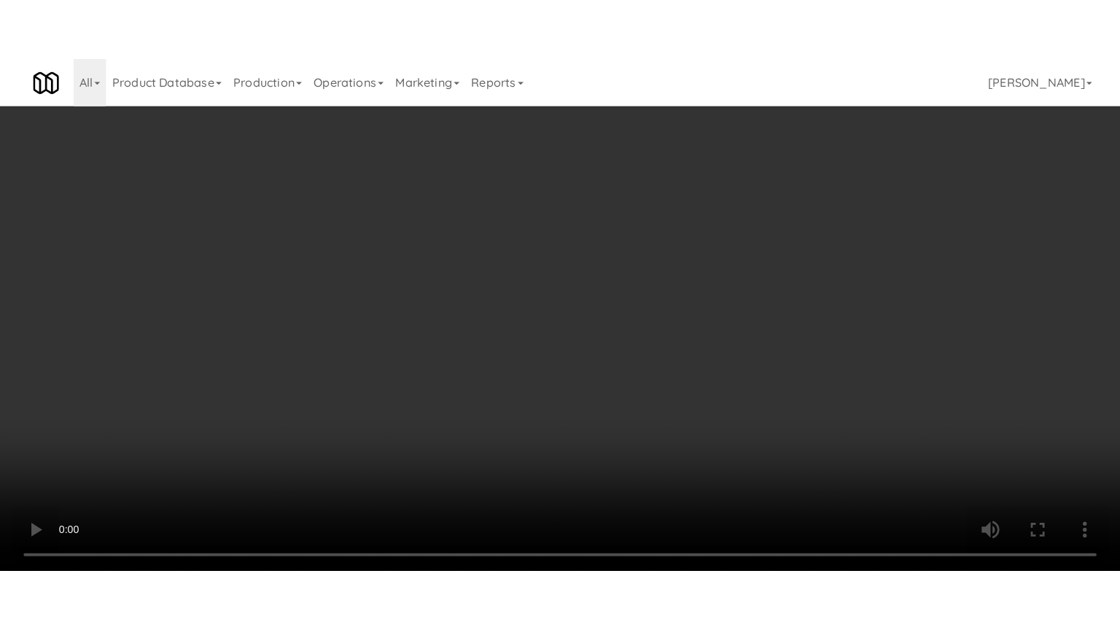
scroll to position [1824, 0]
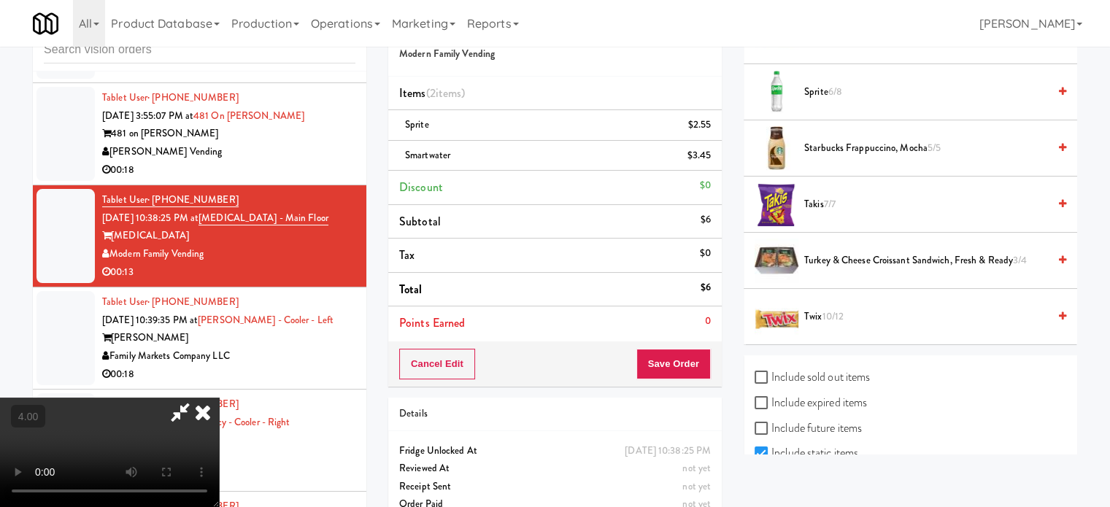
click at [829, 311] on span "10/12" at bounding box center [832, 316] width 22 height 14
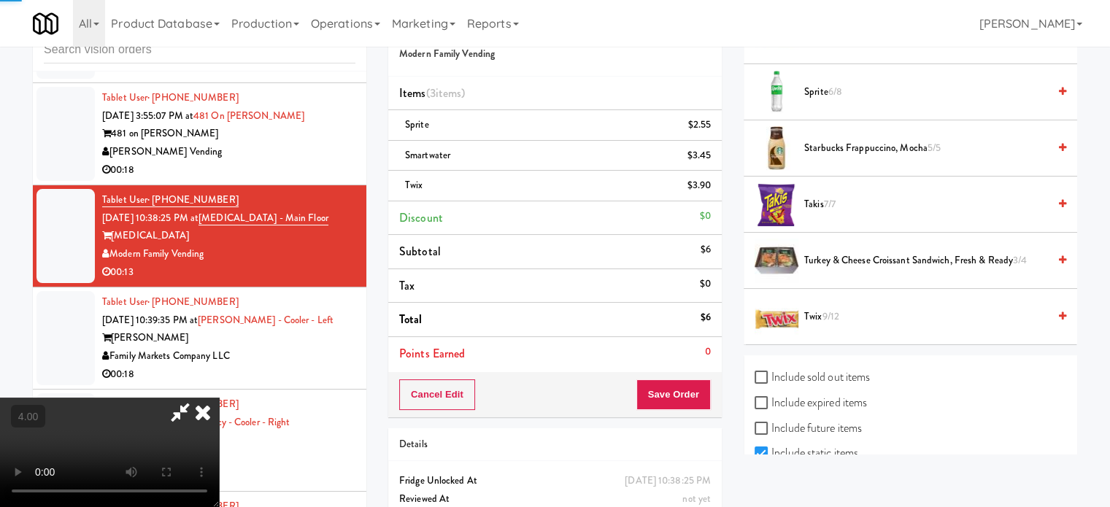
click at [219, 398] on video at bounding box center [109, 452] width 219 height 109
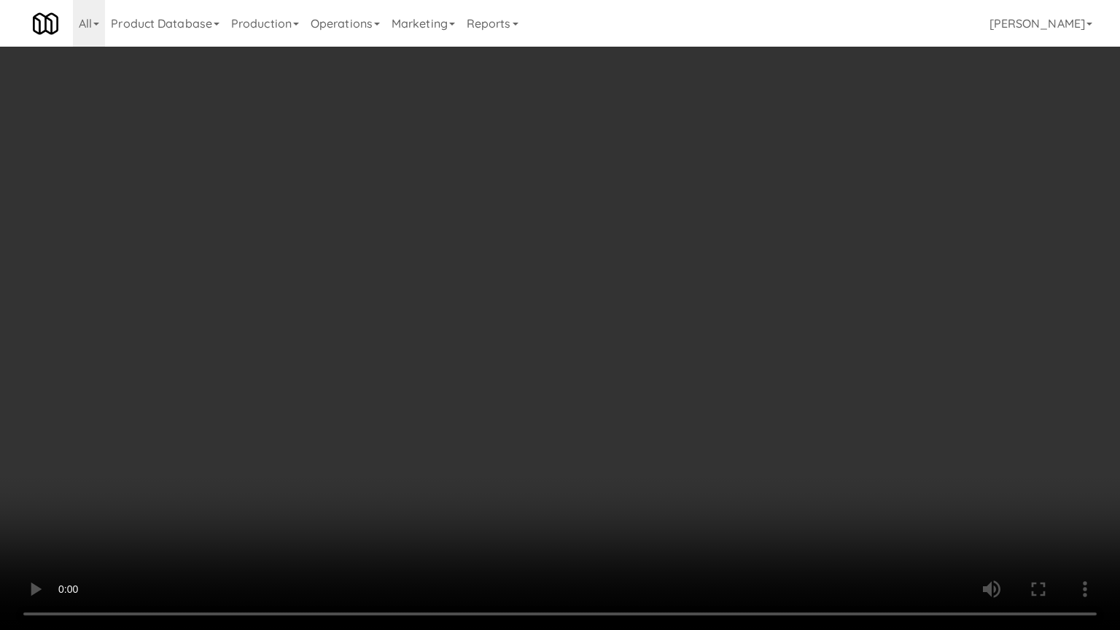
click at [377, 388] on video at bounding box center [560, 315] width 1120 height 630
click at [524, 327] on video at bounding box center [560, 315] width 1120 height 630
click at [543, 314] on video at bounding box center [560, 315] width 1120 height 630
click at [548, 306] on video at bounding box center [560, 315] width 1120 height 630
click at [565, 306] on video at bounding box center [560, 315] width 1120 height 630
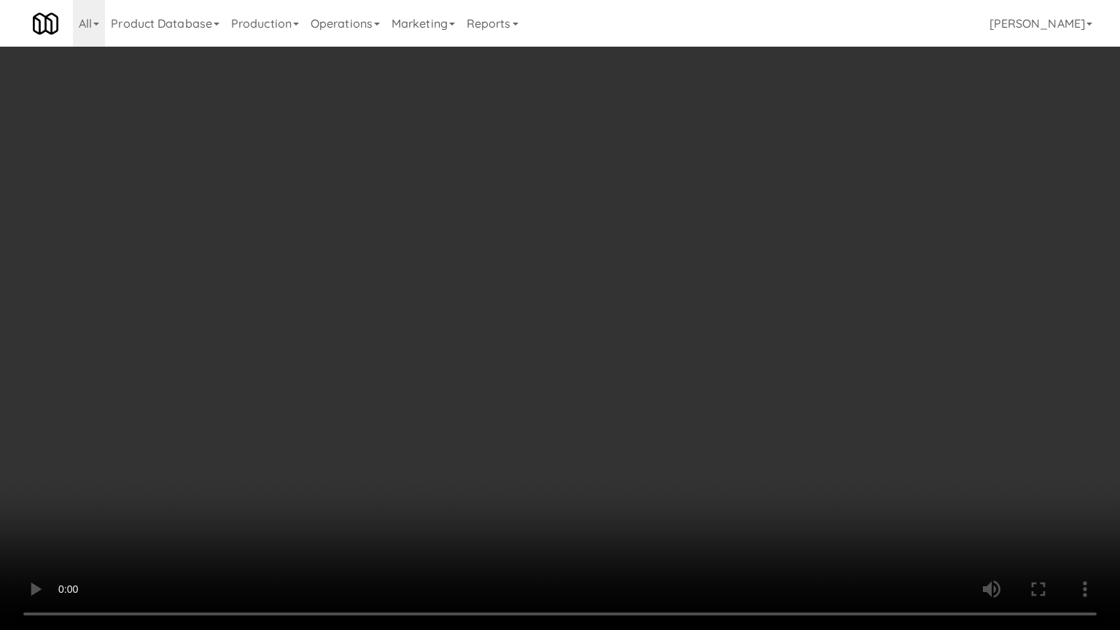
click at [571, 302] on video at bounding box center [560, 315] width 1120 height 630
click at [570, 310] on video at bounding box center [560, 315] width 1120 height 630
click at [689, 333] on video at bounding box center [560, 315] width 1120 height 630
click at [564, 333] on video at bounding box center [560, 315] width 1120 height 630
click at [575, 324] on video at bounding box center [560, 315] width 1120 height 630
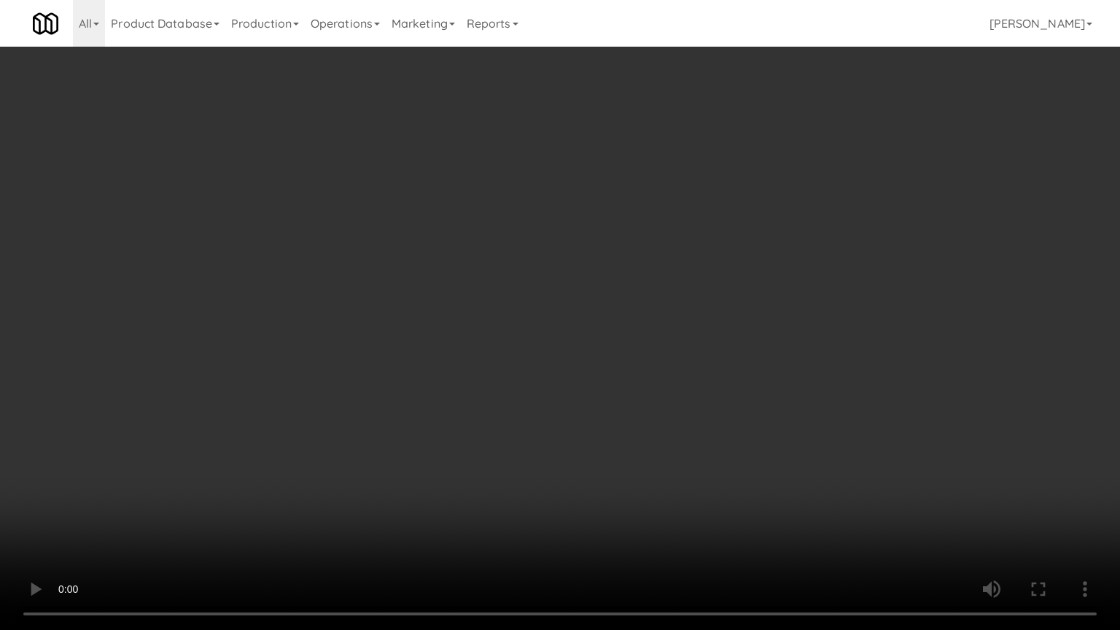
click at [596, 320] on video at bounding box center [560, 315] width 1120 height 630
drag, startPoint x: 530, startPoint y: 310, endPoint x: 543, endPoint y: 298, distance: 18.1
click at [530, 307] on video at bounding box center [560, 315] width 1120 height 630
click at [547, 295] on video at bounding box center [560, 315] width 1120 height 630
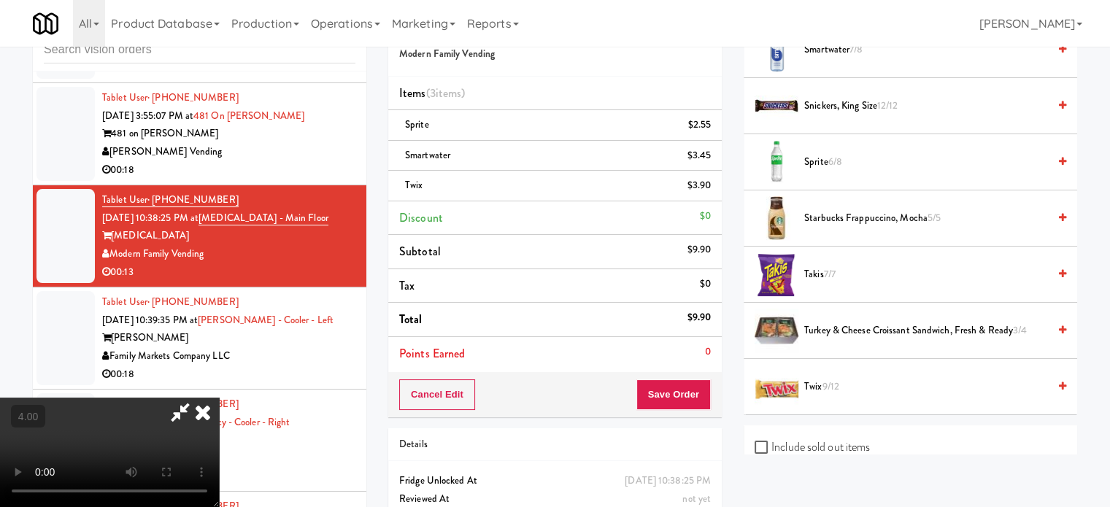
click at [219, 398] on icon at bounding box center [203, 412] width 32 height 29
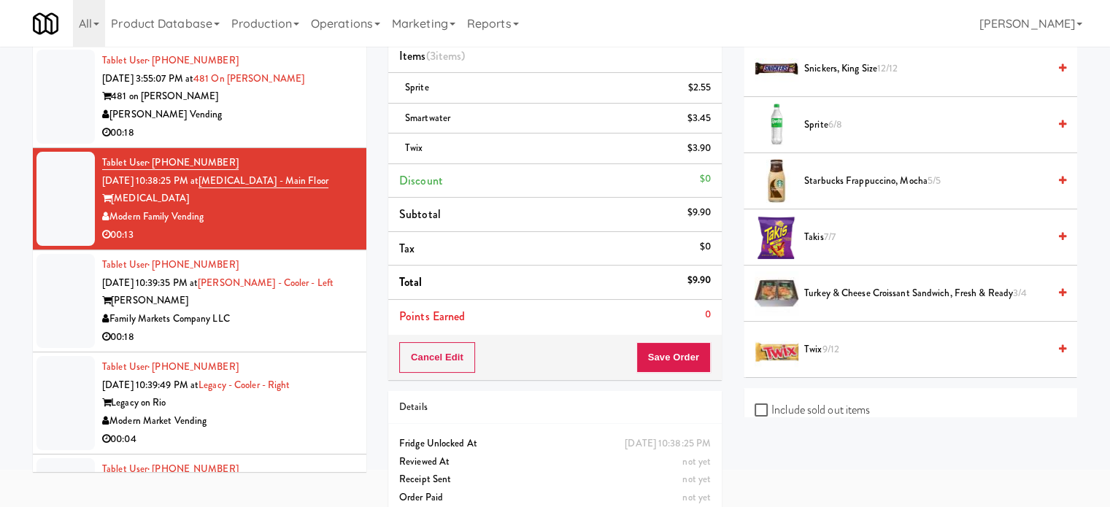
scroll to position [104, 0]
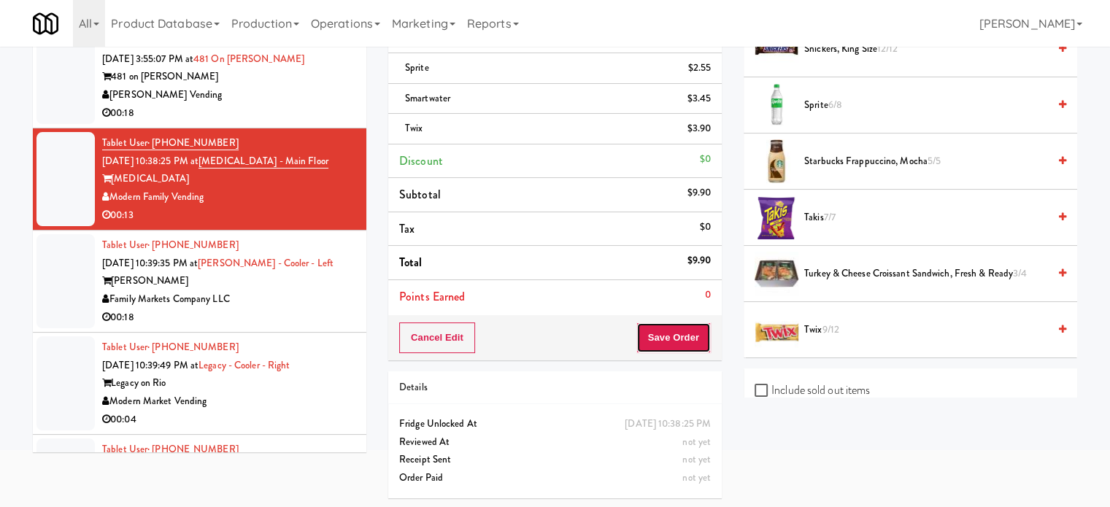
drag, startPoint x: 656, startPoint y: 335, endPoint x: 649, endPoint y: 304, distance: 31.5
click at [651, 326] on button "Save Order" at bounding box center [673, 337] width 74 height 31
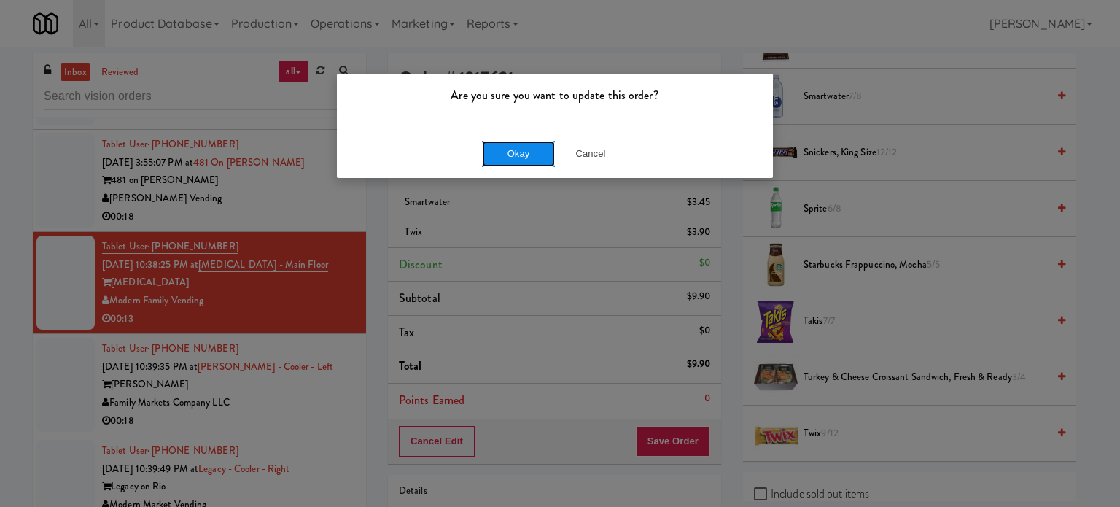
click at [533, 157] on button "Okay" at bounding box center [518, 154] width 73 height 26
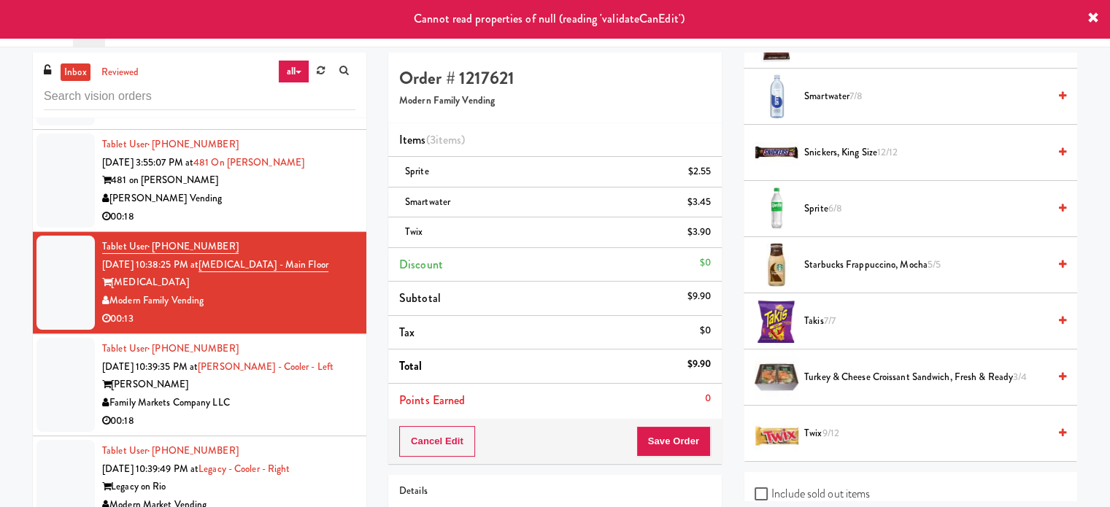
click at [306, 190] on div "[PERSON_NAME] Vending" at bounding box center [228, 199] width 253 height 18
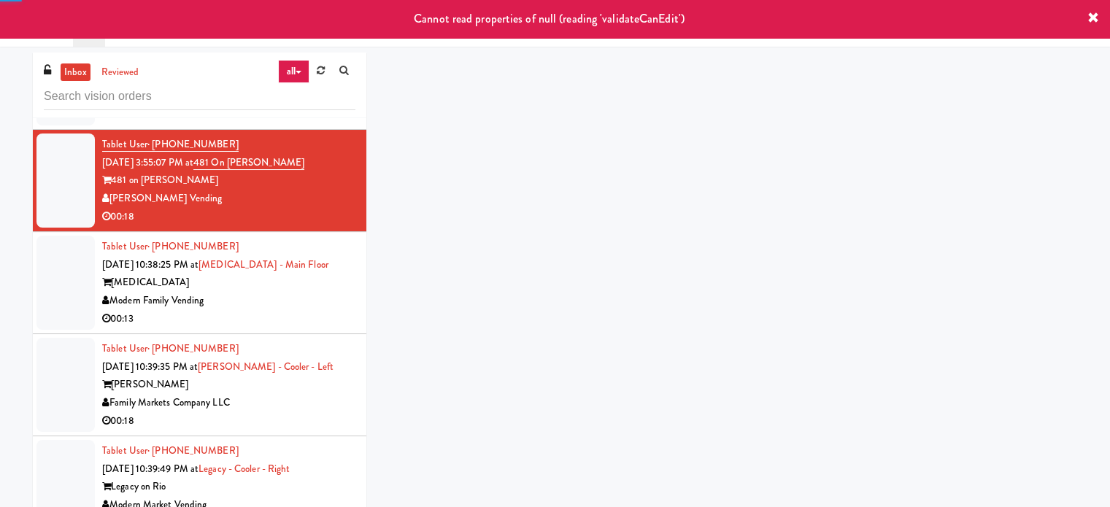
click at [309, 310] on div "00:13" at bounding box center [228, 319] width 253 height 18
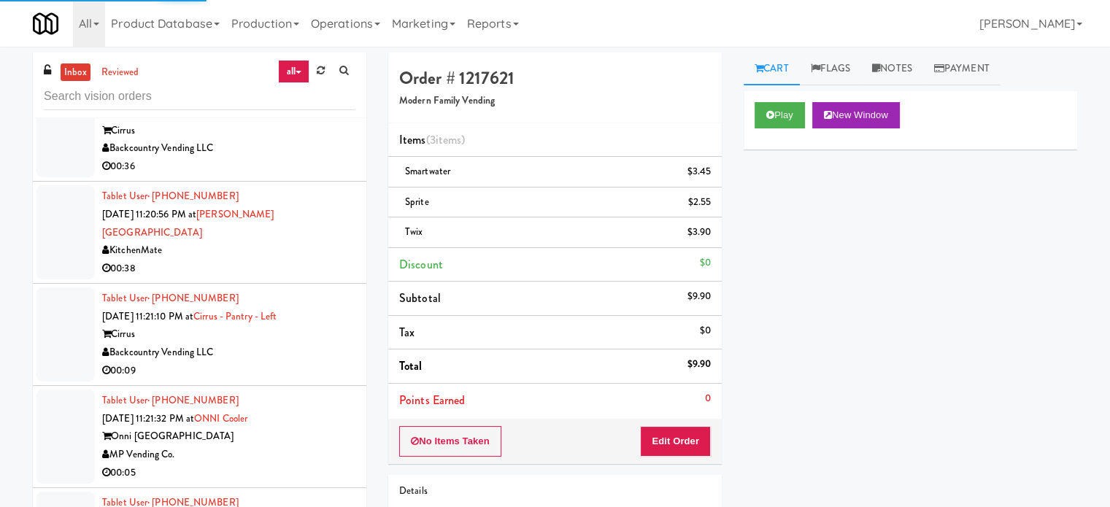
scroll to position [7365, 0]
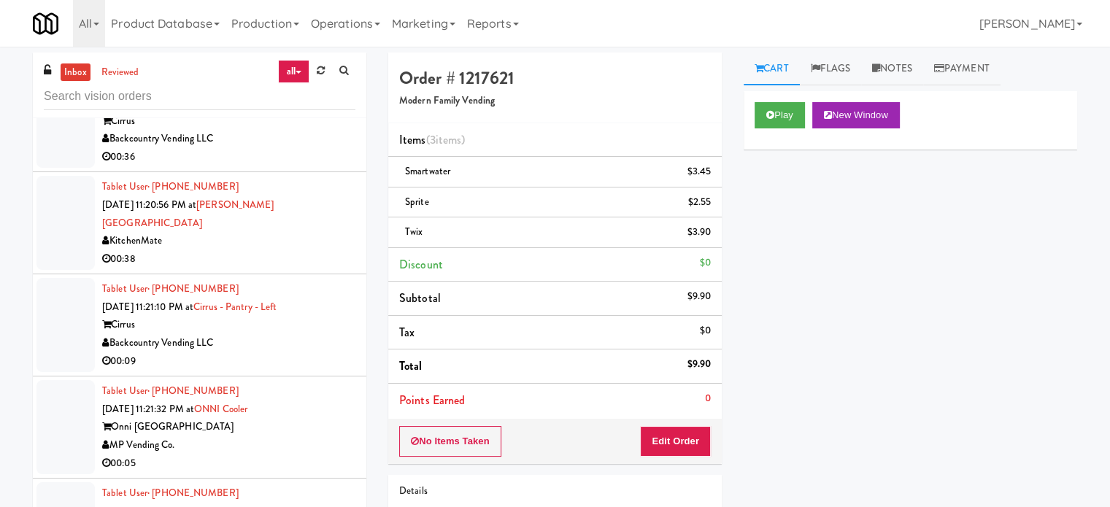
drag, startPoint x: 313, startPoint y: 411, endPoint x: 313, endPoint y: 382, distance: 28.4
click at [313, 436] on div "MP Vending Co." at bounding box center [228, 445] width 253 height 18
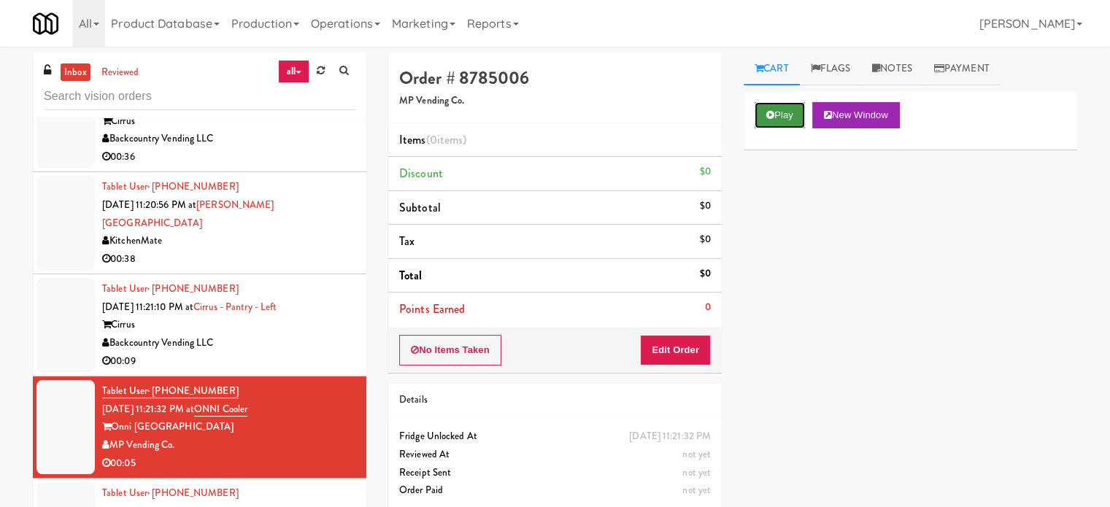
click at [792, 115] on button "Play" at bounding box center [779, 115] width 50 height 26
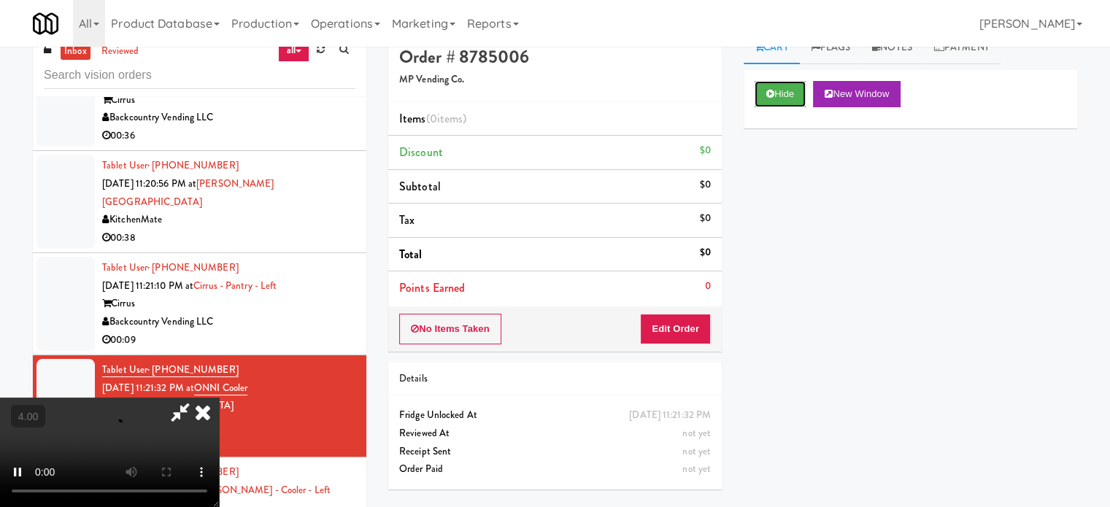
scroll to position [59, 0]
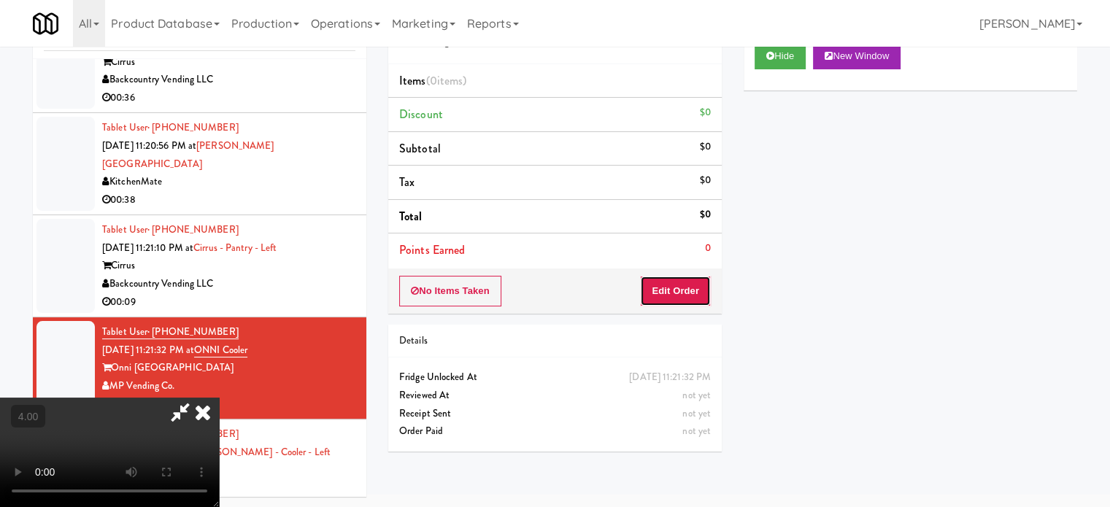
click at [677, 296] on button "Edit Order" at bounding box center [675, 291] width 71 height 31
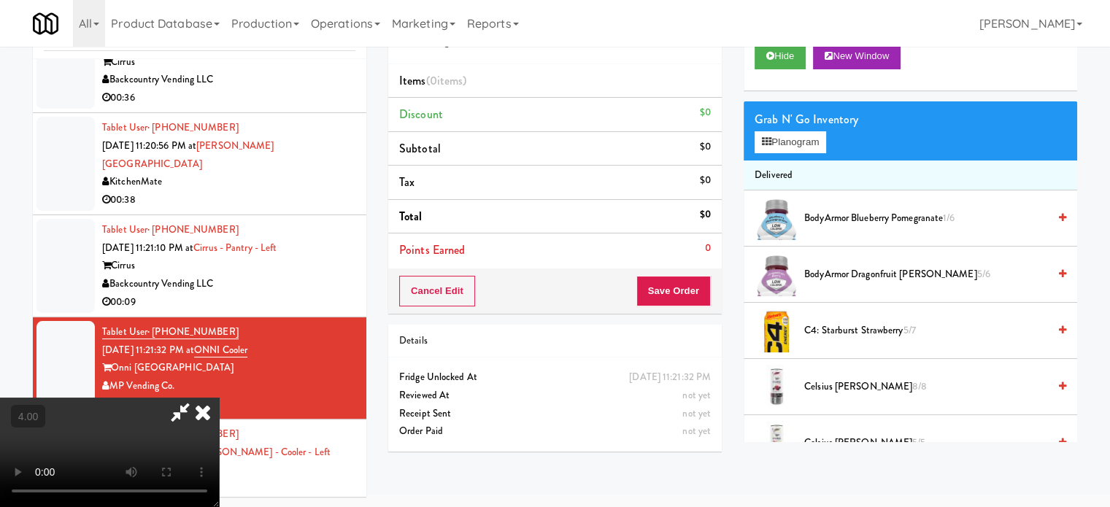
click at [219, 398] on video at bounding box center [109, 452] width 219 height 109
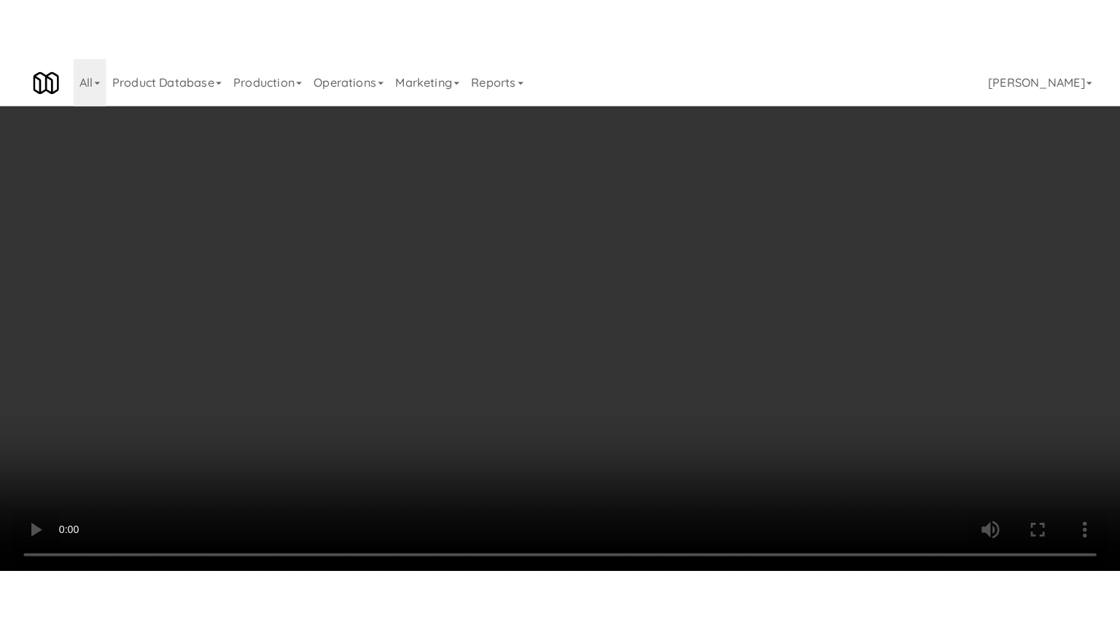
scroll to position [7329, 0]
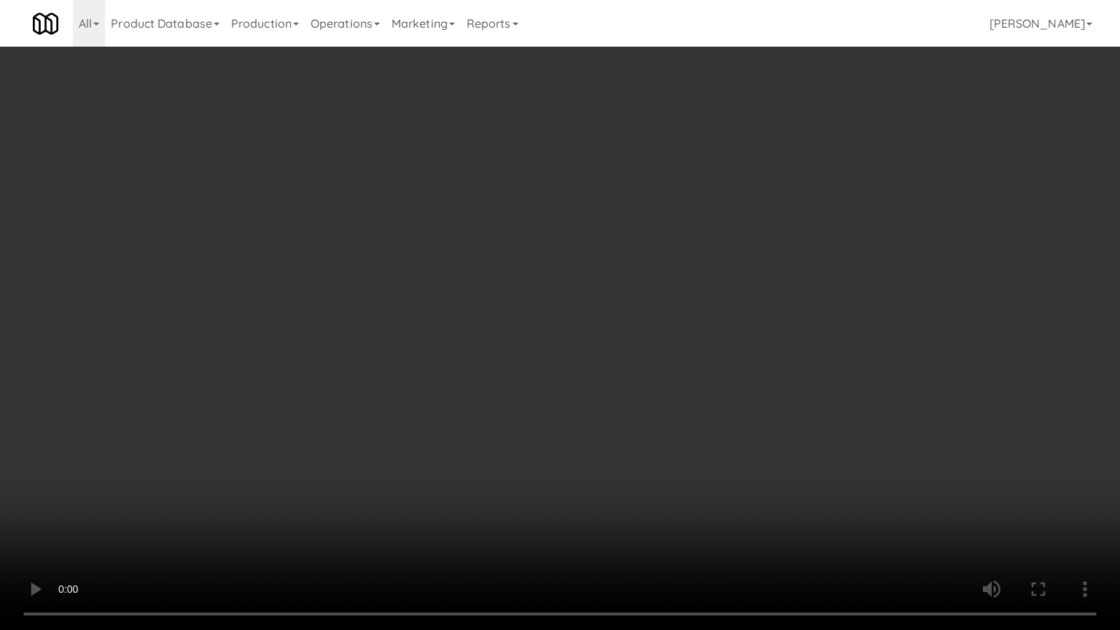
click at [483, 300] on video at bounding box center [560, 315] width 1120 height 630
click at [514, 283] on video at bounding box center [560, 315] width 1120 height 630
drag, startPoint x: 612, startPoint y: 304, endPoint x: 566, endPoint y: 306, distance: 46.0
click at [612, 306] on video at bounding box center [560, 315] width 1120 height 630
click at [549, 306] on video at bounding box center [560, 315] width 1120 height 630
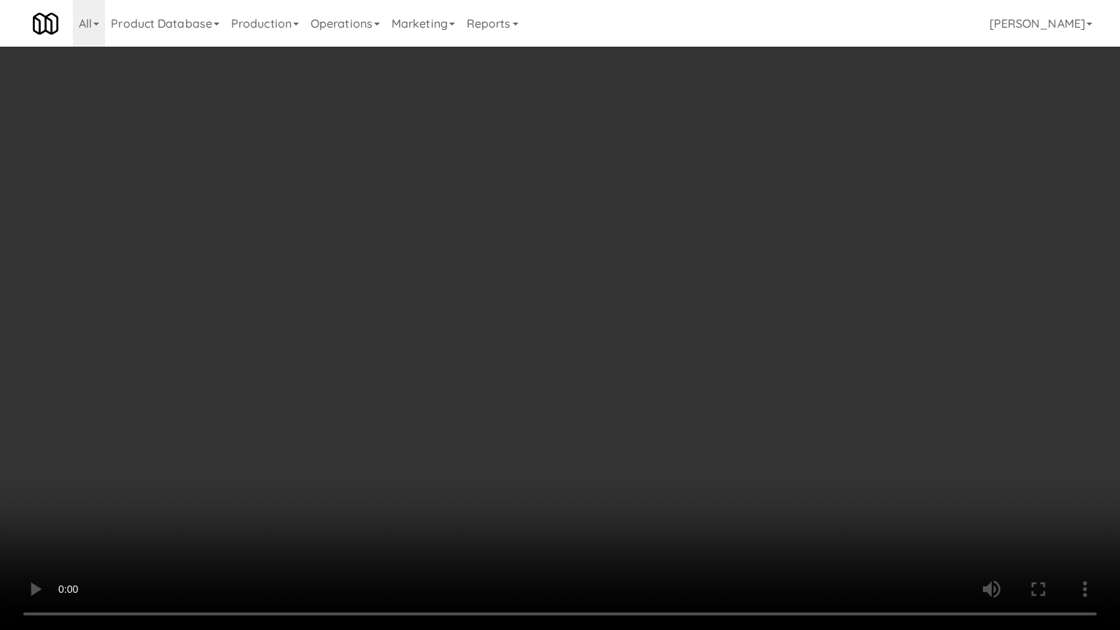
click at [608, 314] on video at bounding box center [560, 315] width 1120 height 630
drag, startPoint x: 584, startPoint y: 318, endPoint x: 592, endPoint y: 318, distance: 8.0
click at [590, 318] on video at bounding box center [560, 315] width 1120 height 630
drag, startPoint x: 598, startPoint y: 314, endPoint x: 905, endPoint y: 145, distance: 349.7
click at [601, 312] on video at bounding box center [560, 315] width 1120 height 630
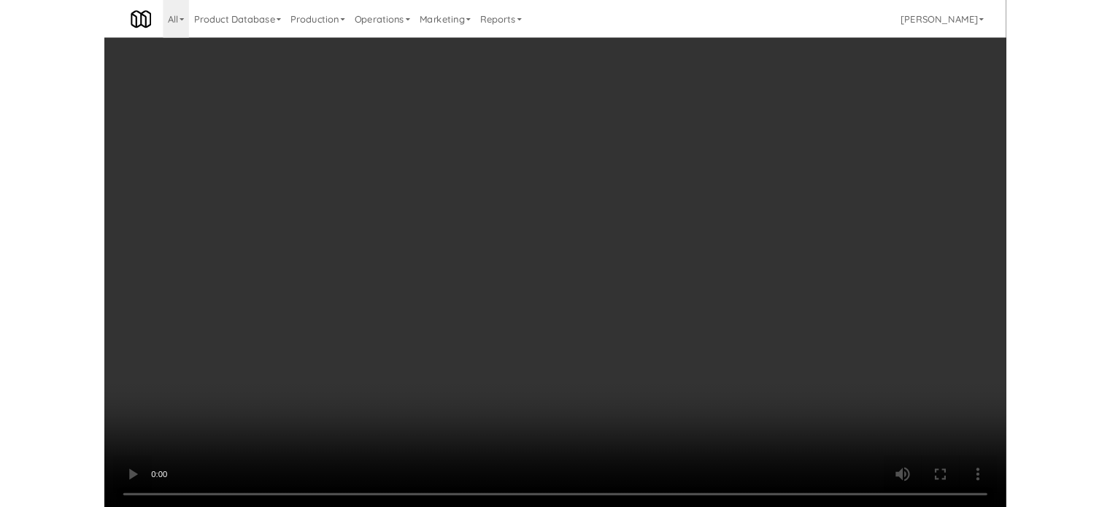
scroll to position [59, 0]
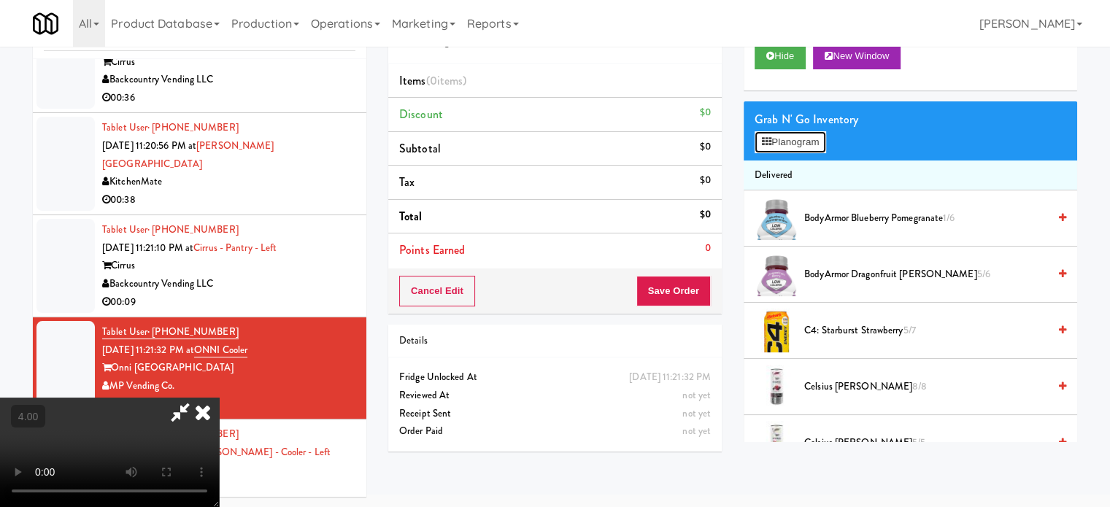
drag, startPoint x: 789, startPoint y: 143, endPoint x: 726, endPoint y: 143, distance: 63.5
click at [790, 143] on button "Planogram" at bounding box center [789, 142] width 71 height 22
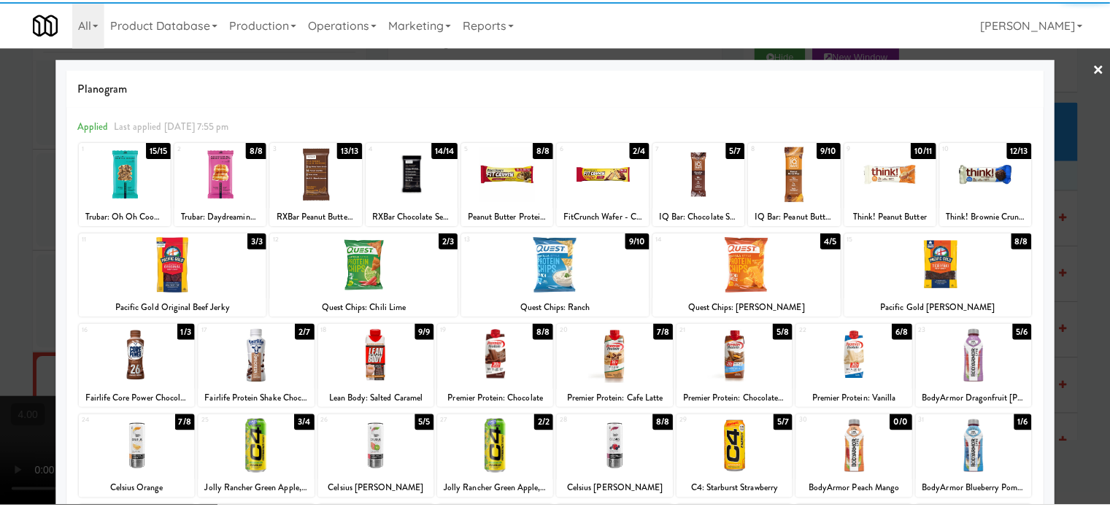
scroll to position [209, 0]
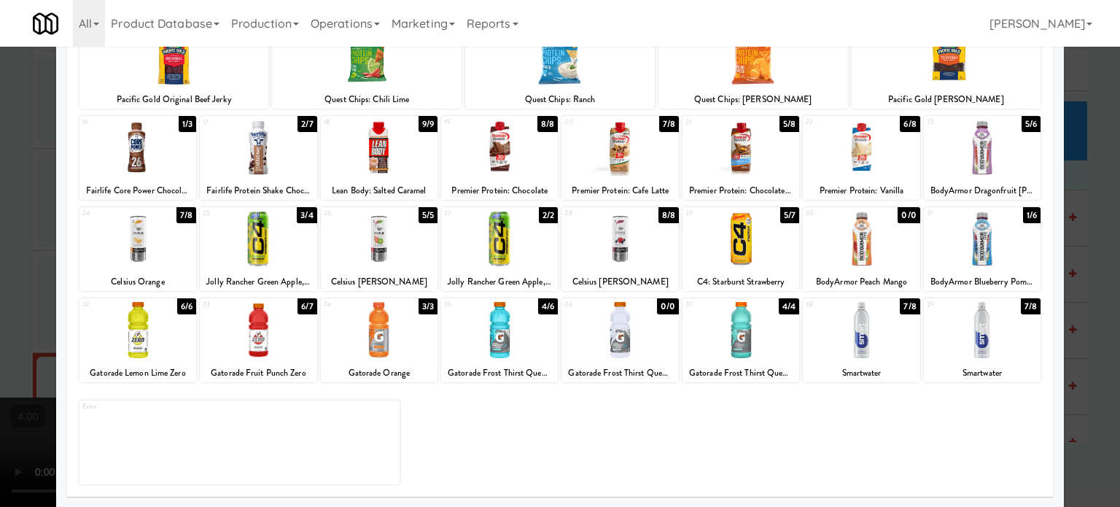
click at [298, 310] on div "6/7" at bounding box center [307, 306] width 19 height 16
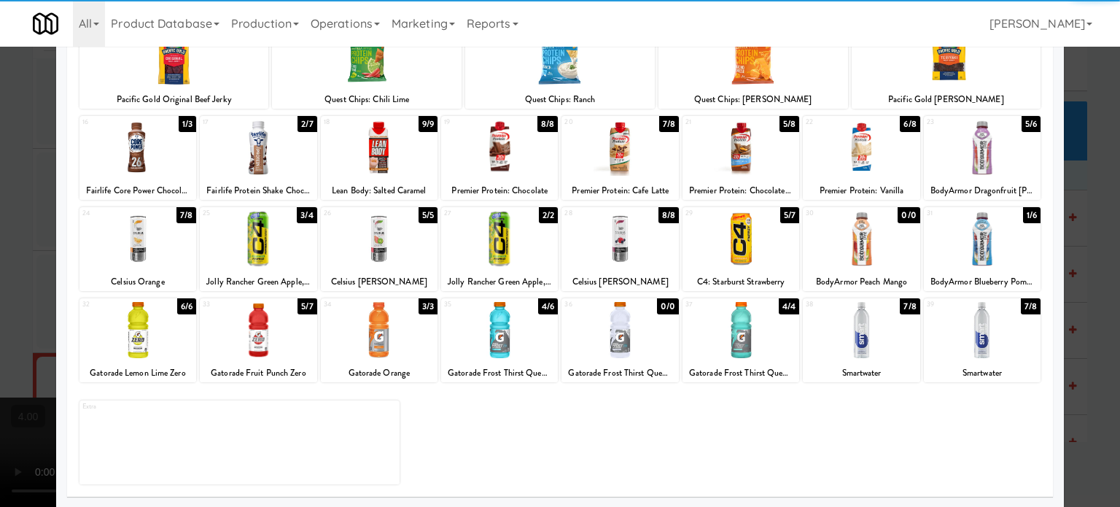
drag, startPoint x: 1100, startPoint y: 304, endPoint x: 535, endPoint y: 309, distance: 564.6
click at [1100, 305] on div at bounding box center [560, 253] width 1120 height 507
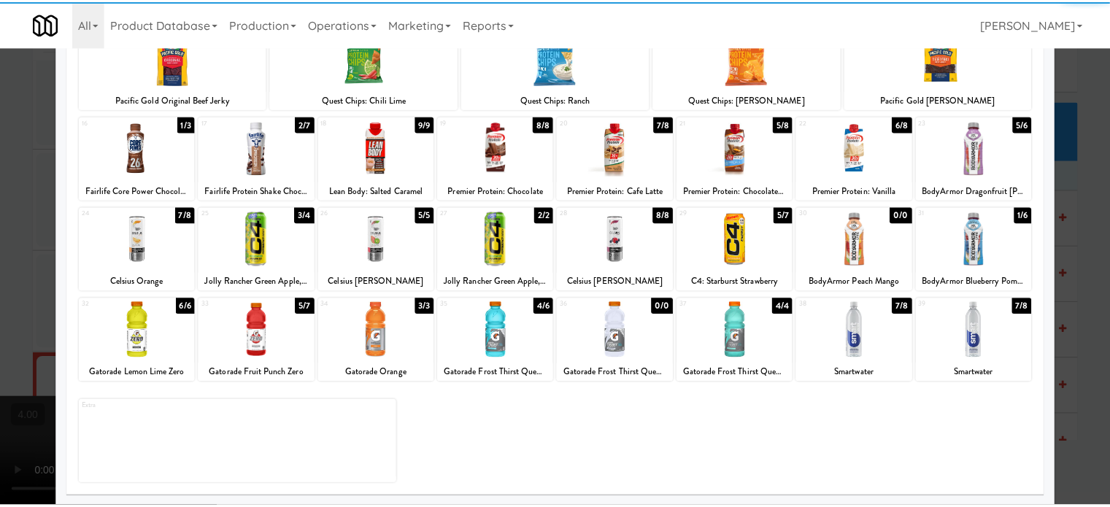
scroll to position [7365, 0]
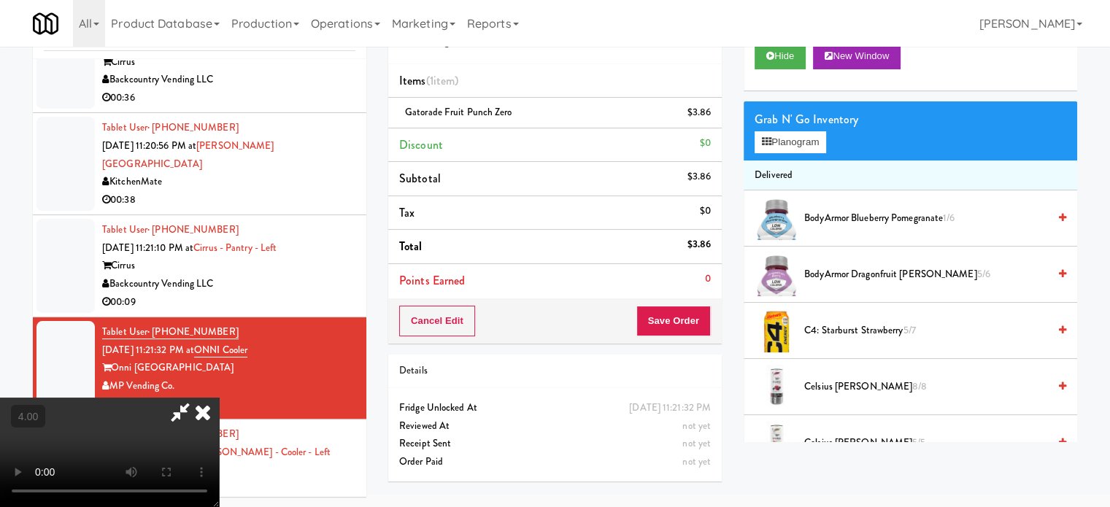
click at [219, 398] on video at bounding box center [109, 452] width 219 height 109
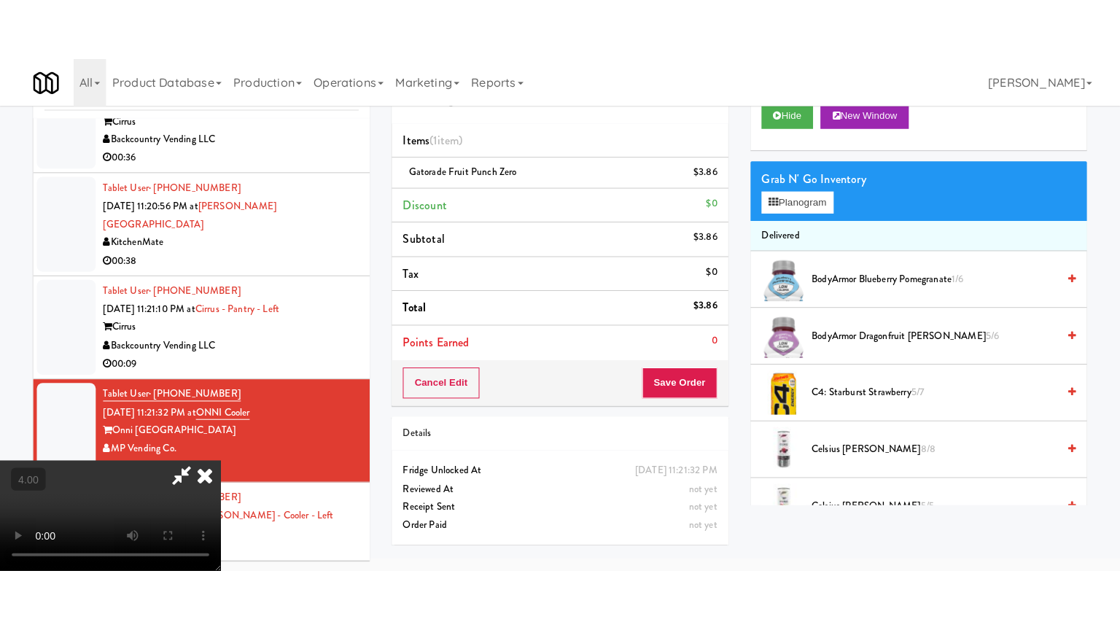
scroll to position [47, 0]
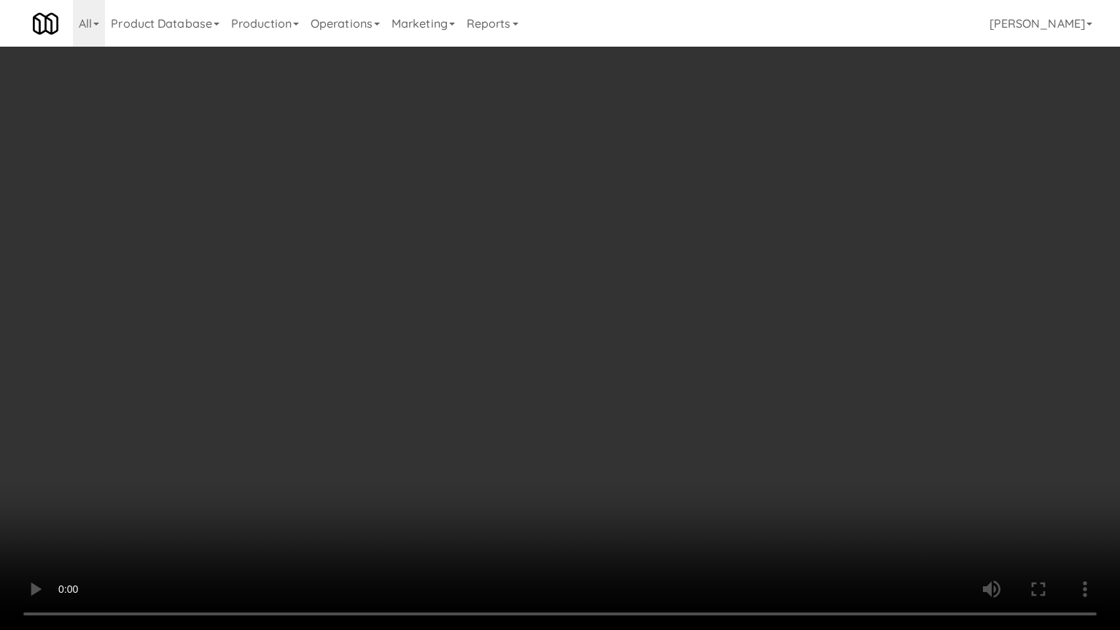
click at [373, 338] on video at bounding box center [560, 315] width 1120 height 630
drag, startPoint x: 613, startPoint y: 271, endPoint x: 627, endPoint y: 264, distance: 15.7
click at [621, 271] on video at bounding box center [560, 315] width 1120 height 630
click at [627, 266] on video at bounding box center [560, 315] width 1120 height 630
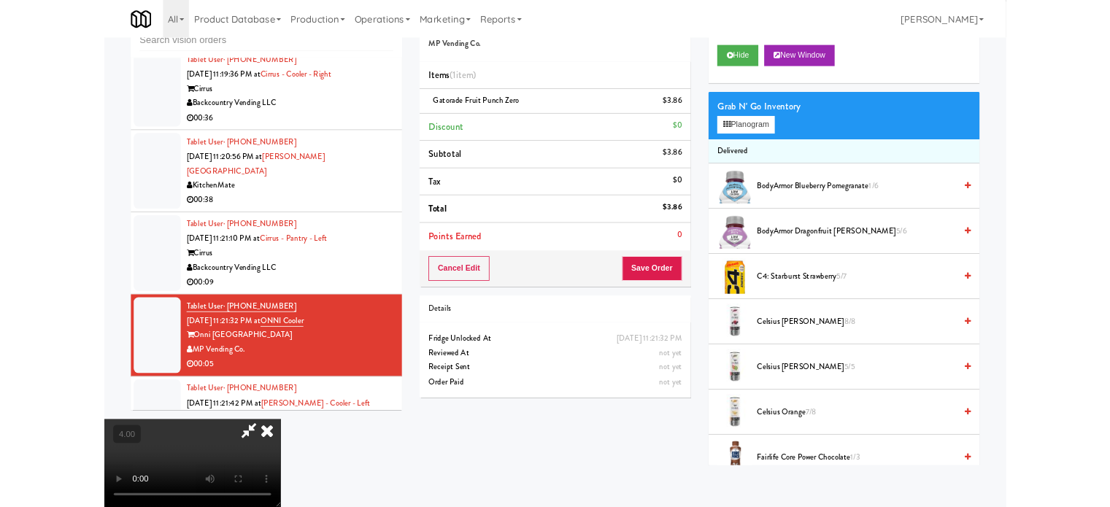
scroll to position [7365, 0]
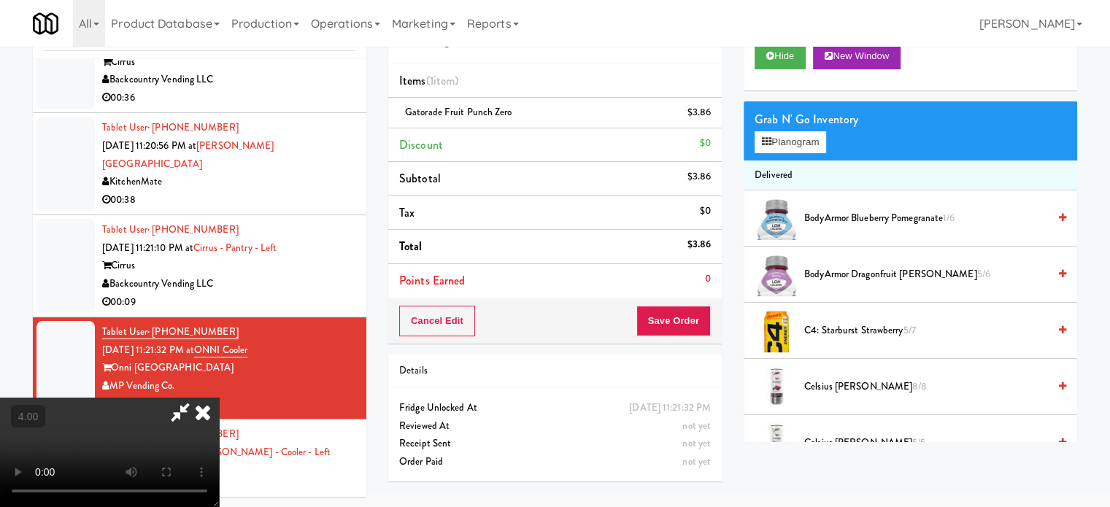
click at [219, 398] on icon at bounding box center [203, 412] width 32 height 29
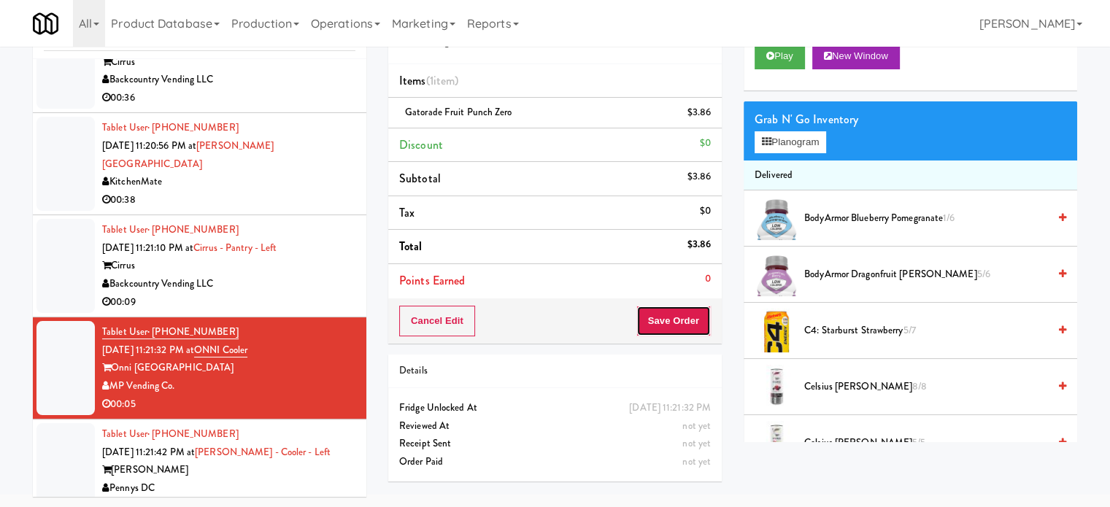
click at [678, 311] on button "Save Order" at bounding box center [673, 321] width 74 height 31
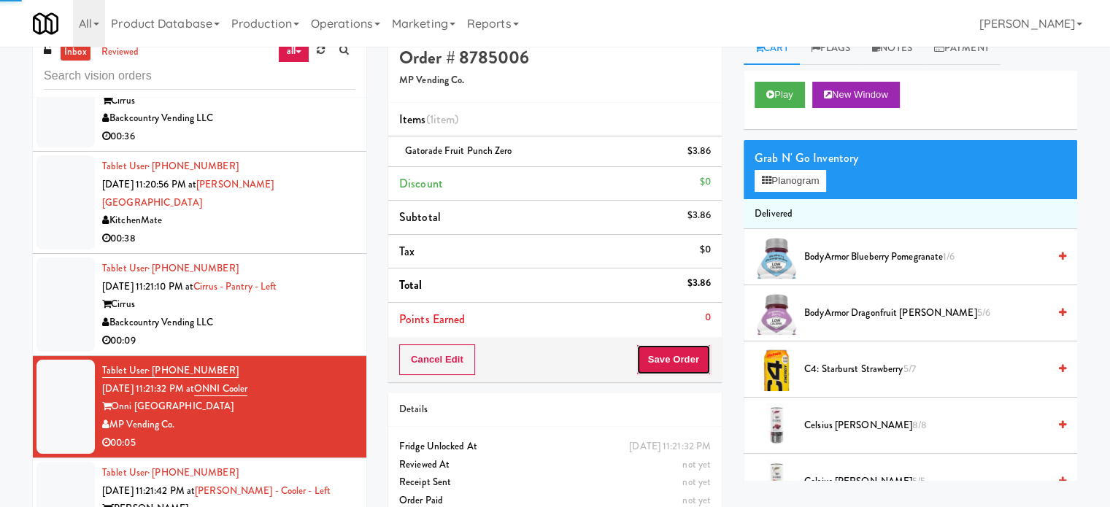
scroll to position [0, 0]
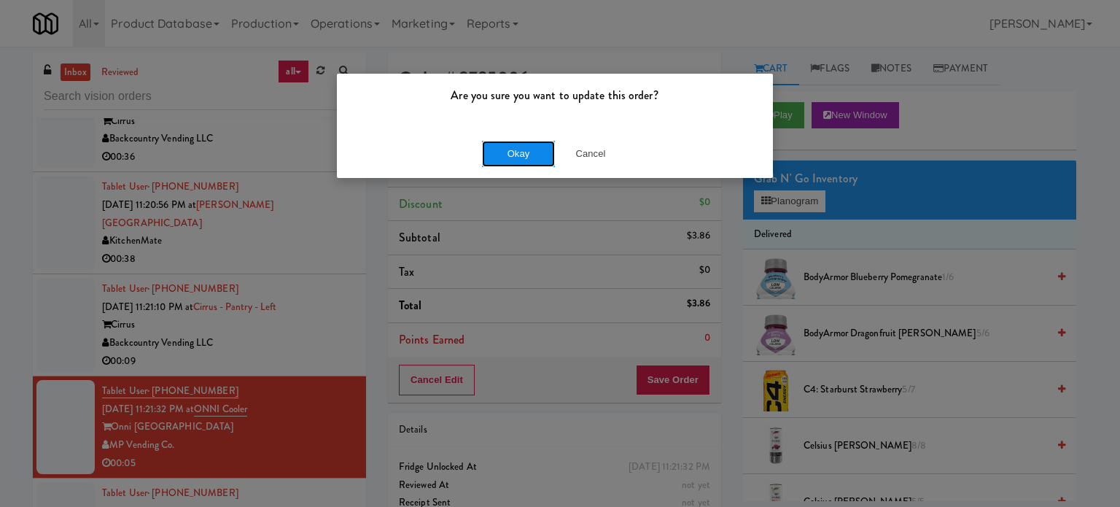
click at [525, 160] on button "Okay" at bounding box center [518, 154] width 73 height 26
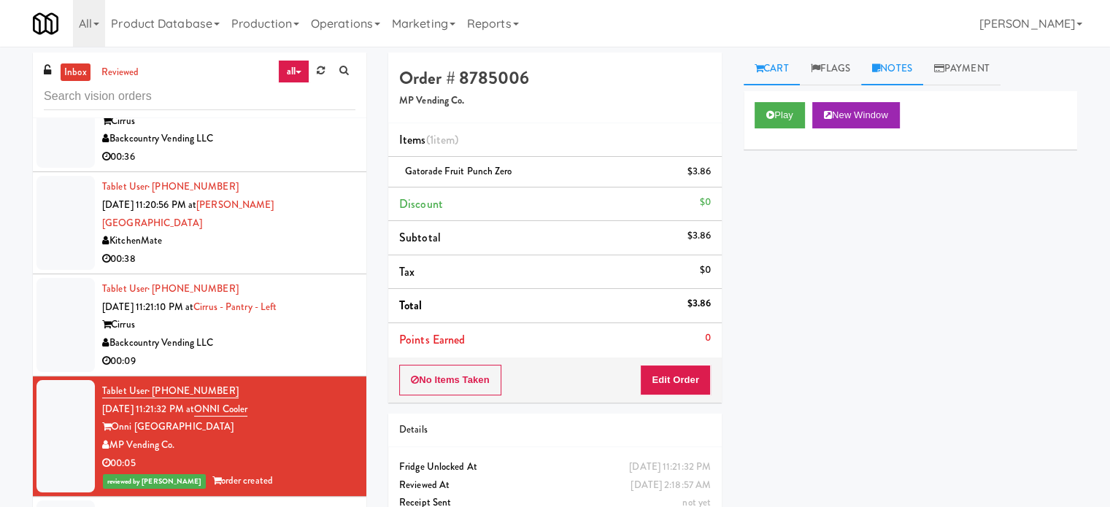
click at [899, 77] on link "Notes" at bounding box center [892, 69] width 62 height 33
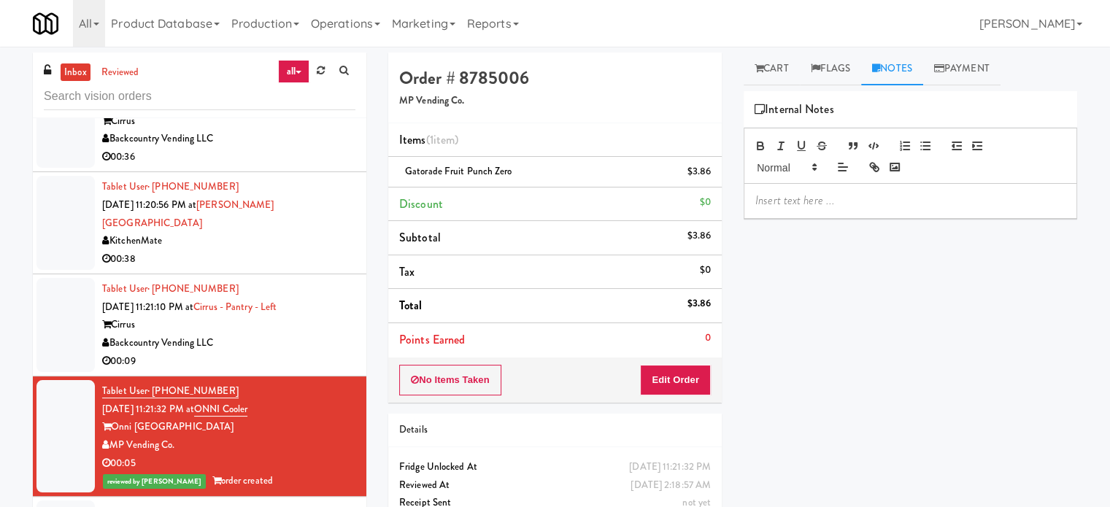
click at [861, 213] on div at bounding box center [910, 201] width 332 height 34
click at [840, 202] on span "Jenet: #DisabledCamera#BottomLeft" at bounding box center [841, 200] width 173 height 17
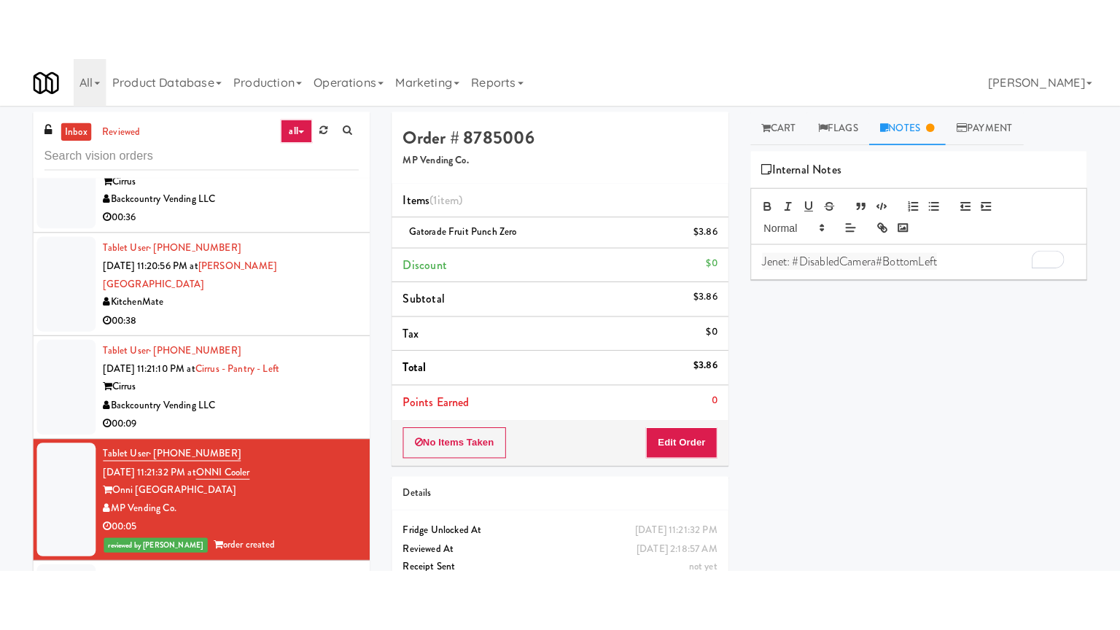
scroll to position [7730, 0]
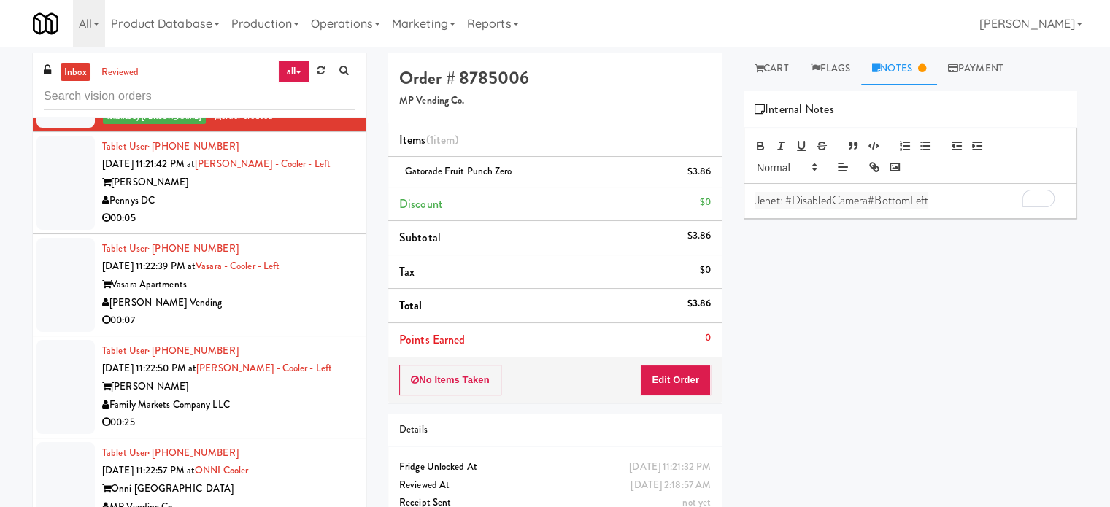
click at [325, 209] on div "00:05" at bounding box center [228, 218] width 253 height 18
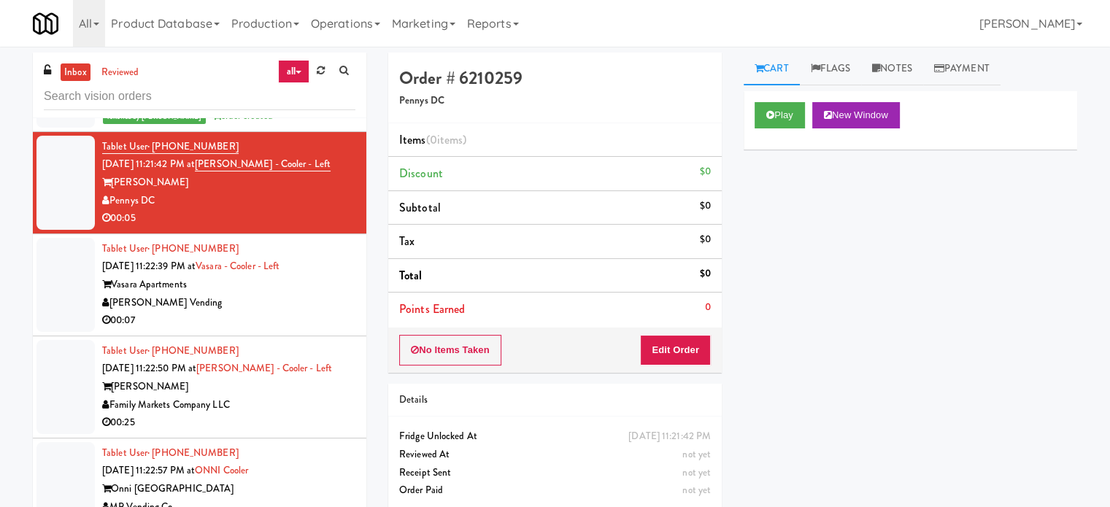
click at [784, 99] on div "Play New Window" at bounding box center [909, 120] width 333 height 58
click at [776, 113] on button "Play" at bounding box center [779, 115] width 50 height 26
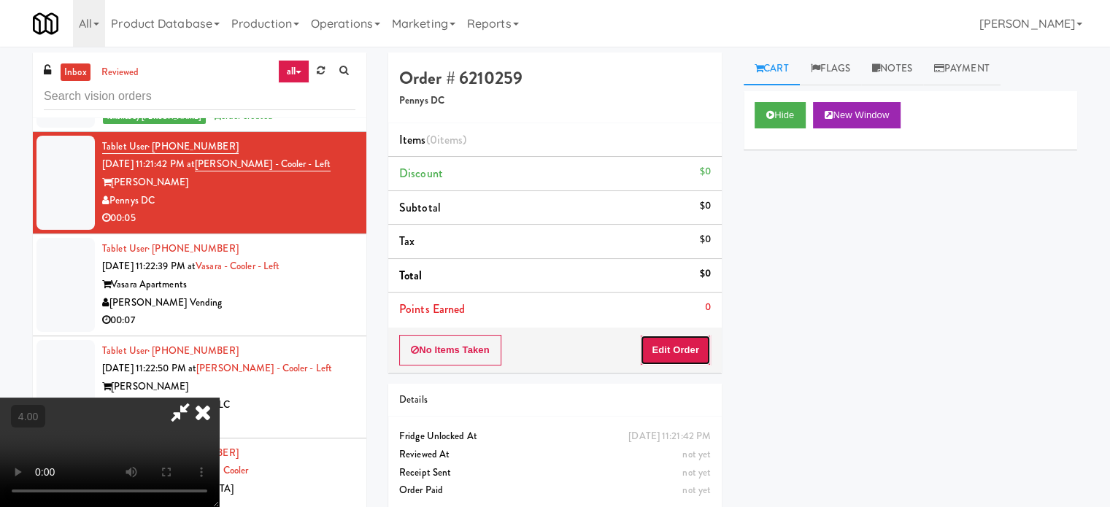
click at [686, 344] on button "Edit Order" at bounding box center [675, 350] width 71 height 31
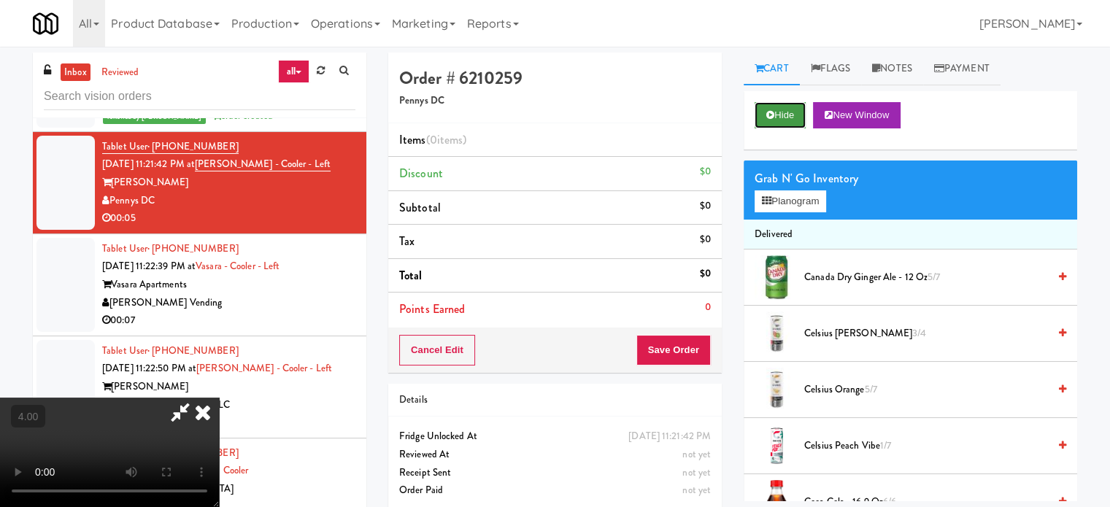
click at [782, 115] on button "Hide" at bounding box center [779, 115] width 51 height 26
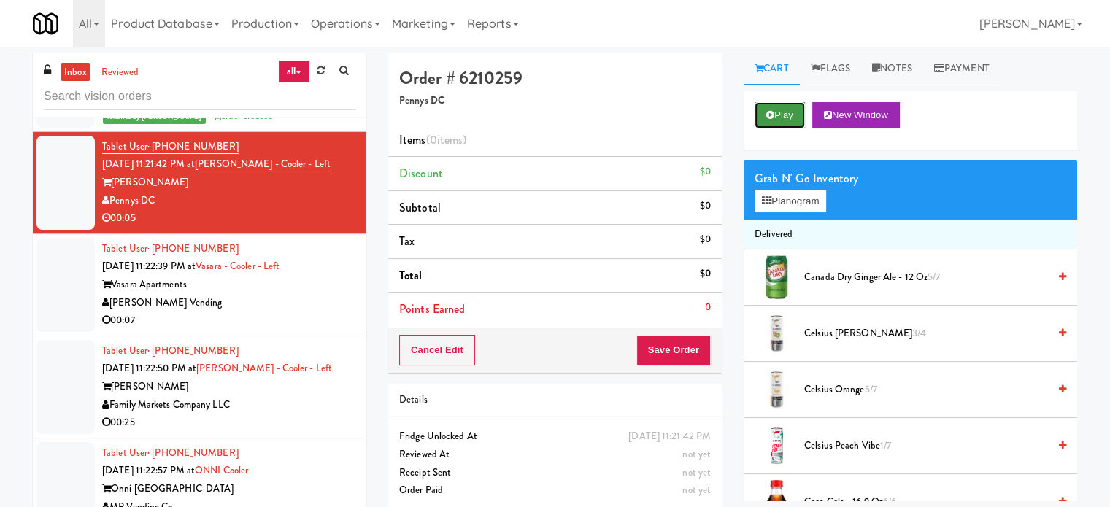
click at [783, 114] on button "Play" at bounding box center [779, 115] width 50 height 26
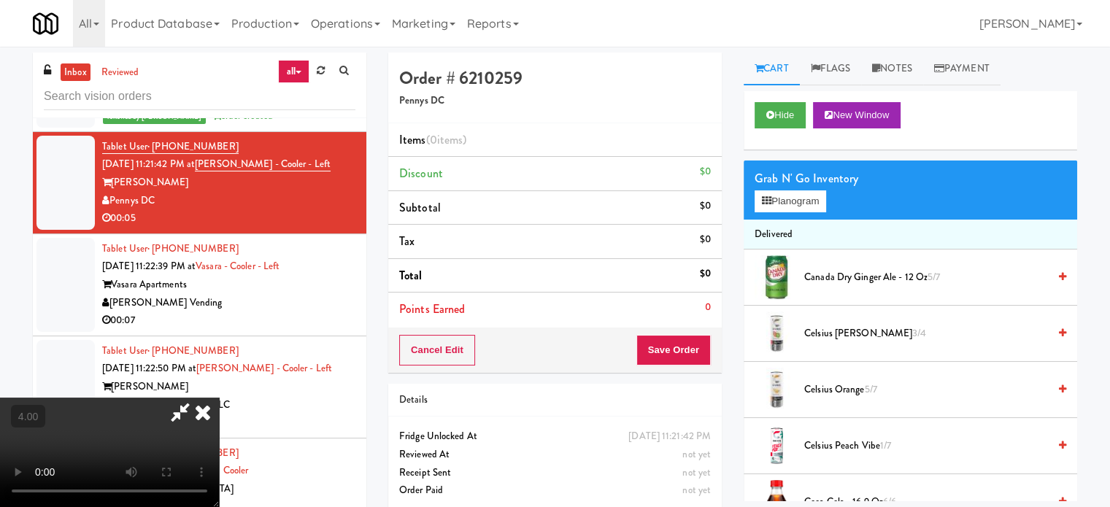
click at [219, 398] on video at bounding box center [109, 452] width 219 height 109
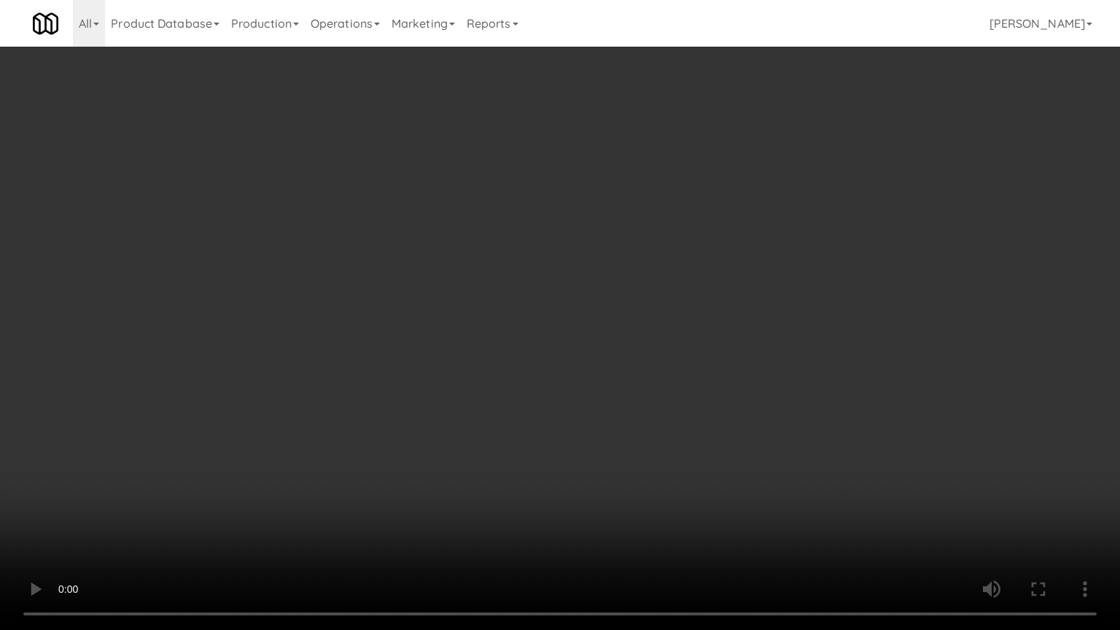
drag, startPoint x: 337, startPoint y: 455, endPoint x: 597, endPoint y: 276, distance: 316.3
click at [348, 452] on video at bounding box center [560, 315] width 1120 height 630
click at [611, 344] on video at bounding box center [560, 315] width 1120 height 630
drag, startPoint x: 627, startPoint y: 336, endPoint x: 632, endPoint y: 330, distance: 8.3
click at [627, 335] on video at bounding box center [560, 315] width 1120 height 630
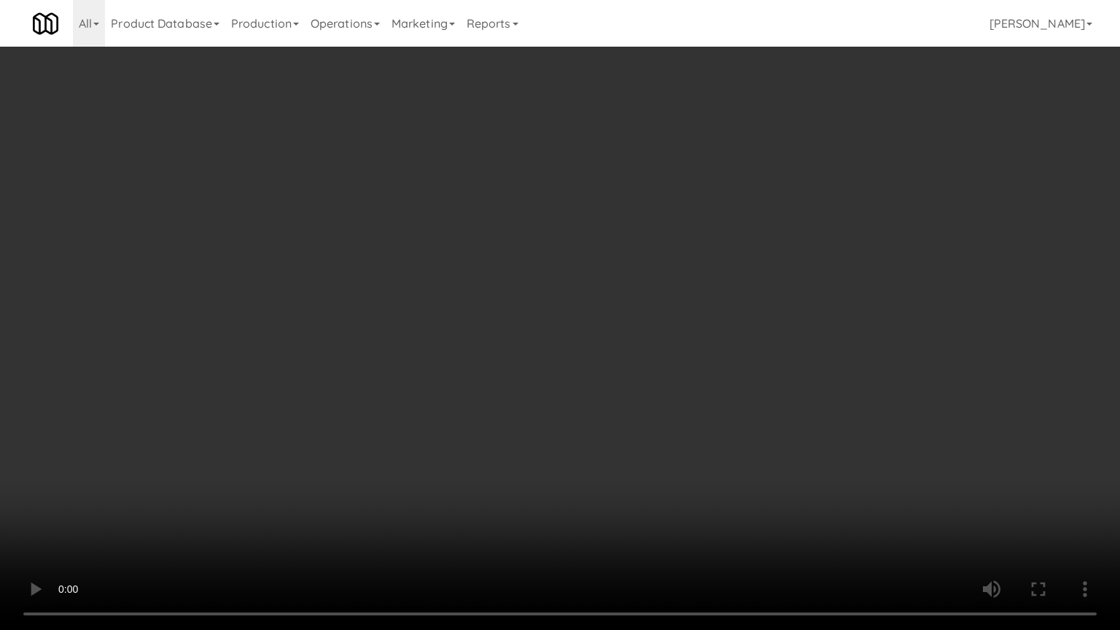
click at [644, 338] on video at bounding box center [560, 315] width 1120 height 630
click at [486, 482] on video at bounding box center [560, 315] width 1120 height 630
click at [541, 382] on video at bounding box center [560, 315] width 1120 height 630
drag, startPoint x: 551, startPoint y: 373, endPoint x: 554, endPoint y: 366, distance: 7.9
click at [553, 371] on video at bounding box center [560, 315] width 1120 height 630
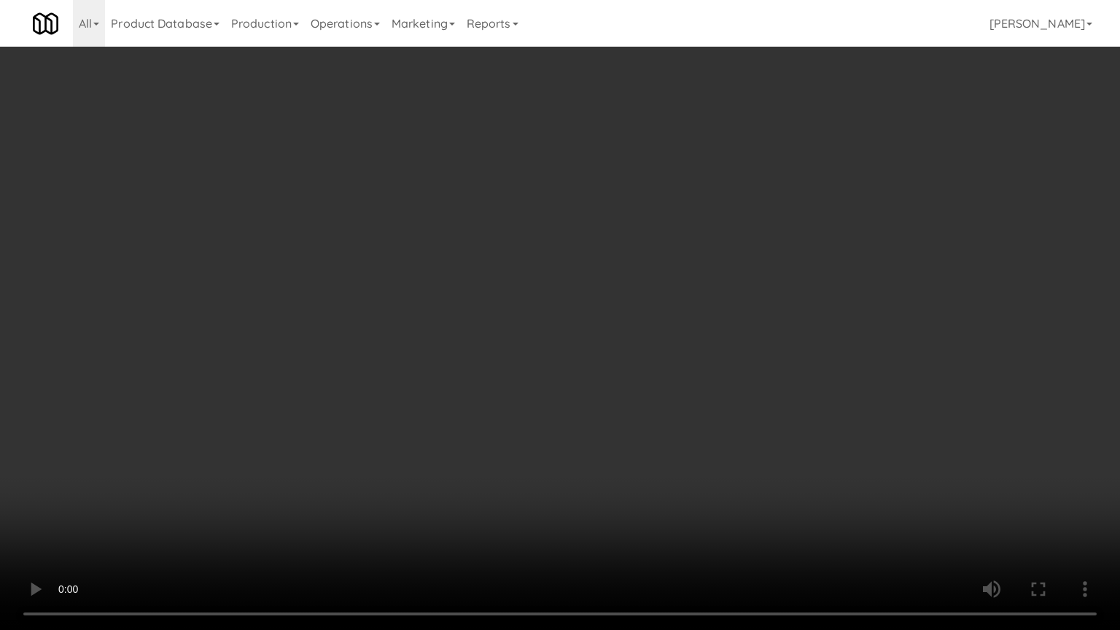
click at [554, 366] on video at bounding box center [560, 315] width 1120 height 630
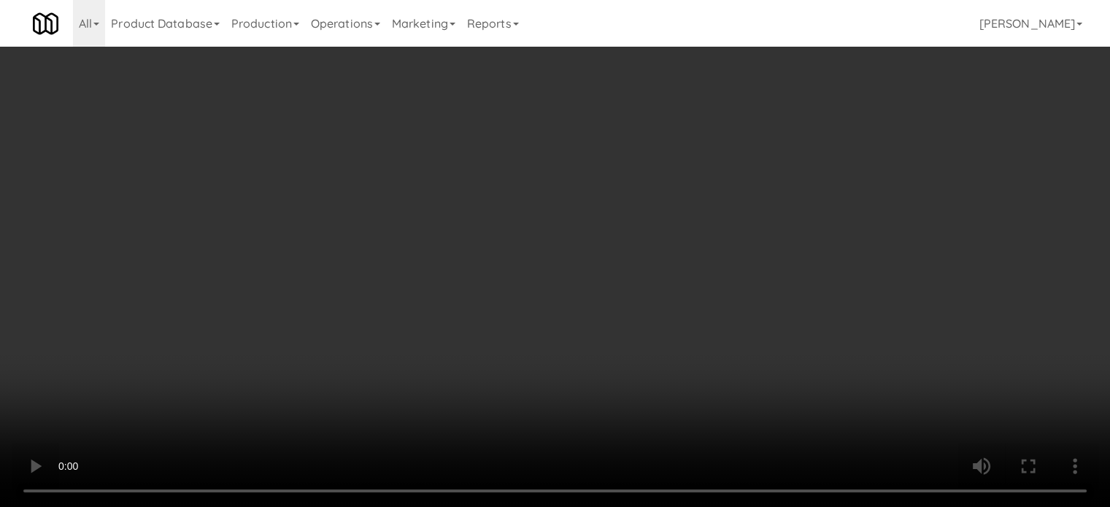
scroll to position [7730, 0]
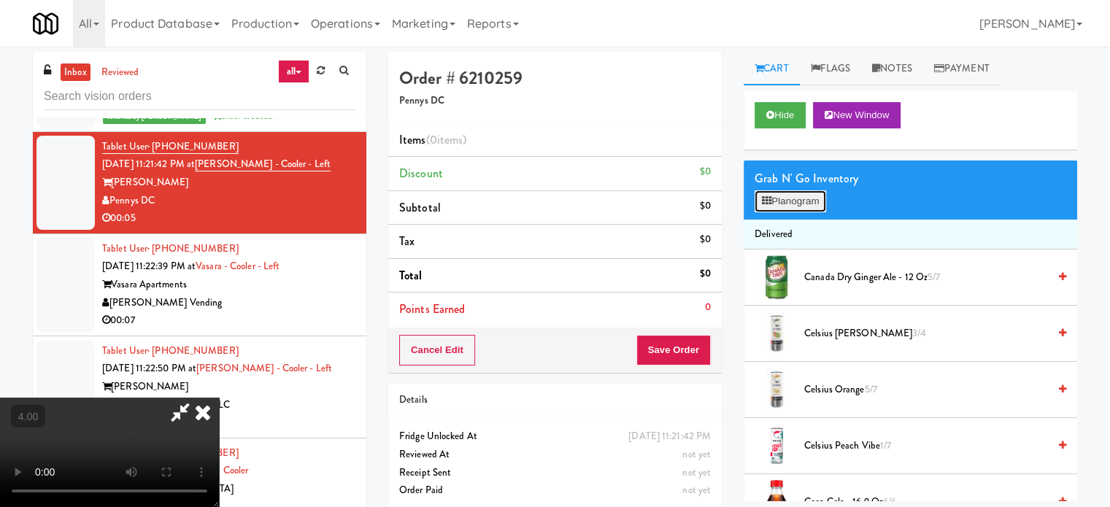
click at [800, 207] on button "Planogram" at bounding box center [789, 201] width 71 height 22
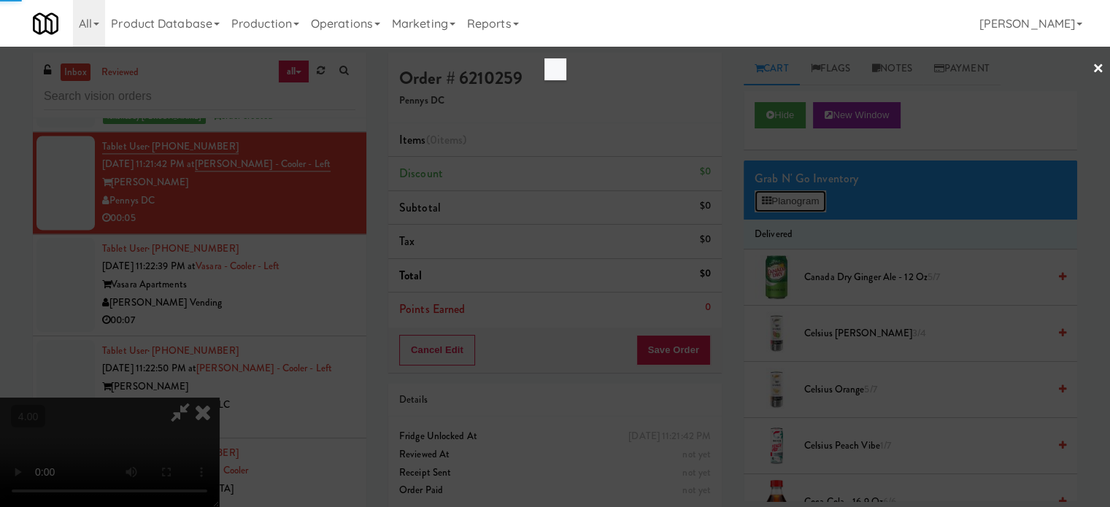
scroll to position [7693, 0]
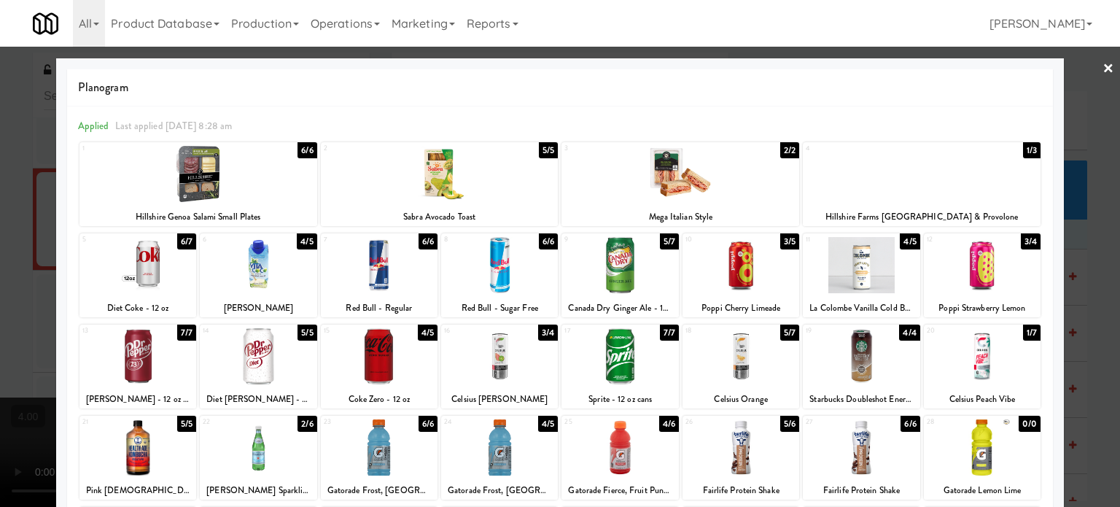
click at [782, 147] on div "2/2" at bounding box center [790, 150] width 19 height 16
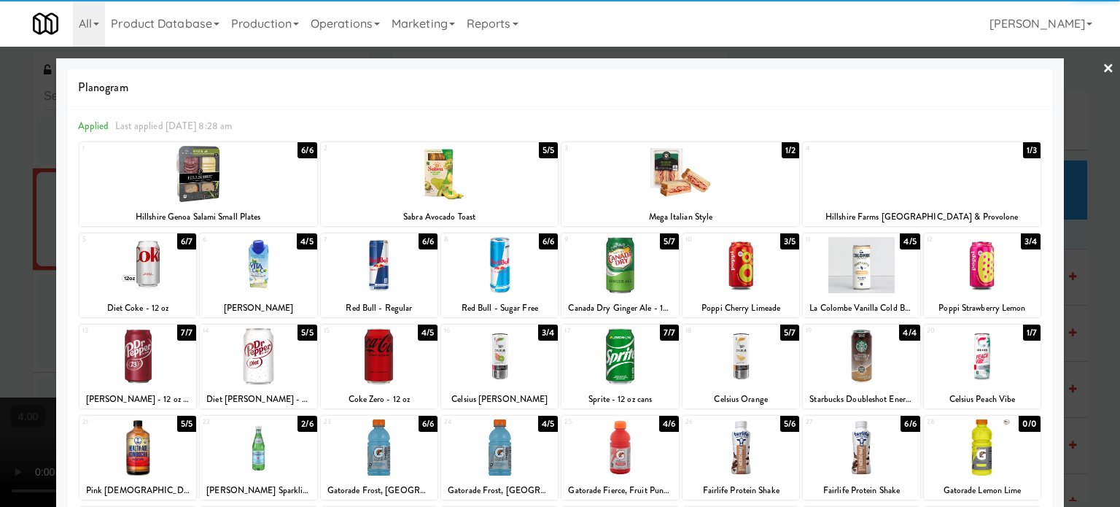
click at [1093, 300] on div at bounding box center [560, 253] width 1120 height 507
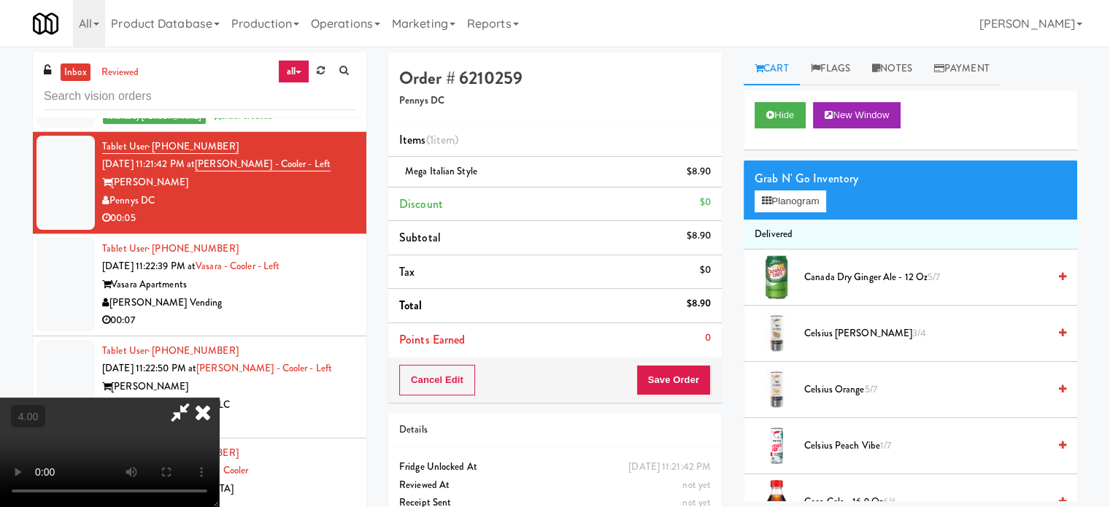
drag, startPoint x: 333, startPoint y: 344, endPoint x: 342, endPoint y: 338, distance: 11.1
click at [219, 398] on video at bounding box center [109, 452] width 219 height 109
drag, startPoint x: 342, startPoint y: 338, endPoint x: 466, endPoint y: 323, distance: 124.9
click at [219, 398] on video at bounding box center [109, 452] width 219 height 109
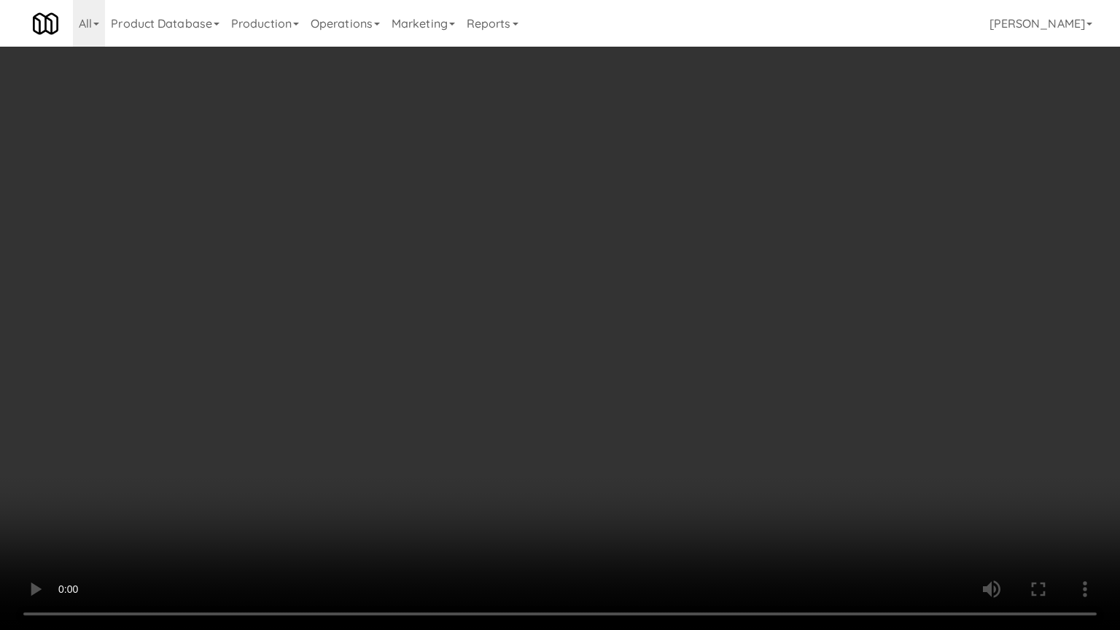
click at [473, 323] on video at bounding box center [560, 315] width 1120 height 630
drag, startPoint x: 573, startPoint y: 422, endPoint x: 584, endPoint y: 414, distance: 14.0
click at [576, 422] on video at bounding box center [560, 315] width 1120 height 630
click at [586, 408] on video at bounding box center [560, 315] width 1120 height 630
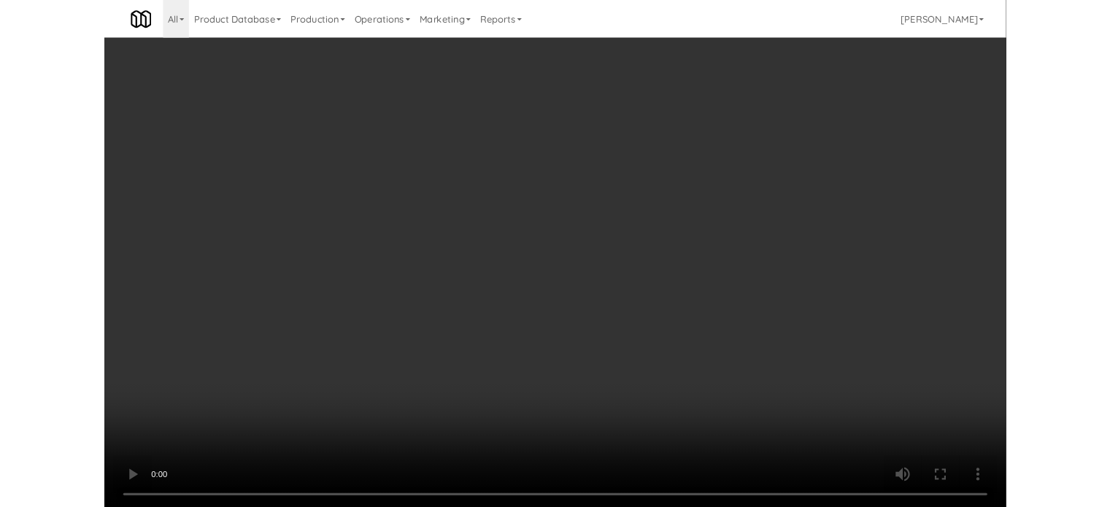
scroll to position [7730, 0]
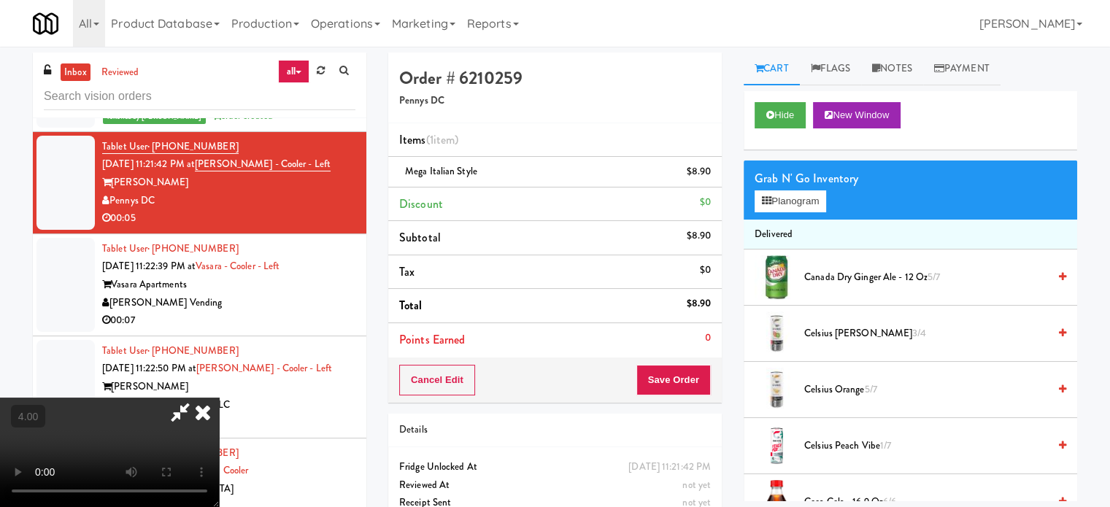
click at [219, 398] on icon at bounding box center [203, 412] width 32 height 29
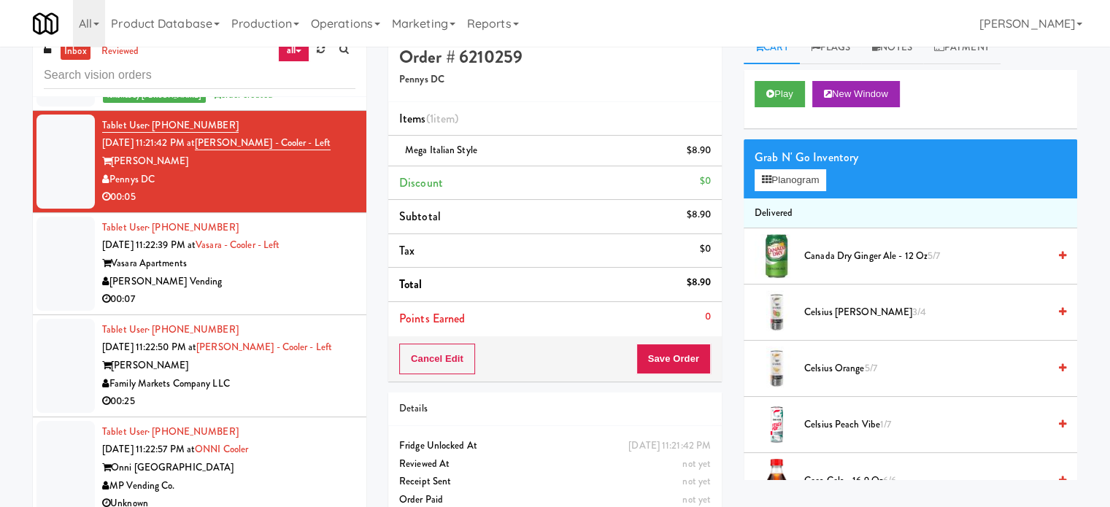
scroll to position [59, 0]
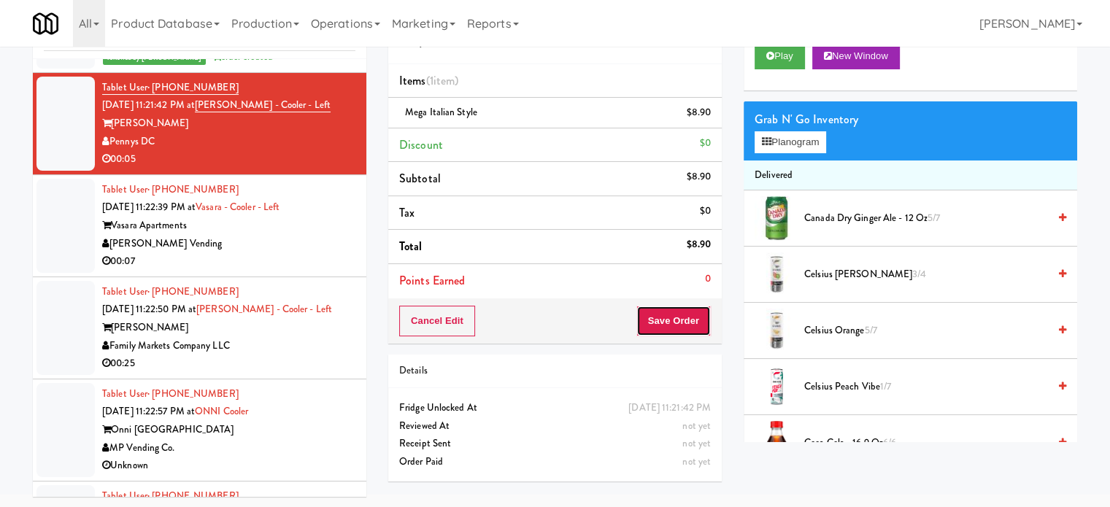
click at [673, 328] on button "Save Order" at bounding box center [673, 321] width 74 height 31
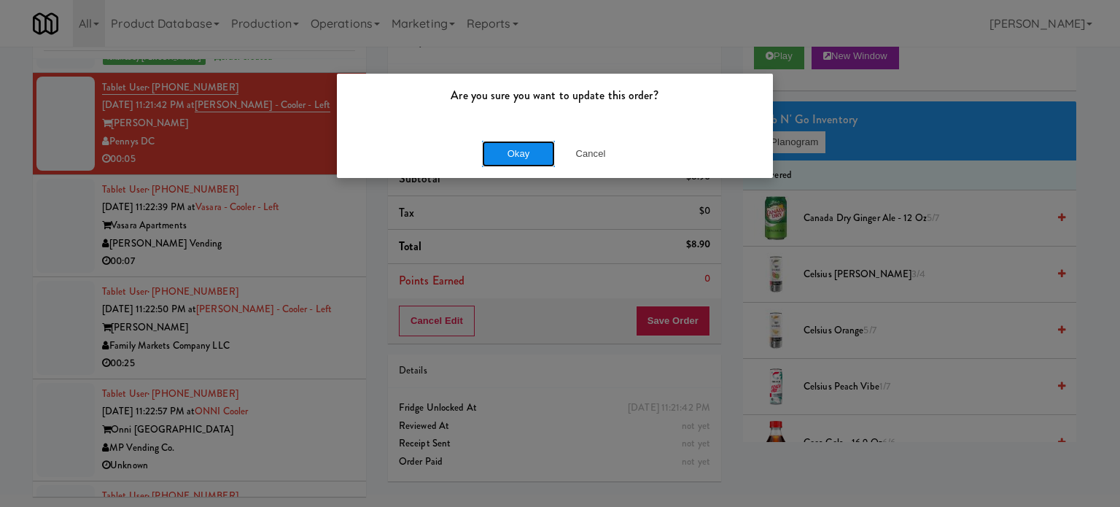
click at [514, 154] on button "Okay" at bounding box center [518, 154] width 73 height 26
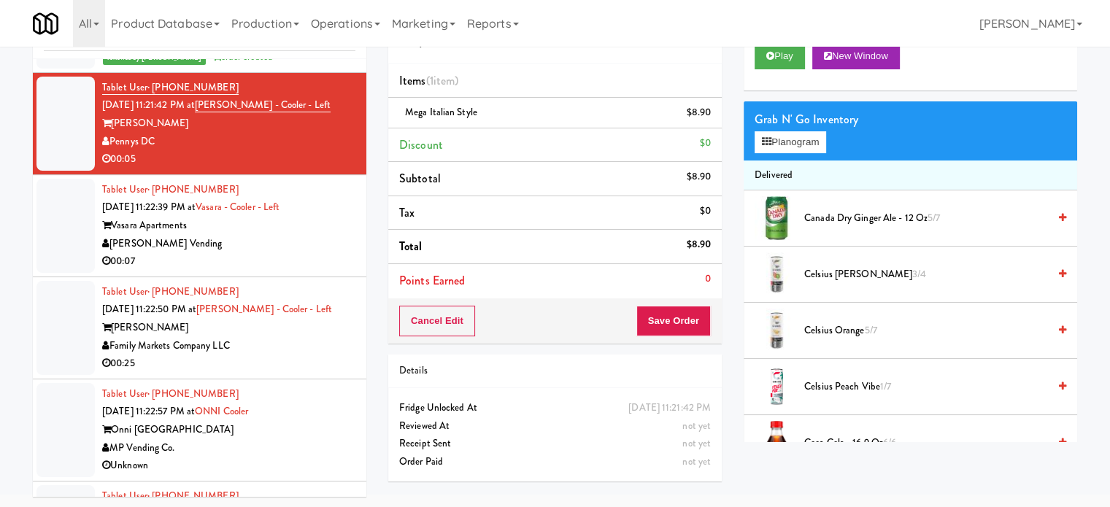
click at [336, 252] on div "00:07" at bounding box center [228, 261] width 253 height 18
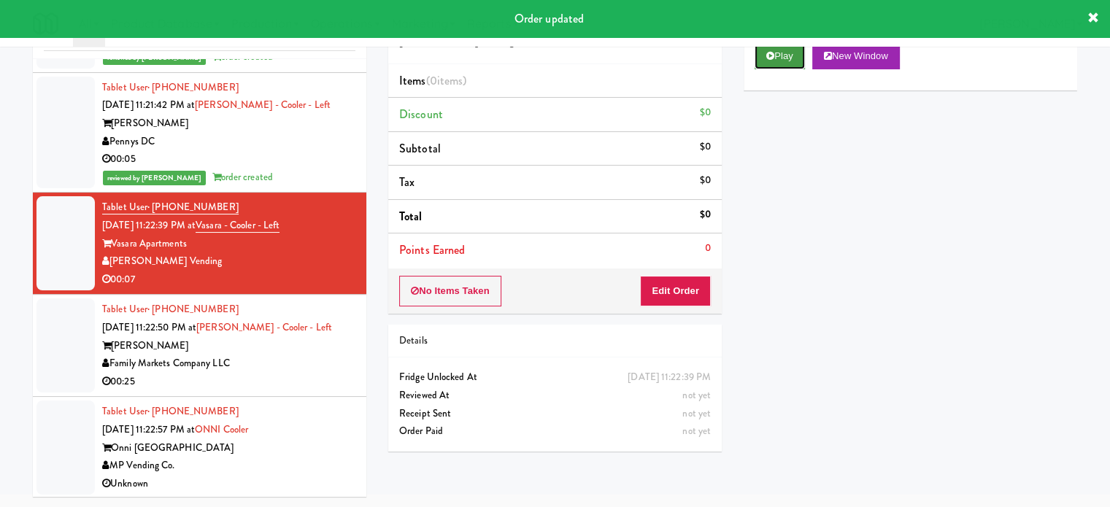
click at [782, 58] on button "Play" at bounding box center [779, 56] width 50 height 26
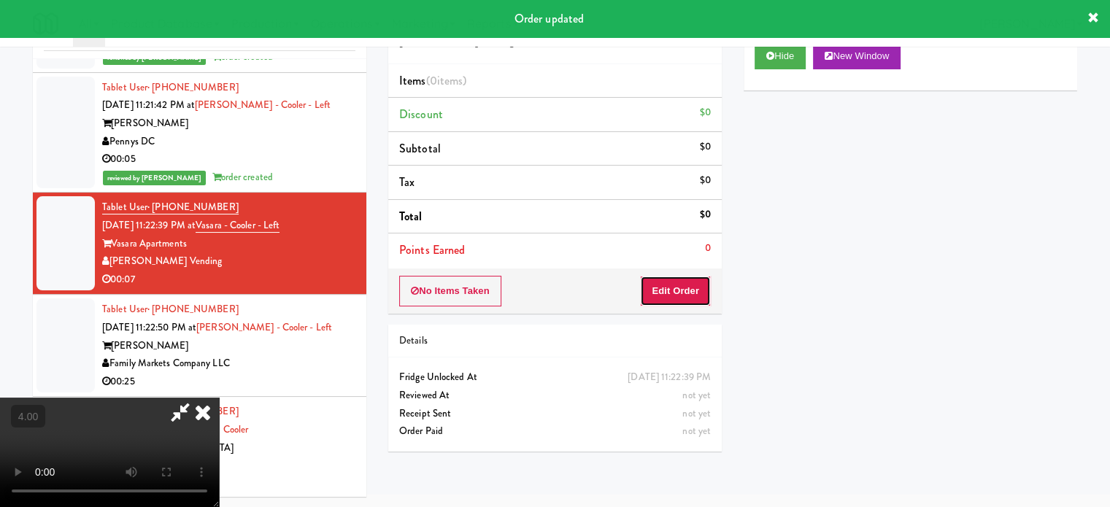
click at [669, 282] on button "Edit Order" at bounding box center [675, 291] width 71 height 31
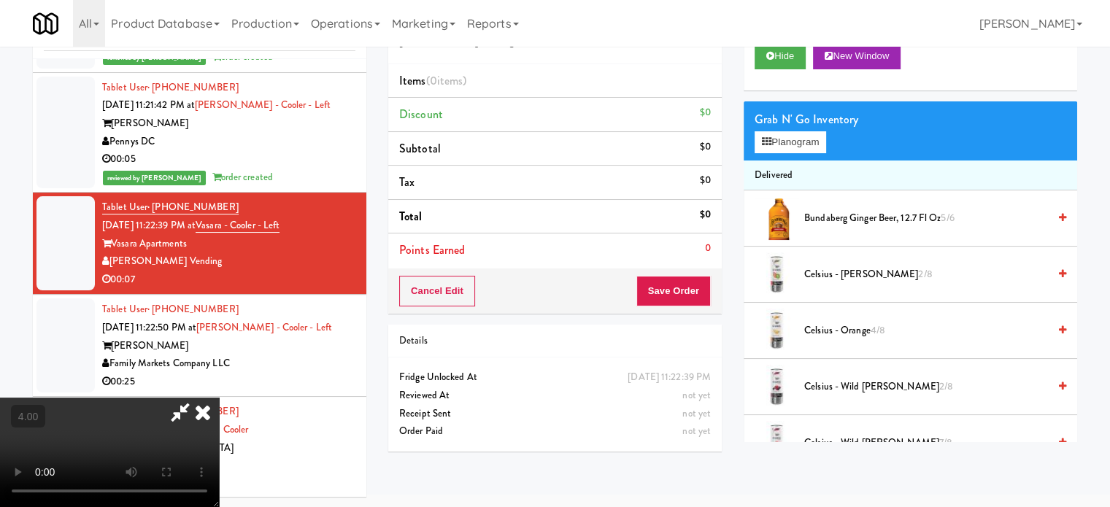
drag, startPoint x: 400, startPoint y: 295, endPoint x: 472, endPoint y: 282, distance: 73.5
click at [219, 398] on video at bounding box center [109, 452] width 219 height 109
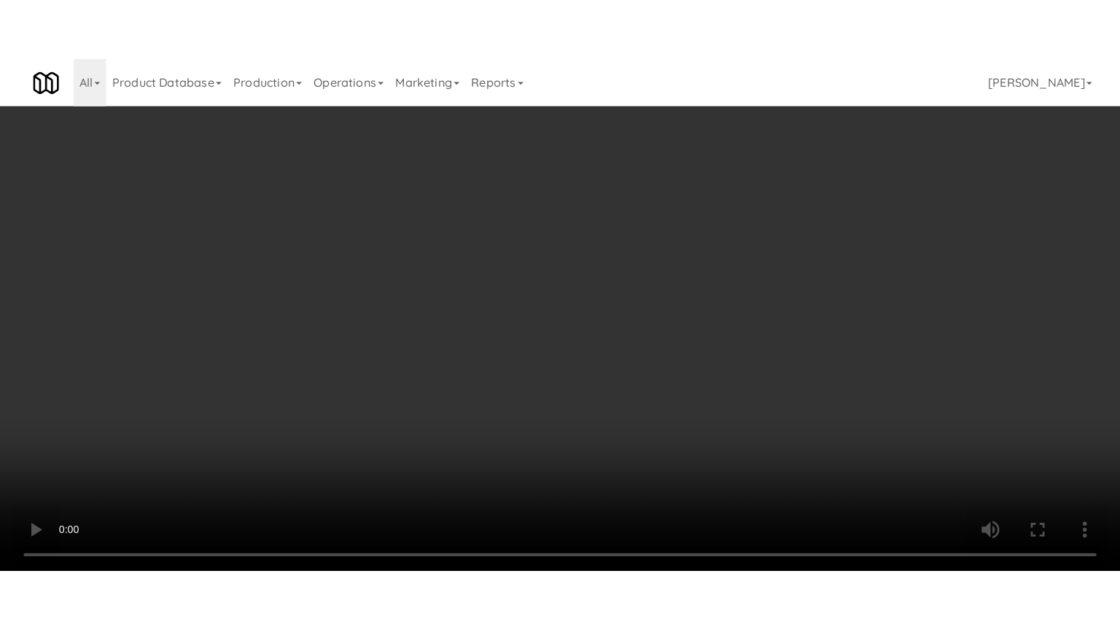
scroll to position [7693, 0]
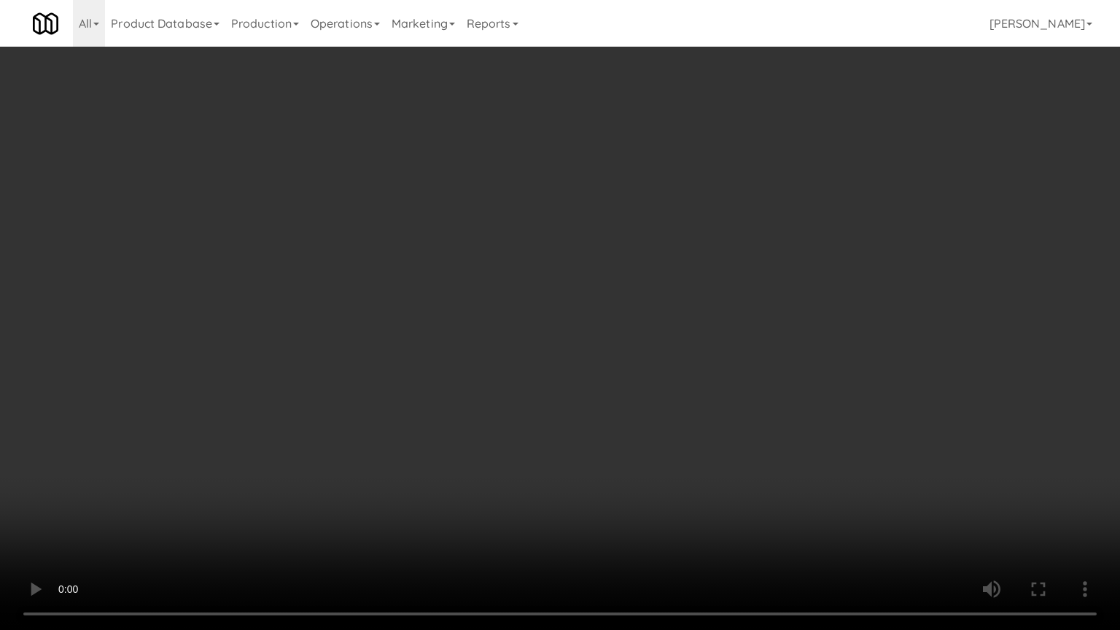
drag, startPoint x: 665, startPoint y: 216, endPoint x: 674, endPoint y: 214, distance: 9.0
click at [667, 217] on video at bounding box center [560, 315] width 1120 height 630
click at [600, 257] on video at bounding box center [560, 315] width 1120 height 630
click at [622, 290] on video at bounding box center [560, 315] width 1120 height 630
drag, startPoint x: 578, startPoint y: 283, endPoint x: 596, endPoint y: 266, distance: 24.8
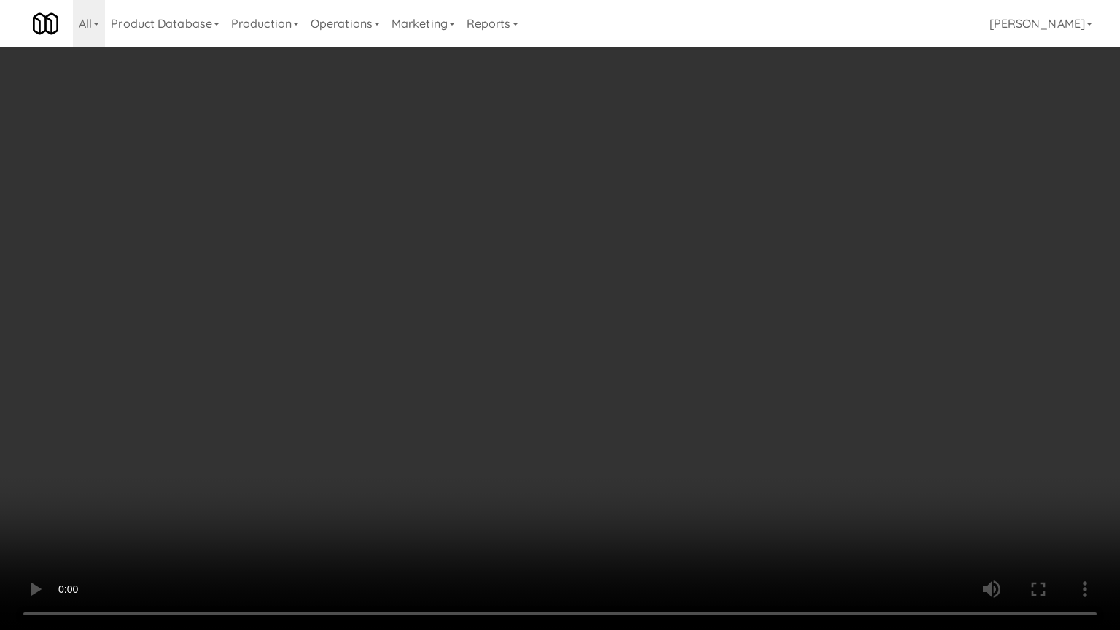
click at [578, 282] on video at bounding box center [560, 315] width 1120 height 630
click at [787, 289] on video at bounding box center [560, 315] width 1120 height 630
drag, startPoint x: 667, startPoint y: 303, endPoint x: 686, endPoint y: 298, distance: 19.1
click at [671, 303] on video at bounding box center [560, 315] width 1120 height 630
click at [864, 303] on video at bounding box center [560, 315] width 1120 height 630
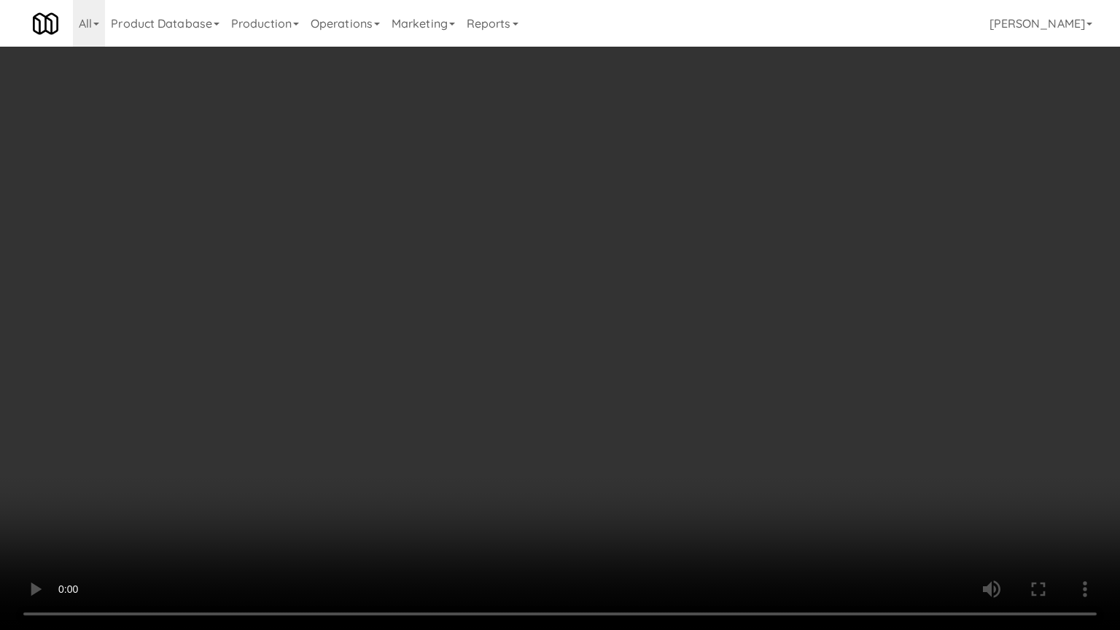
click at [661, 296] on video at bounding box center [560, 315] width 1120 height 630
click at [817, 296] on video at bounding box center [560, 315] width 1120 height 630
click at [608, 282] on video at bounding box center [560, 315] width 1120 height 630
click at [630, 280] on video at bounding box center [560, 315] width 1120 height 630
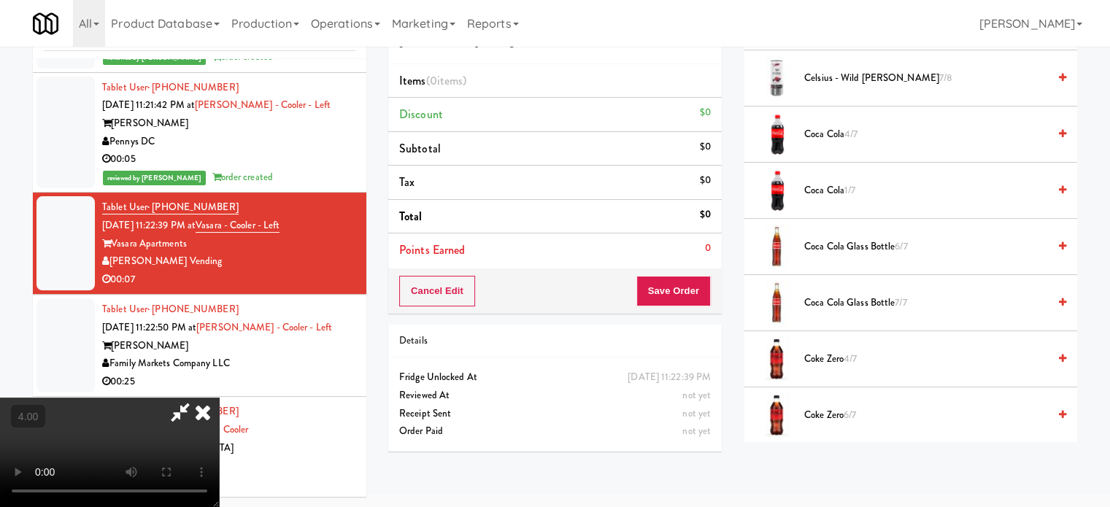
scroll to position [729, 0]
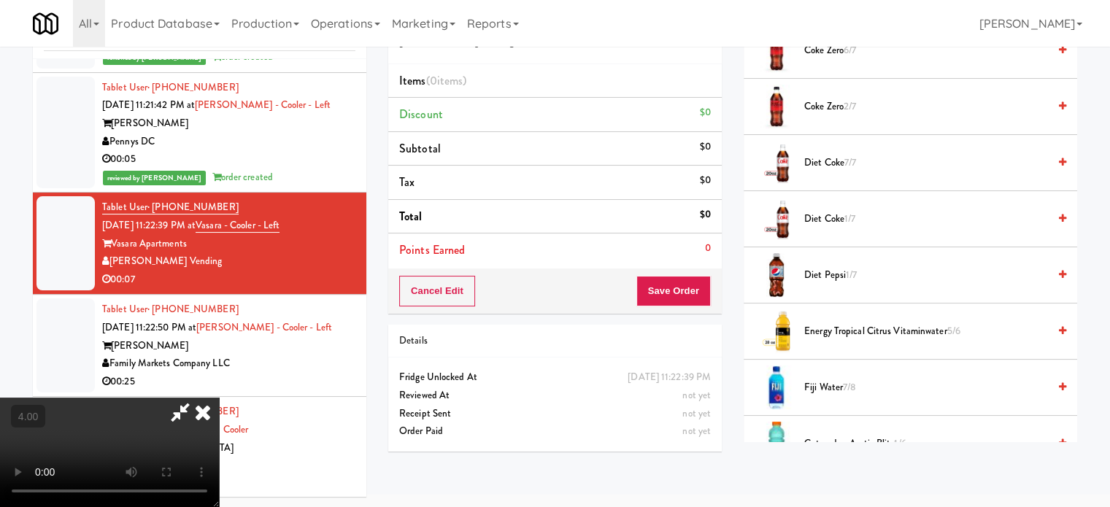
click at [833, 156] on span "Diet Coke 7/7" at bounding box center [926, 163] width 244 height 18
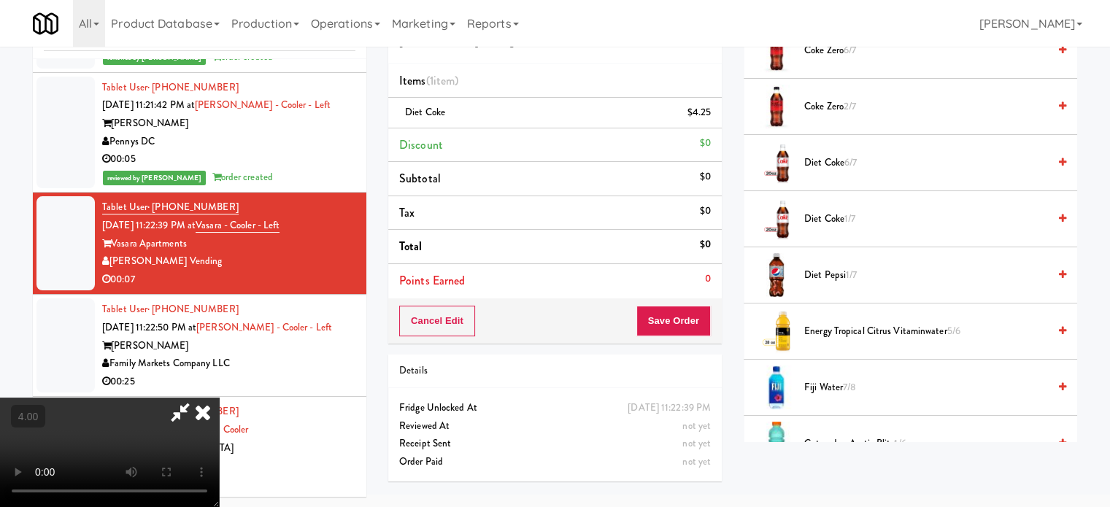
click at [219, 398] on video at bounding box center [109, 452] width 219 height 109
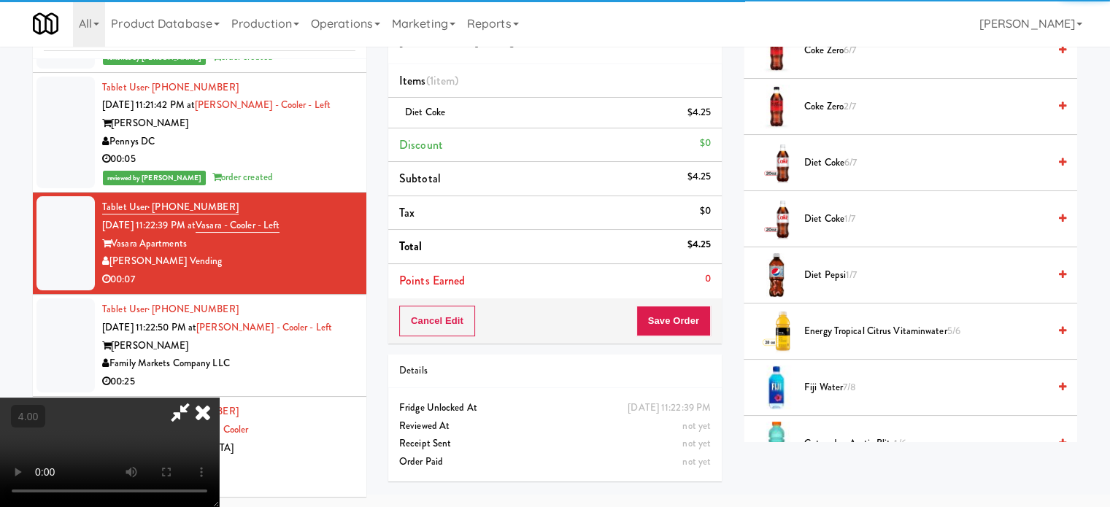
drag, startPoint x: 468, startPoint y: 323, endPoint x: 546, endPoint y: 262, distance: 98.7
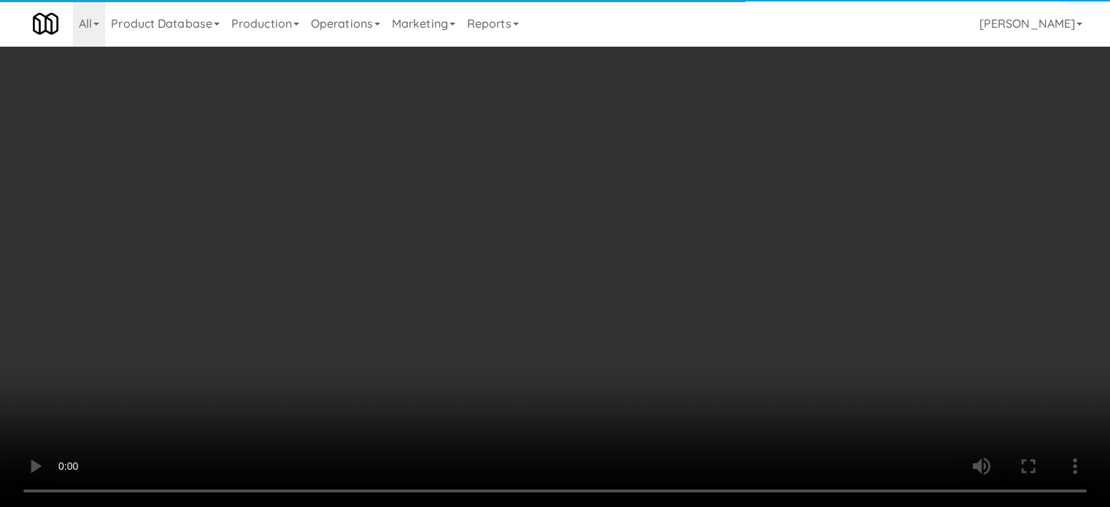
click at [469, 323] on video at bounding box center [555, 253] width 1110 height 507
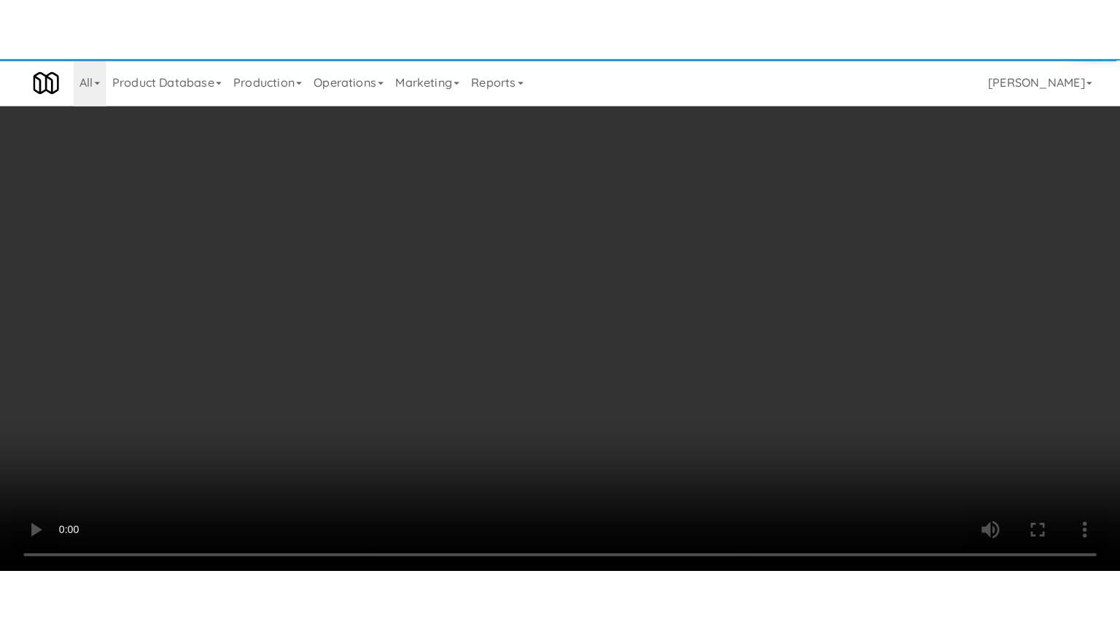
scroll to position [7693, 0]
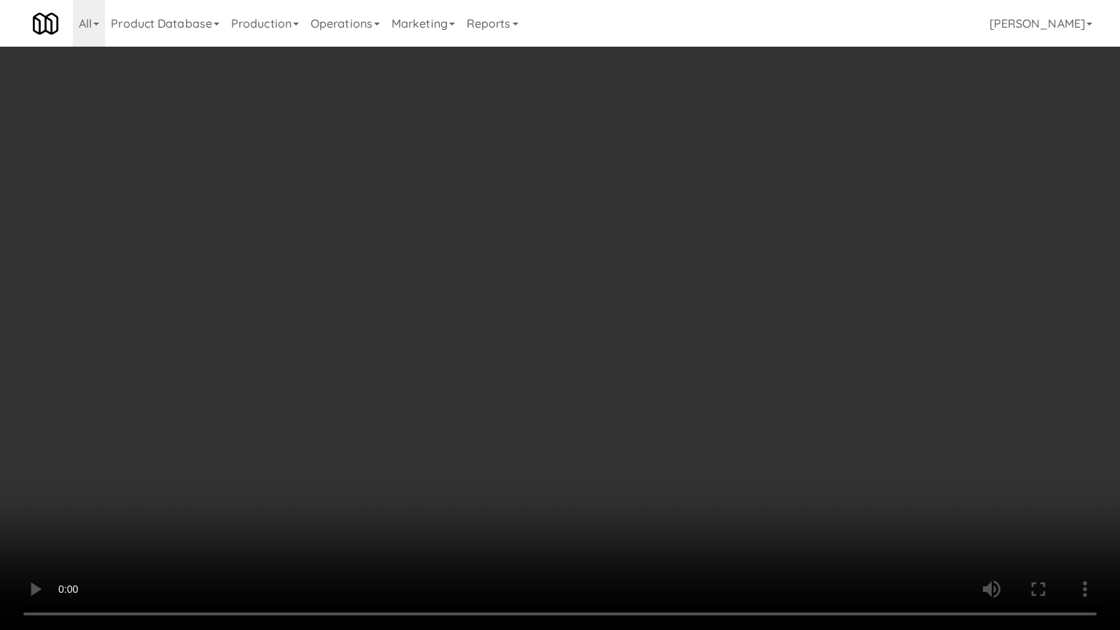
click at [546, 279] on video at bounding box center [560, 315] width 1120 height 630
drag, startPoint x: 546, startPoint y: 279, endPoint x: 660, endPoint y: 156, distance: 167.8
click at [549, 279] on video at bounding box center [560, 315] width 1120 height 630
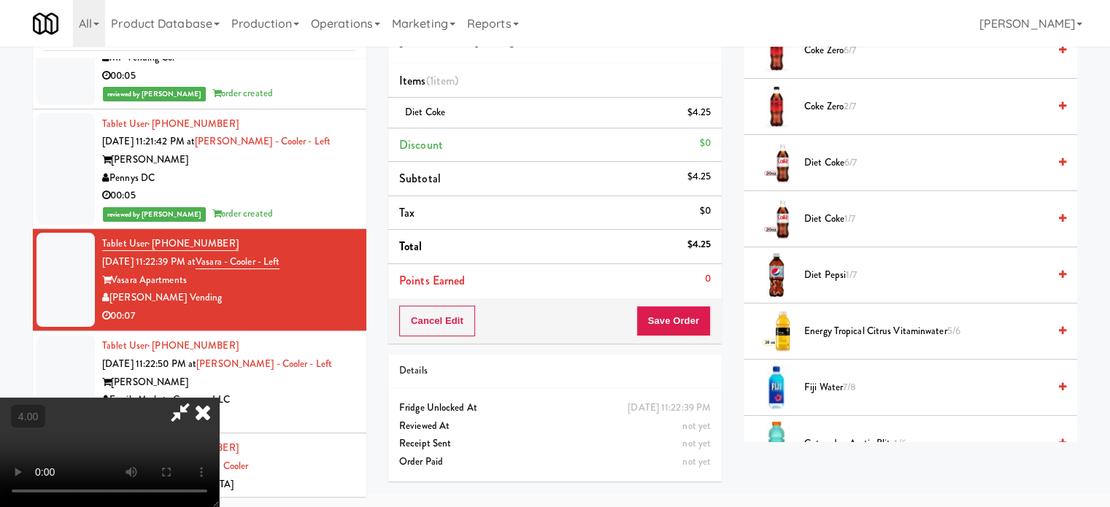
scroll to position [7730, 0]
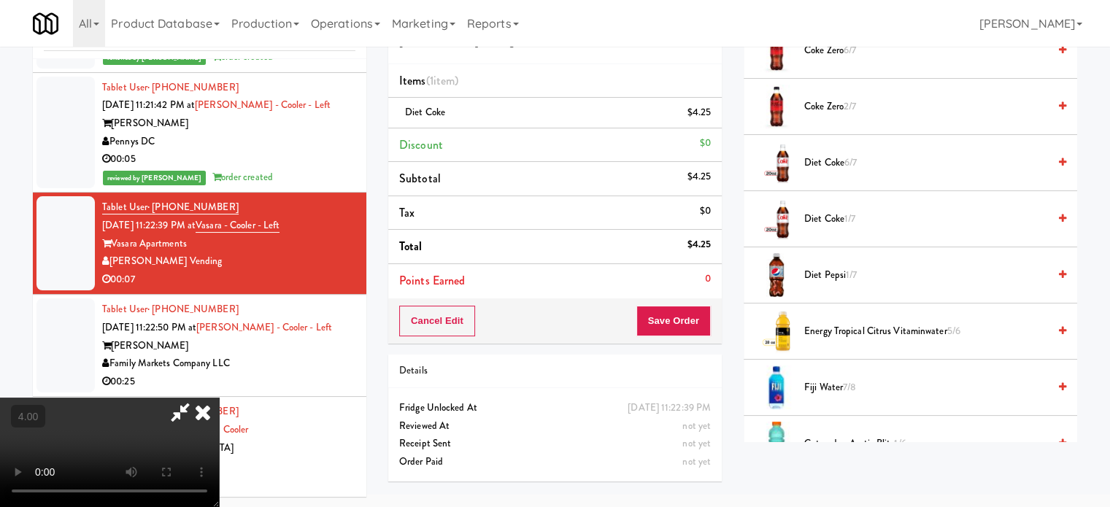
click at [219, 398] on icon at bounding box center [203, 412] width 32 height 29
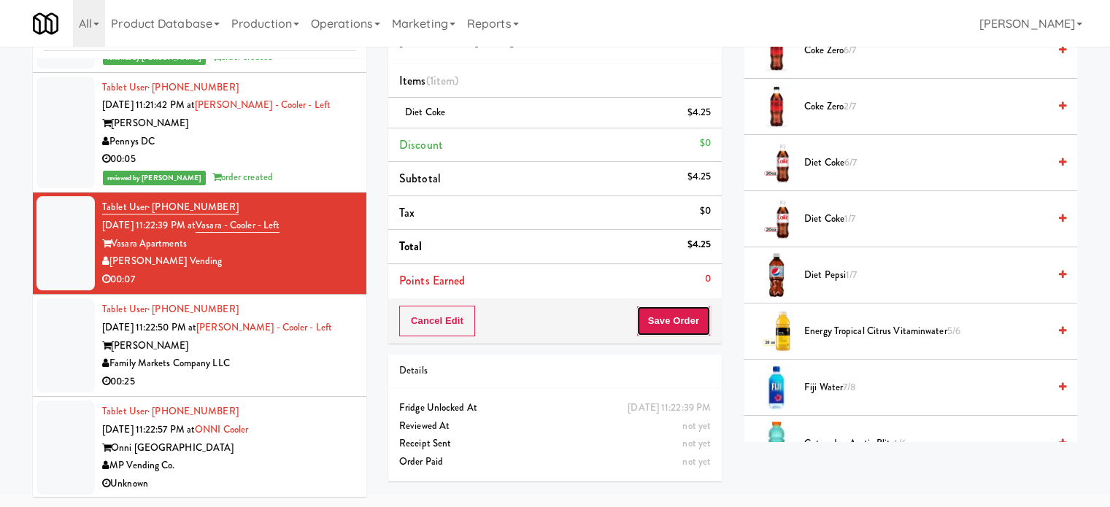
drag, startPoint x: 681, startPoint y: 314, endPoint x: 693, endPoint y: 281, distance: 35.8
click at [681, 317] on button "Save Order" at bounding box center [673, 321] width 74 height 31
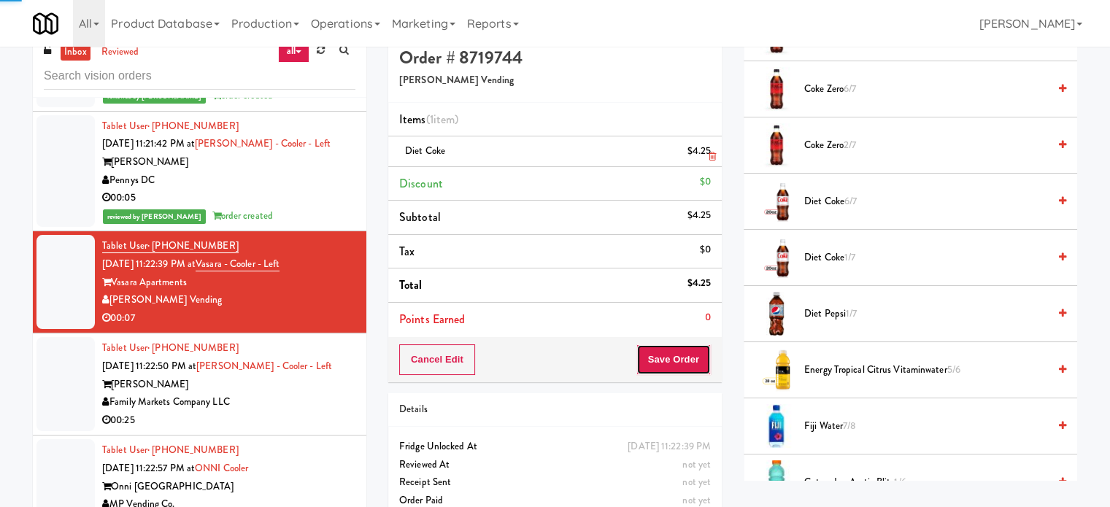
scroll to position [0, 0]
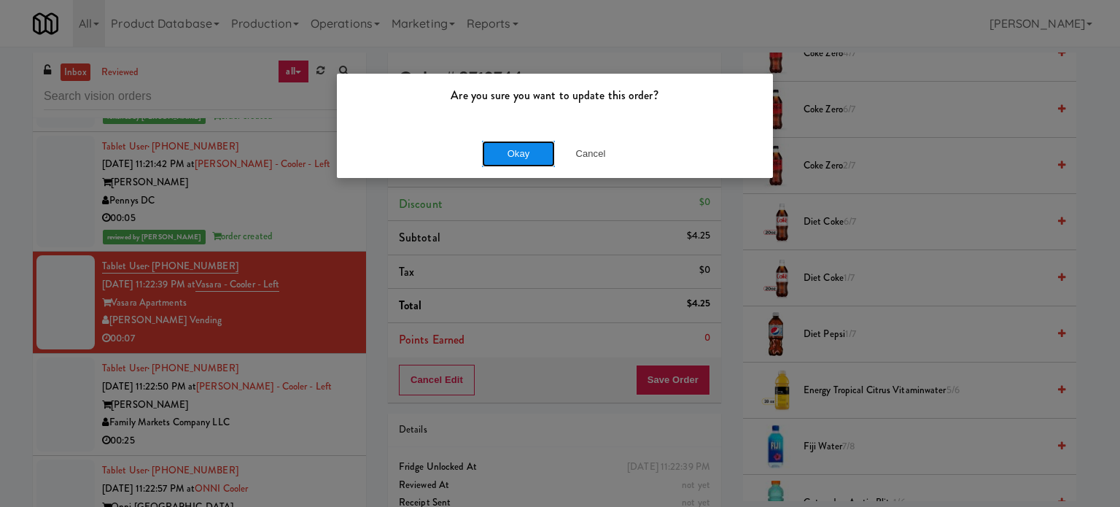
drag, startPoint x: 506, startPoint y: 151, endPoint x: 516, endPoint y: 154, distance: 10.6
click at [509, 151] on button "Okay" at bounding box center [518, 154] width 73 height 26
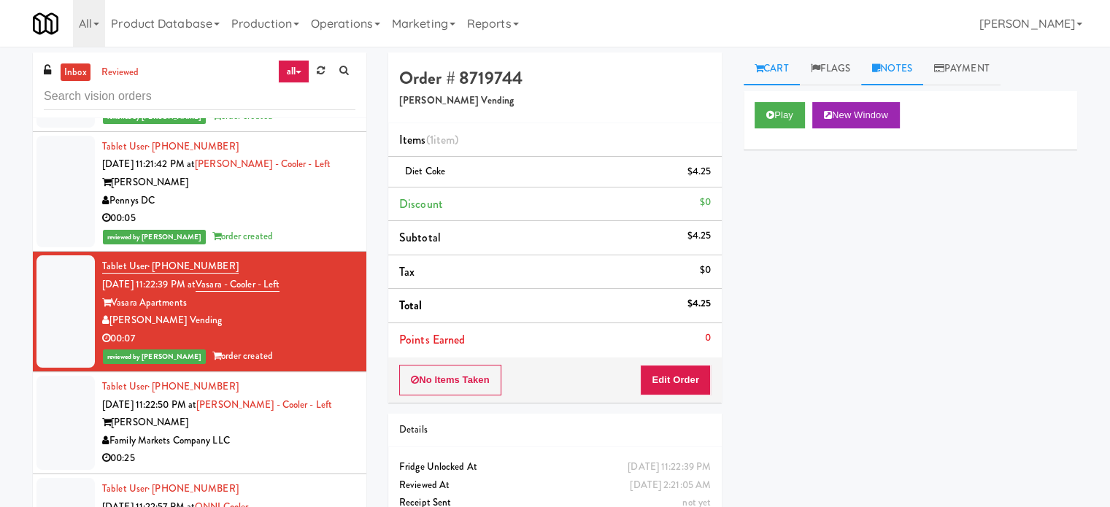
click at [897, 71] on link "Notes" at bounding box center [892, 69] width 62 height 33
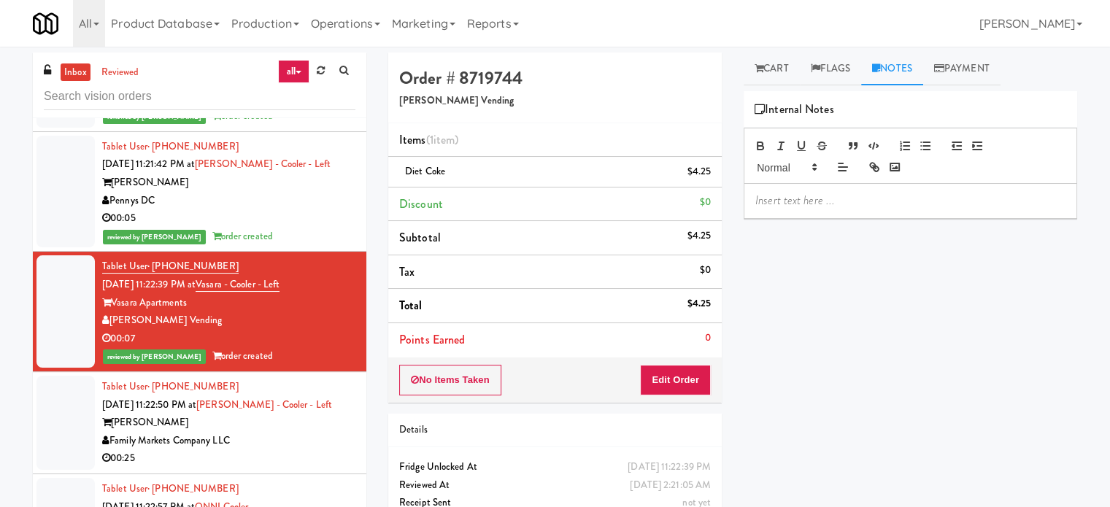
click at [827, 198] on p at bounding box center [910, 201] width 310 height 16
drag, startPoint x: 292, startPoint y: 419, endPoint x: 545, endPoint y: 335, distance: 266.9
click at [308, 432] on div "Family Markets Company LLC" at bounding box center [228, 441] width 253 height 18
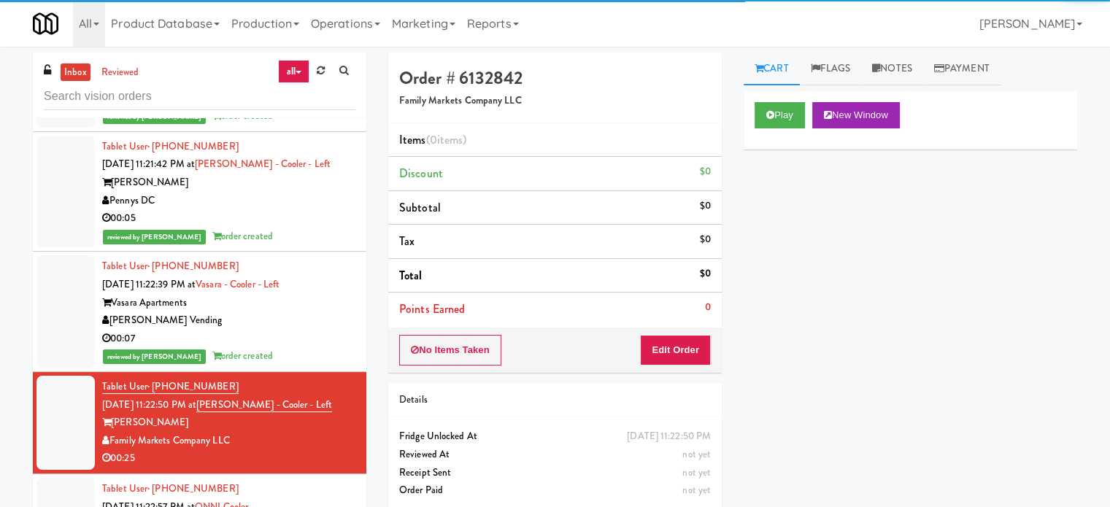
click at [767, 98] on div "Play New Window" at bounding box center [909, 120] width 333 height 58
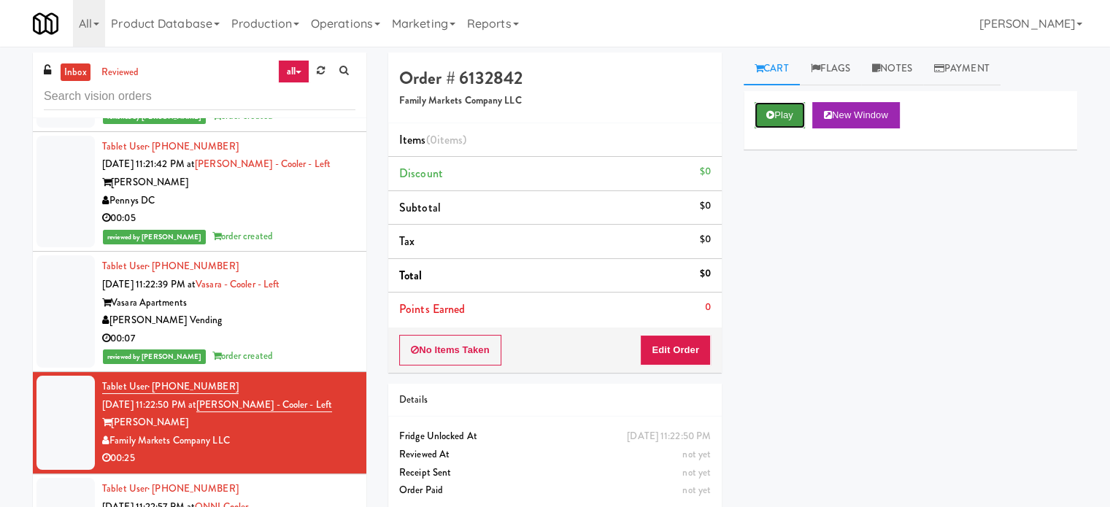
click at [789, 110] on button "Play" at bounding box center [779, 115] width 50 height 26
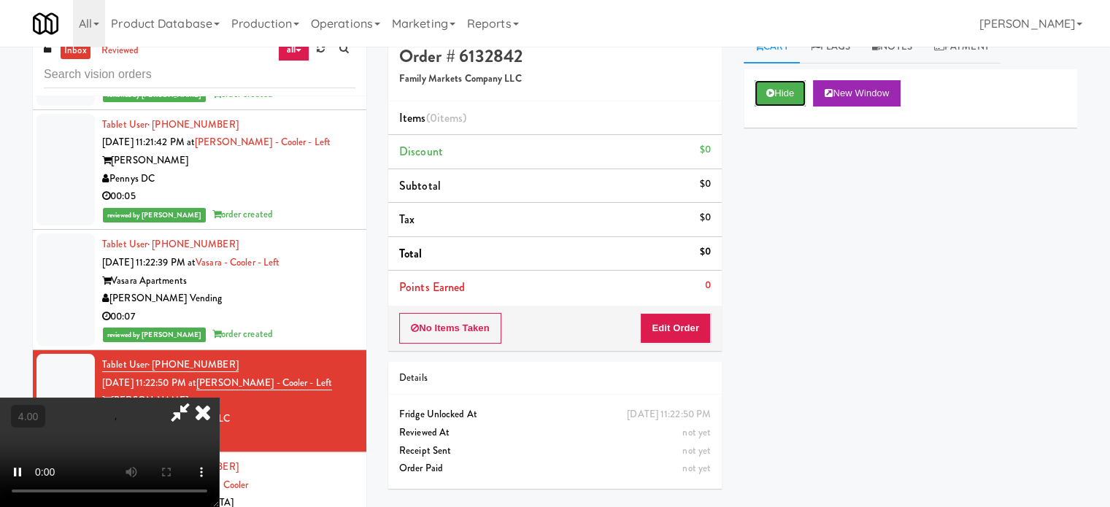
scroll to position [59, 0]
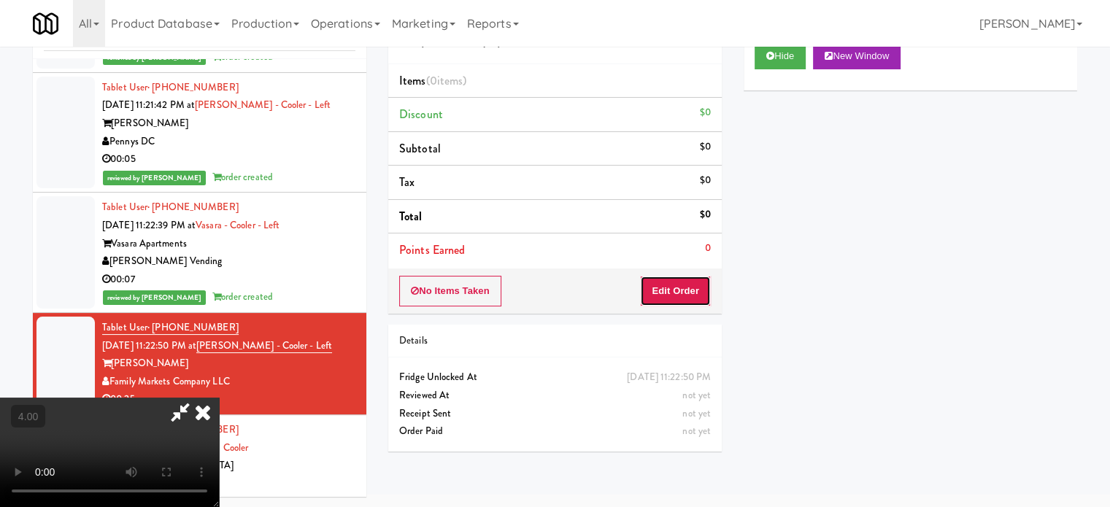
click at [692, 291] on button "Edit Order" at bounding box center [675, 291] width 71 height 31
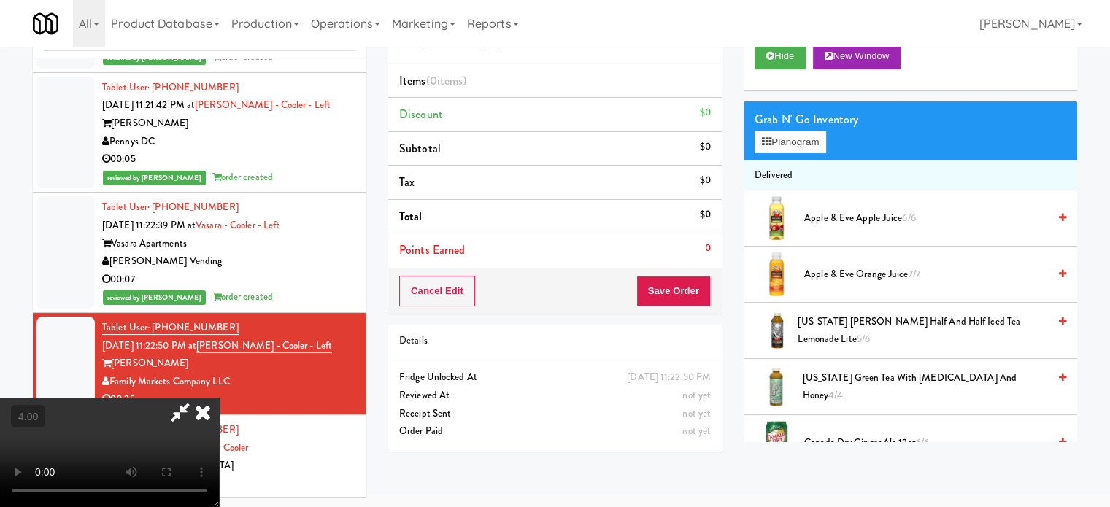
click at [219, 398] on video at bounding box center [109, 452] width 219 height 109
drag, startPoint x: 473, startPoint y: 290, endPoint x: 496, endPoint y: 317, distance: 35.7
click at [219, 398] on video at bounding box center [109, 452] width 219 height 109
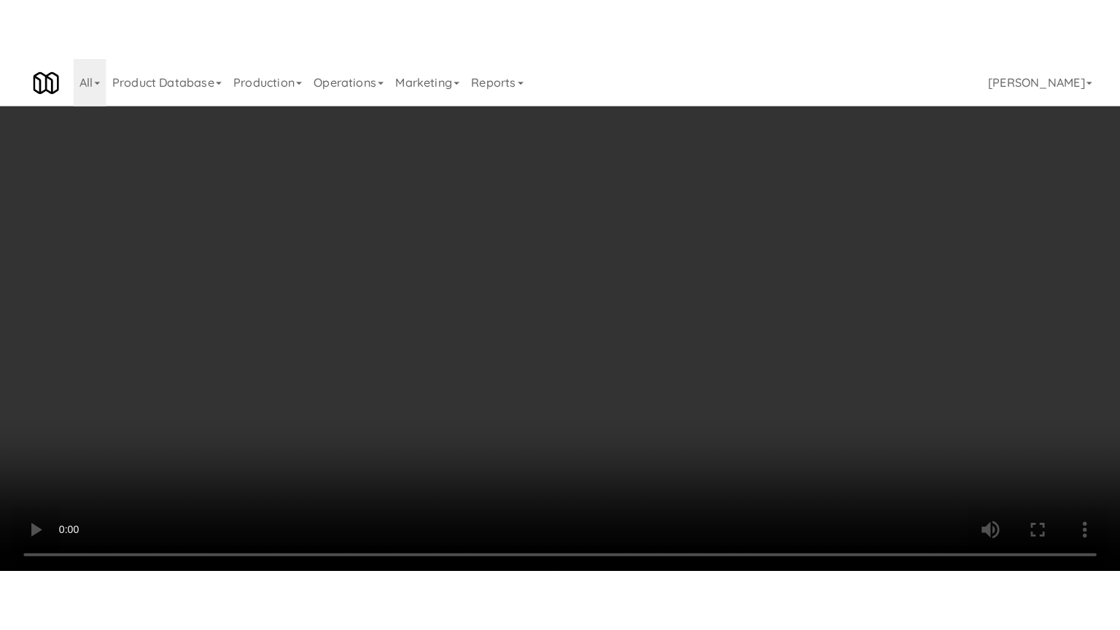
scroll to position [7693, 0]
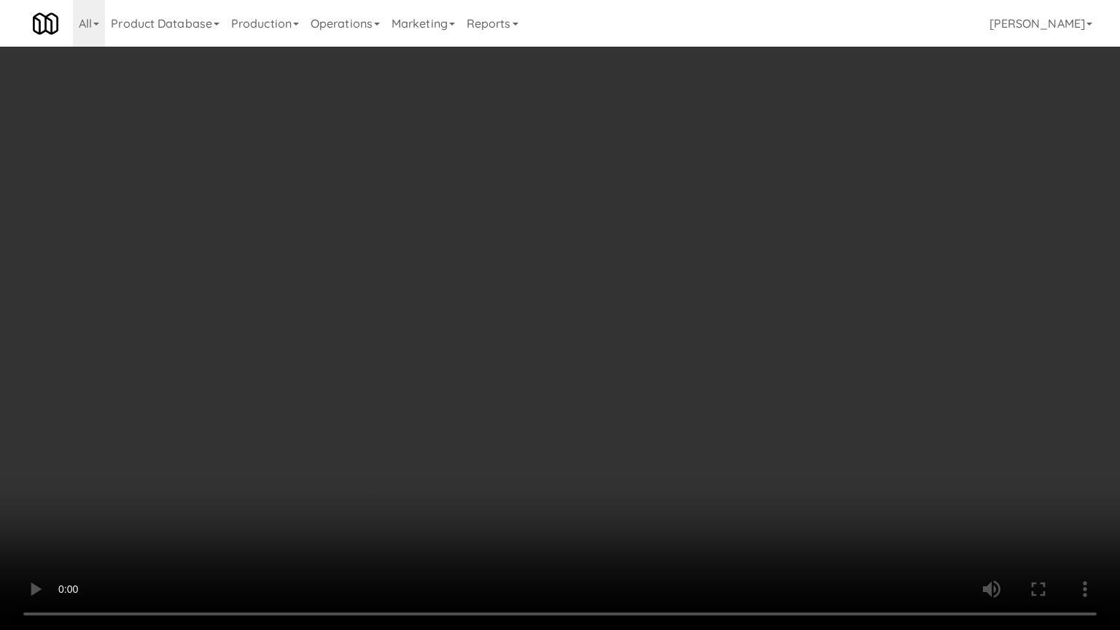
click at [518, 324] on video at bounding box center [560, 315] width 1120 height 630
click at [517, 327] on video at bounding box center [560, 315] width 1120 height 630
click at [522, 330] on video at bounding box center [560, 315] width 1120 height 630
click at [578, 362] on video at bounding box center [560, 315] width 1120 height 630
click at [584, 331] on video at bounding box center [560, 315] width 1120 height 630
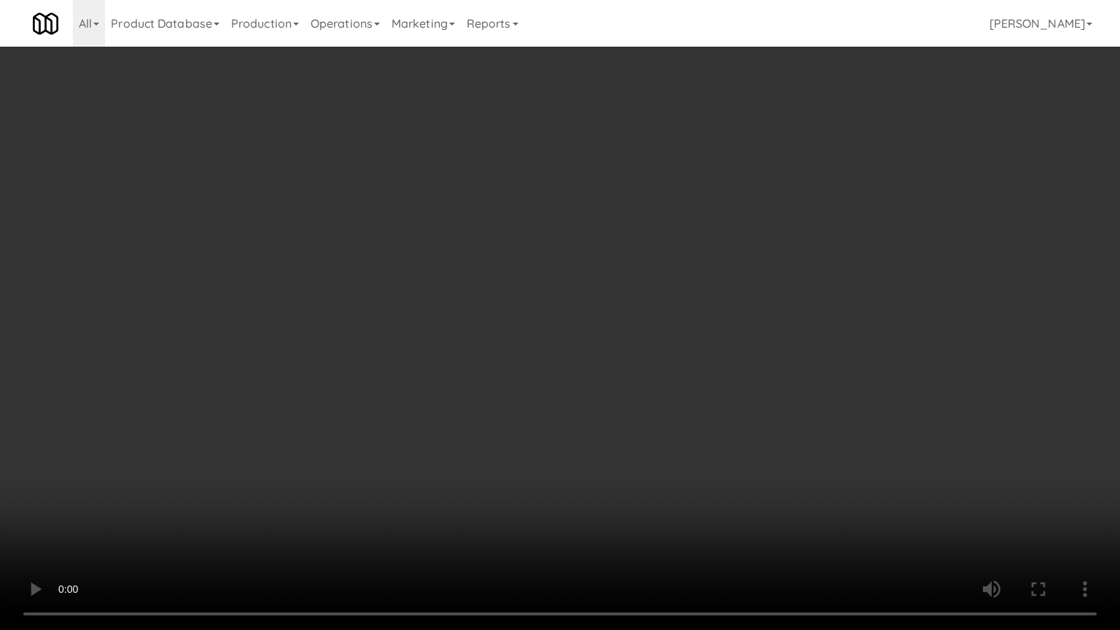
click at [599, 319] on video at bounding box center [560, 315] width 1120 height 630
drag, startPoint x: 691, startPoint y: 343, endPoint x: 700, endPoint y: 338, distance: 9.8
click at [694, 343] on video at bounding box center [560, 315] width 1120 height 630
click at [700, 338] on video at bounding box center [560, 315] width 1120 height 630
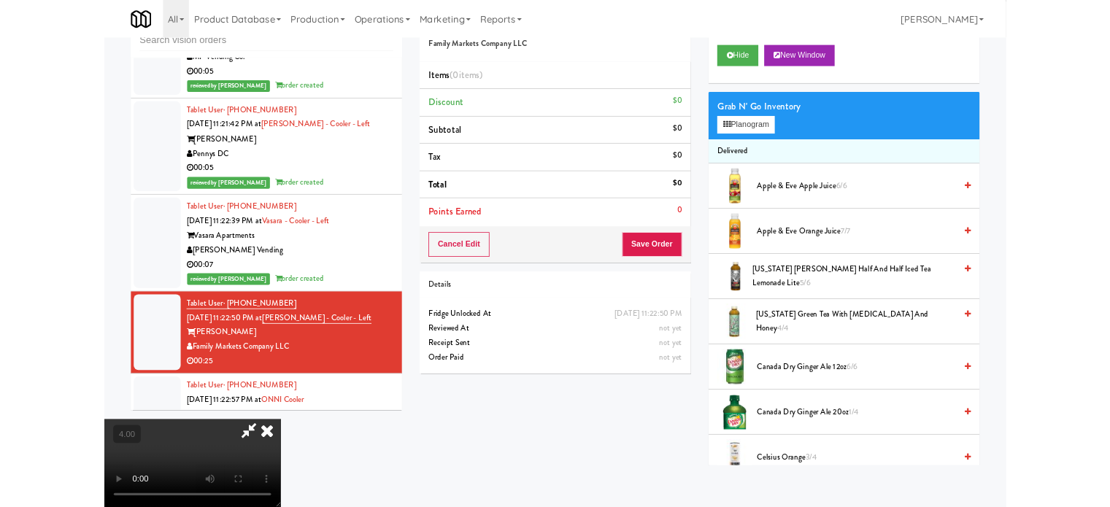
scroll to position [7730, 0]
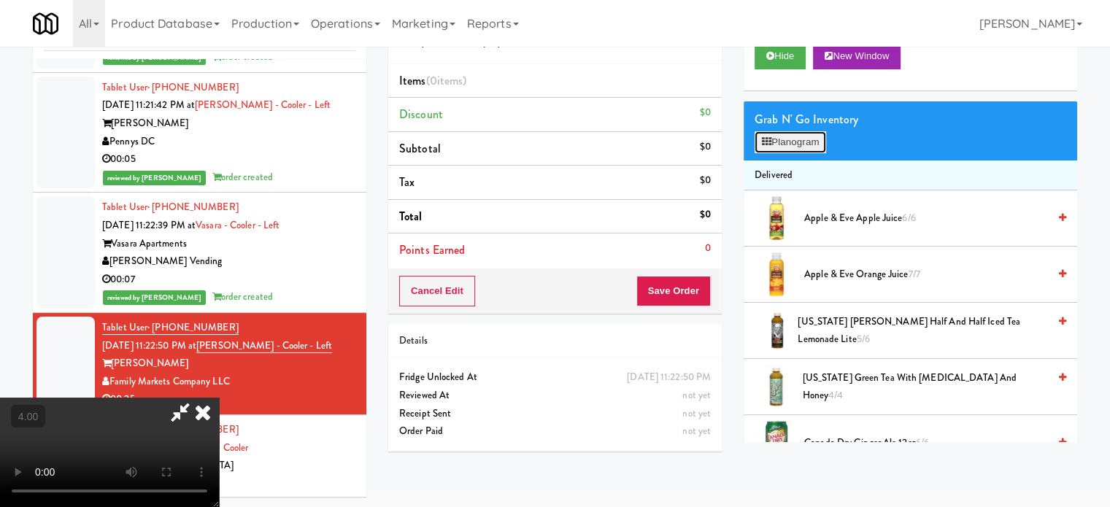
click at [806, 145] on button "Planogram" at bounding box center [789, 142] width 71 height 22
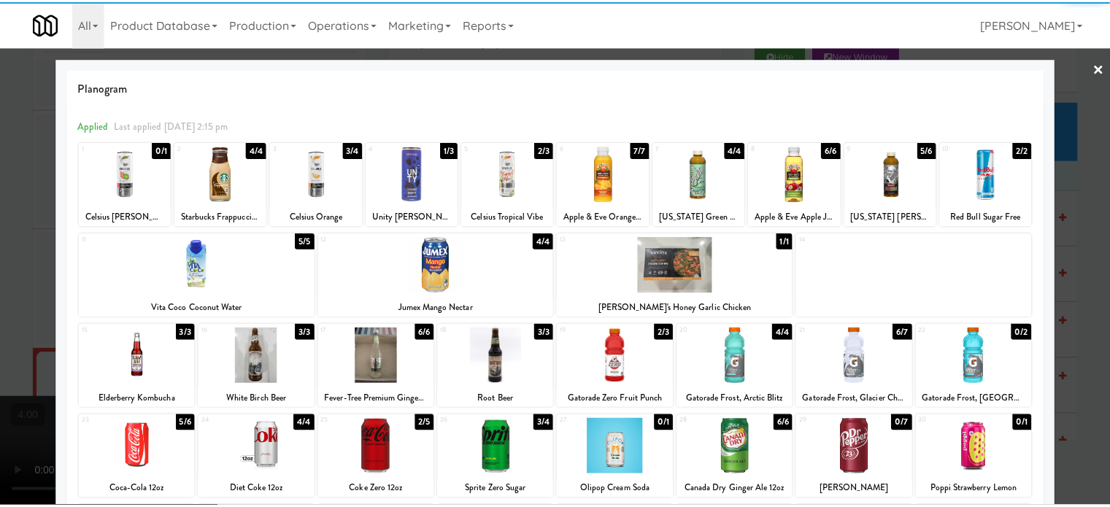
scroll to position [209, 0]
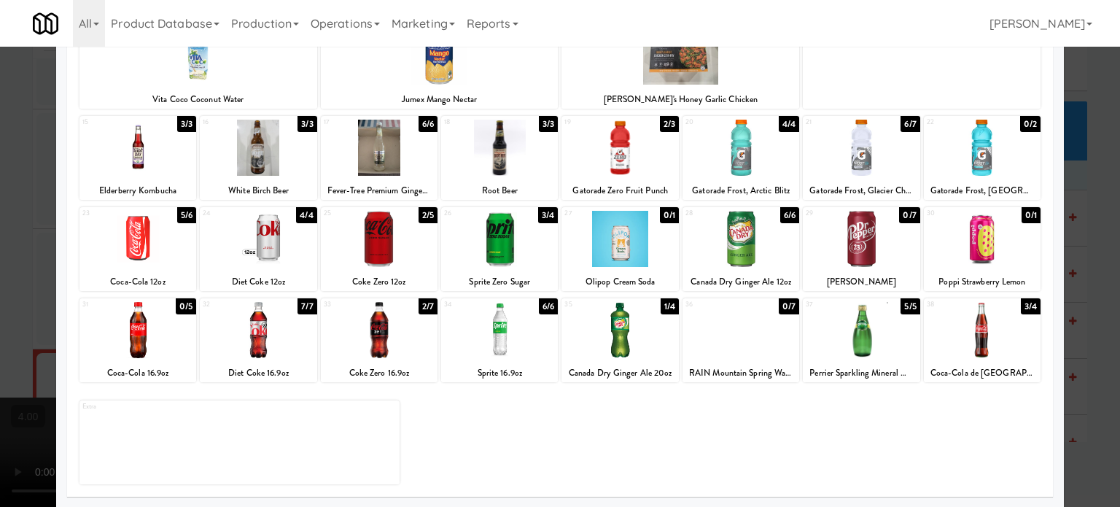
click at [182, 217] on div "5/6" at bounding box center [186, 215] width 19 height 16
click at [184, 215] on div "4/6" at bounding box center [187, 215] width 20 height 16
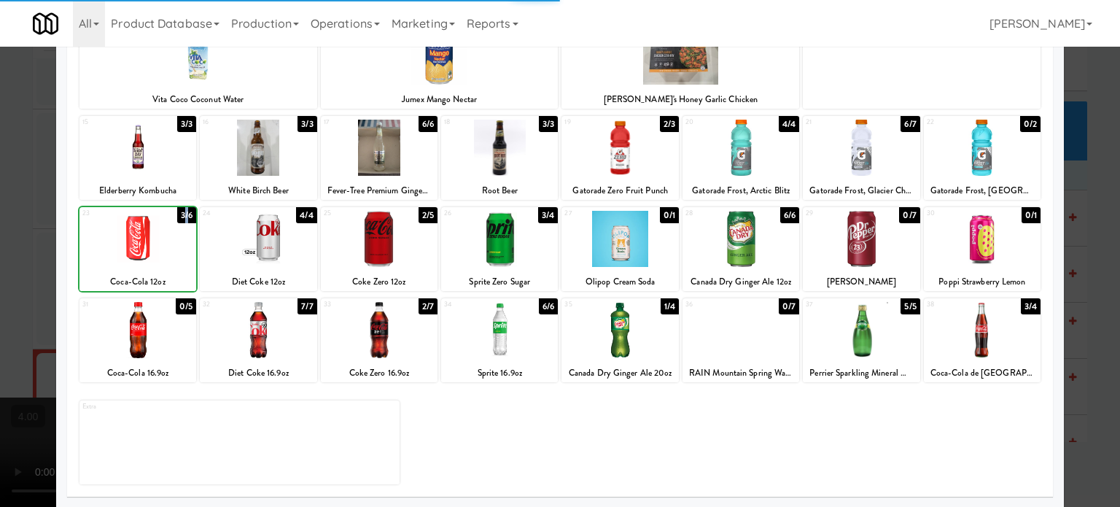
click at [184, 215] on div "3/6" at bounding box center [186, 215] width 19 height 16
click at [184, 215] on div "2/6" at bounding box center [186, 215] width 19 height 16
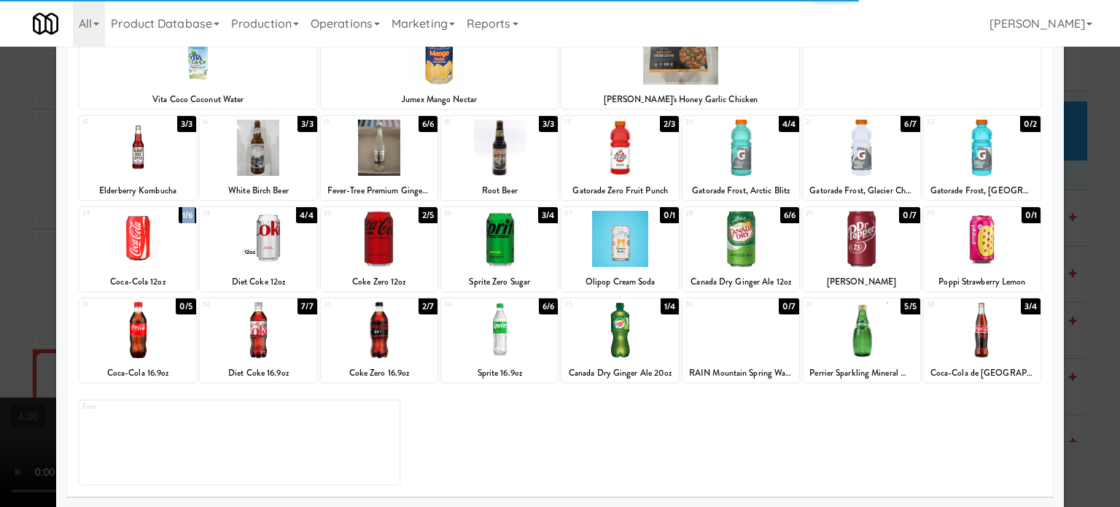
click at [184, 215] on div "1/6" at bounding box center [188, 215] width 18 height 16
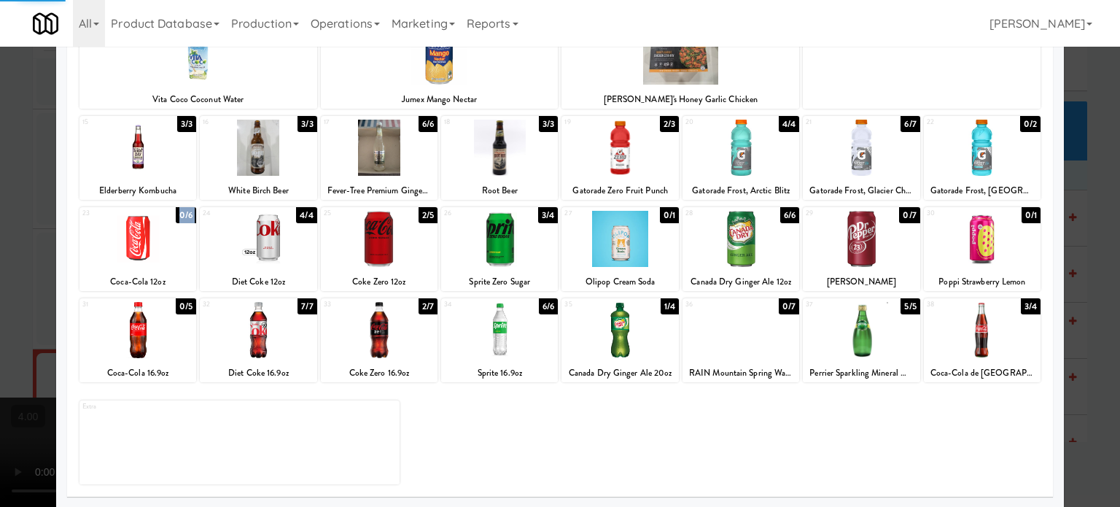
drag, startPoint x: 5, startPoint y: 224, endPoint x: 36, endPoint y: 223, distance: 30.6
click at [6, 224] on div at bounding box center [560, 253] width 1120 height 507
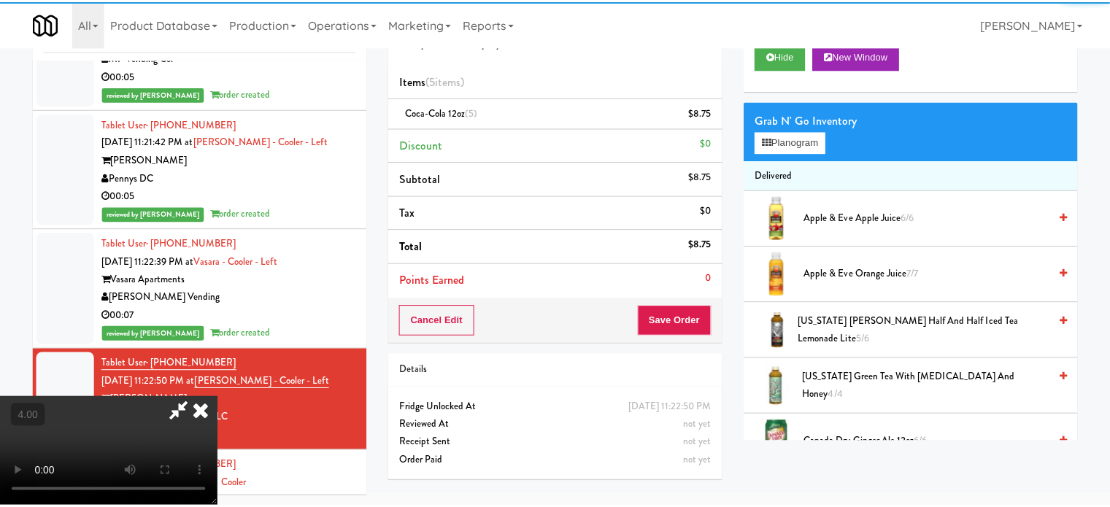
scroll to position [7730, 0]
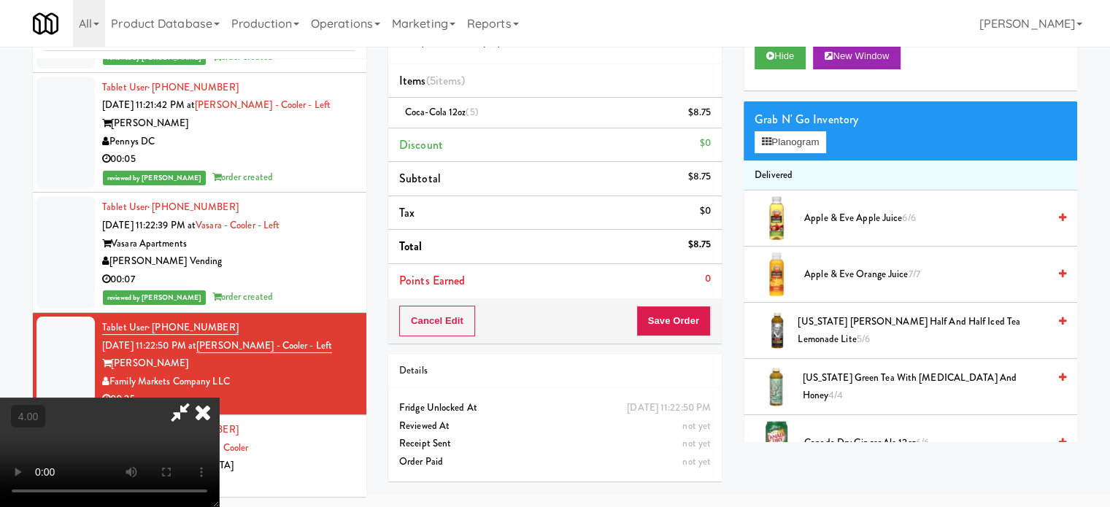
click at [219, 398] on video at bounding box center [109, 452] width 219 height 109
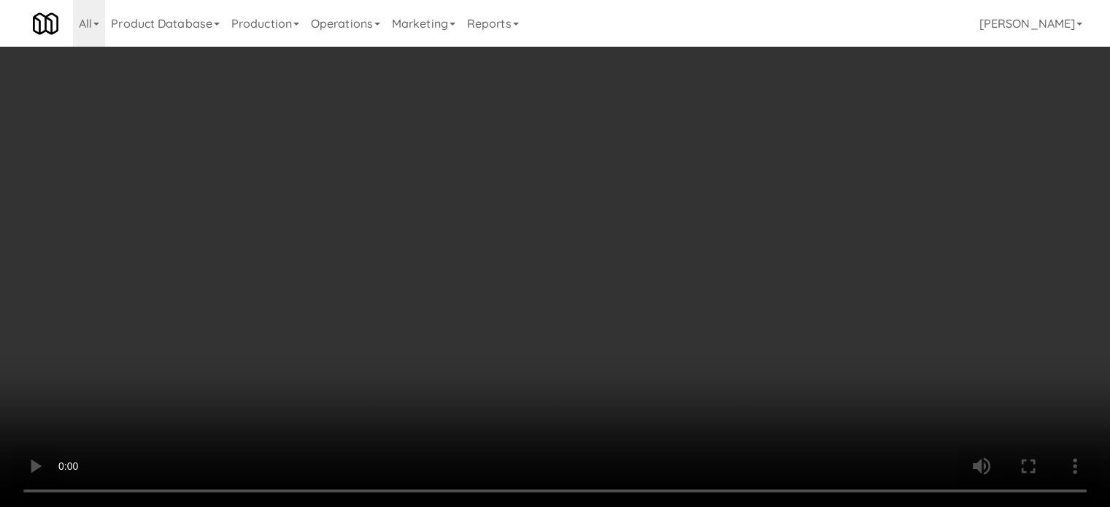
scroll to position [7693, 0]
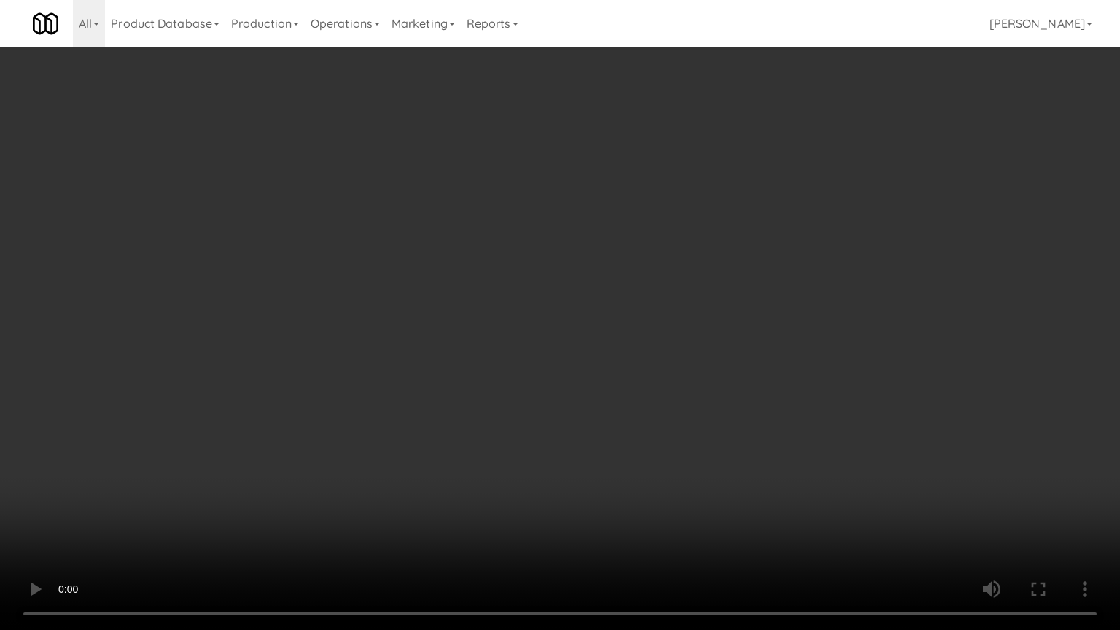
drag, startPoint x: 323, startPoint y: 423, endPoint x: 360, endPoint y: 406, distance: 40.5
click at [347, 411] on video at bounding box center [560, 315] width 1120 height 630
click at [508, 286] on video at bounding box center [560, 315] width 1120 height 630
click at [519, 280] on video at bounding box center [560, 315] width 1120 height 630
click at [540, 276] on video at bounding box center [560, 315] width 1120 height 630
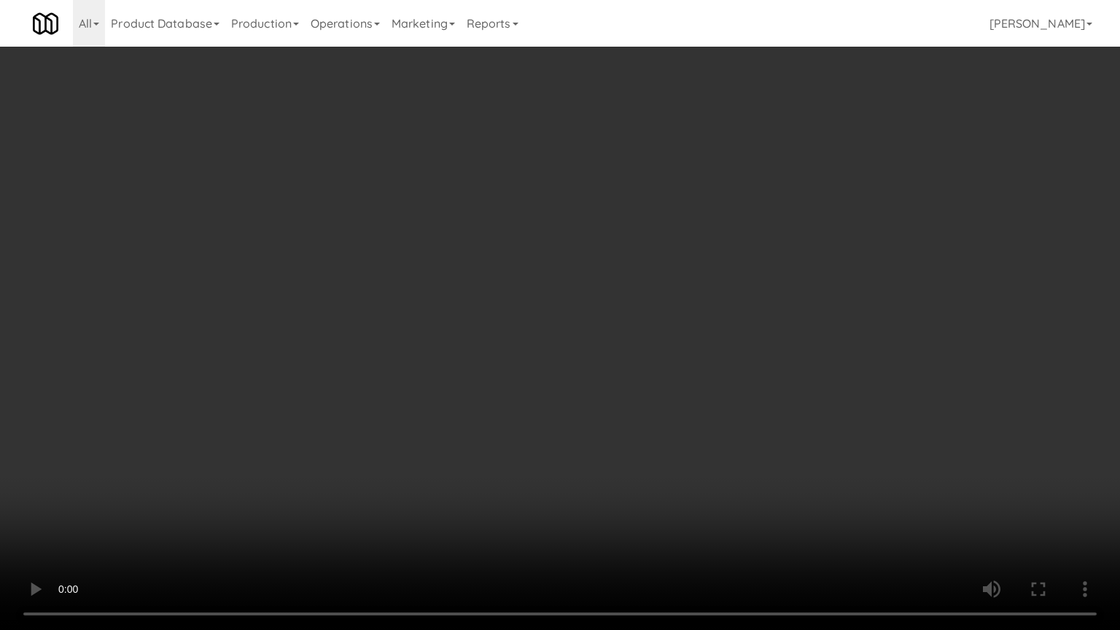
click at [547, 273] on video at bounding box center [560, 315] width 1120 height 630
click at [552, 272] on video at bounding box center [560, 315] width 1120 height 630
click at [577, 274] on video at bounding box center [560, 315] width 1120 height 630
click at [581, 271] on video at bounding box center [560, 315] width 1120 height 630
click at [665, 290] on video at bounding box center [560, 315] width 1120 height 630
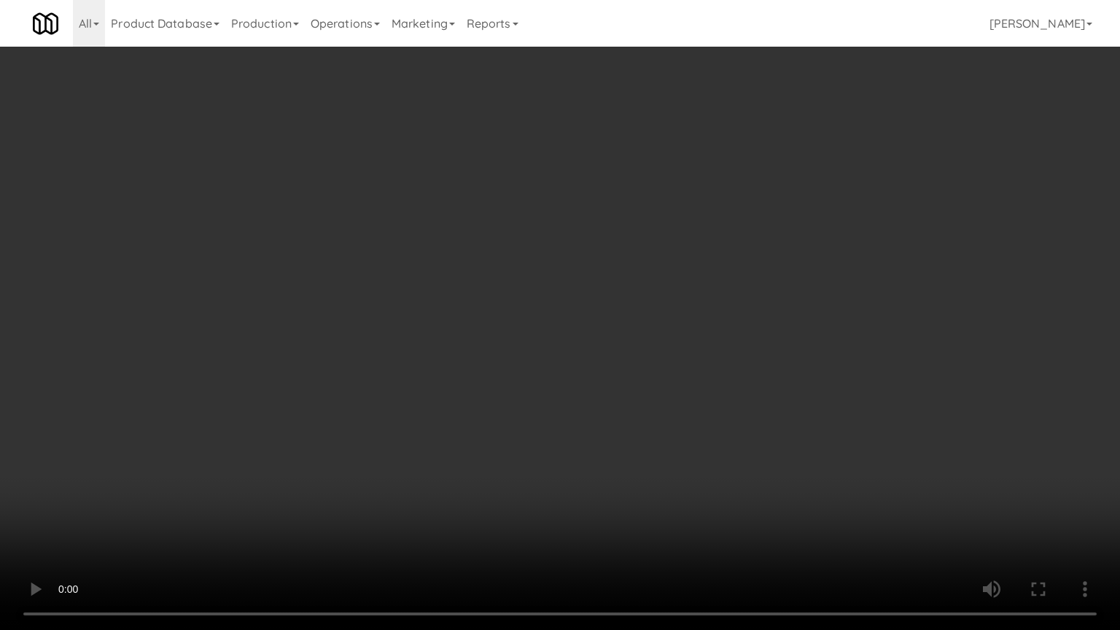
click at [668, 286] on video at bounding box center [560, 315] width 1120 height 630
click at [670, 289] on video at bounding box center [560, 315] width 1120 height 630
click at [546, 322] on video at bounding box center [560, 315] width 1120 height 630
click at [551, 317] on video at bounding box center [560, 315] width 1120 height 630
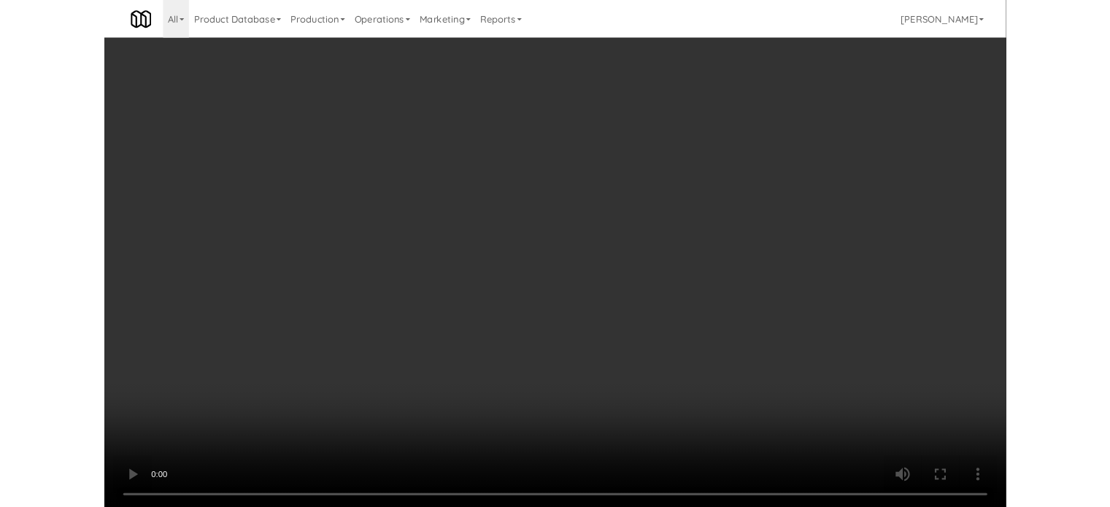
scroll to position [7730, 0]
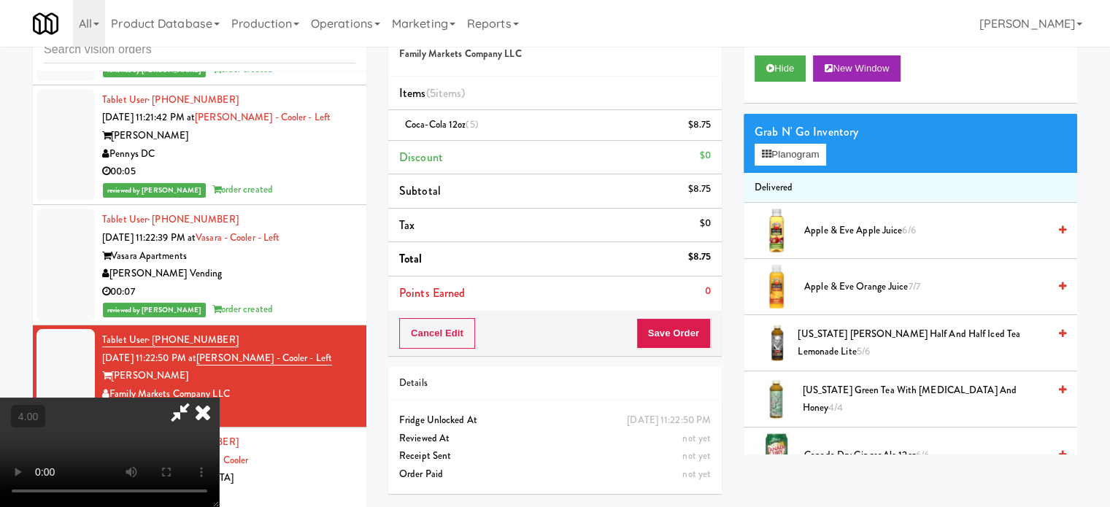
click at [219, 398] on icon at bounding box center [203, 412] width 32 height 29
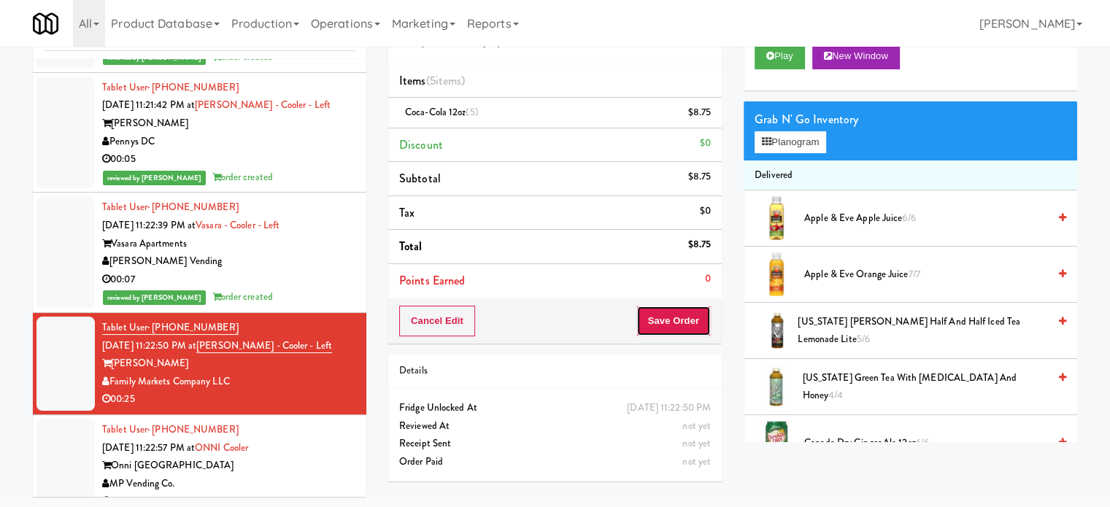
click at [669, 320] on button "Save Order" at bounding box center [673, 321] width 74 height 31
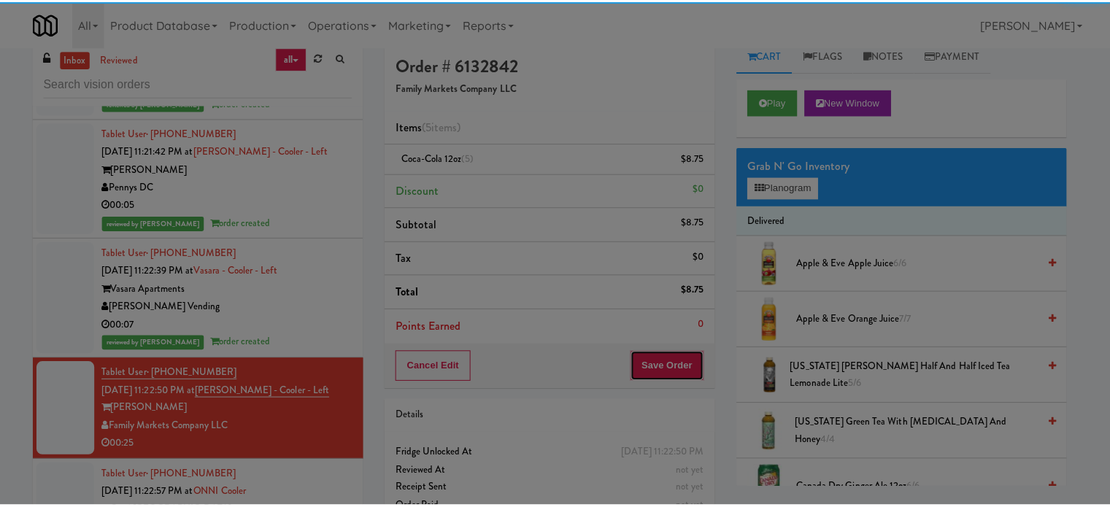
scroll to position [0, 0]
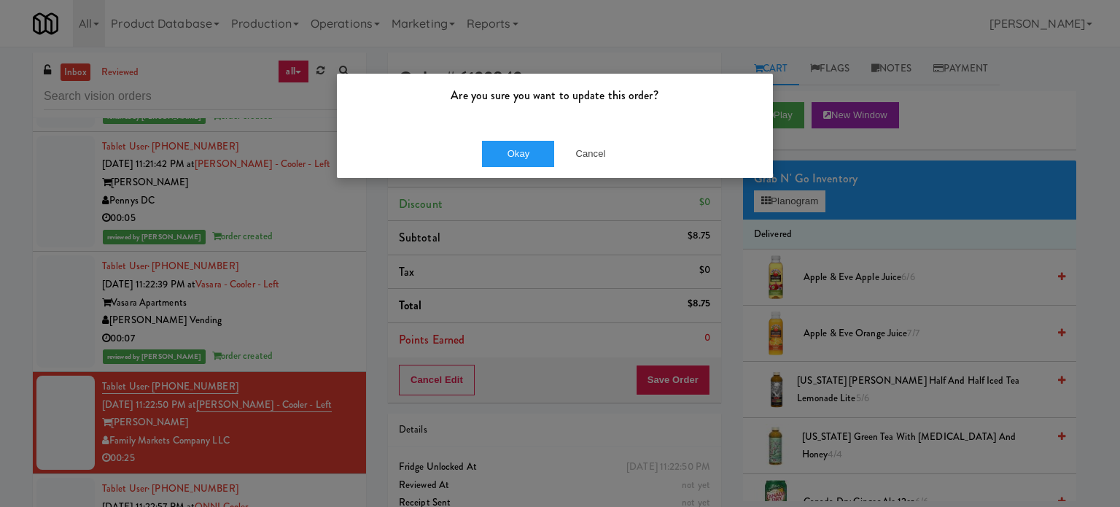
click at [527, 136] on div "Okay Cancel" at bounding box center [555, 153] width 436 height 49
click at [524, 149] on button "Okay" at bounding box center [518, 154] width 73 height 26
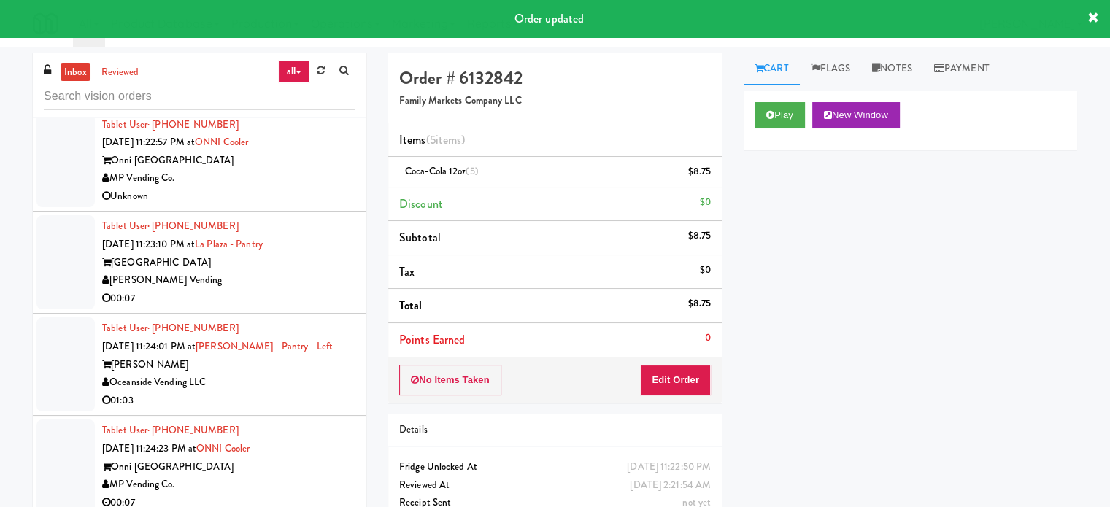
scroll to position [7894, 0]
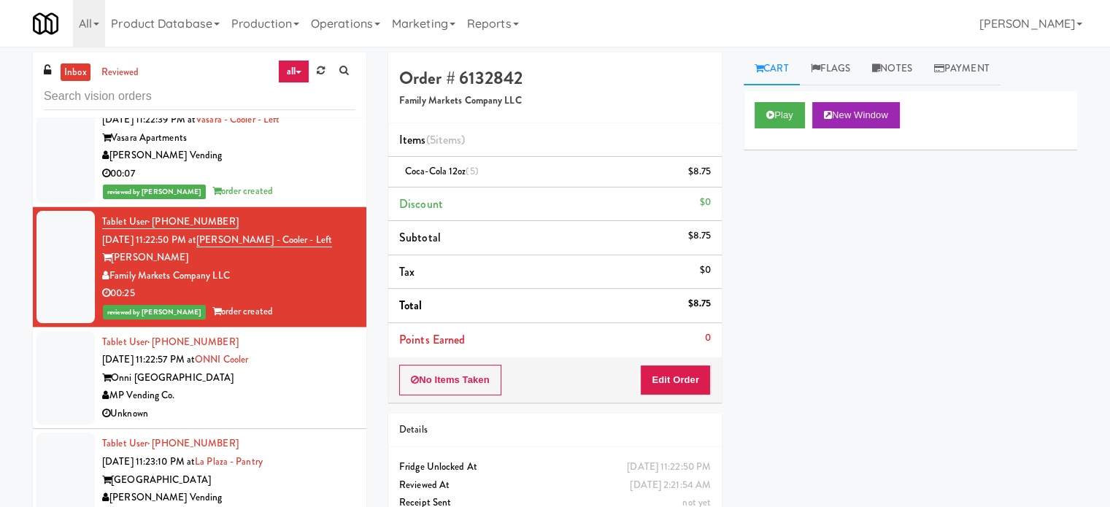
click at [325, 387] on div "MP Vending Co." at bounding box center [228, 396] width 253 height 18
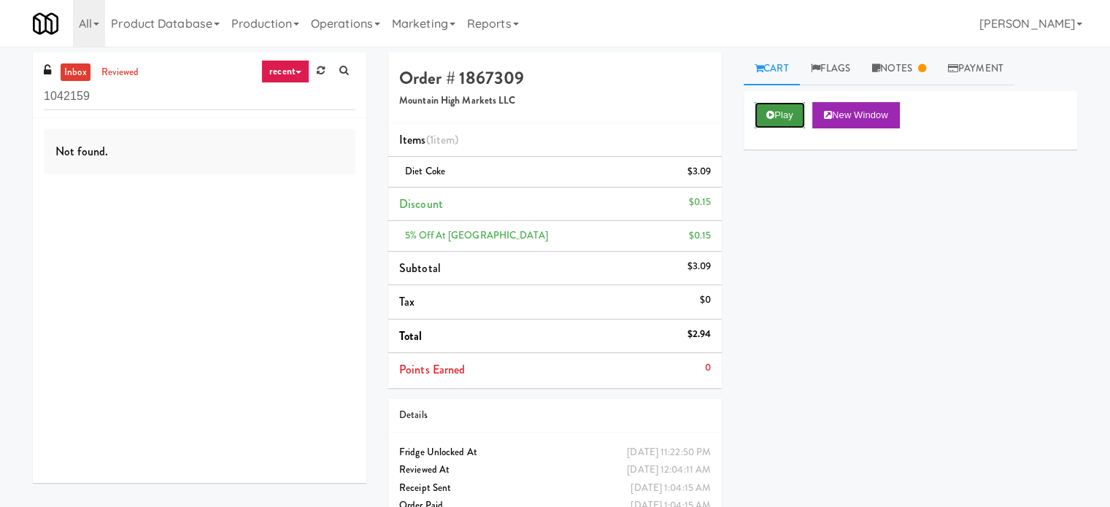
click at [804, 110] on button "Play" at bounding box center [779, 115] width 50 height 26
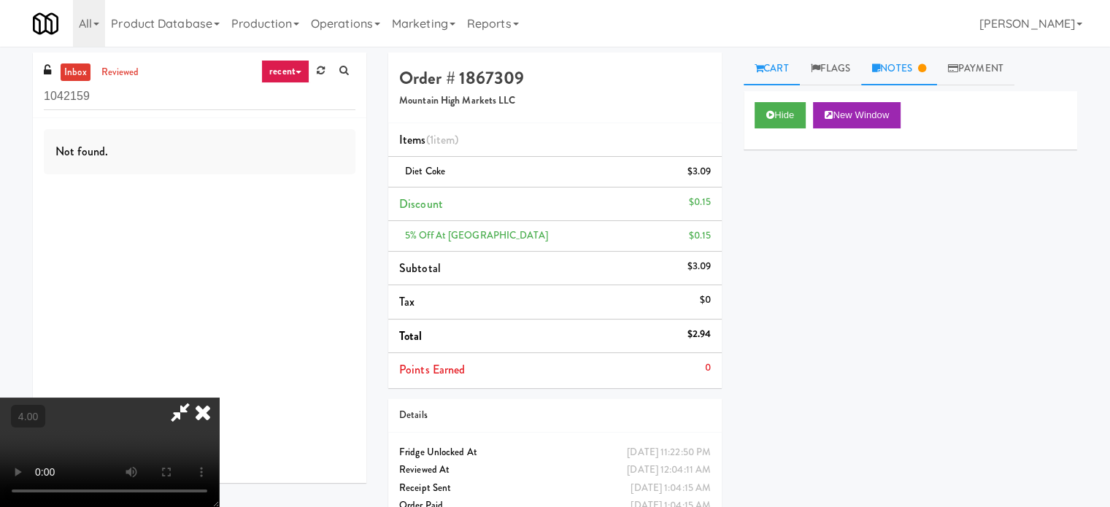
click at [880, 69] on icon at bounding box center [876, 67] width 8 height 9
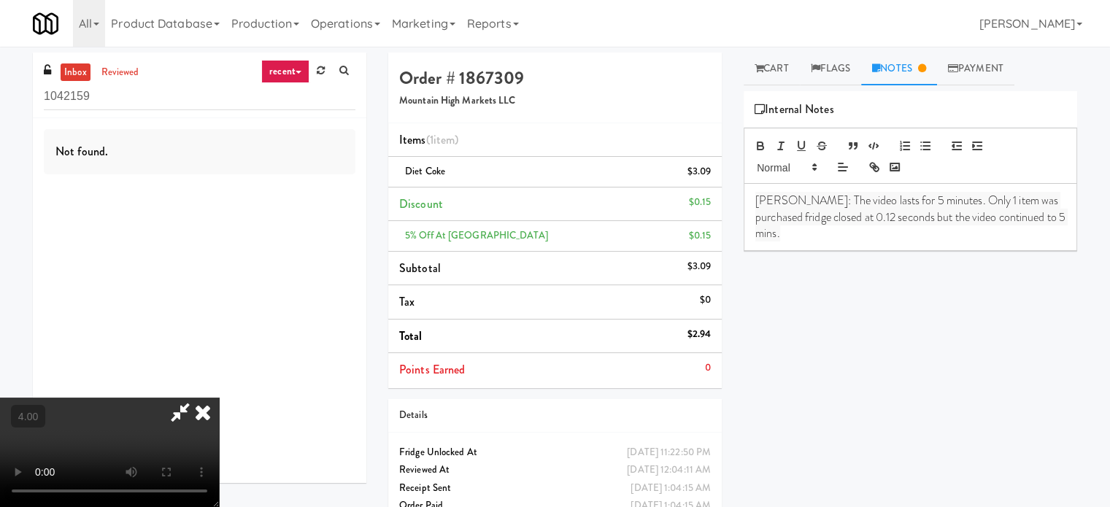
click at [219, 398] on video at bounding box center [109, 452] width 219 height 109
click at [219, 398] on icon at bounding box center [203, 412] width 32 height 29
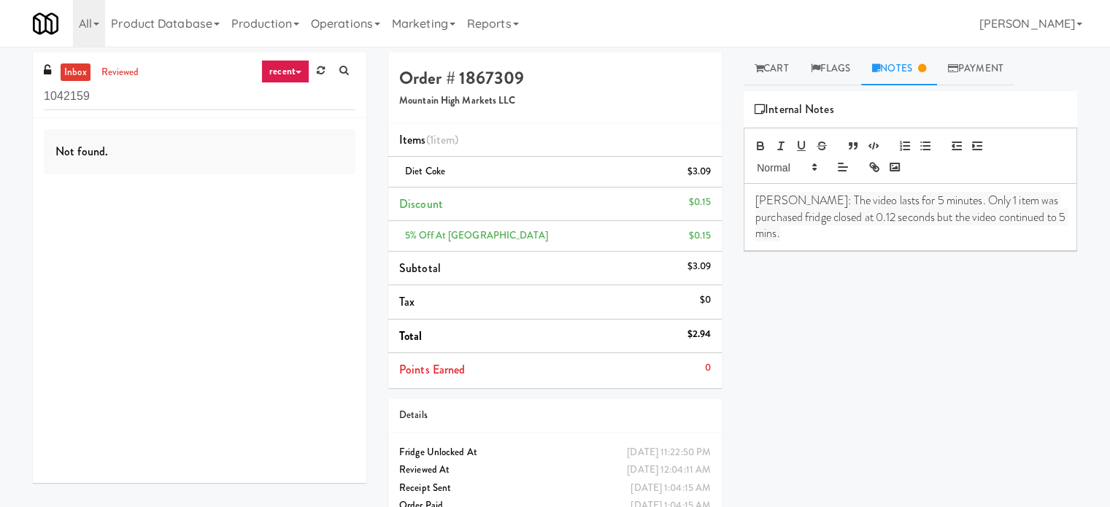
click at [1012, 256] on div "Play New Window Primary Flag Clear Flag if unable to determine what was taken o…" at bounding box center [909, 364] width 333 height 547
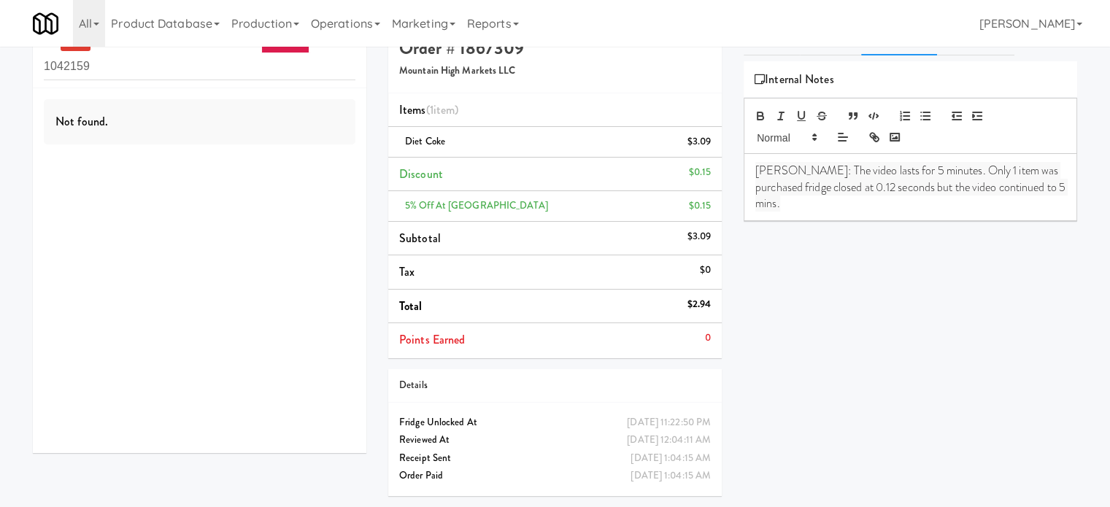
scroll to position [47, 0]
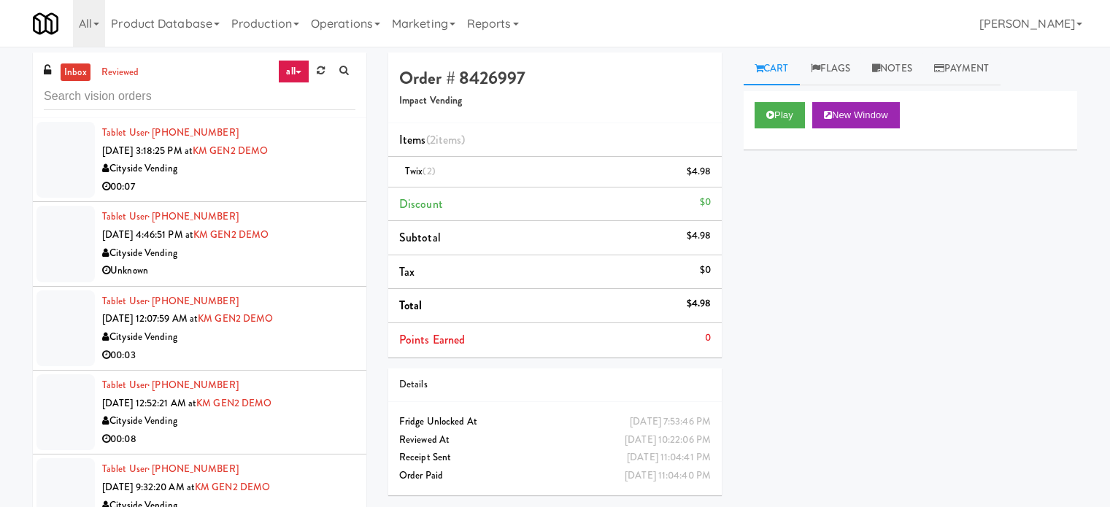
click at [123, 74] on link "reviewed" at bounding box center [120, 72] width 45 height 18
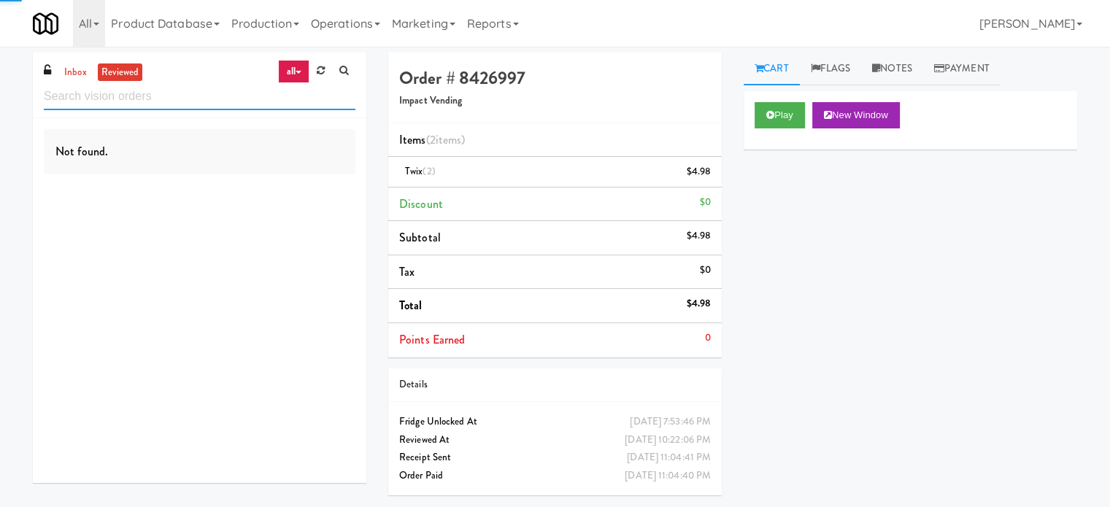
click at [177, 96] on input "text" at bounding box center [199, 96] width 311 height 27
click at [177, 97] on input "text" at bounding box center [199, 96] width 311 height 27
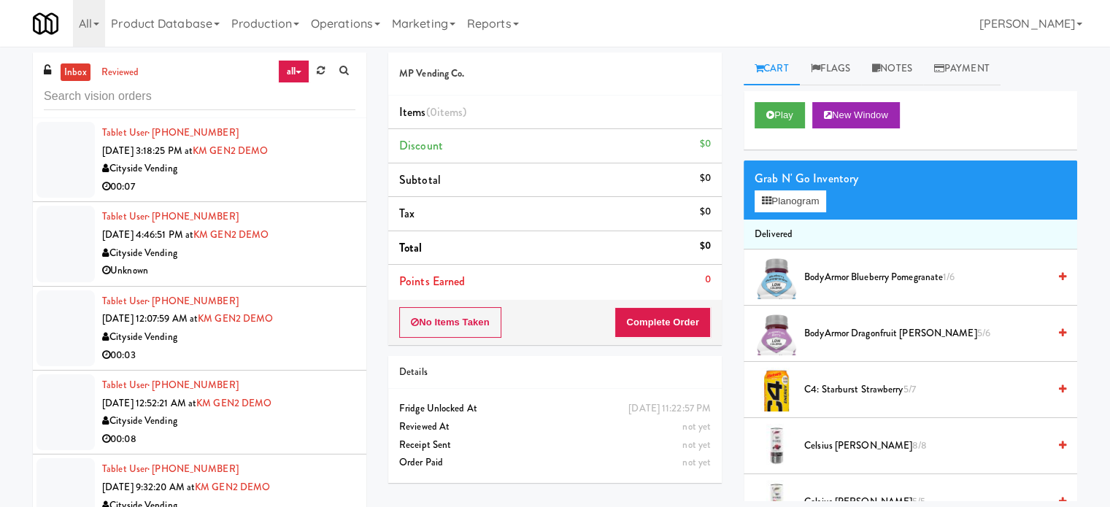
scroll to position [7894, 0]
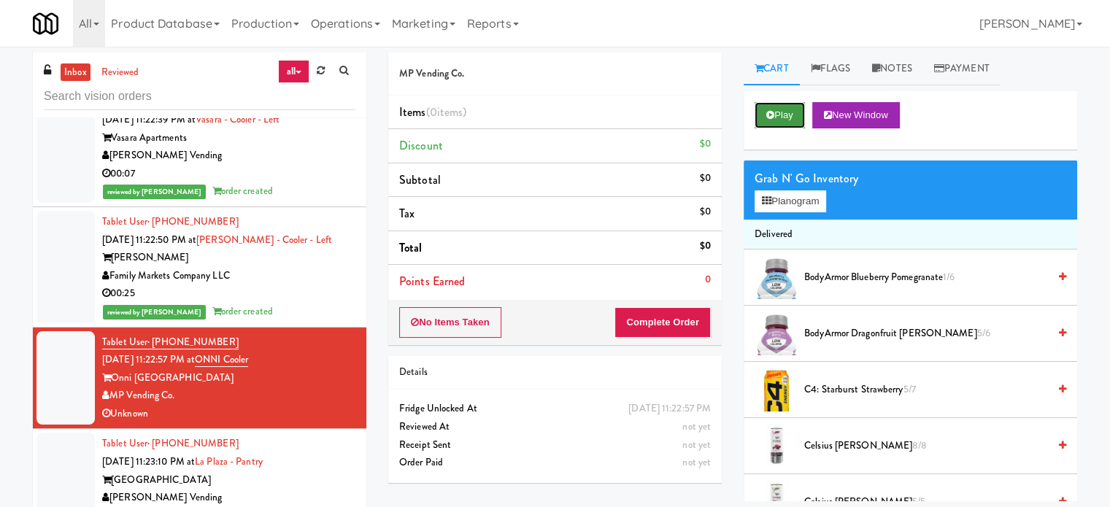
click at [792, 115] on button "Play" at bounding box center [779, 115] width 50 height 26
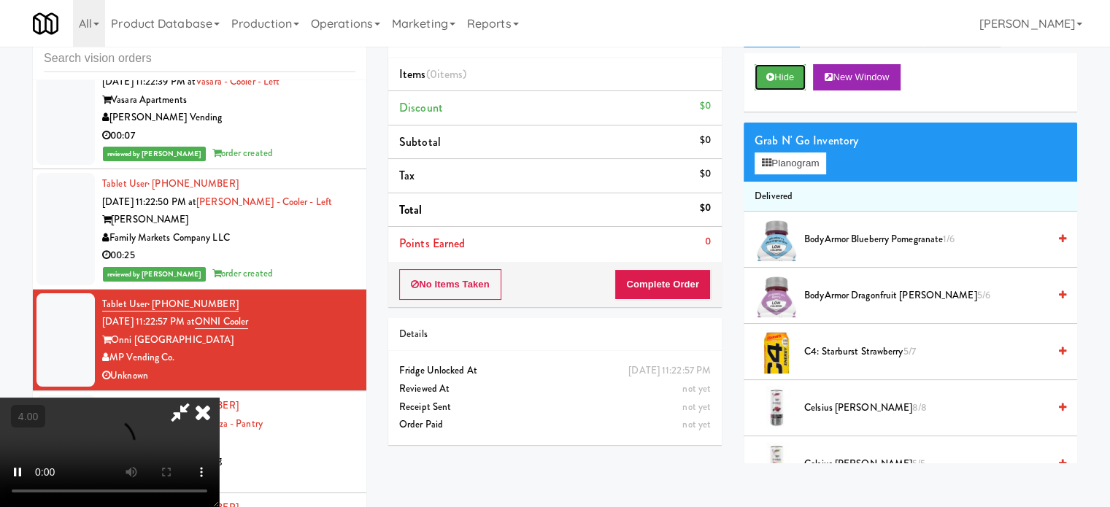
scroll to position [59, 0]
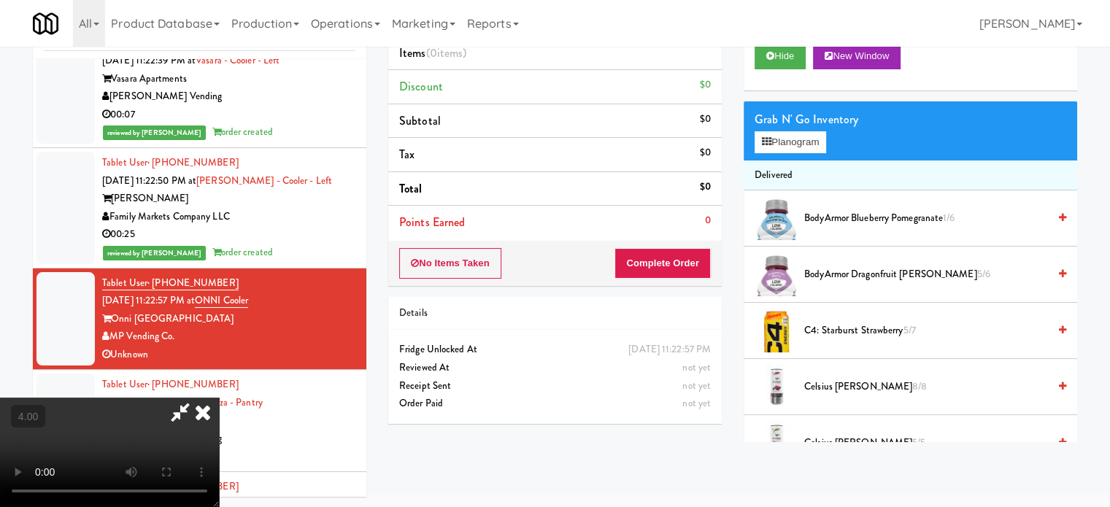
click at [219, 398] on video at bounding box center [109, 452] width 219 height 109
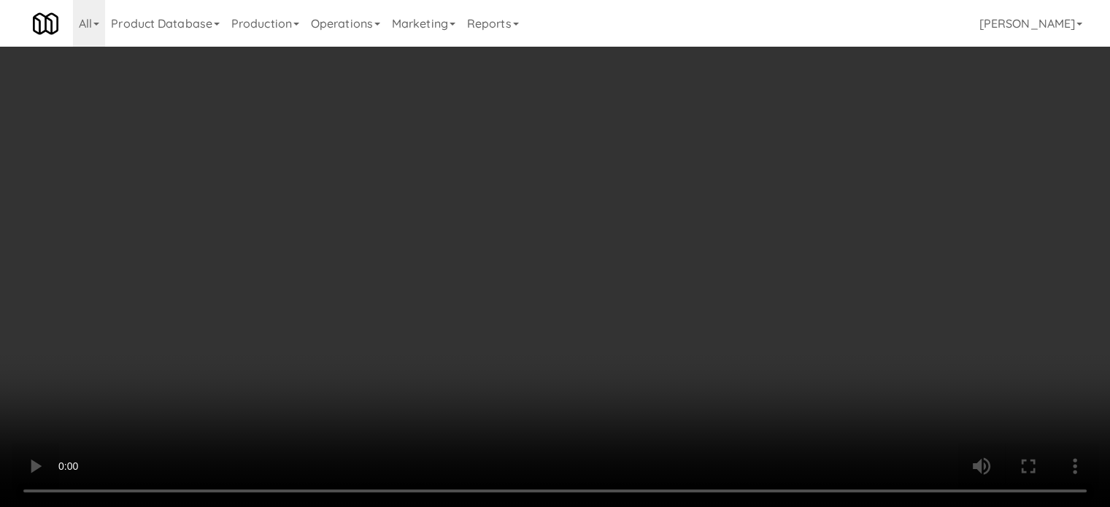
click at [324, 358] on video at bounding box center [555, 253] width 1110 height 507
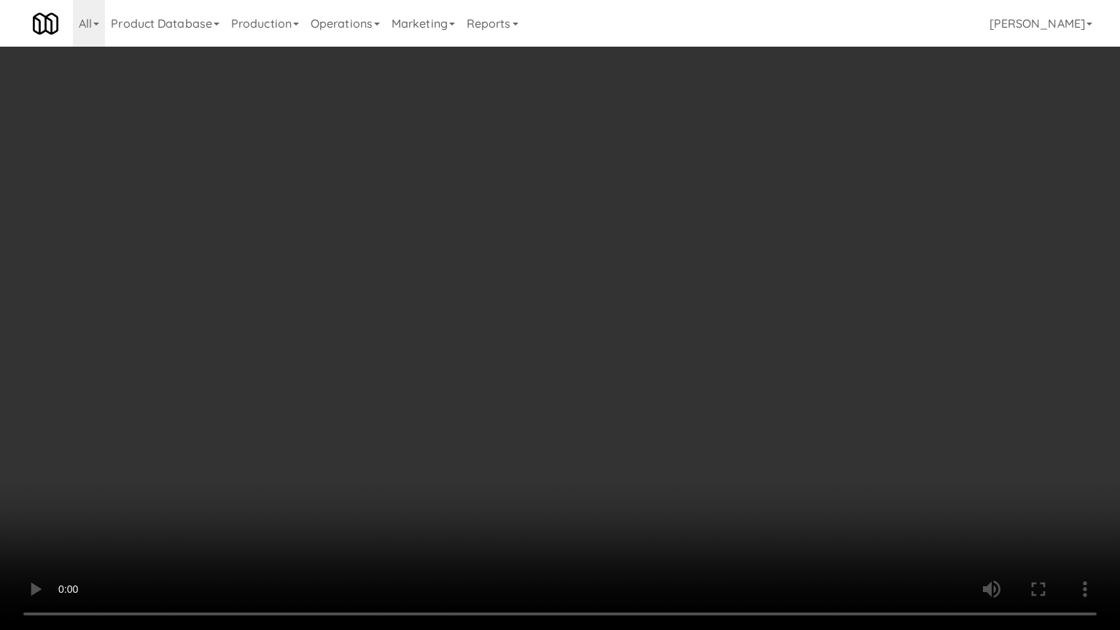
drag, startPoint x: 295, startPoint y: 425, endPoint x: 610, endPoint y: 91, distance: 458.8
click at [303, 420] on video at bounding box center [560, 315] width 1120 height 630
drag, startPoint x: 454, startPoint y: 479, endPoint x: 498, endPoint y: 456, distance: 49.6
click at [461, 479] on video at bounding box center [560, 315] width 1120 height 630
drag, startPoint x: 562, startPoint y: 335, endPoint x: 568, endPoint y: 330, distance: 8.3
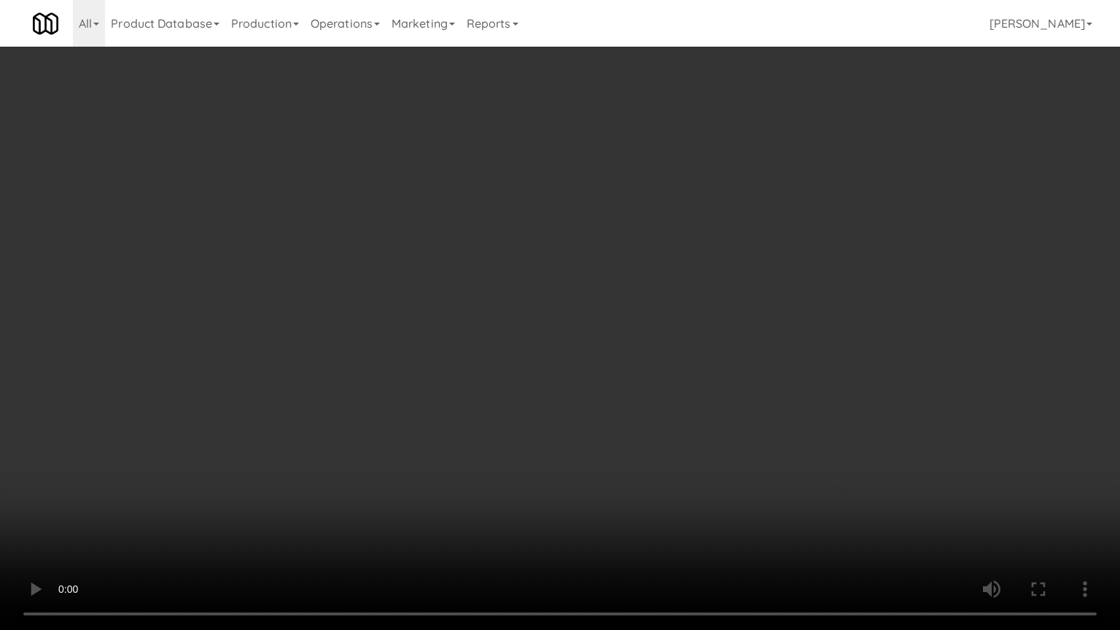
click at [563, 335] on video at bounding box center [560, 315] width 1120 height 630
click at [570, 330] on video at bounding box center [560, 315] width 1120 height 630
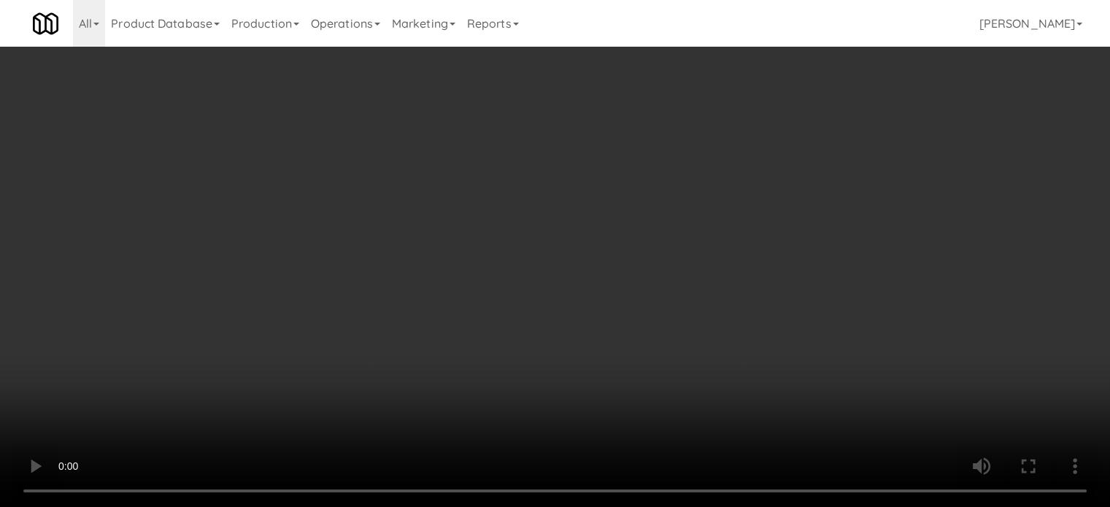
scroll to position [7894, 0]
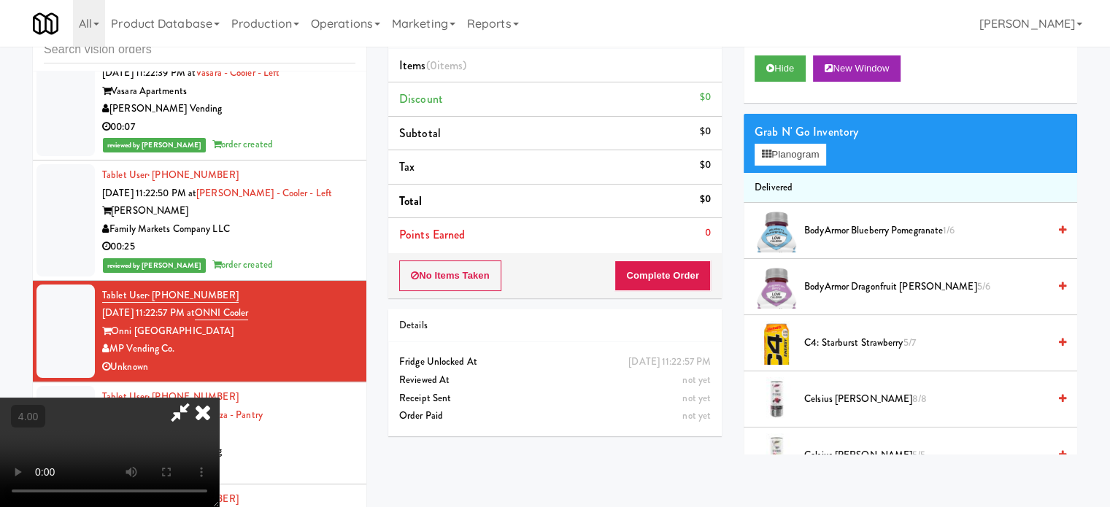
click at [219, 398] on icon at bounding box center [203, 412] width 32 height 29
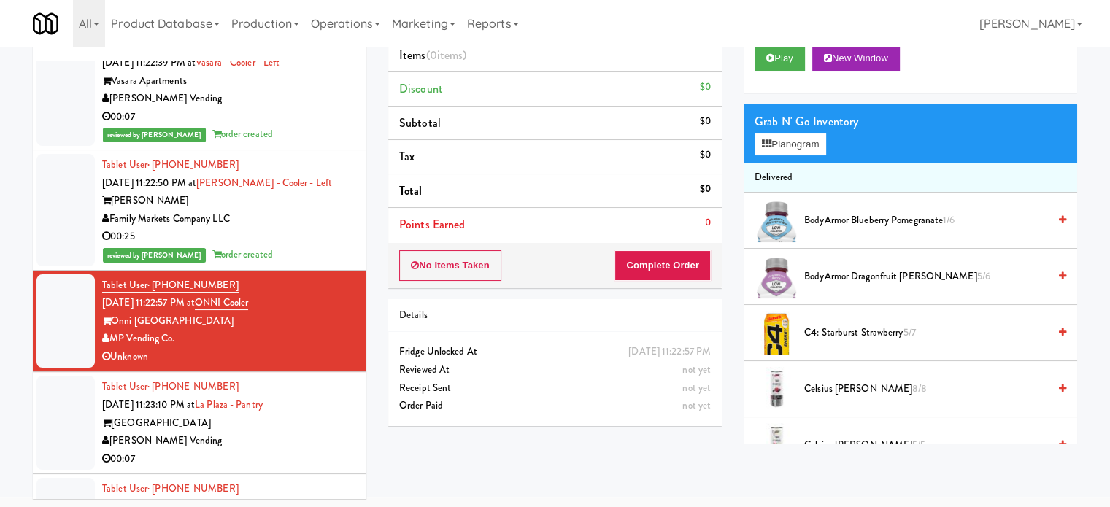
scroll to position [59, 0]
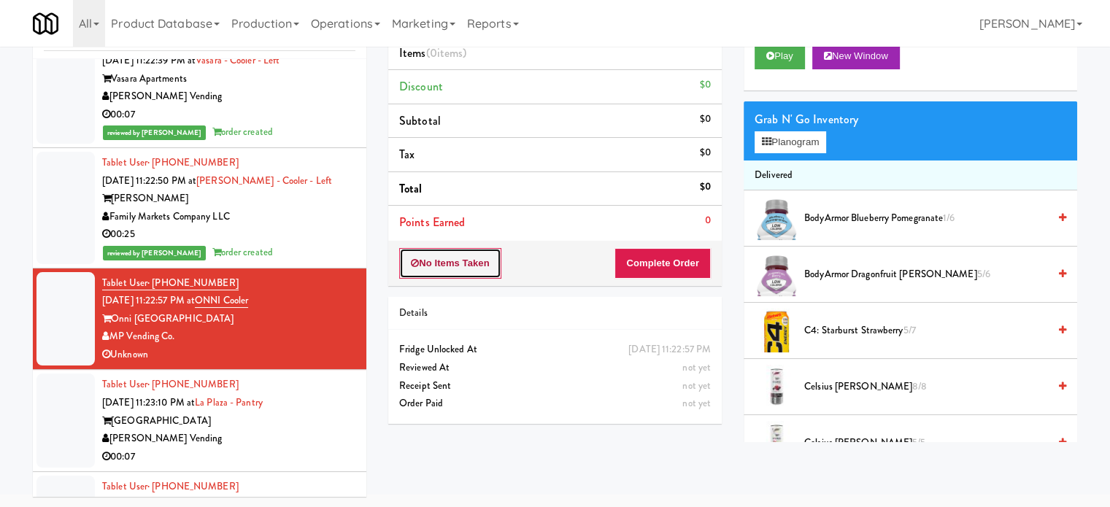
click at [430, 268] on button "No Items Taken" at bounding box center [450, 263] width 102 height 31
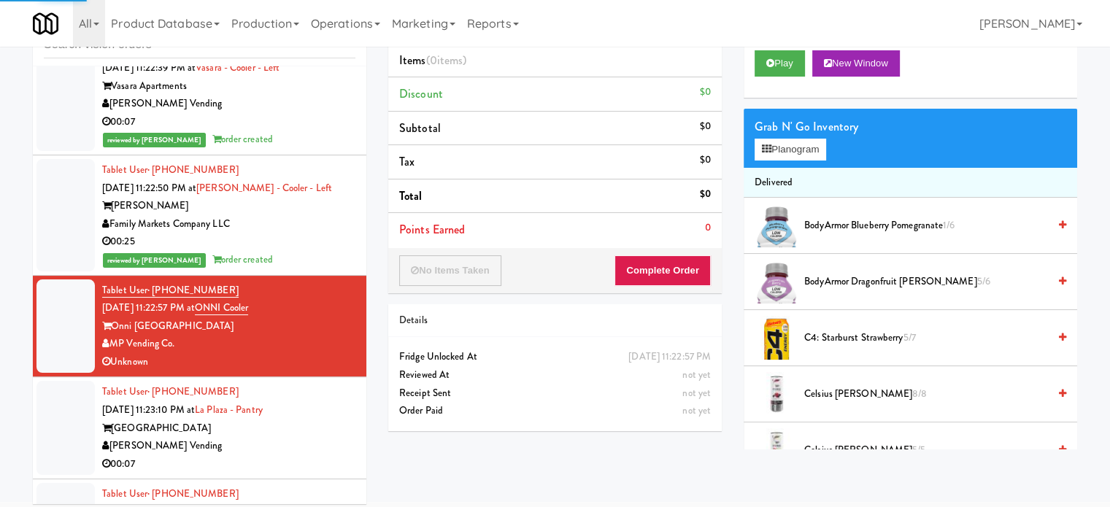
scroll to position [0, 0]
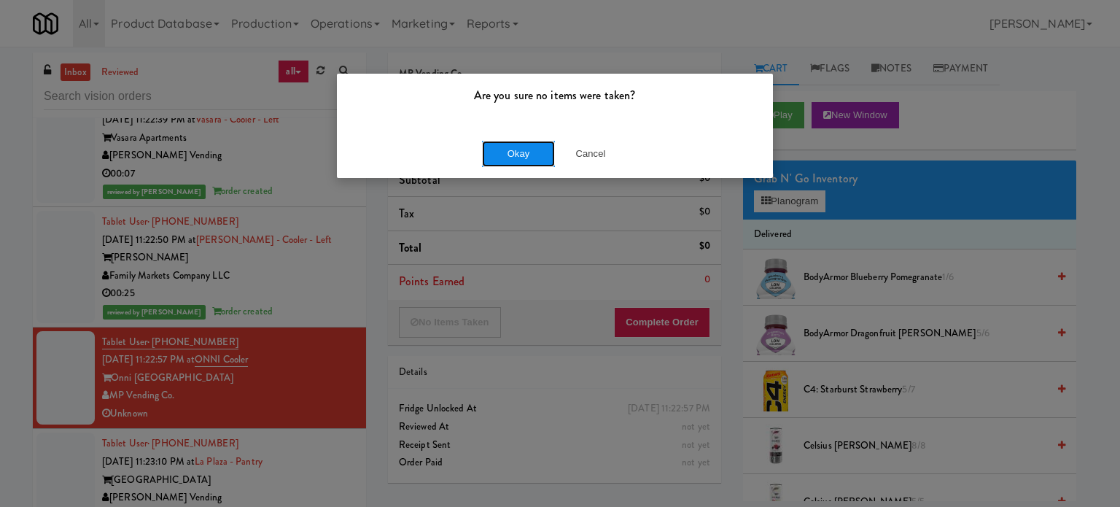
click at [515, 153] on button "Okay" at bounding box center [518, 154] width 73 height 26
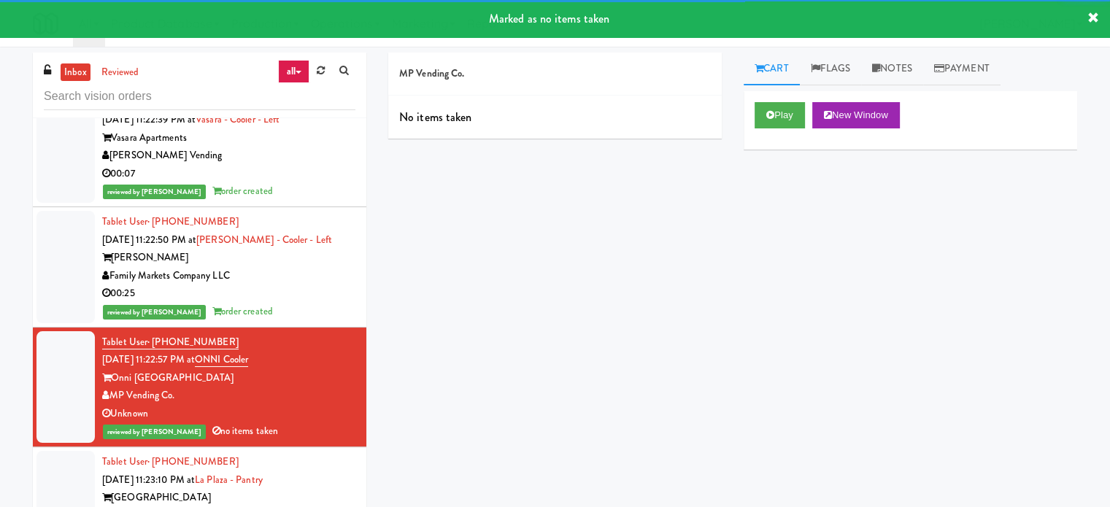
drag, startPoint x: 306, startPoint y: 473, endPoint x: 317, endPoint y: 465, distance: 14.0
click at [306, 489] on div "[GEOGRAPHIC_DATA]" at bounding box center [228, 498] width 253 height 18
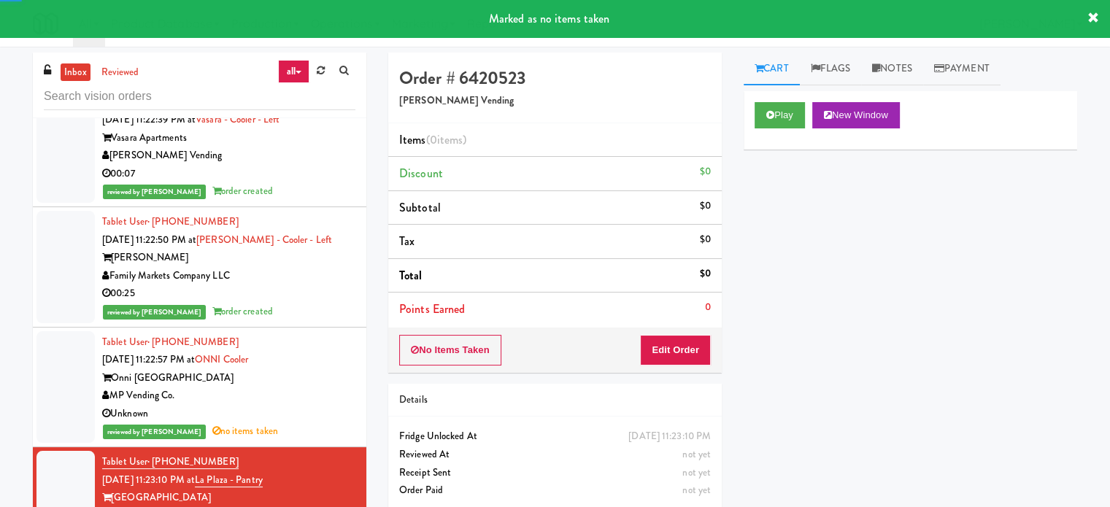
scroll to position [8259, 0]
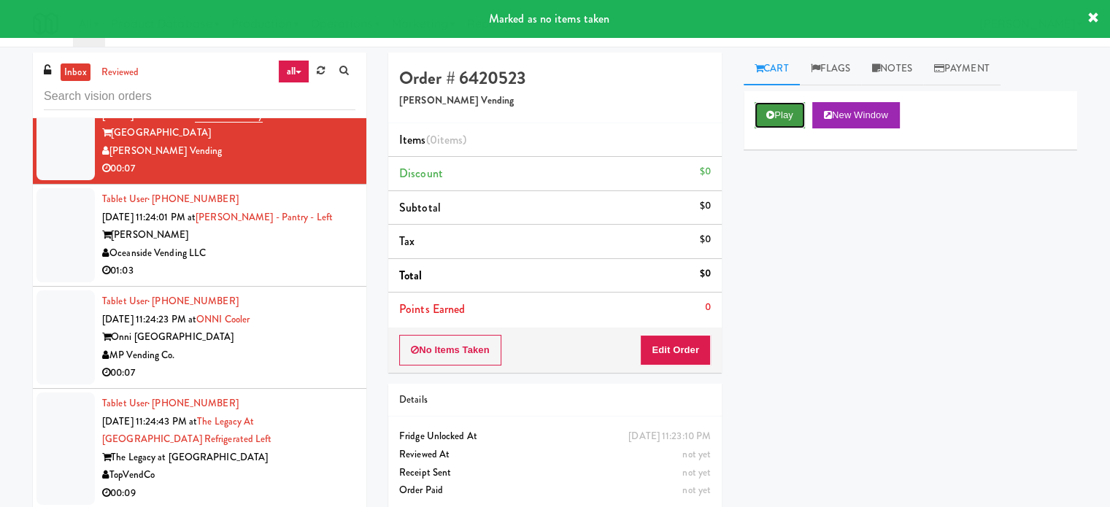
click at [773, 109] on button "Play" at bounding box center [779, 115] width 50 height 26
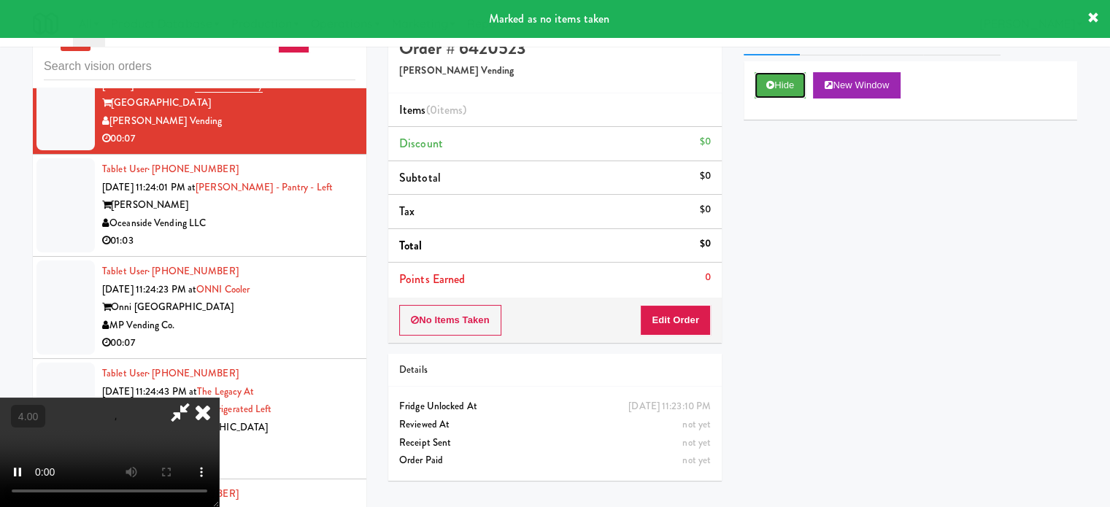
scroll to position [59, 0]
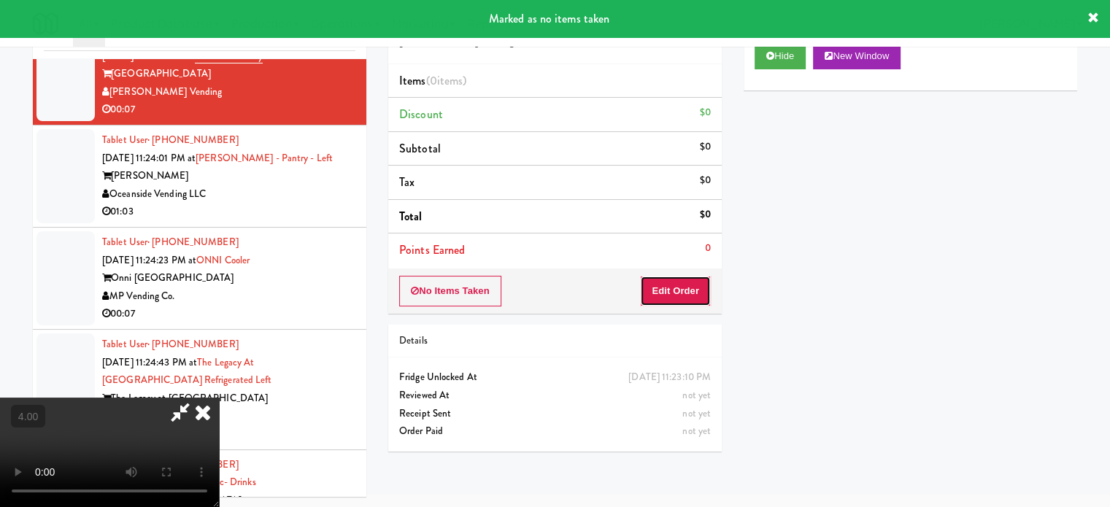
click at [674, 303] on button "Edit Order" at bounding box center [675, 291] width 71 height 31
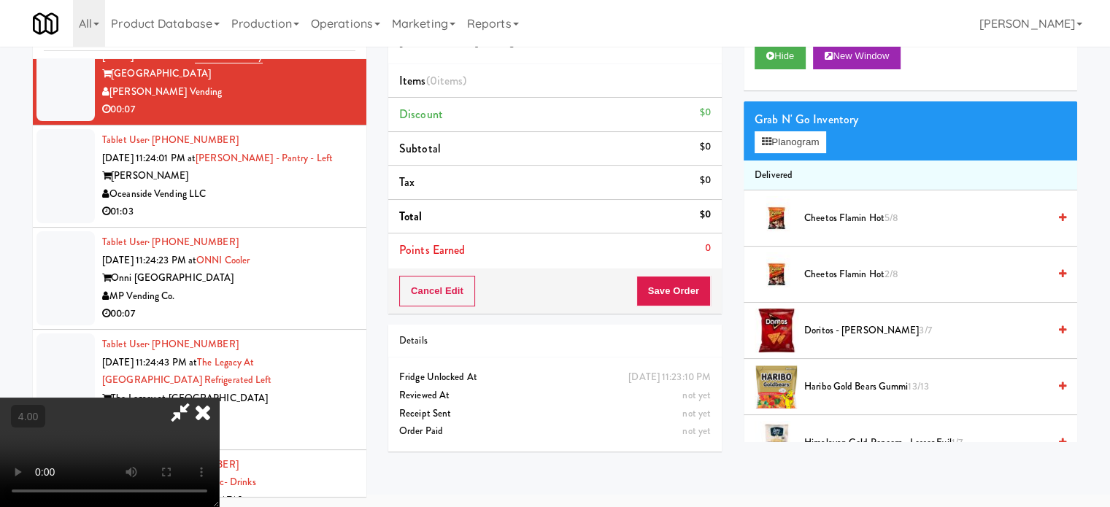
click at [219, 398] on video at bounding box center [109, 452] width 219 height 109
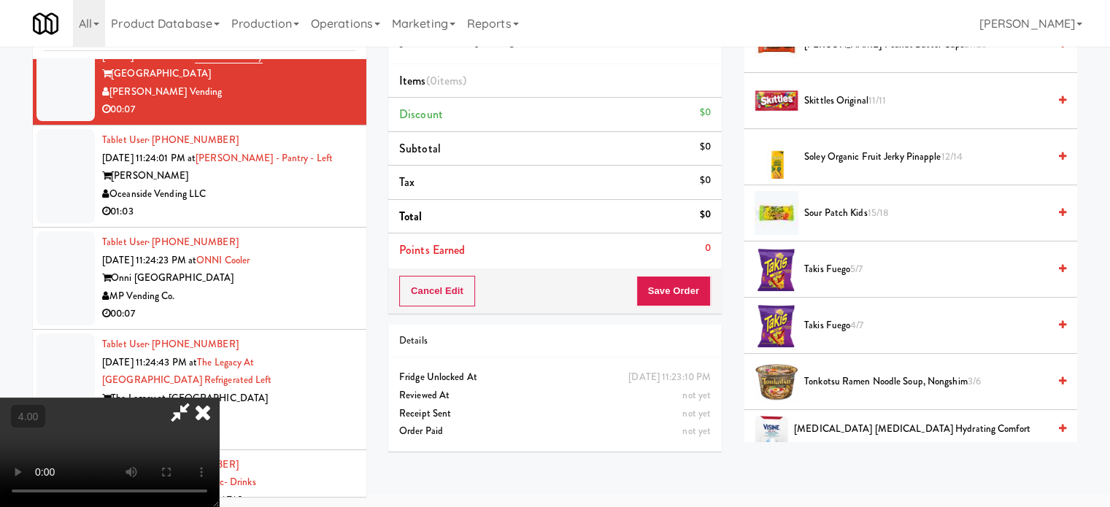
scroll to position [1485, 0]
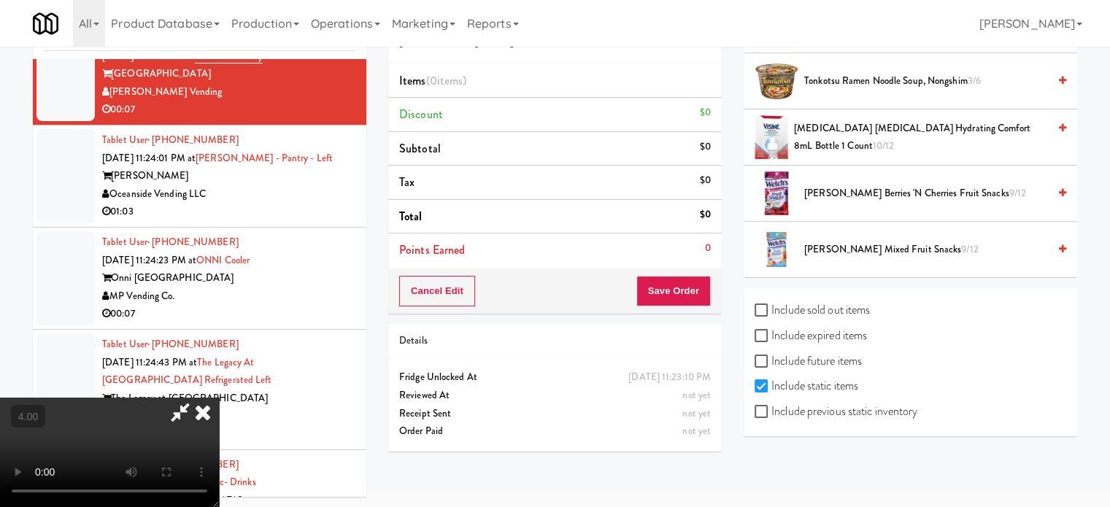
click at [859, 244] on span "Welch's Mixed Fruit Snacks 9/12" at bounding box center [926, 250] width 244 height 18
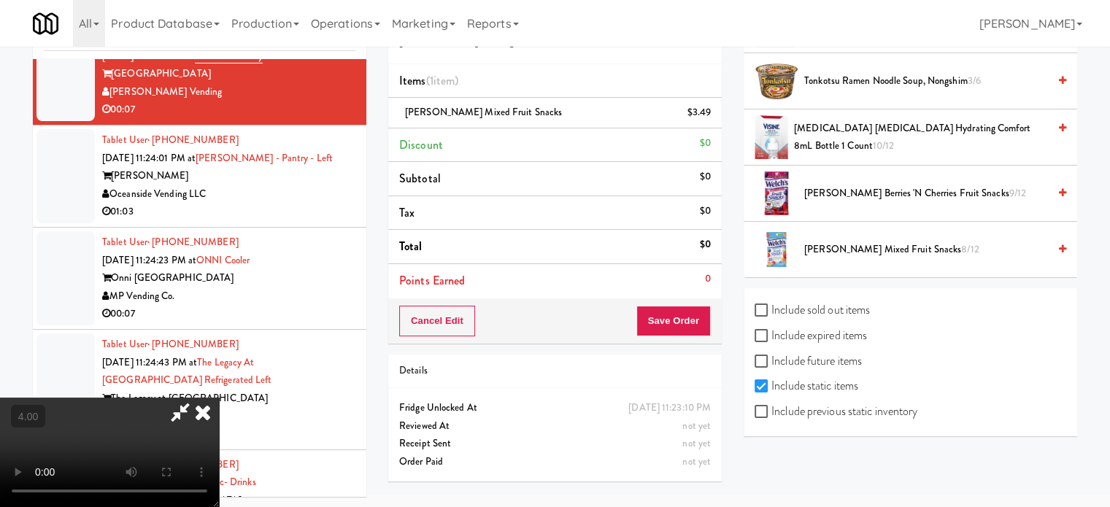
click at [219, 398] on video at bounding box center [109, 452] width 219 height 109
drag, startPoint x: 349, startPoint y: 271, endPoint x: 376, endPoint y: 331, distance: 65.6
click at [219, 398] on video at bounding box center [109, 452] width 219 height 109
drag, startPoint x: 376, startPoint y: 331, endPoint x: 616, endPoint y: 152, distance: 299.7
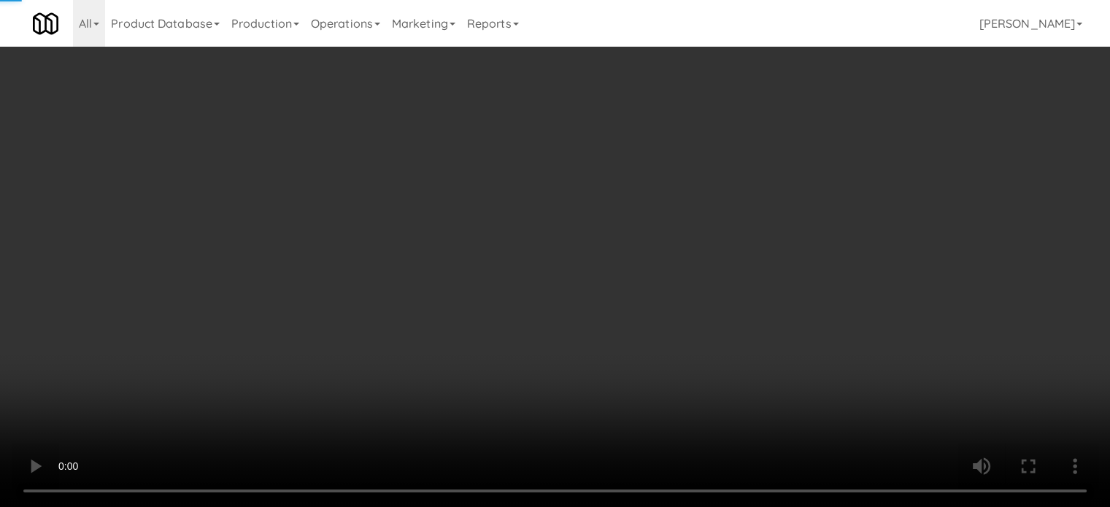
click at [382, 328] on video at bounding box center [555, 253] width 1110 height 507
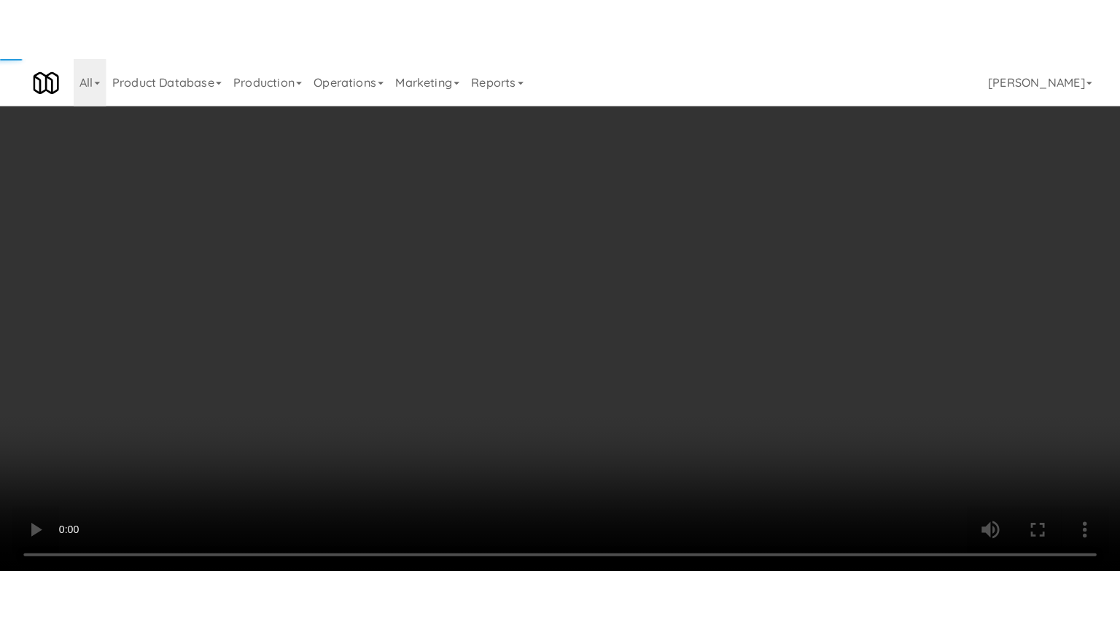
scroll to position [8223, 0]
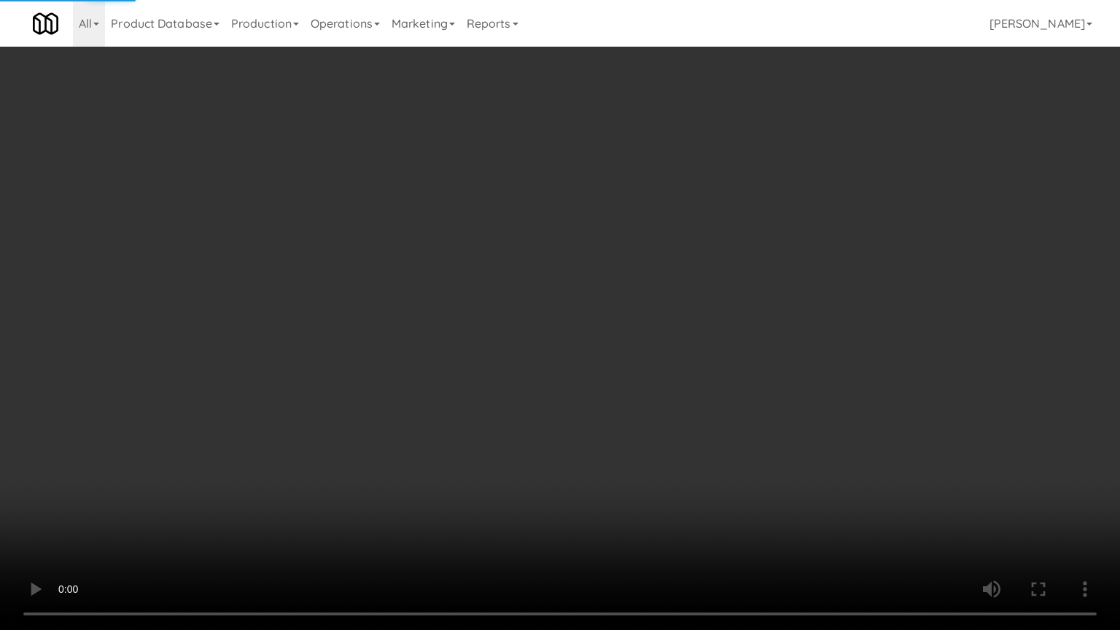
click at [624, 271] on video at bounding box center [560, 315] width 1120 height 630
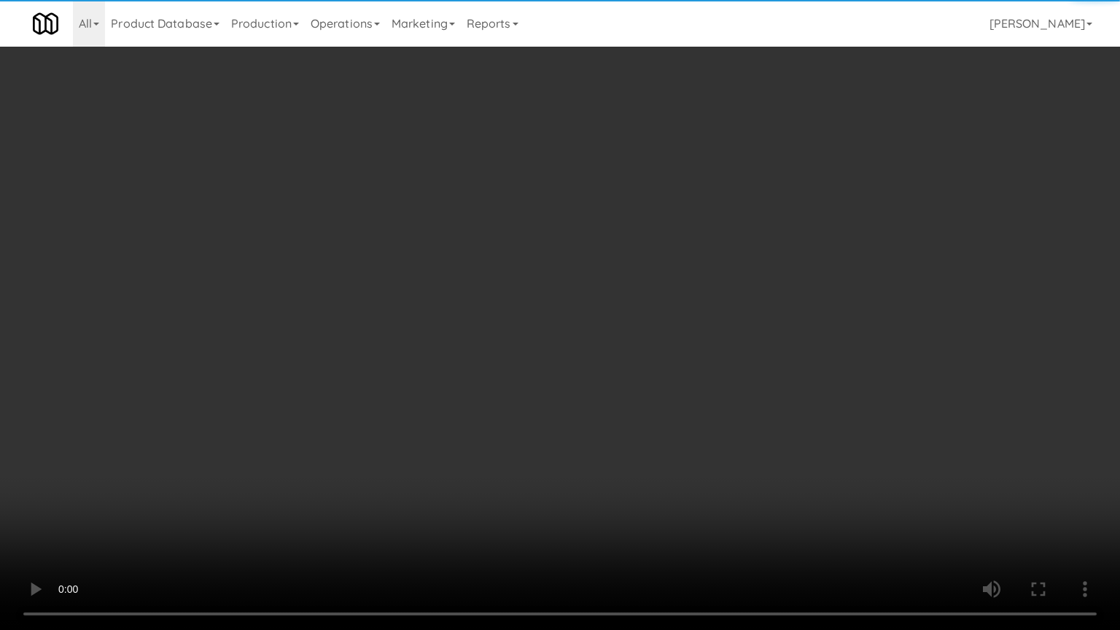
click at [628, 271] on video at bounding box center [560, 315] width 1120 height 630
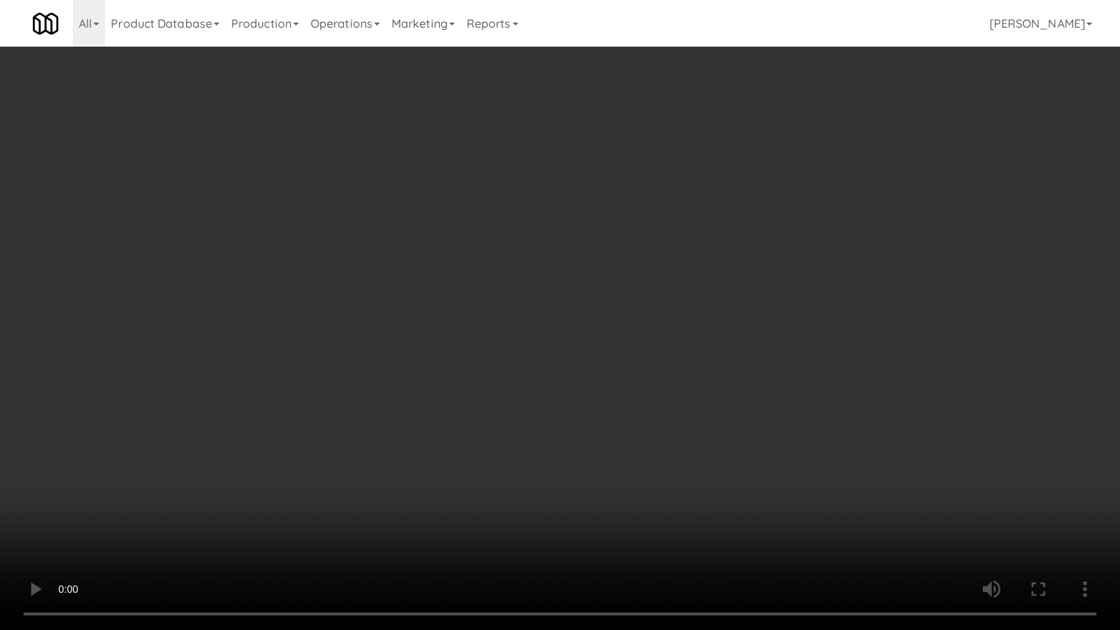
click at [645, 280] on video at bounding box center [560, 315] width 1120 height 630
click at [653, 282] on video at bounding box center [560, 315] width 1120 height 630
click at [712, 291] on video at bounding box center [560, 315] width 1120 height 630
drag, startPoint x: 630, startPoint y: 289, endPoint x: 635, endPoint y: 281, distance: 9.1
click at [630, 287] on video at bounding box center [560, 315] width 1120 height 630
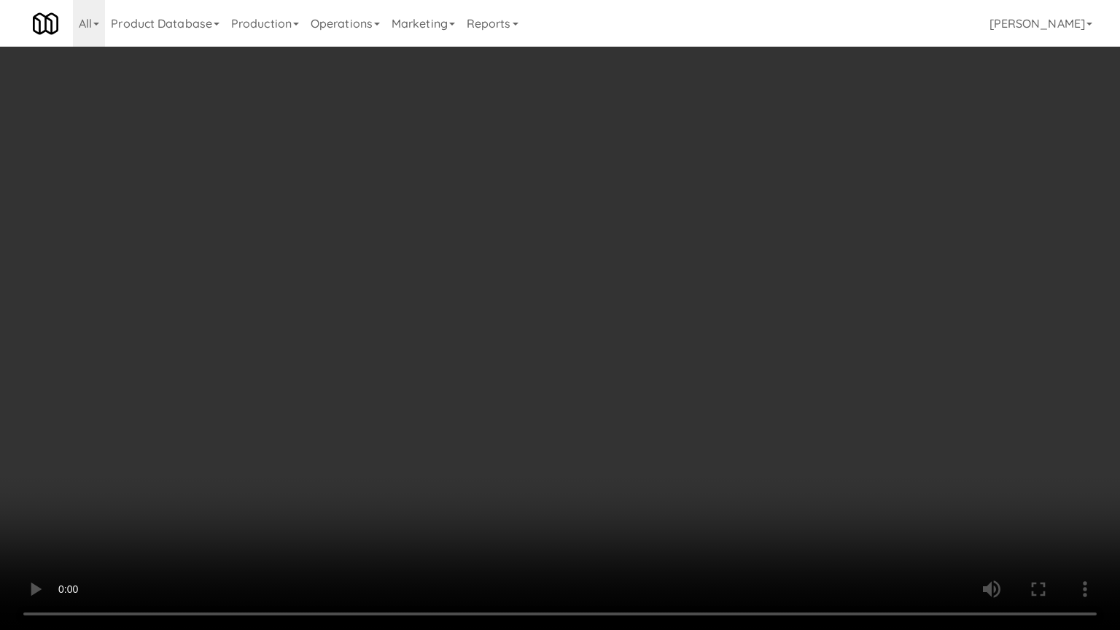
click at [682, 282] on video at bounding box center [560, 315] width 1120 height 630
drag, startPoint x: 551, startPoint y: 304, endPoint x: 623, endPoint y: 268, distance: 80.3
click at [552, 301] on video at bounding box center [560, 315] width 1120 height 630
drag, startPoint x: 689, startPoint y: 284, endPoint x: 568, endPoint y: 299, distance: 122.0
click at [689, 285] on video at bounding box center [560, 315] width 1120 height 630
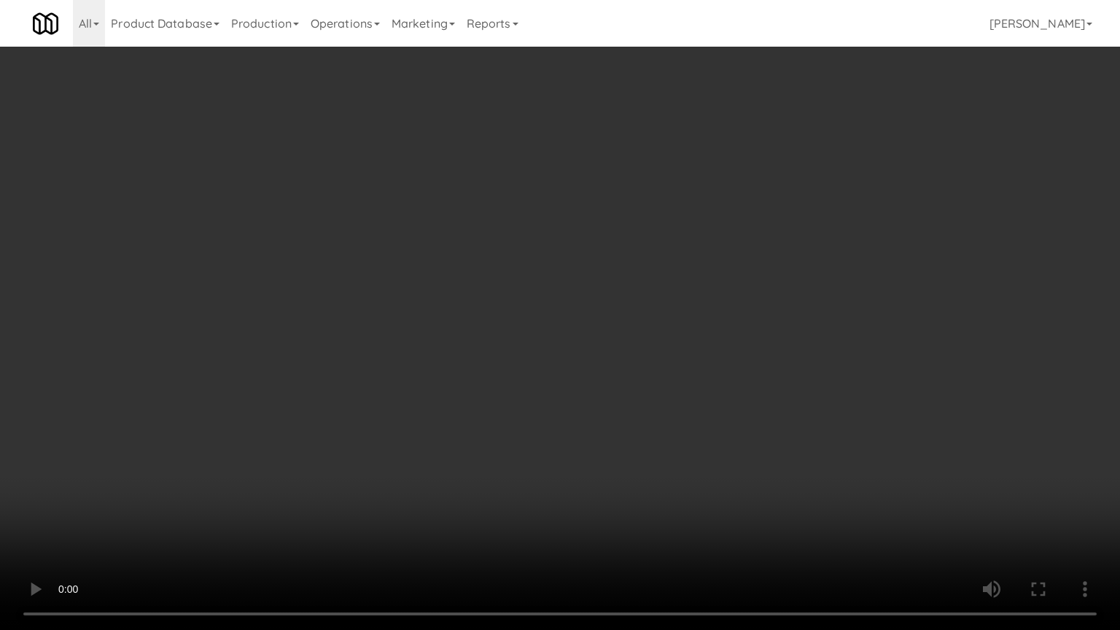
click at [524, 306] on video at bounding box center [560, 315] width 1120 height 630
click at [692, 334] on video at bounding box center [560, 315] width 1120 height 630
click at [649, 331] on video at bounding box center [560, 315] width 1120 height 630
drag, startPoint x: 754, startPoint y: 327, endPoint x: 739, endPoint y: 323, distance: 15.0
click at [756, 327] on video at bounding box center [560, 315] width 1120 height 630
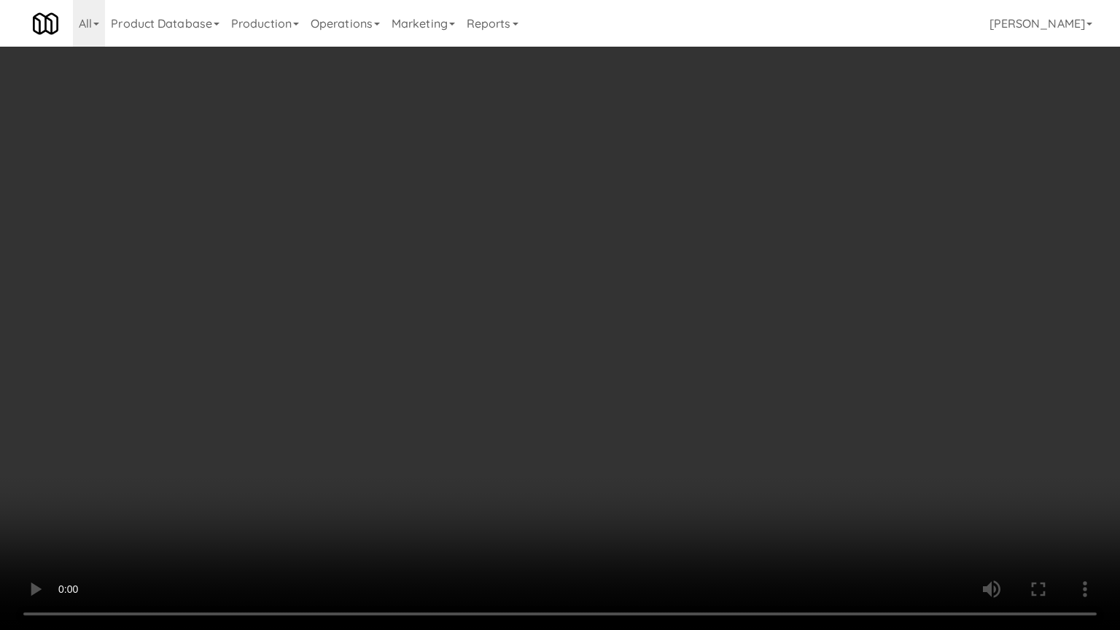
drag, startPoint x: 725, startPoint y: 324, endPoint x: 738, endPoint y: 311, distance: 18.1
click at [727, 324] on video at bounding box center [560, 315] width 1120 height 630
drag, startPoint x: 738, startPoint y: 311, endPoint x: 813, endPoint y: 190, distance: 143.1
click at [743, 309] on video at bounding box center [560, 315] width 1120 height 630
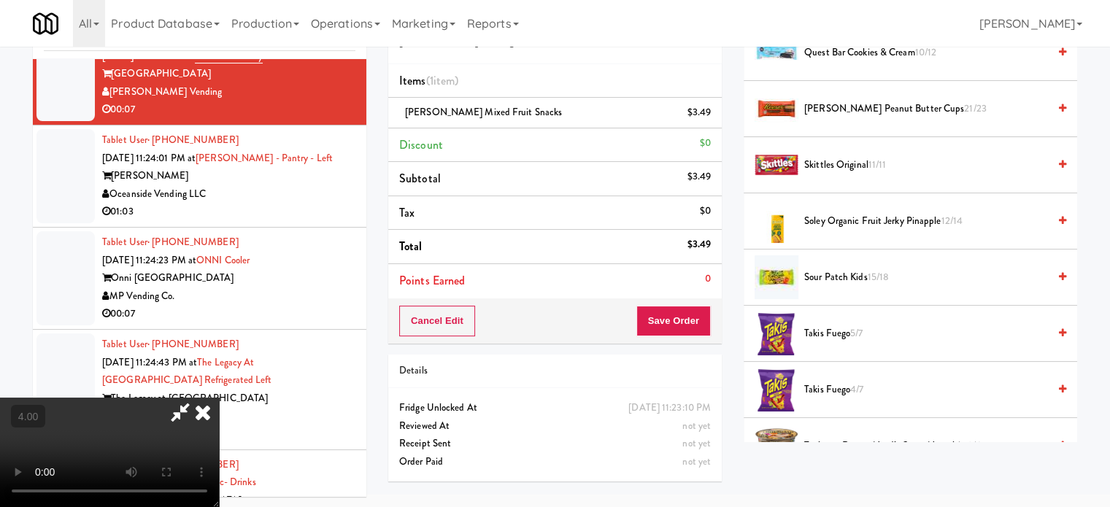
scroll to position [756, 0]
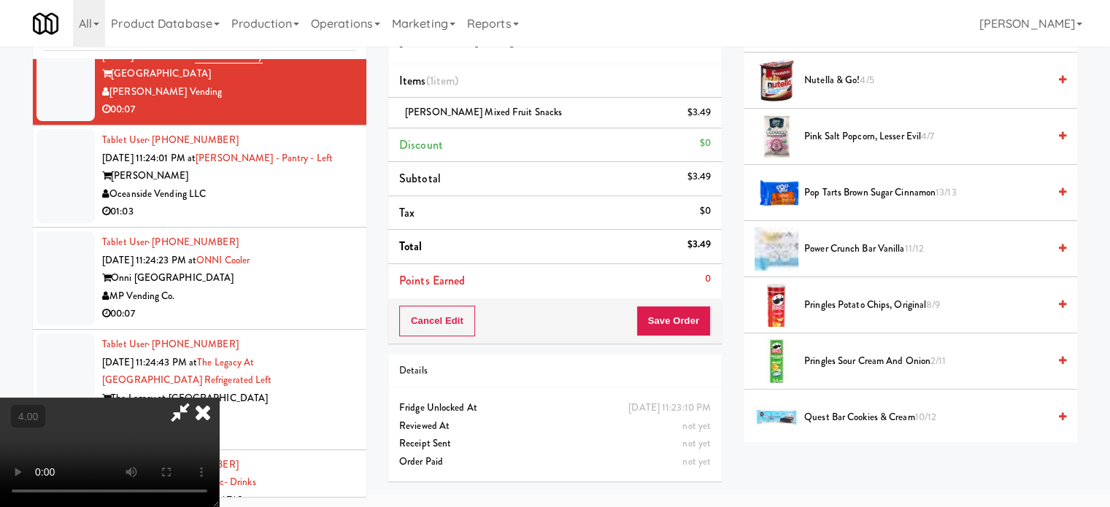
click at [864, 78] on span "4/5" at bounding box center [866, 80] width 14 height 14
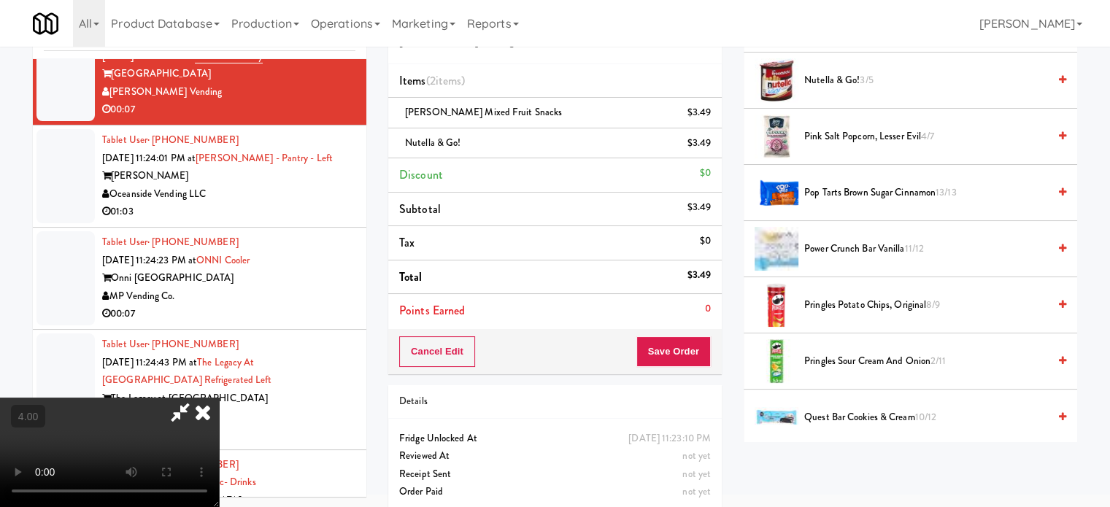
click at [219, 398] on video at bounding box center [109, 452] width 219 height 109
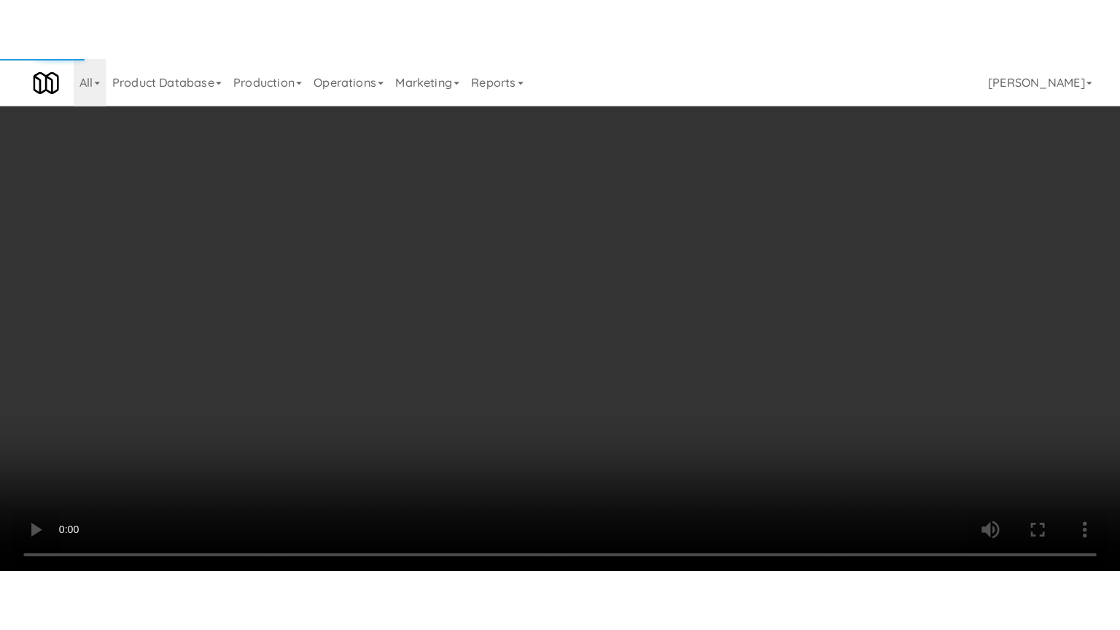
scroll to position [8223, 0]
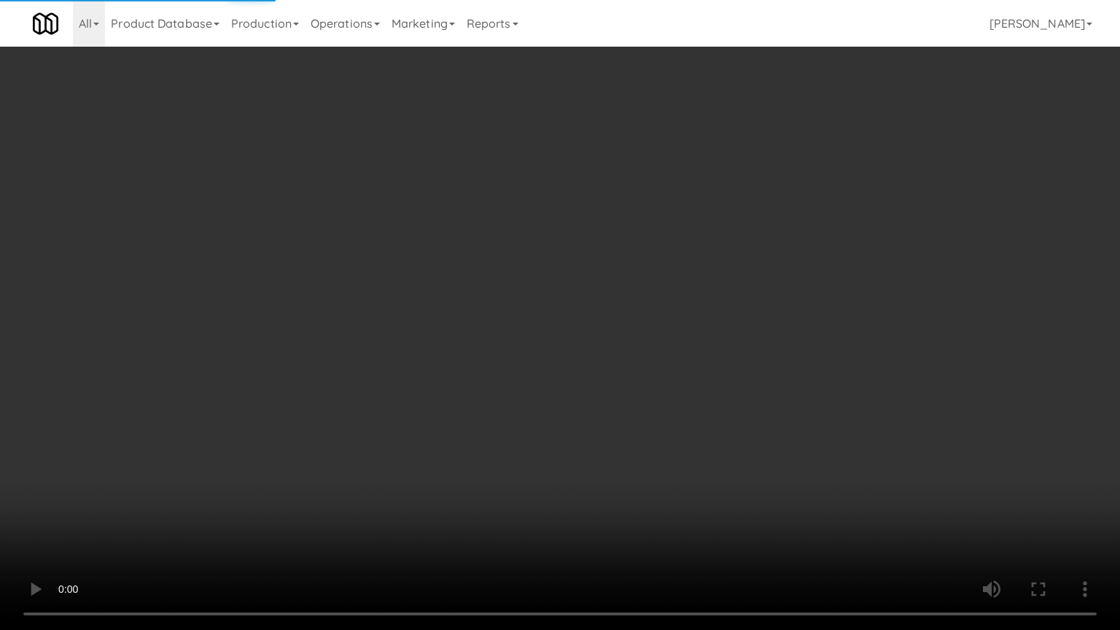
click at [581, 280] on video at bounding box center [560, 315] width 1120 height 630
drag, startPoint x: 583, startPoint y: 277, endPoint x: 657, endPoint y: 151, distance: 146.1
click at [585, 274] on video at bounding box center [560, 315] width 1120 height 630
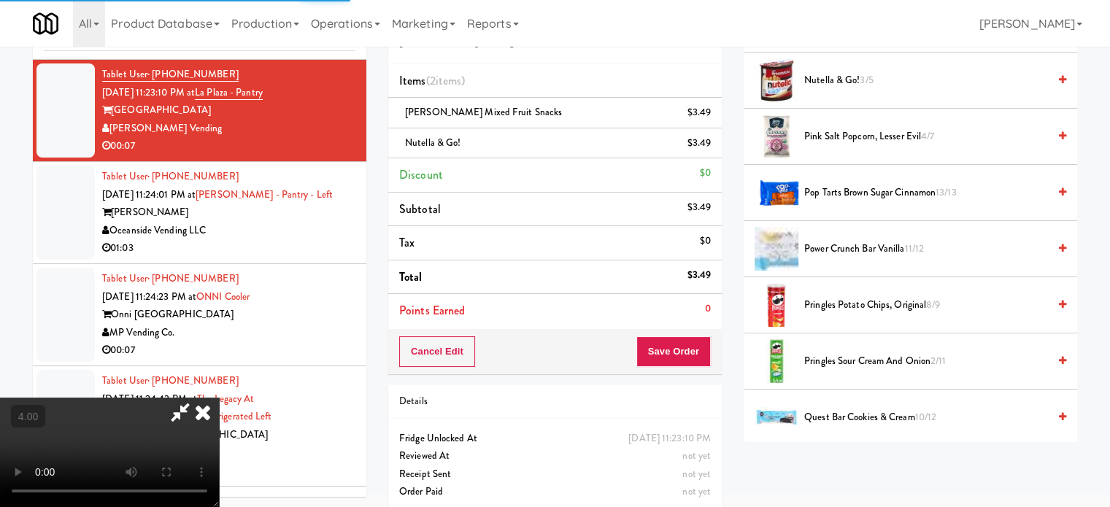
scroll to position [8259, 0]
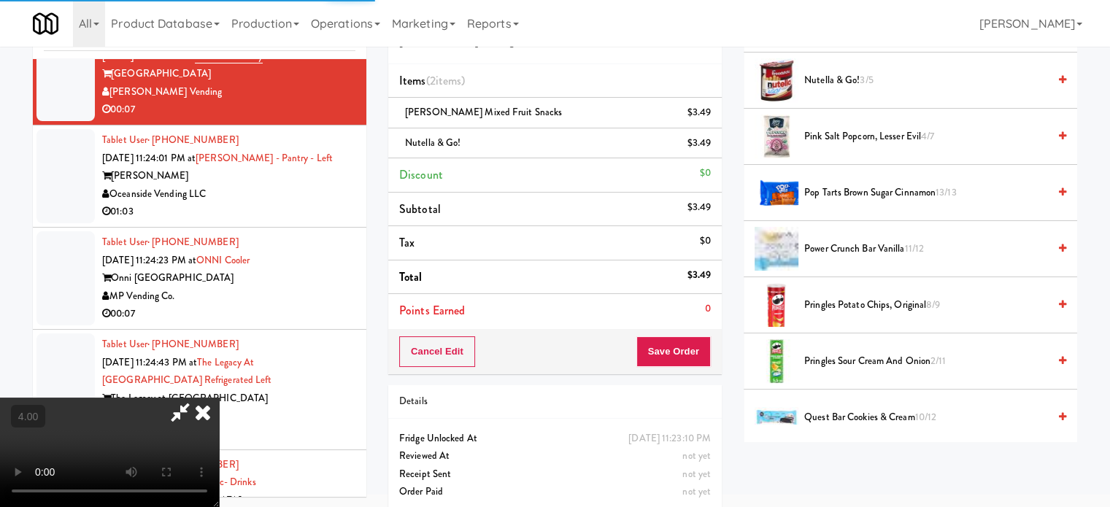
drag, startPoint x: 645, startPoint y: 57, endPoint x: 646, endPoint y: 69, distance: 12.4
click at [219, 398] on icon at bounding box center [203, 412] width 32 height 29
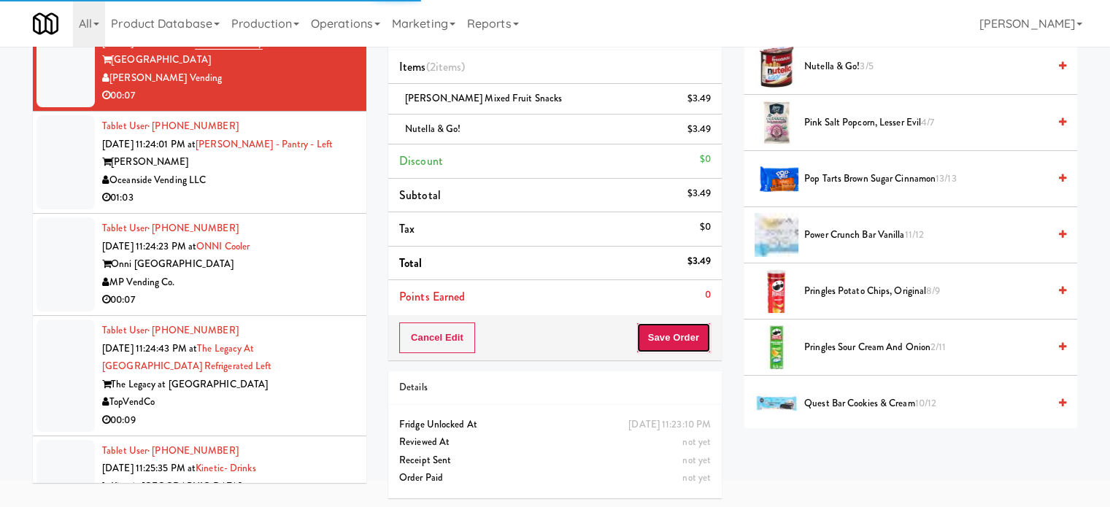
drag, startPoint x: 656, startPoint y: 349, endPoint x: 649, endPoint y: 294, distance: 55.9
click at [662, 336] on button "Save Order" at bounding box center [673, 337] width 74 height 31
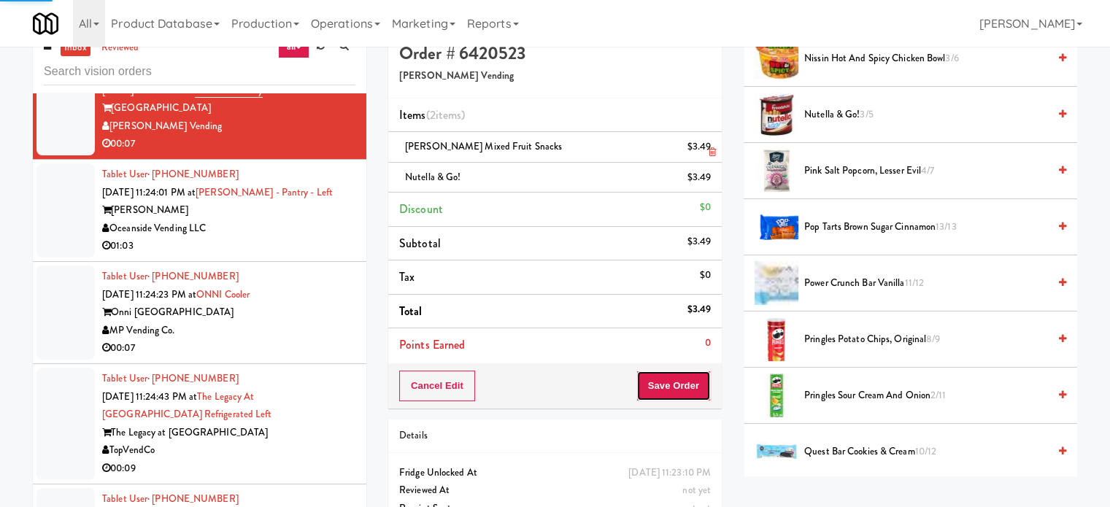
scroll to position [0, 0]
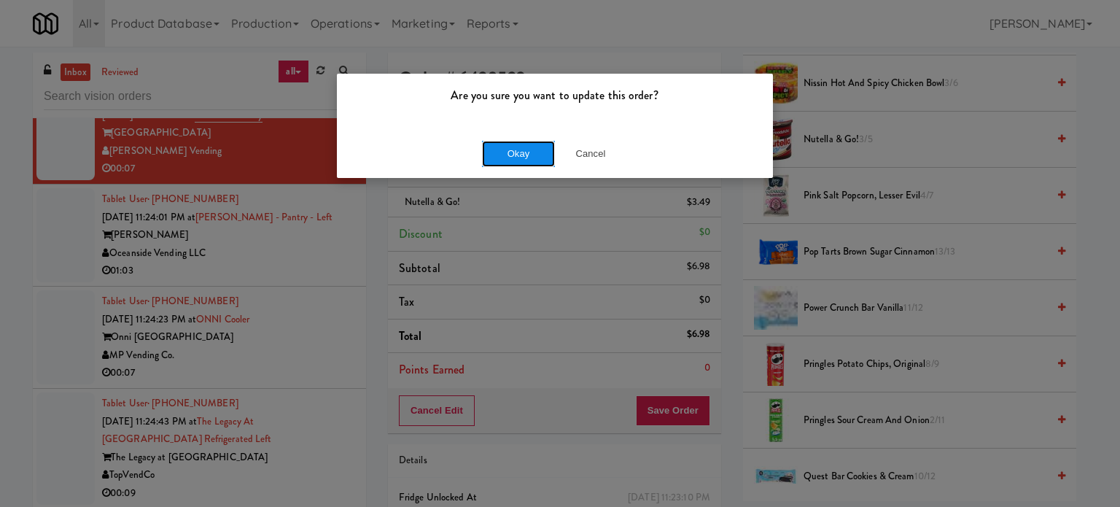
click at [517, 153] on button "Okay" at bounding box center [518, 154] width 73 height 26
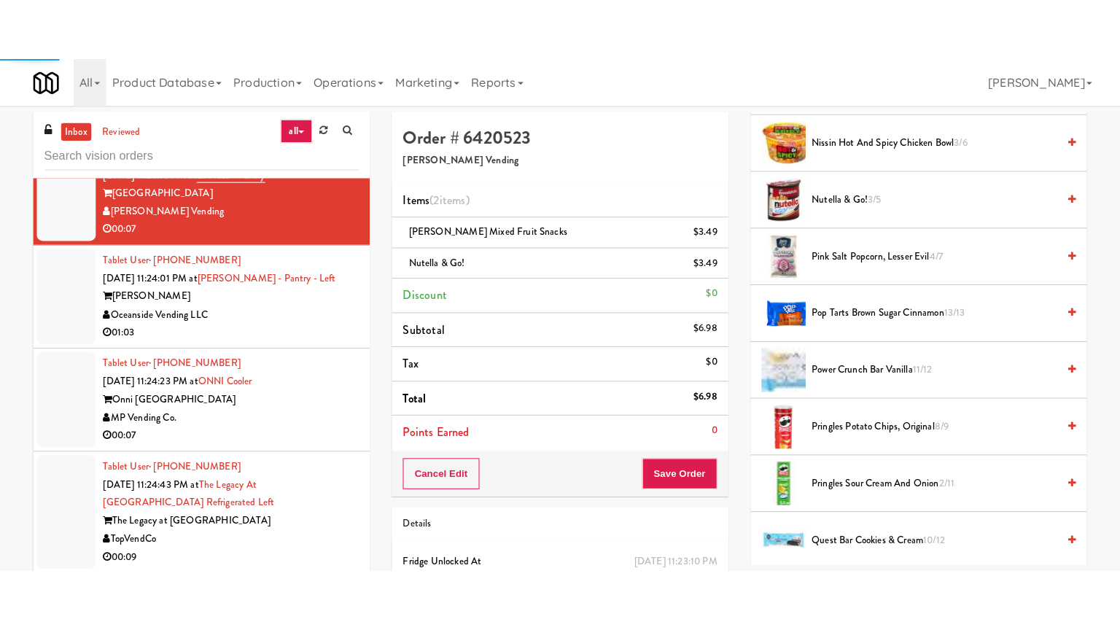
scroll to position [136, 0]
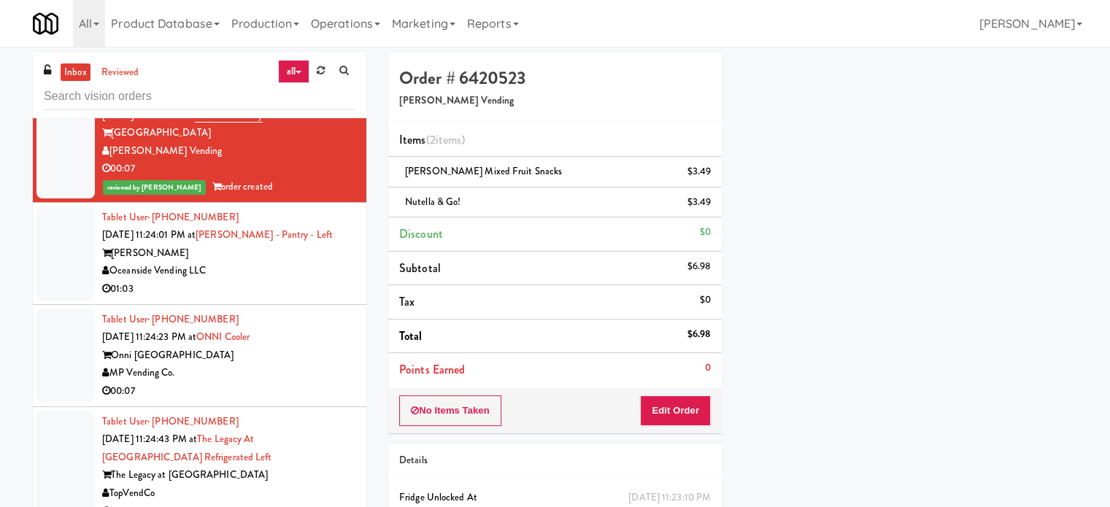
click at [295, 244] on div "[PERSON_NAME]" at bounding box center [228, 253] width 253 height 18
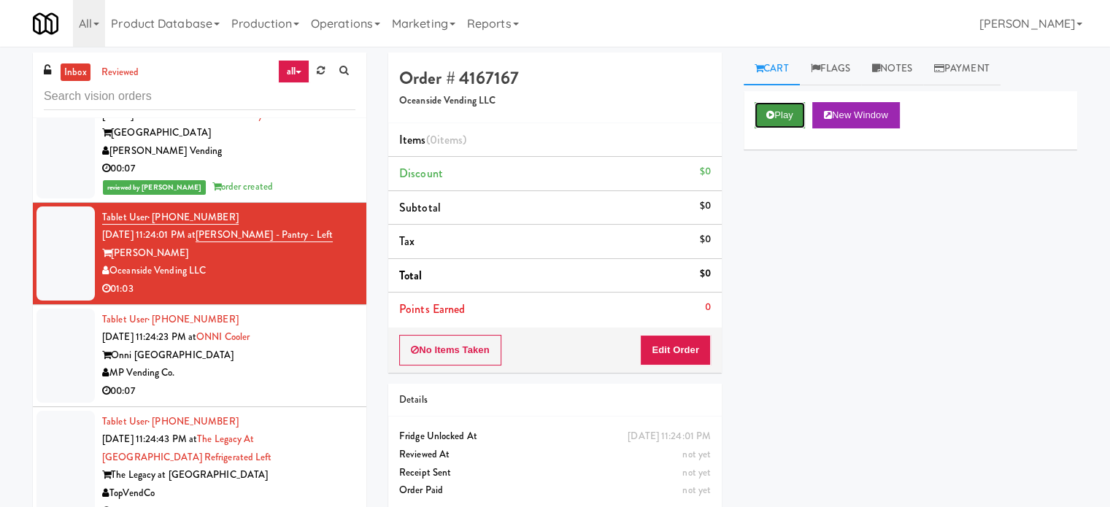
click at [778, 116] on button "Play" at bounding box center [779, 115] width 50 height 26
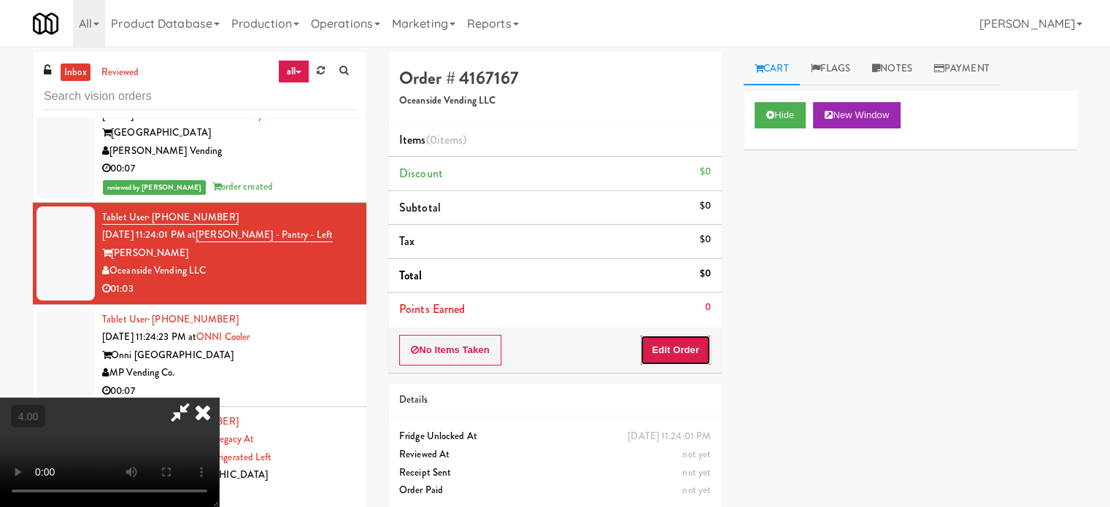
click at [699, 355] on button "Edit Order" at bounding box center [675, 350] width 71 height 31
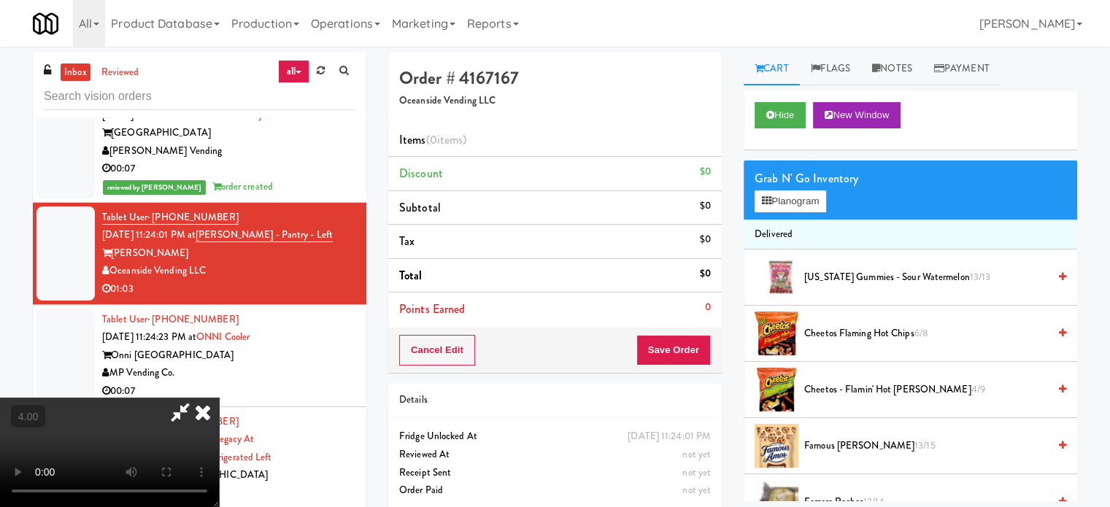
drag, startPoint x: 302, startPoint y: 387, endPoint x: 314, endPoint y: 377, distance: 16.1
click at [219, 398] on video at bounding box center [109, 452] width 219 height 109
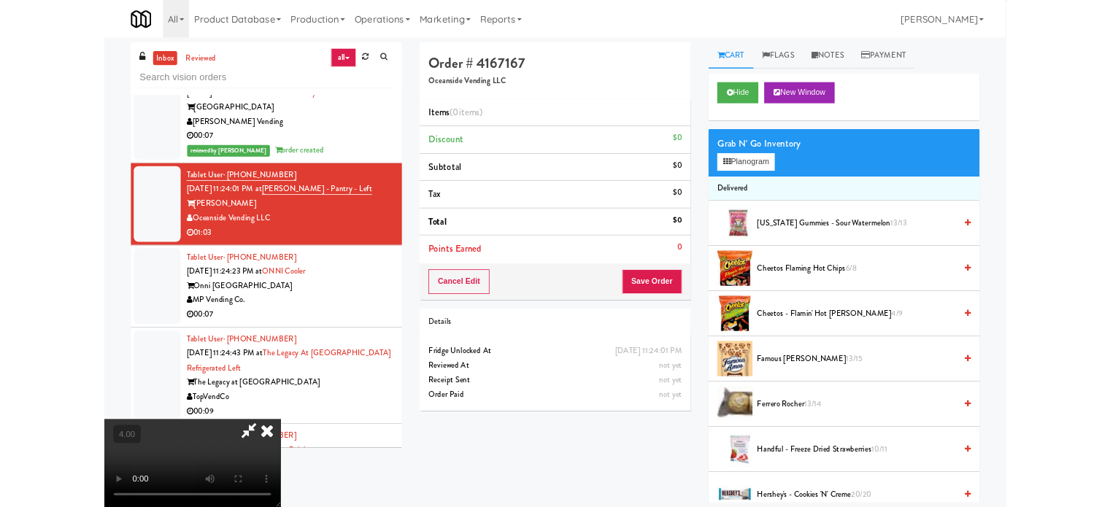
scroll to position [8223, 0]
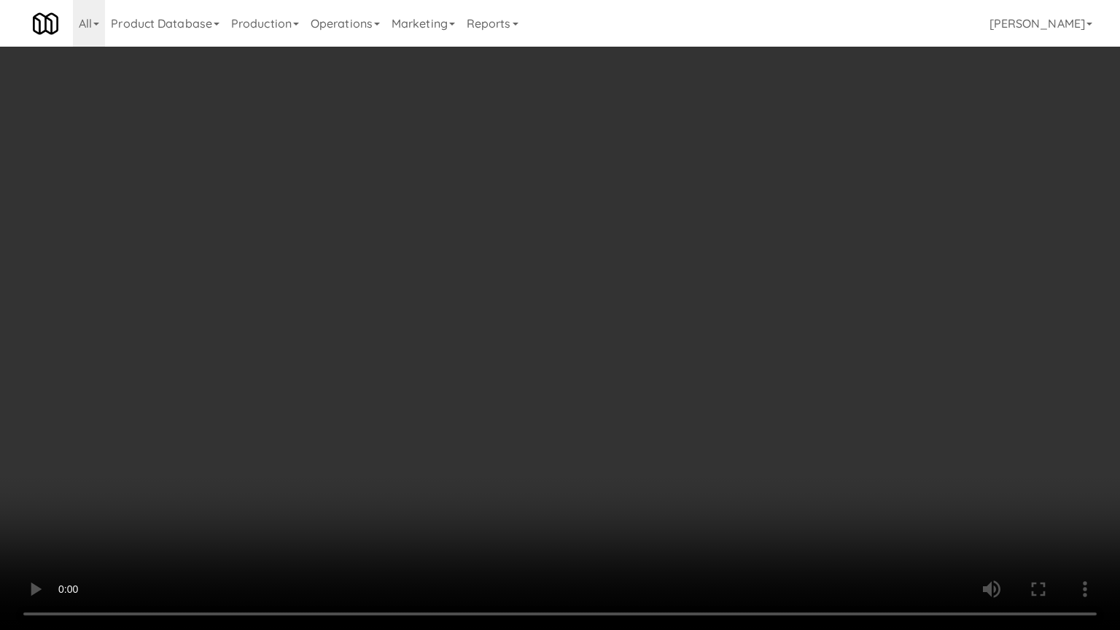
click at [576, 219] on video at bounding box center [560, 315] width 1120 height 630
click at [592, 220] on video at bounding box center [560, 315] width 1120 height 630
click at [789, 197] on video at bounding box center [560, 315] width 1120 height 630
drag, startPoint x: 735, startPoint y: 208, endPoint x: 744, endPoint y: 204, distance: 10.4
click at [737, 207] on video at bounding box center [560, 315] width 1120 height 630
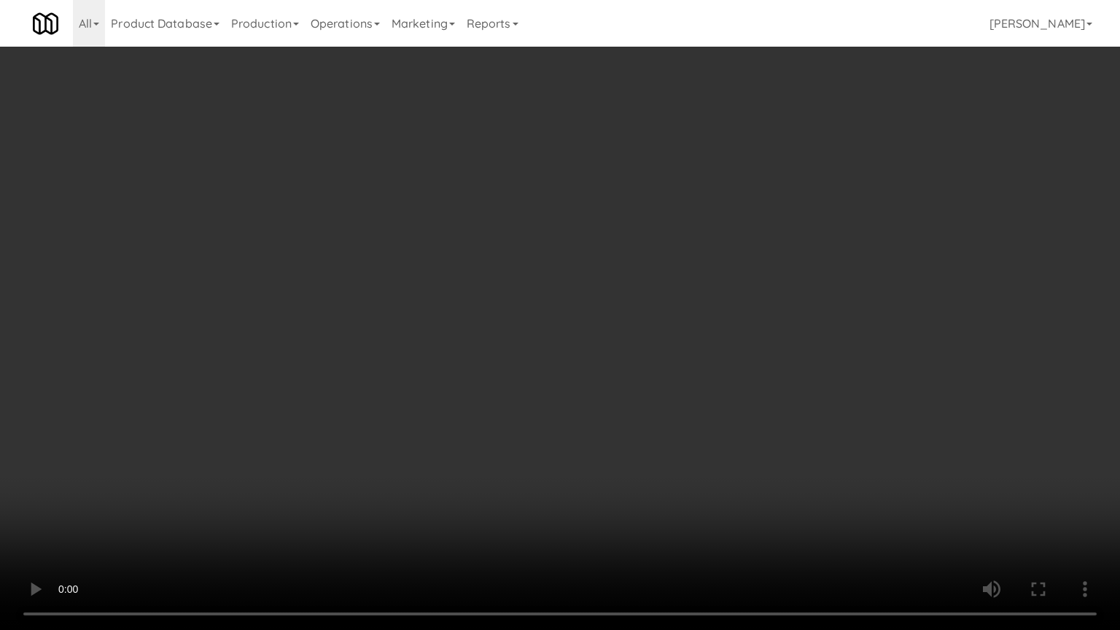
click at [794, 207] on video at bounding box center [560, 315] width 1120 height 630
click at [782, 214] on video at bounding box center [560, 315] width 1120 height 630
click at [1033, 192] on video at bounding box center [560, 315] width 1120 height 630
click at [804, 222] on video at bounding box center [560, 315] width 1120 height 630
click at [811, 222] on video at bounding box center [560, 315] width 1120 height 630
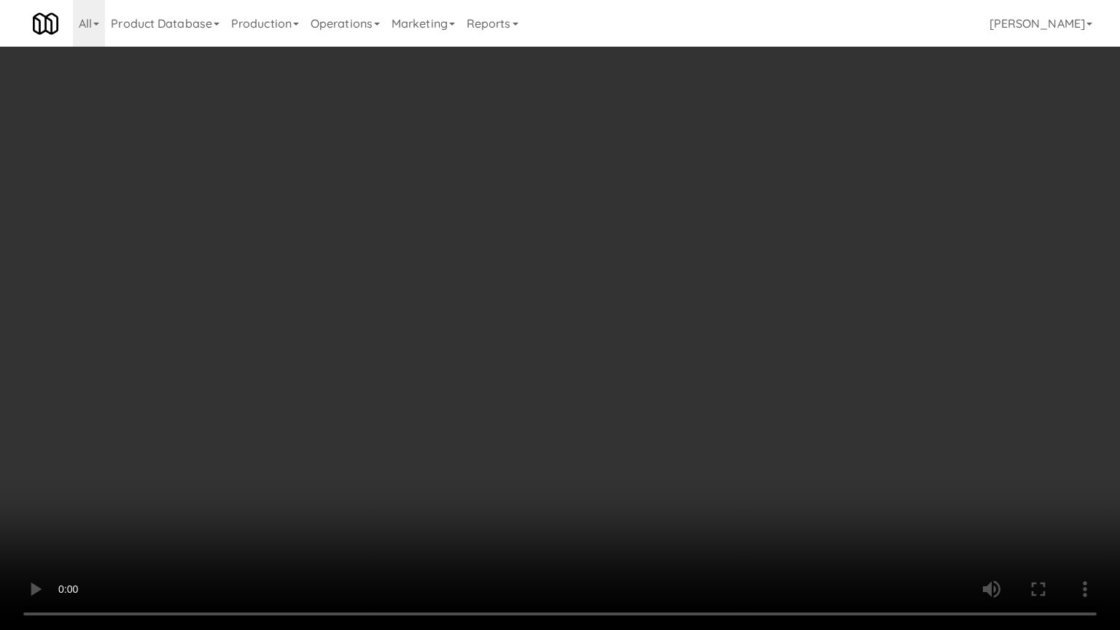
click at [805, 220] on video at bounding box center [560, 315] width 1120 height 630
click at [788, 214] on video at bounding box center [560, 315] width 1120 height 630
click at [768, 222] on video at bounding box center [560, 315] width 1120 height 630
click at [818, 231] on video at bounding box center [560, 315] width 1120 height 630
click at [711, 241] on video at bounding box center [560, 315] width 1120 height 630
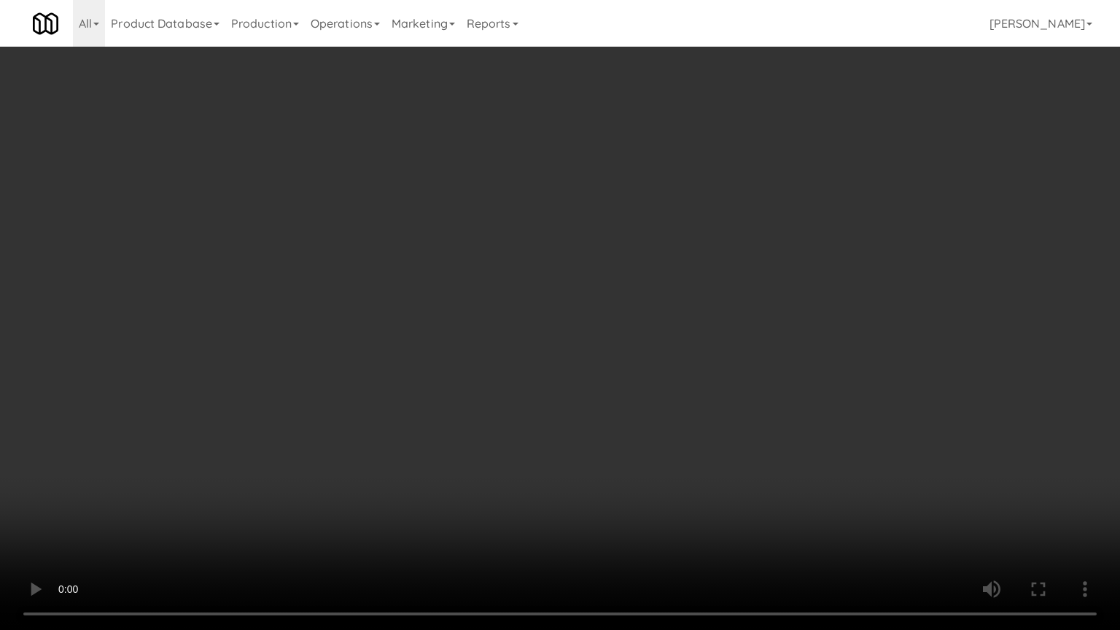
drag, startPoint x: 794, startPoint y: 235, endPoint x: 756, endPoint y: 231, distance: 38.9
click at [795, 235] on video at bounding box center [560, 315] width 1120 height 630
click at [717, 231] on video at bounding box center [560, 315] width 1120 height 630
drag, startPoint x: 808, startPoint y: 210, endPoint x: 794, endPoint y: 215, distance: 14.8
click at [808, 212] on video at bounding box center [560, 315] width 1120 height 630
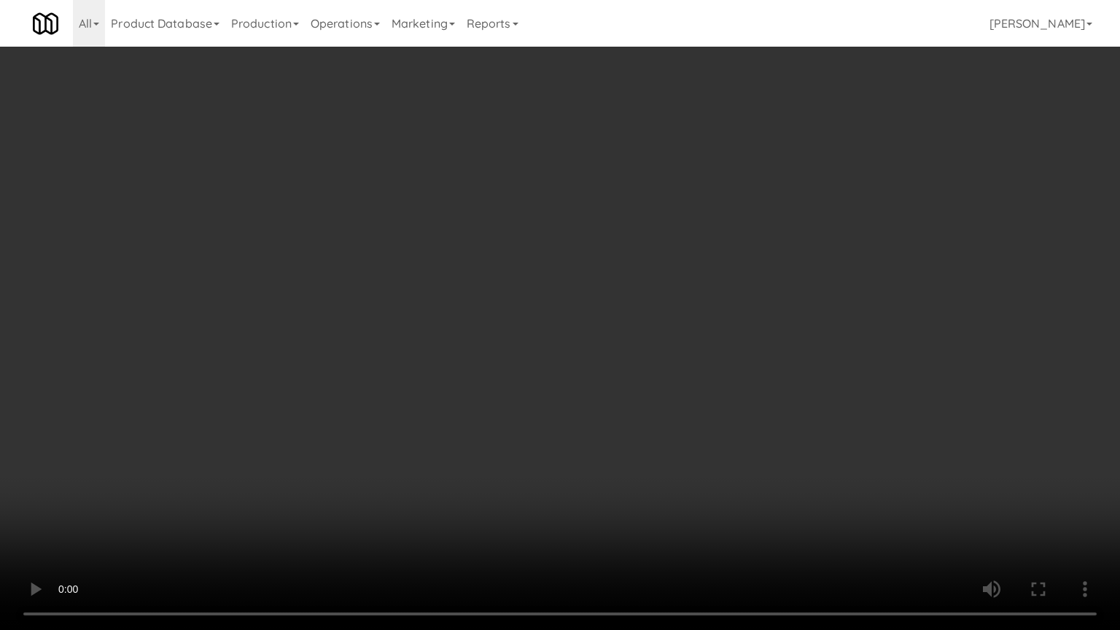
click at [743, 222] on video at bounding box center [560, 315] width 1120 height 630
click at [753, 232] on video at bounding box center [560, 315] width 1120 height 630
click at [753, 233] on video at bounding box center [560, 315] width 1120 height 630
click at [763, 219] on video at bounding box center [560, 315] width 1120 height 630
drag, startPoint x: 773, startPoint y: 222, endPoint x: 784, endPoint y: 217, distance: 12.1
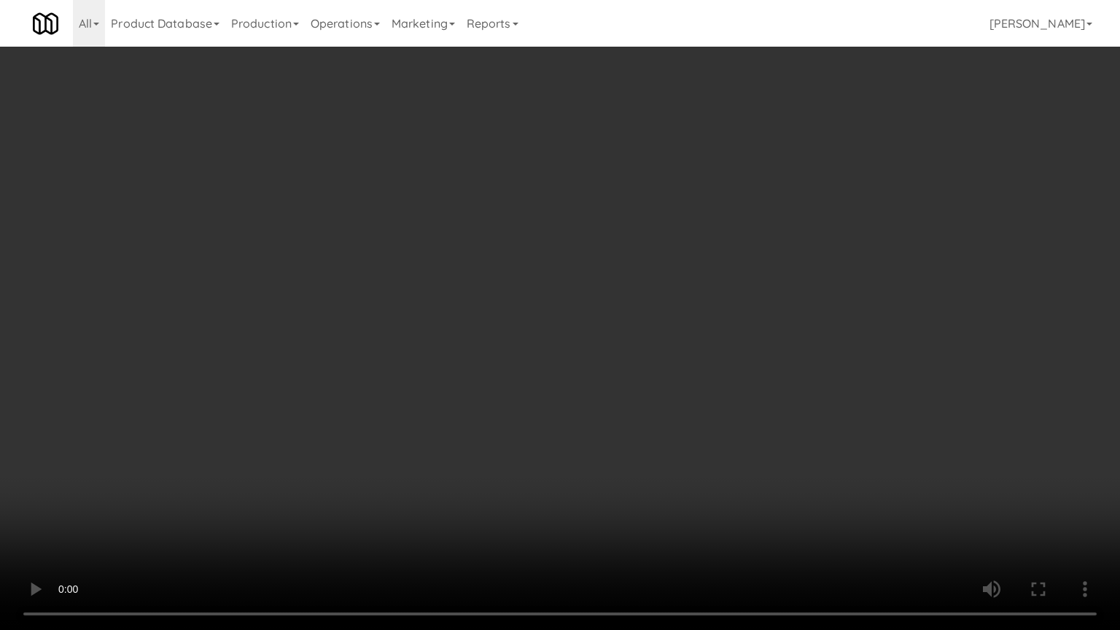
click at [774, 222] on video at bounding box center [560, 315] width 1120 height 630
click at [797, 218] on video at bounding box center [560, 315] width 1120 height 630
click at [805, 217] on video at bounding box center [560, 315] width 1120 height 630
click at [749, 213] on video at bounding box center [560, 315] width 1120 height 630
click at [749, 214] on video at bounding box center [560, 315] width 1120 height 630
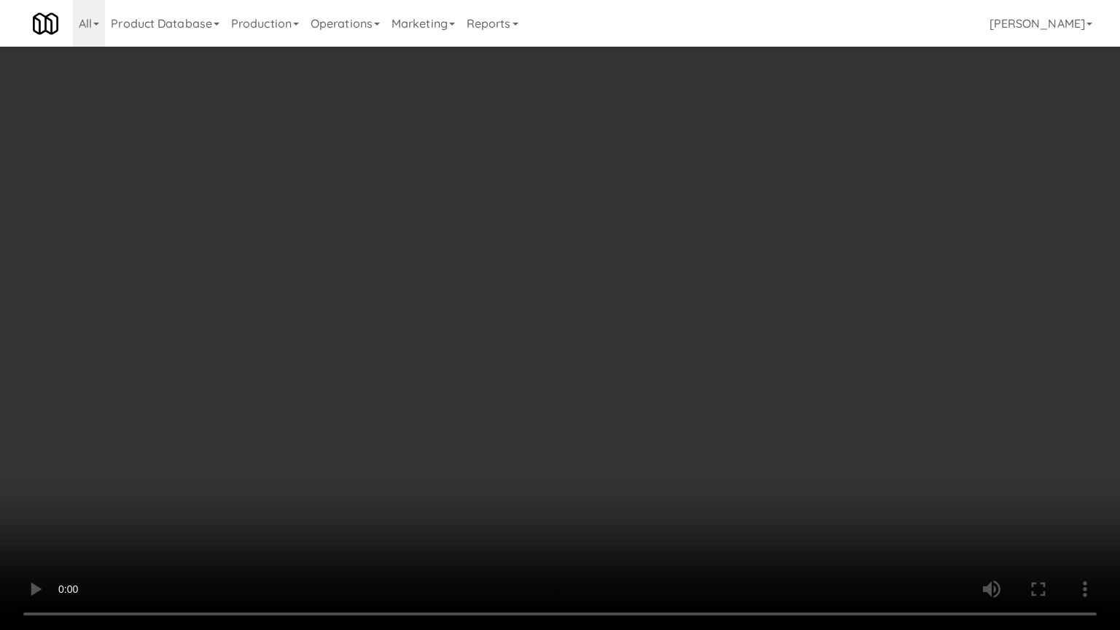
click at [759, 195] on video at bounding box center [560, 315] width 1120 height 630
click at [744, 197] on video at bounding box center [560, 315] width 1120 height 630
click at [747, 202] on video at bounding box center [560, 315] width 1120 height 630
click at [754, 198] on video at bounding box center [560, 315] width 1120 height 630
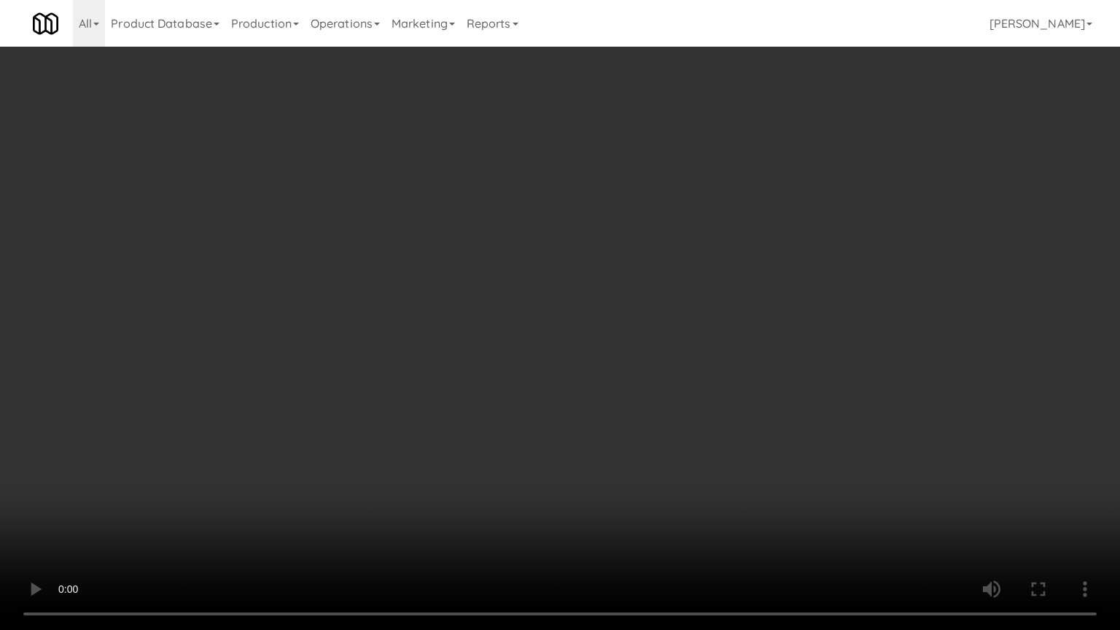
drag, startPoint x: 783, startPoint y: 207, endPoint x: 794, endPoint y: 206, distance: 11.7
click at [786, 207] on video at bounding box center [560, 315] width 1120 height 630
click at [797, 206] on video at bounding box center [560, 315] width 1120 height 630
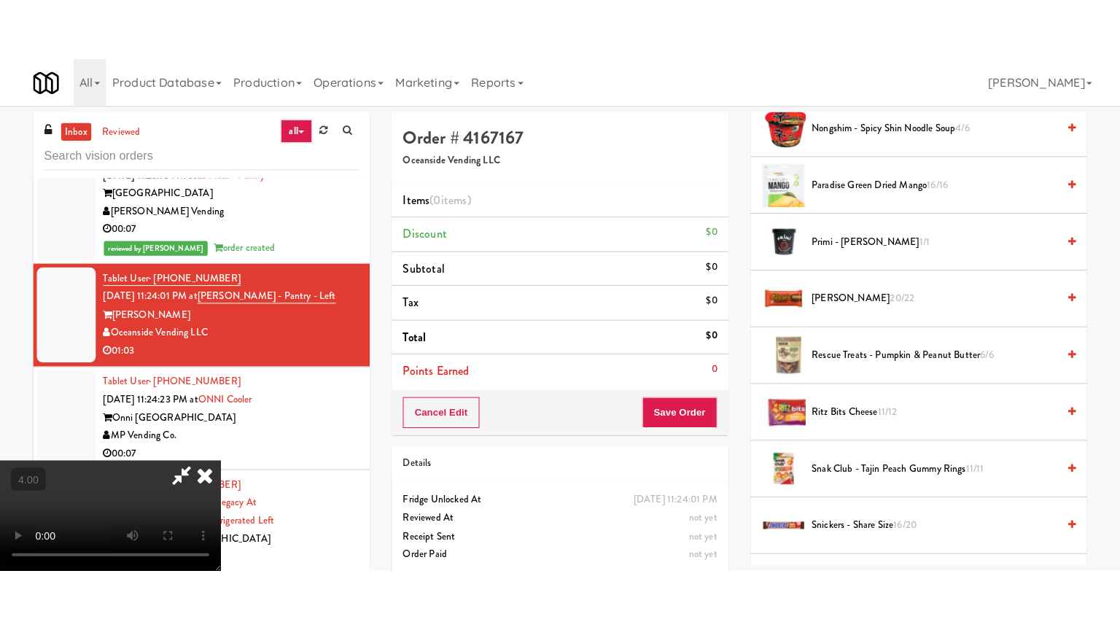
scroll to position [1709, 0]
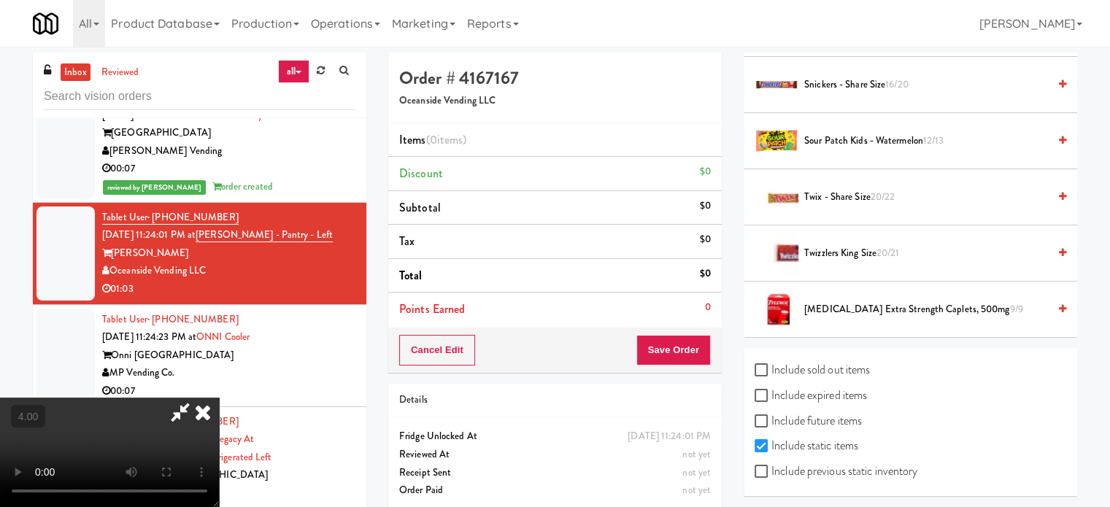
click at [826, 82] on span "Snickers - Share Size 16/20" at bounding box center [926, 85] width 244 height 18
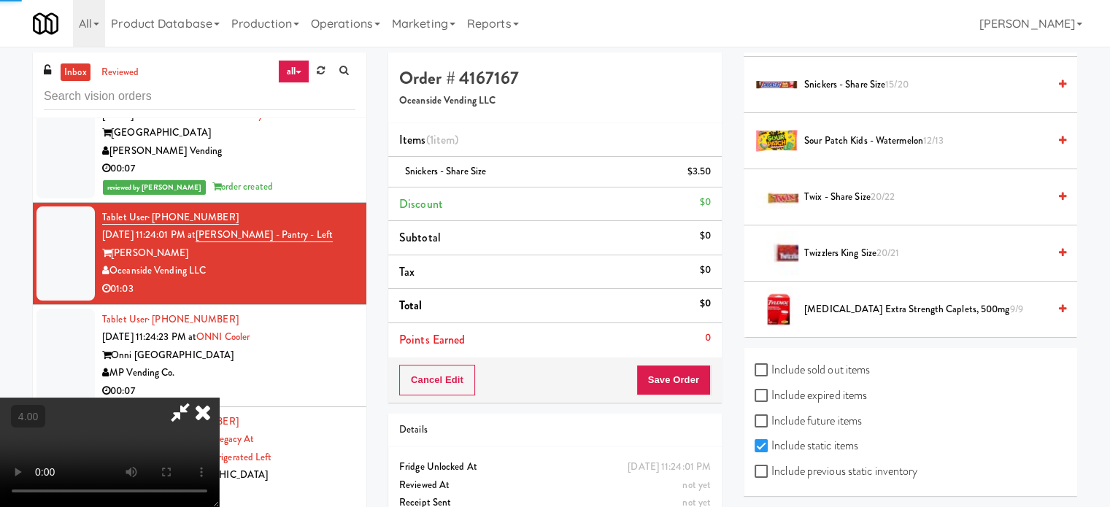
click at [219, 398] on video at bounding box center [109, 452] width 219 height 109
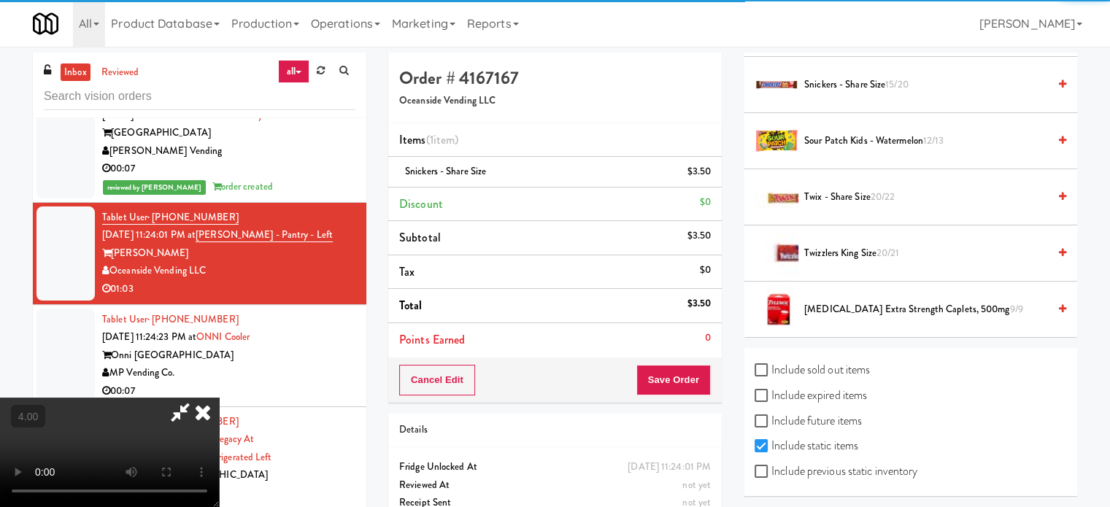
click at [219, 398] on video at bounding box center [109, 452] width 219 height 109
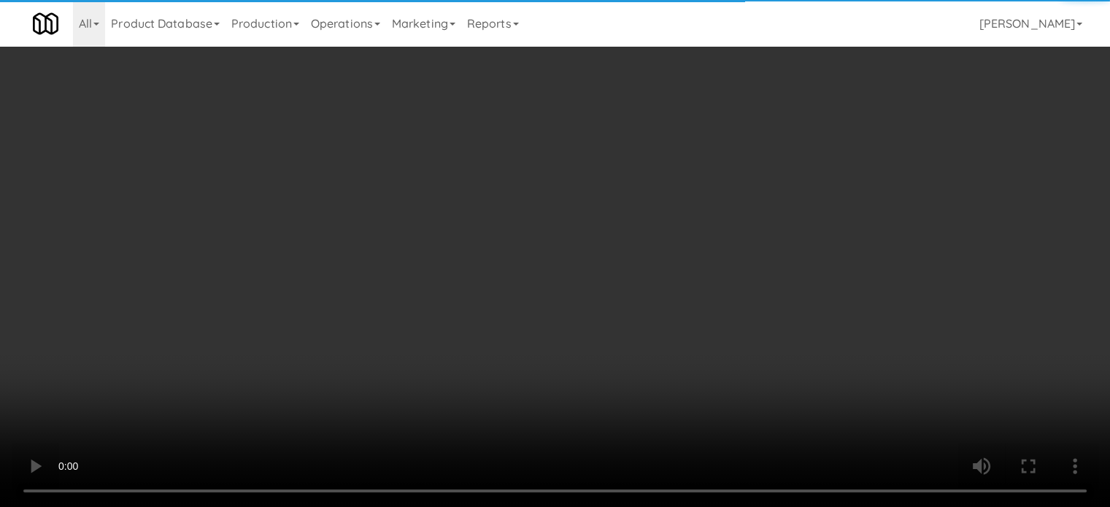
scroll to position [8223, 0]
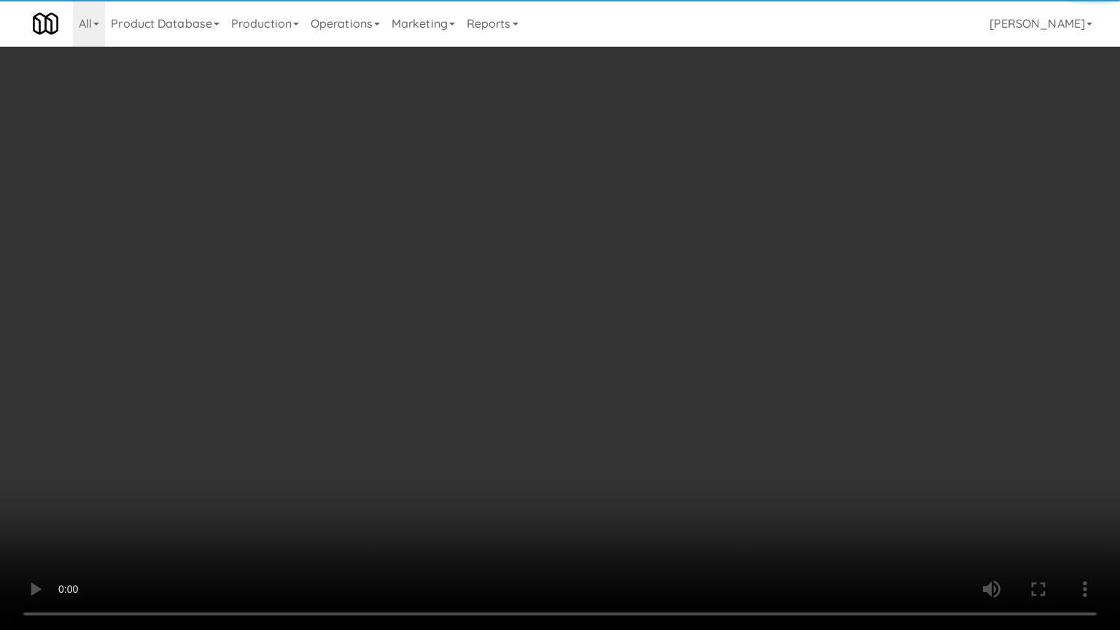
click at [461, 288] on video at bounding box center [560, 315] width 1120 height 630
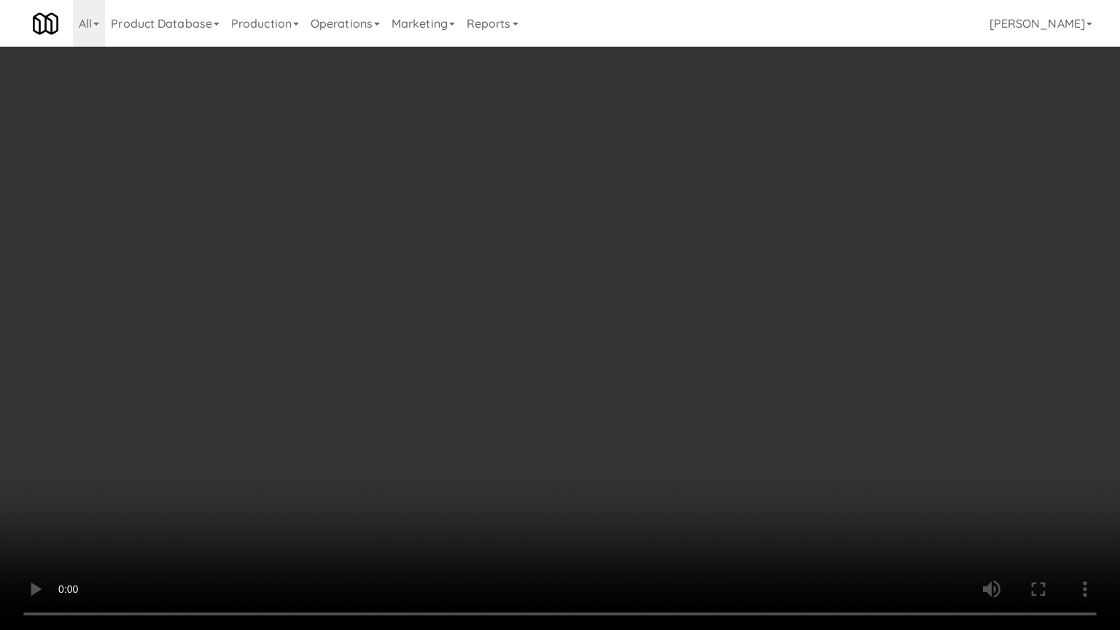
click at [527, 247] on video at bounding box center [560, 315] width 1120 height 630
click at [533, 245] on video at bounding box center [560, 315] width 1120 height 630
click at [540, 239] on video at bounding box center [560, 315] width 1120 height 630
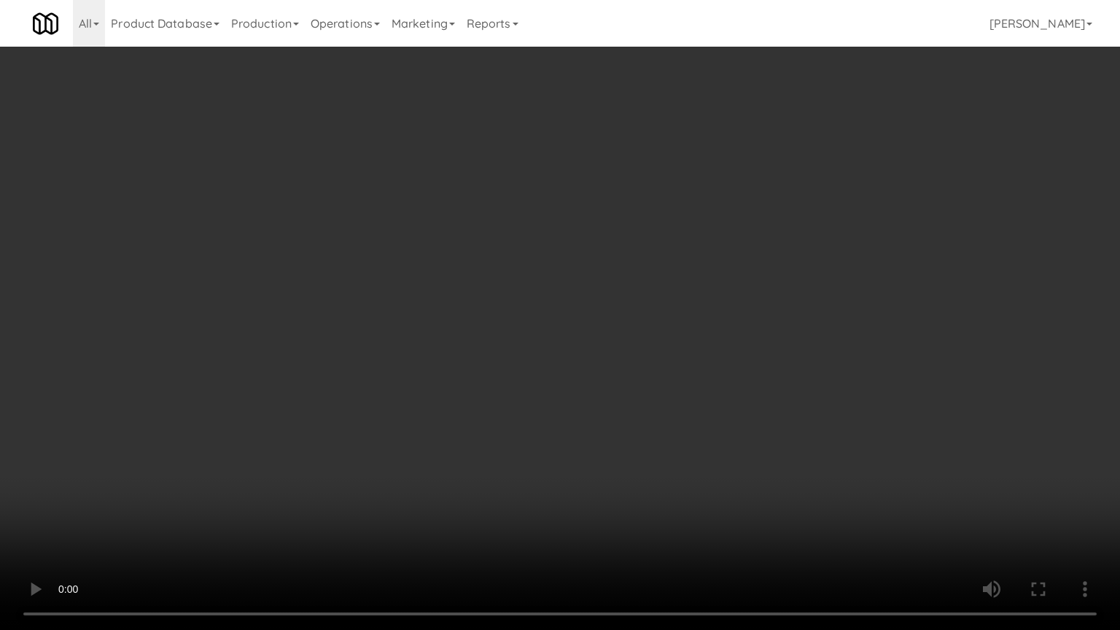
click at [540, 239] on video at bounding box center [560, 315] width 1120 height 630
click at [565, 245] on video at bounding box center [560, 315] width 1120 height 630
drag, startPoint x: 564, startPoint y: 246, endPoint x: 608, endPoint y: 234, distance: 46.0
click at [572, 242] on video at bounding box center [560, 315] width 1120 height 630
click at [611, 234] on video at bounding box center [560, 315] width 1120 height 630
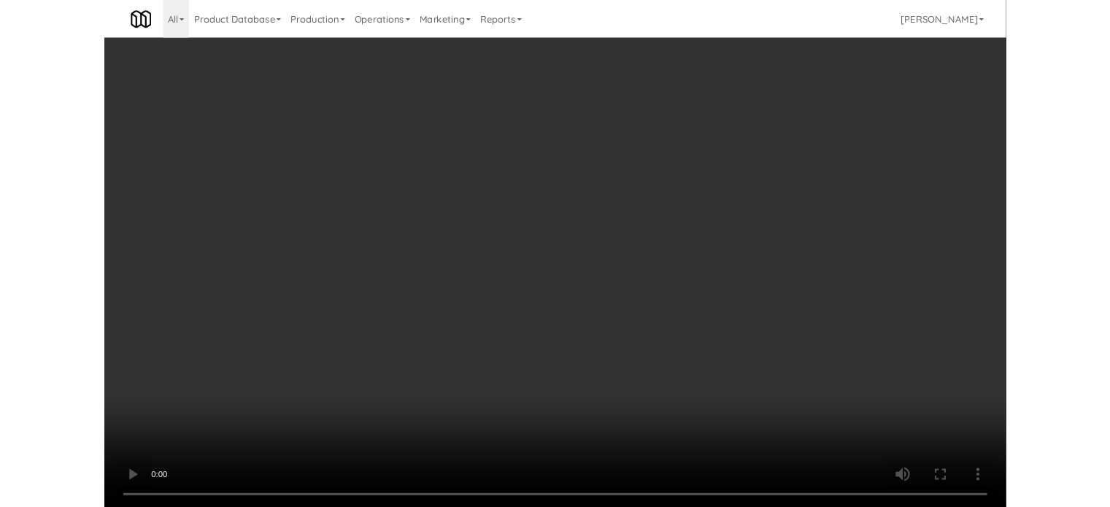
scroll to position [8259, 0]
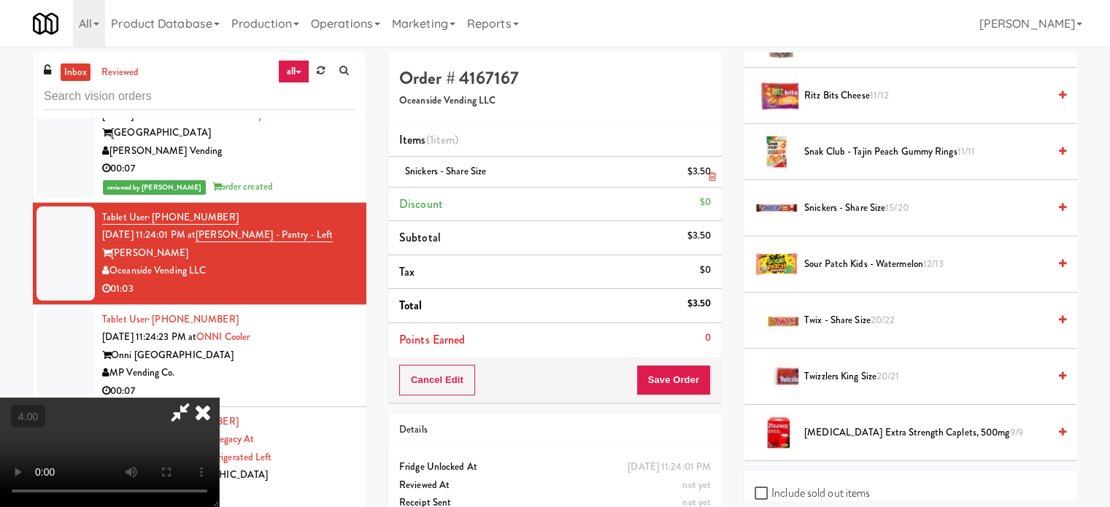
click at [706, 174] on link at bounding box center [708, 178] width 13 height 18
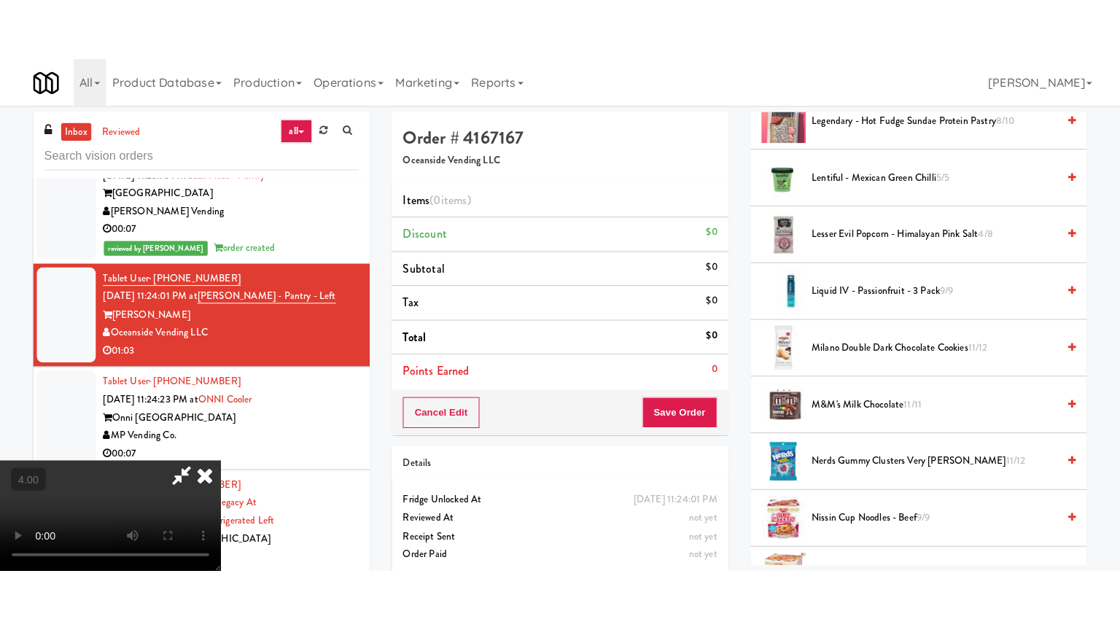
scroll to position [492, 0]
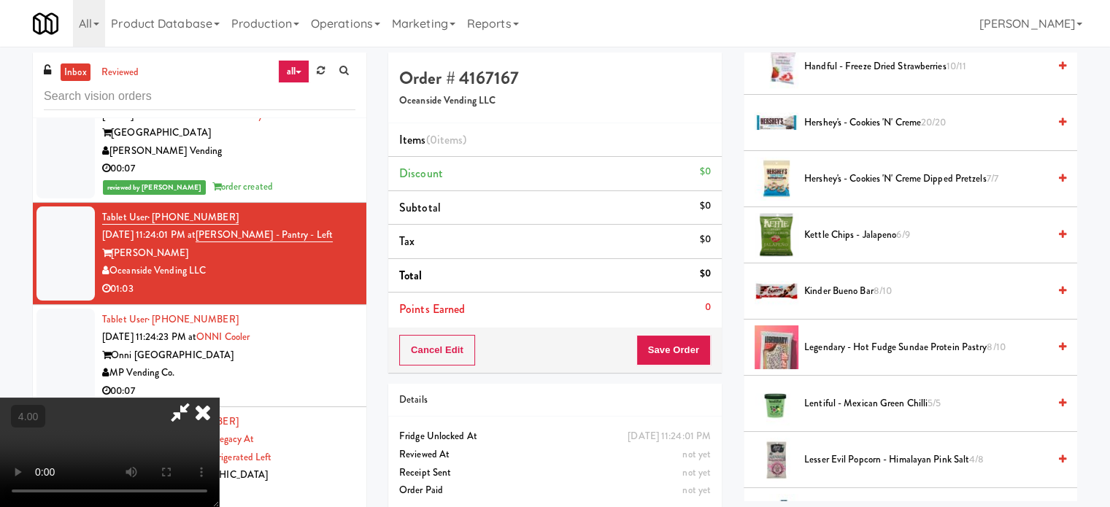
click at [818, 288] on span "Kinder Bueno Bar 8/10" at bounding box center [926, 291] width 244 height 18
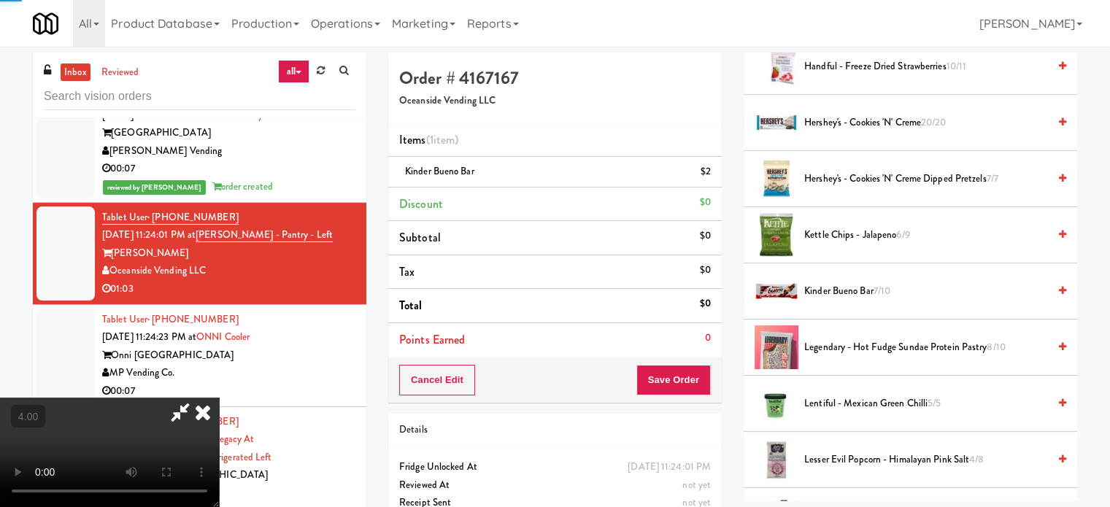
drag, startPoint x: 402, startPoint y: 294, endPoint x: 417, endPoint y: 278, distance: 21.7
click at [219, 398] on video at bounding box center [109, 452] width 219 height 109
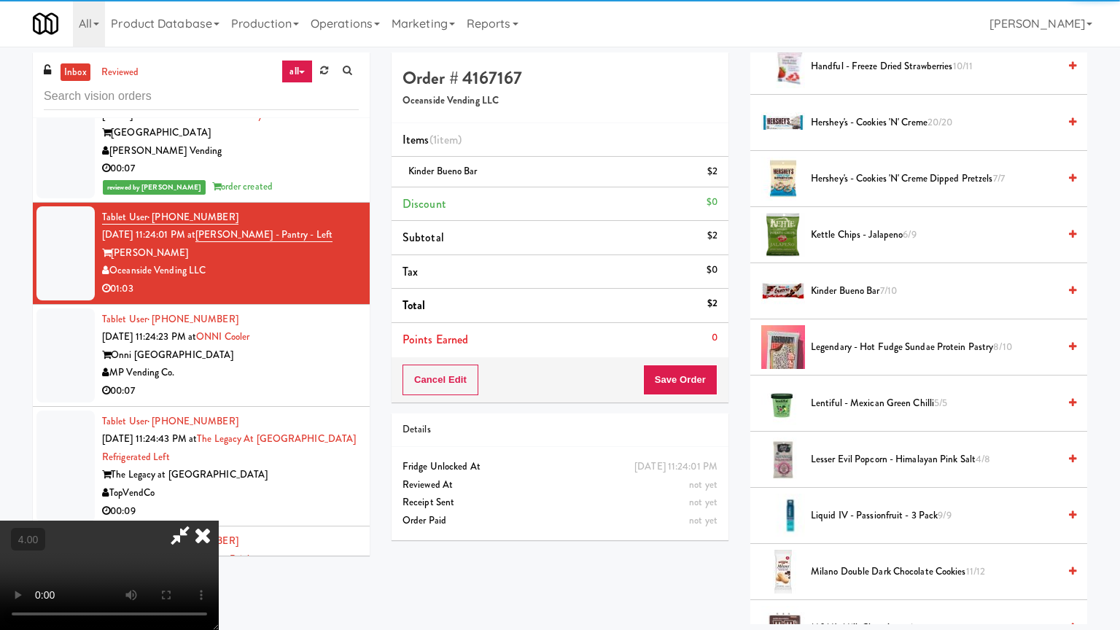
click at [219, 506] on video at bounding box center [109, 575] width 219 height 109
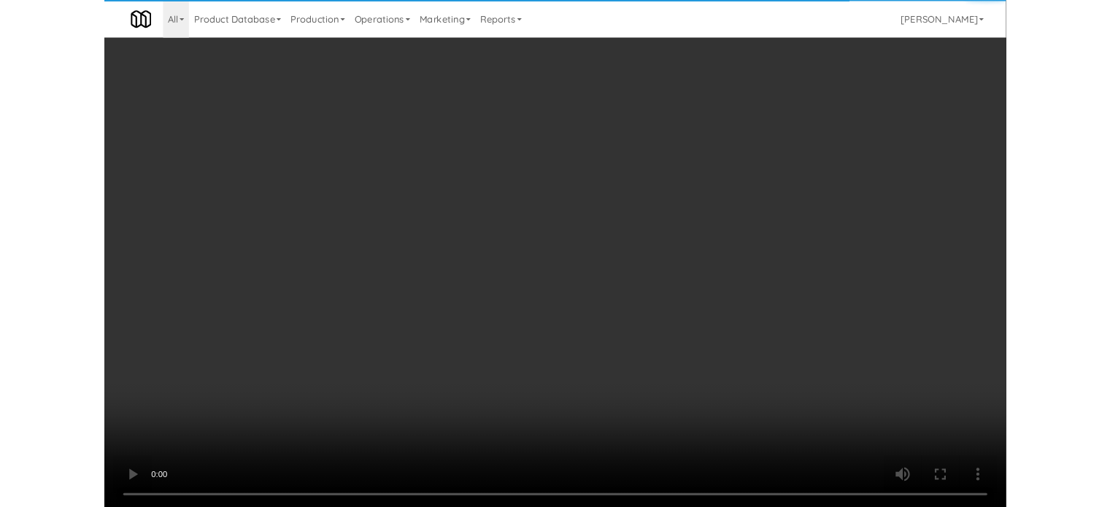
scroll to position [8223, 0]
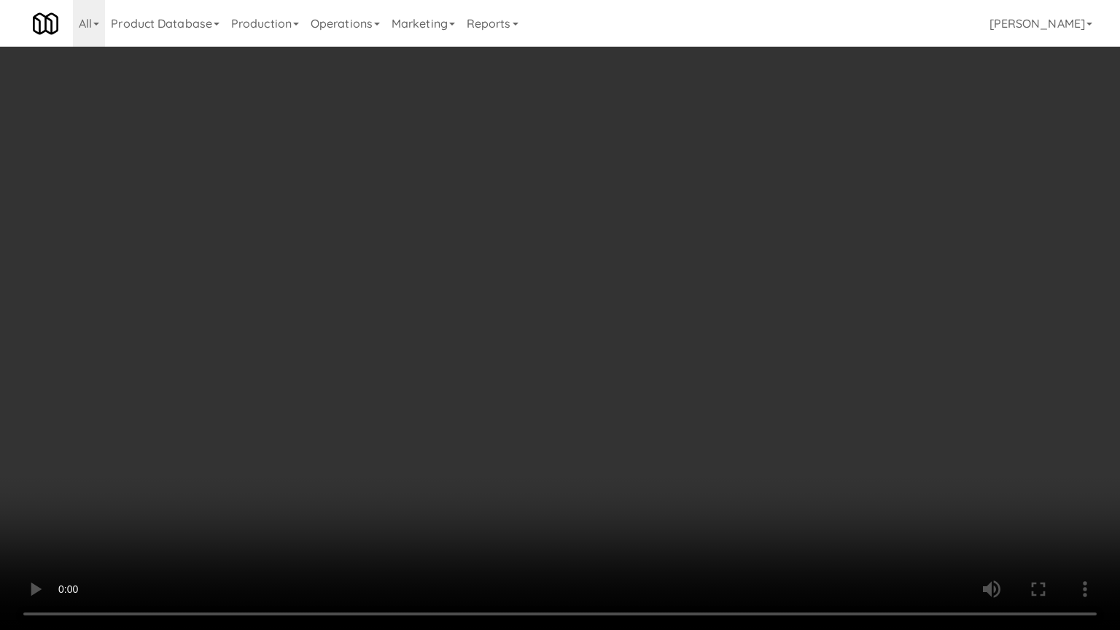
drag, startPoint x: 558, startPoint y: 268, endPoint x: 566, endPoint y: 267, distance: 8.2
click at [564, 268] on video at bounding box center [560, 315] width 1120 height 630
drag, startPoint x: 566, startPoint y: 267, endPoint x: 628, endPoint y: 158, distance: 125.1
click at [574, 267] on video at bounding box center [560, 315] width 1120 height 630
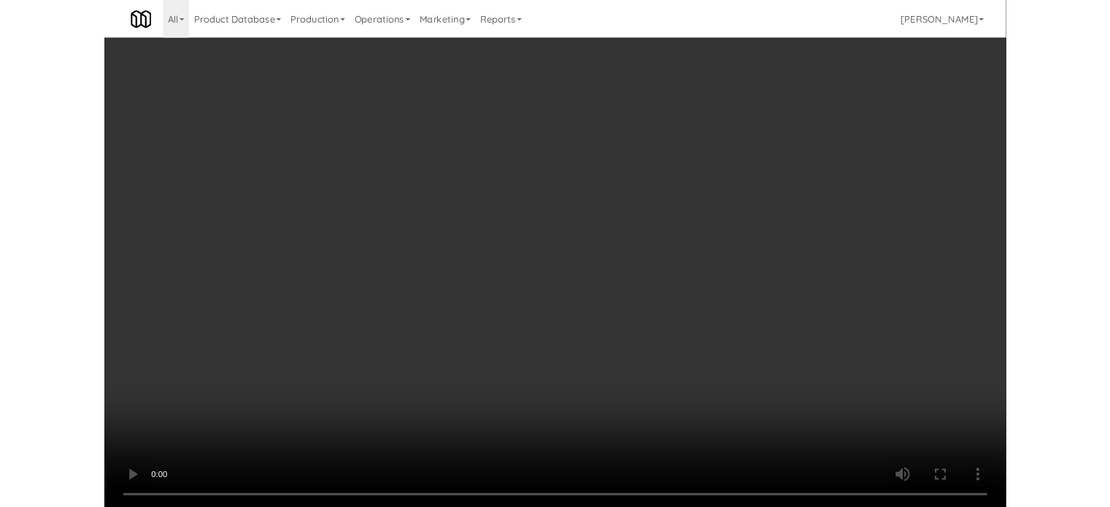
scroll to position [8259, 0]
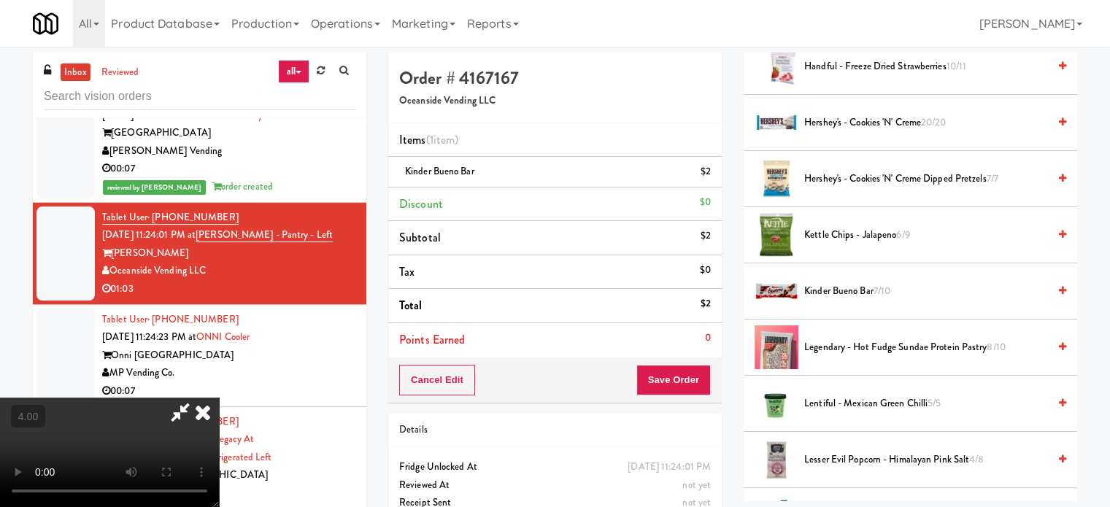
click at [219, 398] on icon at bounding box center [203, 412] width 32 height 29
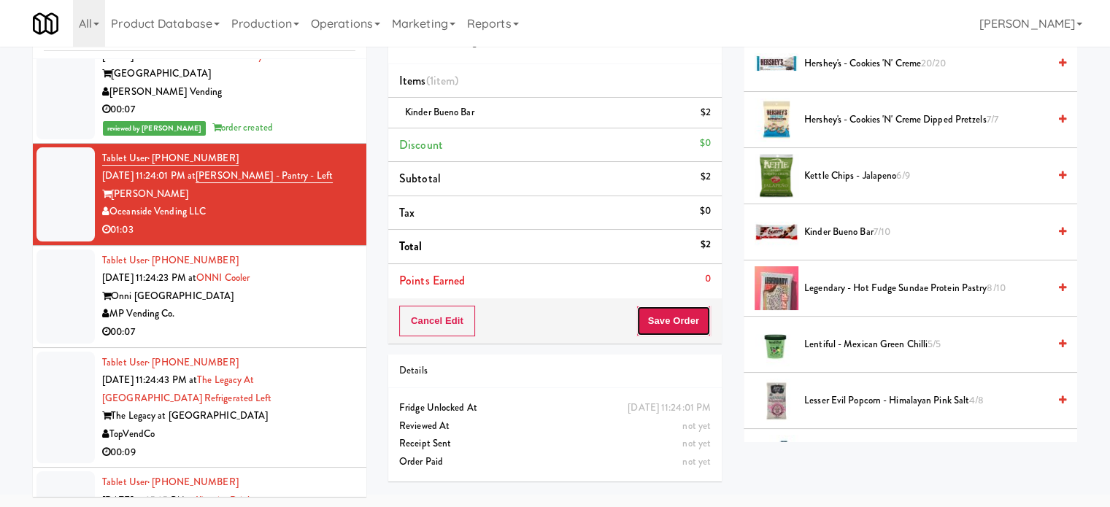
click at [696, 327] on button "Save Order" at bounding box center [673, 321] width 74 height 31
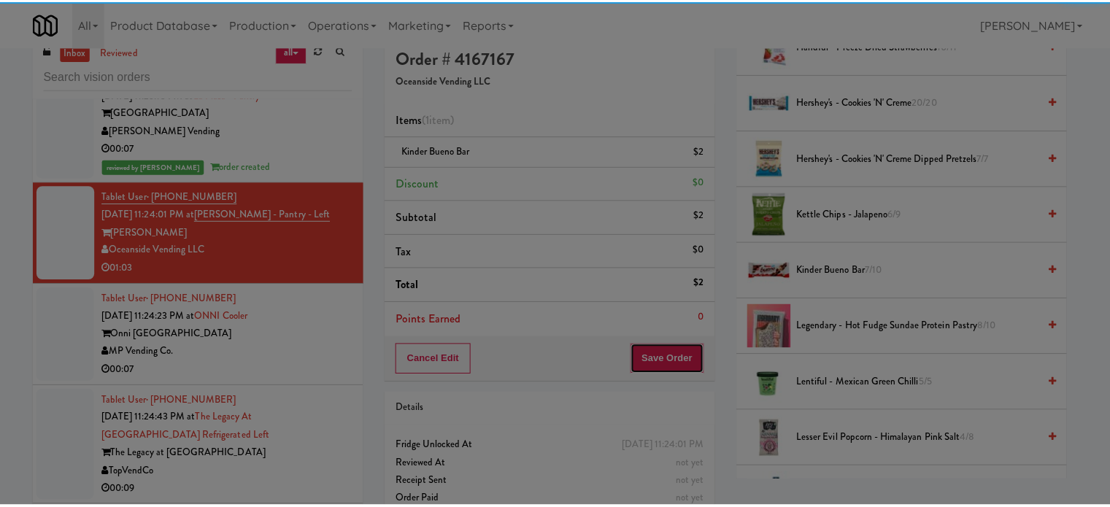
scroll to position [0, 0]
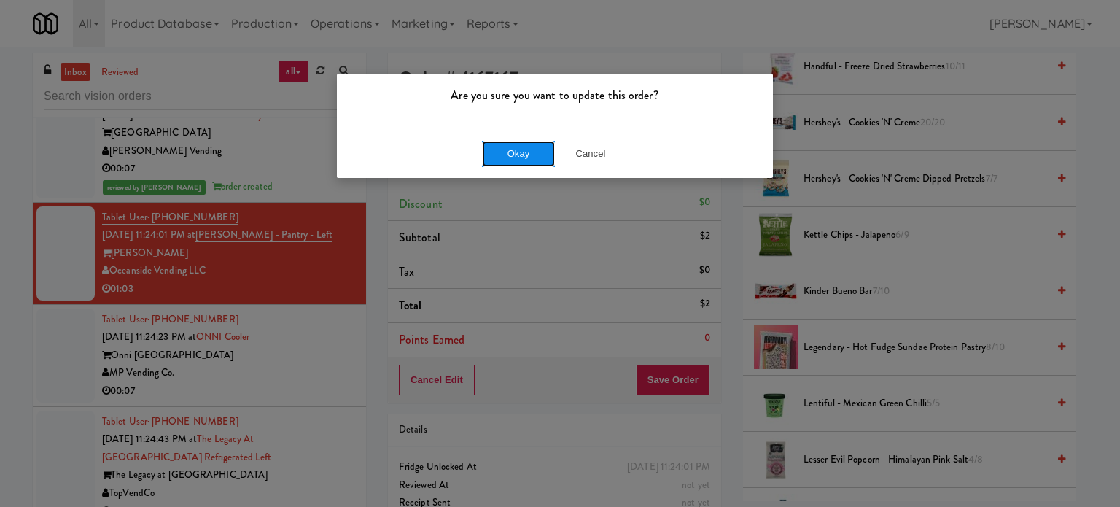
click at [525, 148] on button "Okay" at bounding box center [518, 154] width 73 height 26
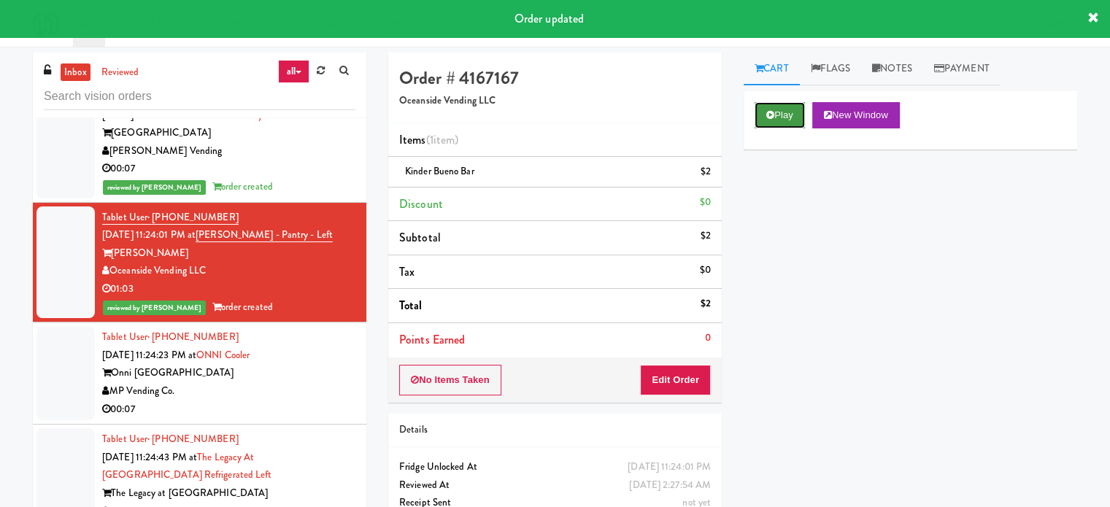
click at [783, 120] on button "Play" at bounding box center [779, 115] width 50 height 26
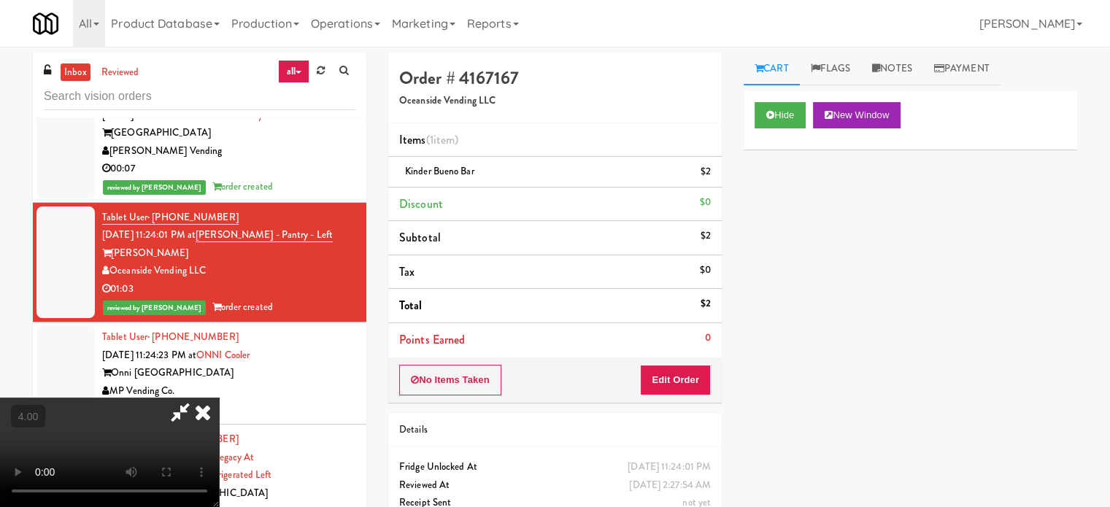
click at [219, 398] on video at bounding box center [109, 452] width 219 height 109
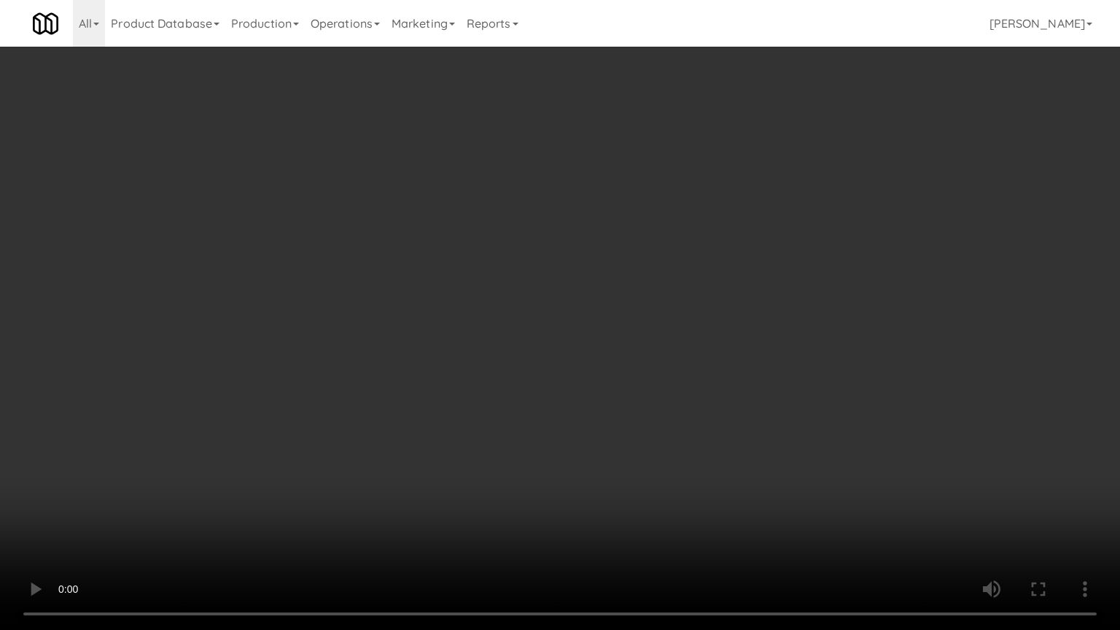
click at [589, 297] on video at bounding box center [560, 315] width 1120 height 630
click at [595, 289] on video at bounding box center [560, 315] width 1120 height 630
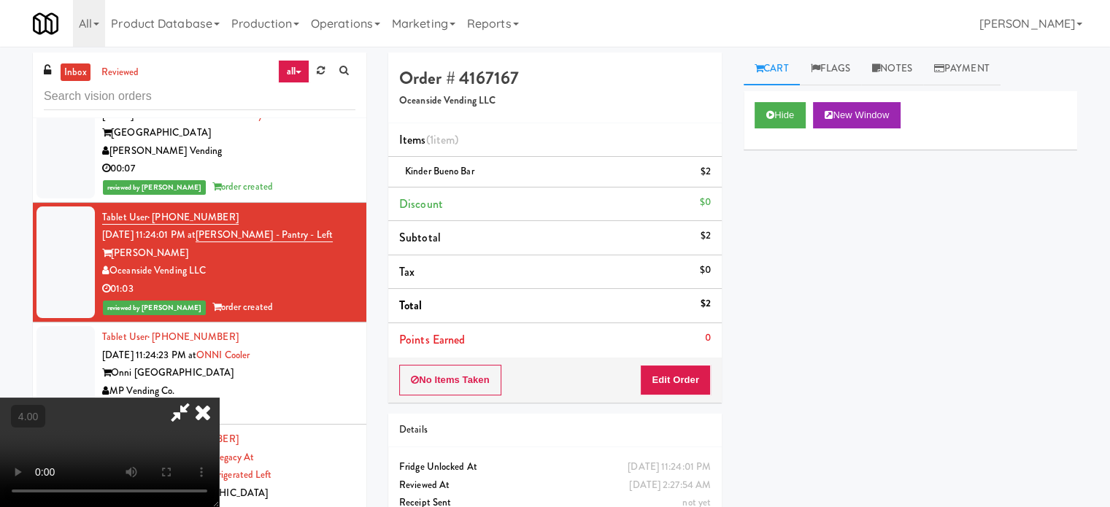
click at [219, 398] on icon at bounding box center [203, 412] width 32 height 29
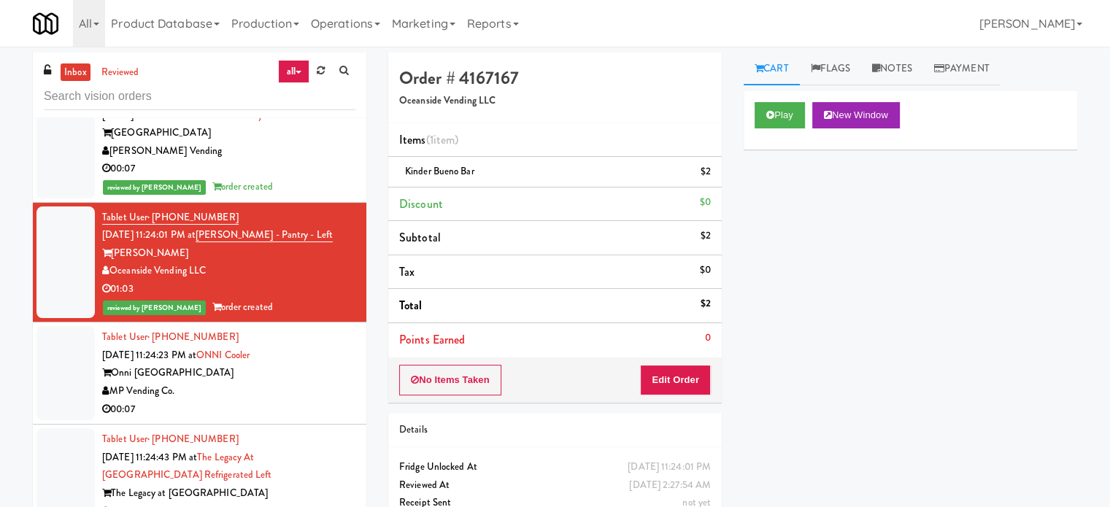
click at [279, 382] on div "MP Vending Co." at bounding box center [228, 391] width 253 height 18
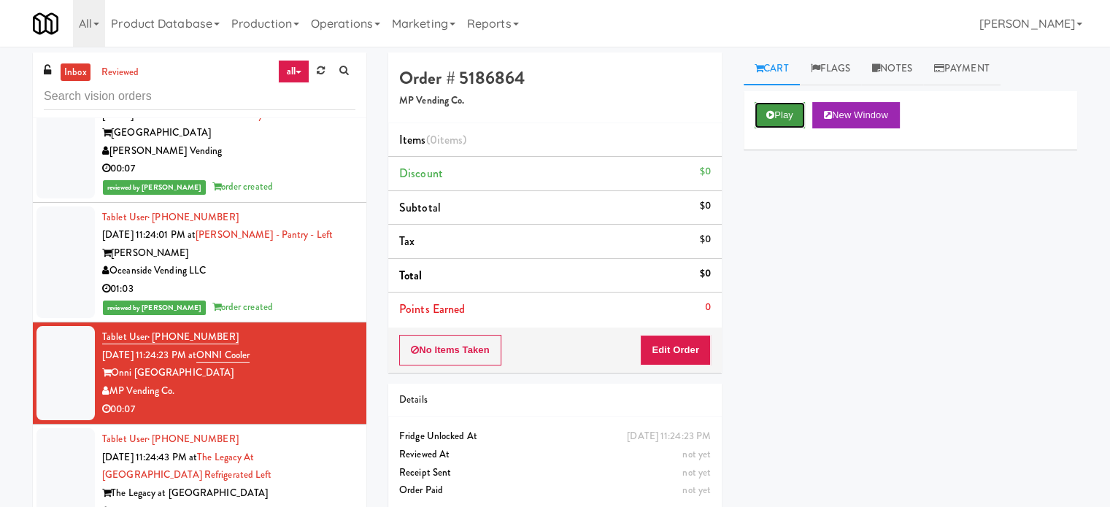
click at [784, 116] on button "Play" at bounding box center [779, 115] width 50 height 26
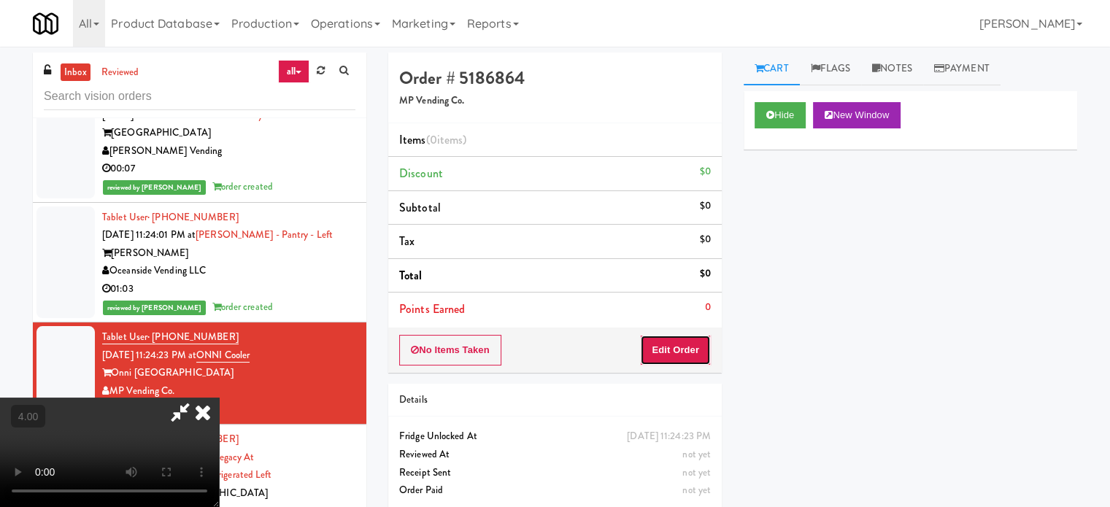
click at [670, 355] on button "Edit Order" at bounding box center [675, 350] width 71 height 31
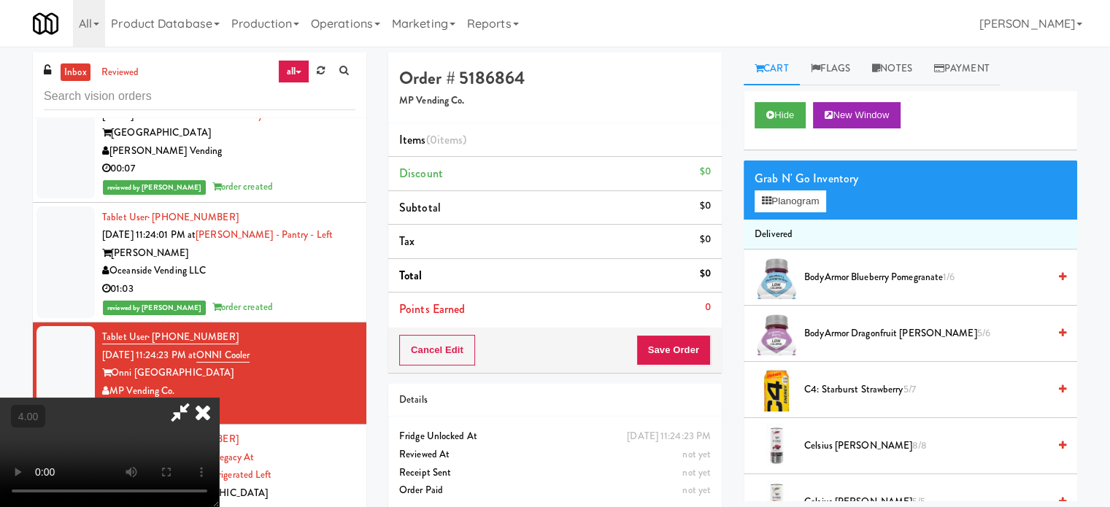
drag, startPoint x: 422, startPoint y: 341, endPoint x: 428, endPoint y: 323, distance: 18.5
click at [219, 398] on video at bounding box center [109, 452] width 219 height 109
drag, startPoint x: 428, startPoint y: 323, endPoint x: 544, endPoint y: 256, distance: 134.0
click at [219, 398] on video at bounding box center [109, 452] width 219 height 109
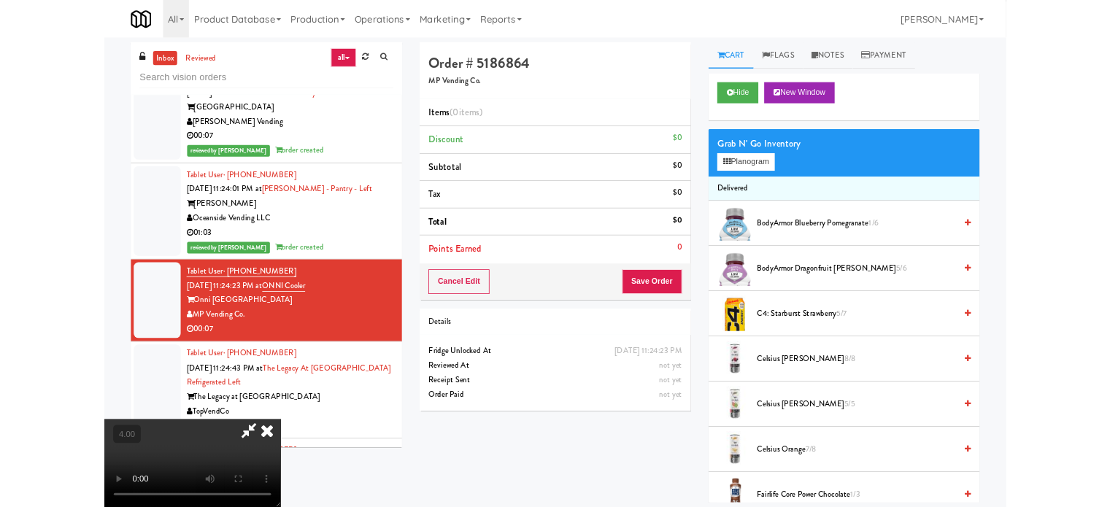
scroll to position [8223, 0]
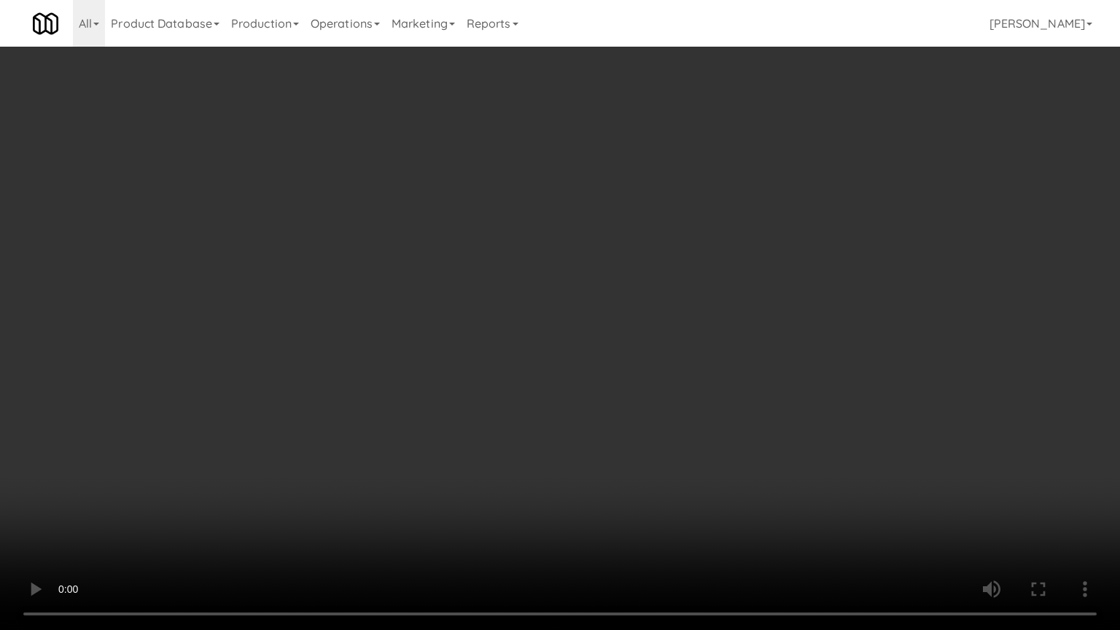
click at [551, 241] on video at bounding box center [560, 315] width 1120 height 630
click at [376, 371] on video at bounding box center [560, 315] width 1120 height 630
click at [446, 314] on video at bounding box center [560, 315] width 1120 height 630
click at [451, 325] on video at bounding box center [560, 315] width 1120 height 630
click at [487, 337] on video at bounding box center [560, 315] width 1120 height 630
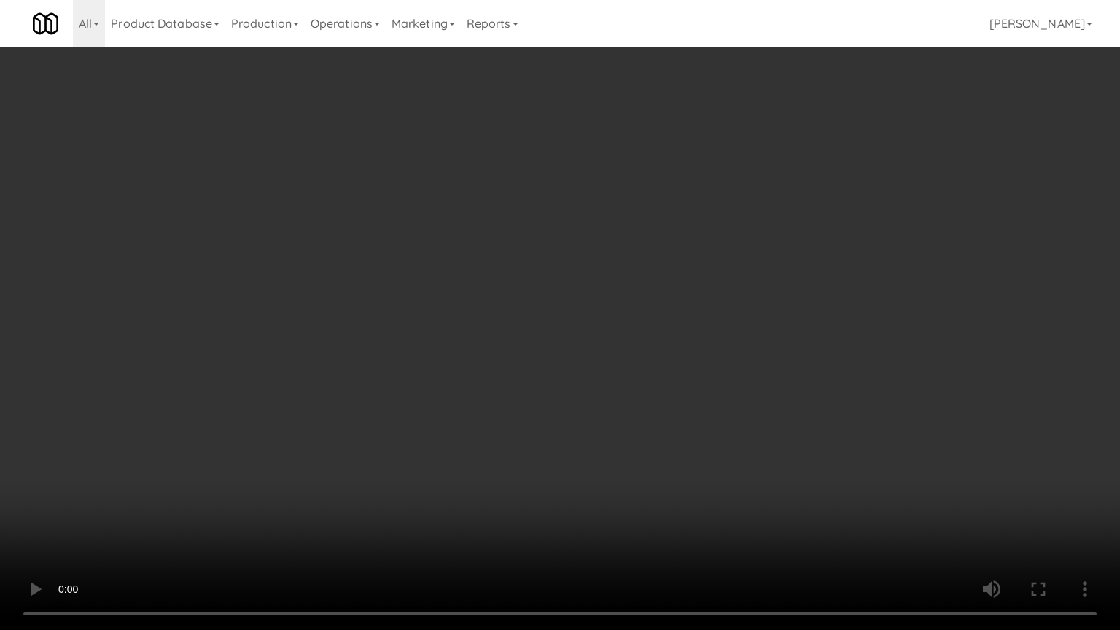
click at [473, 341] on video at bounding box center [560, 315] width 1120 height 630
click at [499, 337] on video at bounding box center [560, 315] width 1120 height 630
click at [460, 335] on video at bounding box center [560, 315] width 1120 height 630
click at [493, 305] on video at bounding box center [560, 315] width 1120 height 630
drag, startPoint x: 498, startPoint y: 312, endPoint x: 506, endPoint y: 315, distance: 7.9
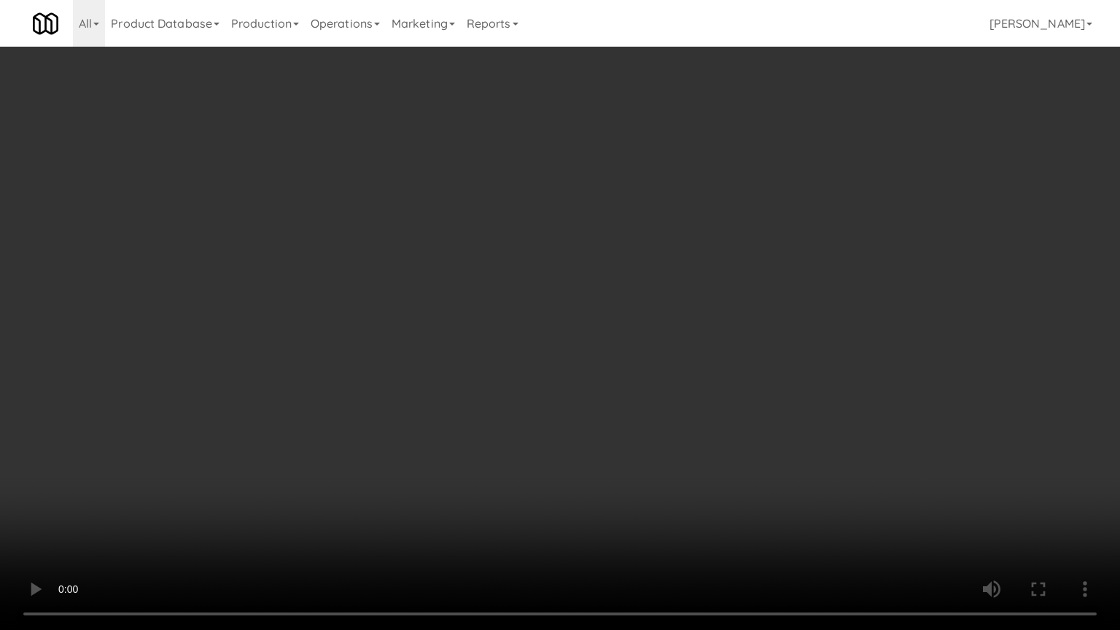
click at [498, 314] on video at bounding box center [560, 315] width 1120 height 630
click at [515, 330] on video at bounding box center [560, 315] width 1120 height 630
click at [522, 326] on video at bounding box center [560, 315] width 1120 height 630
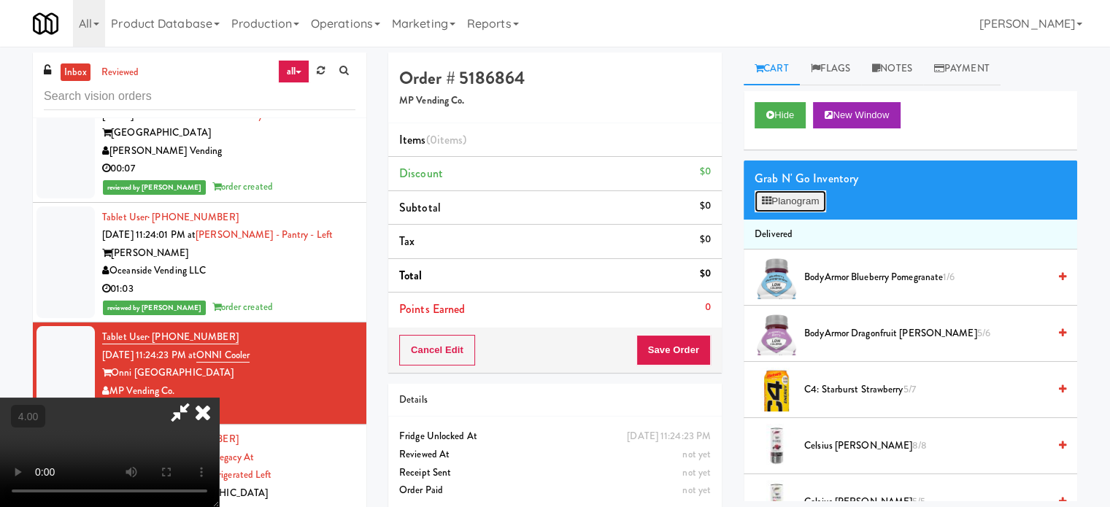
click at [782, 195] on button "Planogram" at bounding box center [789, 201] width 71 height 22
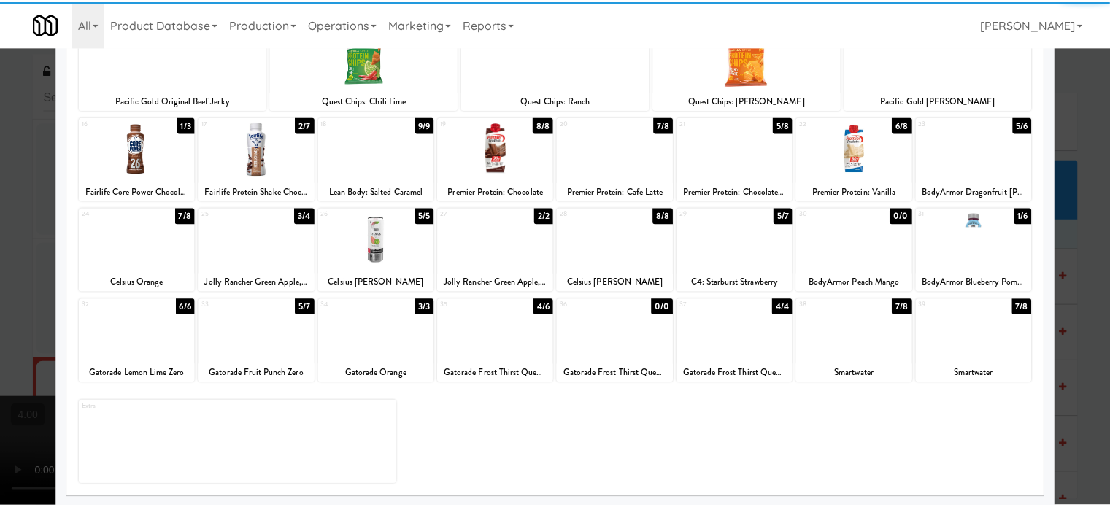
scroll to position [209, 0]
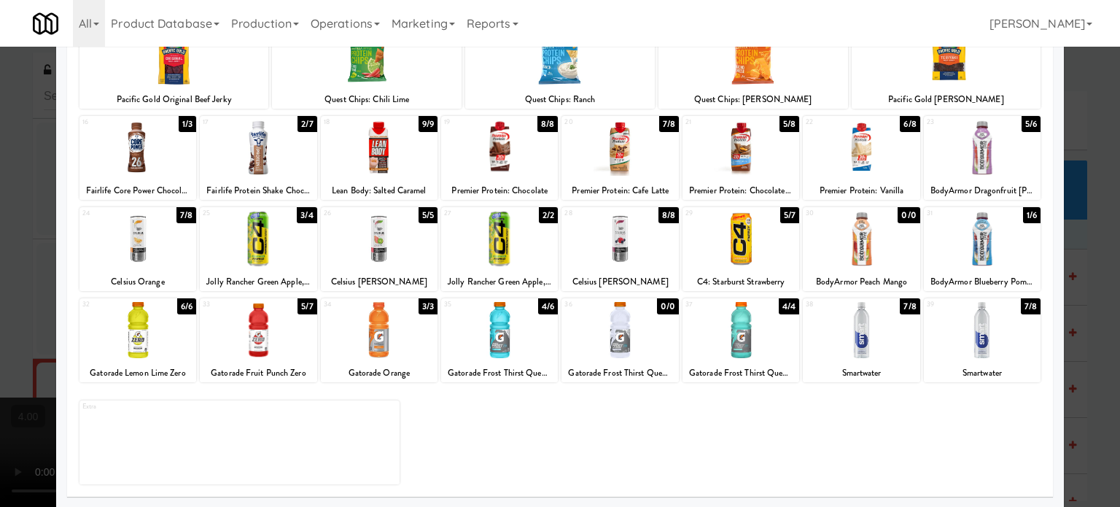
click at [303, 313] on div "5/7" at bounding box center [307, 306] width 19 height 16
click at [303, 311] on div "4/7" at bounding box center [307, 306] width 20 height 16
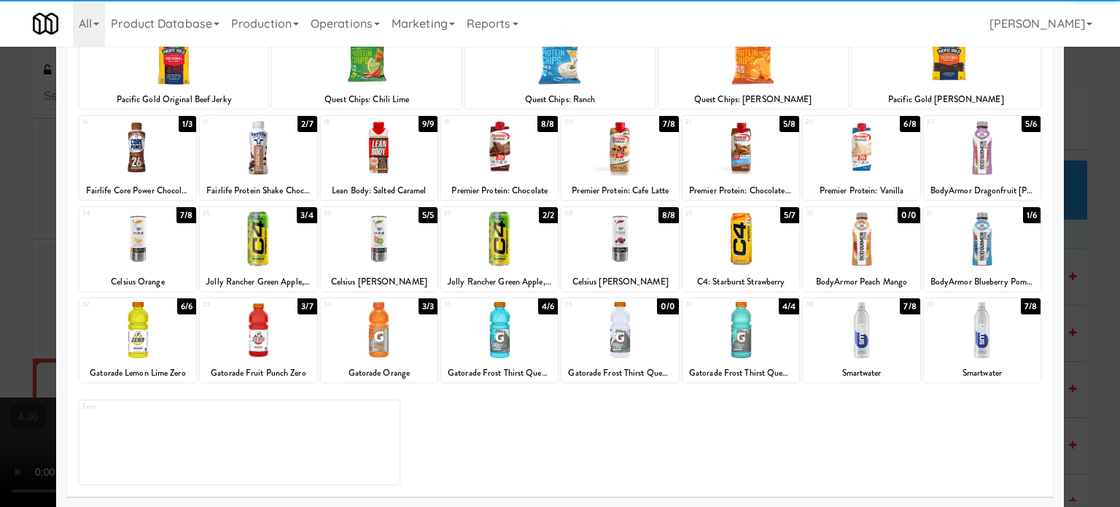
click at [1077, 309] on div at bounding box center [560, 253] width 1120 height 507
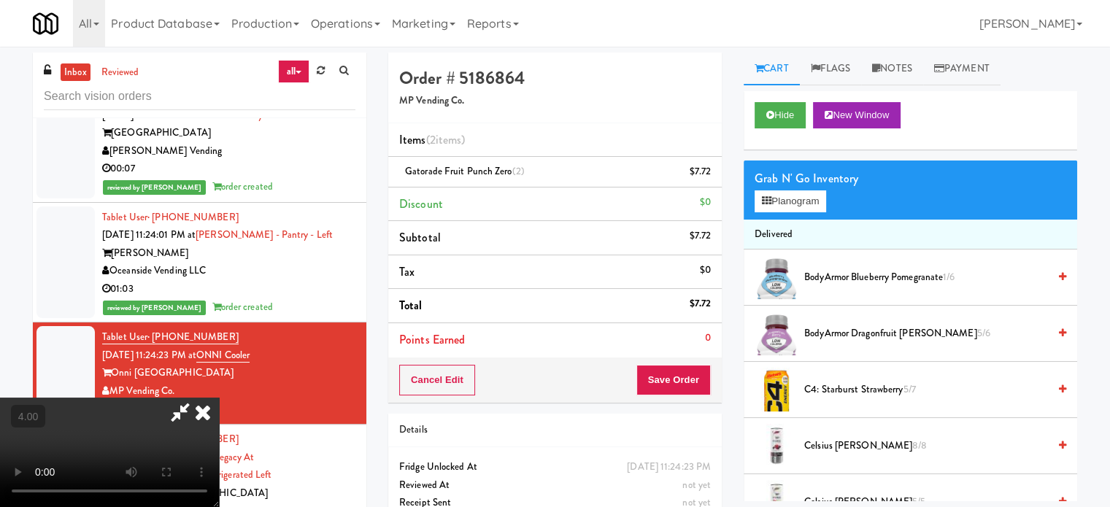
drag, startPoint x: 395, startPoint y: 336, endPoint x: 408, endPoint y: 320, distance: 20.7
click at [219, 398] on video at bounding box center [109, 452] width 219 height 109
drag, startPoint x: 408, startPoint y: 320, endPoint x: 551, endPoint y: 254, distance: 157.6
click at [219, 398] on video at bounding box center [109, 452] width 219 height 109
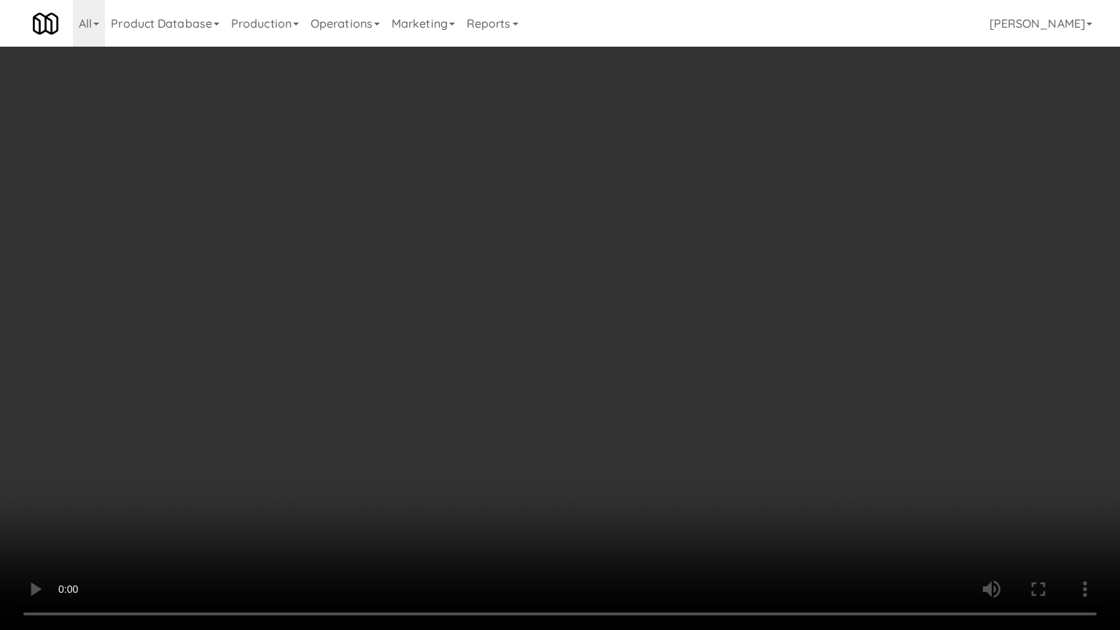
click at [566, 257] on video at bounding box center [560, 315] width 1120 height 630
click at [616, 327] on video at bounding box center [560, 315] width 1120 height 630
click at [628, 303] on video at bounding box center [560, 315] width 1120 height 630
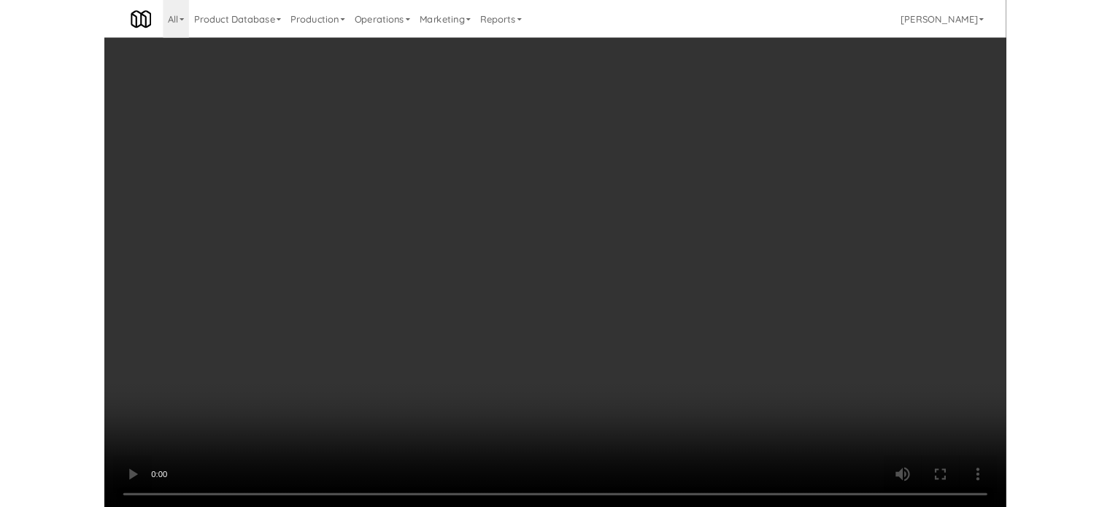
scroll to position [8259, 0]
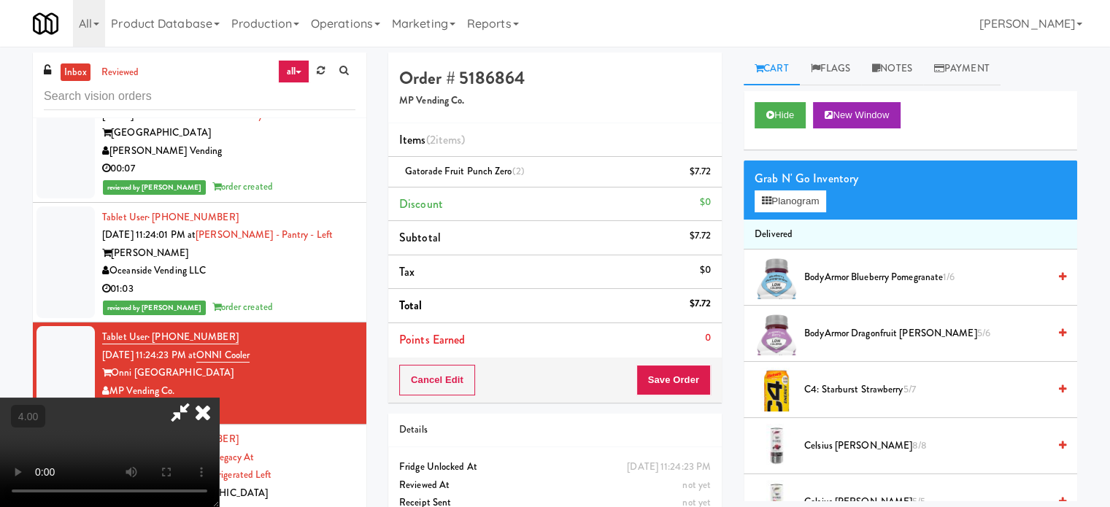
click at [219, 398] on icon at bounding box center [203, 412] width 32 height 29
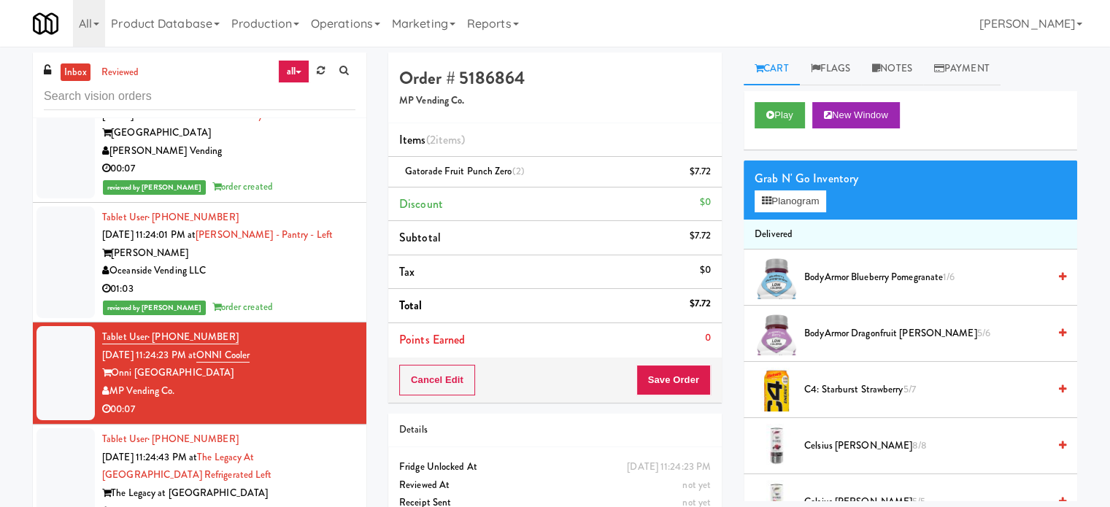
scroll to position [0, 0]
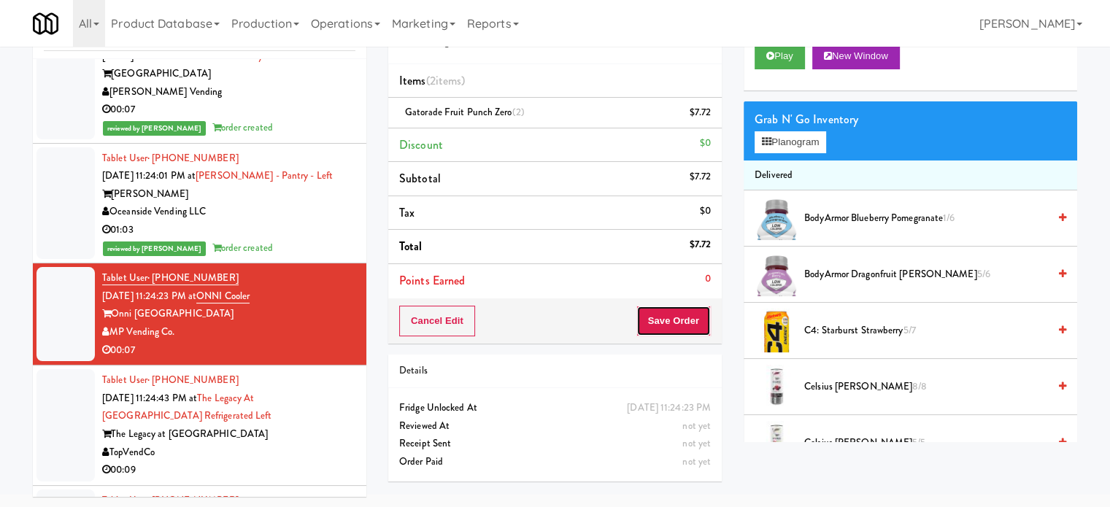
click at [671, 326] on button "Save Order" at bounding box center [673, 321] width 74 height 31
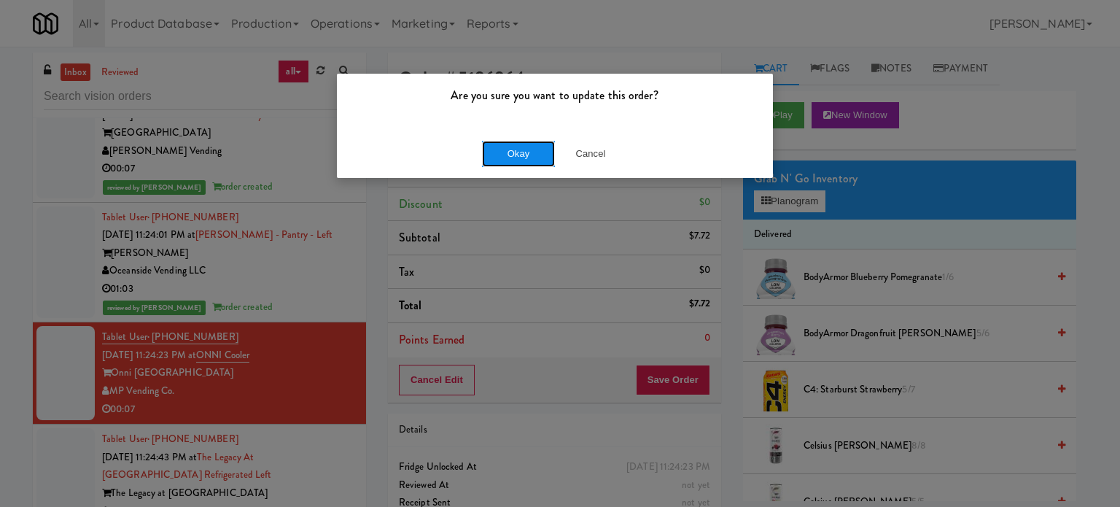
click at [541, 151] on button "Okay" at bounding box center [518, 154] width 73 height 26
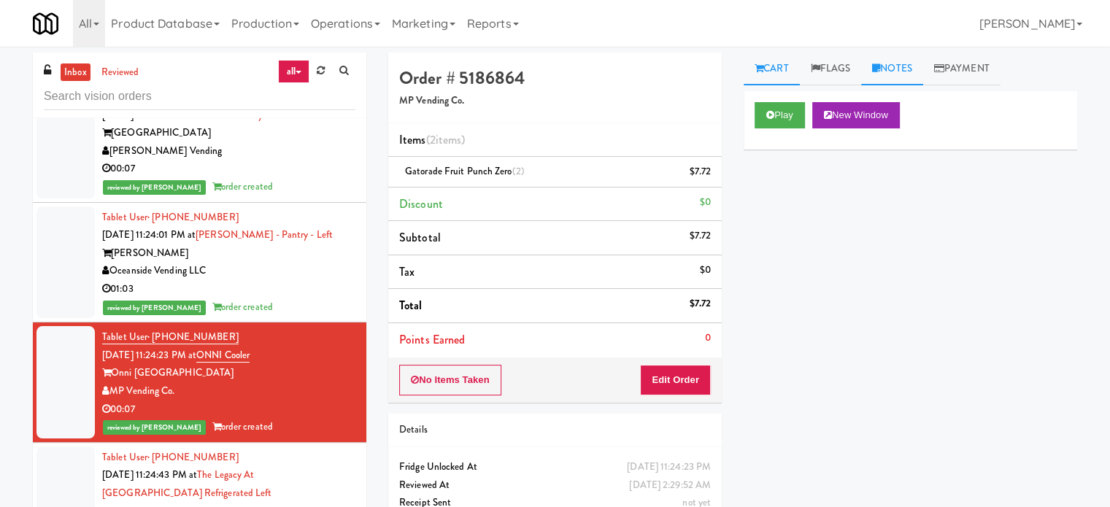
click at [907, 73] on link "Notes" at bounding box center [892, 69] width 62 height 33
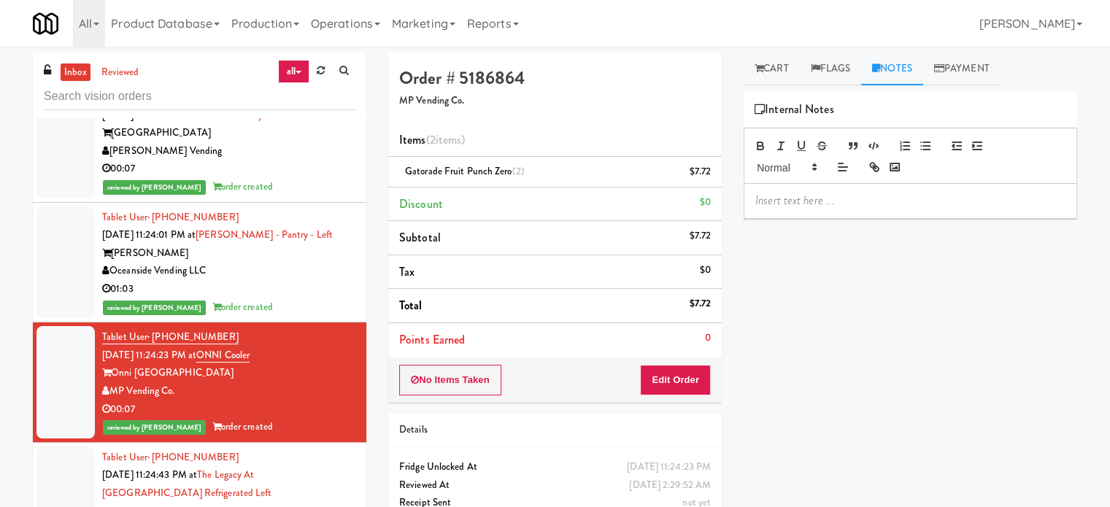
click at [821, 202] on p at bounding box center [910, 201] width 310 height 16
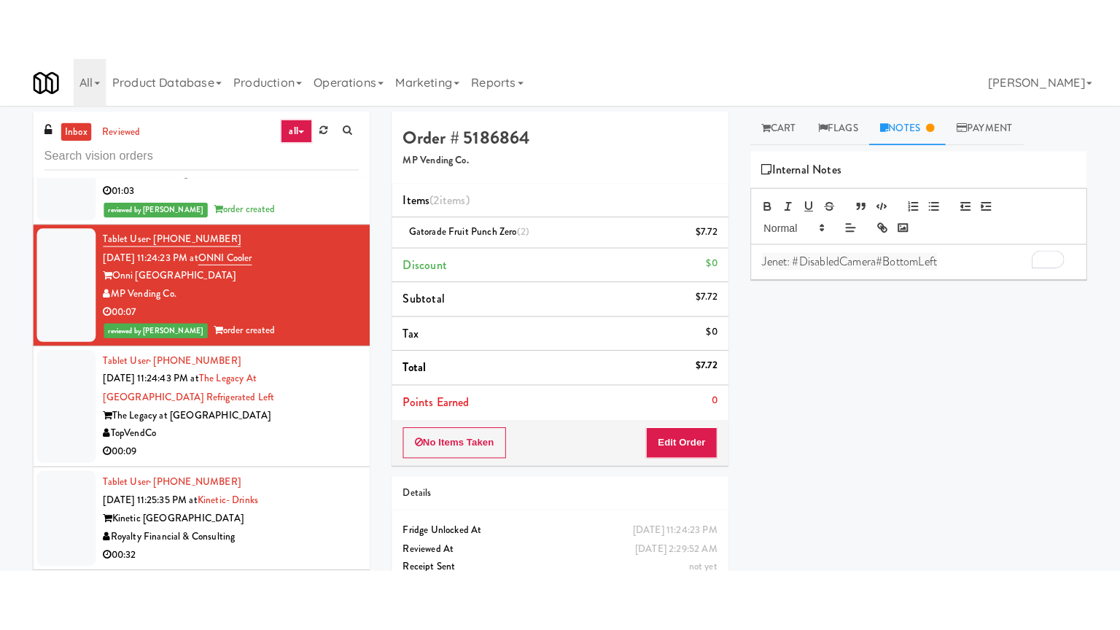
scroll to position [8469, 0]
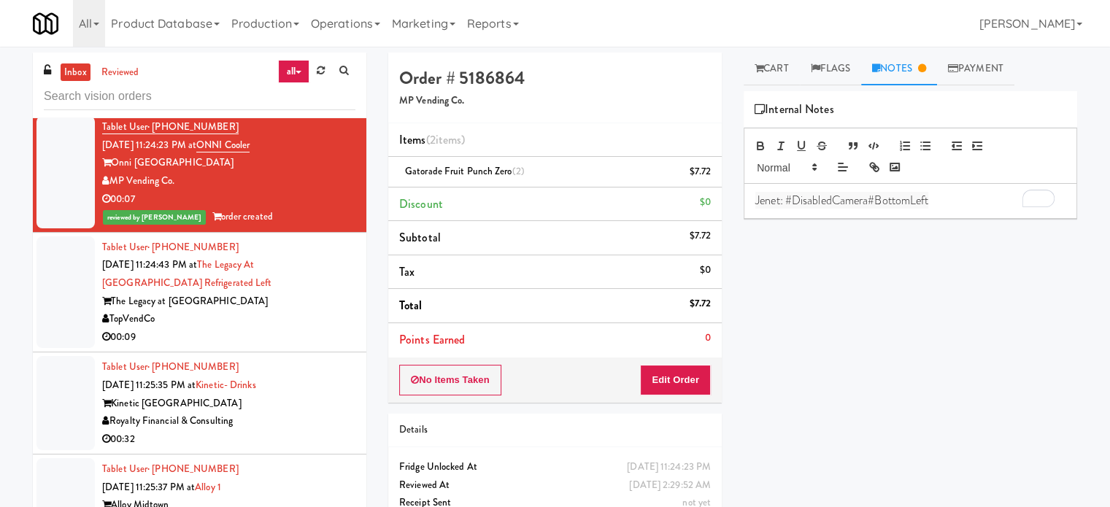
click at [318, 310] on div "TopVendCo" at bounding box center [228, 319] width 253 height 18
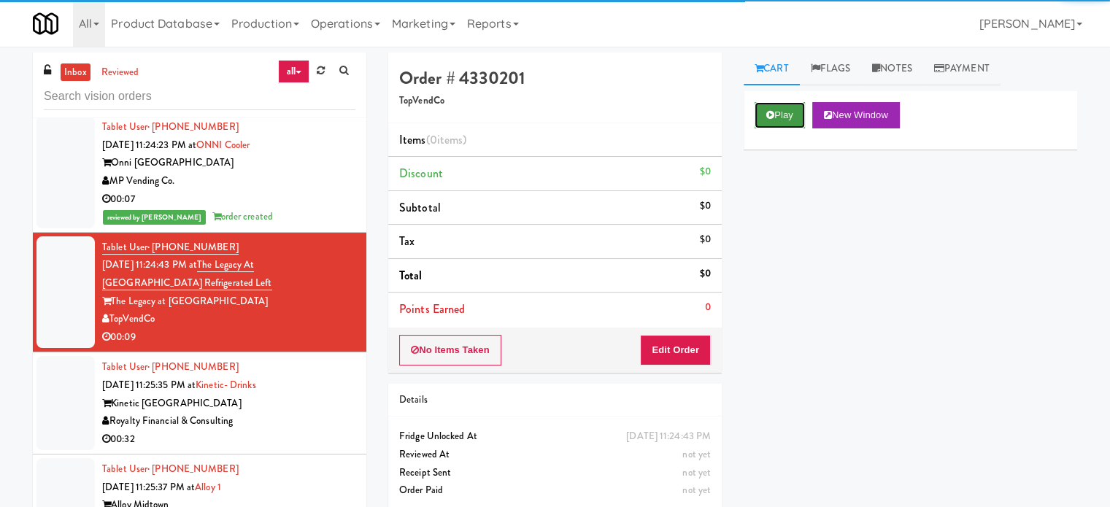
click at [774, 112] on button "Play" at bounding box center [779, 115] width 50 height 26
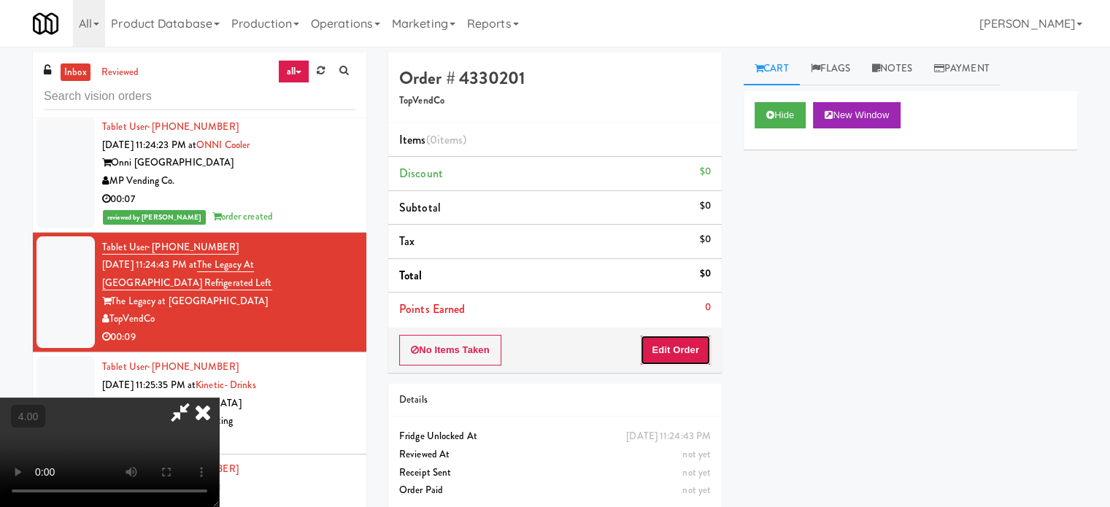
drag, startPoint x: 656, startPoint y: 342, endPoint x: 657, endPoint y: 349, distance: 7.4
click at [657, 349] on button "Edit Order" at bounding box center [675, 350] width 71 height 31
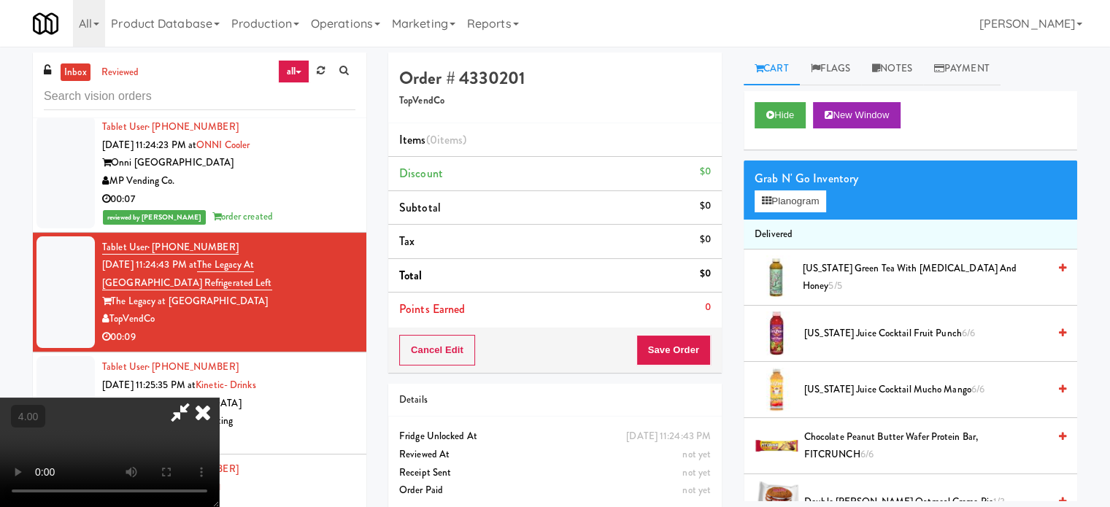
click at [219, 398] on video at bounding box center [109, 452] width 219 height 109
drag, startPoint x: 462, startPoint y: 303, endPoint x: 504, endPoint y: 309, distance: 41.9
click at [219, 398] on video at bounding box center [109, 452] width 219 height 109
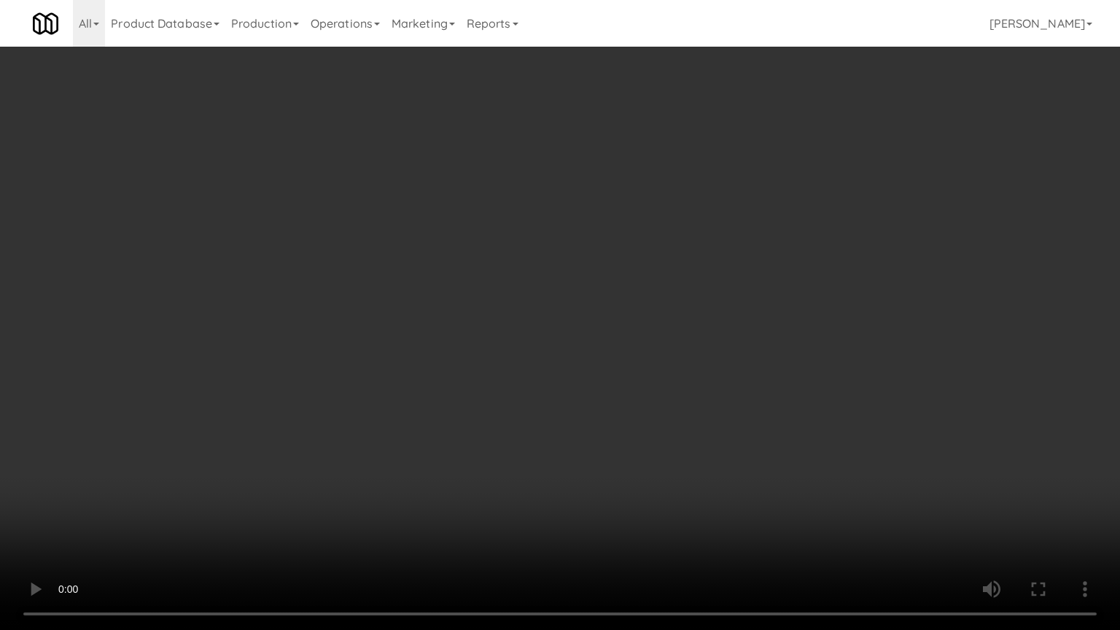
drag, startPoint x: 434, startPoint y: 389, endPoint x: 451, endPoint y: 375, distance: 21.8
click at [435, 388] on video at bounding box center [560, 315] width 1120 height 630
click at [516, 362] on video at bounding box center [560, 315] width 1120 height 630
click at [540, 356] on video at bounding box center [560, 315] width 1120 height 630
click at [649, 349] on video at bounding box center [560, 315] width 1120 height 630
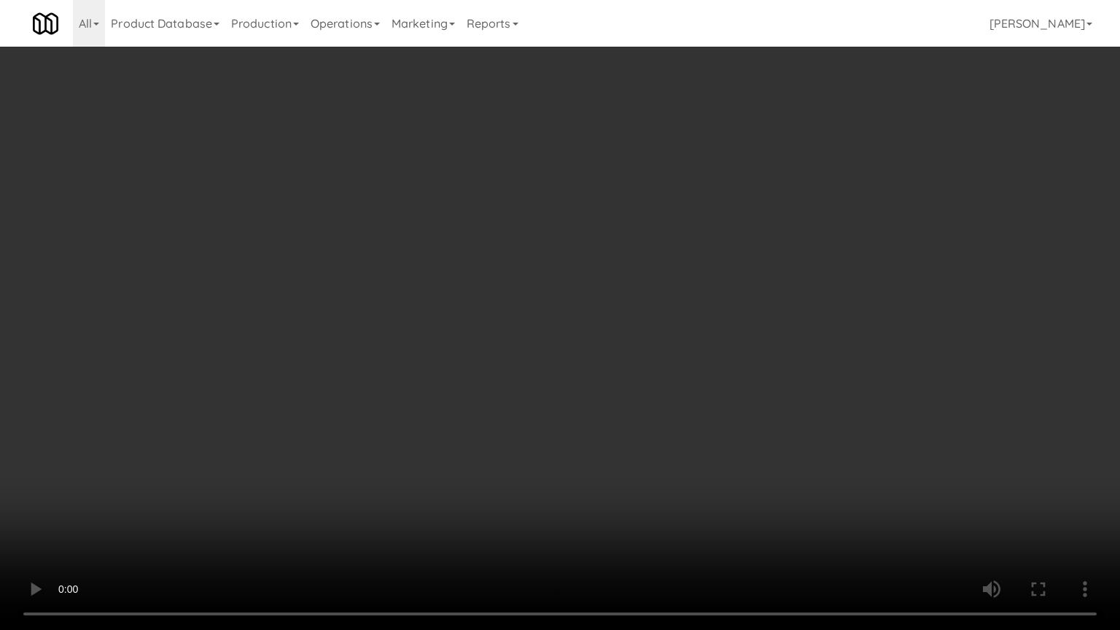
click at [585, 359] on video at bounding box center [560, 315] width 1120 height 630
click at [741, 403] on video at bounding box center [560, 315] width 1120 height 630
click at [484, 395] on video at bounding box center [560, 315] width 1120 height 630
click at [807, 349] on video at bounding box center [560, 315] width 1120 height 630
click at [682, 363] on video at bounding box center [560, 315] width 1120 height 630
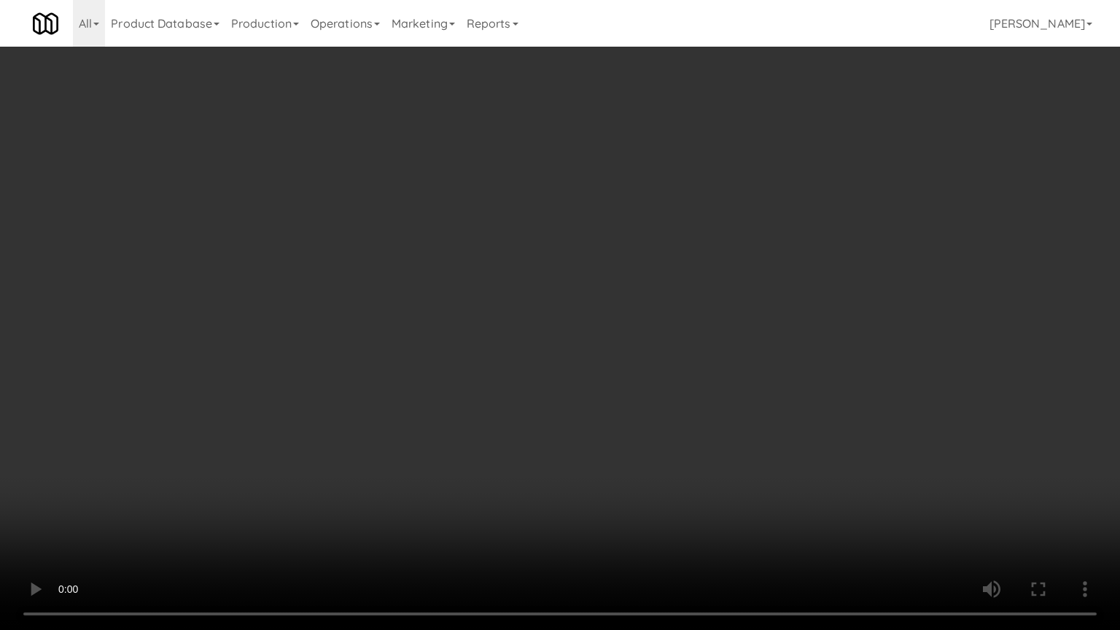
click at [777, 375] on video at bounding box center [560, 315] width 1120 height 630
drag, startPoint x: 648, startPoint y: 388, endPoint x: 668, endPoint y: 377, distance: 23.2
click at [651, 387] on video at bounding box center [560, 315] width 1120 height 630
click at [668, 377] on video at bounding box center [560, 315] width 1120 height 630
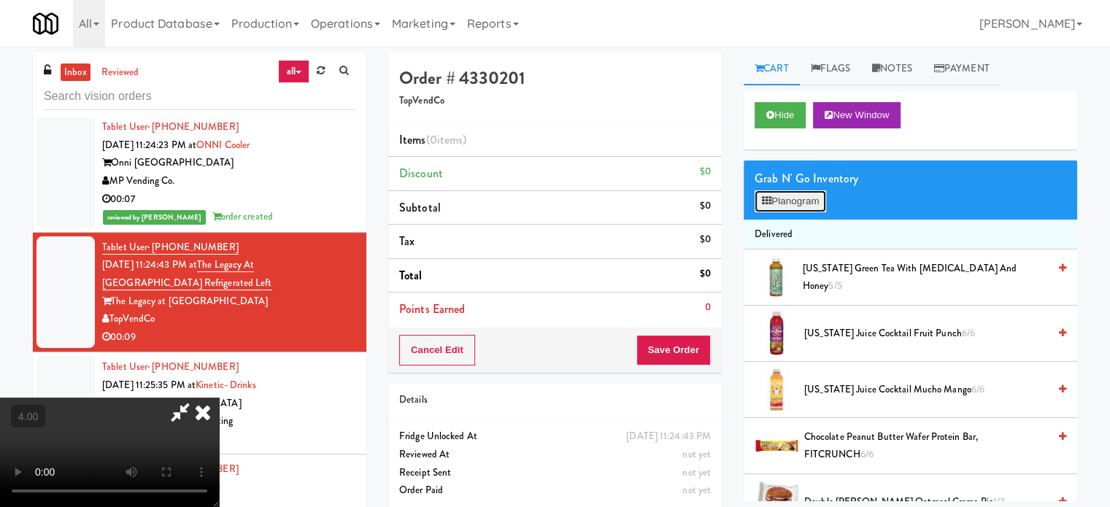
drag, startPoint x: 811, startPoint y: 196, endPoint x: 650, endPoint y: 196, distance: 161.2
click at [813, 196] on button "Planogram" at bounding box center [789, 201] width 71 height 22
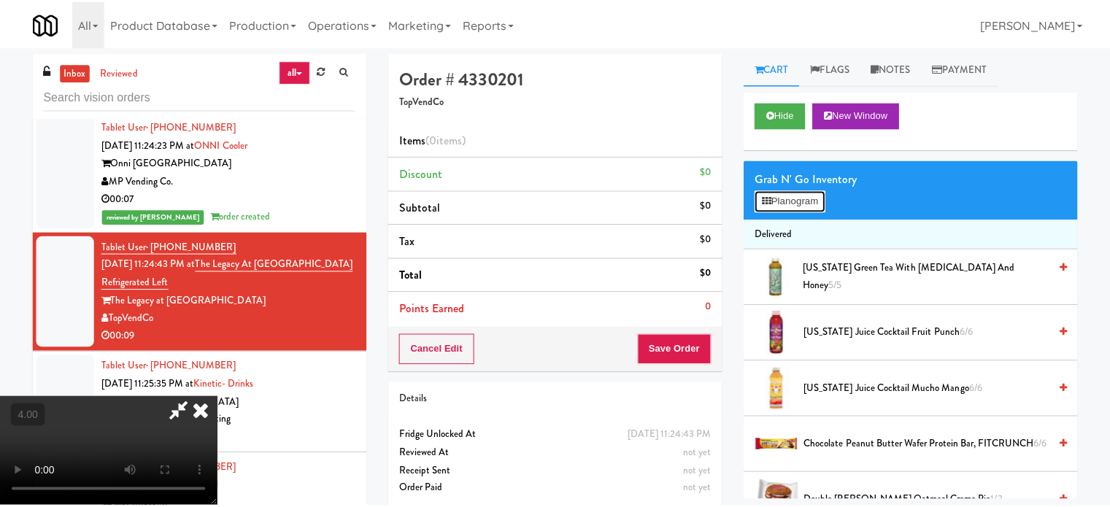
scroll to position [8433, 0]
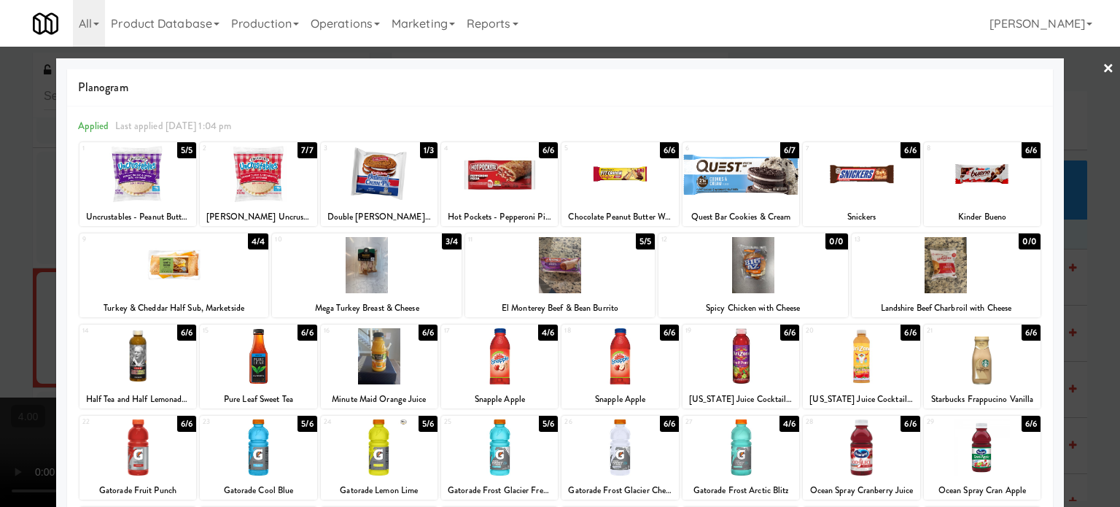
click at [308, 329] on div "6/6" at bounding box center [307, 333] width 19 height 16
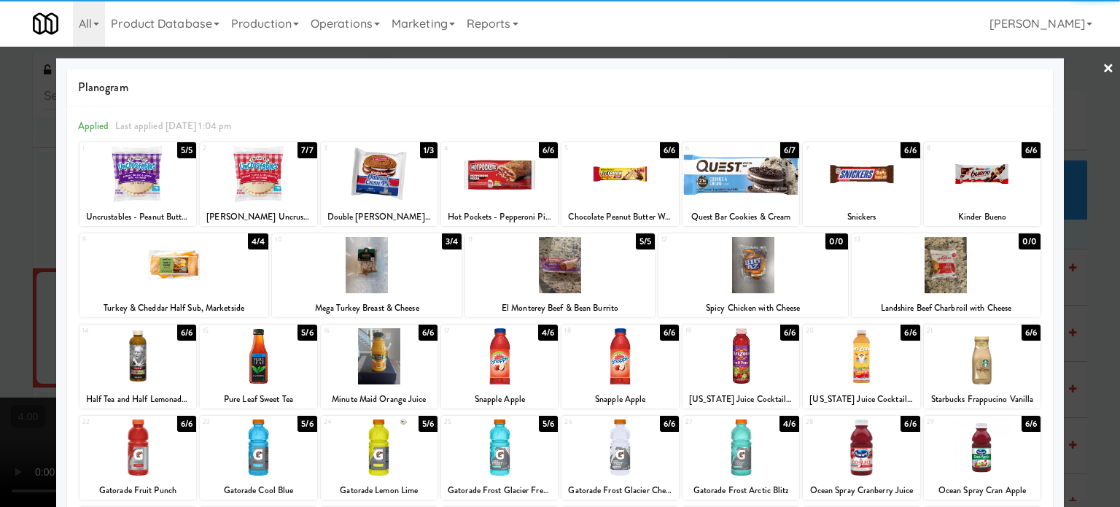
click at [1094, 350] on div at bounding box center [560, 253] width 1120 height 507
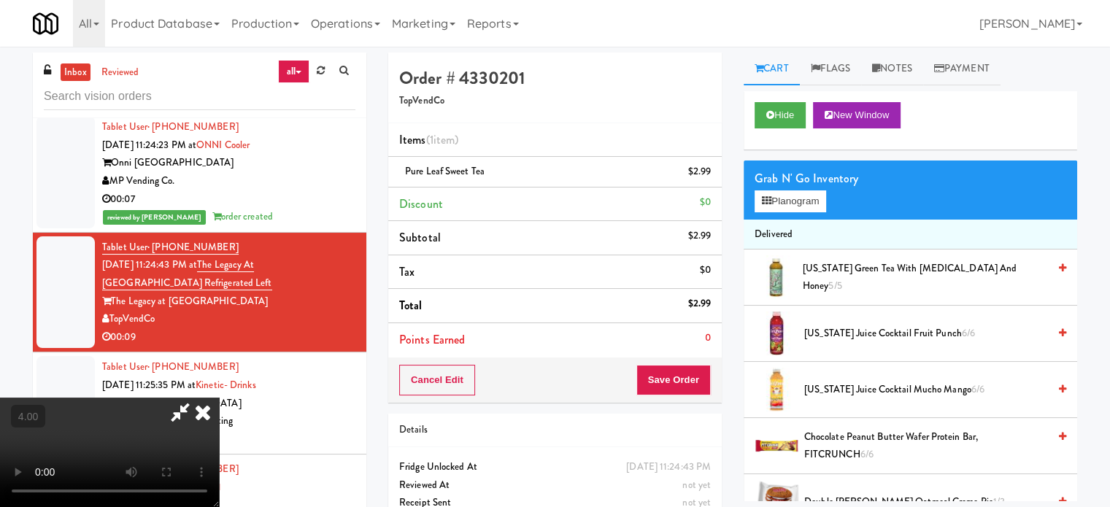
click at [219, 398] on video at bounding box center [109, 452] width 219 height 109
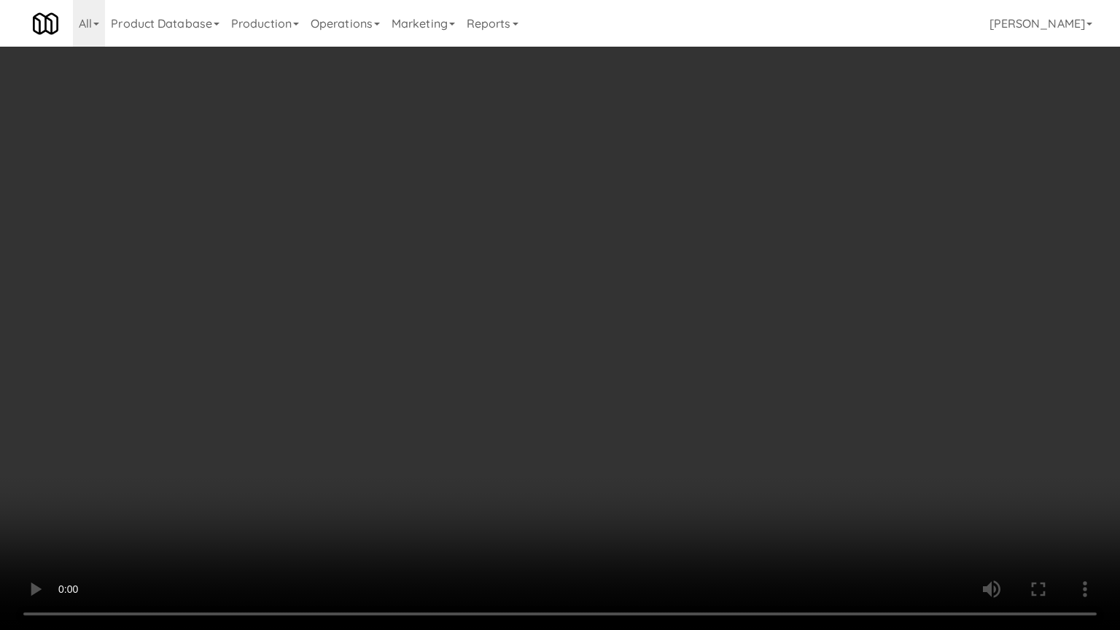
click at [502, 344] on video at bounding box center [560, 315] width 1120 height 630
click at [503, 339] on video at bounding box center [560, 315] width 1120 height 630
click at [511, 341] on video at bounding box center [560, 315] width 1120 height 630
click at [554, 354] on video at bounding box center [560, 315] width 1120 height 630
drag, startPoint x: 609, startPoint y: 360, endPoint x: 618, endPoint y: 359, distance: 8.8
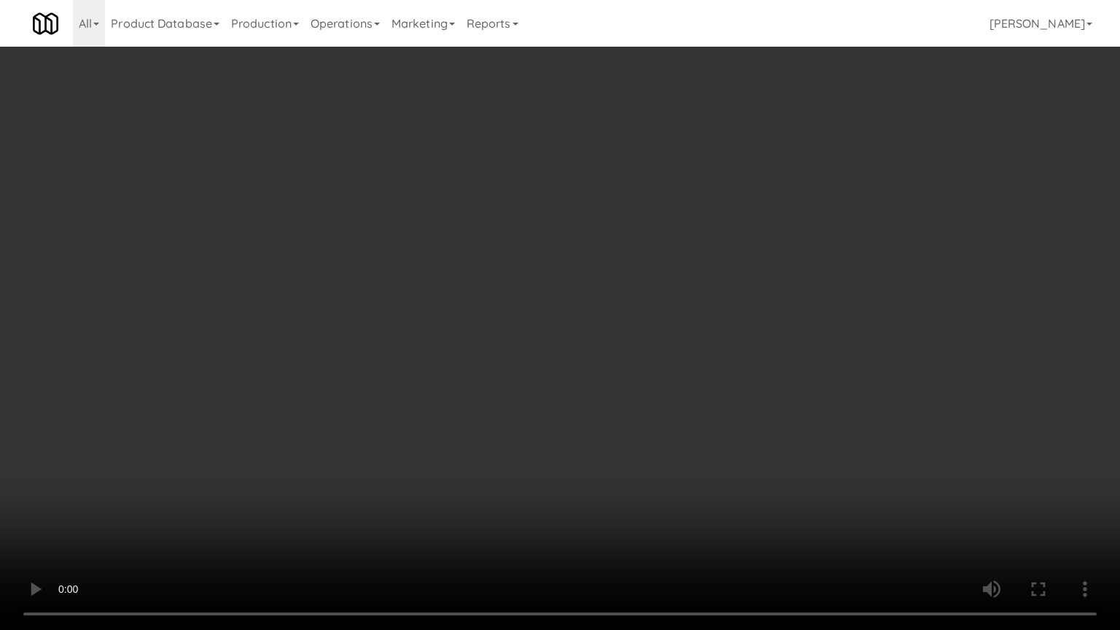
click at [611, 360] on video at bounding box center [560, 315] width 1120 height 630
click at [618, 357] on video at bounding box center [560, 315] width 1120 height 630
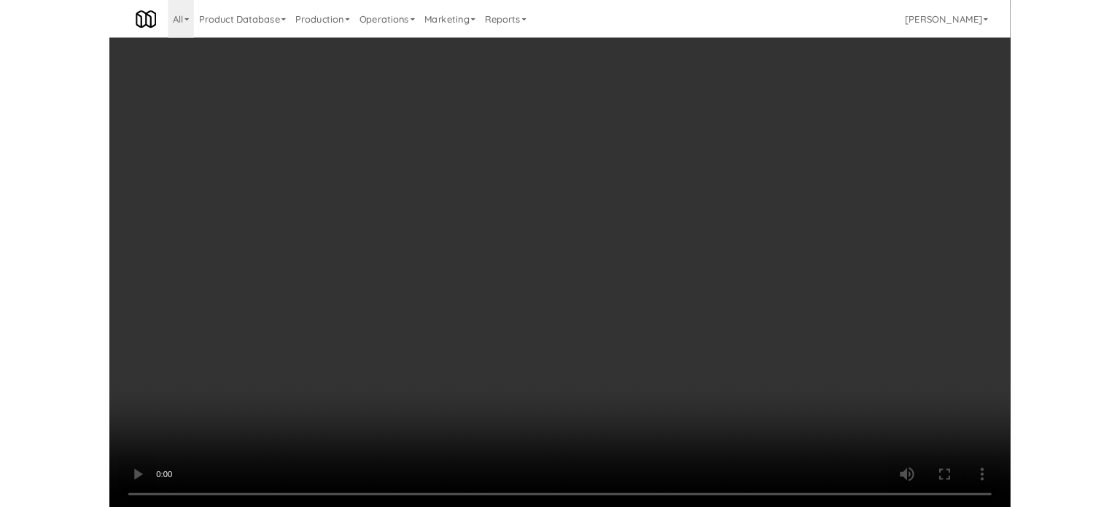
scroll to position [8469, 0]
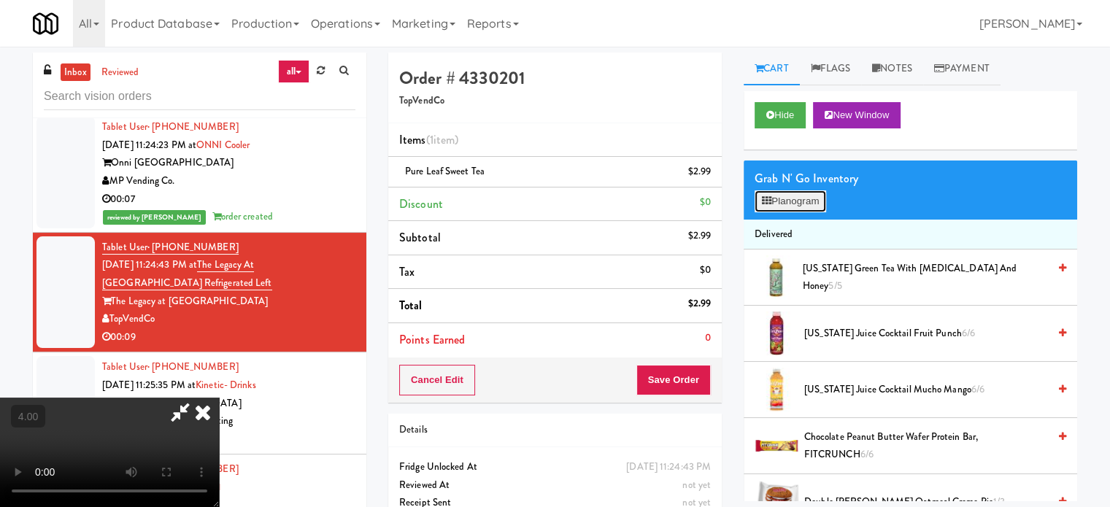
click at [799, 196] on button "Planogram" at bounding box center [789, 201] width 71 height 22
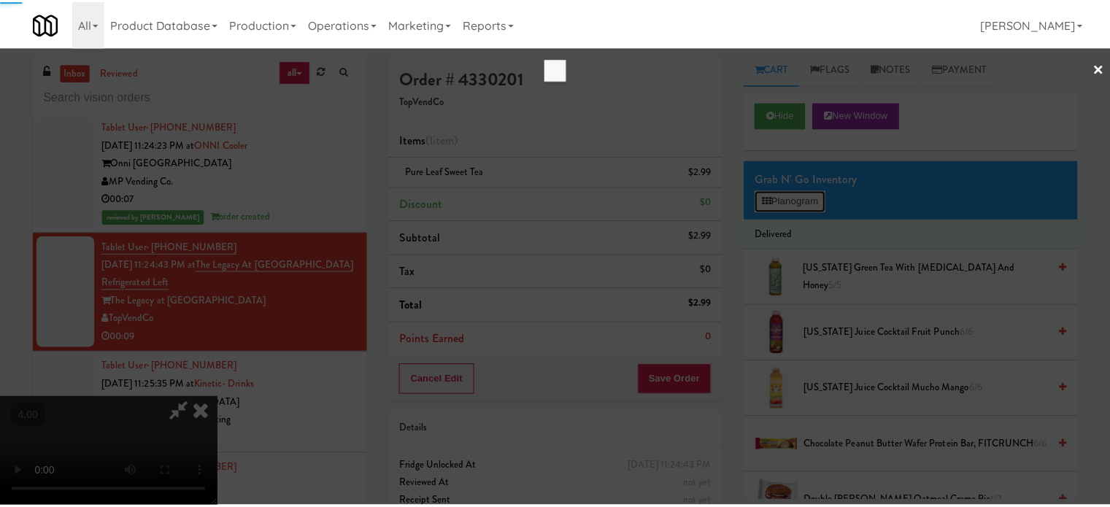
scroll to position [8433, 0]
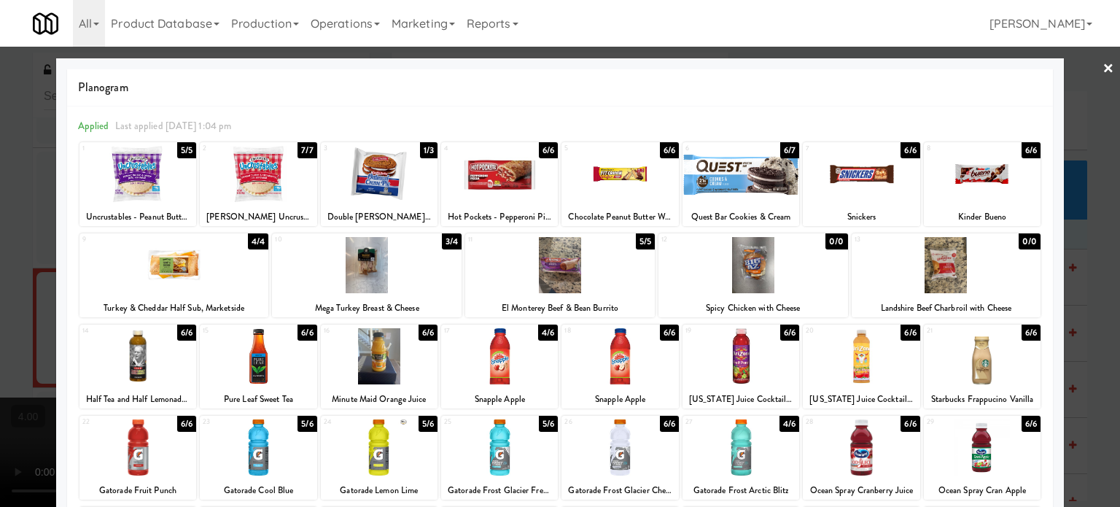
click at [301, 332] on div "6/6" at bounding box center [307, 333] width 19 height 16
click at [1098, 303] on div at bounding box center [560, 253] width 1120 height 507
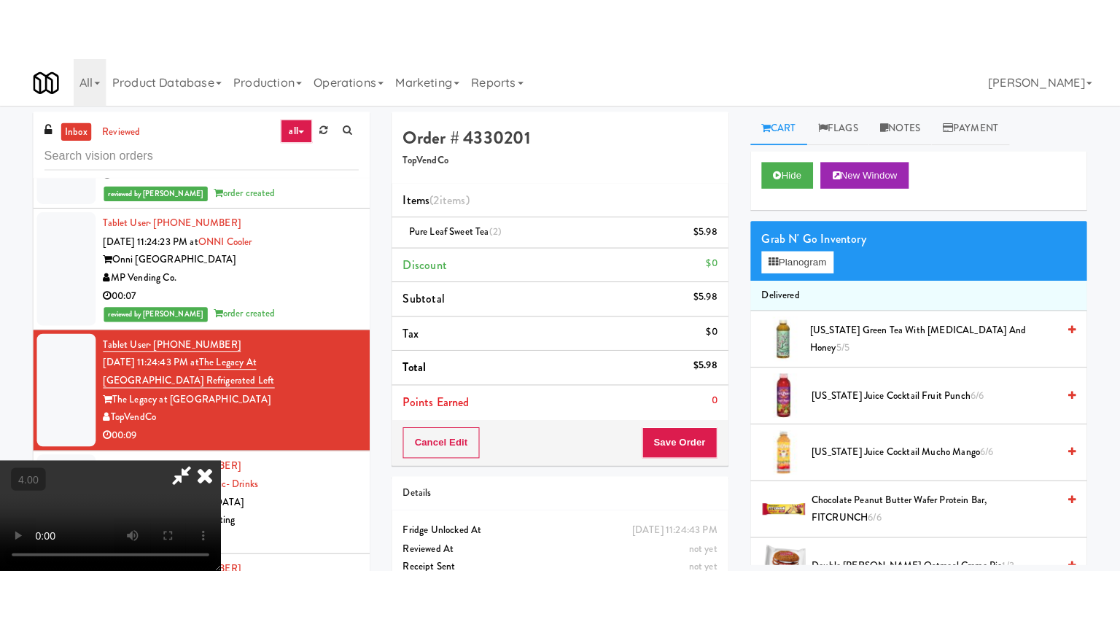
scroll to position [8469, 0]
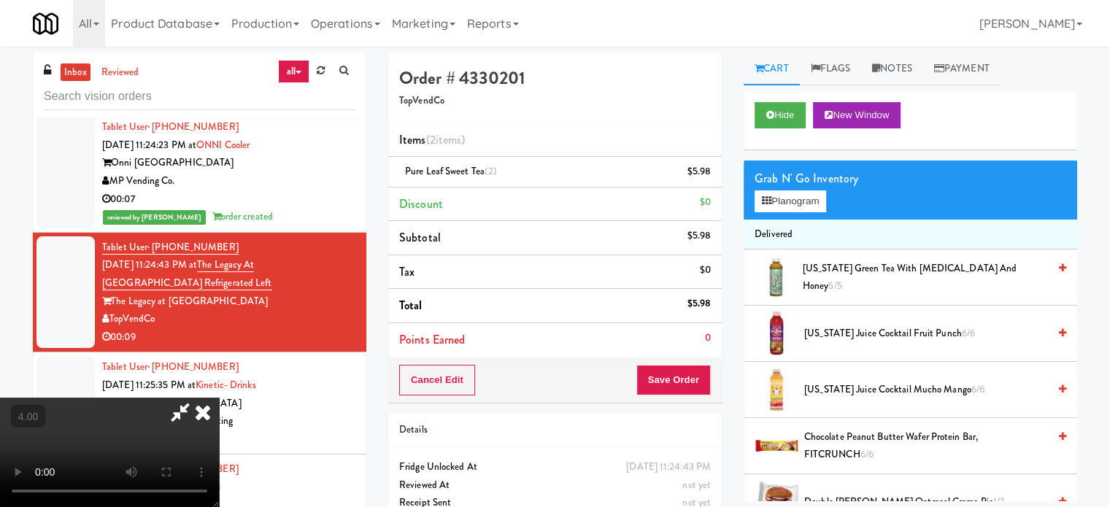
click at [219, 398] on video at bounding box center [109, 452] width 219 height 109
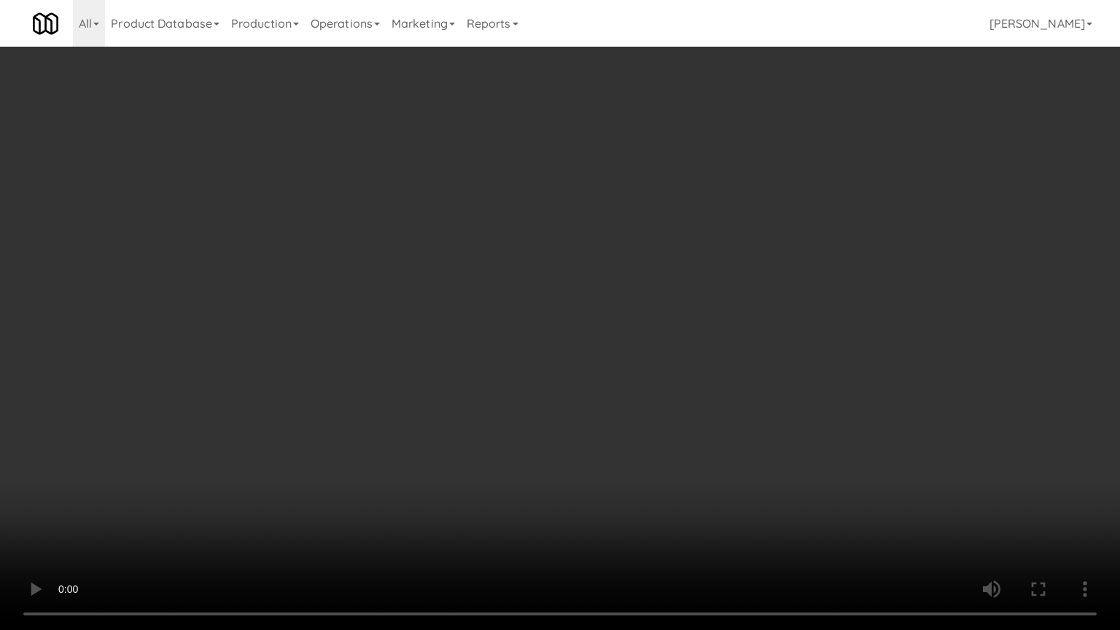
click at [464, 327] on video at bounding box center [560, 315] width 1120 height 630
click at [464, 333] on video at bounding box center [560, 315] width 1120 height 630
click at [469, 332] on video at bounding box center [560, 315] width 1120 height 630
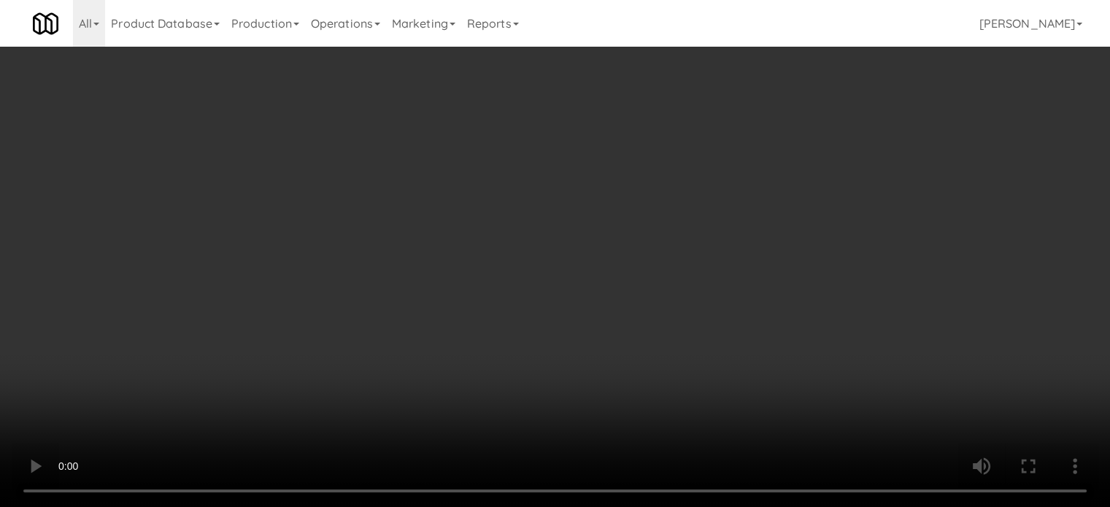
scroll to position [8469, 0]
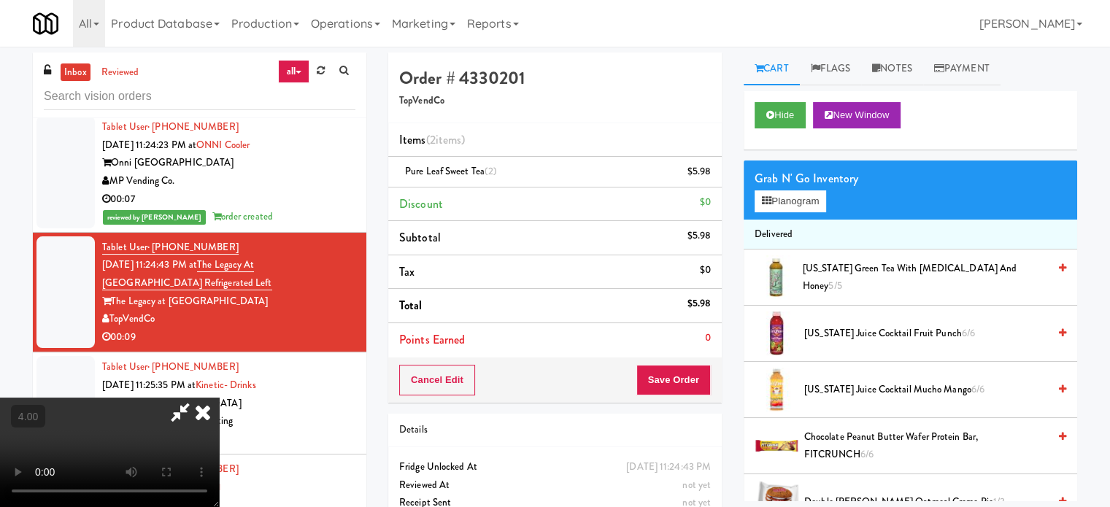
click at [219, 398] on icon at bounding box center [203, 412] width 32 height 29
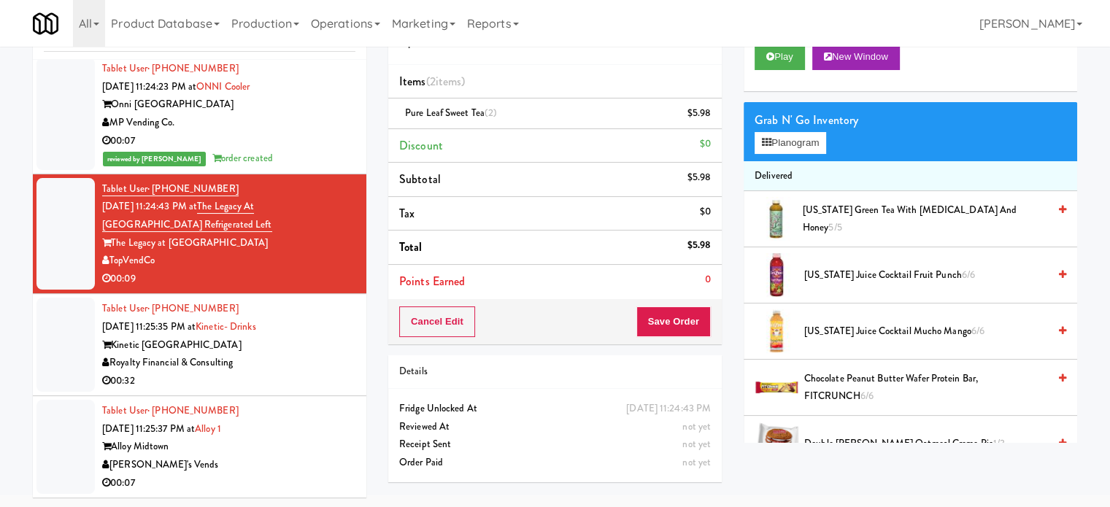
scroll to position [59, 0]
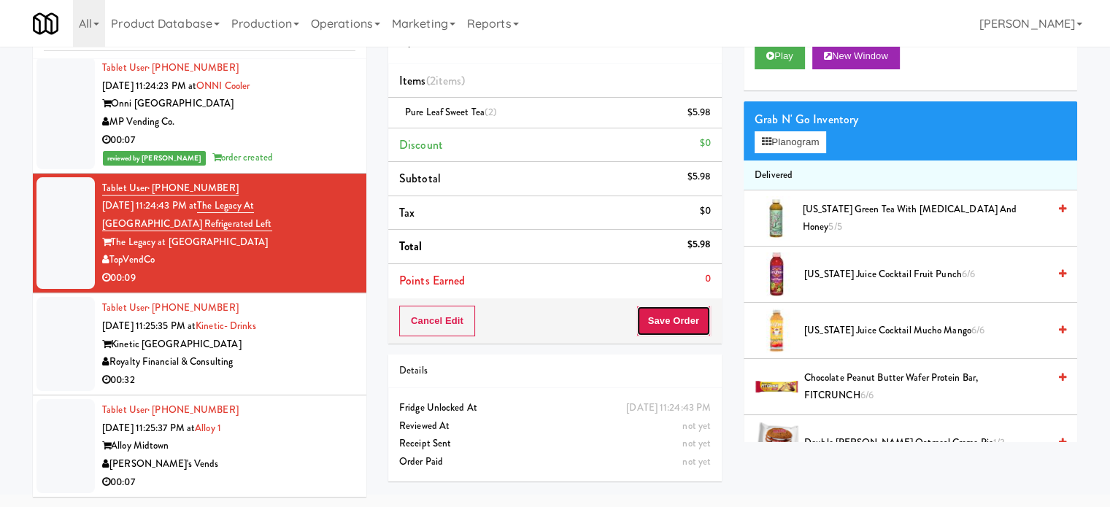
click at [678, 312] on button "Save Order" at bounding box center [673, 321] width 74 height 31
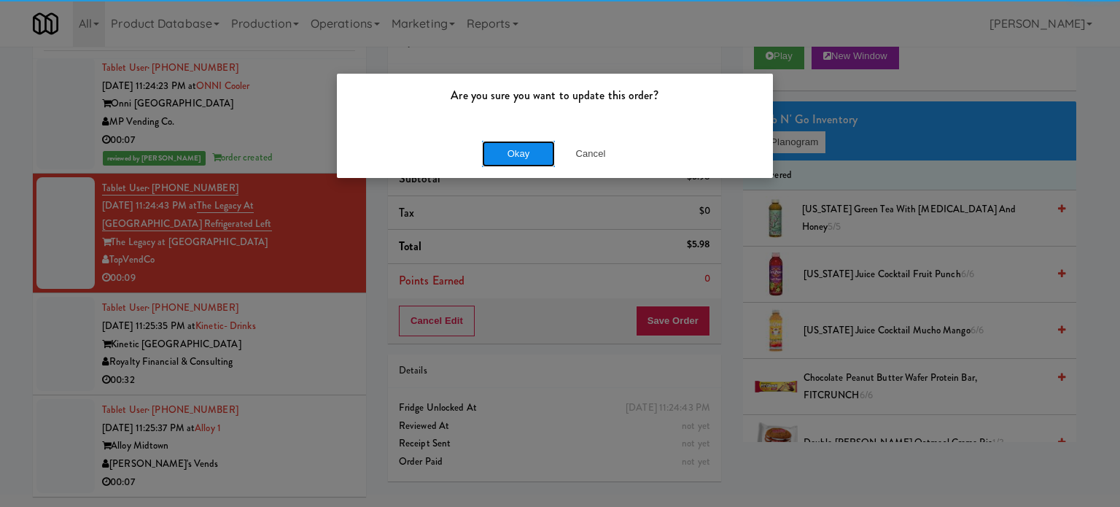
click at [515, 149] on button "Okay" at bounding box center [518, 154] width 73 height 26
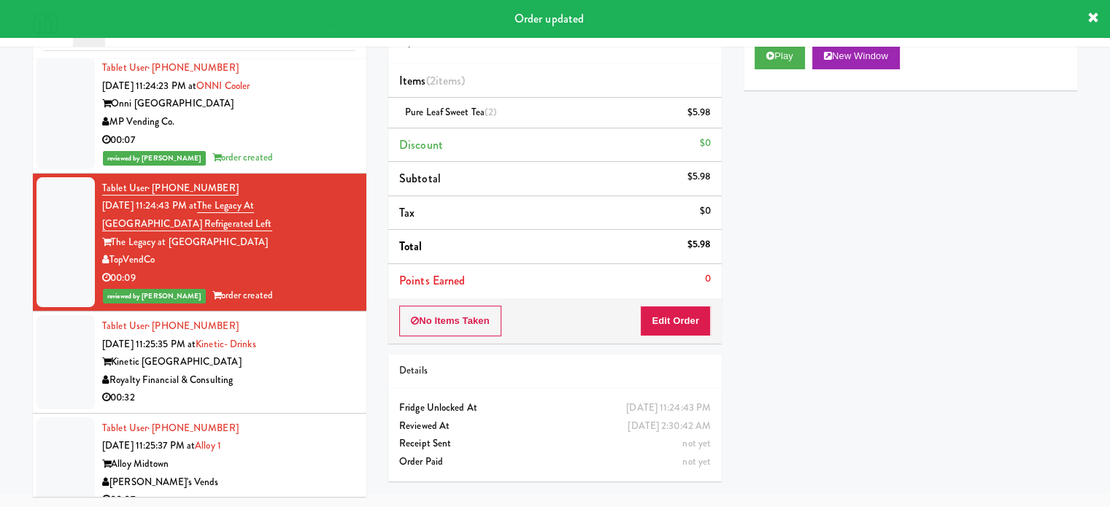
click at [303, 389] on div "00:32" at bounding box center [228, 398] width 253 height 18
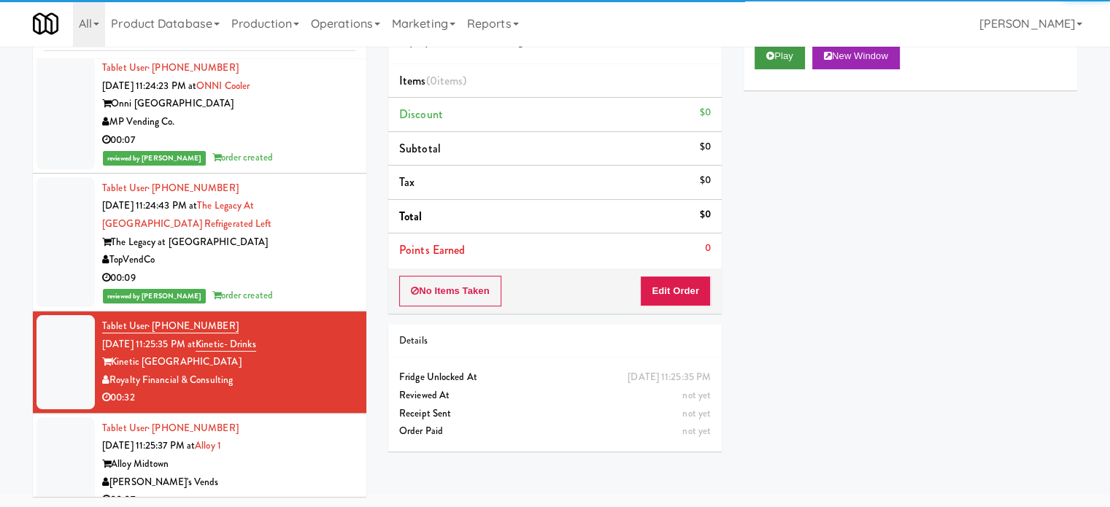
click at [786, 53] on body "Are you sure you want to update this order? Okay Cancel Okay Are you sure you w…" at bounding box center [555, 241] width 1110 height 507
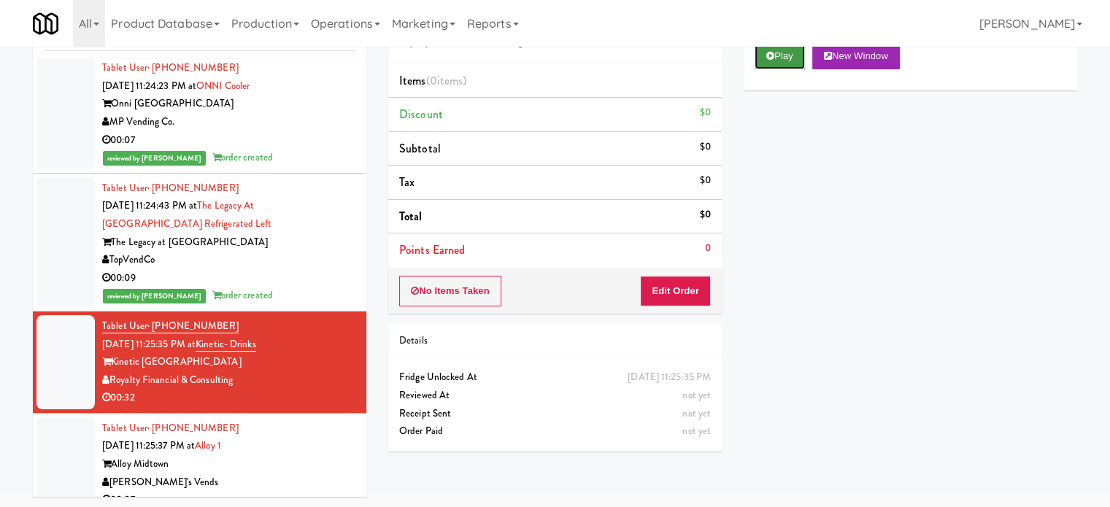
click at [789, 58] on button "Play" at bounding box center [779, 56] width 50 height 26
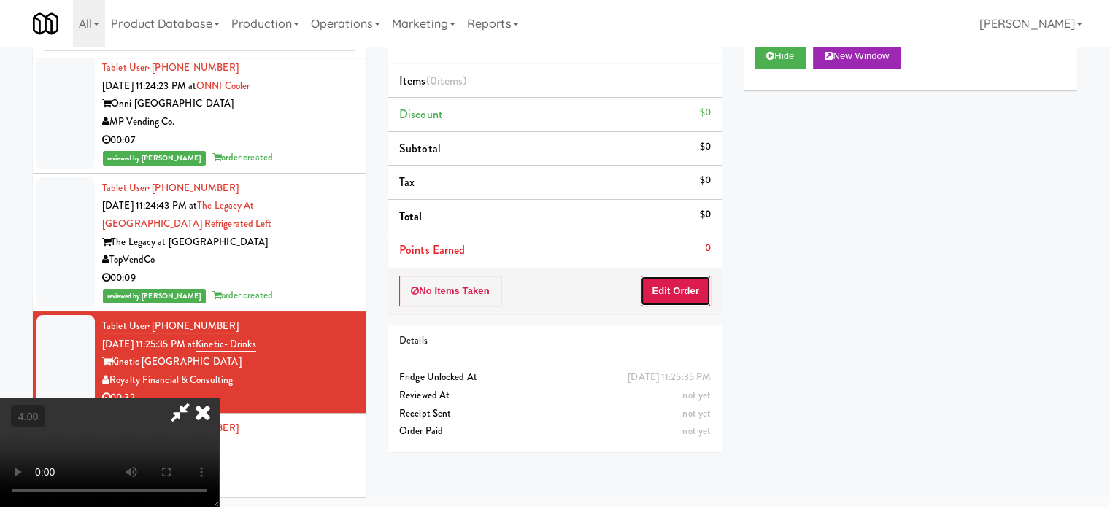
click at [677, 301] on button "Edit Order" at bounding box center [675, 291] width 71 height 31
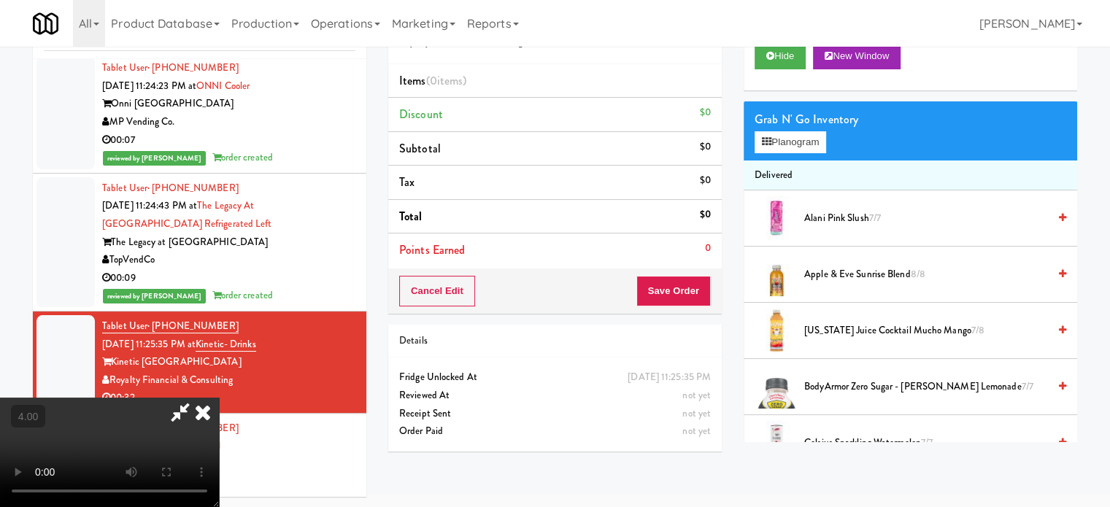
drag, startPoint x: 343, startPoint y: 352, endPoint x: 361, endPoint y: 325, distance: 32.6
click at [219, 398] on video at bounding box center [109, 452] width 219 height 109
drag, startPoint x: 361, startPoint y: 325, endPoint x: 436, endPoint y: 313, distance: 76.2
click at [219, 398] on video at bounding box center [109, 452] width 219 height 109
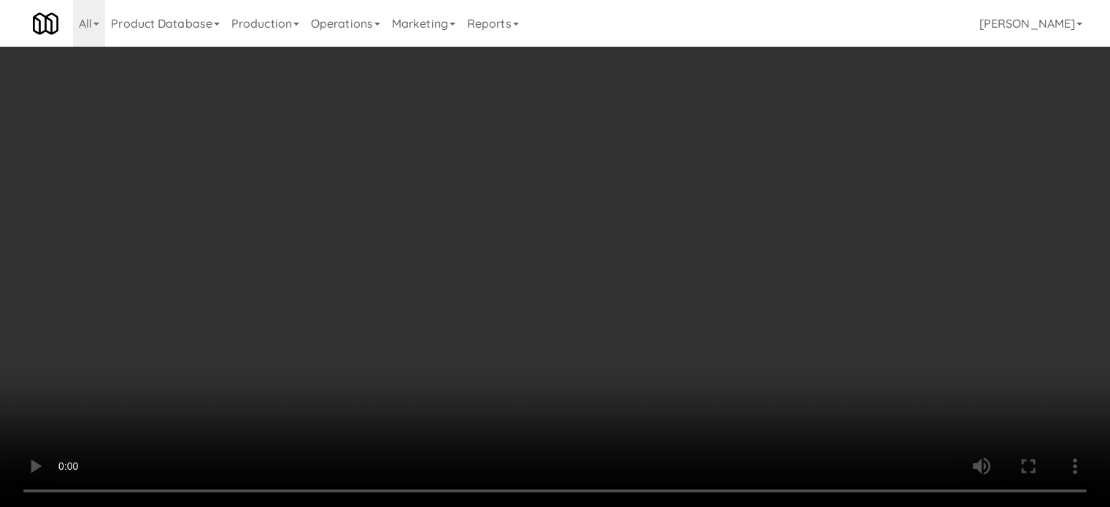
scroll to position [8433, 0]
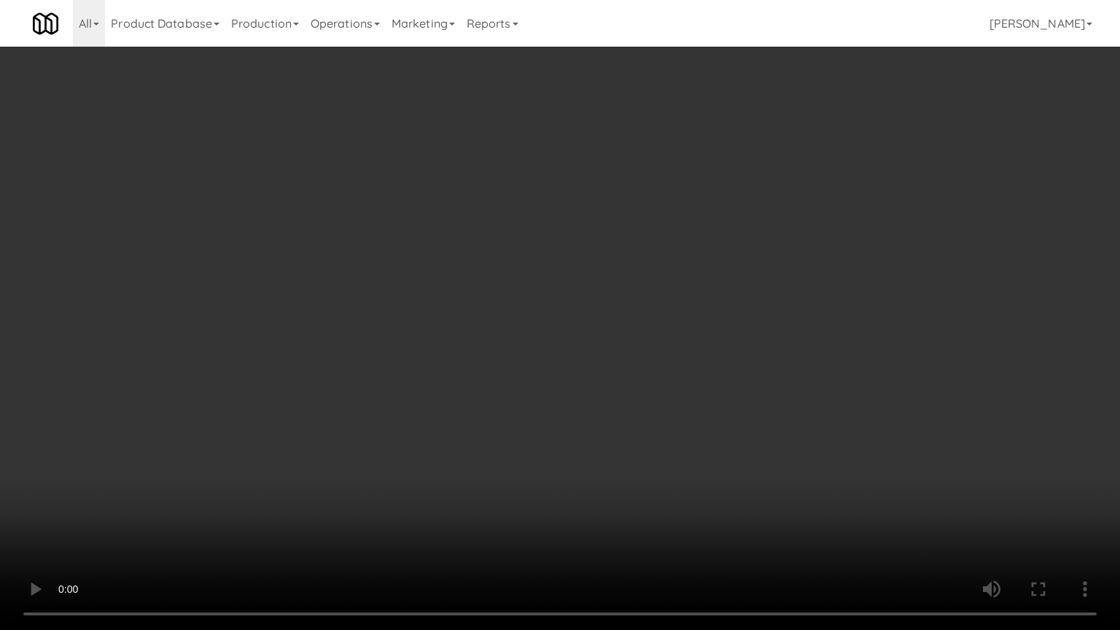
drag, startPoint x: 271, startPoint y: 445, endPoint x: 519, endPoint y: 289, distance: 293.1
click at [276, 443] on video at bounding box center [560, 315] width 1120 height 630
click at [536, 289] on video at bounding box center [560, 315] width 1120 height 630
click at [566, 279] on video at bounding box center [560, 315] width 1120 height 630
click at [562, 302] on video at bounding box center [560, 315] width 1120 height 630
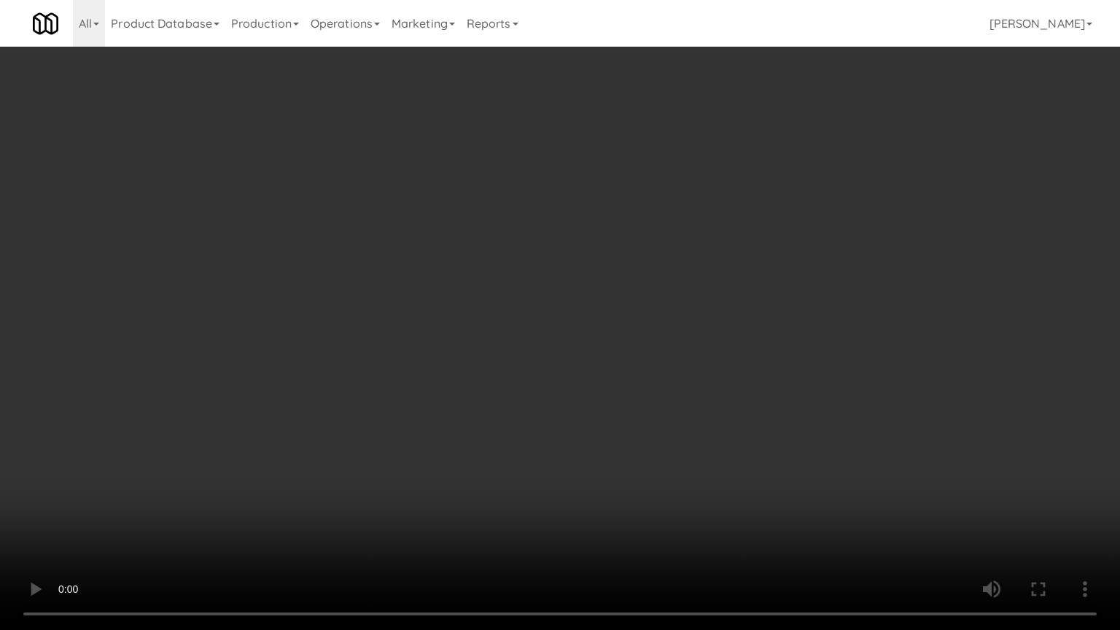
click at [560, 303] on video at bounding box center [560, 315] width 1120 height 630
click at [522, 306] on video at bounding box center [560, 315] width 1120 height 630
drag, startPoint x: 608, startPoint y: 292, endPoint x: 620, endPoint y: 279, distance: 17.0
click at [613, 290] on video at bounding box center [560, 315] width 1120 height 630
click at [519, 298] on video at bounding box center [560, 315] width 1120 height 630
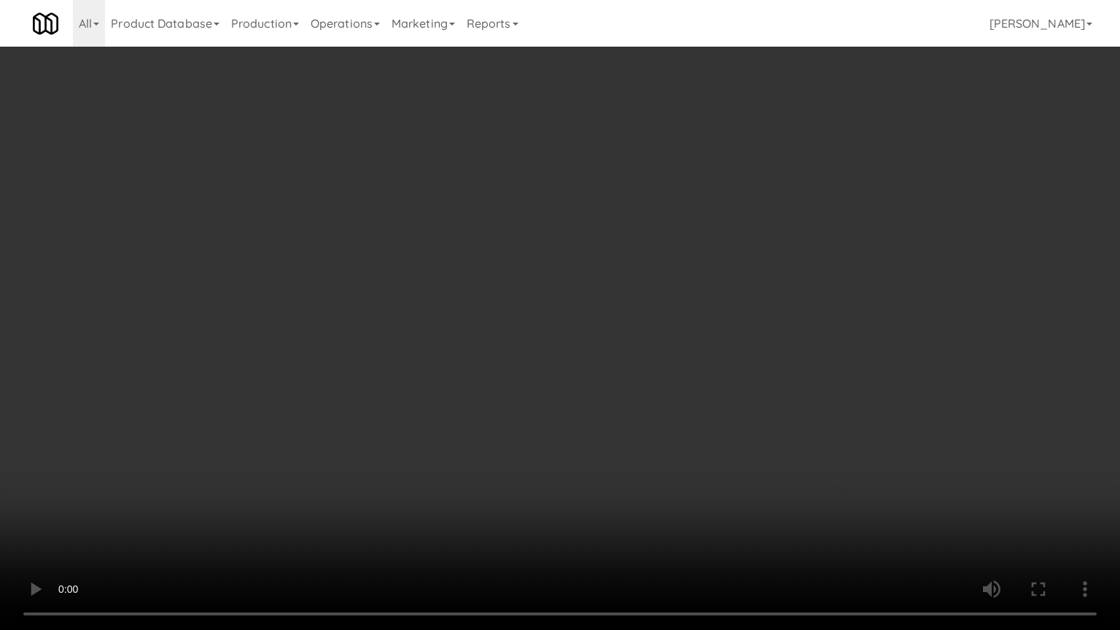
click at [242, 441] on video at bounding box center [560, 315] width 1120 height 630
click at [576, 331] on video at bounding box center [560, 315] width 1120 height 630
drag, startPoint x: 560, startPoint y: 311, endPoint x: 586, endPoint y: 295, distance: 30.4
click at [560, 311] on video at bounding box center [560, 315] width 1120 height 630
click at [582, 346] on video at bounding box center [560, 315] width 1120 height 630
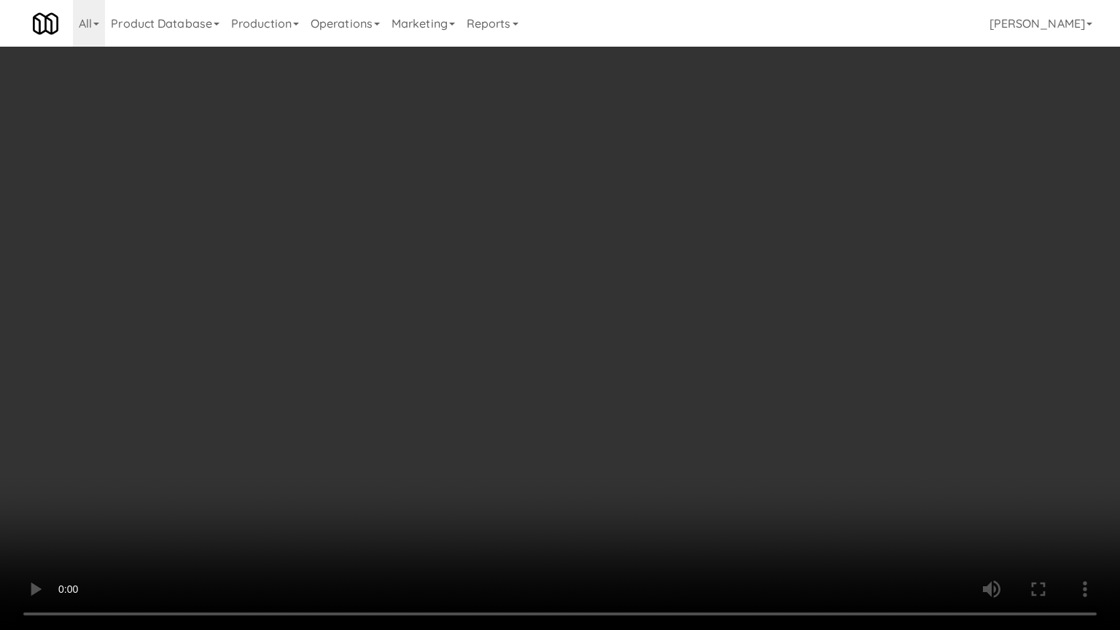
click at [533, 383] on video at bounding box center [560, 315] width 1120 height 630
drag, startPoint x: 537, startPoint y: 379, endPoint x: 770, endPoint y: 241, distance: 270.9
click at [549, 377] on video at bounding box center [560, 315] width 1120 height 630
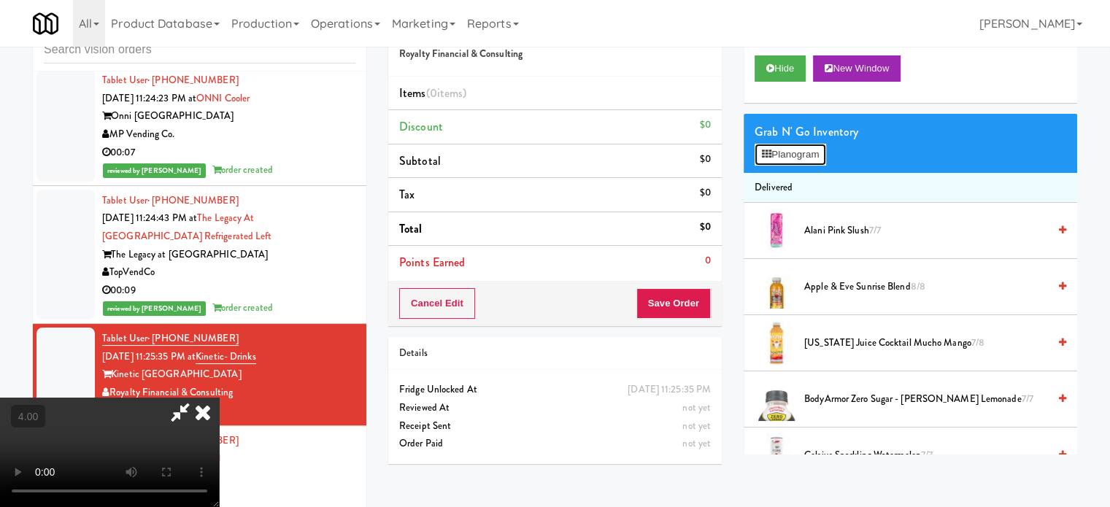
click at [819, 145] on button "Planogram" at bounding box center [789, 155] width 71 height 22
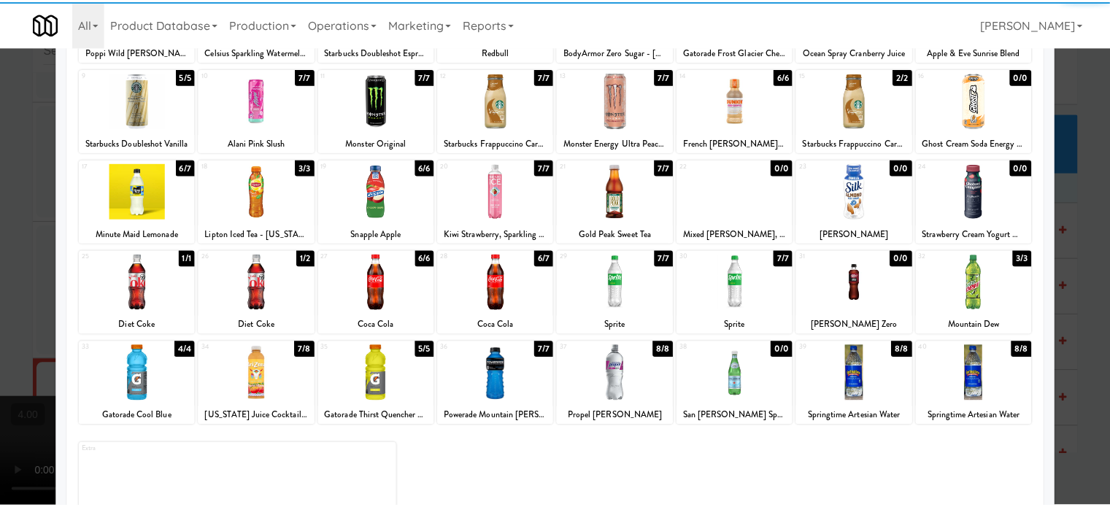
scroll to position [209, 0]
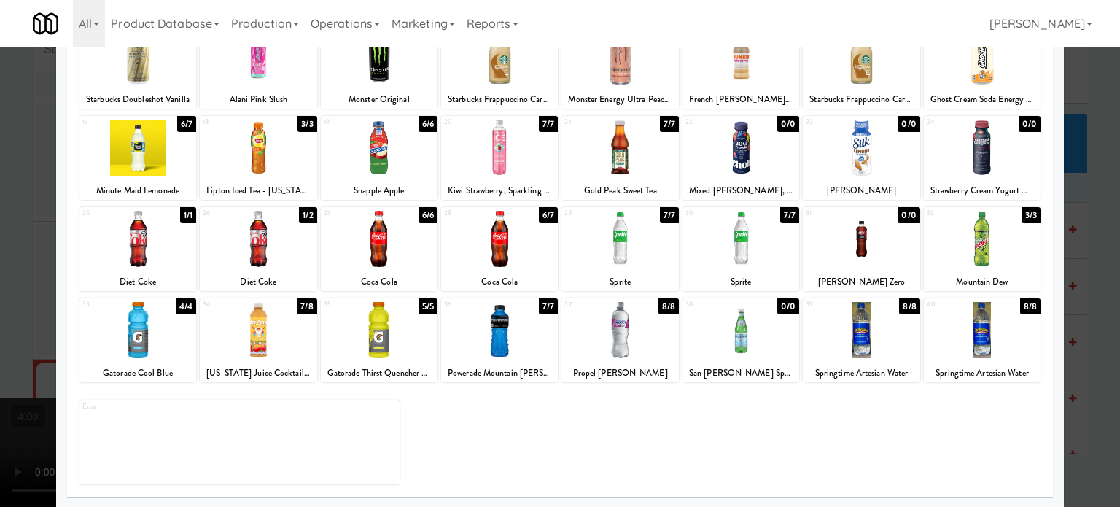
click at [783, 215] on div "7/7" at bounding box center [790, 215] width 19 height 16
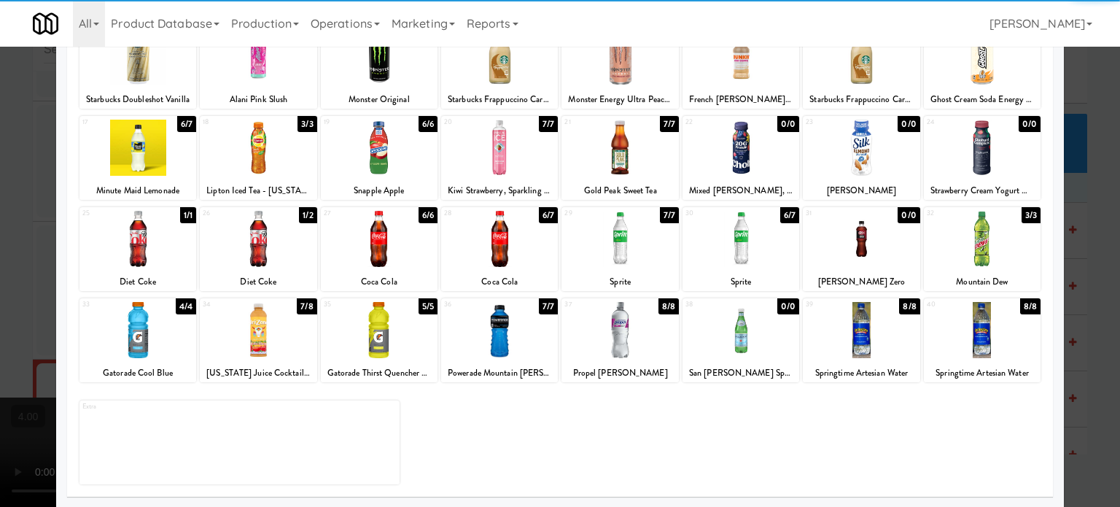
drag, startPoint x: 1094, startPoint y: 260, endPoint x: 1037, endPoint y: 255, distance: 57.1
click at [1094, 260] on div at bounding box center [560, 253] width 1120 height 507
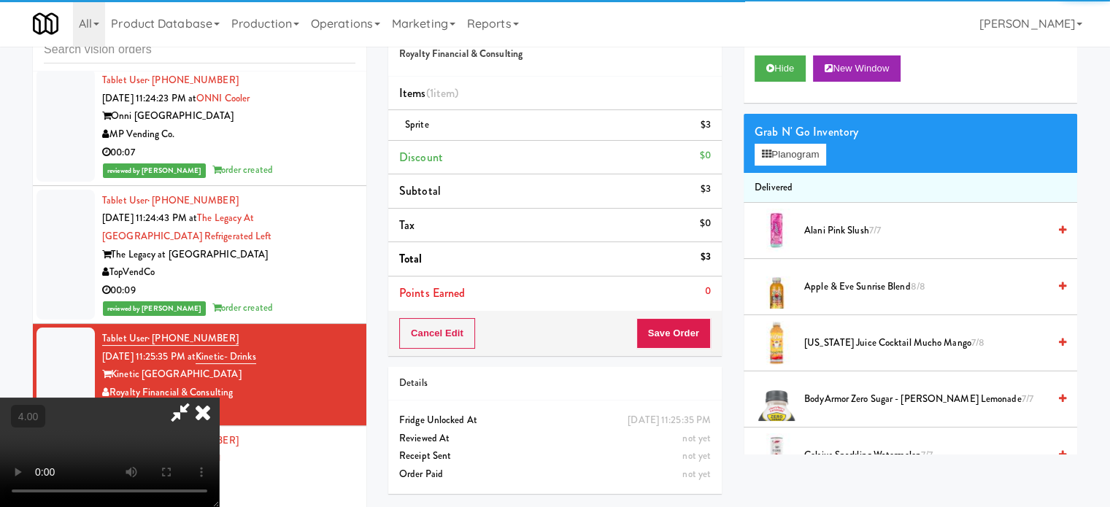
drag, startPoint x: 220, startPoint y: 351, endPoint x: 222, endPoint y: 336, distance: 14.9
click at [219, 398] on video at bounding box center [109, 452] width 219 height 109
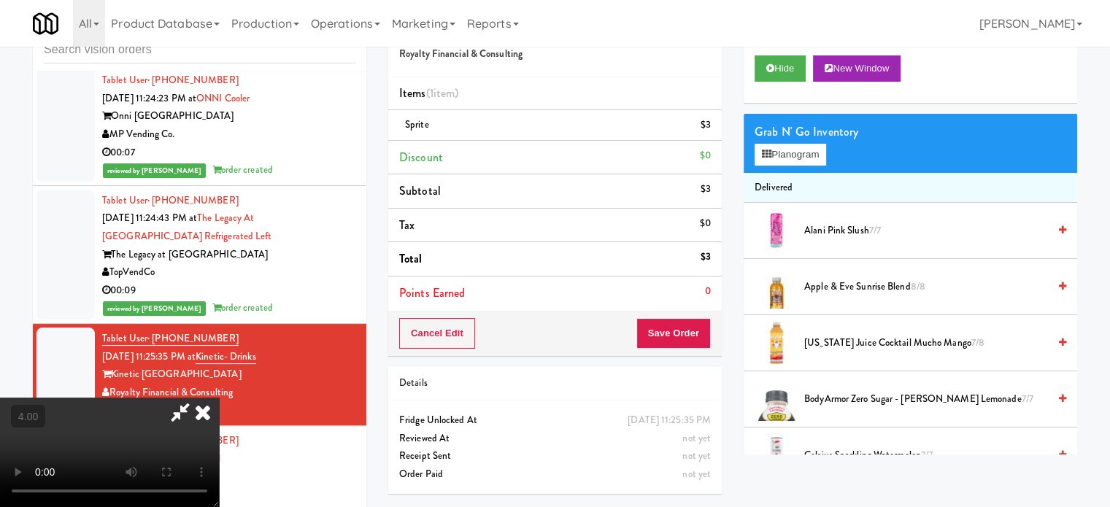
drag, startPoint x: 227, startPoint y: 325, endPoint x: 449, endPoint y: 275, distance: 228.1
click at [219, 398] on video at bounding box center [109, 452] width 219 height 109
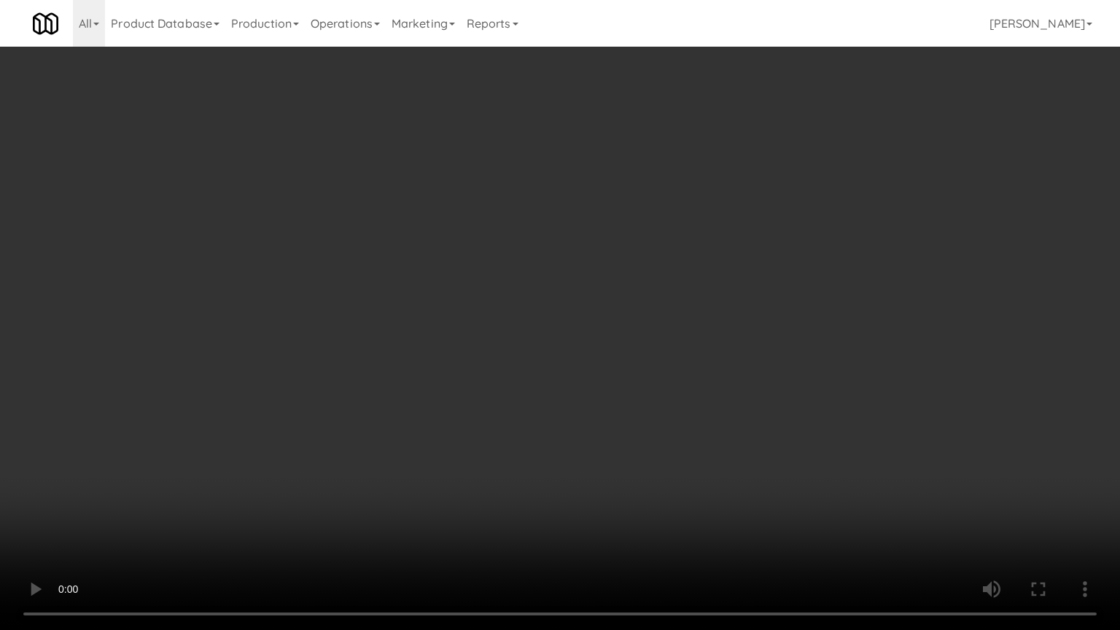
drag, startPoint x: 527, startPoint y: 279, endPoint x: 571, endPoint y: 233, distance: 63.5
click at [528, 275] on video at bounding box center [560, 315] width 1120 height 630
click at [622, 259] on video at bounding box center [560, 315] width 1120 height 630
drag, startPoint x: 608, startPoint y: 280, endPoint x: 616, endPoint y: 282, distance: 7.4
click at [608, 280] on video at bounding box center [560, 315] width 1120 height 630
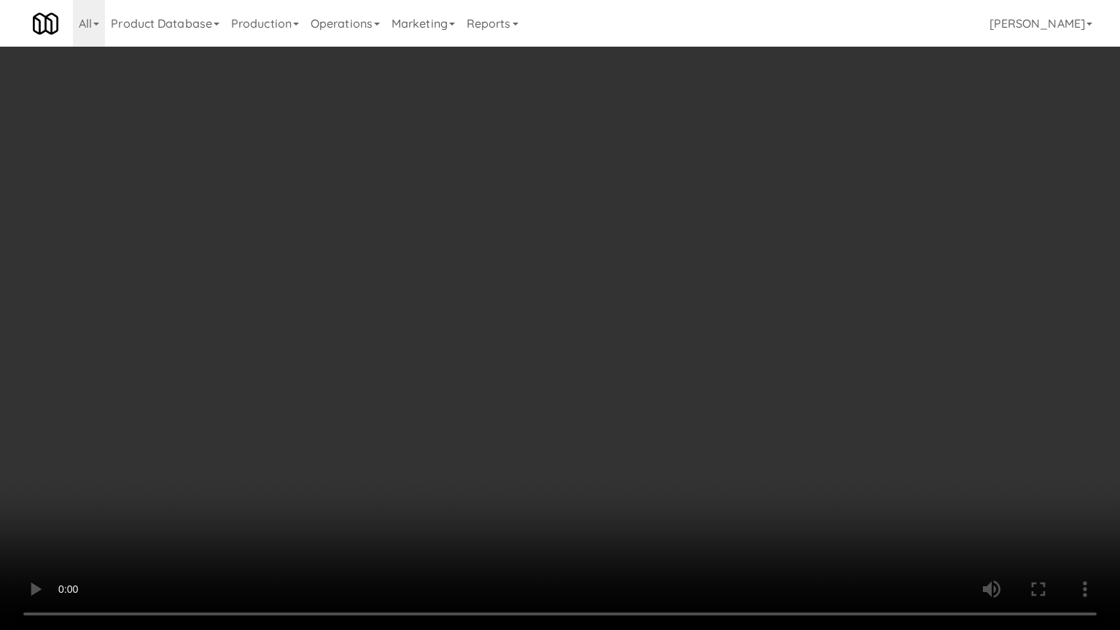
click at [571, 279] on video at bounding box center [560, 315] width 1120 height 630
click at [578, 274] on video at bounding box center [560, 315] width 1120 height 630
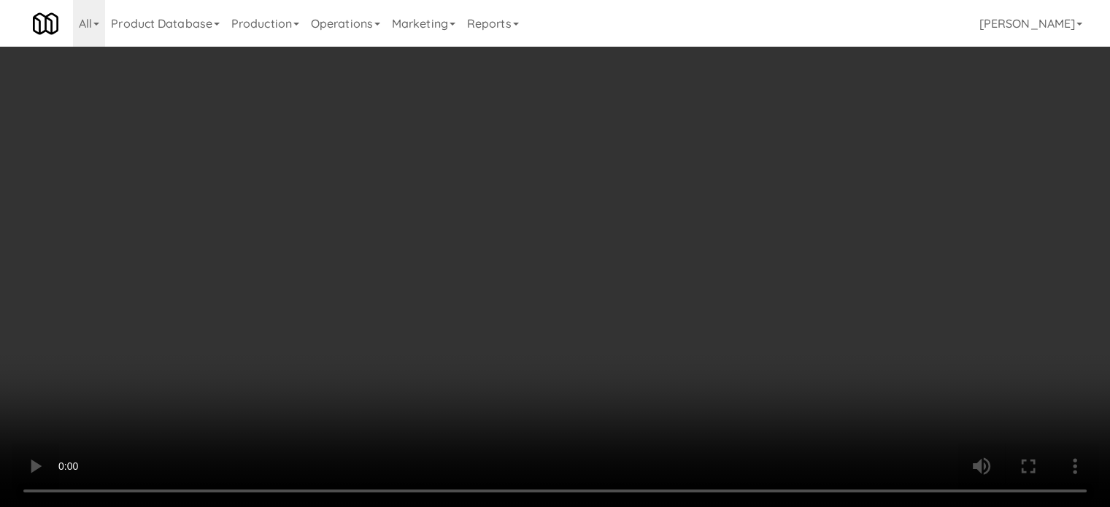
scroll to position [8469, 0]
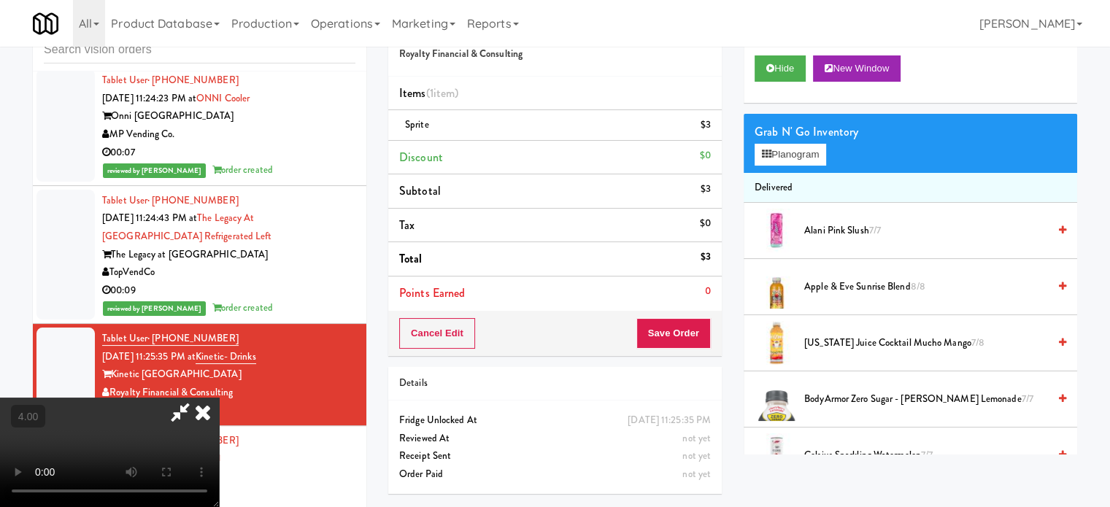
click at [219, 398] on icon at bounding box center [203, 412] width 32 height 29
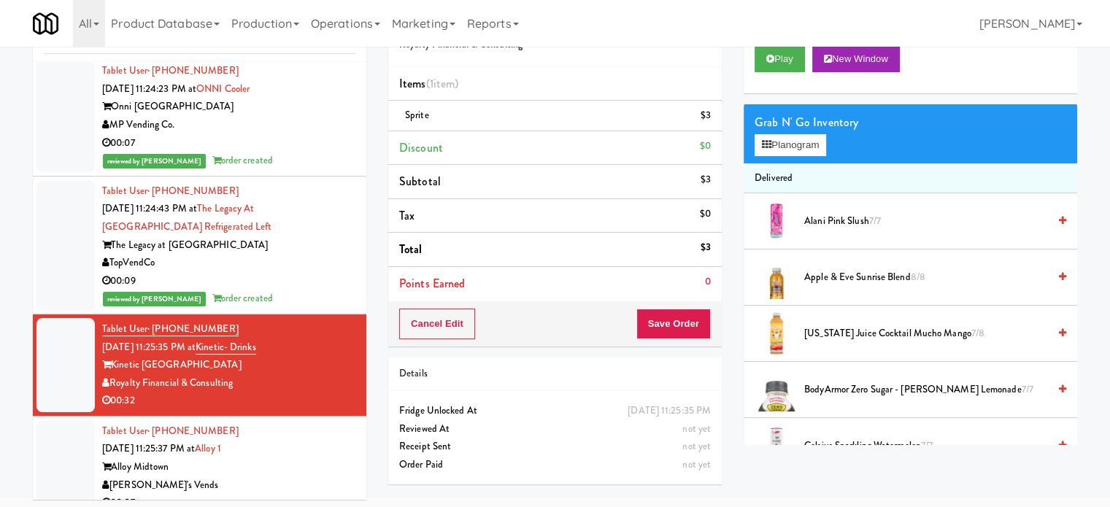
scroll to position [59, 0]
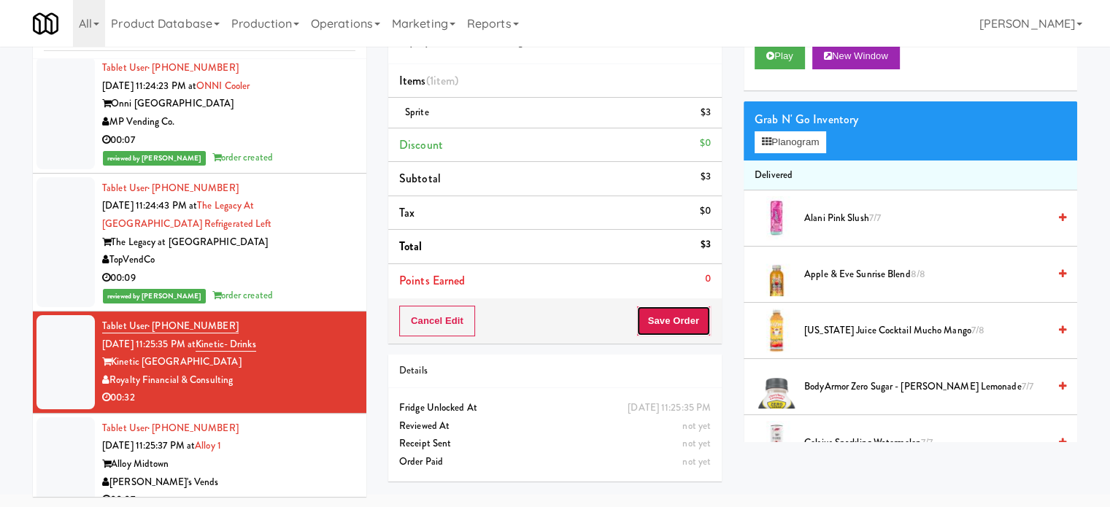
click at [668, 314] on button "Save Order" at bounding box center [673, 321] width 74 height 31
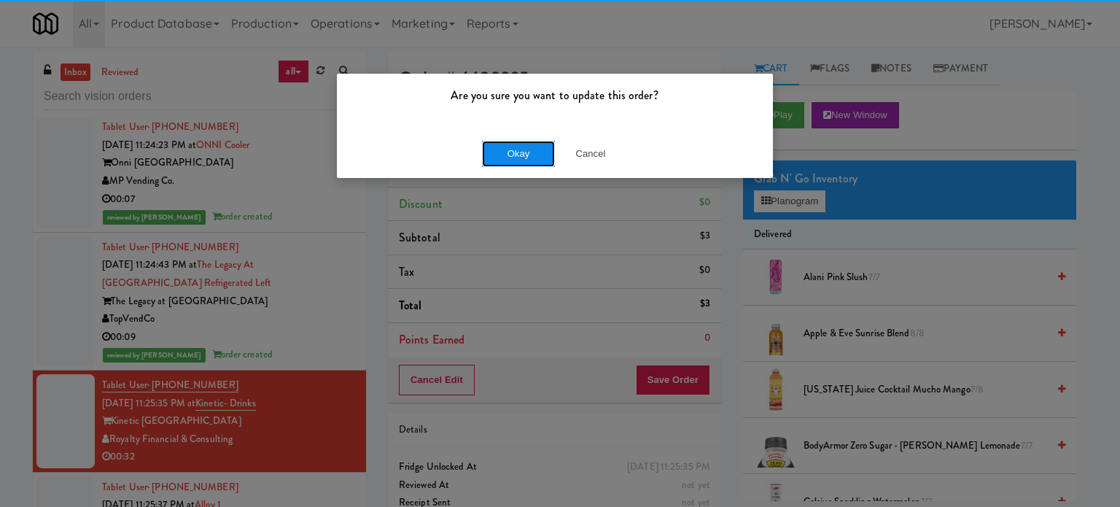
click at [516, 141] on button "Okay" at bounding box center [518, 154] width 73 height 26
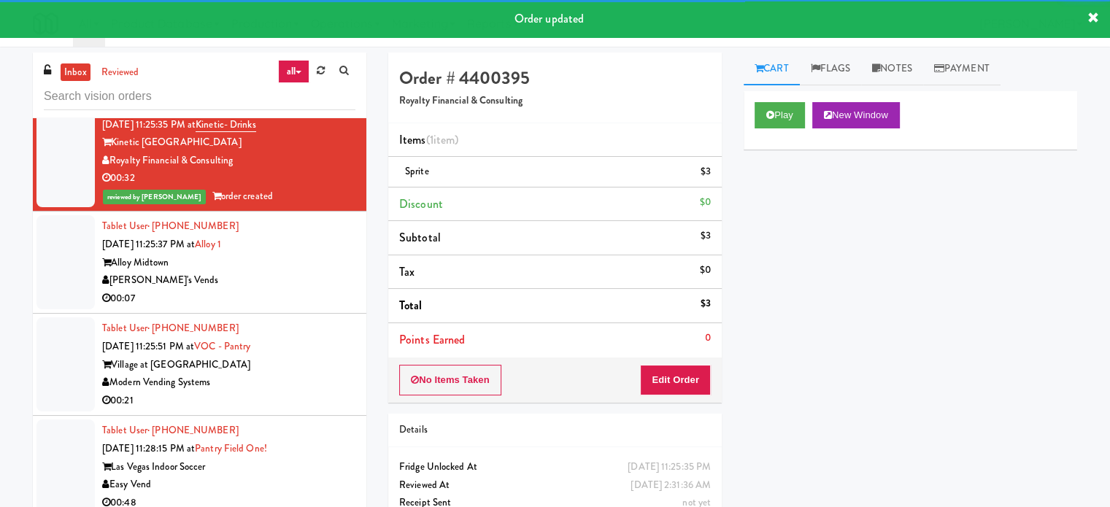
scroll to position [8817, 0]
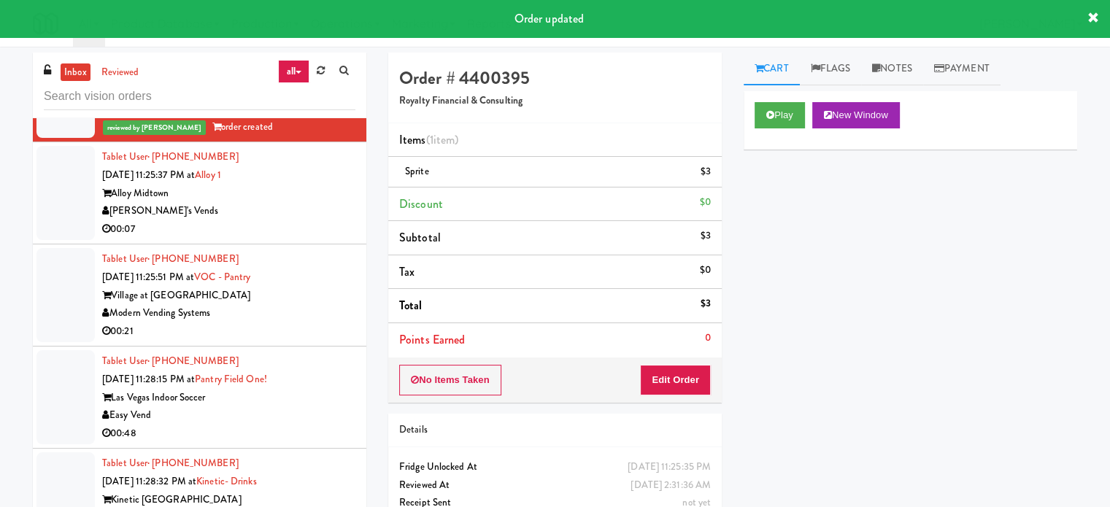
click at [306, 202] on div "[PERSON_NAME]'s Vends" at bounding box center [228, 211] width 253 height 18
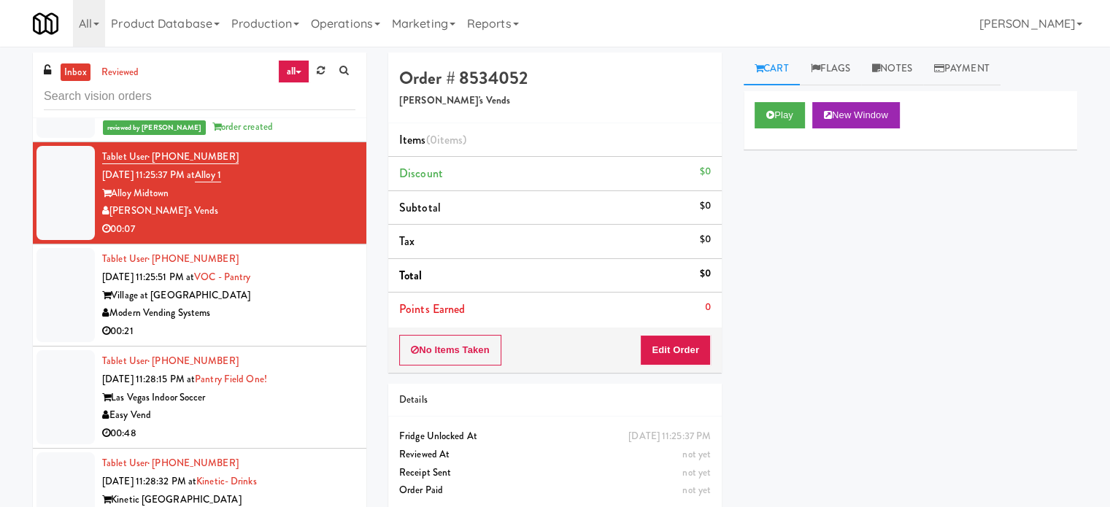
click at [308, 287] on div "Village at [GEOGRAPHIC_DATA]" at bounding box center [228, 296] width 253 height 18
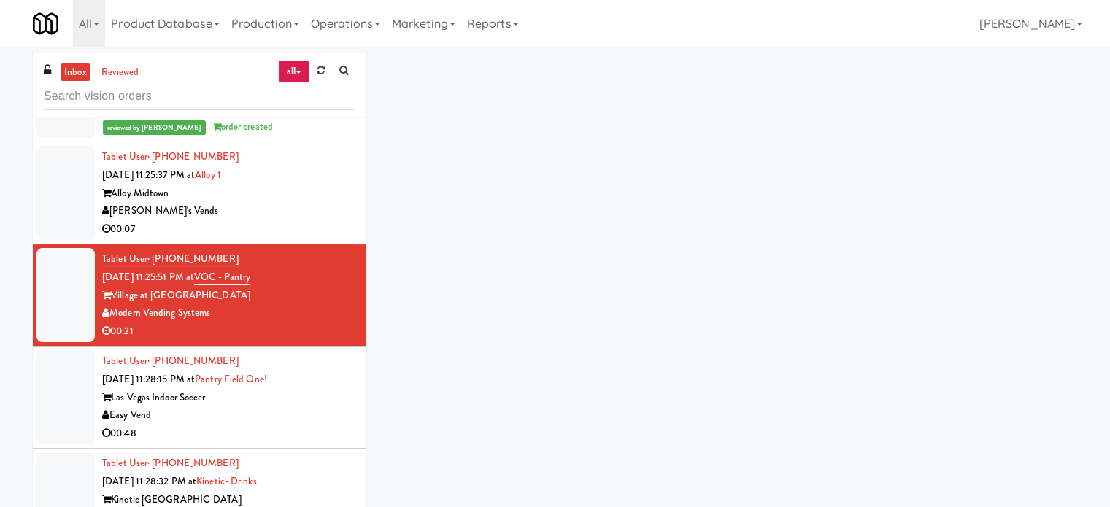
click at [321, 202] on div "[PERSON_NAME]'s Vends" at bounding box center [228, 211] width 253 height 18
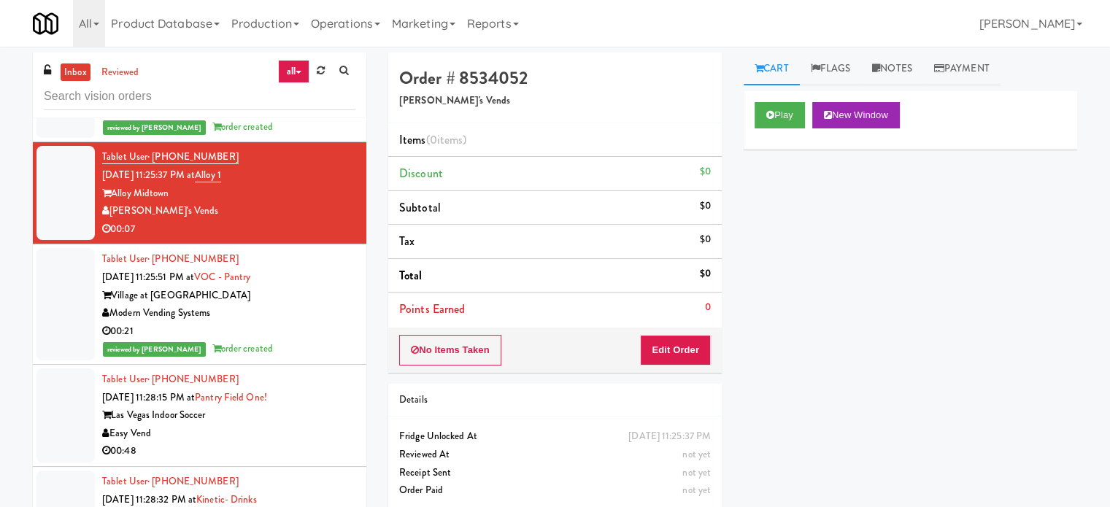
click at [1001, 218] on div "Play New Window Primary Flag Clear Flag if unable to determine what was taken o…" at bounding box center [909, 364] width 333 height 547
